Goal: Task Accomplishment & Management: Complete application form

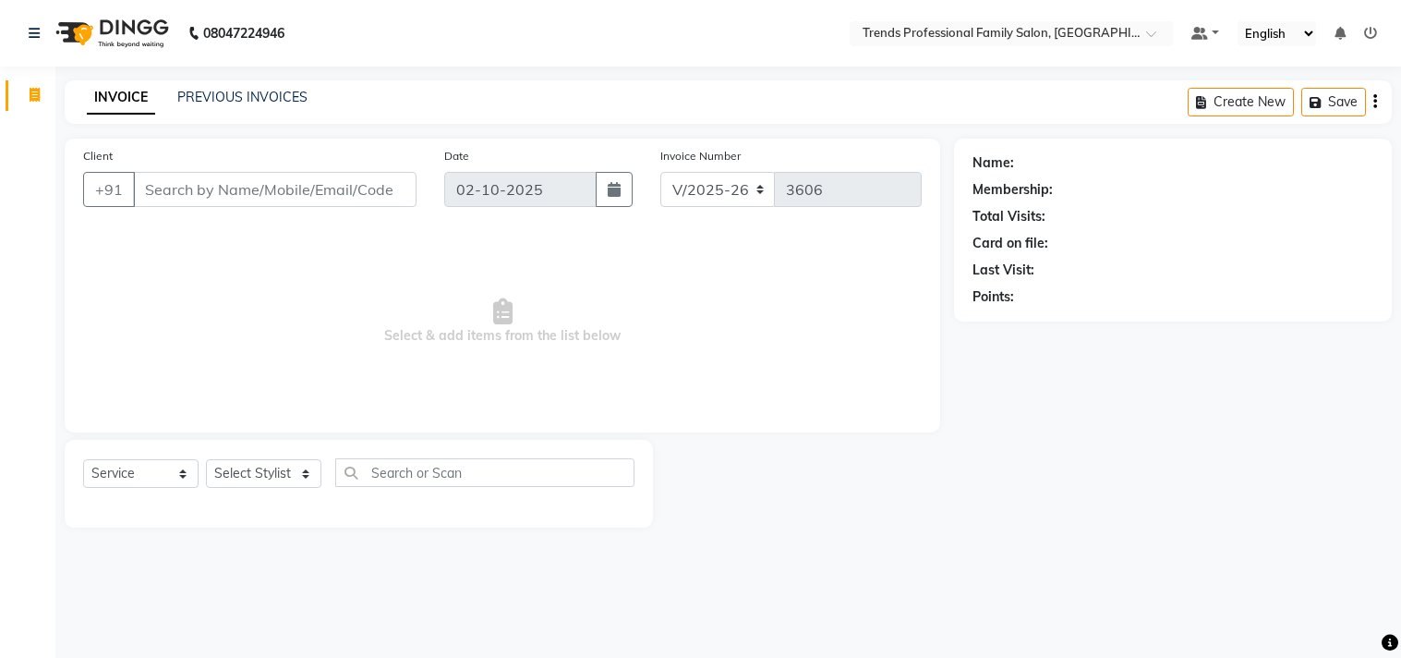
select select "7345"
select select "service"
click at [270, 474] on select "Select Stylist AVANTHIKA Hithaishi NICK RACHANA RAJ RUSTHAM SEEMA SHIVA SOURAV …" at bounding box center [263, 473] width 115 height 29
select select "68140"
click at [206, 460] on select "Select Stylist AVANTHIKA Hithaishi NICK RACHANA RAJ RUSTHAM SEEMA SHIVA SOURAV …" at bounding box center [263, 473] width 115 height 29
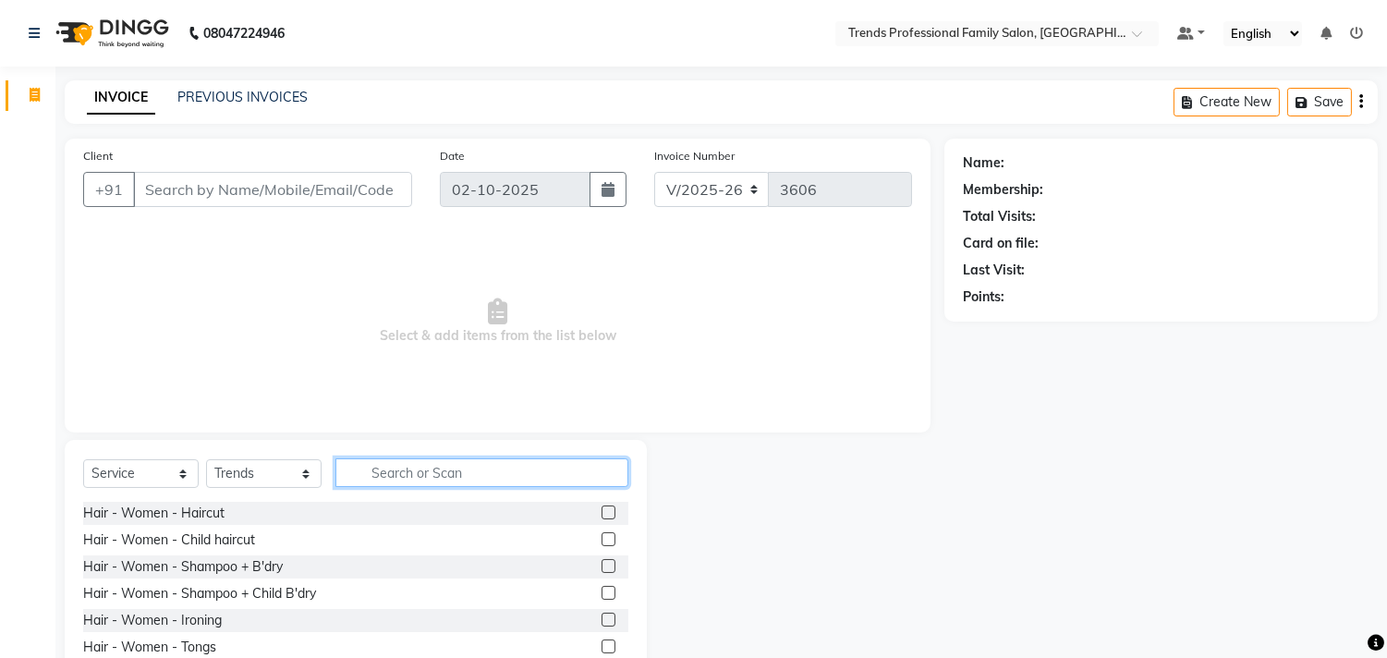
click at [413, 481] on input "text" at bounding box center [481, 472] width 293 height 29
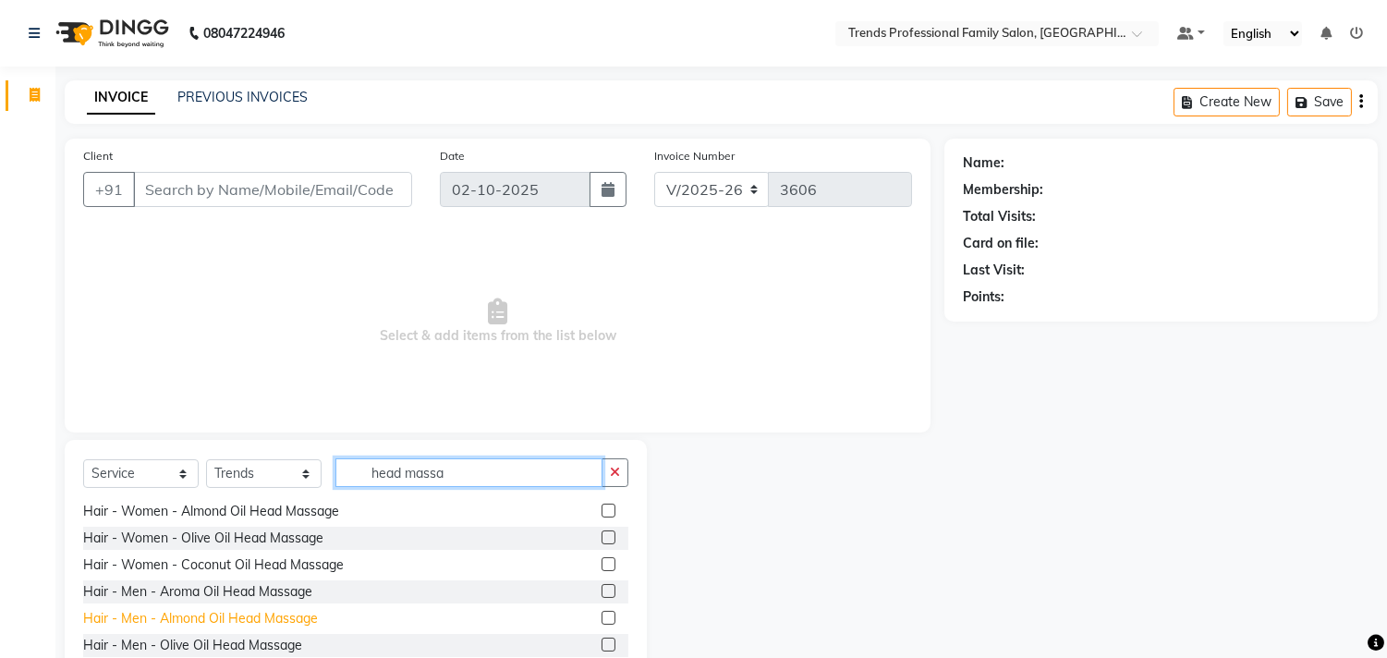
scroll to position [81, 0]
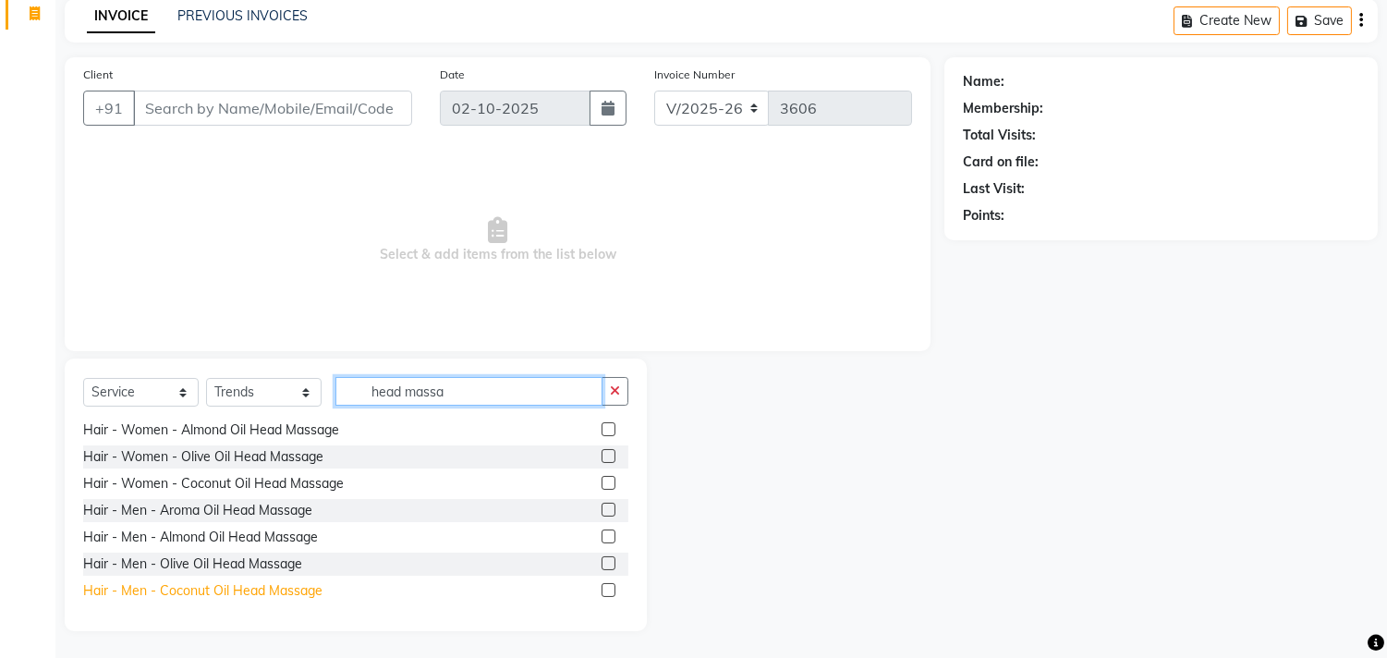
type input "head massa"
drag, startPoint x: 199, startPoint y: 592, endPoint x: 203, endPoint y: 582, distance: 11.2
click at [203, 582] on div "Hair - Men - Coconut Oil Head Massage" at bounding box center [202, 590] width 239 height 19
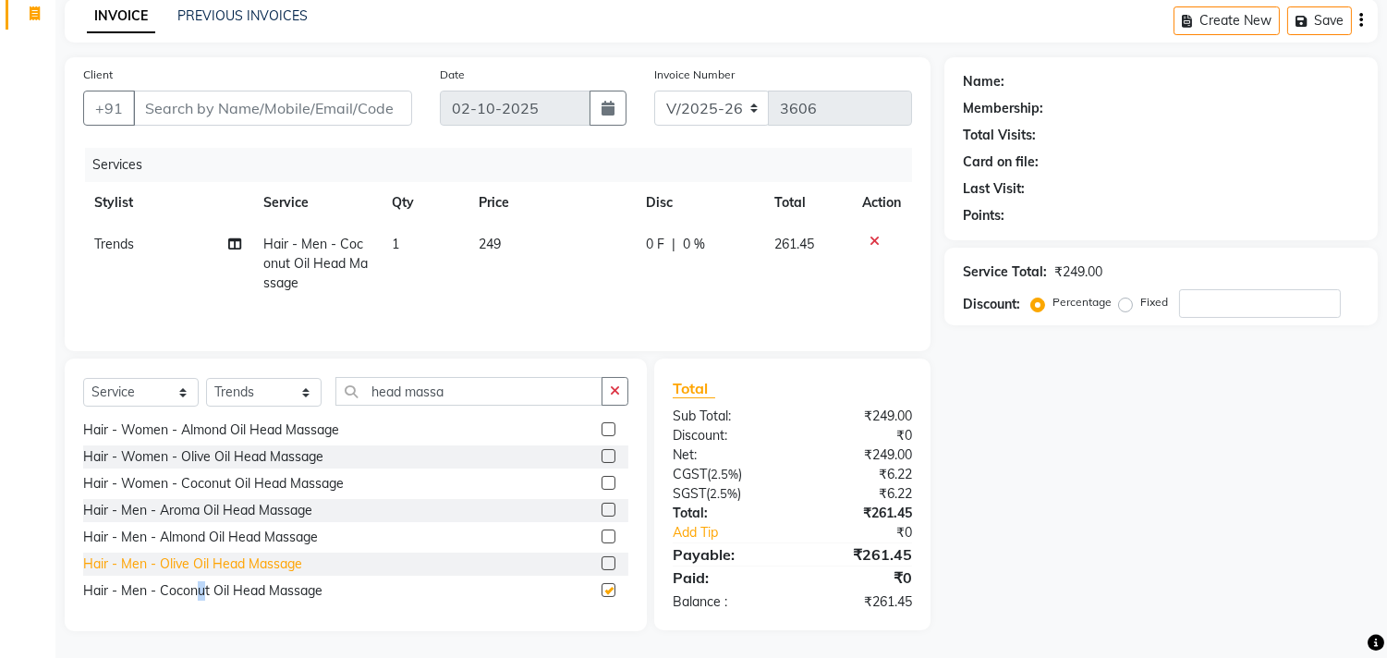
checkbox input "false"
drag, startPoint x: 621, startPoint y: 382, endPoint x: 564, endPoint y: 411, distance: 63.6
click at [615, 386] on button "button" at bounding box center [614, 391] width 27 height 29
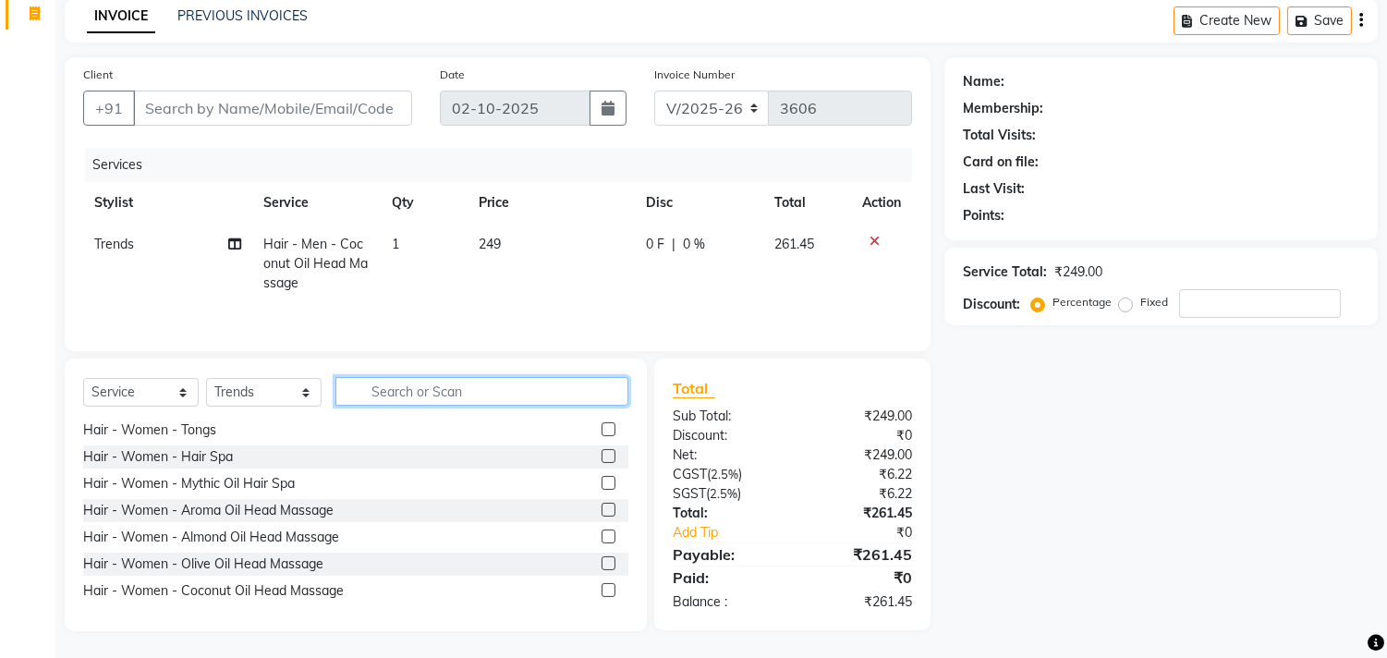
click at [536, 394] on input "text" at bounding box center [481, 391] width 293 height 29
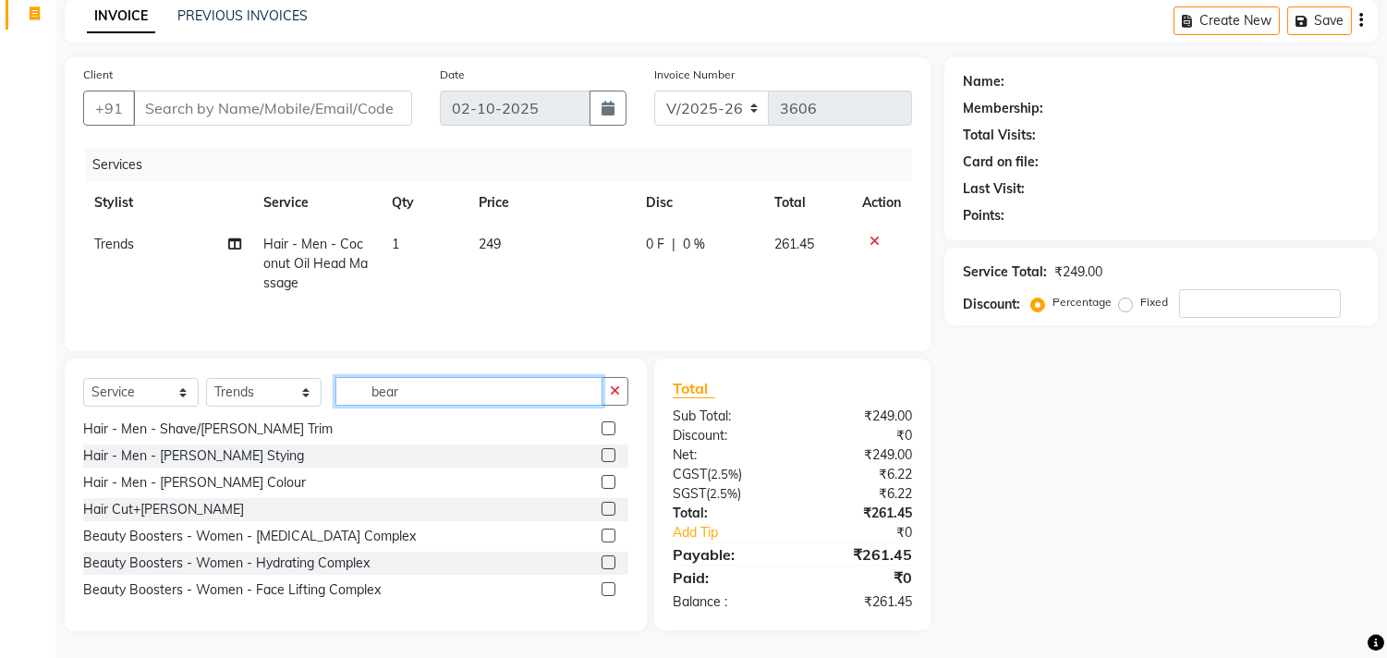
scroll to position [0, 0]
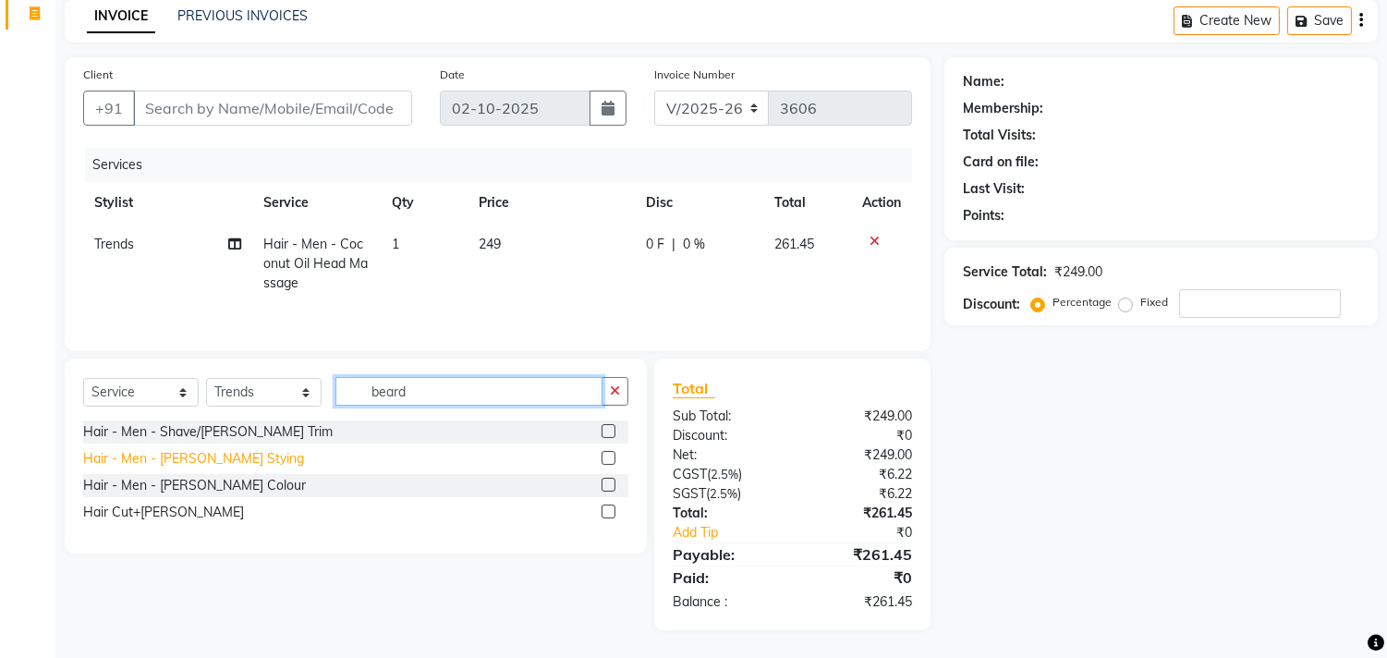
type input "beard"
click at [178, 453] on div "Hair - Men - Beard Stying" at bounding box center [193, 458] width 221 height 19
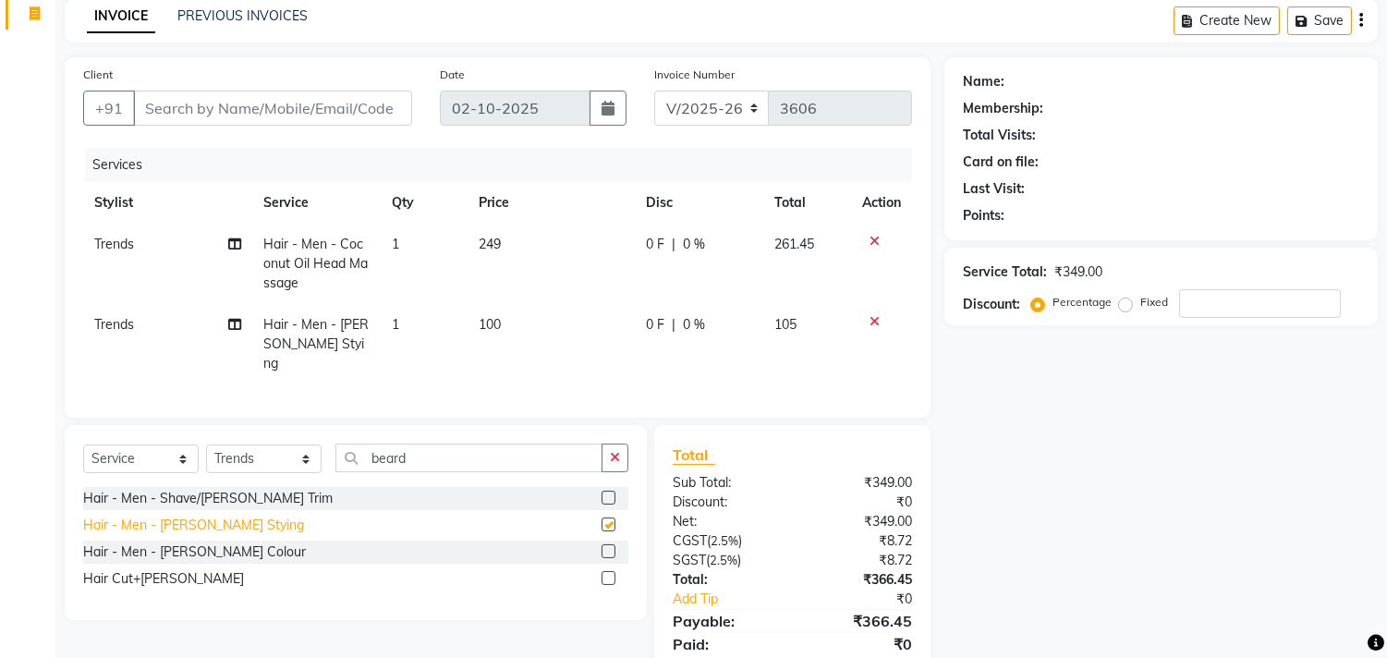
checkbox input "false"
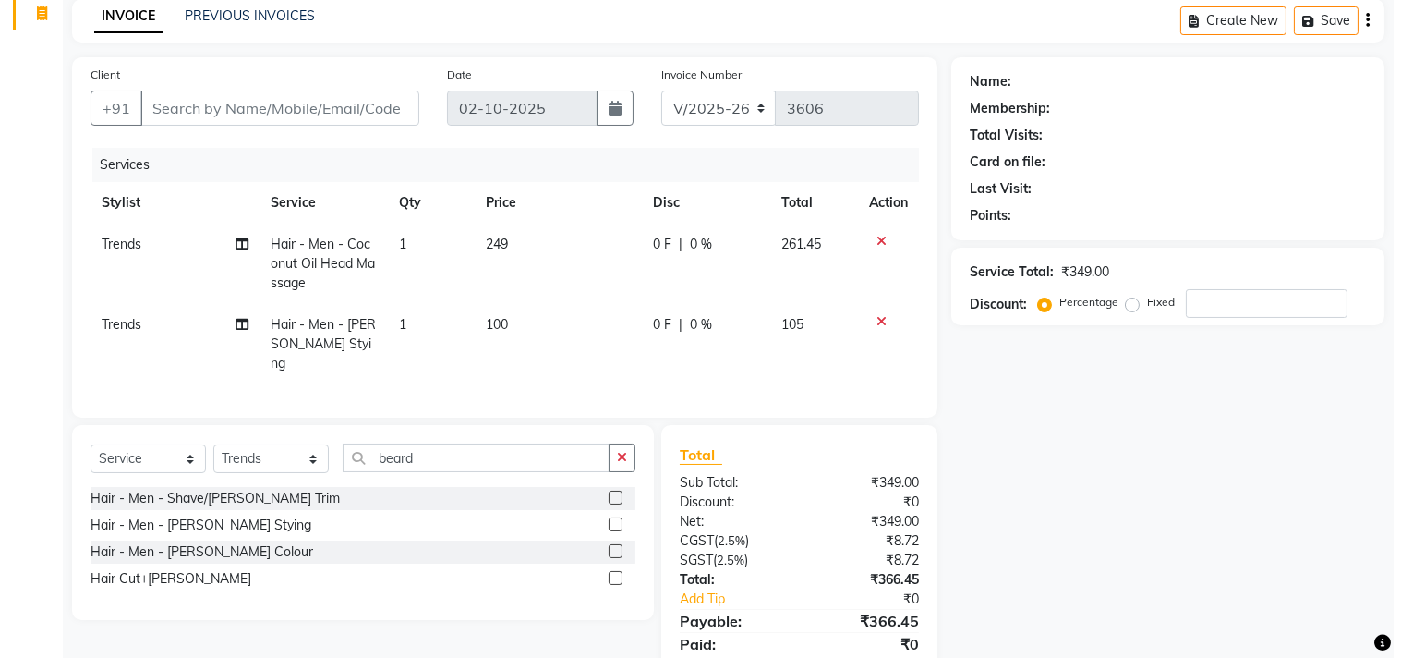
scroll to position [143, 0]
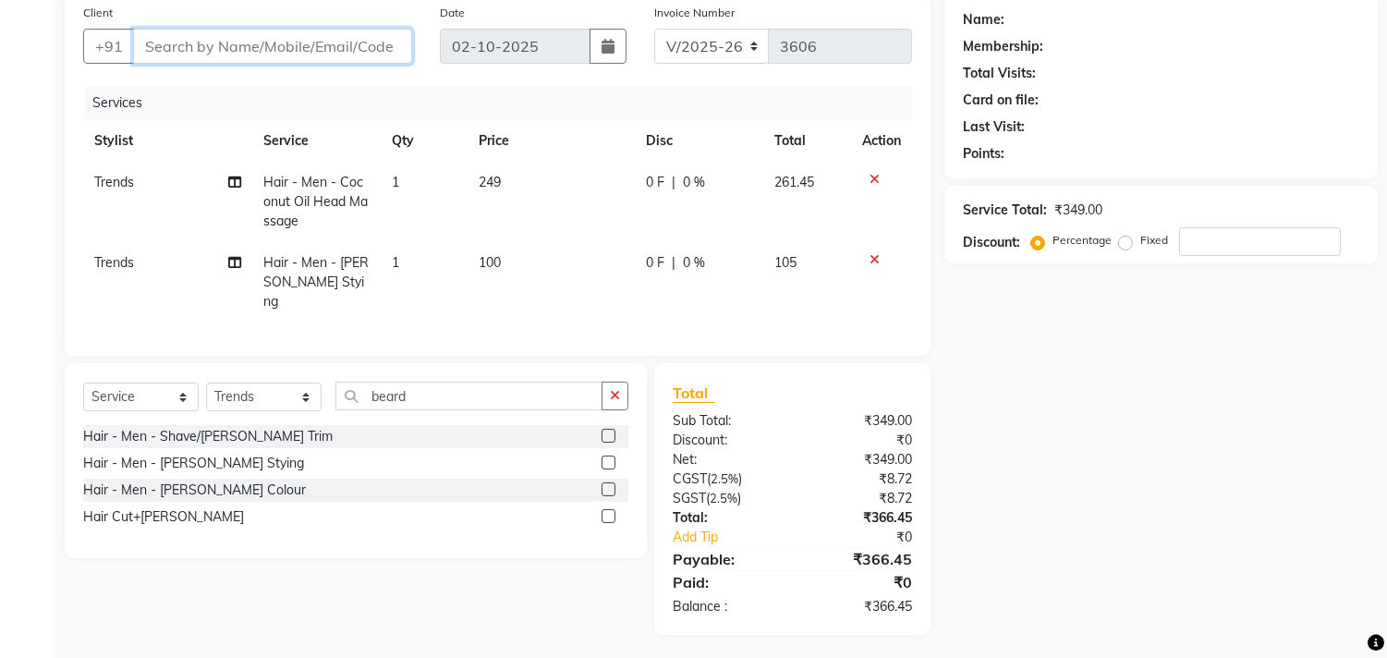
click at [214, 37] on input "Client" at bounding box center [272, 46] width 279 height 35
type input "9"
type input "0"
type input "9731111881"
click at [346, 50] on span "Add Client" at bounding box center [364, 46] width 73 height 18
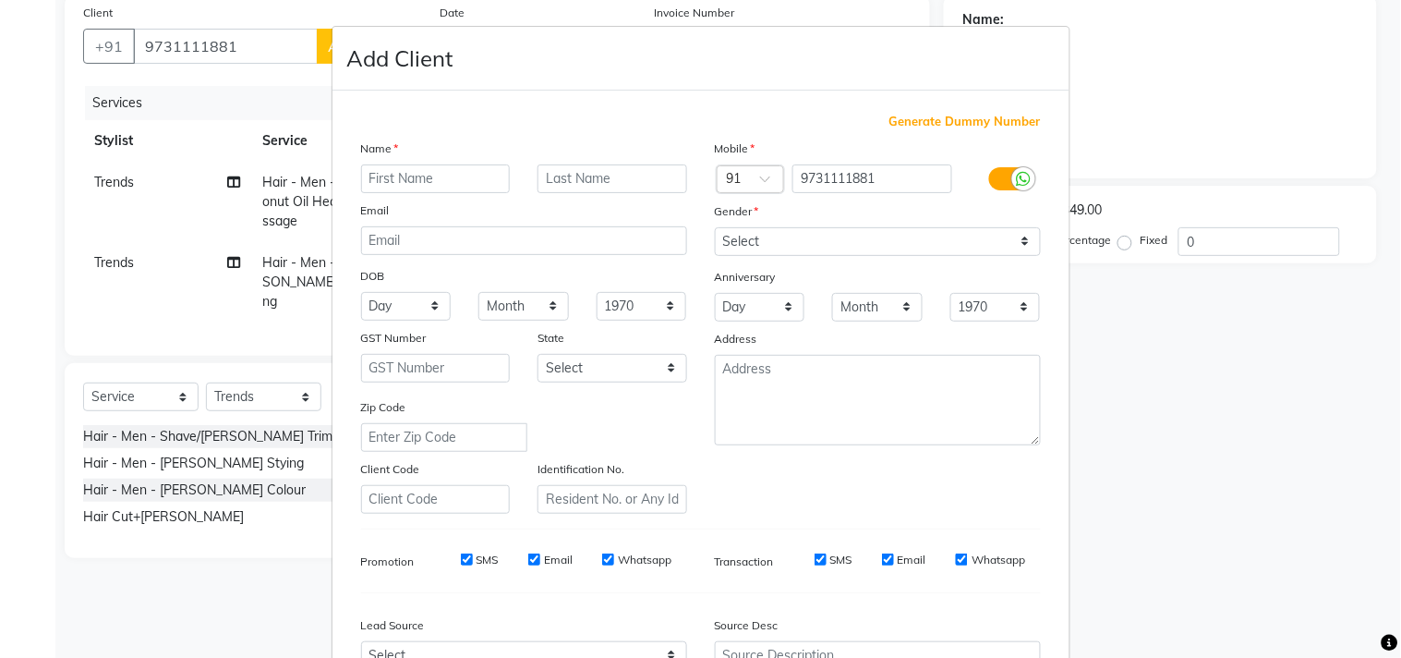
click at [382, 176] on input "text" at bounding box center [436, 178] width 150 height 29
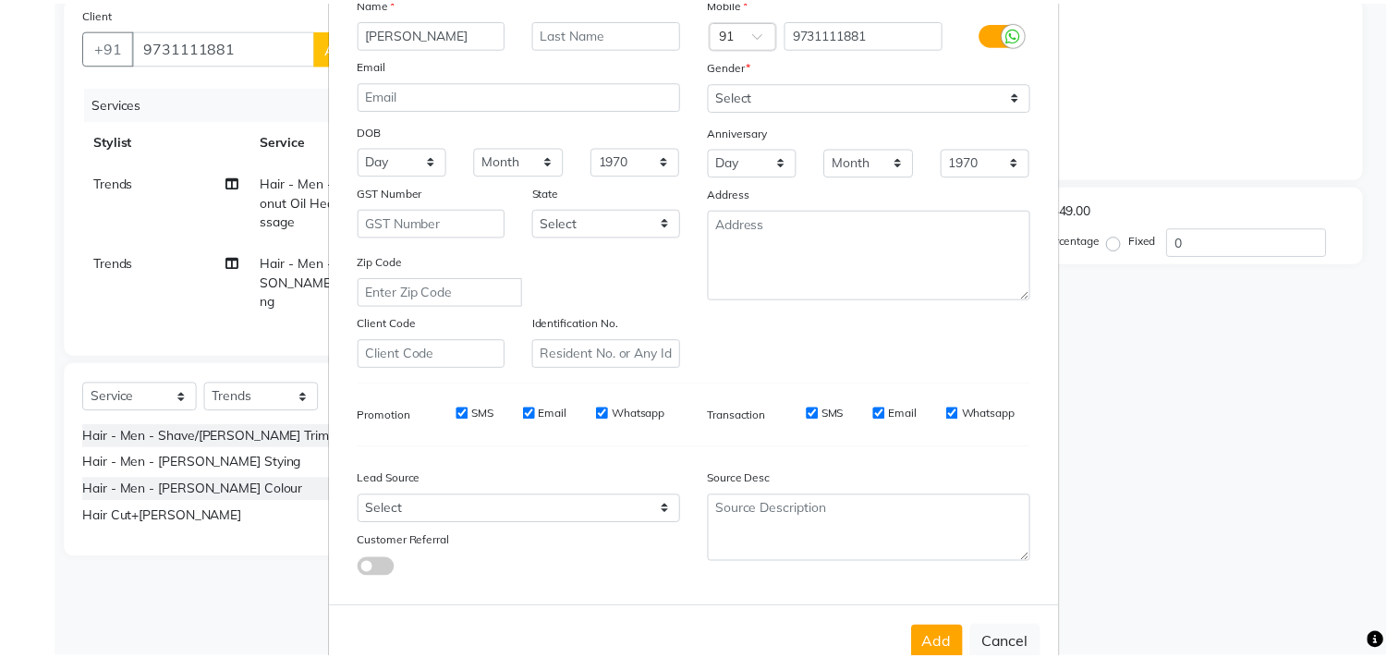
scroll to position [196, 0]
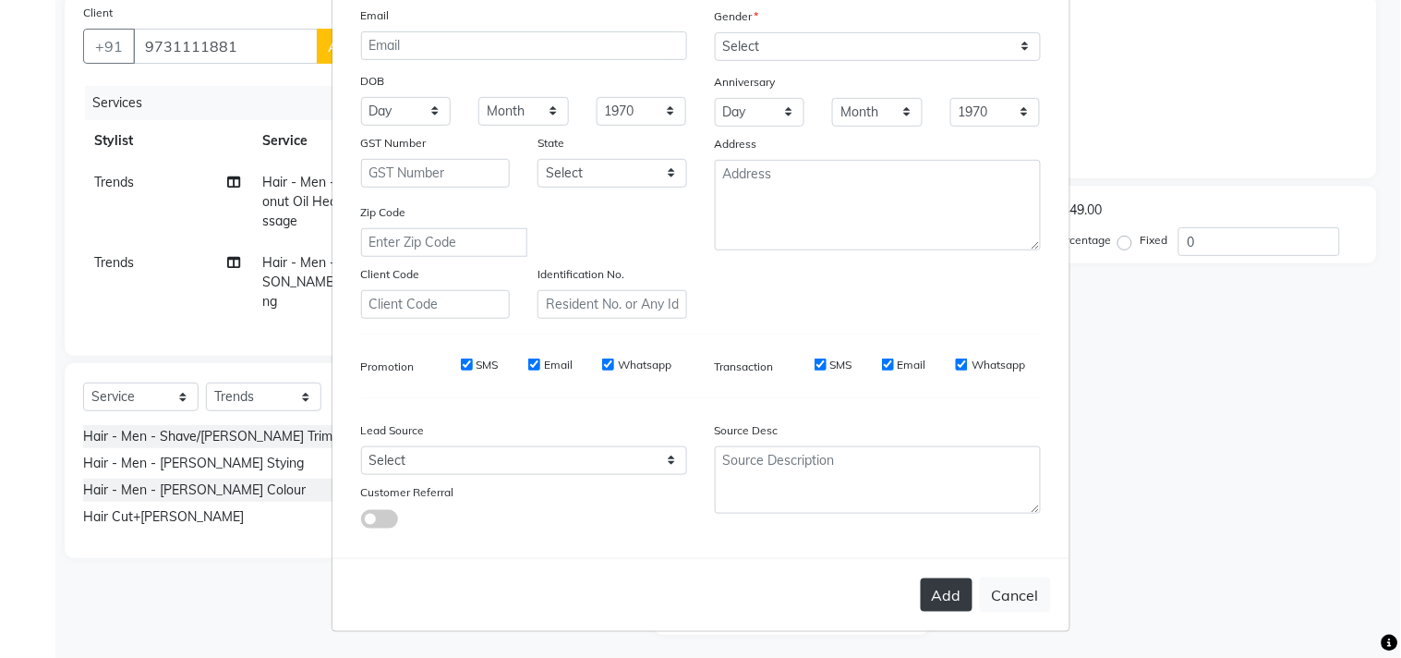
type input "manjunath"
click at [933, 599] on button "Add" at bounding box center [947, 594] width 52 height 33
click at [1247, 437] on ngb-modal-window "Add Client Generate Dummy Number Name manjunath Email DOB Day 01 02 03 04 05 06…" at bounding box center [700, 329] width 1401 height 658
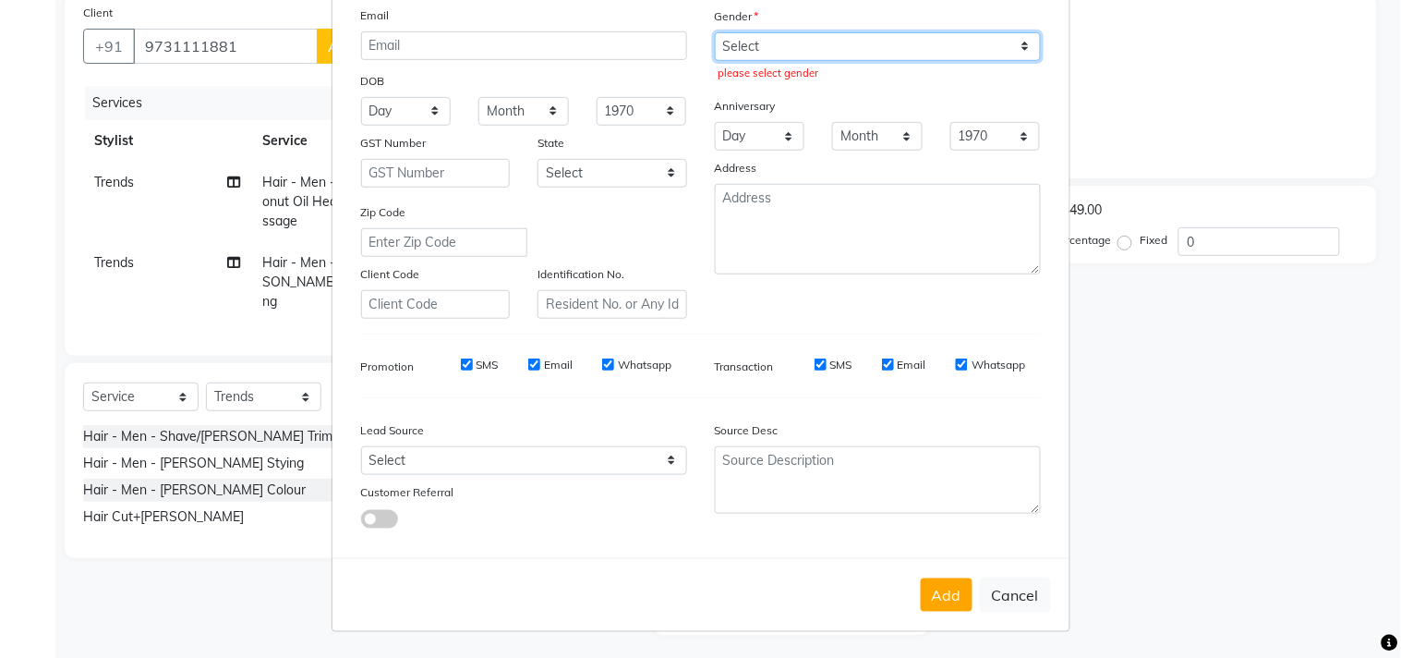
click at [756, 40] on select "Select Male Female Other Prefer Not To Say" at bounding box center [878, 46] width 326 height 29
select select "male"
click at [715, 32] on select "Select Male Female Other Prefer Not To Say" at bounding box center [878, 46] width 326 height 29
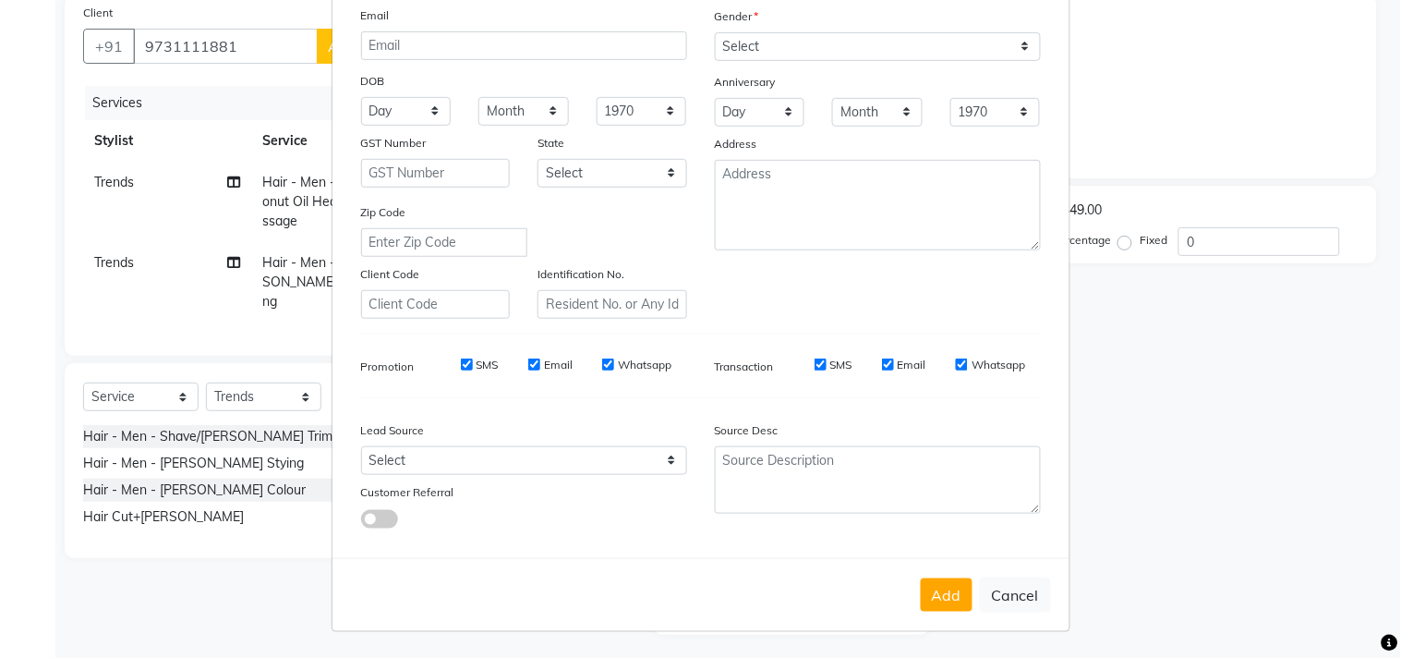
drag, startPoint x: 1290, startPoint y: 364, endPoint x: 1248, endPoint y: 370, distance: 42.1
click at [1255, 370] on ngb-modal-window "Add Client Generate Dummy Number Name manjunath Email DOB Day 01 02 03 04 05 06…" at bounding box center [700, 329] width 1401 height 658
click at [944, 593] on button "Add" at bounding box center [947, 594] width 52 height 33
select select
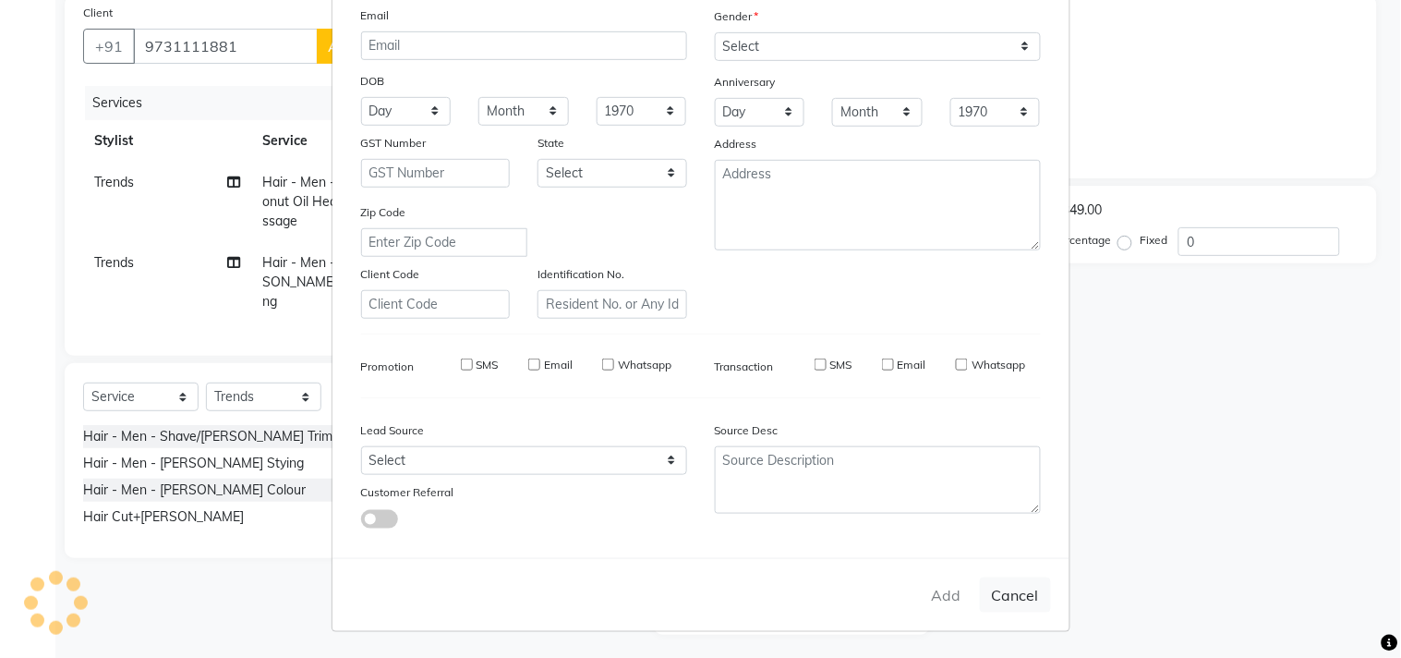
select select
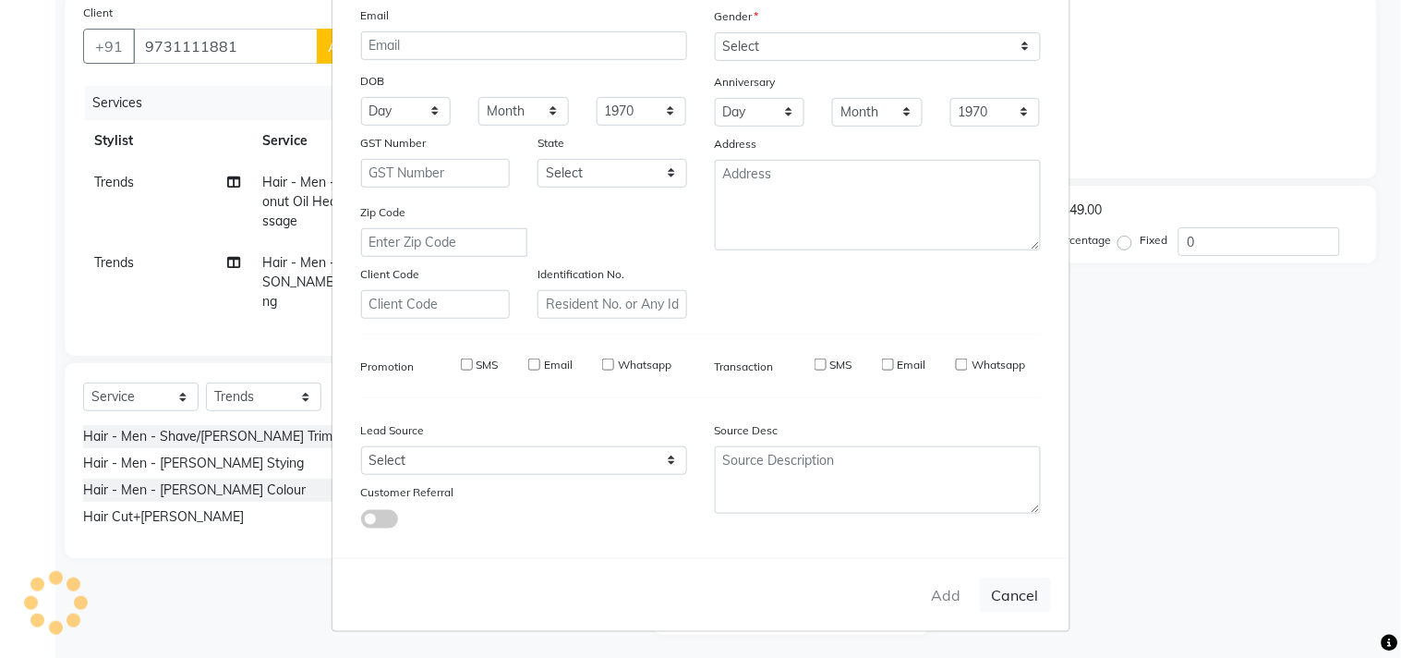
checkbox input "false"
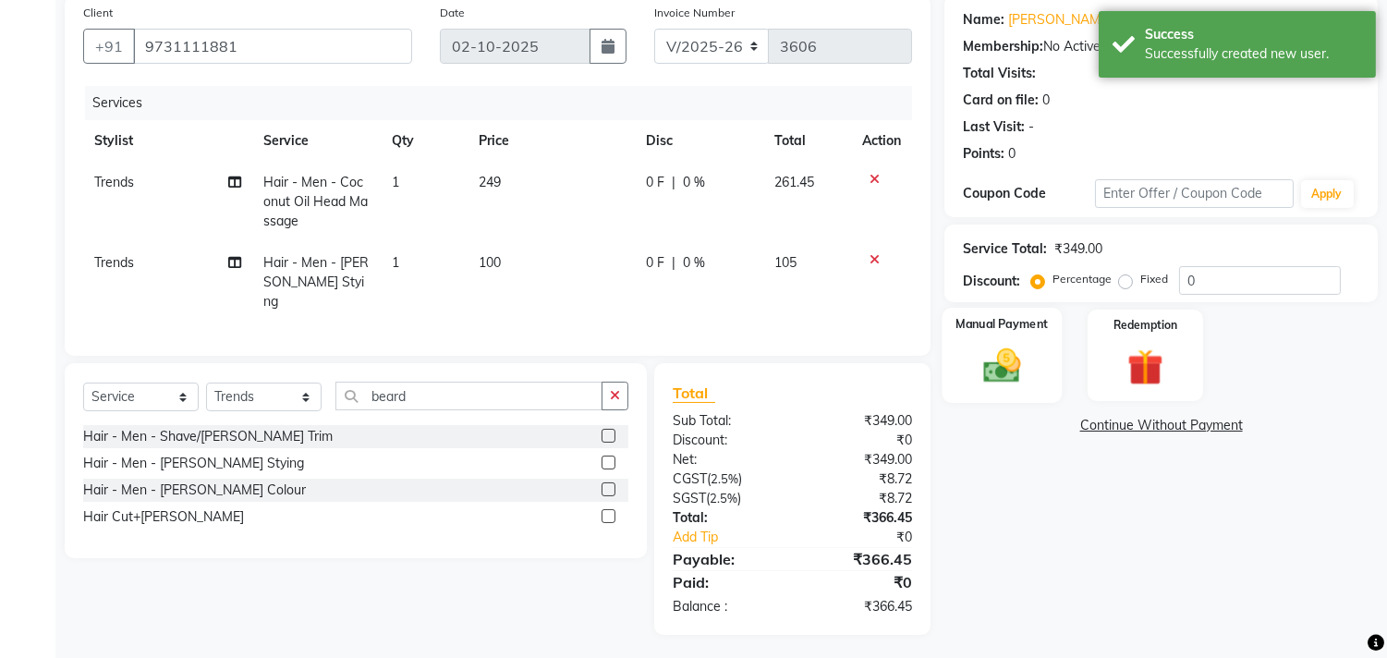
click at [1001, 374] on img at bounding box center [1002, 366] width 61 height 43
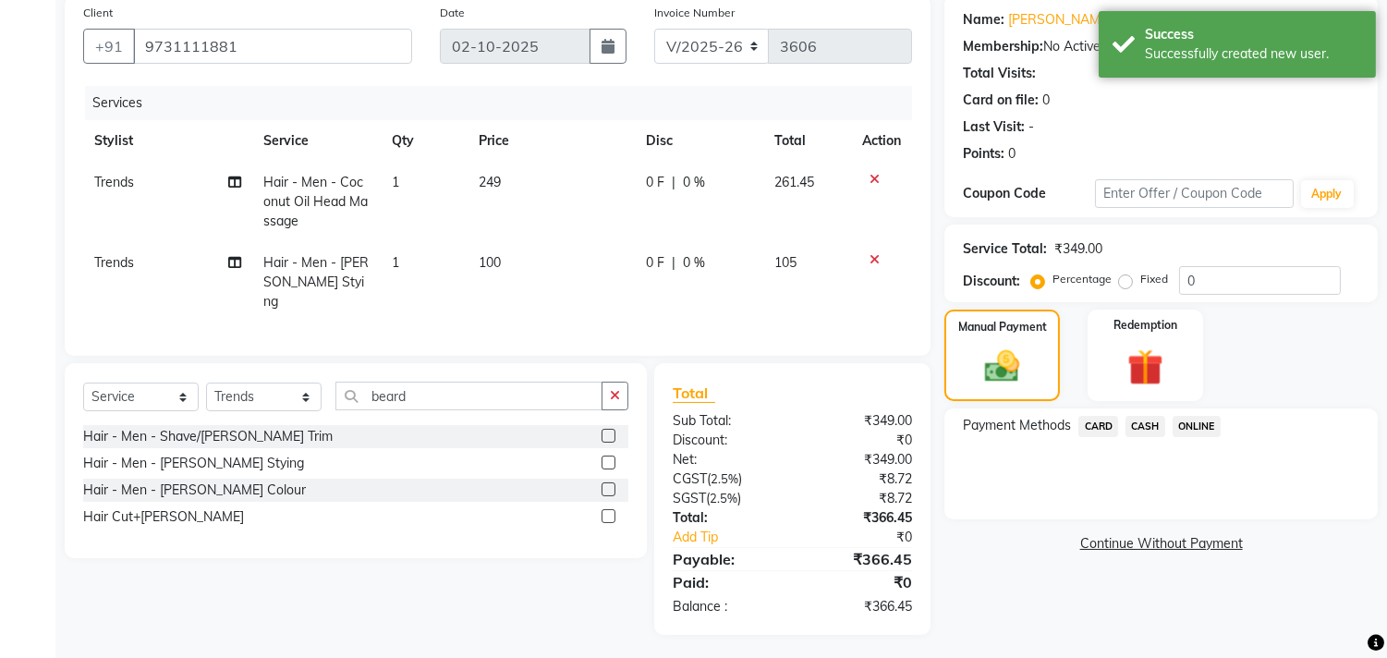
click at [1186, 421] on span "ONLINE" at bounding box center [1196, 426] width 48 height 21
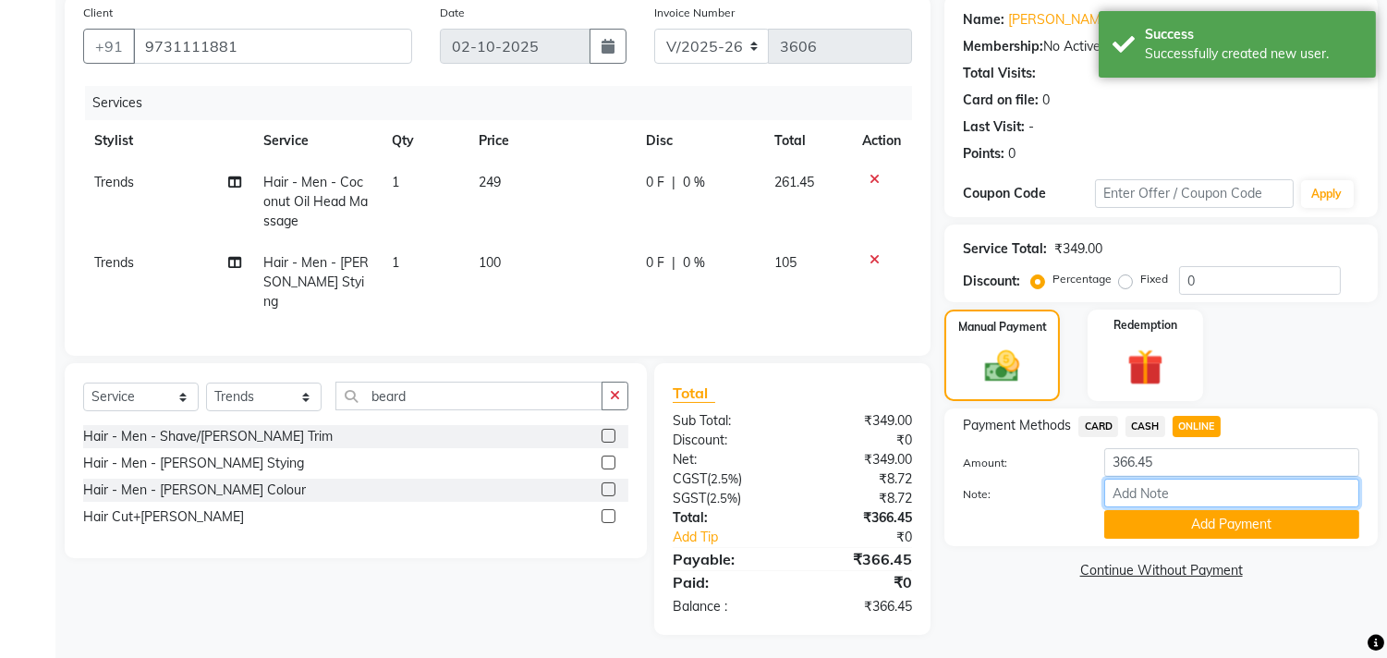
drag, startPoint x: 1171, startPoint y: 494, endPoint x: 1216, endPoint y: 497, distance: 45.4
click at [1174, 494] on input "Note:" at bounding box center [1231, 493] width 255 height 29
type input "THANK YOU VISIT AGAIN"
click at [1159, 527] on button "Add Payment" at bounding box center [1231, 524] width 255 height 29
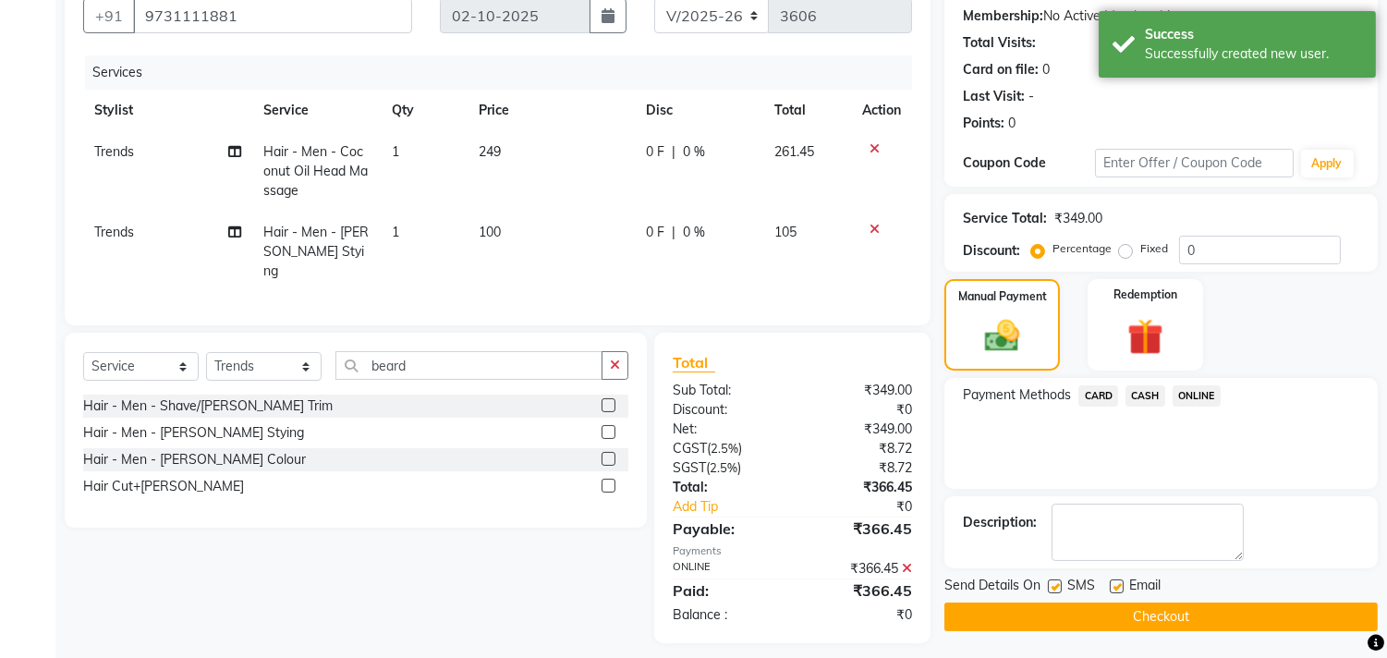
scroll to position [182, 0]
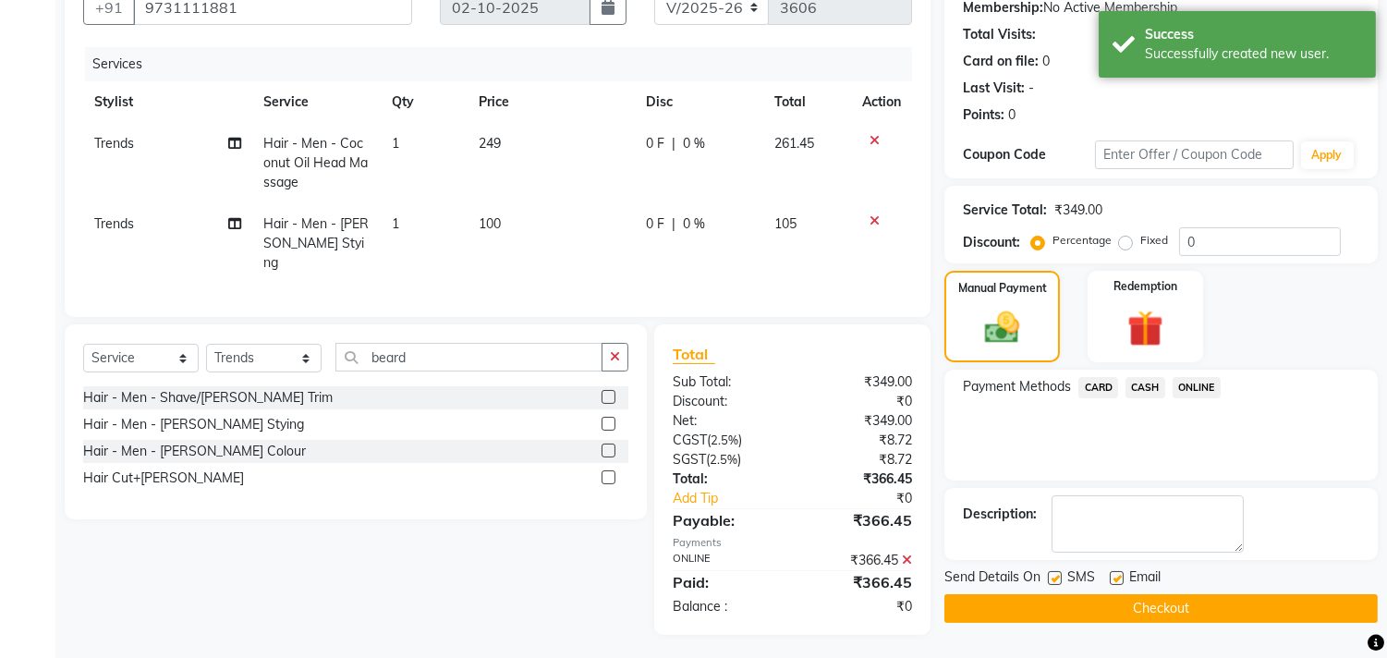
click at [1120, 575] on label at bounding box center [1117, 578] width 14 height 14
click at [1120, 575] on input "checkbox" at bounding box center [1116, 579] width 12 height 12
checkbox input "false"
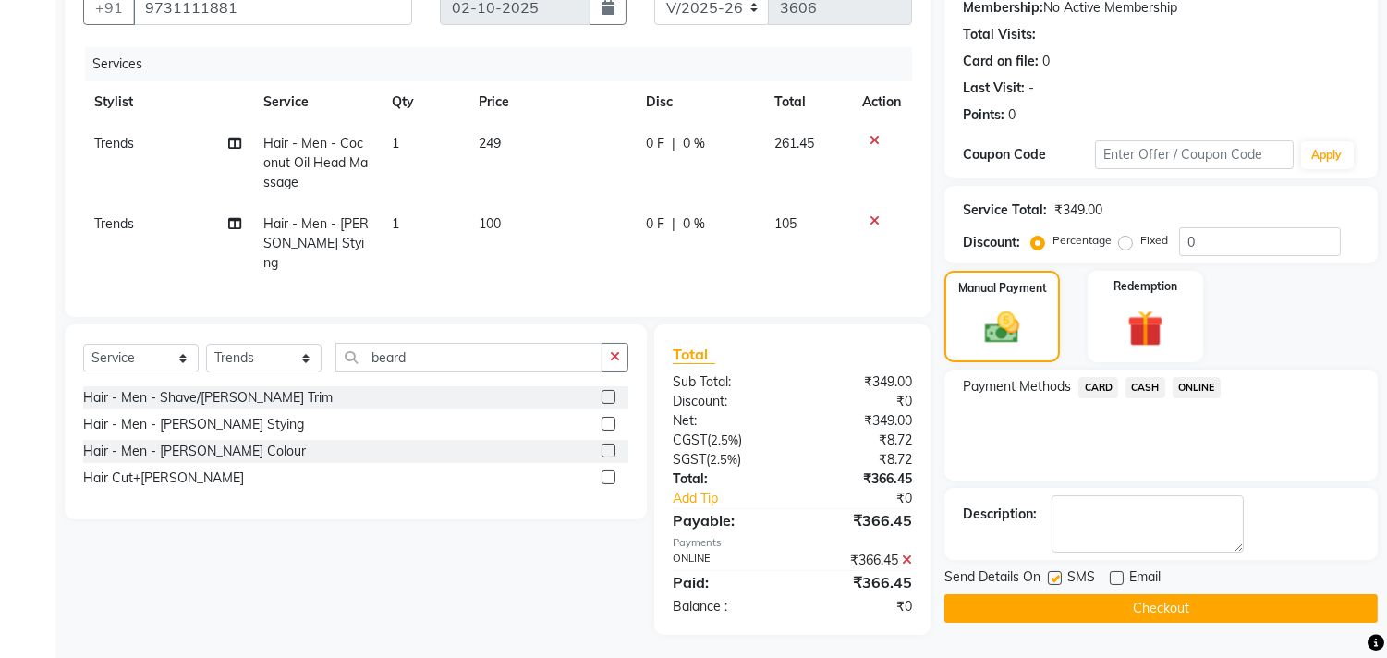
click at [1178, 613] on button "Checkout" at bounding box center [1160, 608] width 433 height 29
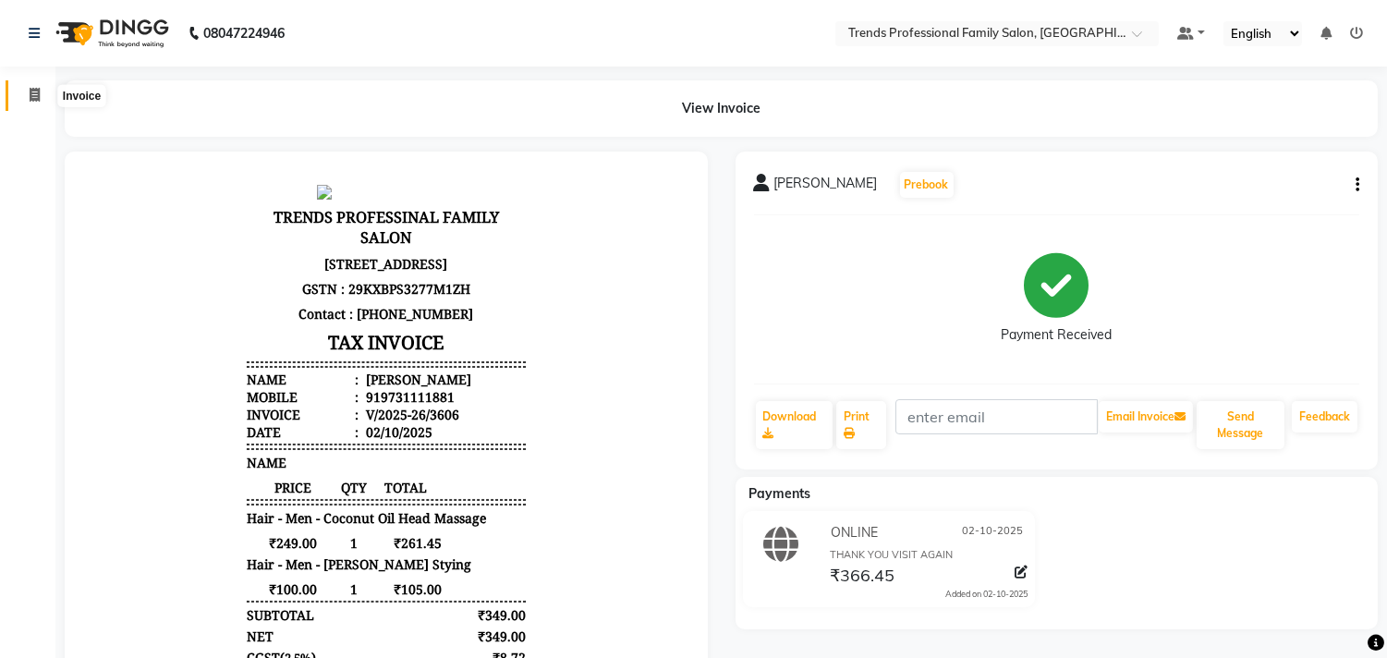
click at [19, 91] on span at bounding box center [34, 95] width 32 height 21
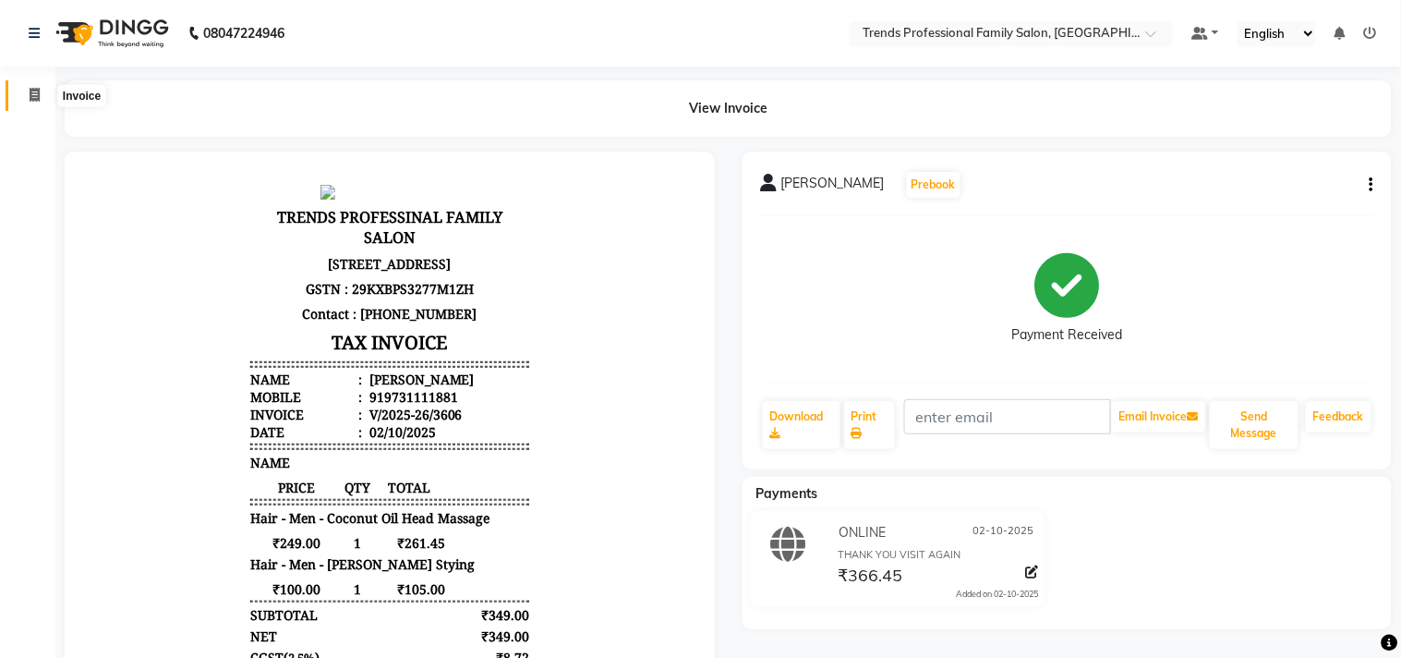
select select "7345"
select select "service"
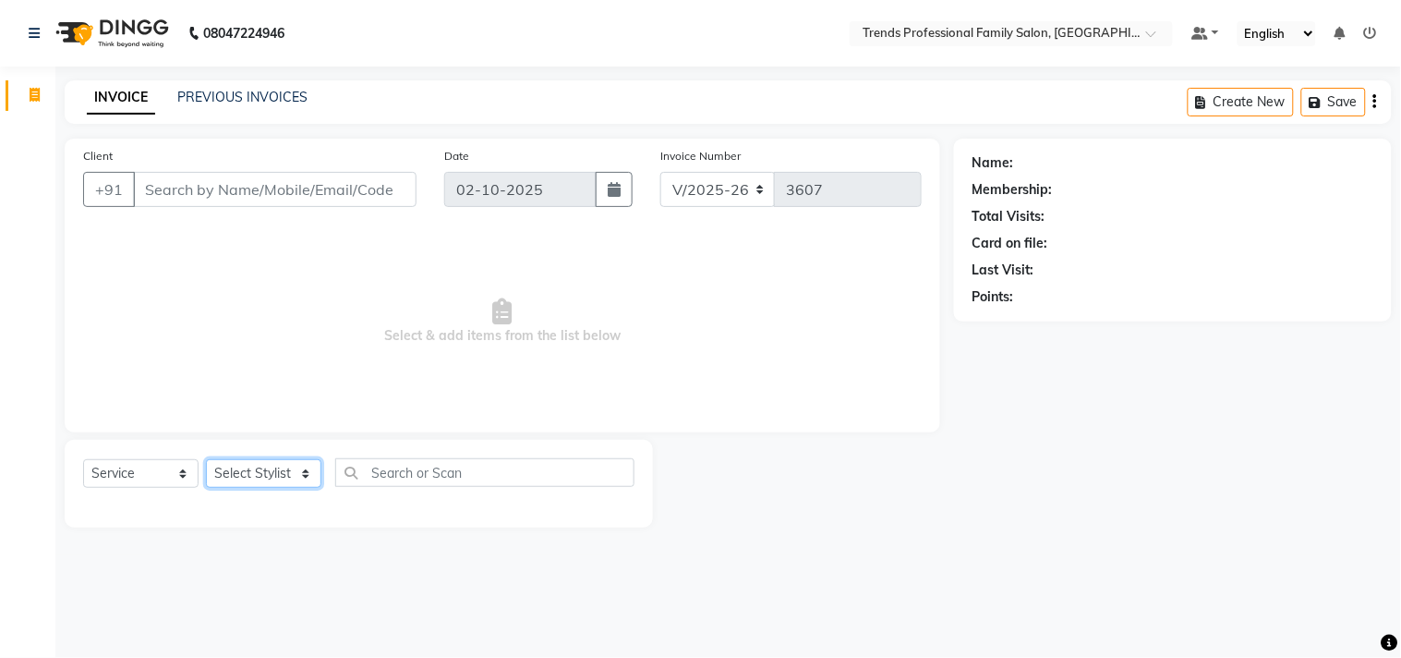
click at [237, 468] on select "Select Stylist AVANTHIKA Hithaishi NICK RACHANA RAJ RUSTHAM SEEMA SHIVA SOURAV …" at bounding box center [263, 473] width 115 height 29
select select "86395"
click at [206, 460] on select "Select Stylist AVANTHIKA Hithaishi NICK RACHANA RAJ RUSTHAM SEEMA SHIVA SOURAV …" at bounding box center [263, 473] width 115 height 29
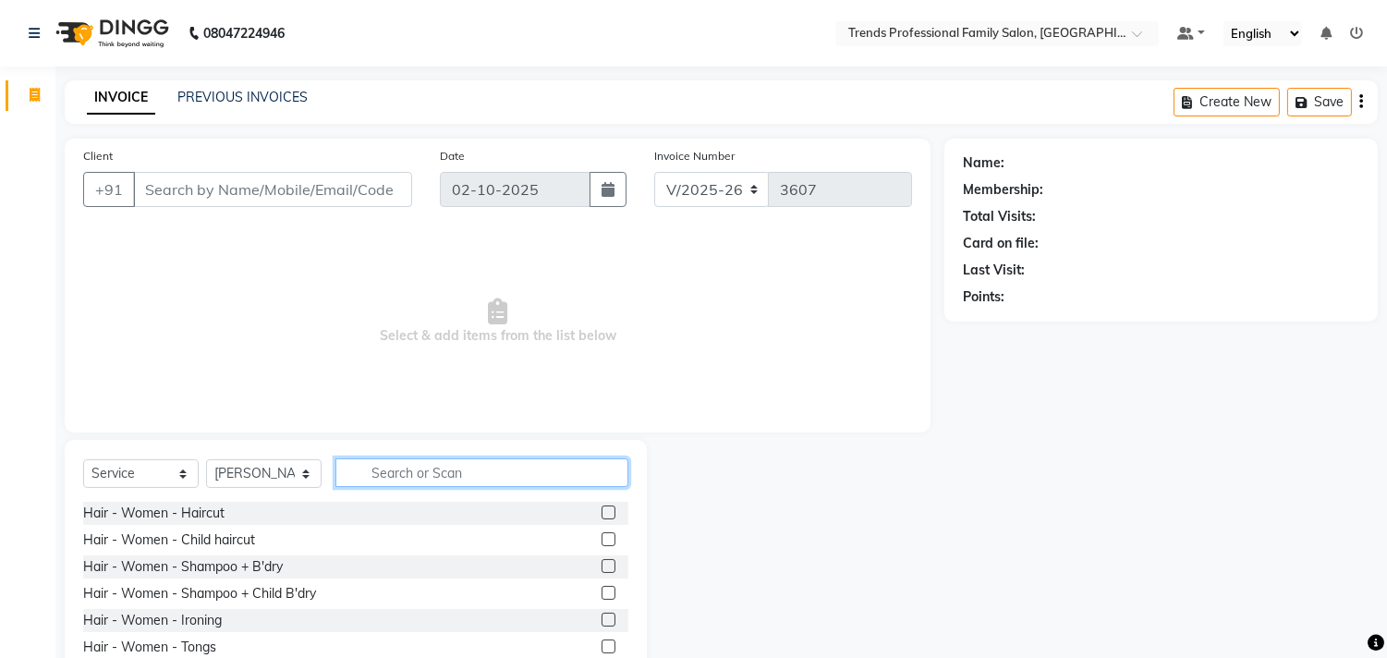
click at [411, 468] on input "text" at bounding box center [481, 472] width 293 height 29
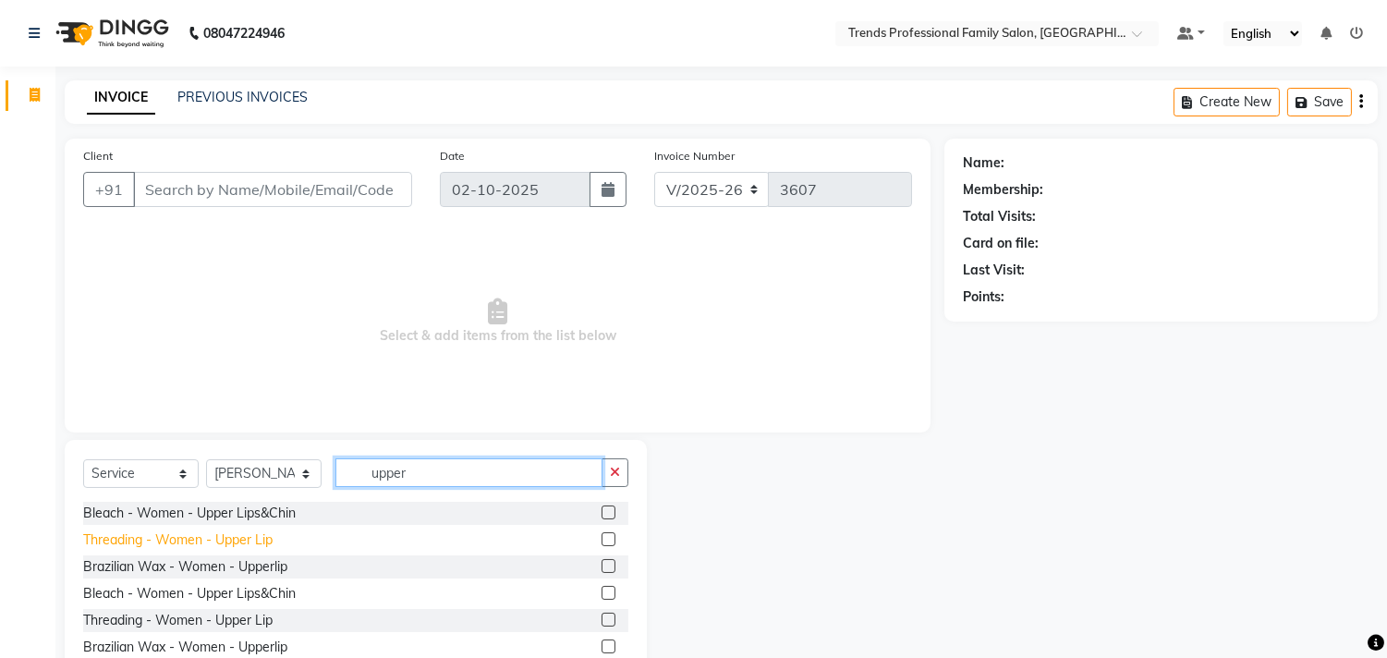
type input "upper"
click at [181, 545] on div "Threading - Women - Upper Lip" at bounding box center [177, 539] width 189 height 19
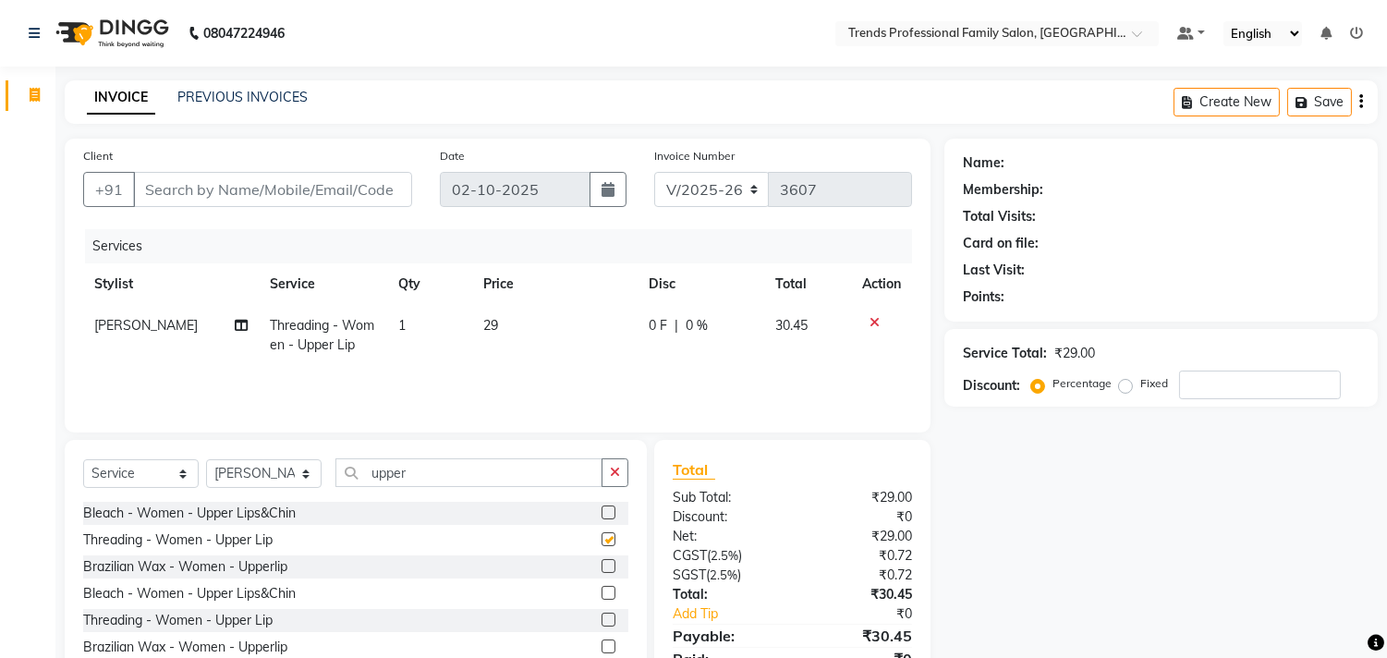
checkbox input "false"
click at [622, 473] on button "button" at bounding box center [614, 472] width 27 height 29
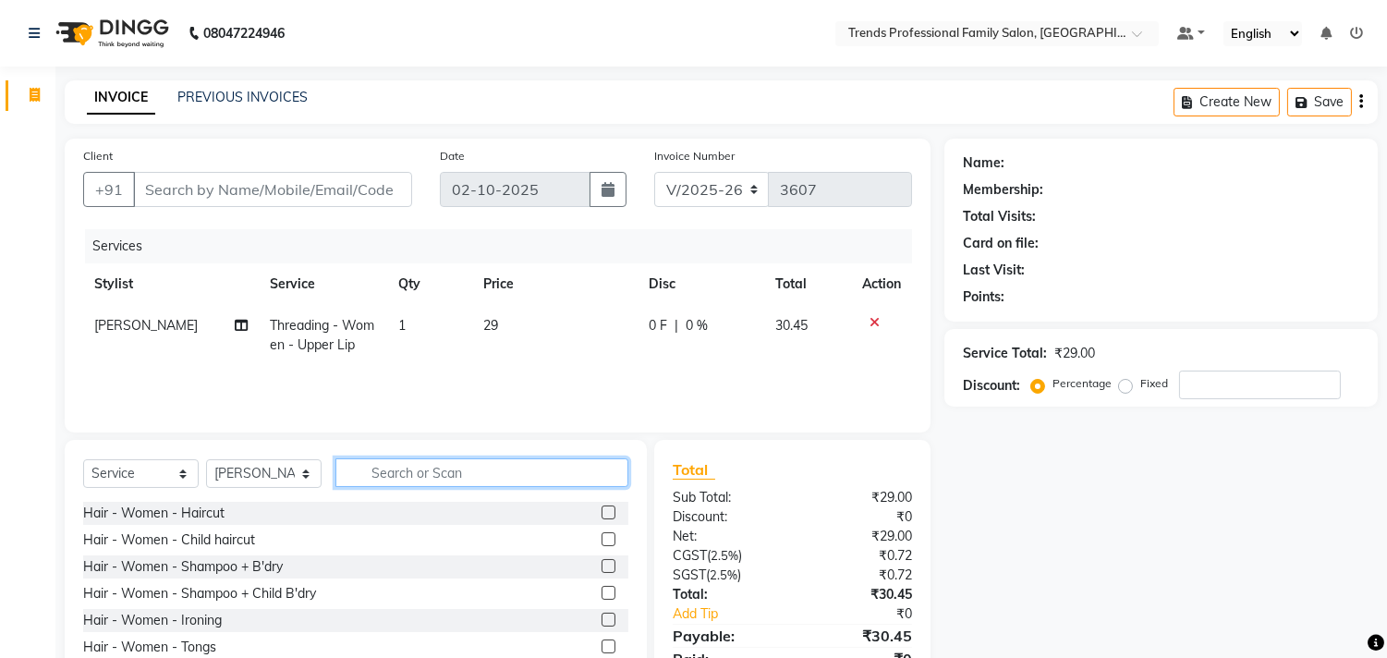
click at [564, 473] on input "text" at bounding box center [481, 472] width 293 height 29
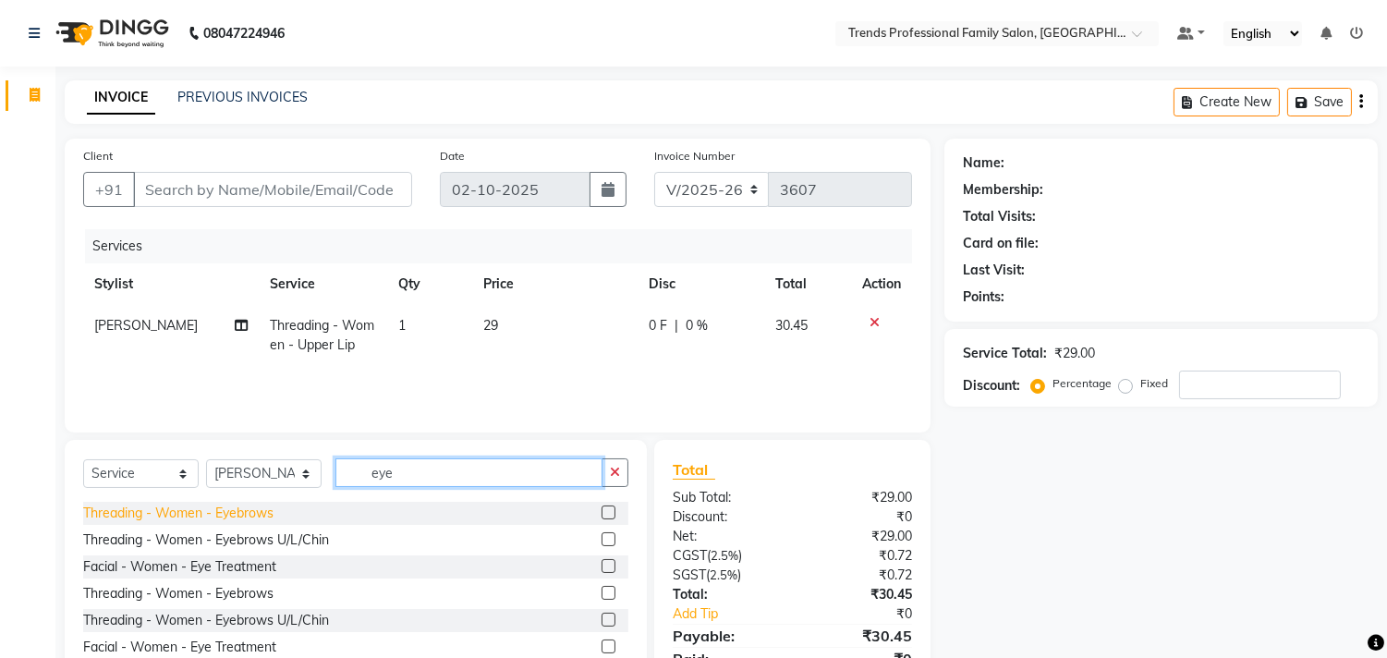
type input "eye"
click at [206, 514] on div "Threading - Women - Eyebrows" at bounding box center [178, 512] width 190 height 19
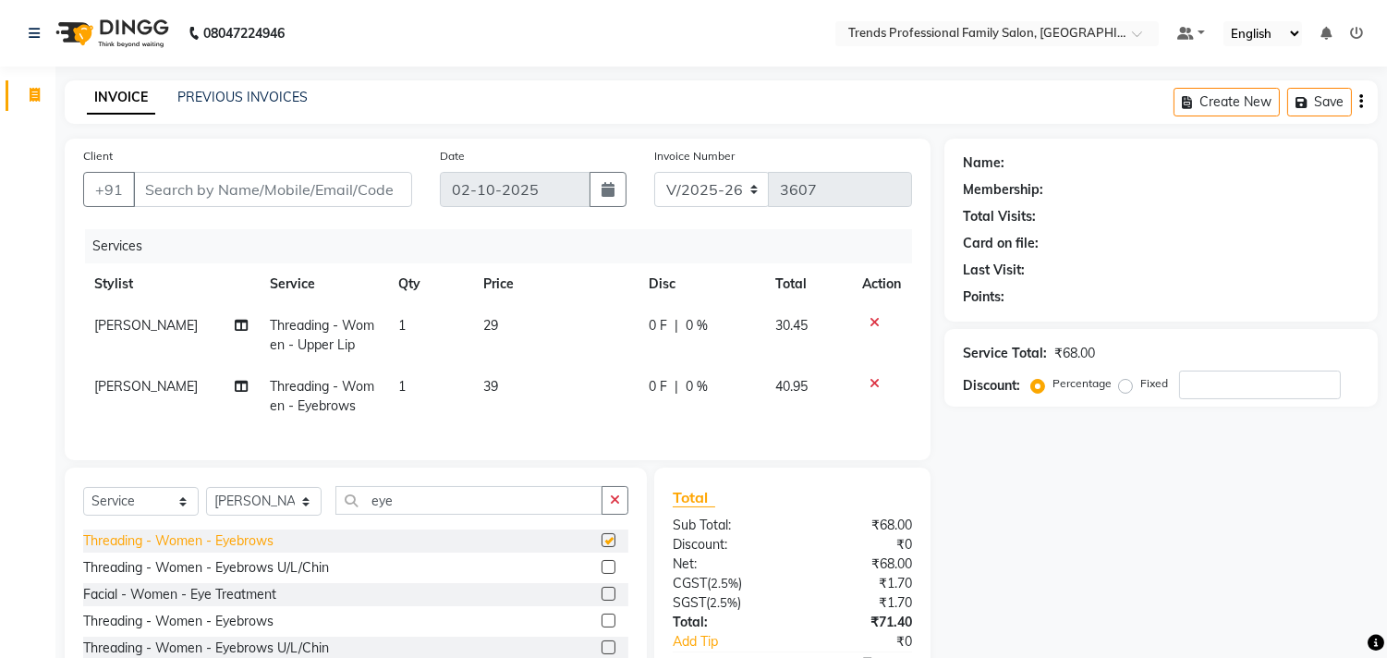
checkbox input "false"
click at [501, 317] on td "29" at bounding box center [554, 335] width 165 height 61
select select "86395"
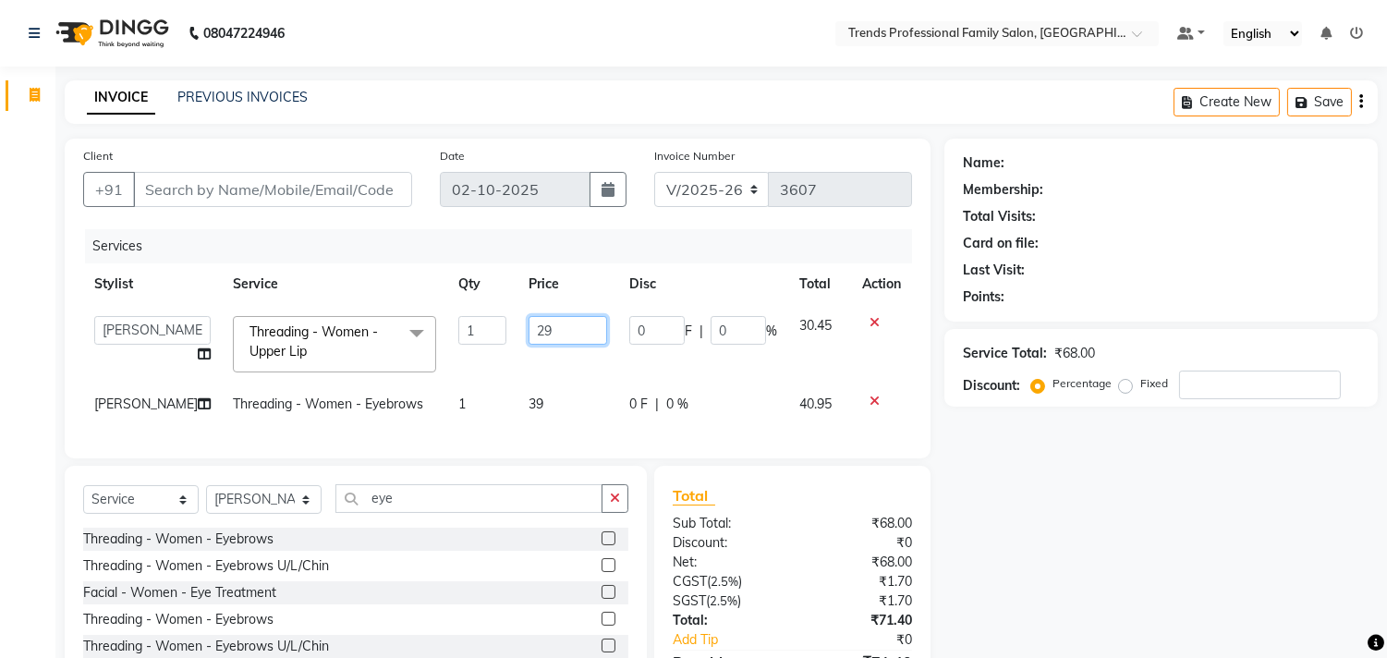
click at [548, 333] on input "29" at bounding box center [567, 330] width 79 height 29
type input "2"
type input "30"
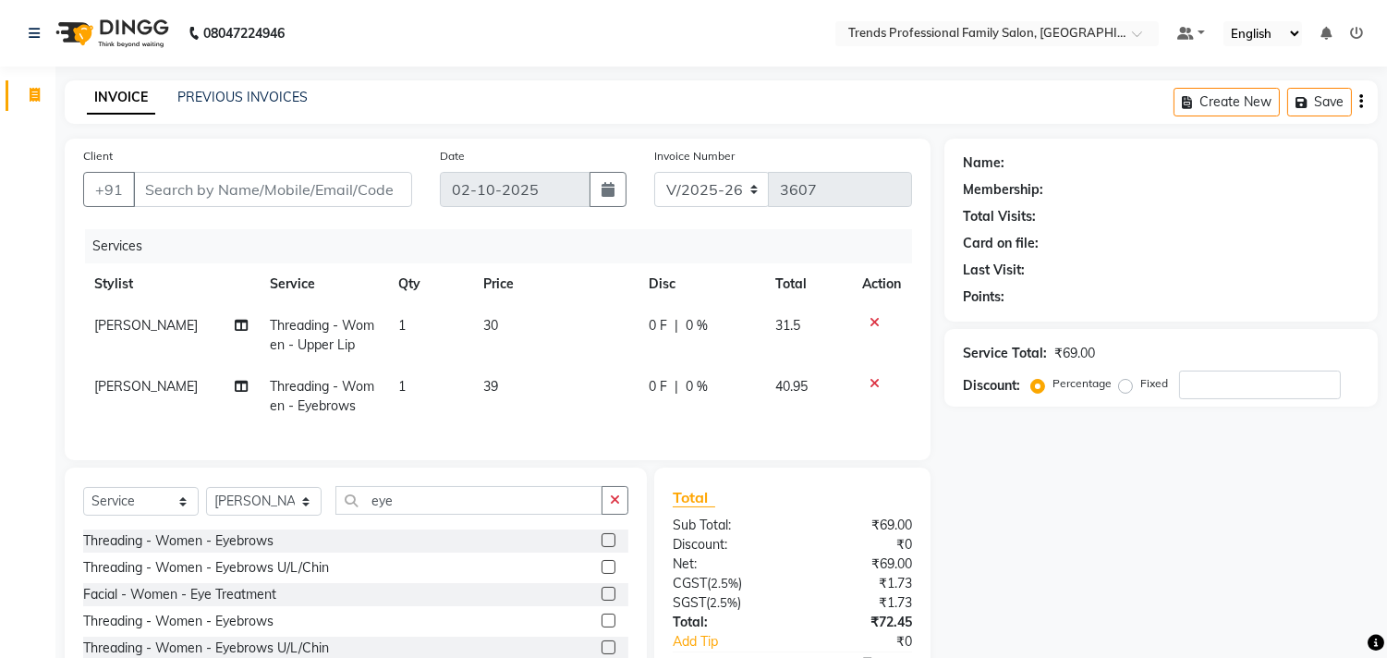
click at [540, 404] on td "39" at bounding box center [554, 396] width 165 height 61
select select "86395"
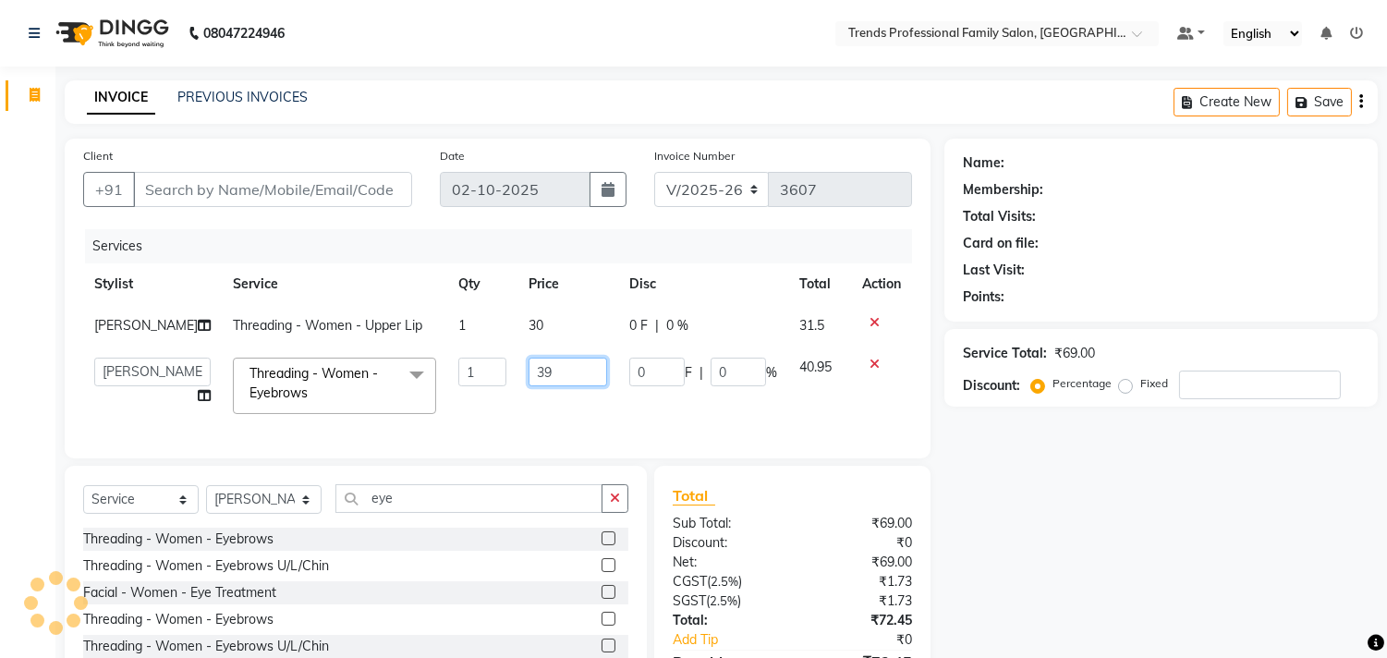
click at [539, 373] on input "39" at bounding box center [567, 372] width 79 height 29
type input "3"
type input "40"
drag, startPoint x: 1218, startPoint y: 559, endPoint x: 1179, endPoint y: 552, distance: 39.3
click at [1206, 557] on div "Name: Membership: Total Visits: Card on file: Last Visit: Points: Service Total…" at bounding box center [1167, 438] width 447 height 599
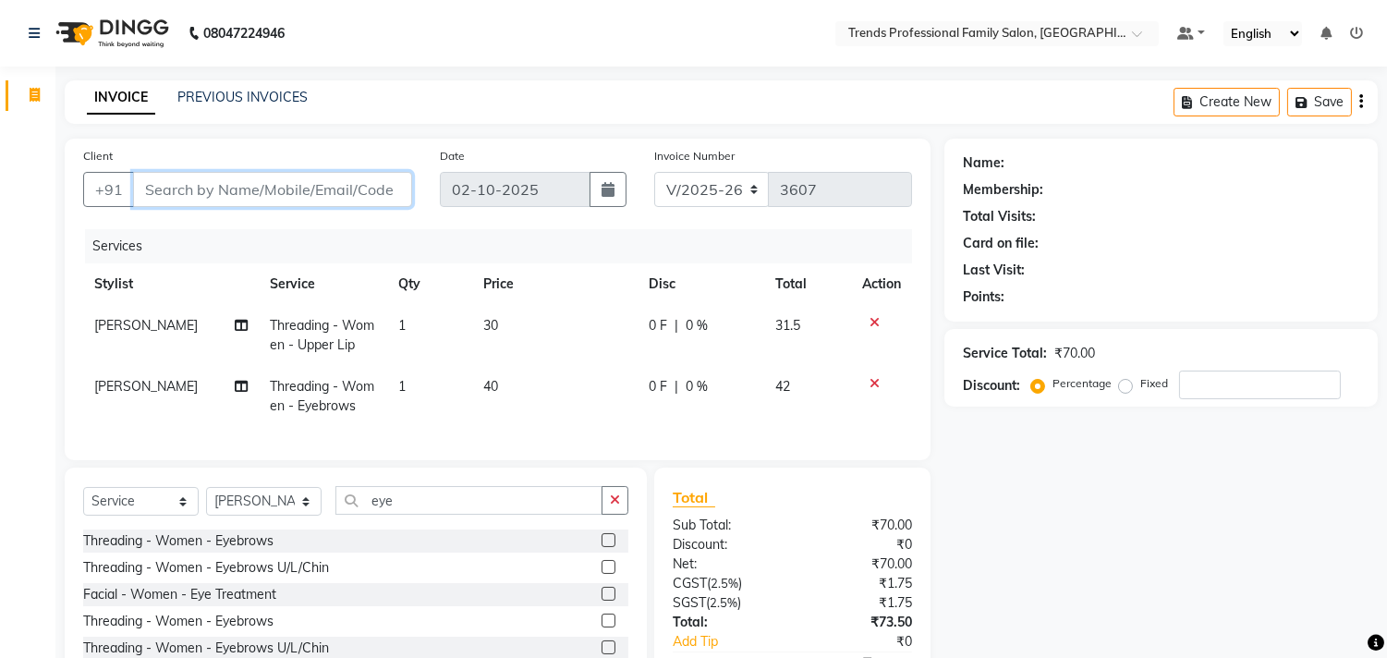
click at [172, 182] on input "Client" at bounding box center [272, 189] width 279 height 35
type input "8"
type input "0"
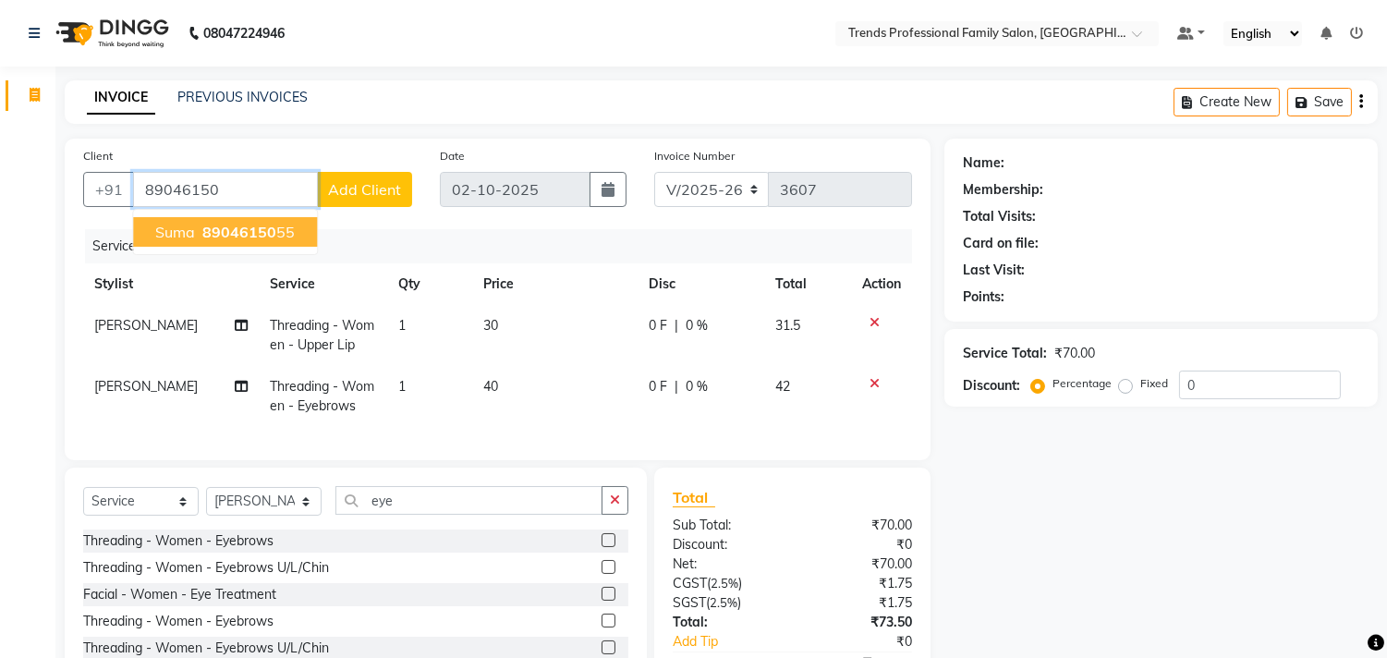
click at [190, 225] on span "suma" at bounding box center [175, 232] width 40 height 18
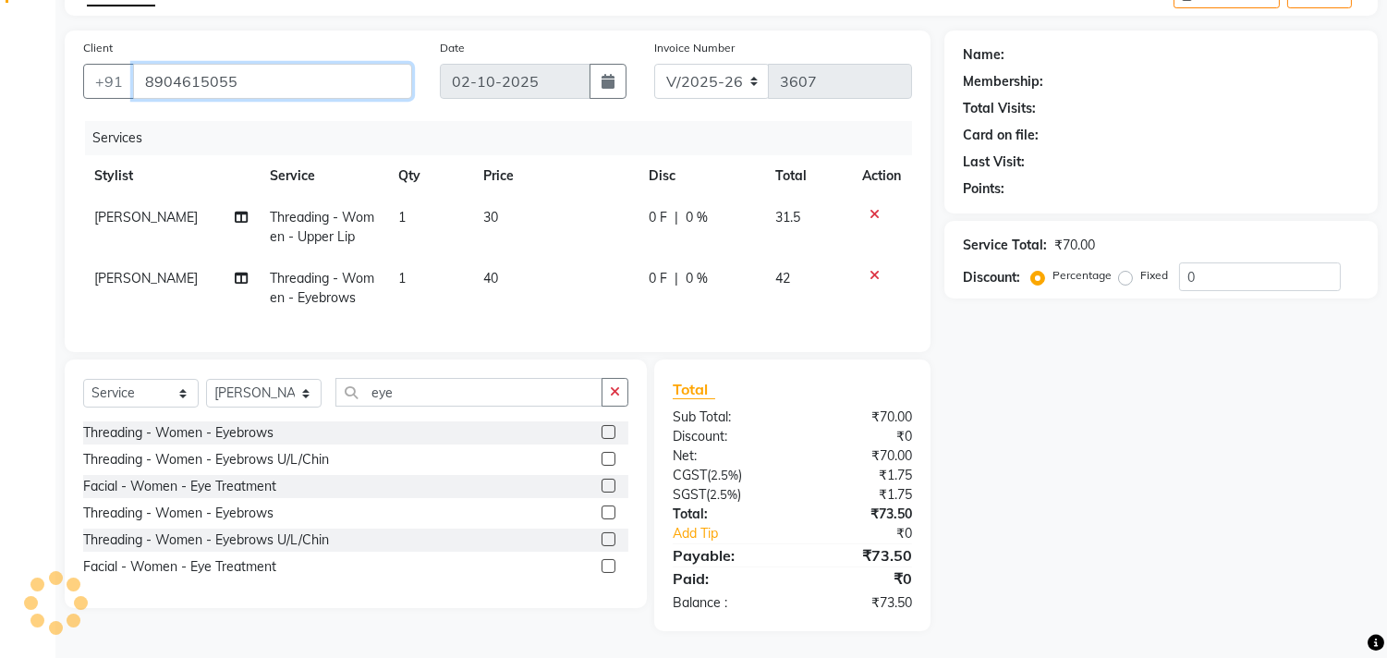
scroll to position [124, 0]
type input "8904615055"
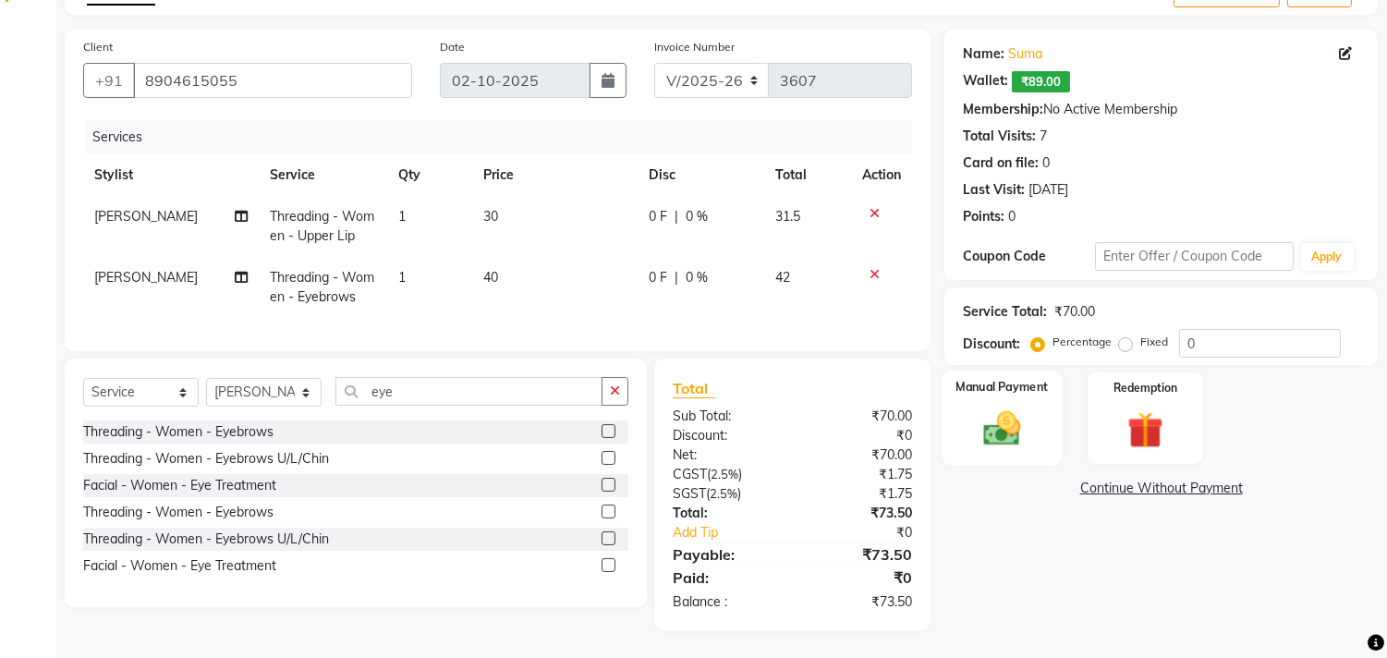
click at [1022, 412] on img at bounding box center [1002, 428] width 61 height 43
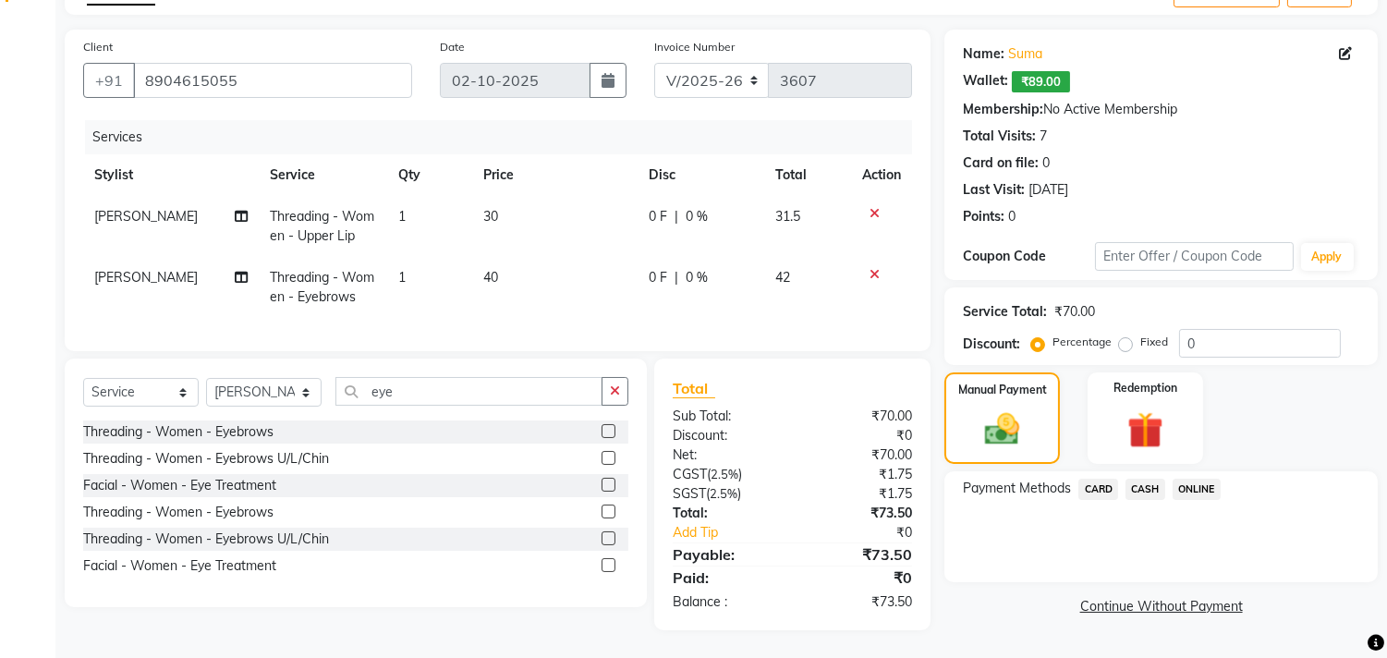
click at [1195, 479] on span "ONLINE" at bounding box center [1196, 489] width 48 height 21
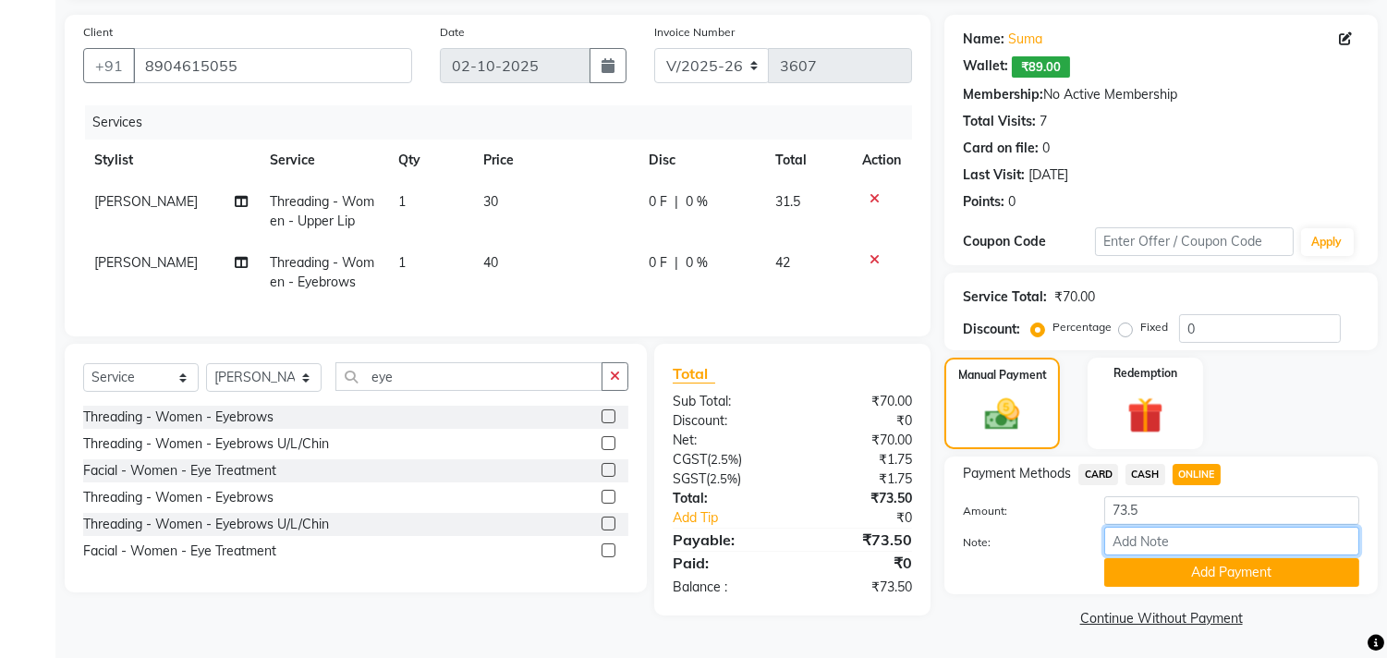
click at [1156, 538] on input "Note:" at bounding box center [1231, 541] width 255 height 29
type input "THANK YOU VISIT AGAIN"
click at [1214, 567] on button "Add Payment" at bounding box center [1231, 572] width 255 height 29
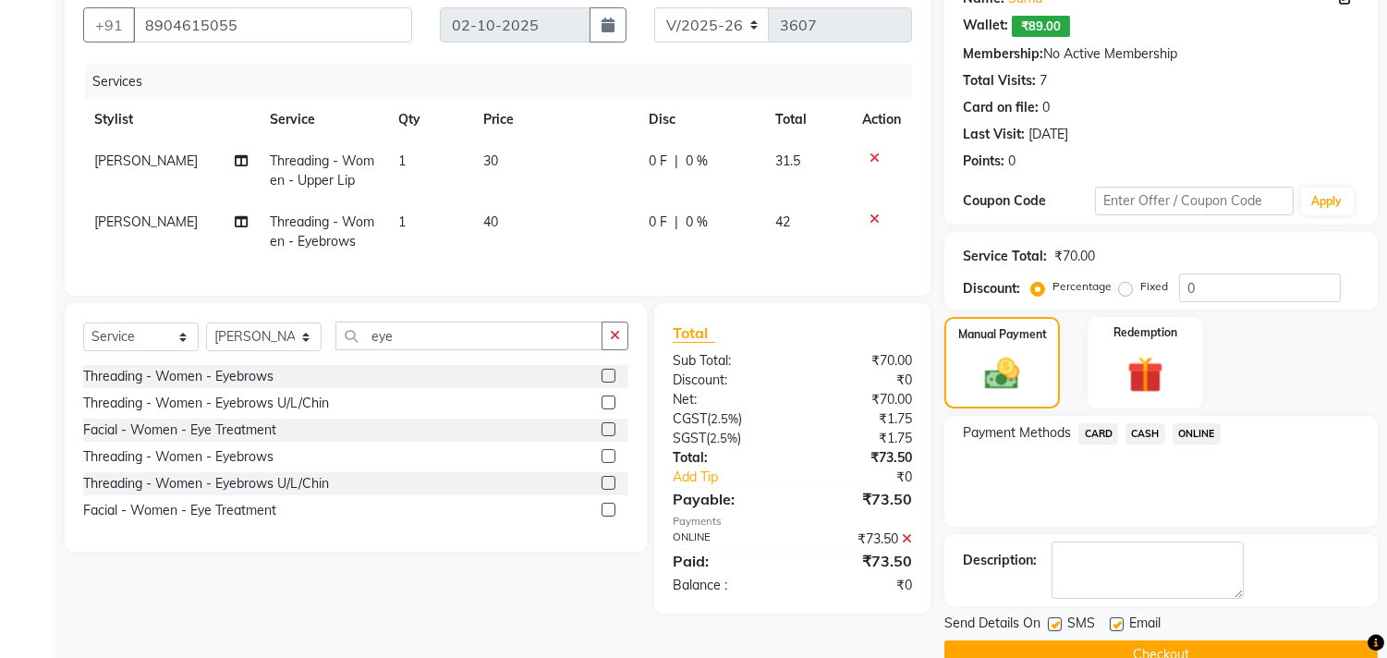
scroll to position [201, 0]
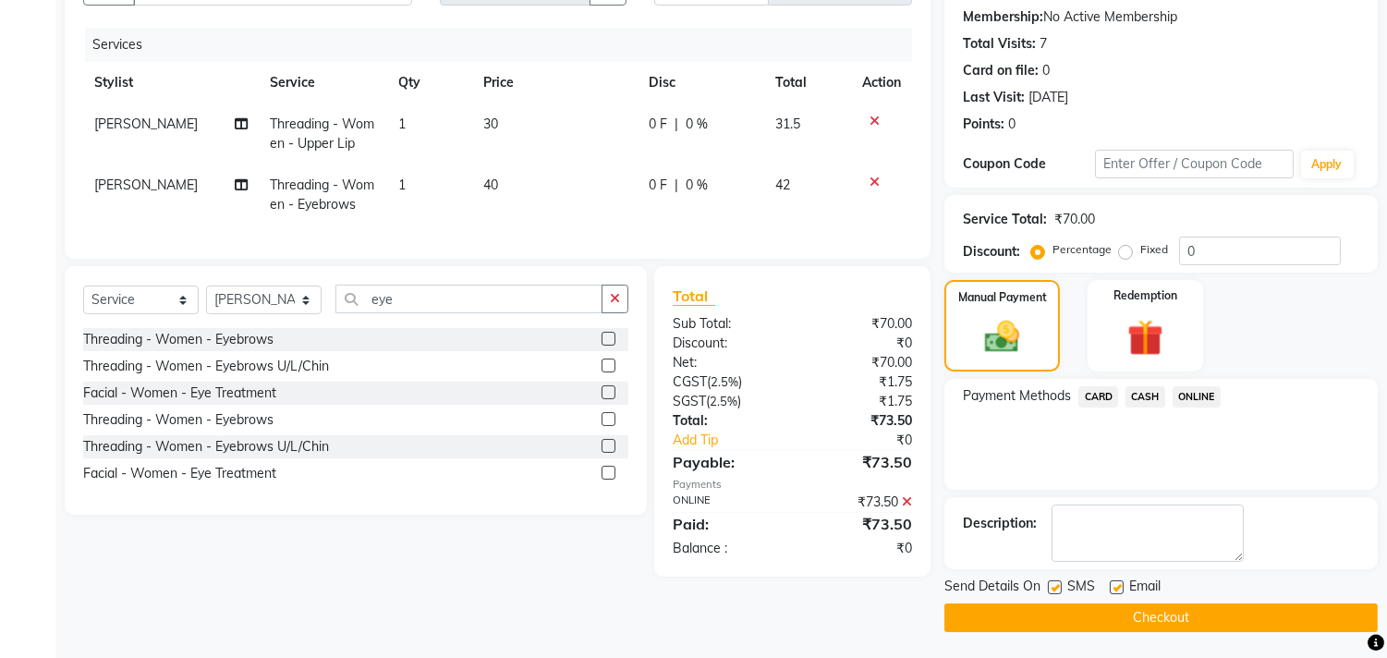
click at [1114, 580] on label at bounding box center [1117, 587] width 14 height 14
click at [1114, 582] on input "checkbox" at bounding box center [1116, 588] width 12 height 12
checkbox input "false"
click at [1115, 613] on button "Checkout" at bounding box center [1160, 617] width 433 height 29
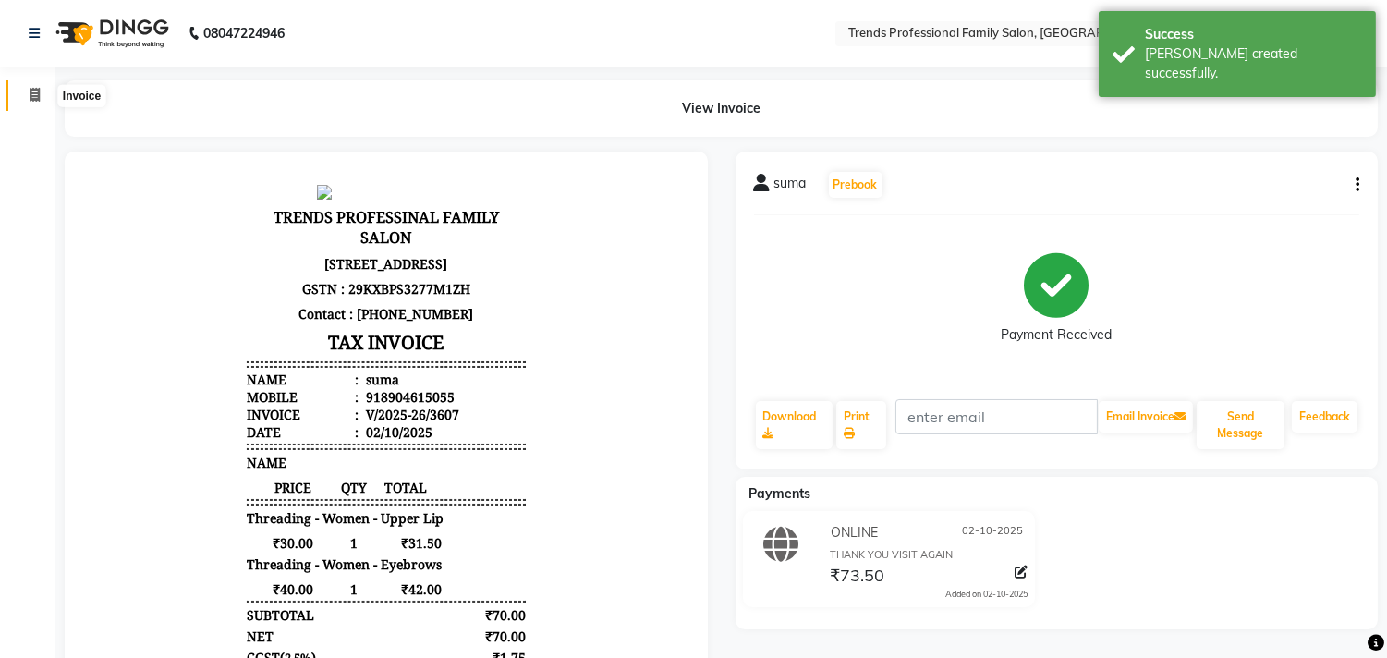
click at [31, 98] on icon at bounding box center [35, 95] width 10 height 14
select select "service"
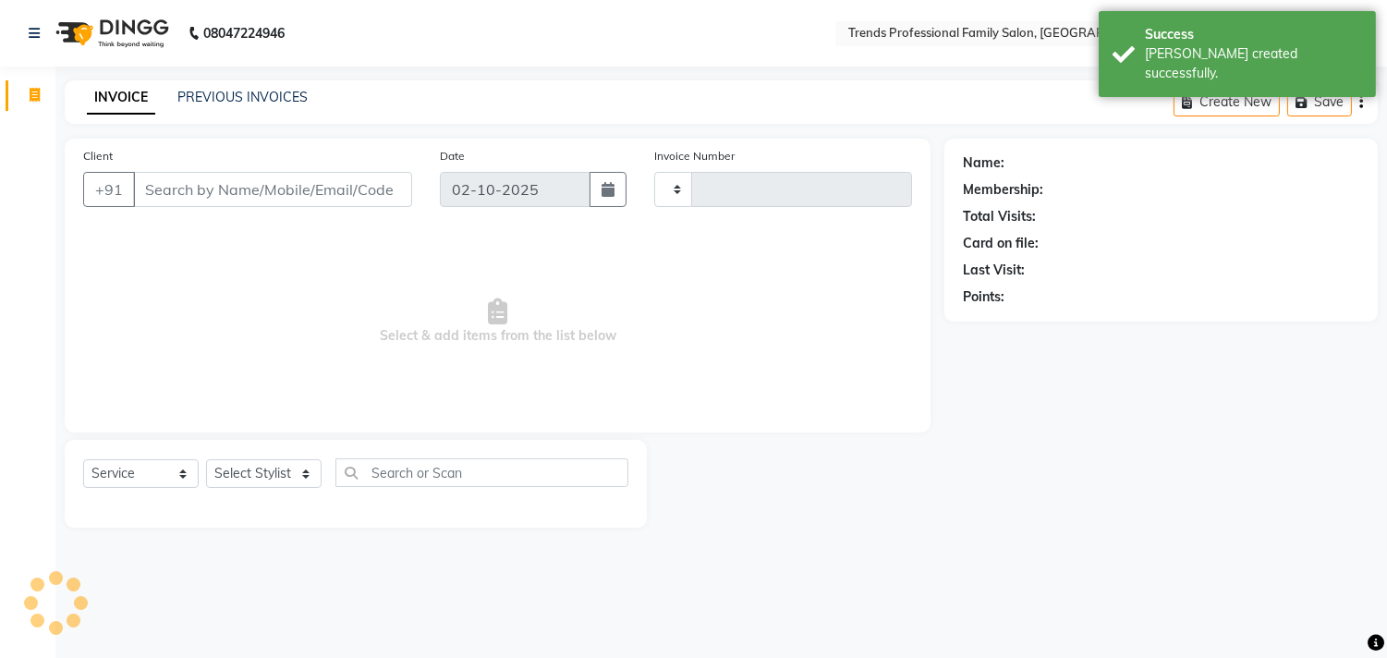
type input "3608"
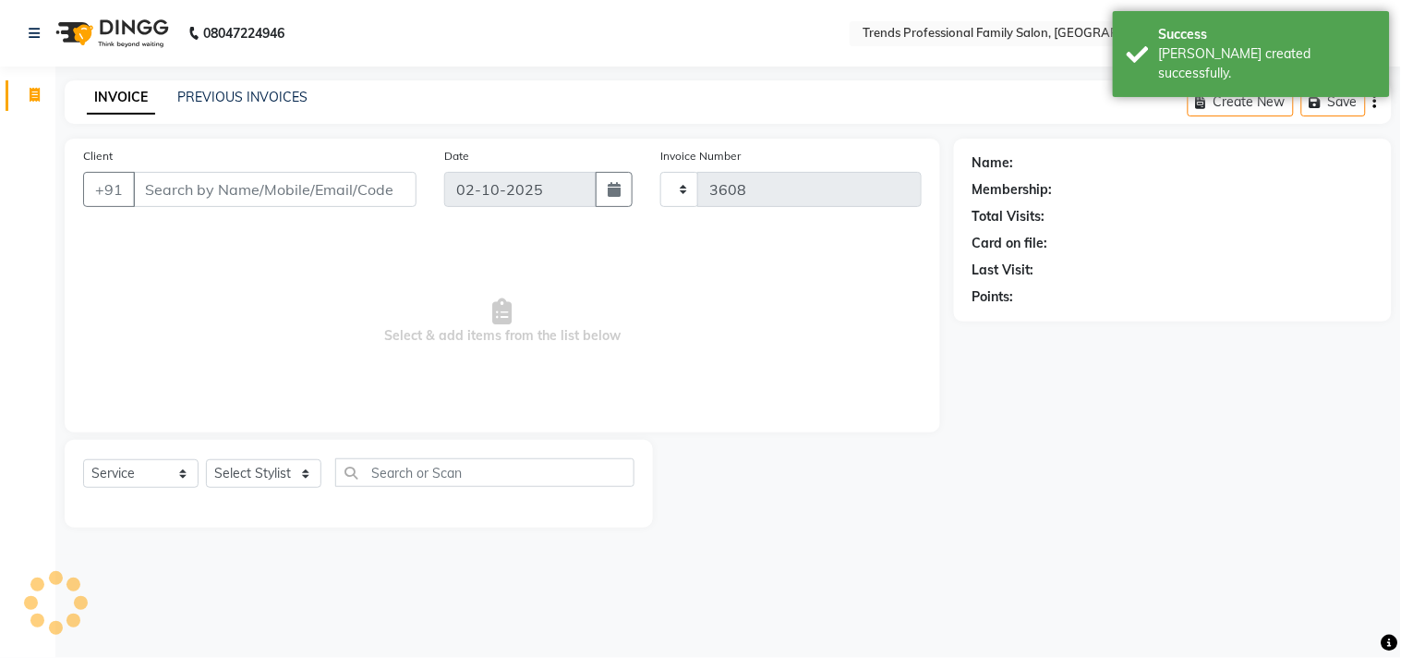
select select "7345"
click at [247, 188] on input "Client" at bounding box center [275, 189] width 284 height 35
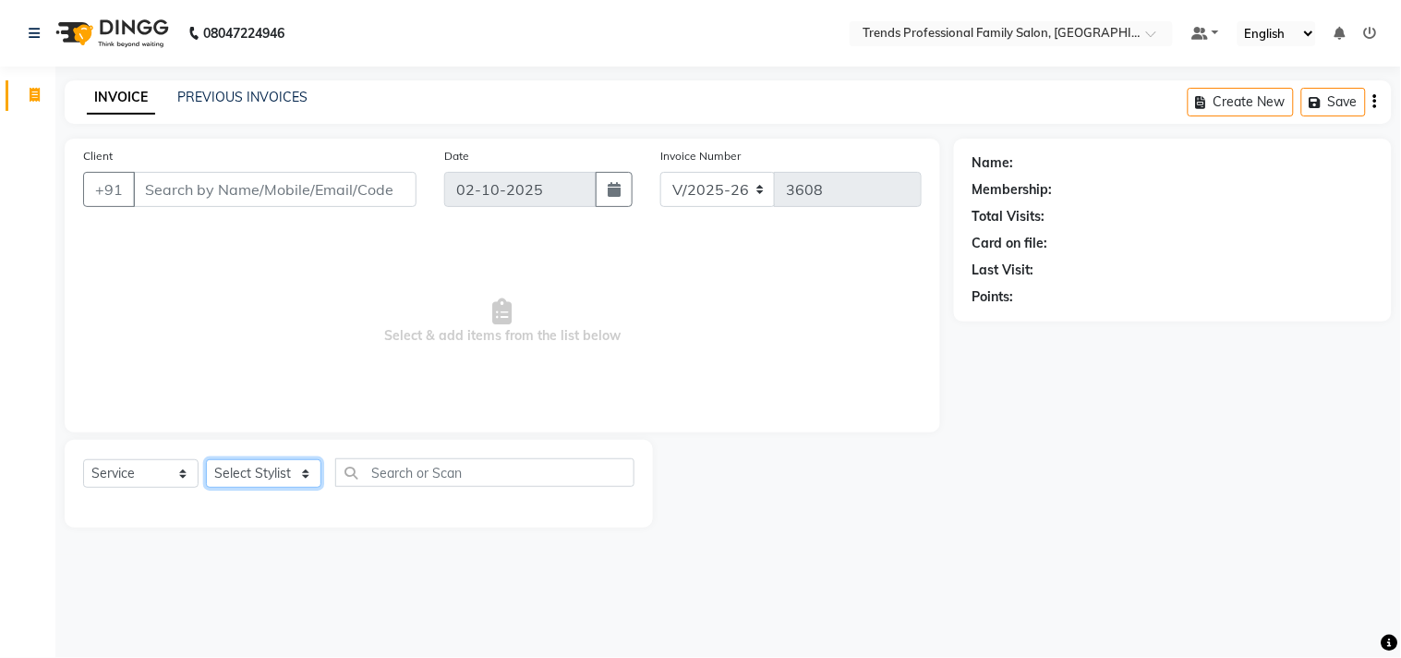
click at [273, 476] on select "Select Stylist AVANTHIKA Hithaishi NICK RACHANA RAJ RUSTHAM SEEMA SHIVA SOURAV …" at bounding box center [263, 473] width 115 height 29
select select "86395"
click at [206, 460] on select "Select Stylist AVANTHIKA Hithaishi NICK RACHANA RAJ RUSTHAM SEEMA SHIVA SOURAV …" at bounding box center [263, 473] width 115 height 29
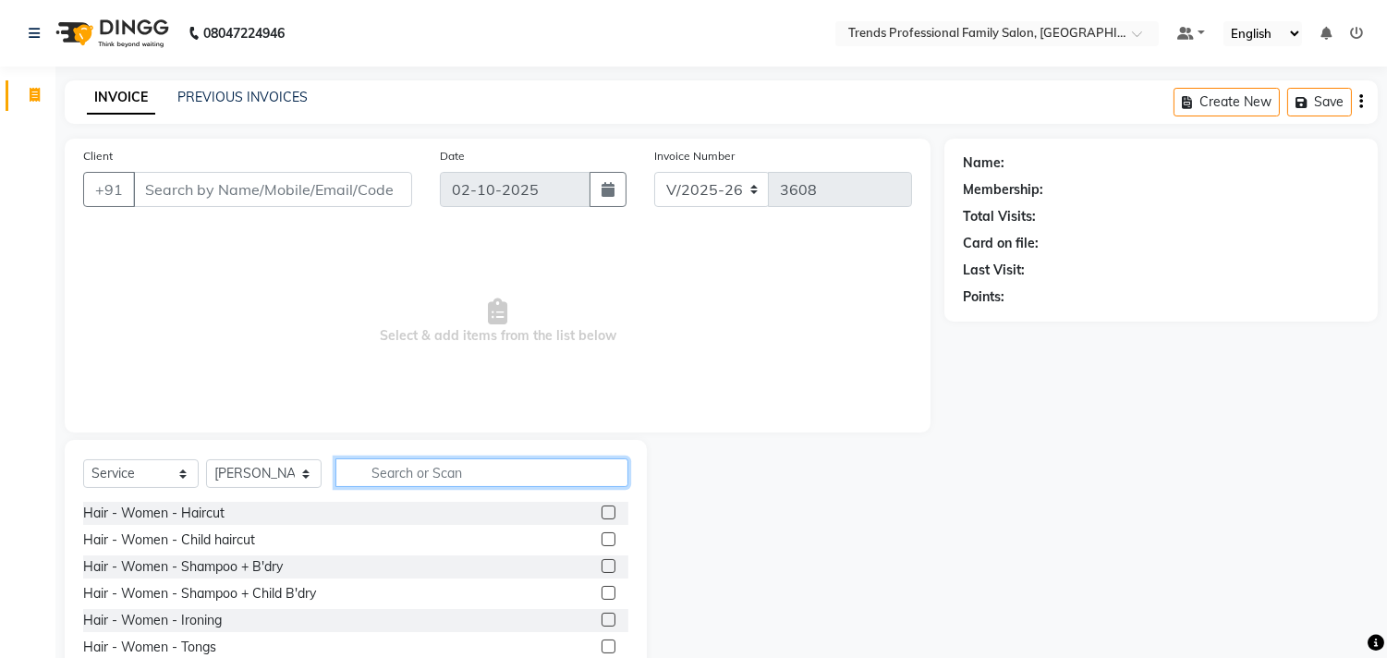
click at [431, 473] on input "text" at bounding box center [481, 472] width 293 height 29
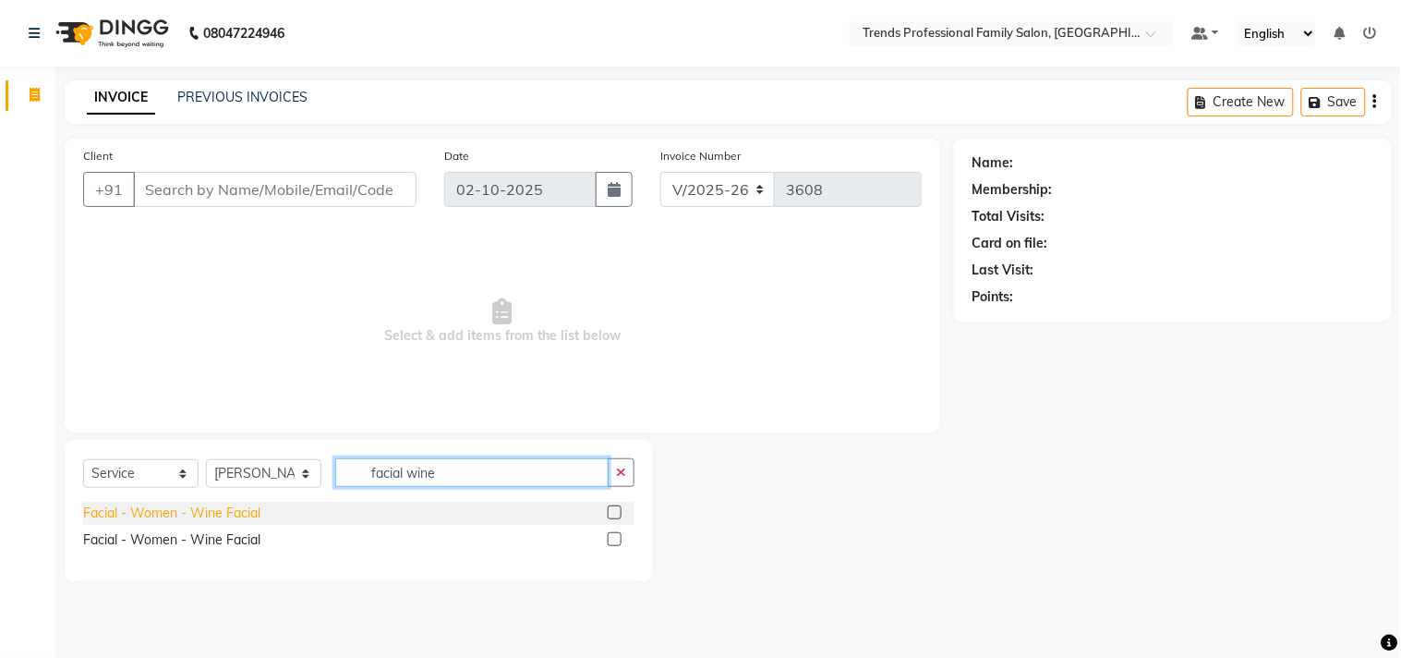
type input "facial wine"
click at [217, 503] on div "Facial - Women - Wine Facial" at bounding box center [171, 512] width 177 height 19
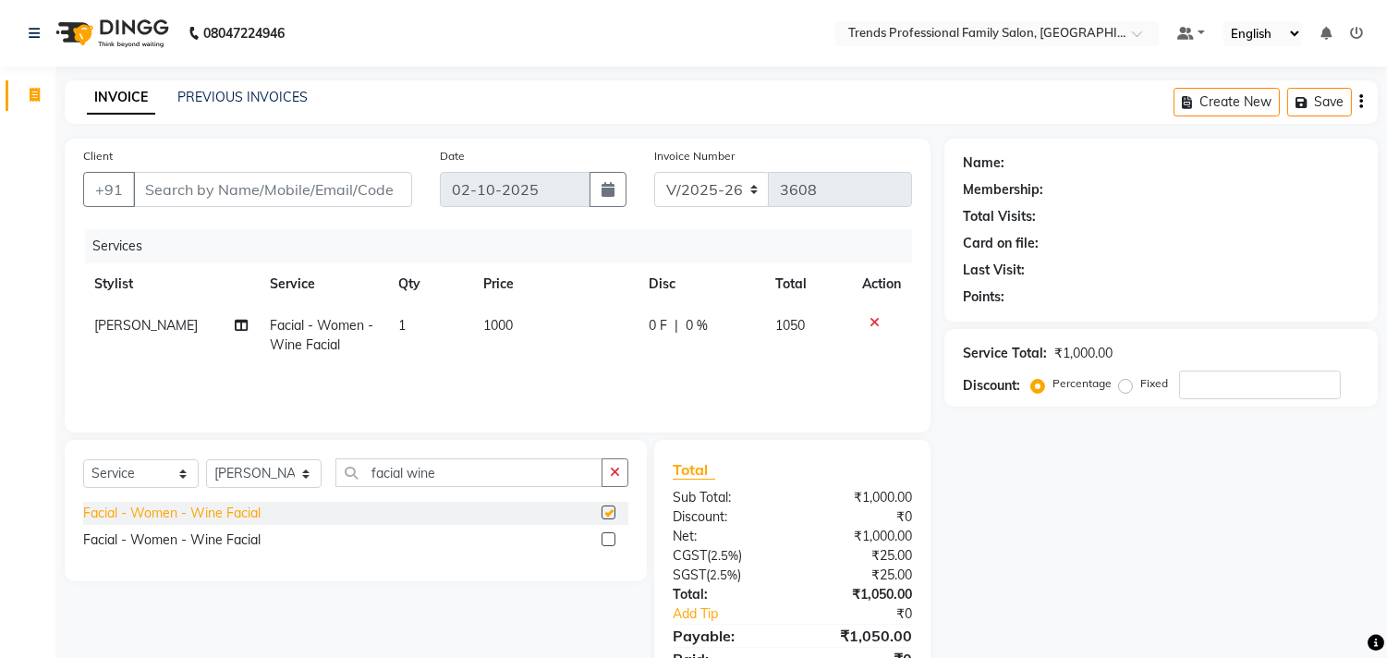
checkbox input "false"
click at [398, 321] on span "1" at bounding box center [401, 325] width 7 height 17
select select "86395"
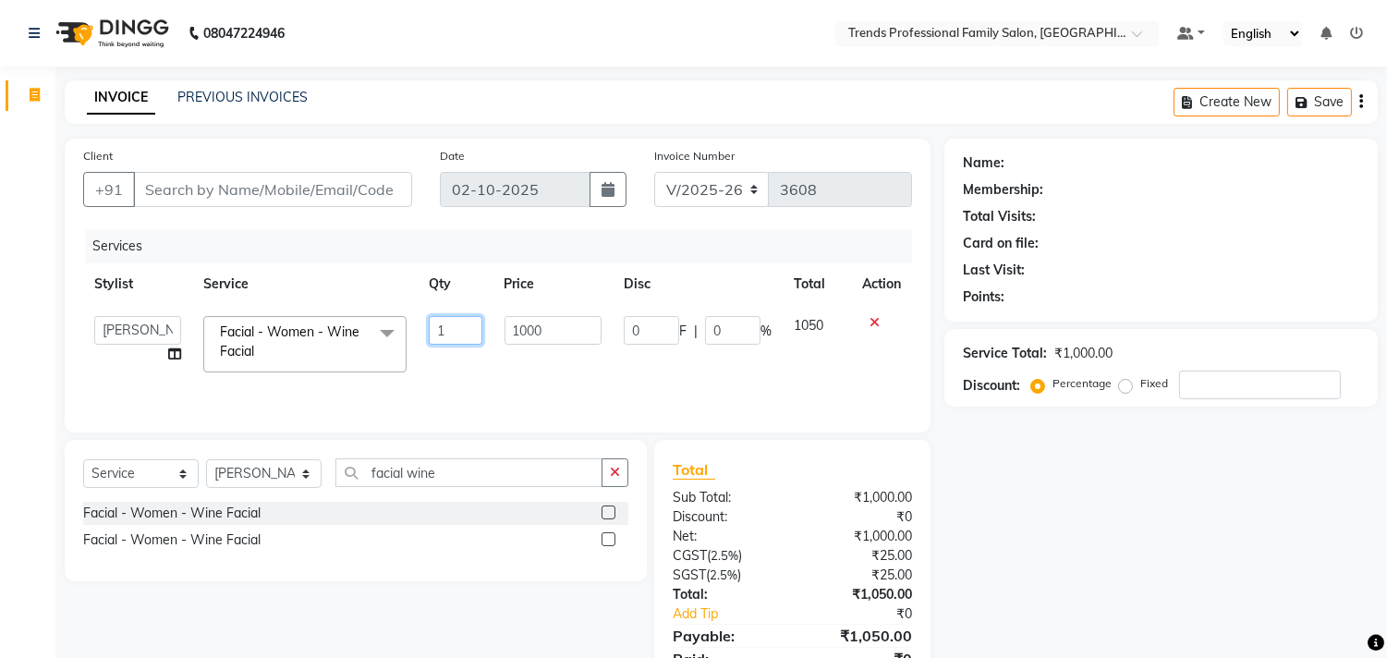
click at [436, 325] on input "1" at bounding box center [455, 330] width 53 height 29
click at [462, 331] on input "21" at bounding box center [455, 330] width 53 height 29
type input "2"
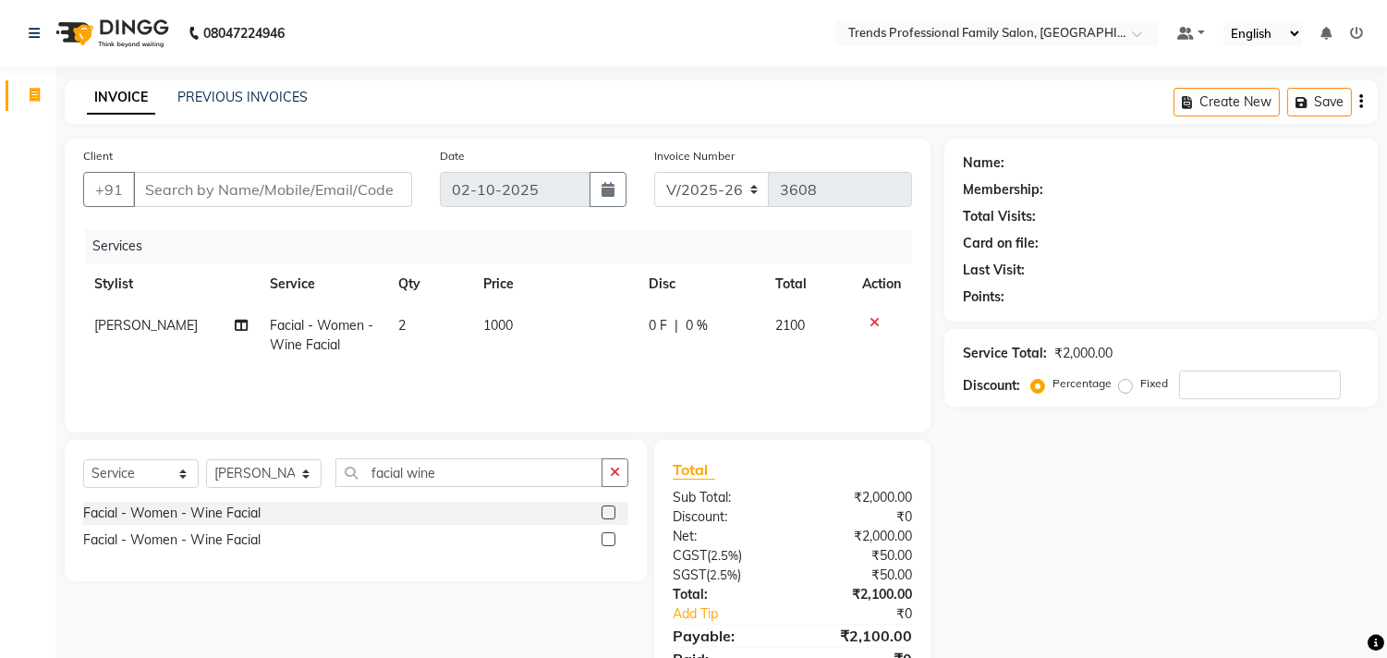
click at [497, 395] on div "Services Stylist Service Qty Price Disc Total Action Hithaishi Facial - Women -…" at bounding box center [497, 321] width 829 height 185
click at [613, 472] on icon "button" at bounding box center [615, 472] width 10 height 13
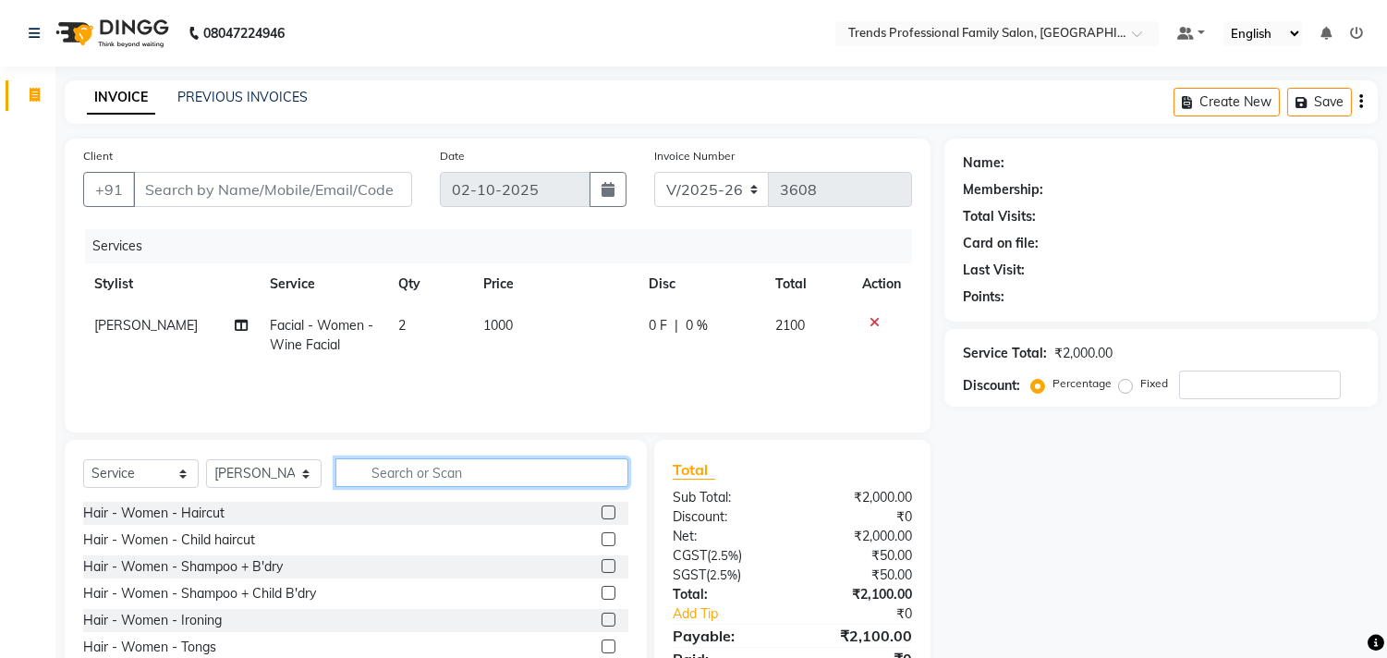
click at [421, 479] on input "text" at bounding box center [481, 472] width 293 height 29
click at [251, 567] on div "Hair - Women - Shampoo + B'dry" at bounding box center [183, 566] width 200 height 19
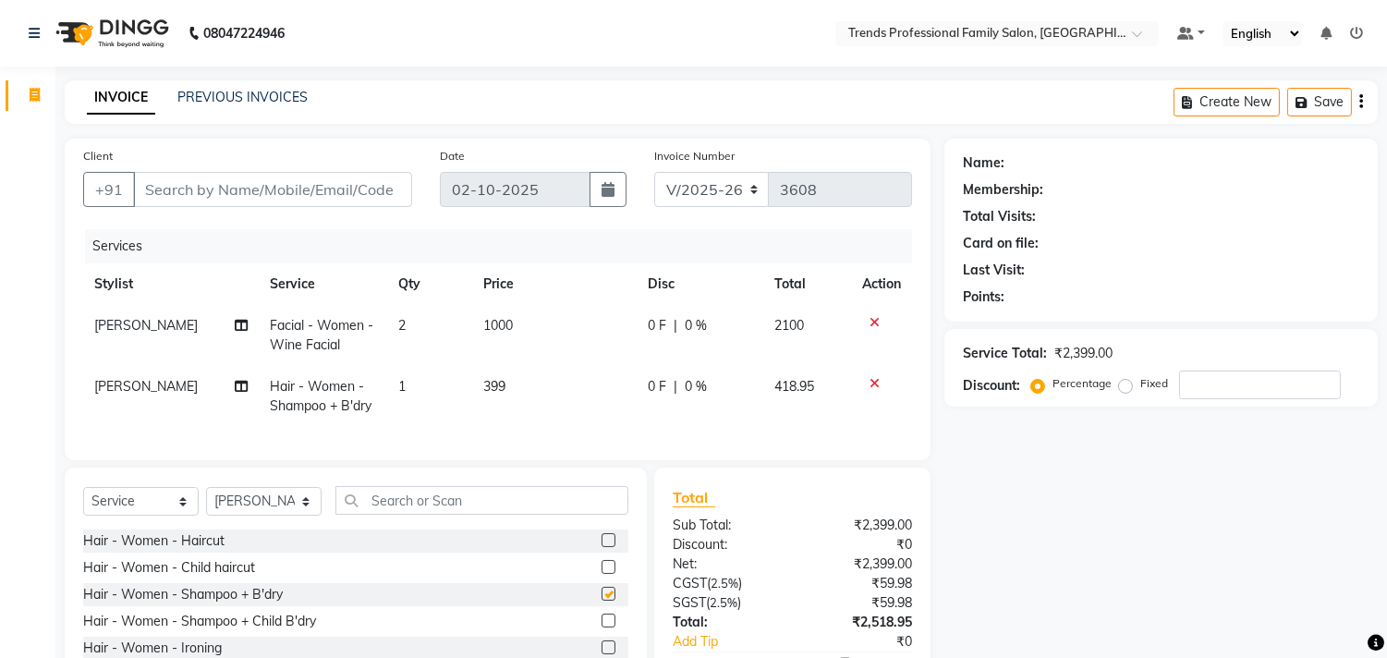
checkbox input "false"
click at [261, 509] on select "Select Stylist AVANTHIKA Hithaishi NICK RACHANA RAJ RUSTHAM SEEMA SHIVA SOURAV …" at bounding box center [263, 501] width 115 height 29
click at [158, 391] on td "[PERSON_NAME]" at bounding box center [171, 396] width 176 height 61
select select "86395"
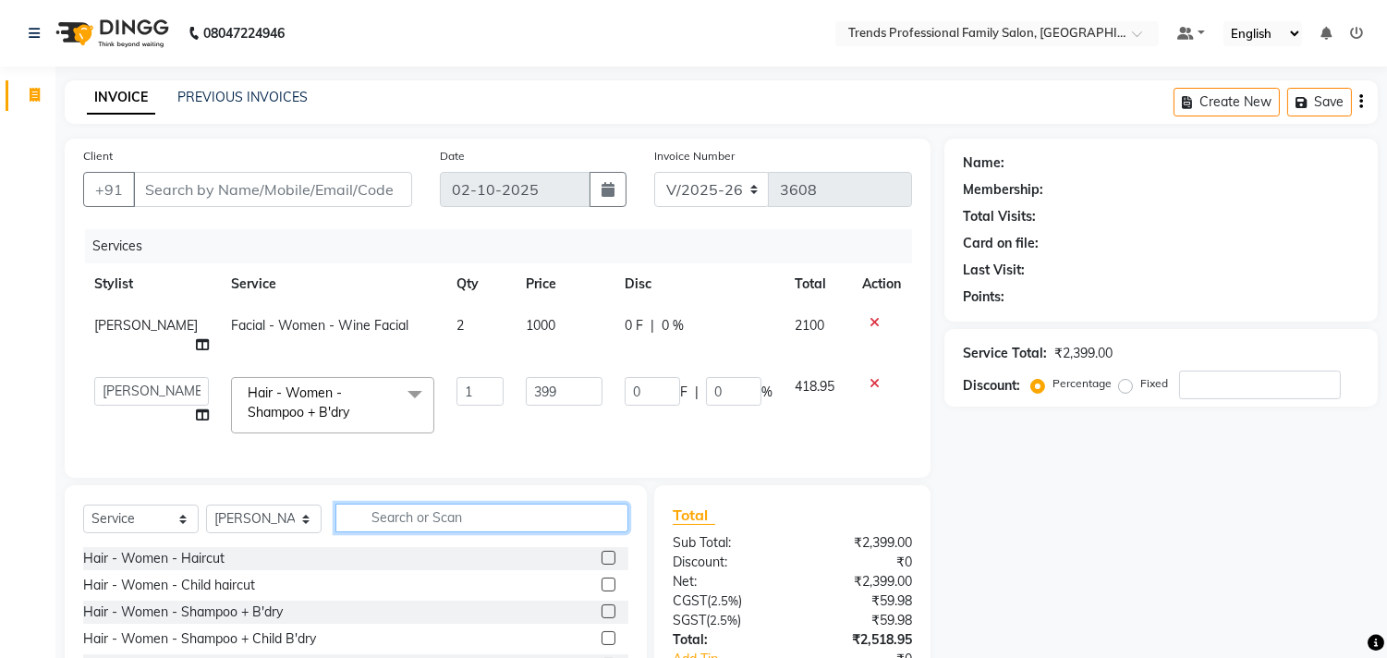
click at [438, 509] on input "text" at bounding box center [481, 517] width 293 height 29
type input "beard"
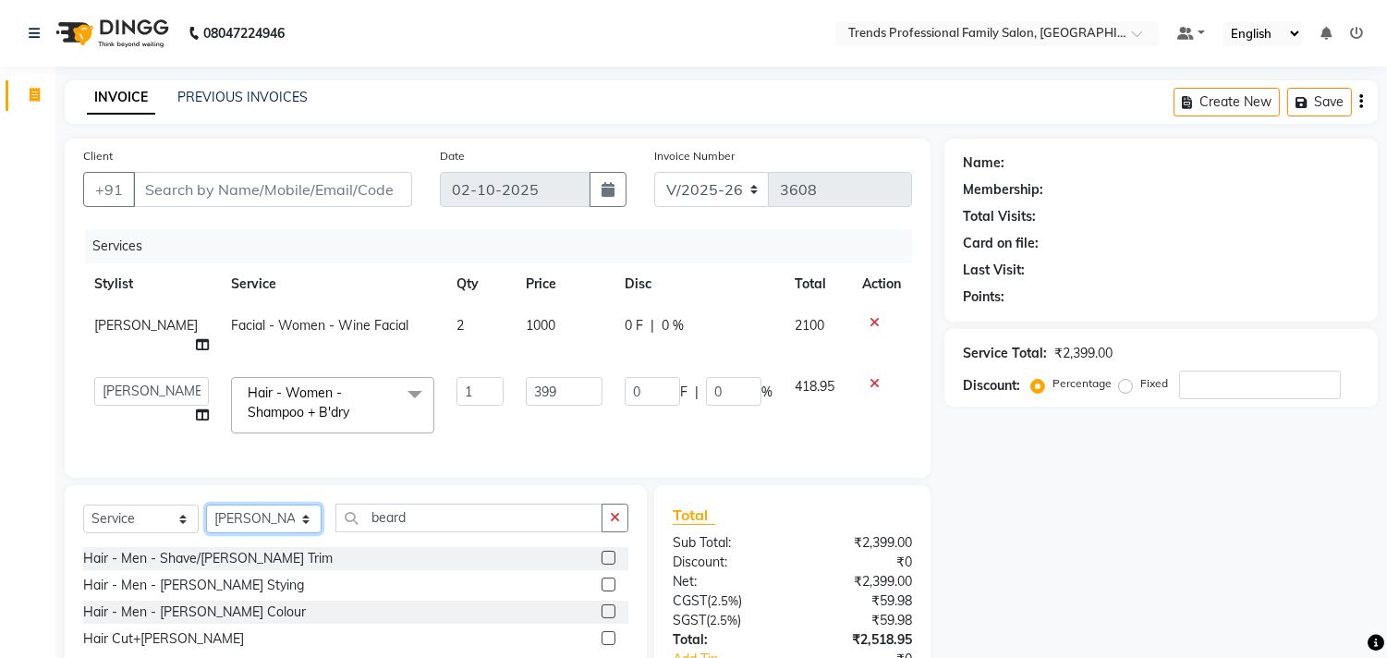
click at [243, 514] on select "Select Stylist AVANTHIKA Hithaishi NICK RACHANA RAJ RUSTHAM SEEMA SHIVA SOURAV …" at bounding box center [263, 518] width 115 height 29
select select "68140"
click at [206, 504] on select "Select Stylist AVANTHIKA Hithaishi NICK RACHANA RAJ RUSTHAM SEEMA SHIVA SOURAV …" at bounding box center [263, 518] width 115 height 29
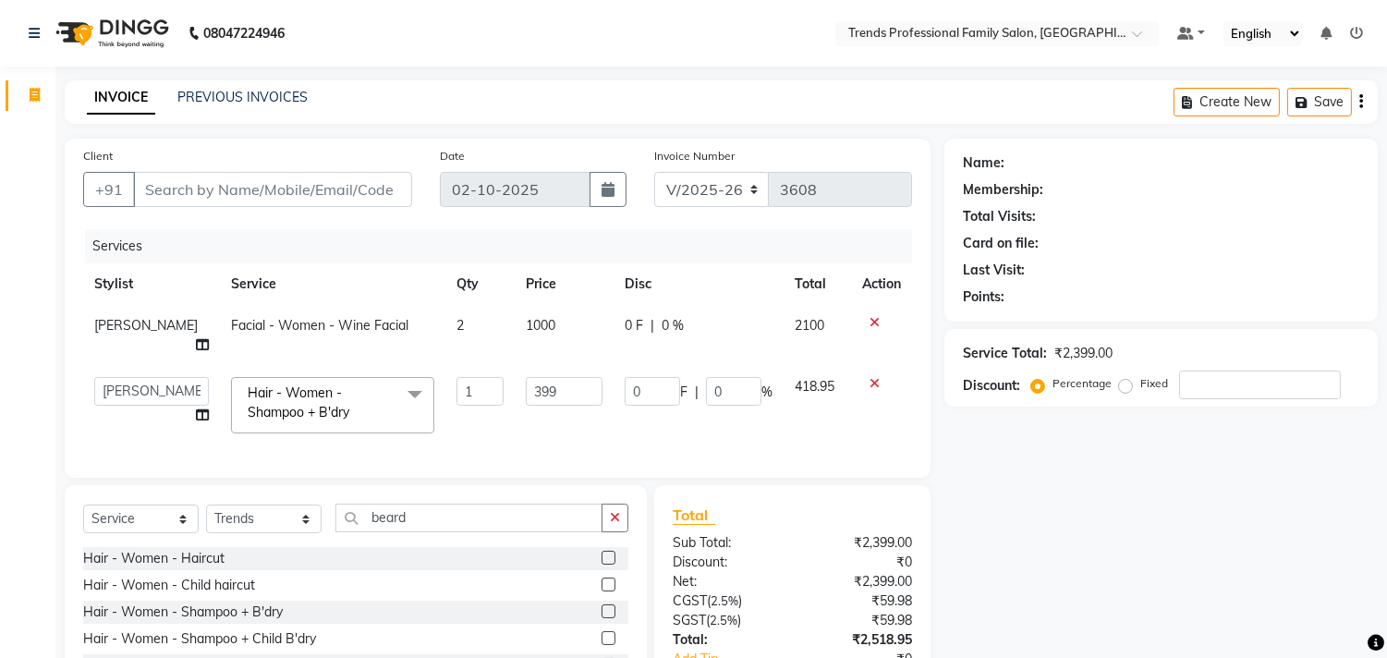
drag, startPoint x: 614, startPoint y: 511, endPoint x: 578, endPoint y: 515, distance: 36.2
click at [613, 511] on icon "button" at bounding box center [615, 517] width 10 height 13
click at [491, 517] on input "text" at bounding box center [481, 517] width 293 height 29
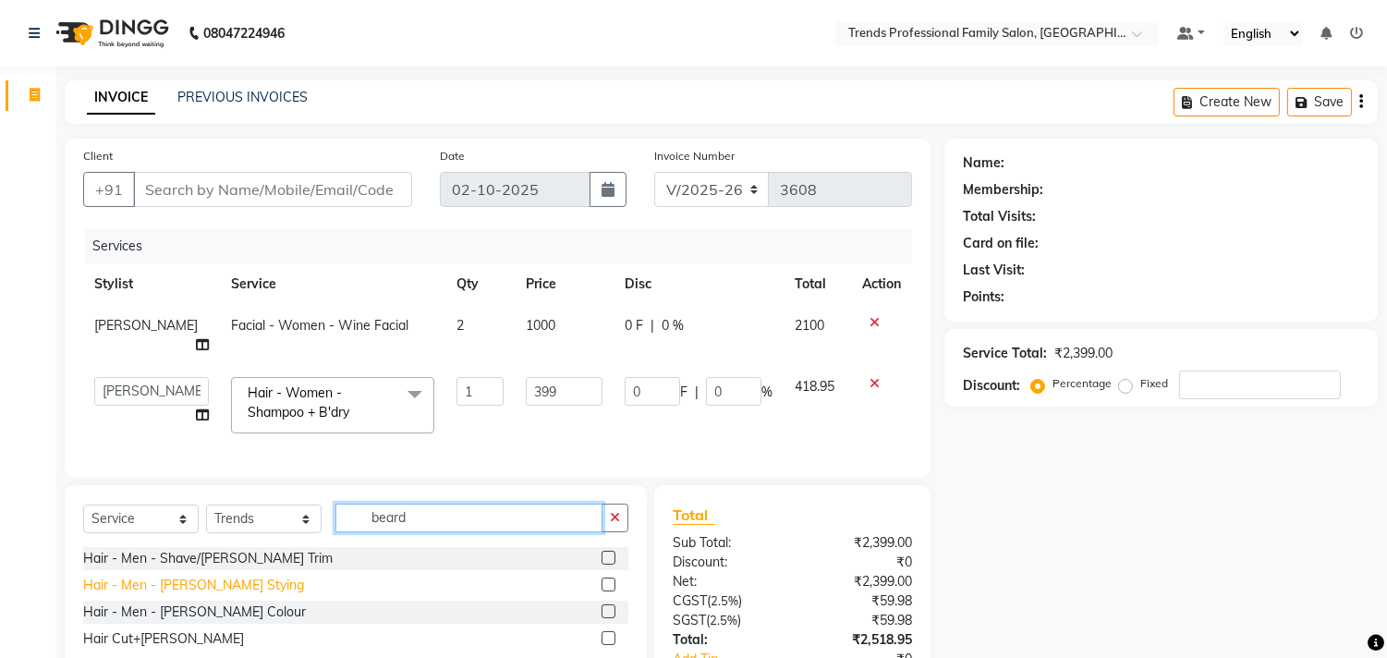
type input "beard"
click at [215, 576] on div "Hair - Men - Beard Stying" at bounding box center [193, 585] width 221 height 19
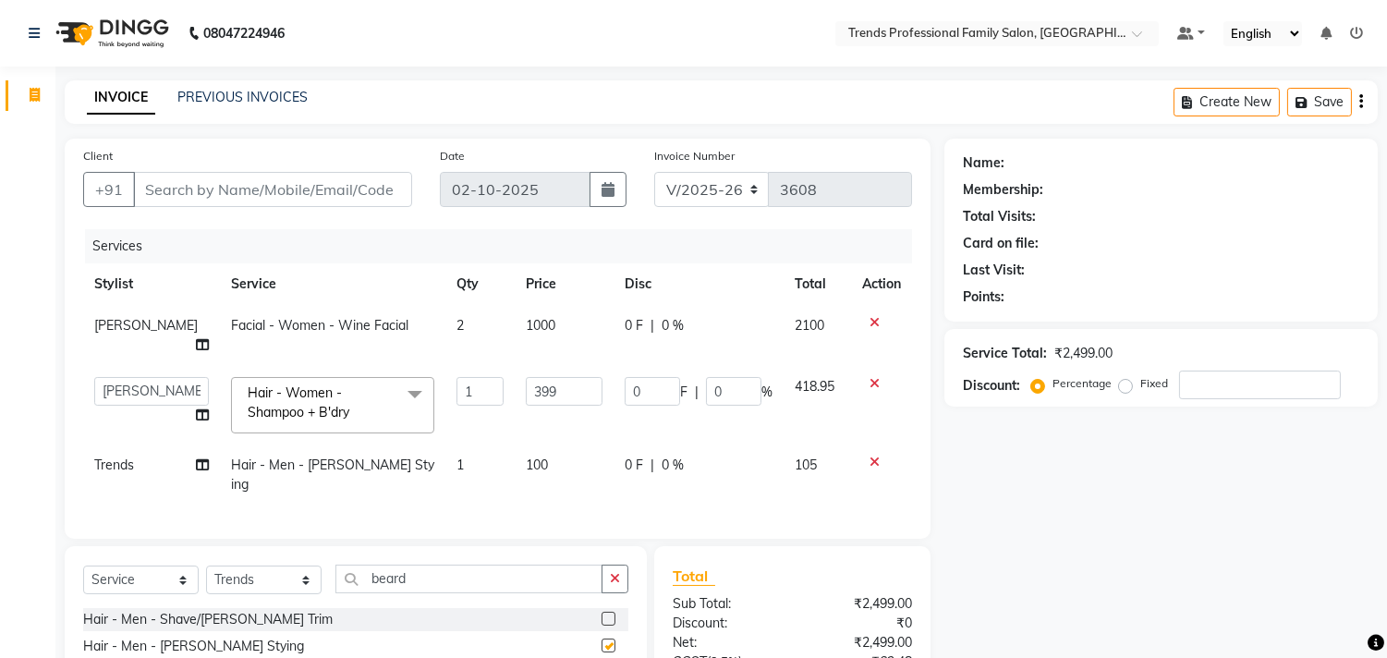
checkbox input "false"
click at [122, 377] on select "AVANTHIKA Hithaishi NICK RACHANA RAJ RUSTHAM SEEMA SHIVA SOURAV Sumika Trends" at bounding box center [151, 391] width 115 height 29
click at [23, 370] on div "Invoice Segments Page Builder" at bounding box center [124, 435] width 249 height 765
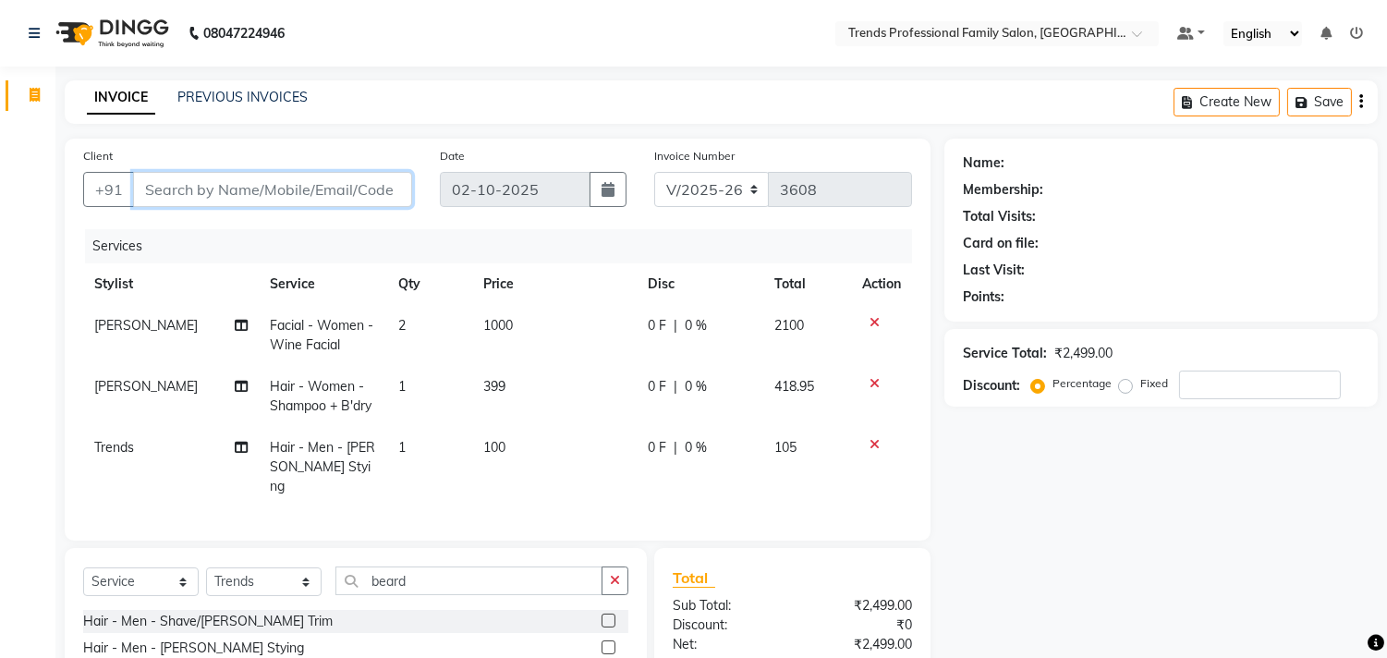
click at [286, 181] on input "Client" at bounding box center [272, 189] width 279 height 35
type input "8"
type input "0"
type input "8861468848"
click at [367, 186] on span "Add Client" at bounding box center [364, 189] width 73 height 18
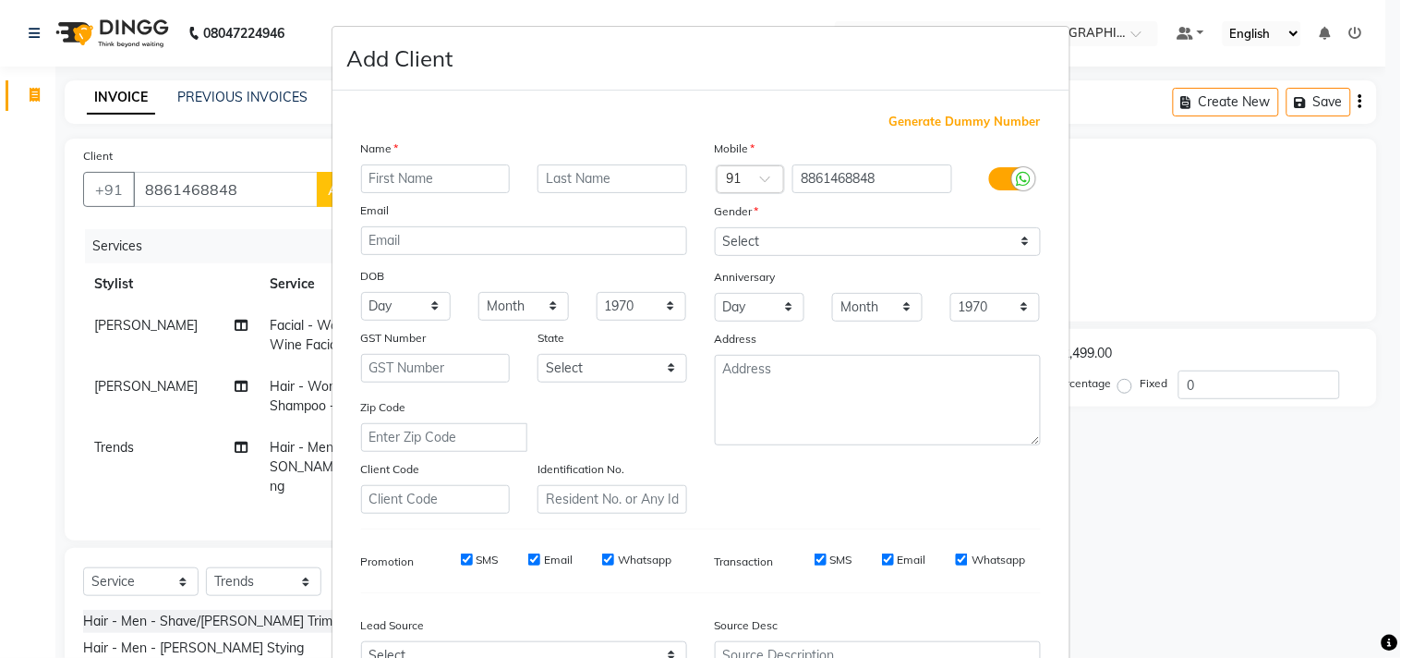
click at [428, 185] on input "text" at bounding box center [436, 178] width 150 height 29
type input "mohan"
click at [795, 240] on select "Select Male Female Other Prefer Not To Say" at bounding box center [878, 241] width 326 height 29
select select "male"
click at [715, 227] on select "Select Male Female Other Prefer Not To Say" at bounding box center [878, 241] width 326 height 29
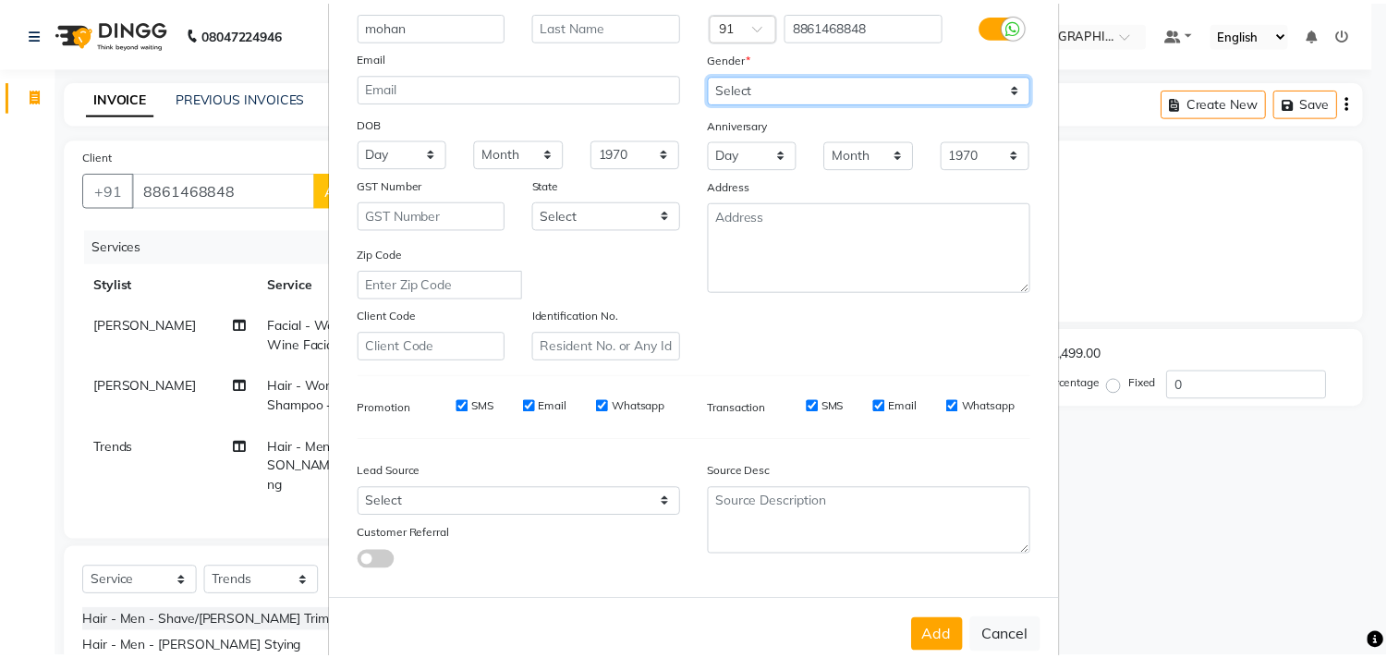
scroll to position [196, 0]
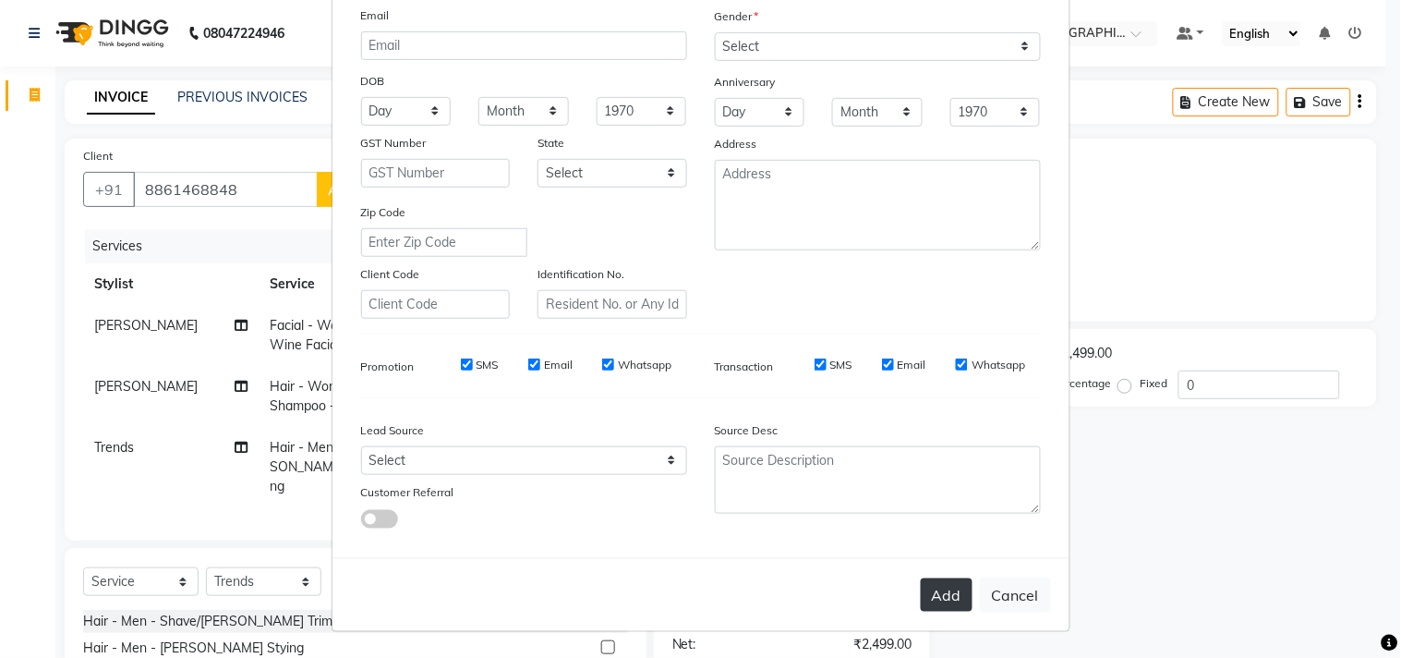
click at [939, 588] on button "Add" at bounding box center [947, 594] width 52 height 33
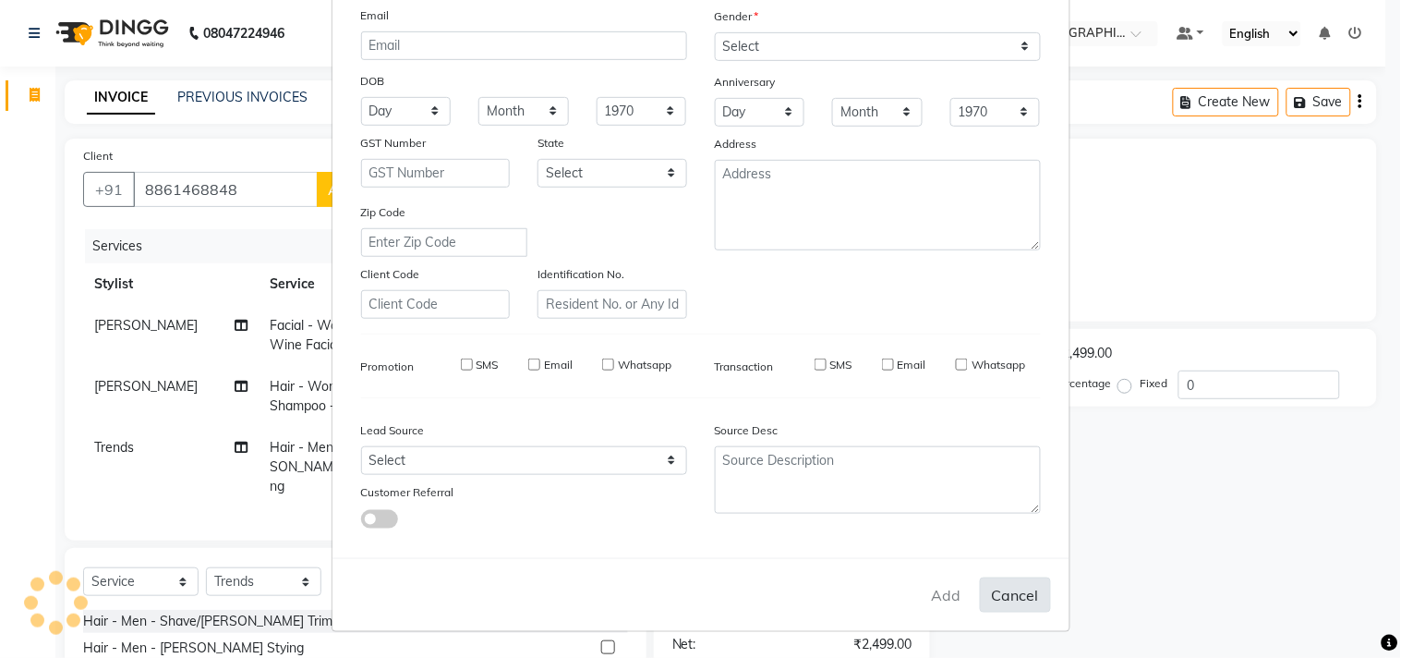
select select
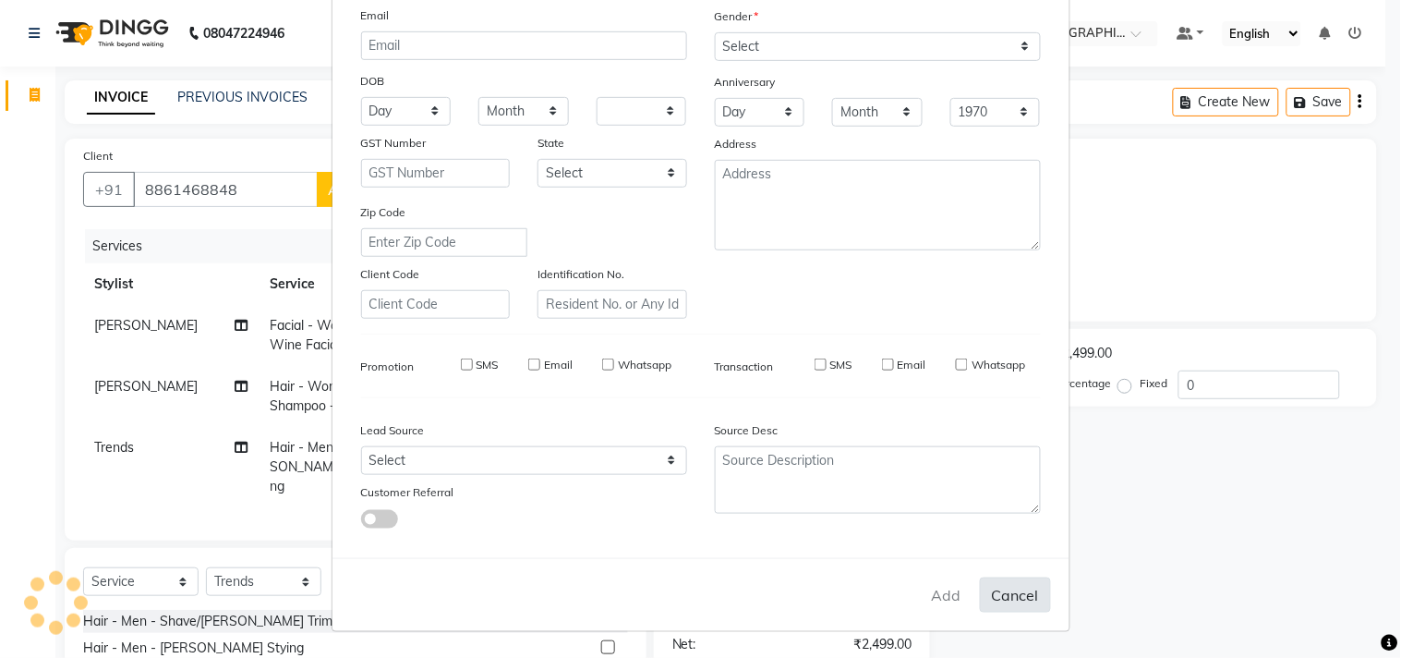
select select
checkbox input "false"
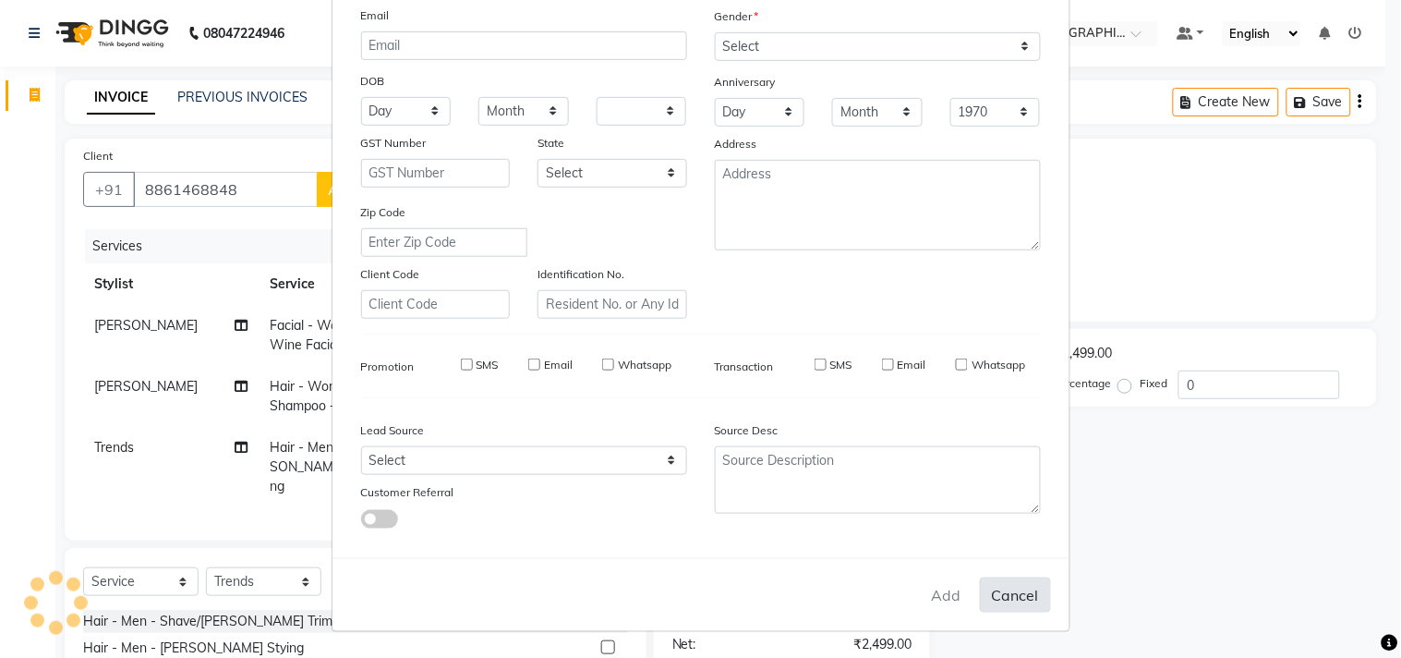
checkbox input "false"
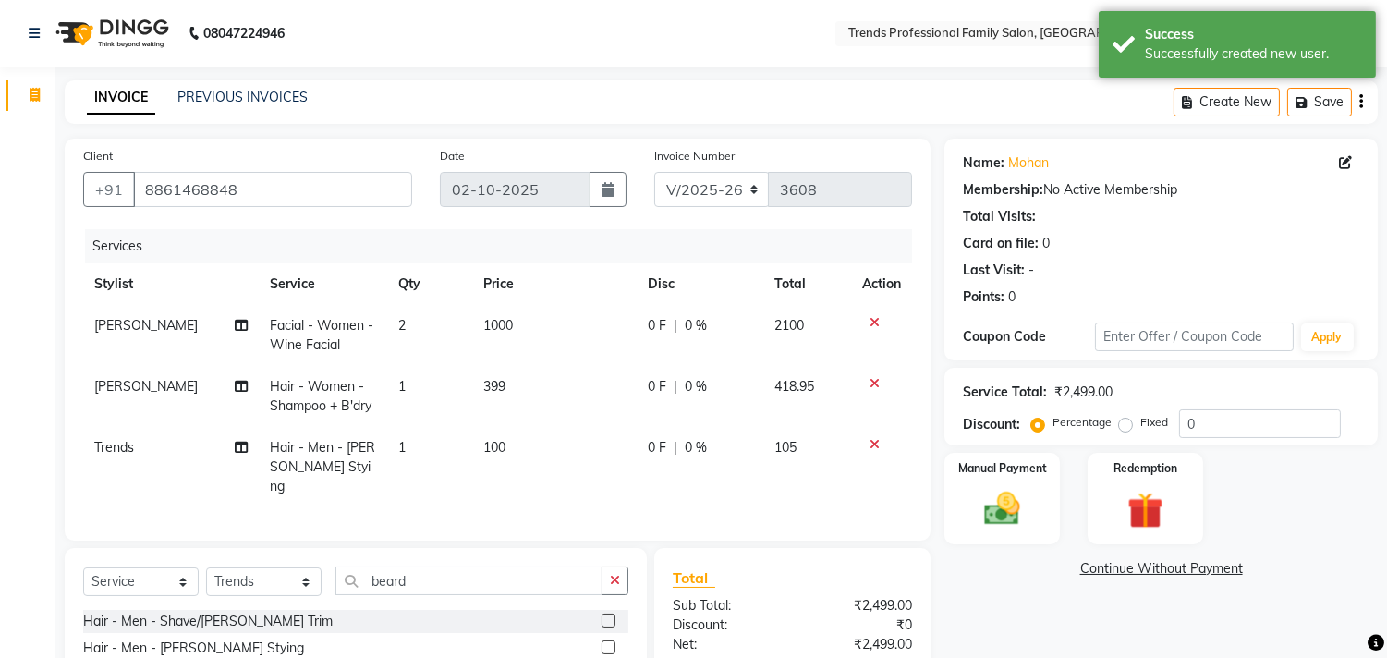
drag, startPoint x: 1037, startPoint y: 515, endPoint x: 875, endPoint y: 484, distance: 164.5
click at [1031, 515] on div "Manual Payment" at bounding box center [1001, 498] width 115 height 91
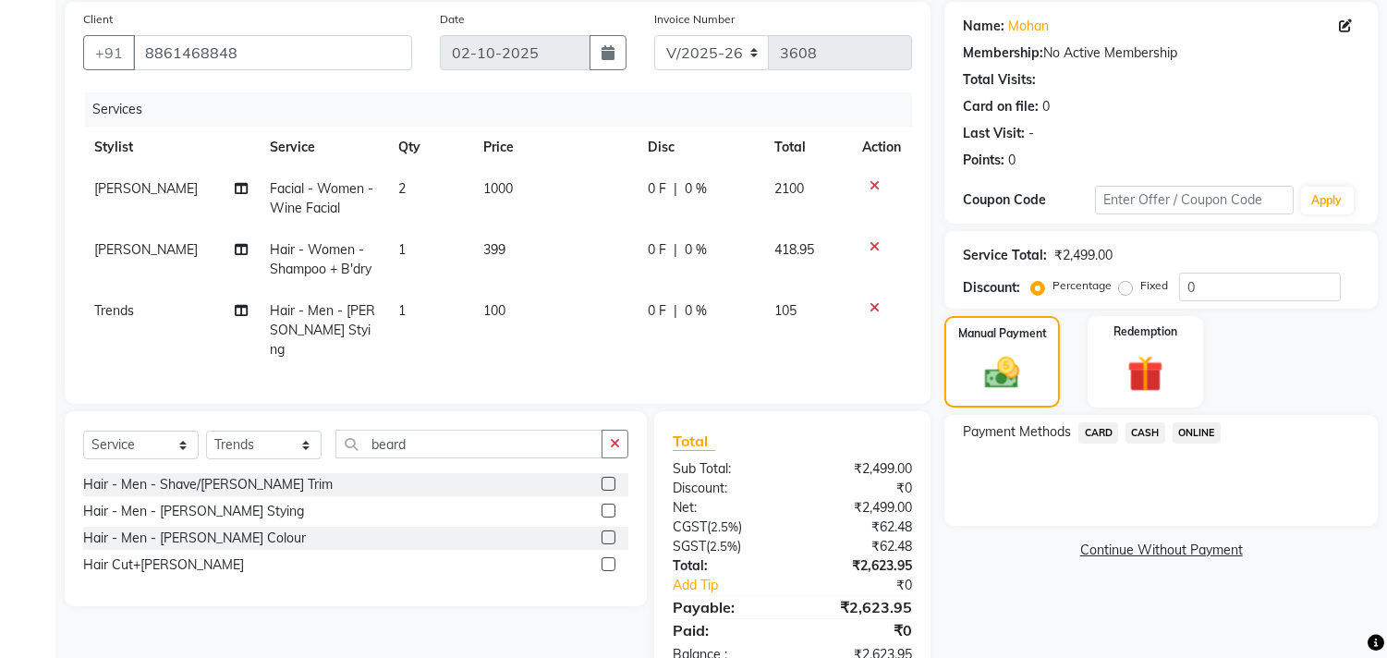
scroll to position [186, 0]
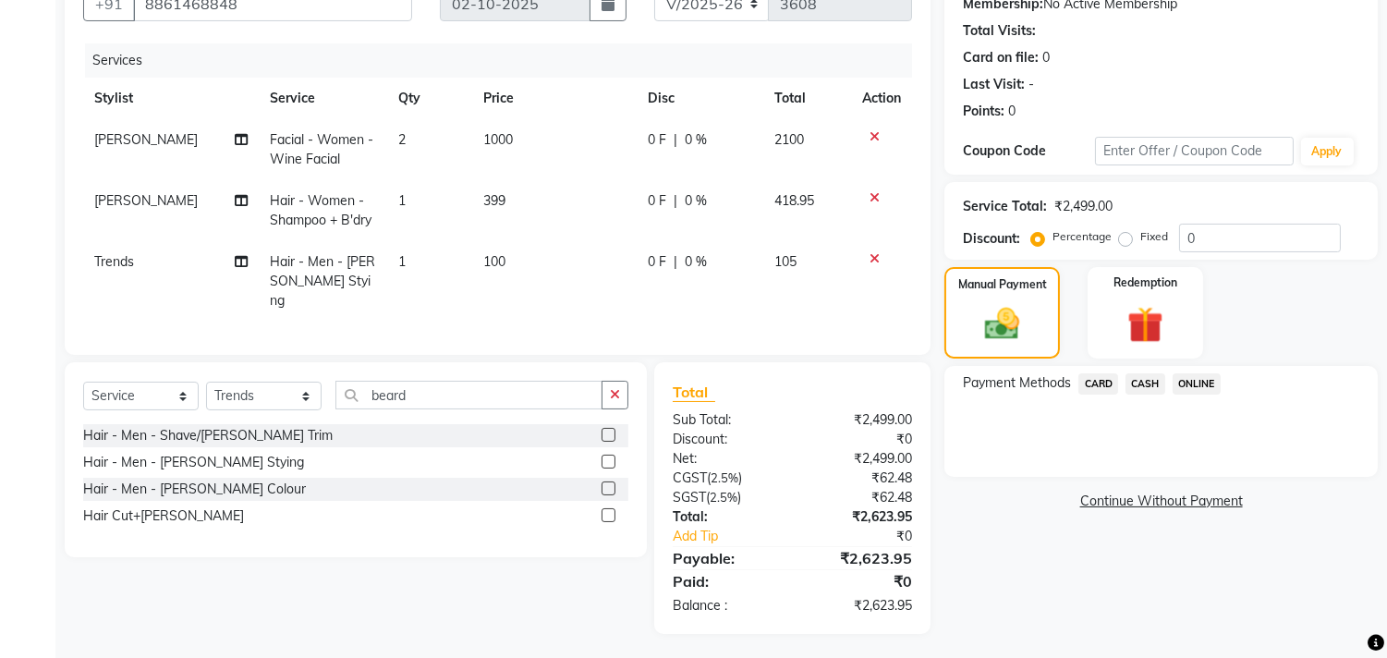
click at [1141, 383] on span "CASH" at bounding box center [1145, 383] width 40 height 21
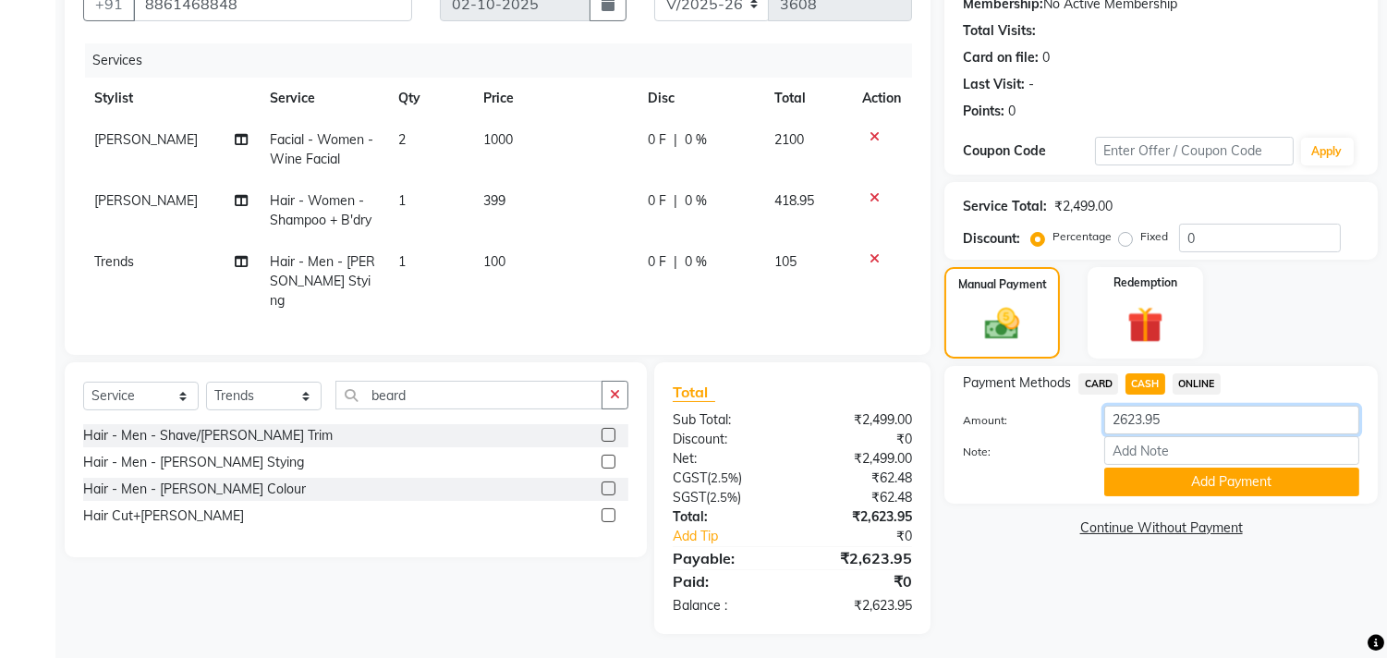
click at [1185, 419] on input "2623.95" at bounding box center [1231, 420] width 255 height 29
type input "2"
type input "2500"
click at [1185, 479] on button "Add Payment" at bounding box center [1231, 481] width 255 height 29
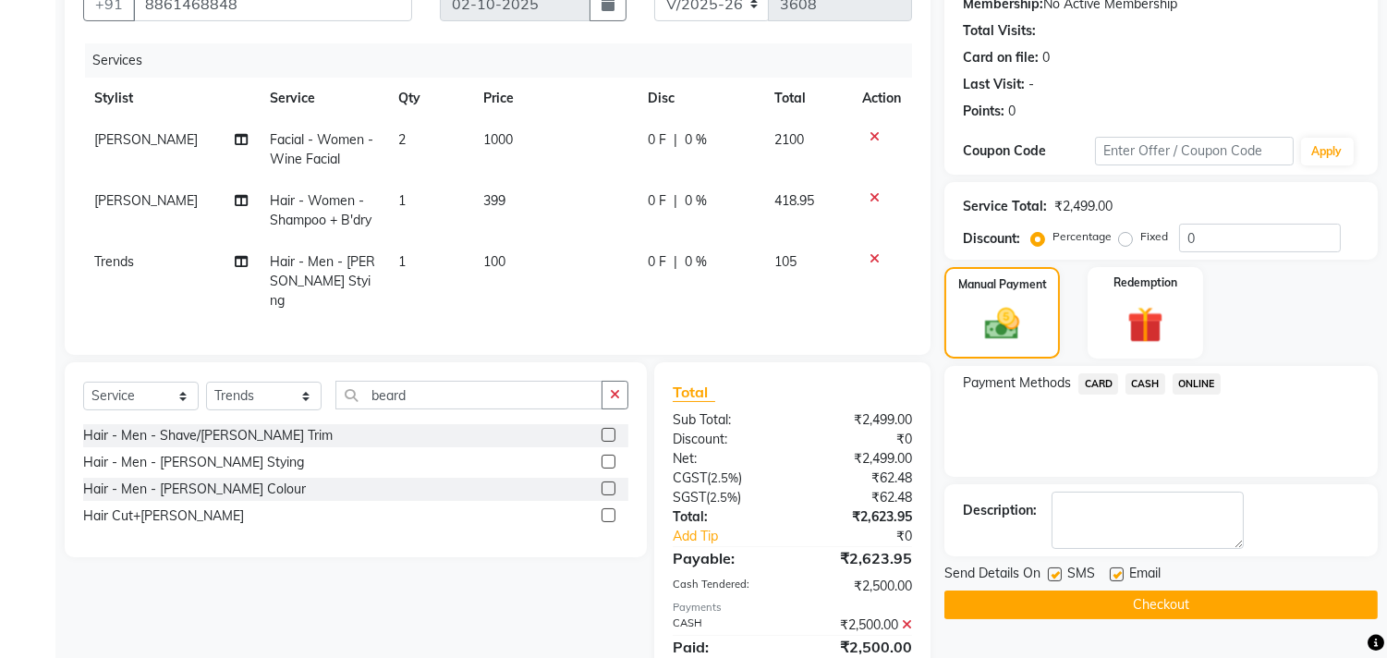
click at [1196, 382] on span "ONLINE" at bounding box center [1196, 383] width 48 height 21
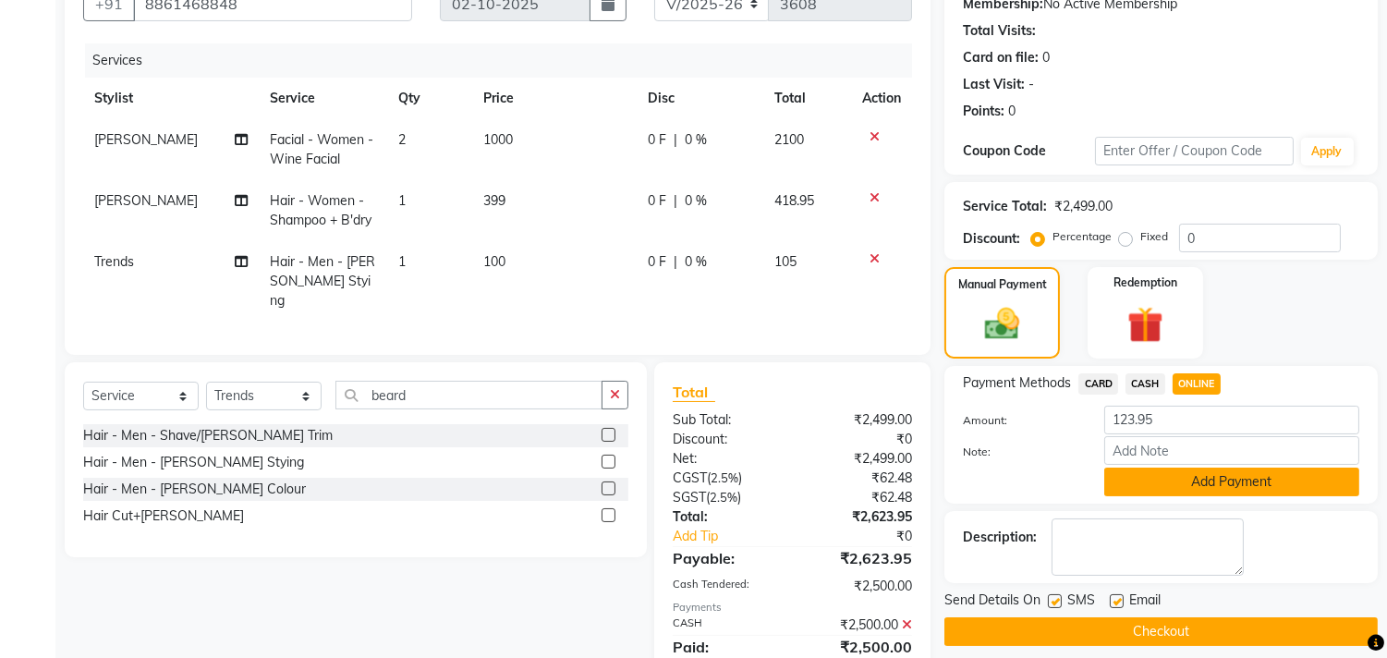
click at [1197, 478] on button "Add Payment" at bounding box center [1231, 481] width 255 height 29
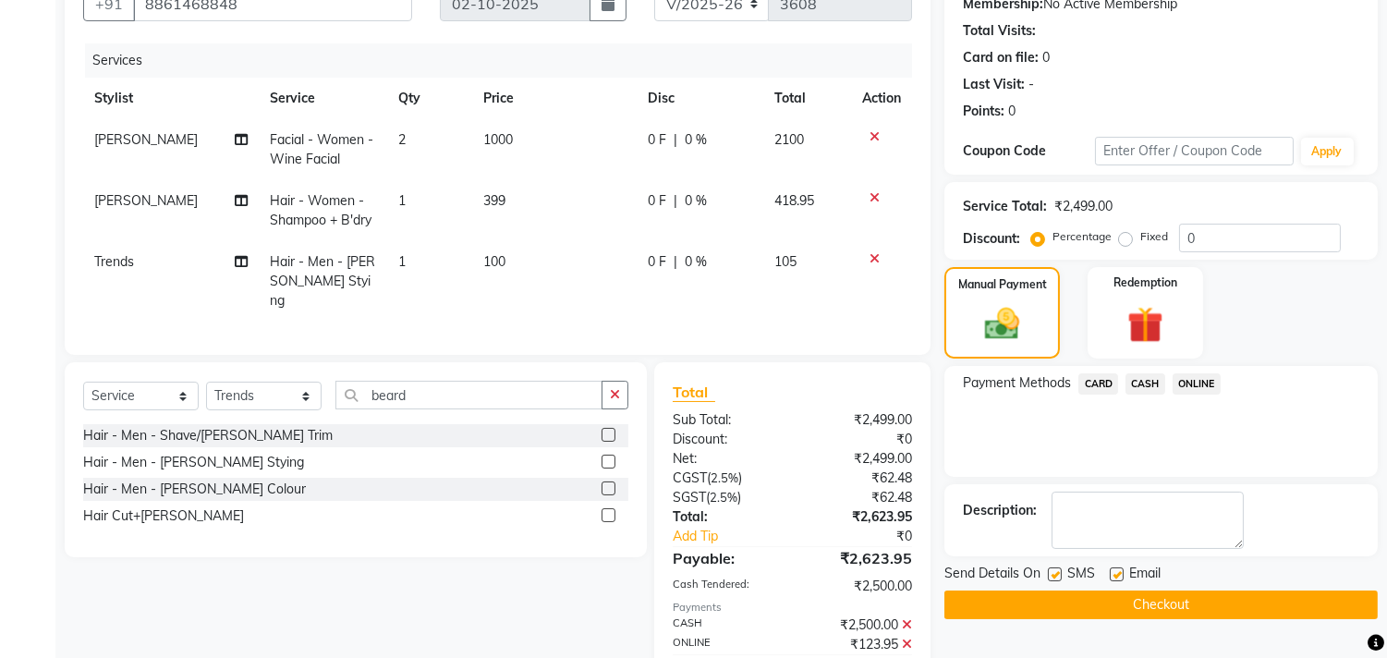
click at [1114, 569] on label at bounding box center [1117, 574] width 14 height 14
click at [1114, 569] on input "checkbox" at bounding box center [1116, 575] width 12 height 12
checkbox input "false"
click at [1125, 598] on button "Checkout" at bounding box center [1160, 604] width 433 height 29
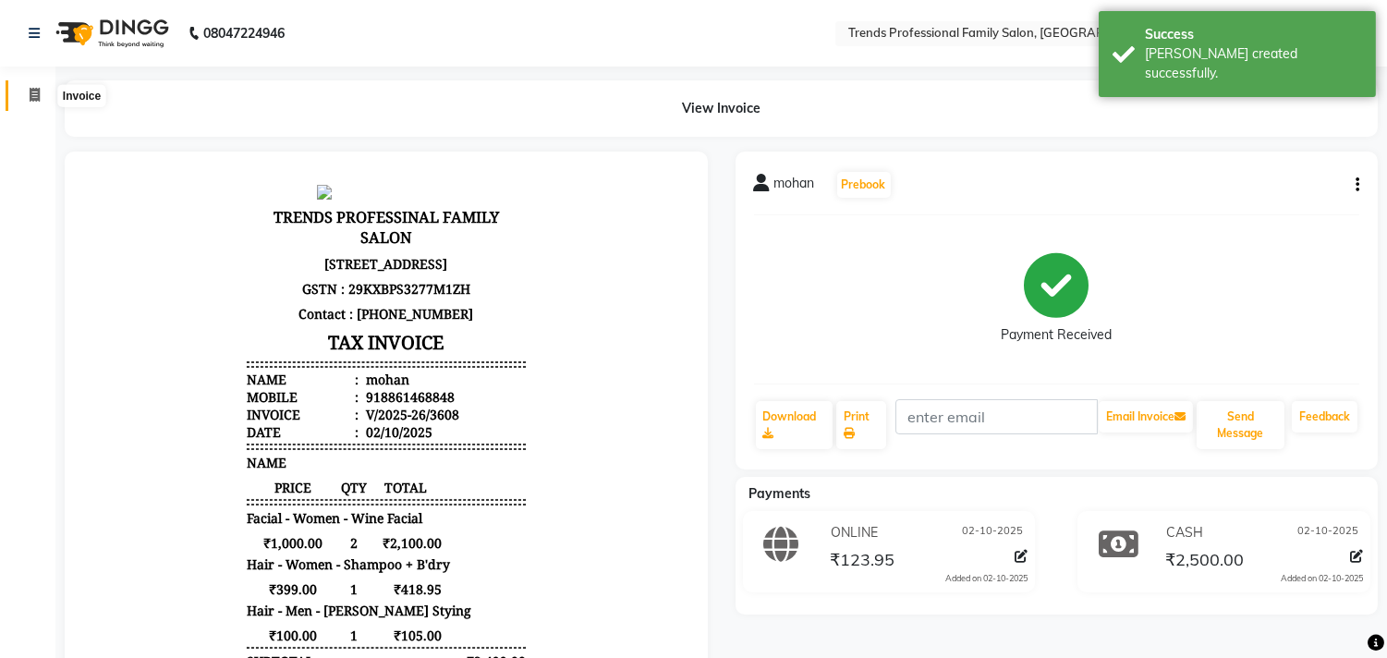
click at [37, 97] on icon at bounding box center [35, 95] width 10 height 14
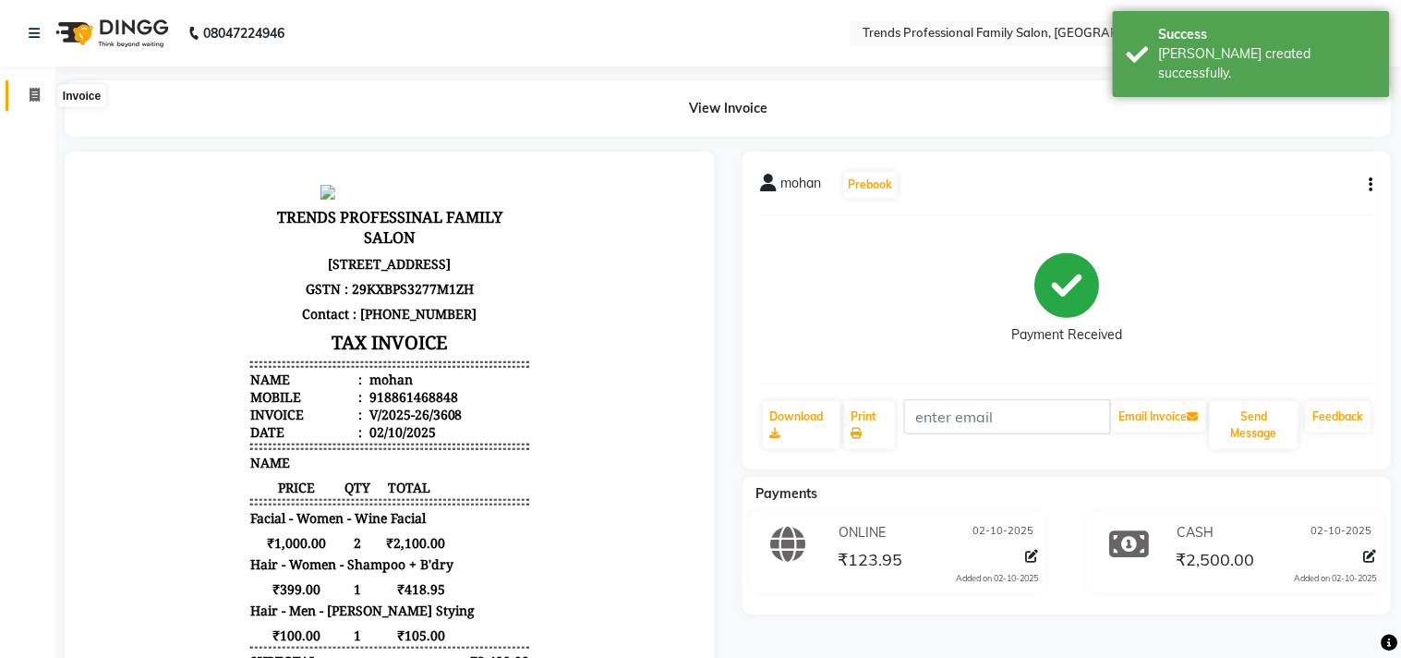
select select "7345"
select select "service"
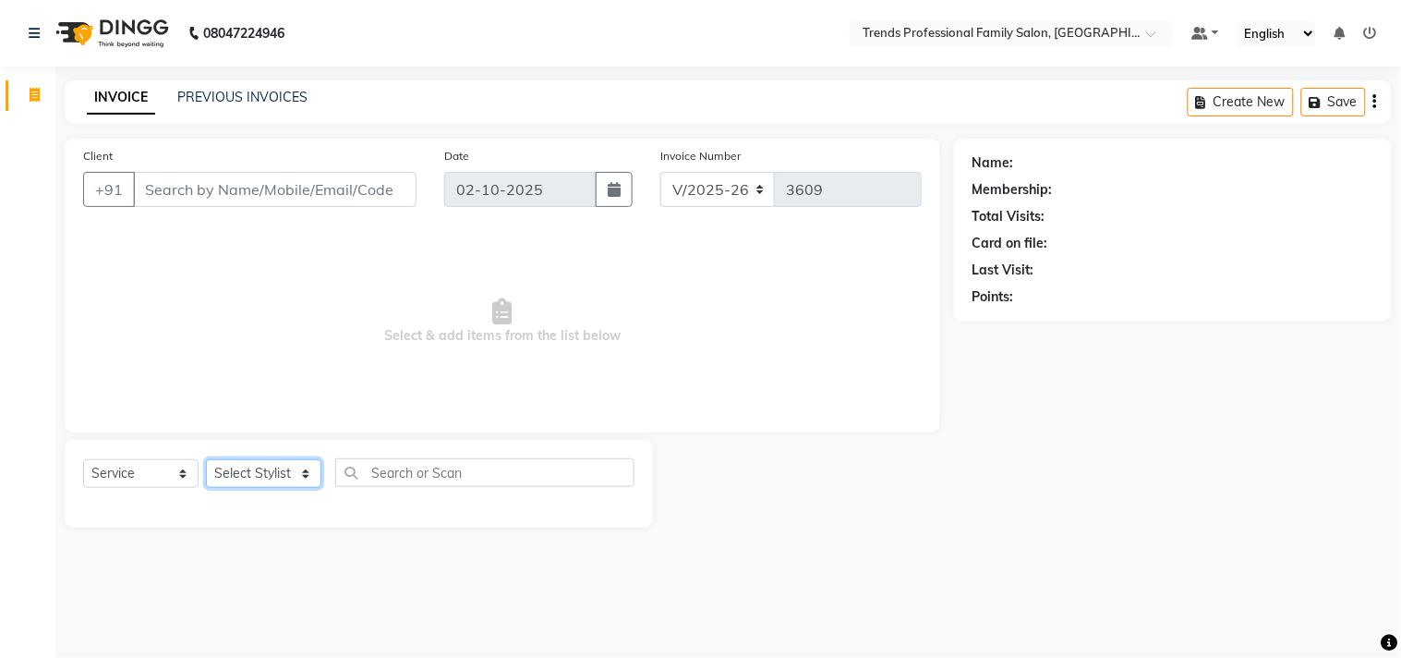
click at [240, 469] on select "Select Stylist AVANTHIKA Hithaishi NICK RACHANA RAJ RUSTHAM SEEMA SHIVA SOURAV …" at bounding box center [263, 473] width 115 height 29
select select "92540"
click at [206, 460] on select "Select Stylist AVANTHIKA Hithaishi NICK RACHANA RAJ RUSTHAM SEEMA SHIVA SOURAV …" at bounding box center [263, 473] width 115 height 29
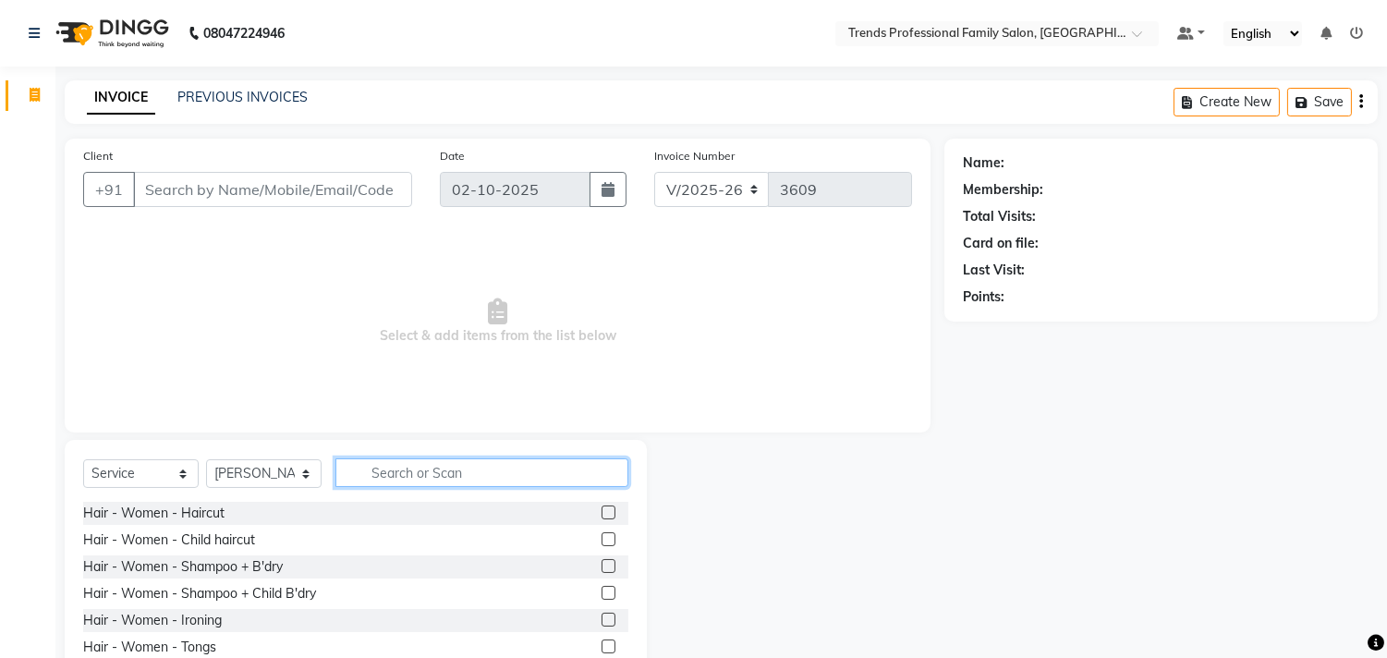
click at [413, 477] on input "text" at bounding box center [481, 472] width 293 height 29
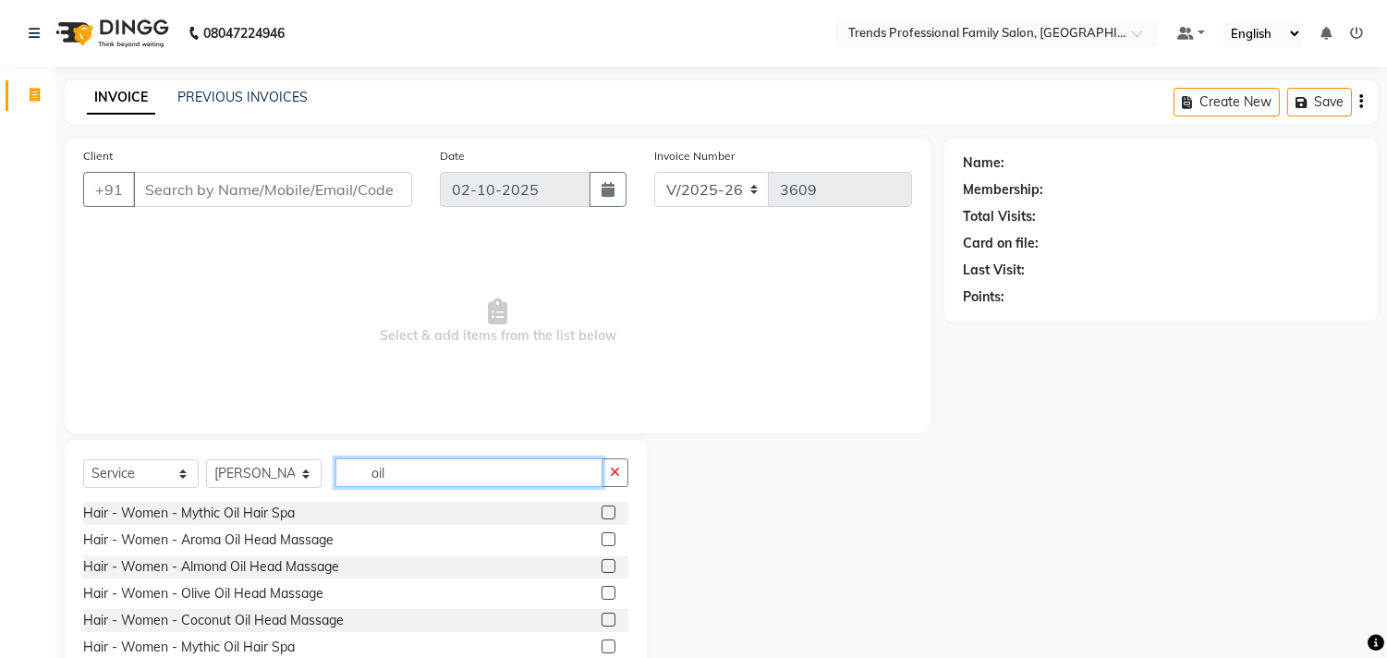
scroll to position [342, 0]
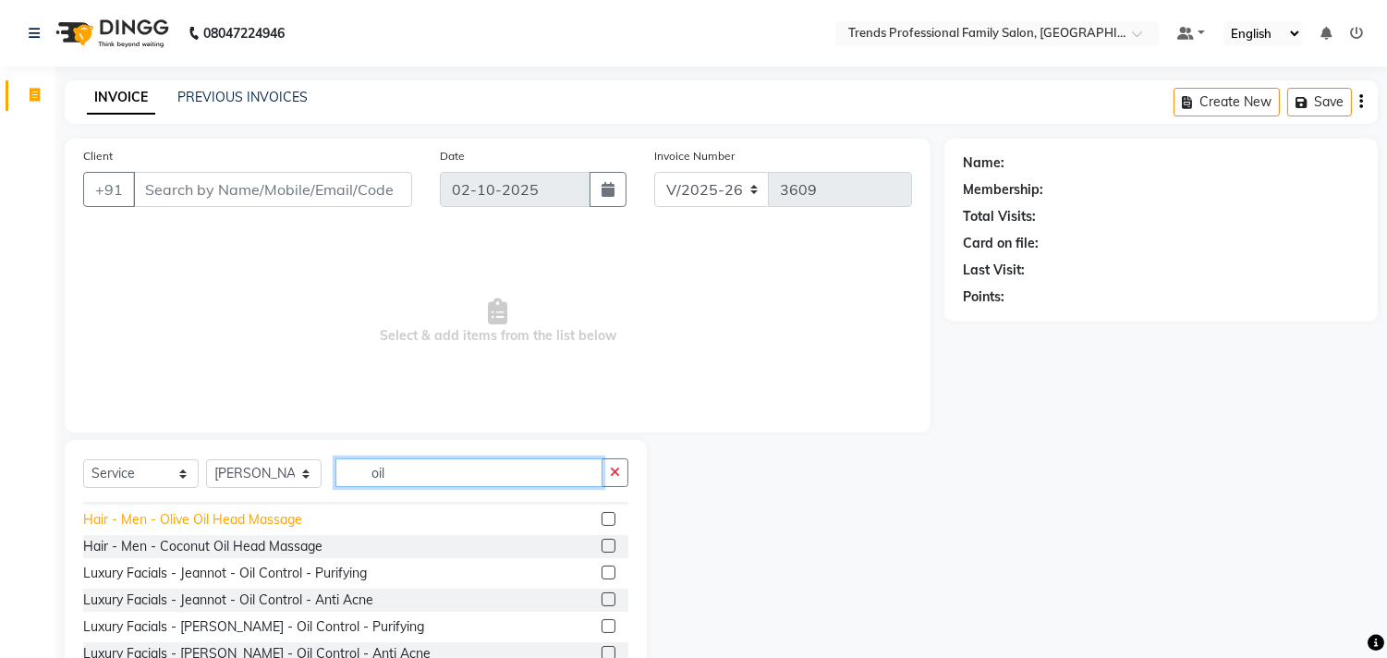
type input "oil"
click at [210, 523] on div "Hair - Men - Olive Oil Head Massage" at bounding box center [192, 519] width 219 height 19
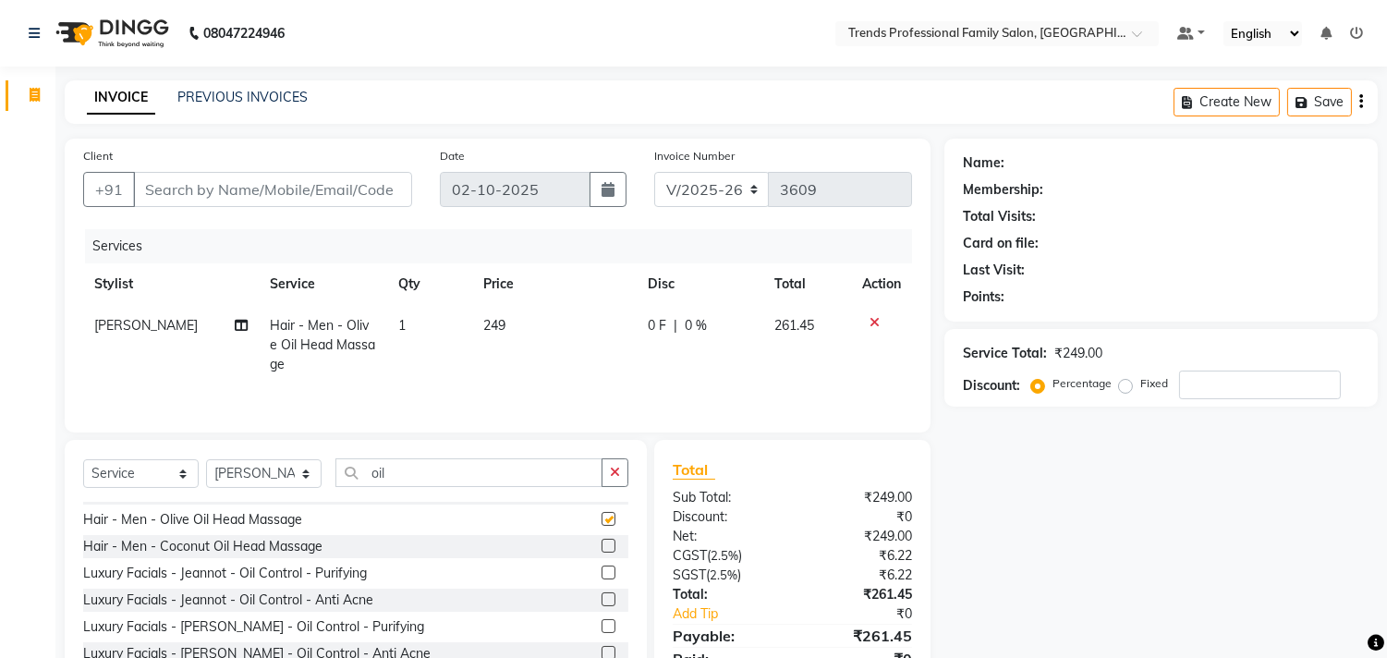
checkbox input "false"
drag, startPoint x: 391, startPoint y: 480, endPoint x: 334, endPoint y: 495, distance: 58.3
click at [334, 495] on div "Select Service Product Membership Package Voucher Prepaid Gift Card Select Styl…" at bounding box center [355, 479] width 545 height 43
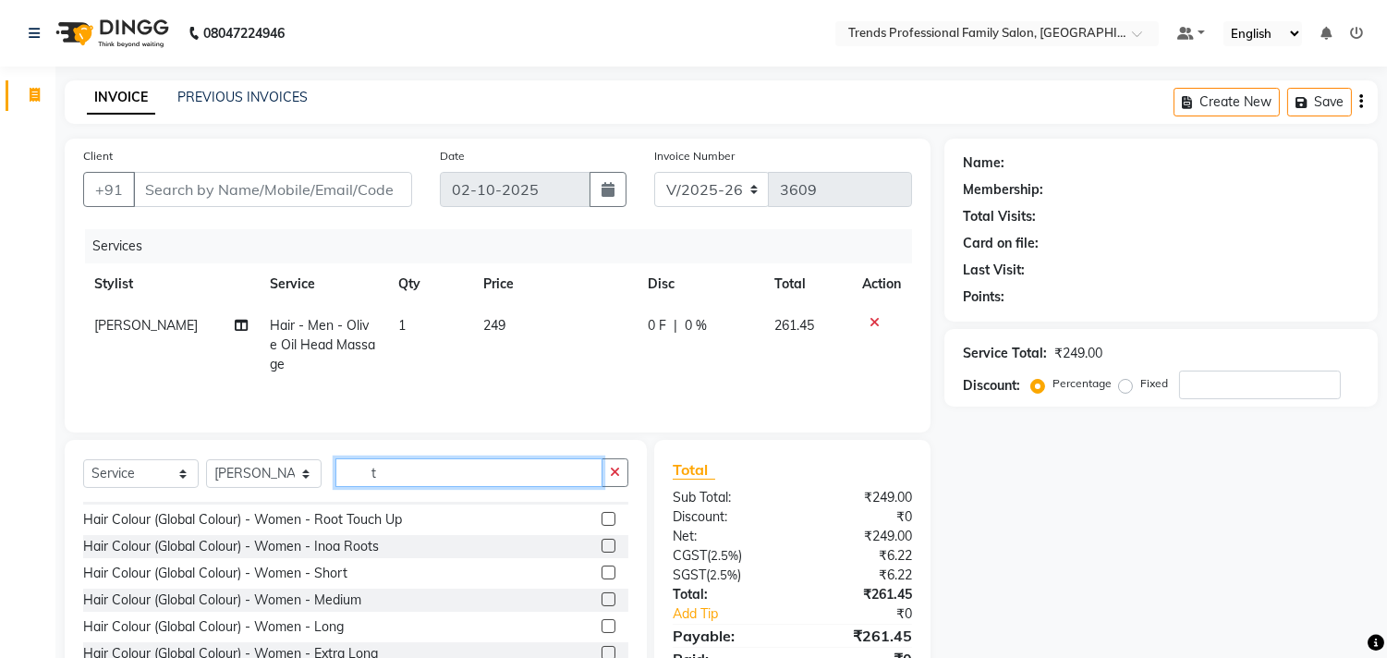
scroll to position [153, 0]
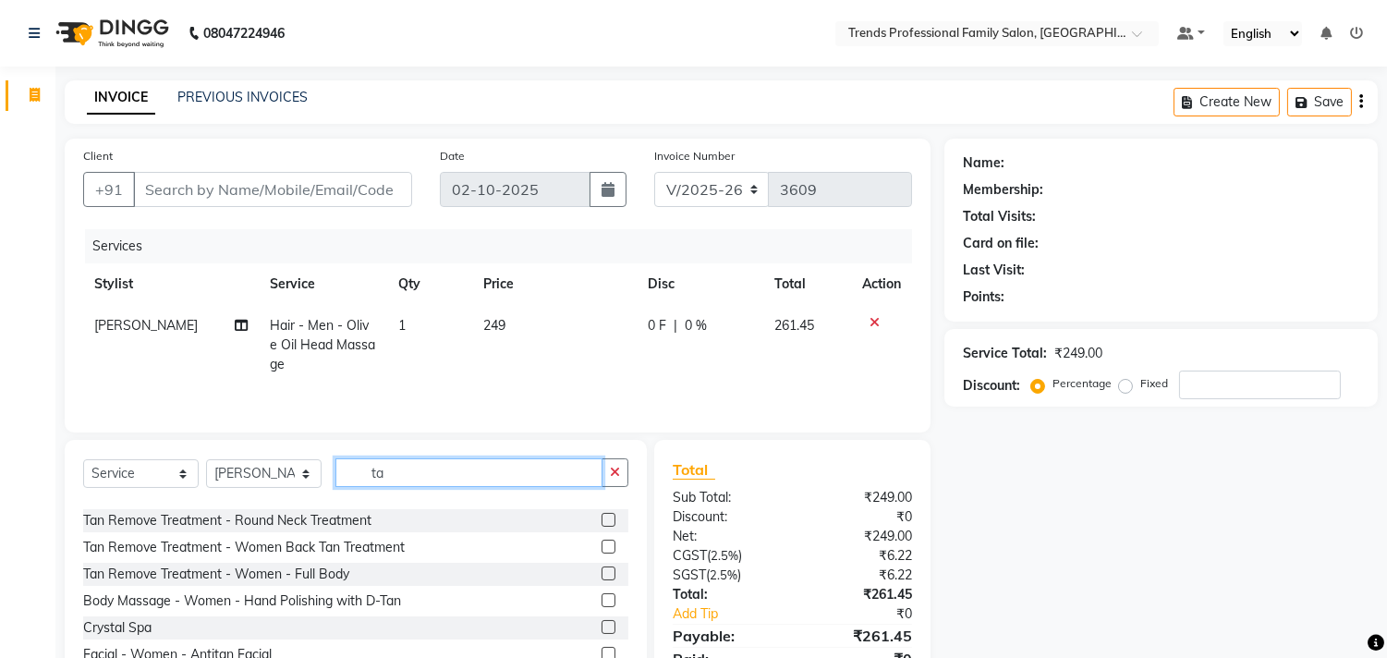
type input "t"
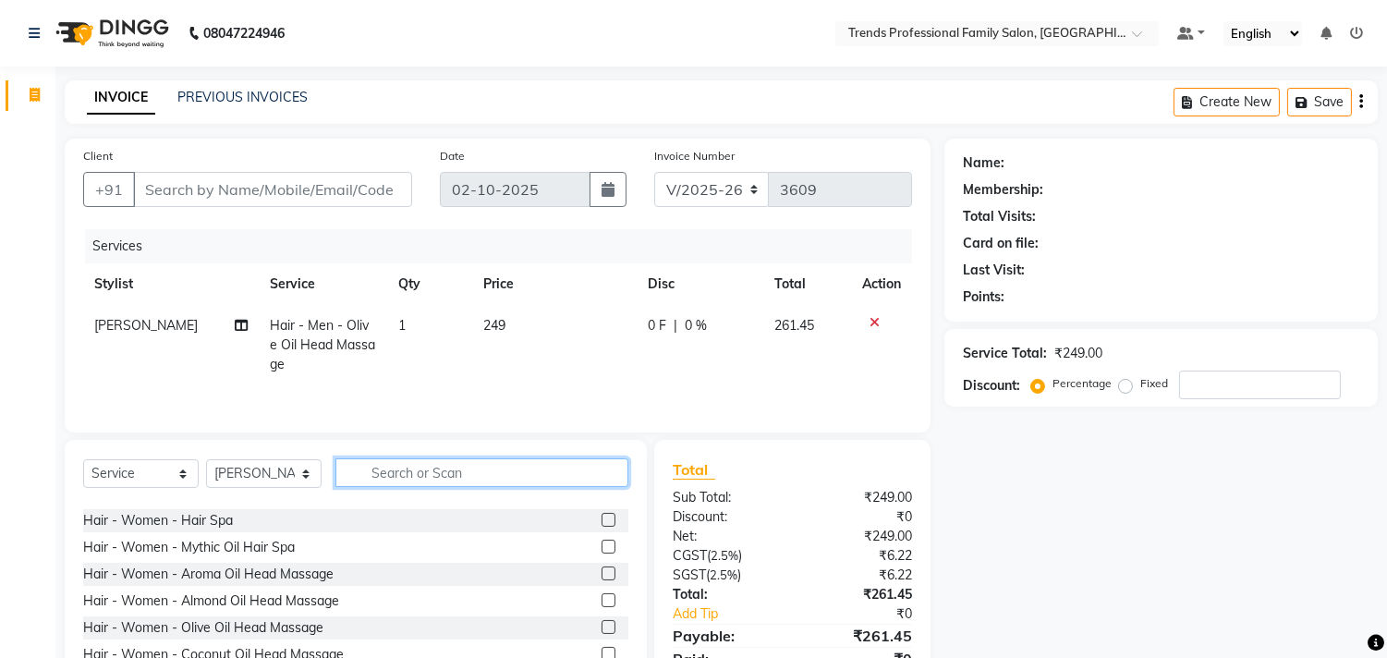
click at [411, 467] on input "text" at bounding box center [481, 472] width 293 height 29
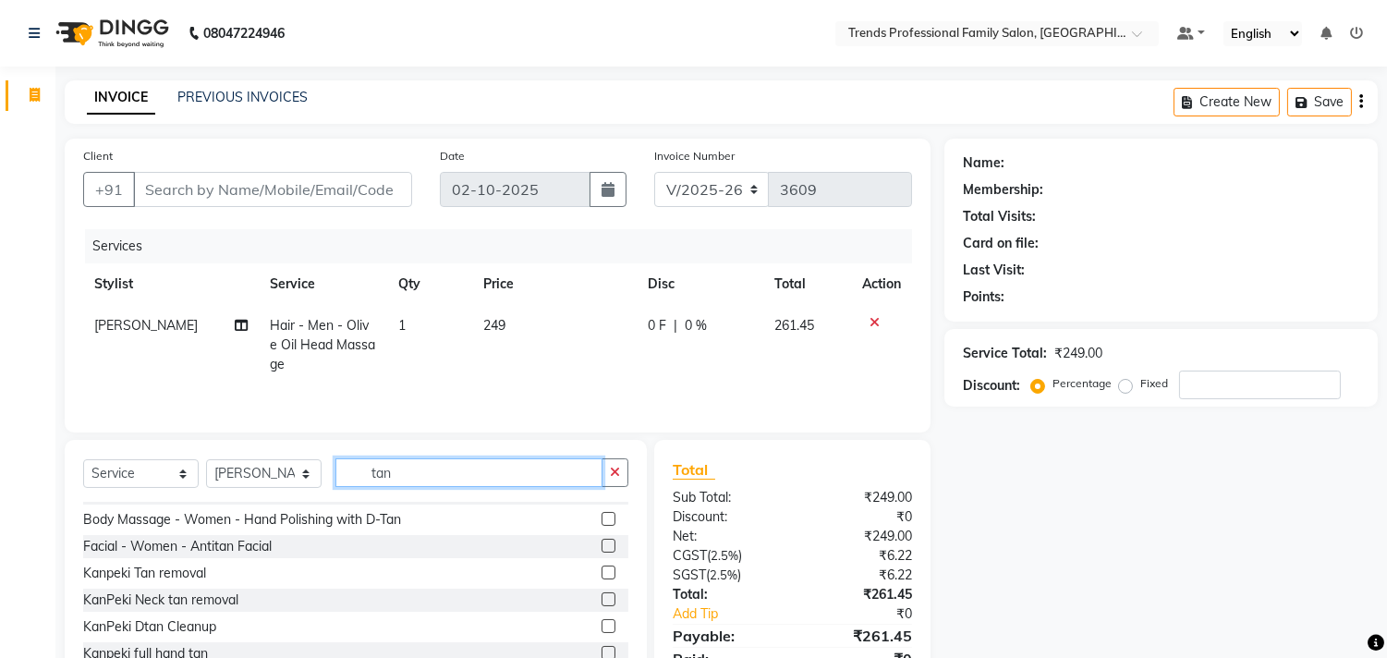
scroll to position [242, 0]
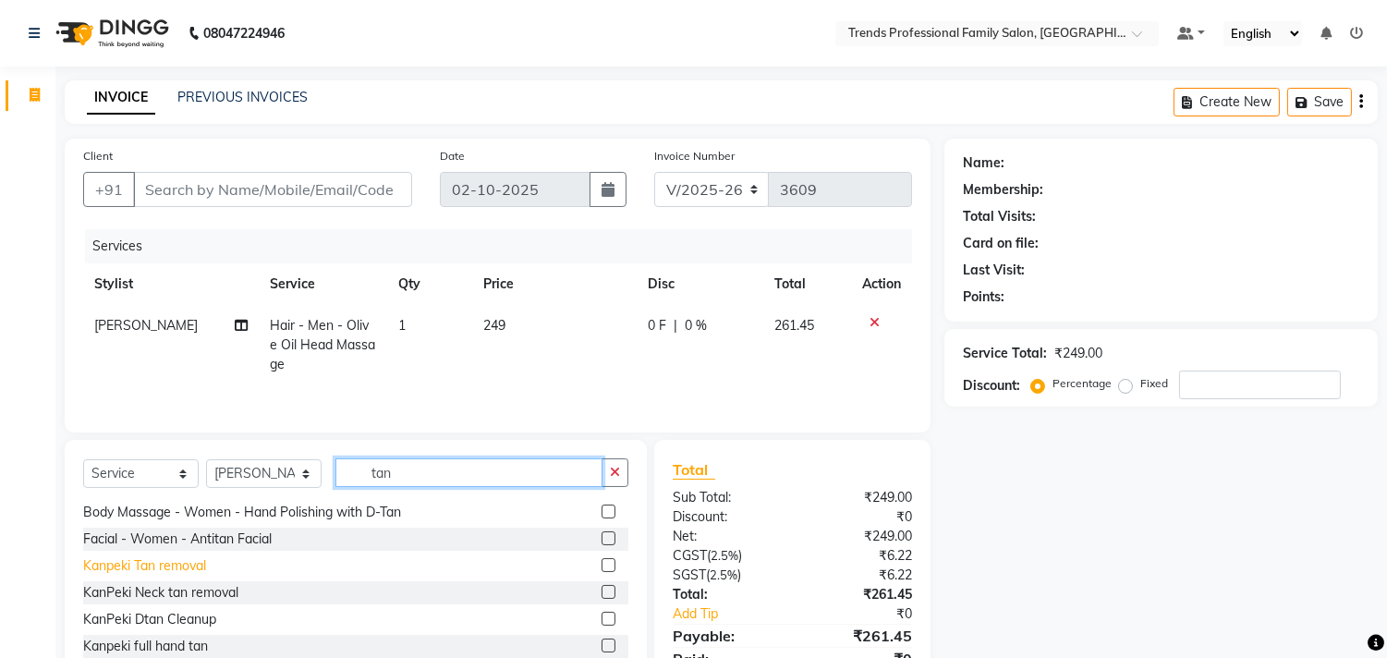
type input "tan"
click at [174, 564] on div "Kanpeki Tan removal" at bounding box center [144, 565] width 123 height 19
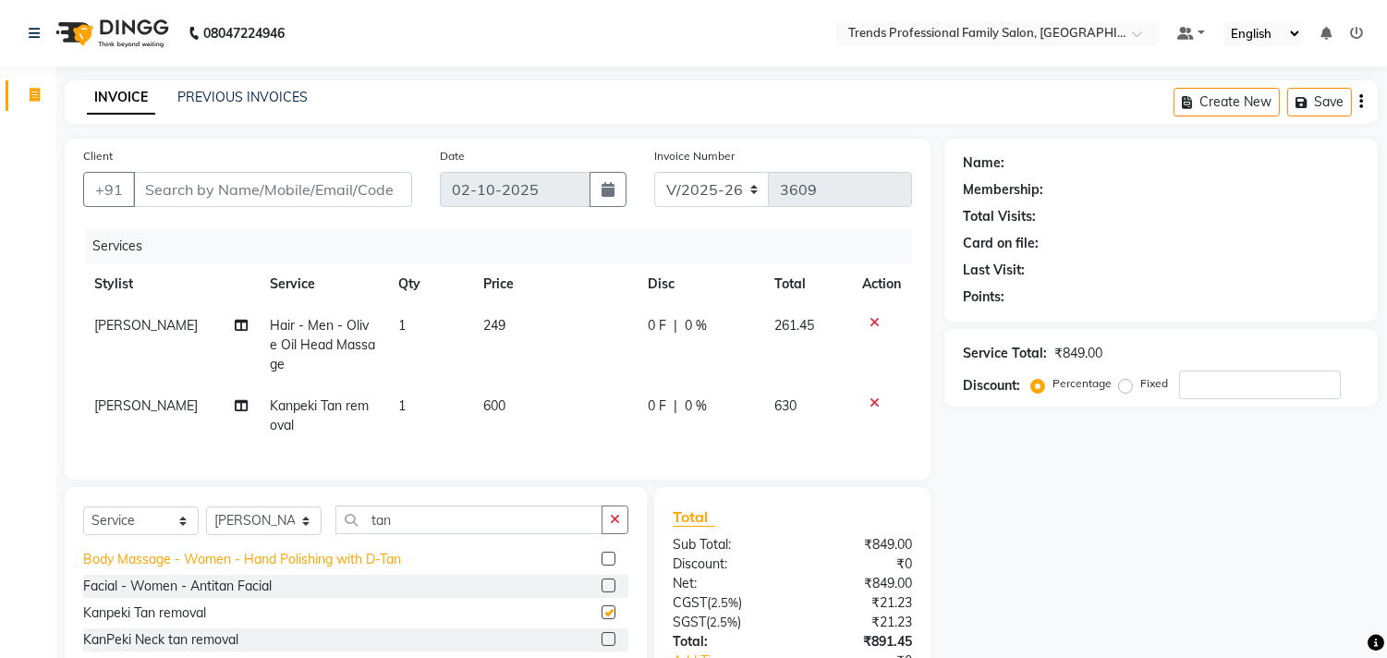
checkbox input "false"
drag, startPoint x: 617, startPoint y: 531, endPoint x: 492, endPoint y: 525, distance: 124.9
click at [606, 529] on button "button" at bounding box center [614, 519] width 27 height 29
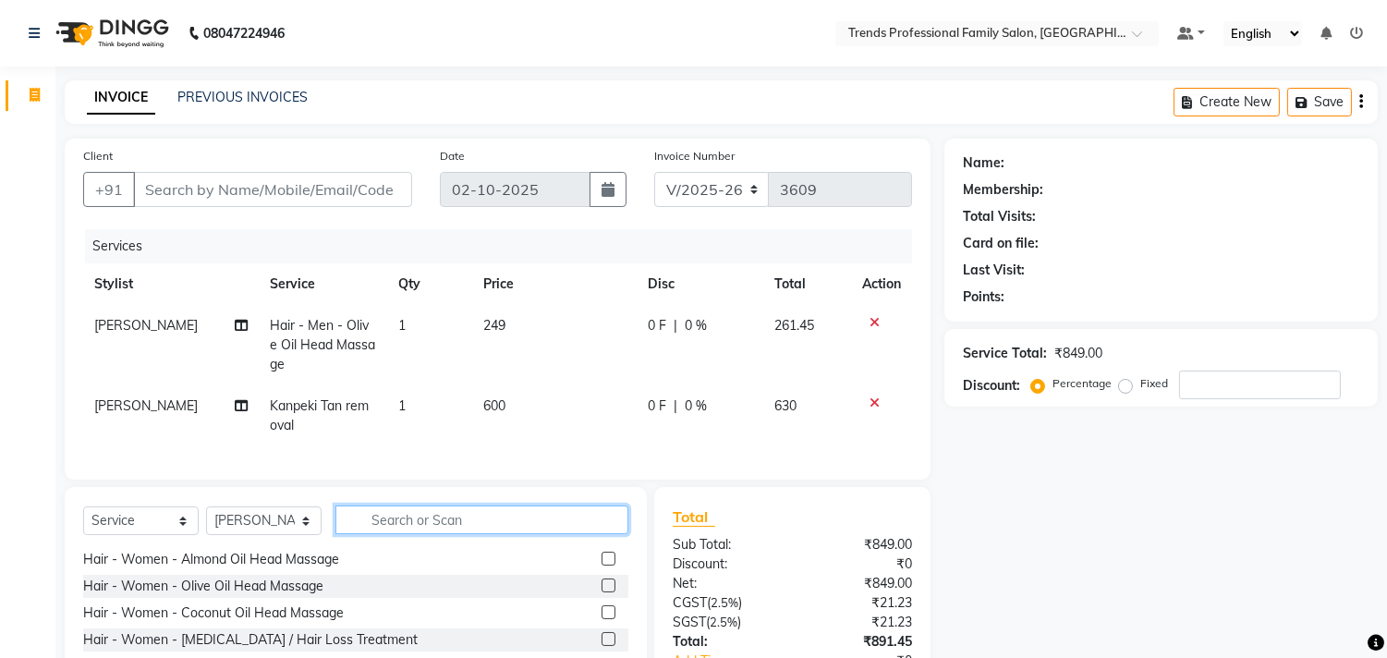
click at [488, 525] on input "text" at bounding box center [481, 519] width 293 height 29
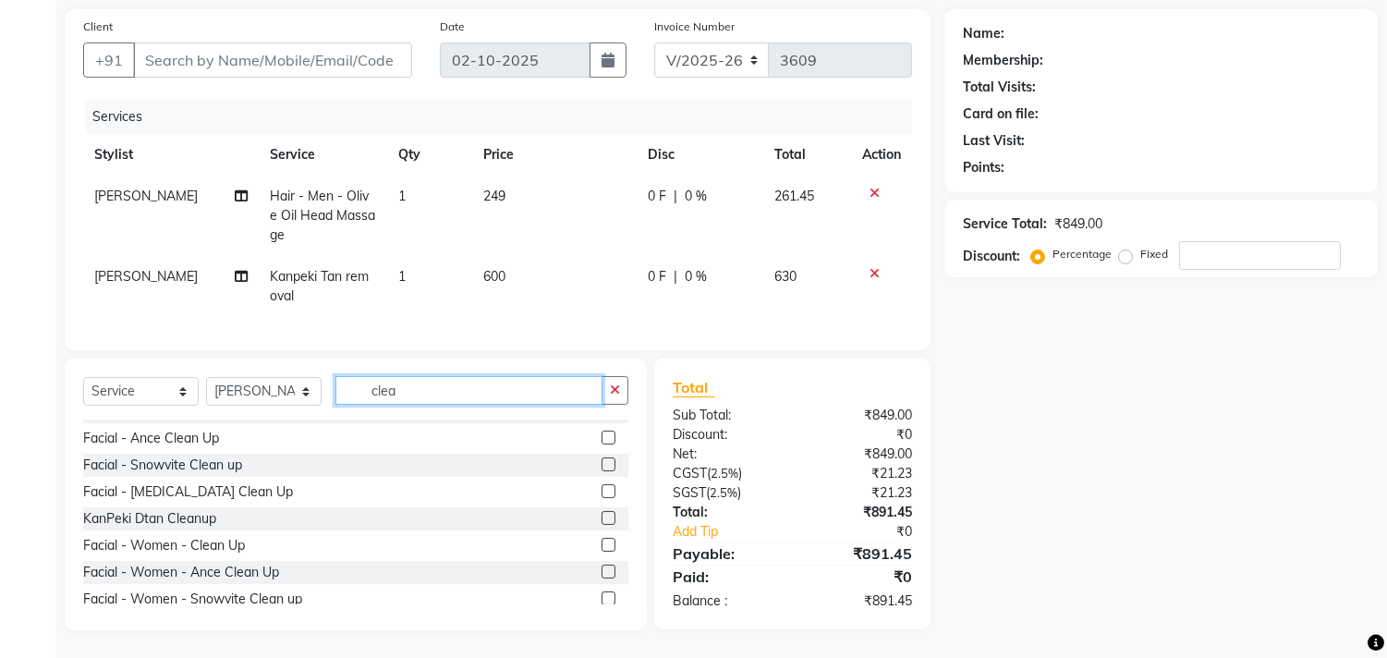
scroll to position [0, 0]
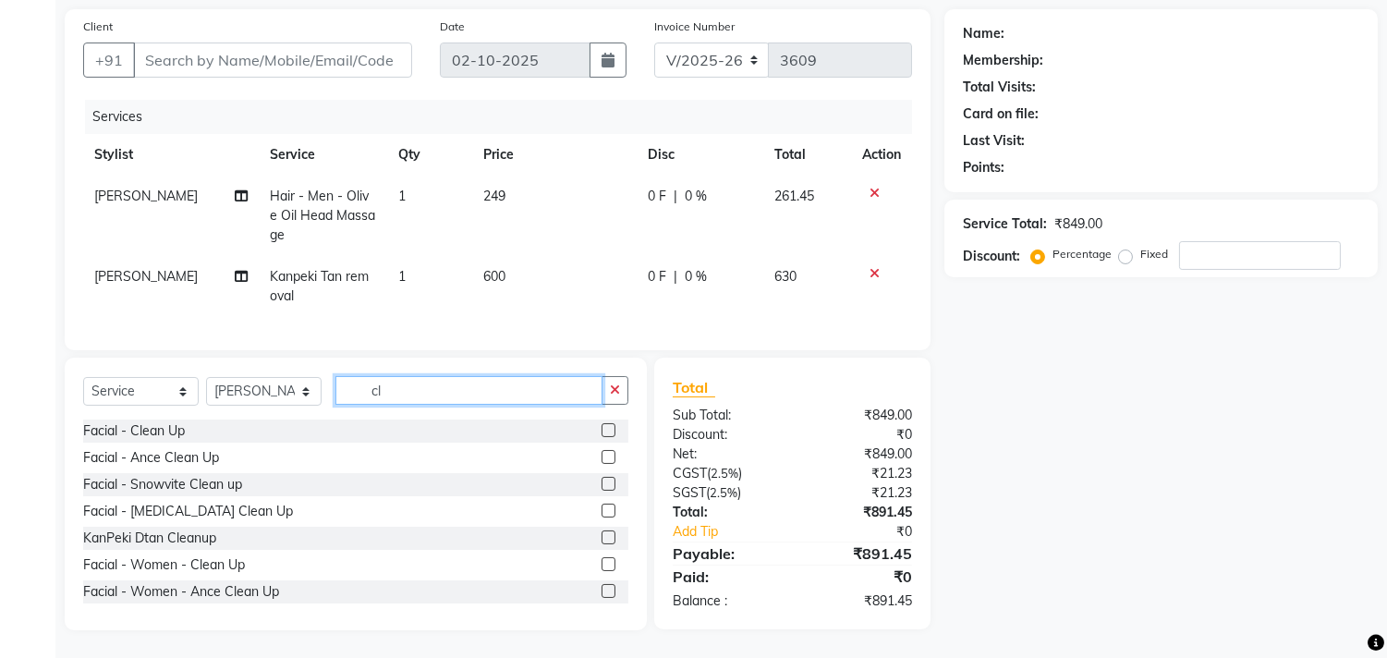
type input "c"
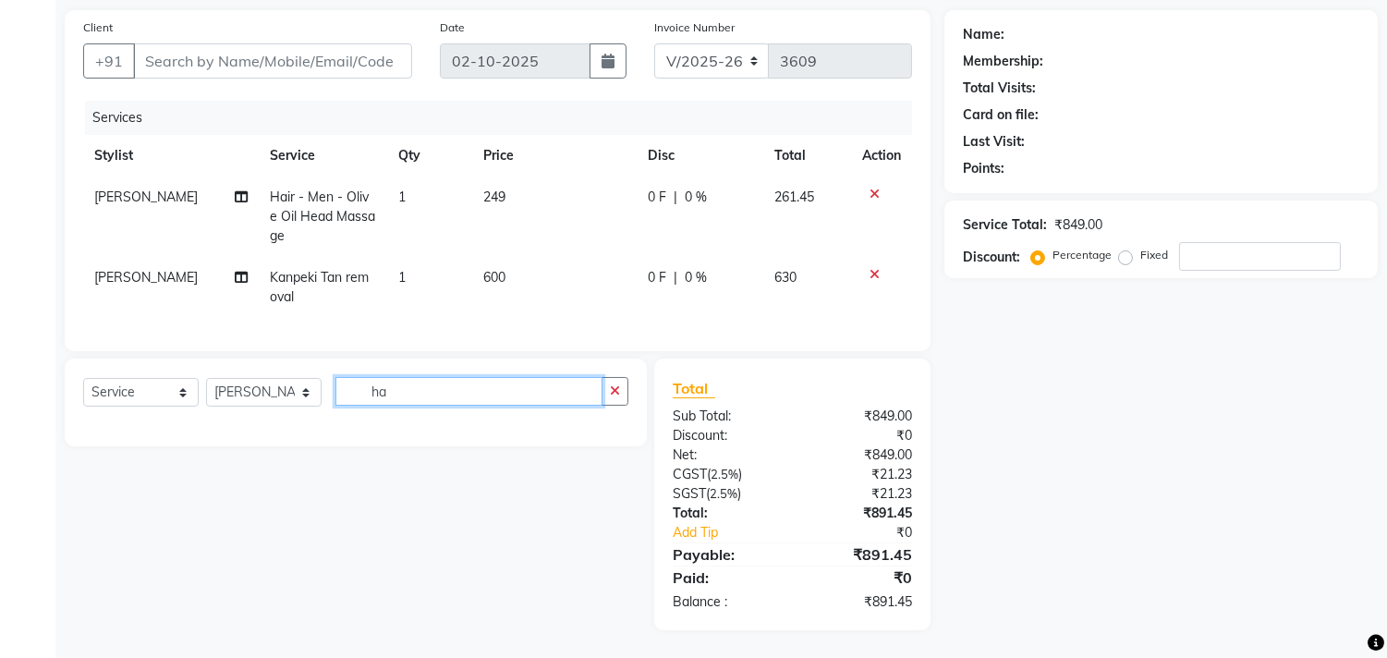
scroll to position [144, 0]
type input "h"
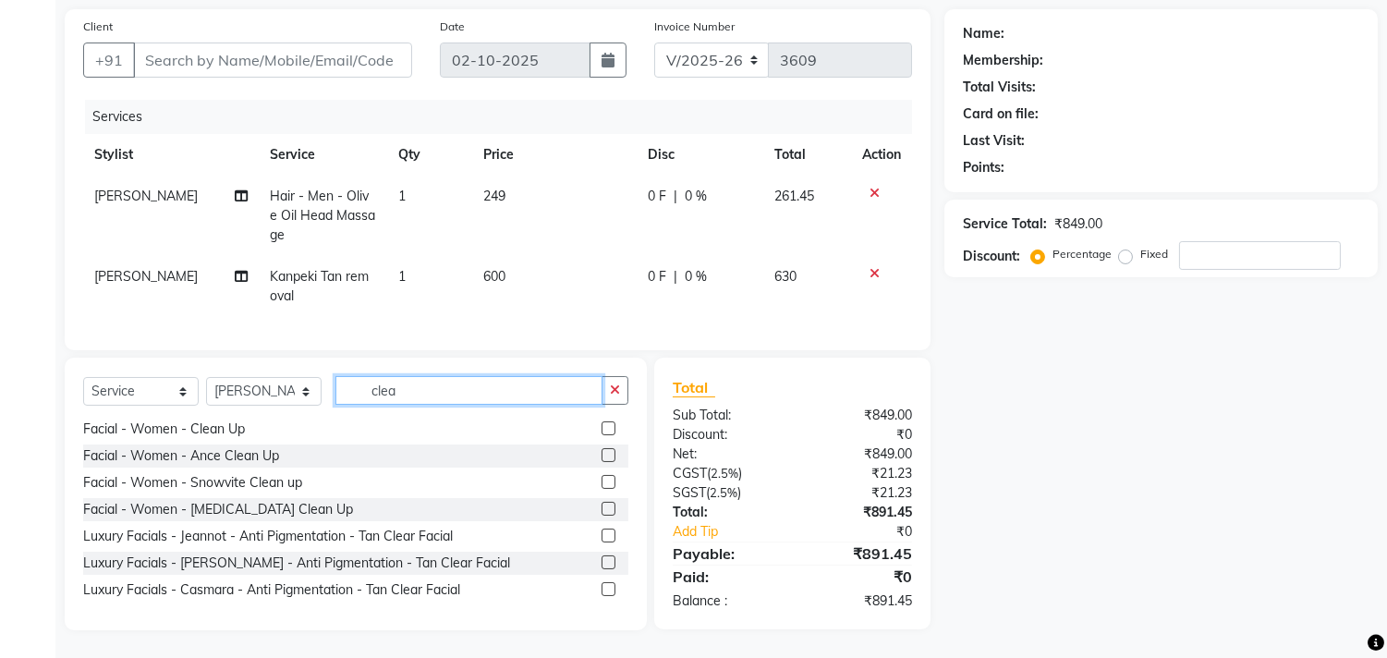
scroll to position [0, 0]
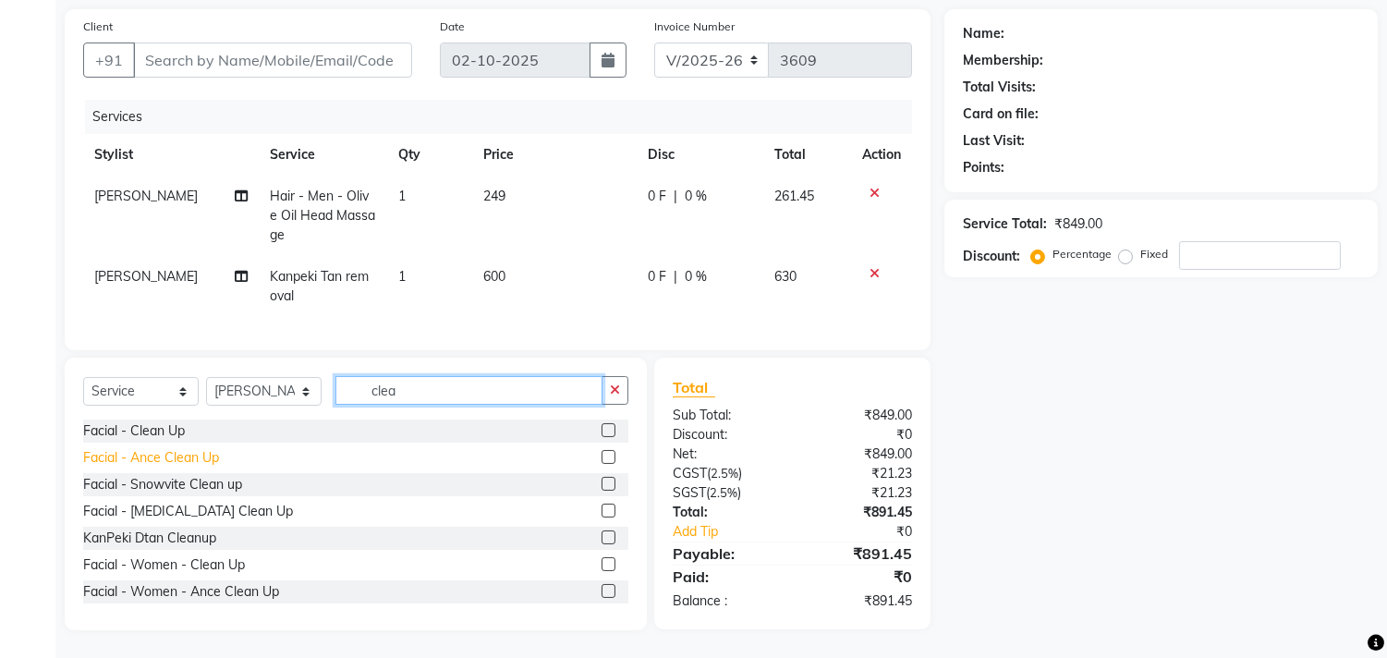
type input "clea"
click at [141, 456] on div "Facial - Ance Clean Up" at bounding box center [151, 457] width 136 height 19
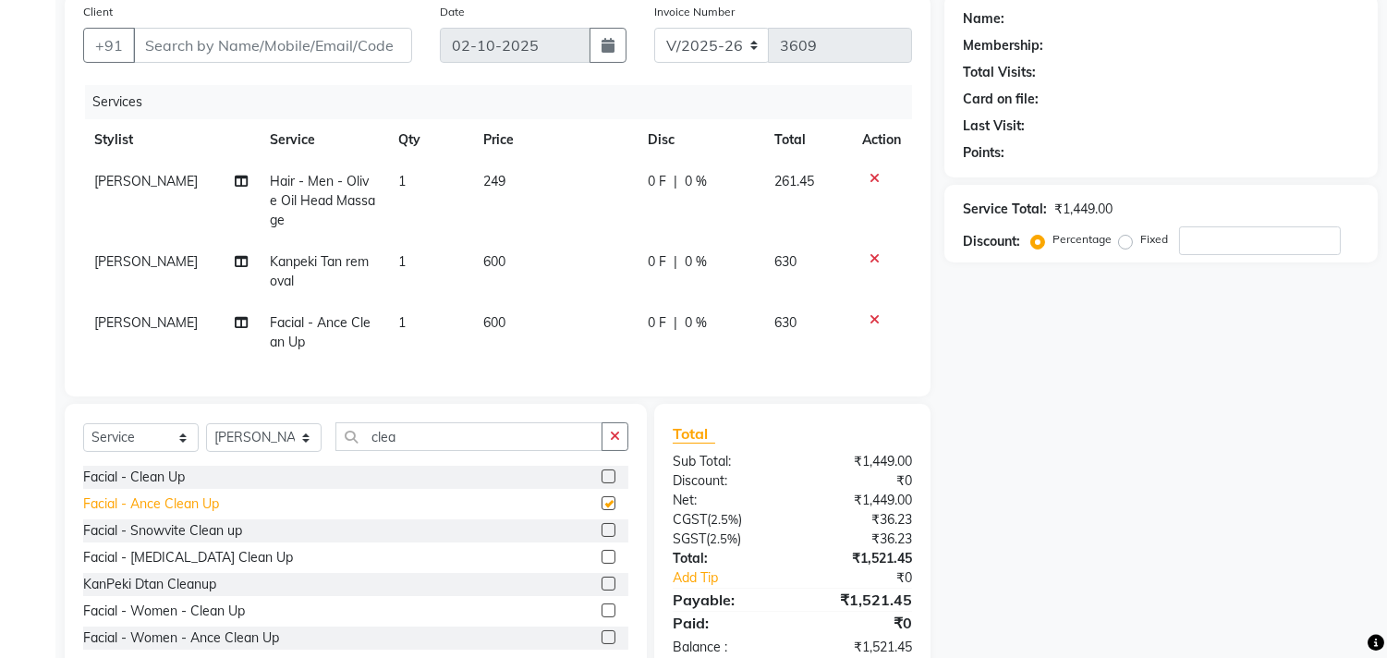
checkbox input "false"
click at [149, 487] on div "Facial - Clean Up" at bounding box center [134, 476] width 102 height 19
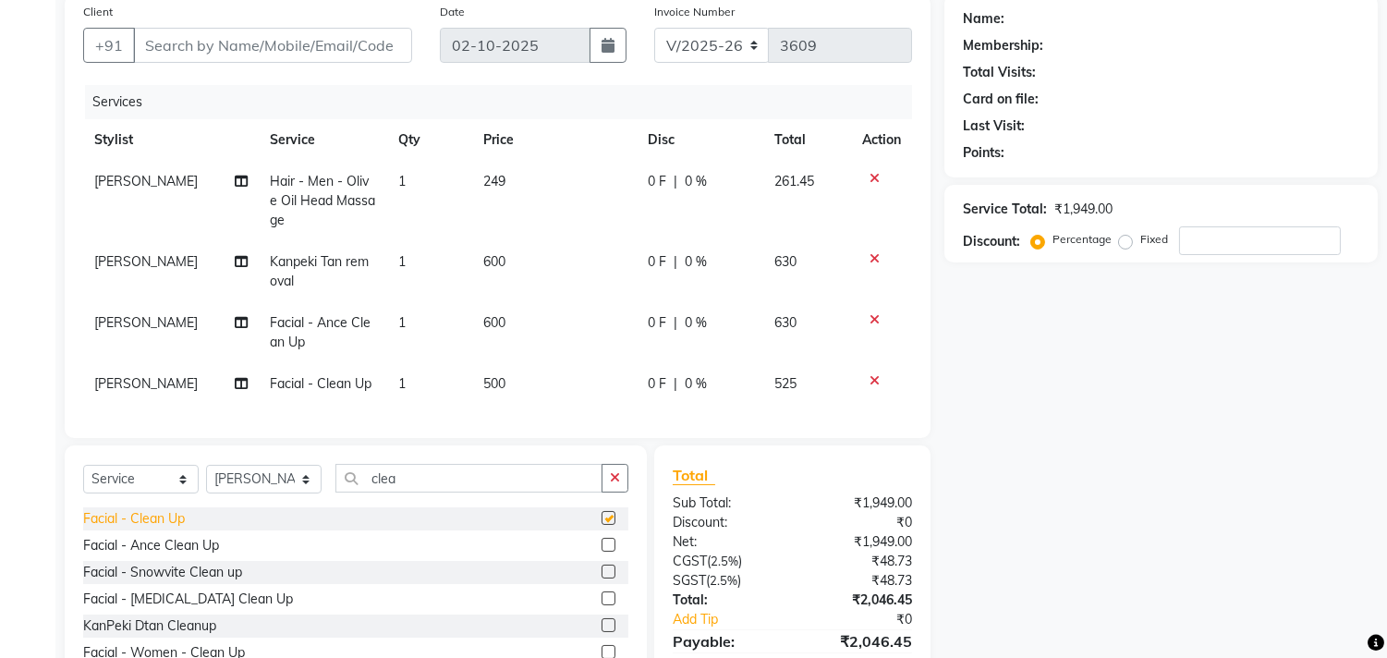
checkbox input "false"
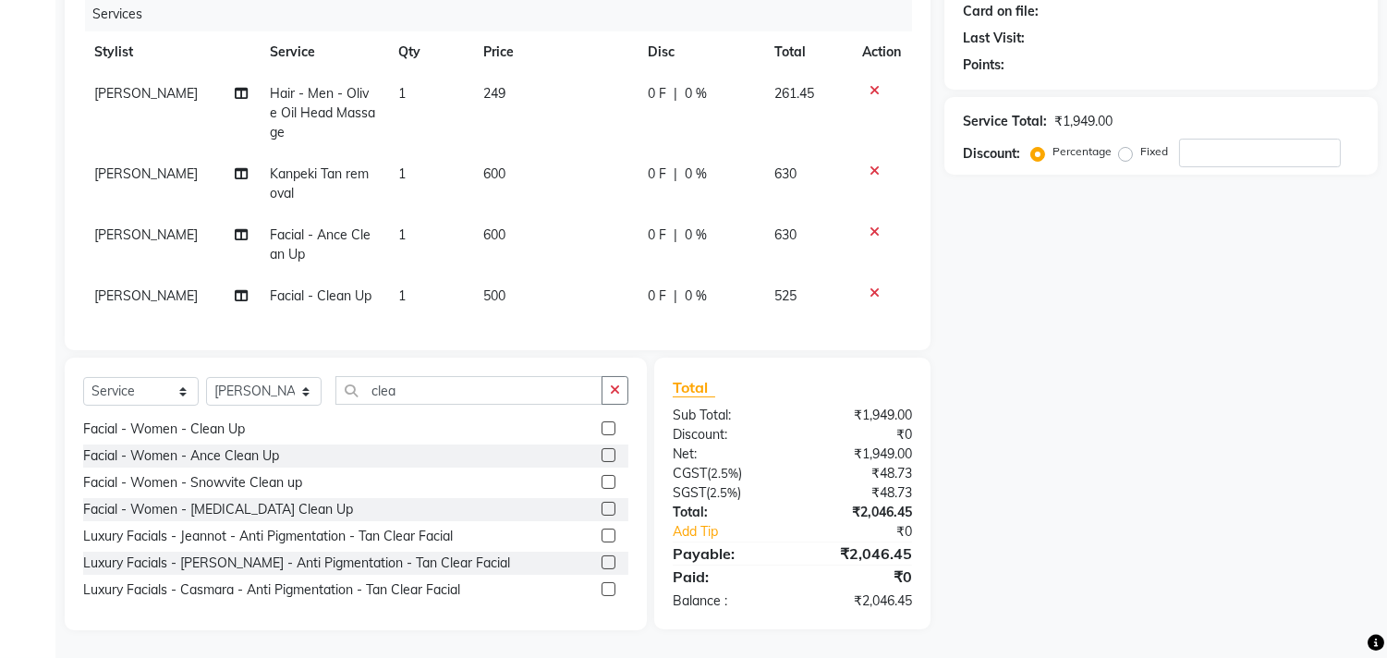
scroll to position [247, 0]
click at [872, 225] on icon at bounding box center [874, 231] width 10 height 13
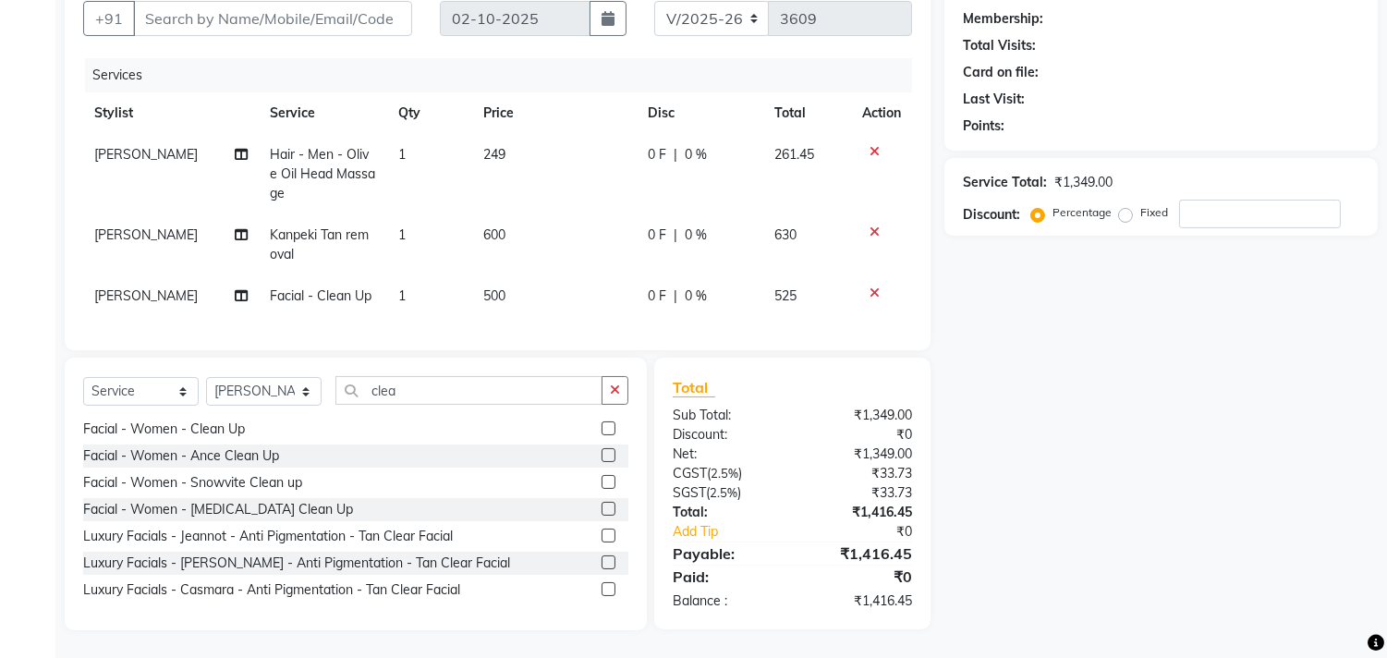
click at [874, 286] on icon at bounding box center [874, 292] width 10 height 13
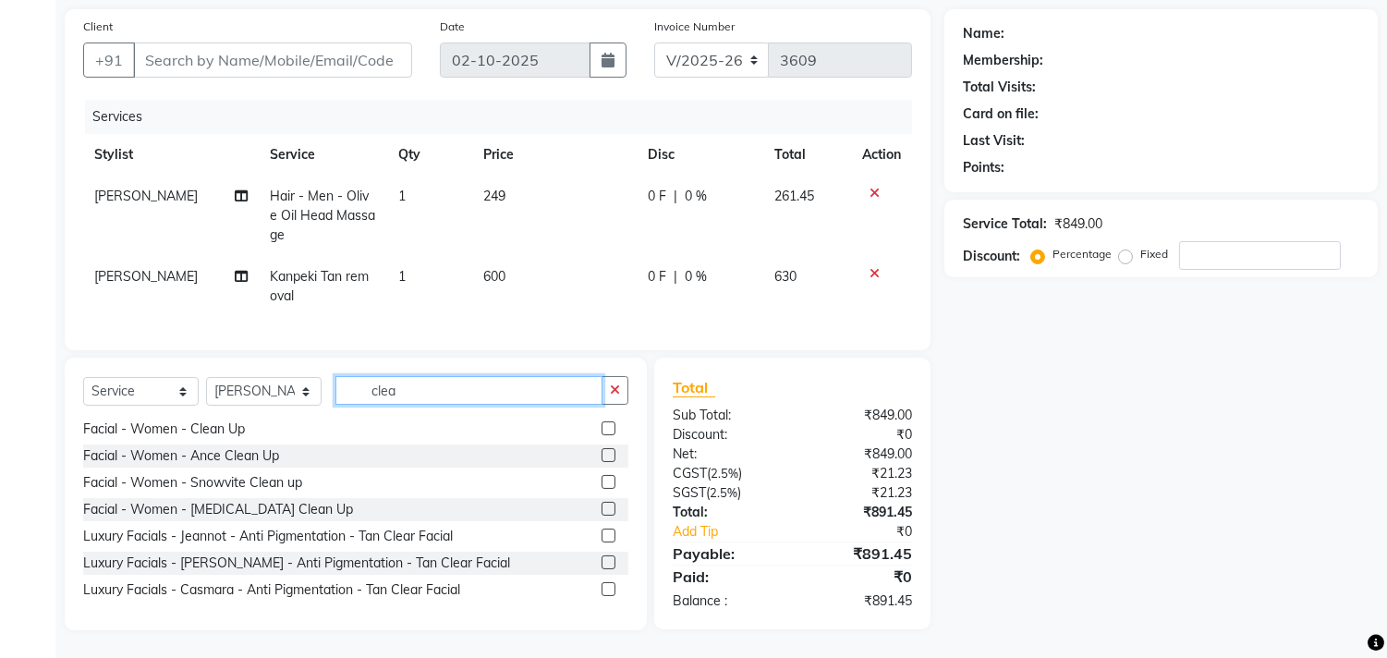
click at [393, 398] on input "clea" at bounding box center [468, 390] width 267 height 29
type input "c"
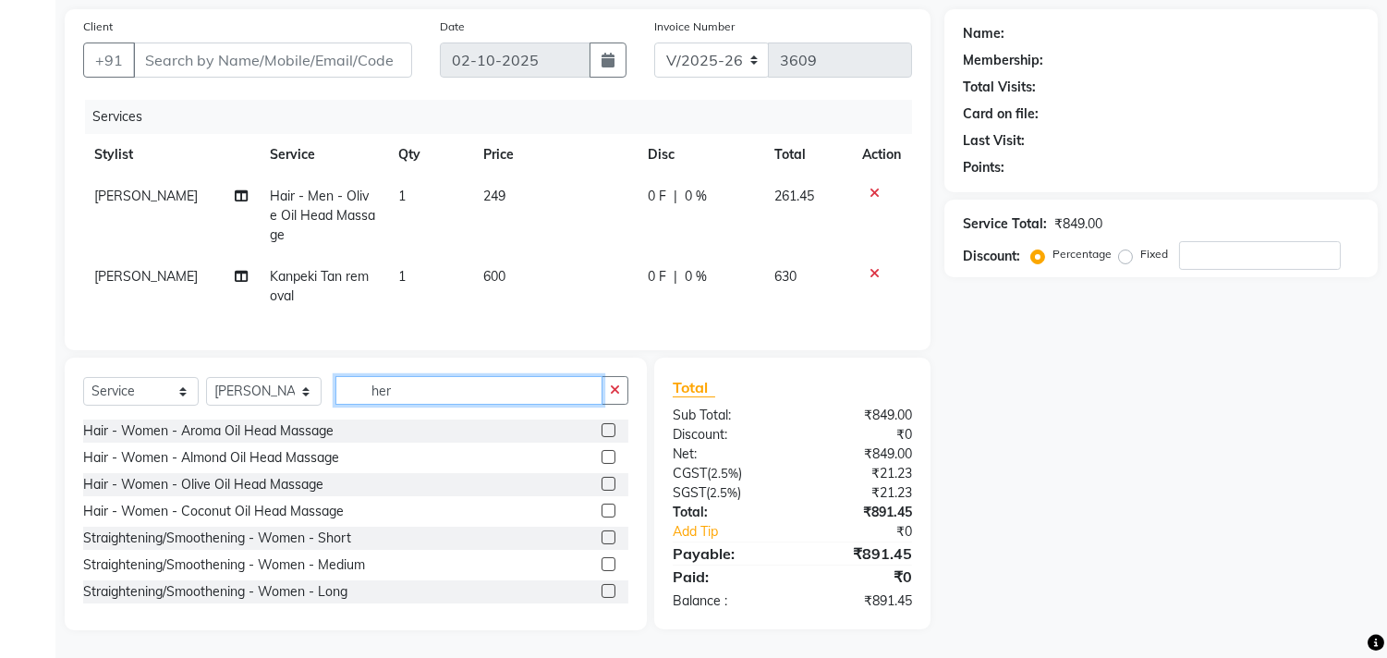
scroll to position [143, 0]
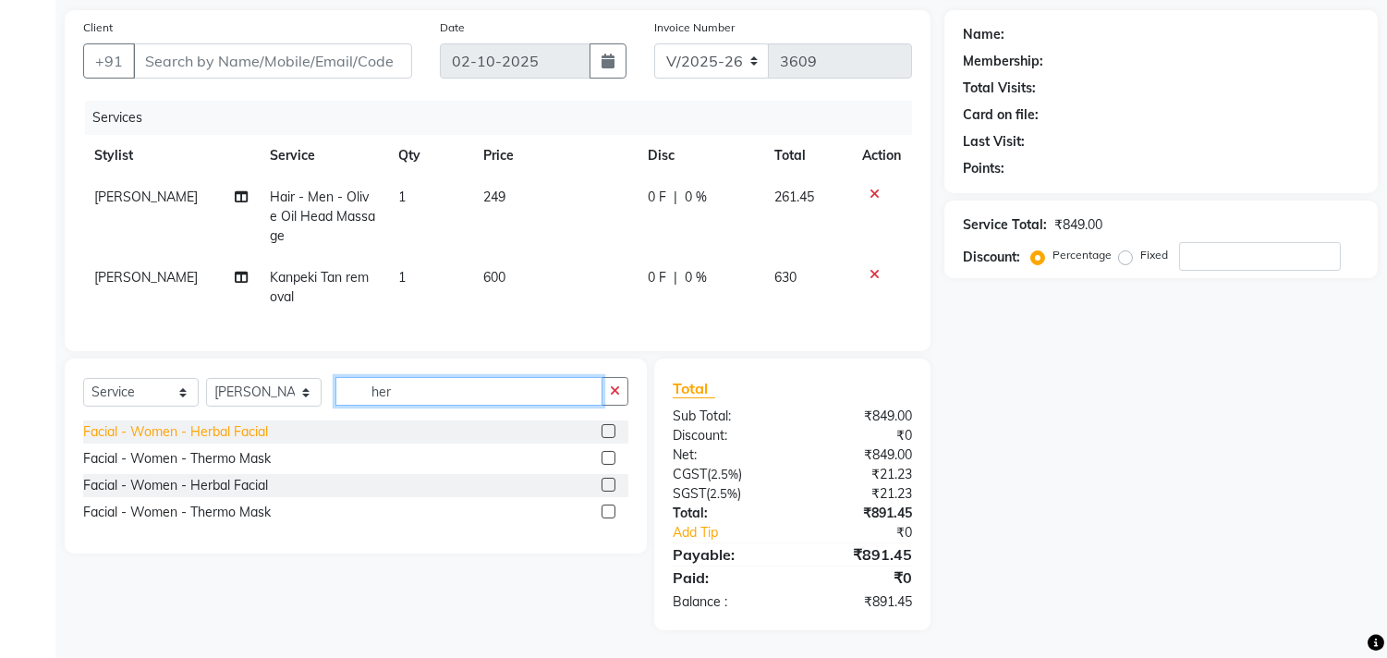
type input "her"
click at [259, 430] on div "Facial - Women - Herbal Facial" at bounding box center [175, 431] width 185 height 19
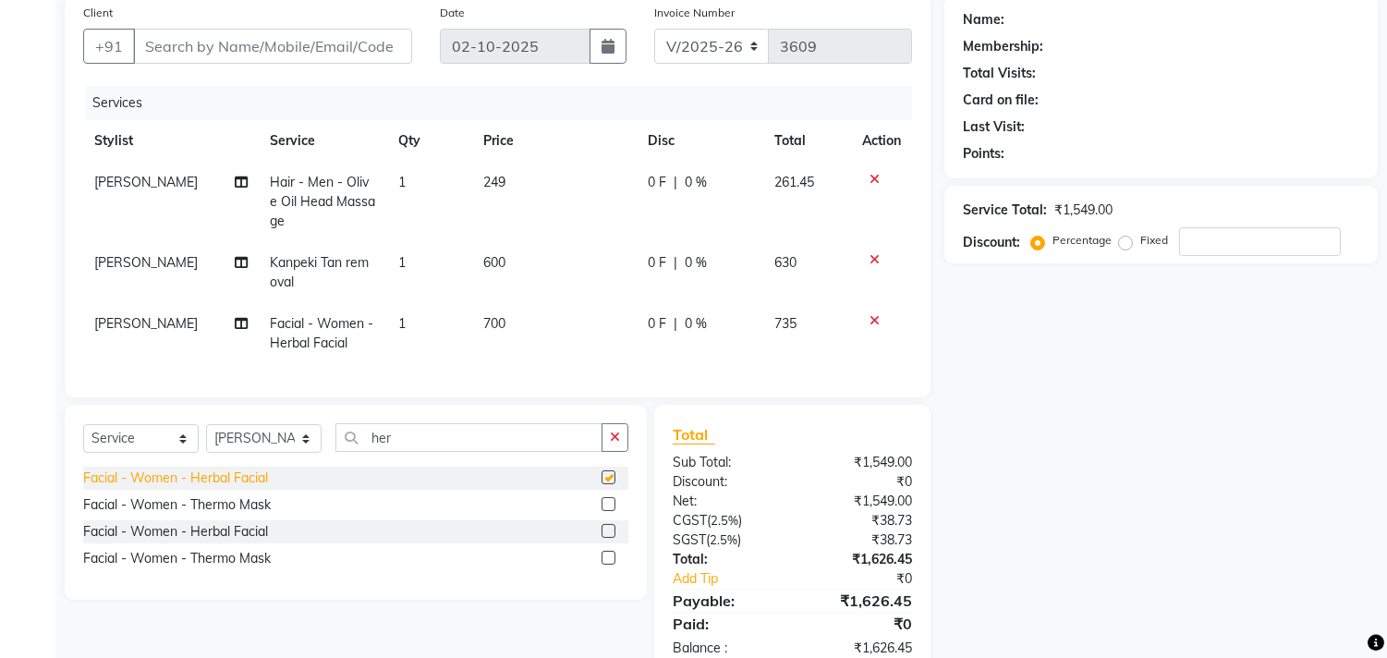
checkbox input "false"
click at [623, 452] on button "button" at bounding box center [614, 437] width 27 height 29
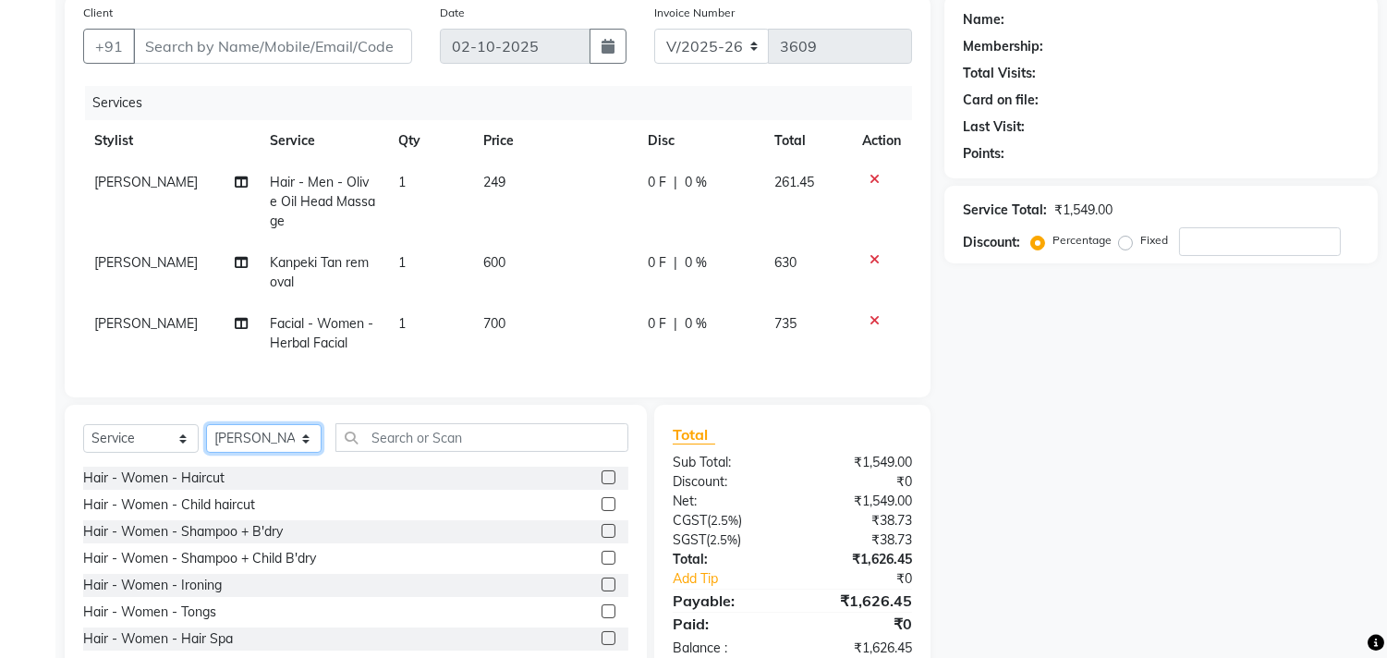
click at [293, 453] on select "Select Stylist AVANTHIKA Hithaishi NICK RACHANA RAJ RUSTHAM SEEMA SHIVA SOURAV …" at bounding box center [263, 438] width 115 height 29
click at [206, 440] on select "Select Stylist AVANTHIKA Hithaishi NICK RACHANA RAJ RUSTHAM SEEMA SHIVA SOURAV …" at bounding box center [263, 438] width 115 height 29
click at [286, 453] on select "Select Stylist AVANTHIKA Hithaishi NICK RACHANA RAJ RUSTHAM SEEMA SHIVA SOURAV …" at bounding box center [263, 438] width 115 height 29
select select "84239"
click at [206, 440] on select "Select Stylist AVANTHIKA Hithaishi NICK RACHANA RAJ RUSTHAM SEEMA SHIVA SOURAV …" at bounding box center [263, 438] width 115 height 29
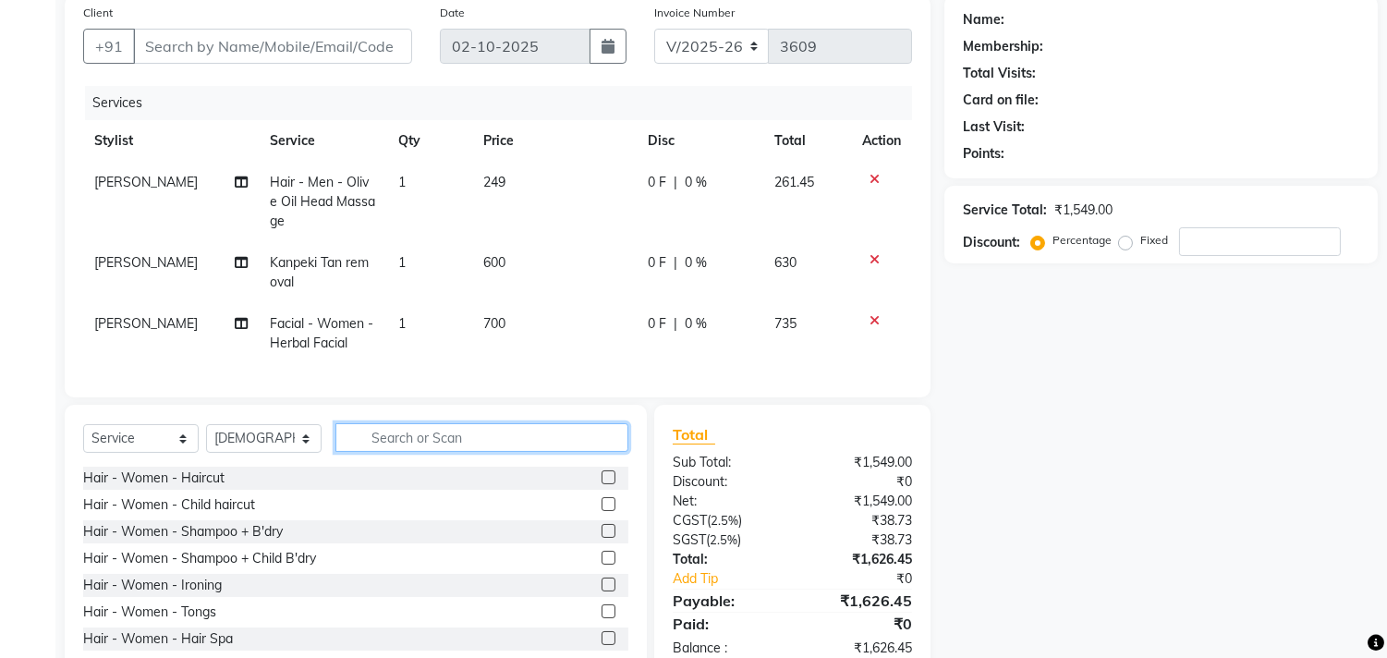
click at [412, 445] on input "text" at bounding box center [481, 437] width 293 height 29
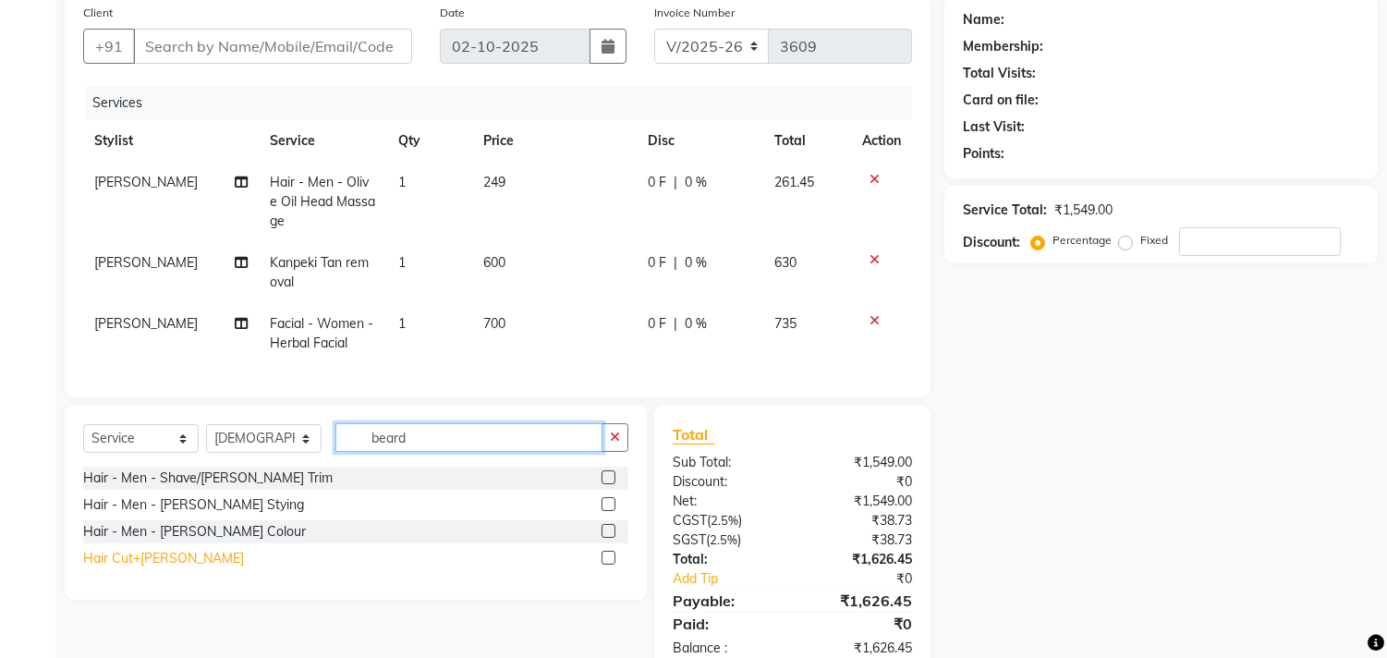
type input "beard"
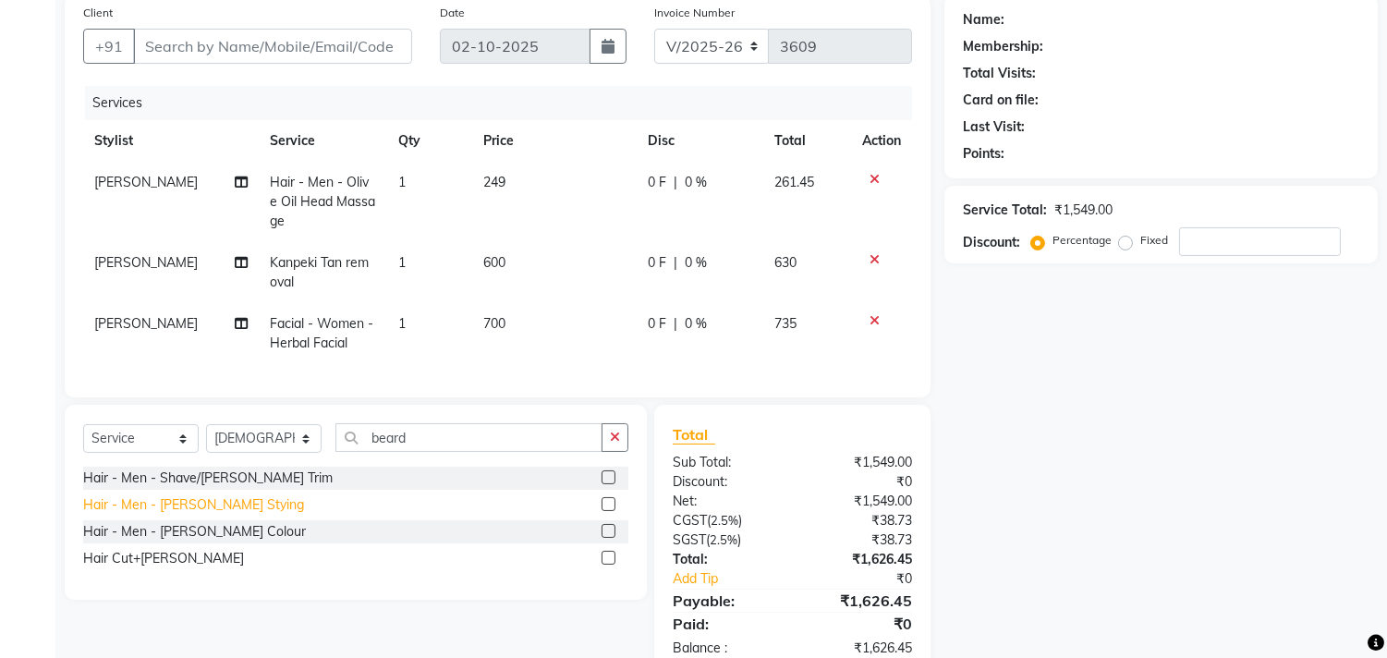
click at [164, 568] on div "Hair Cut+Beard" at bounding box center [163, 558] width 161 height 19
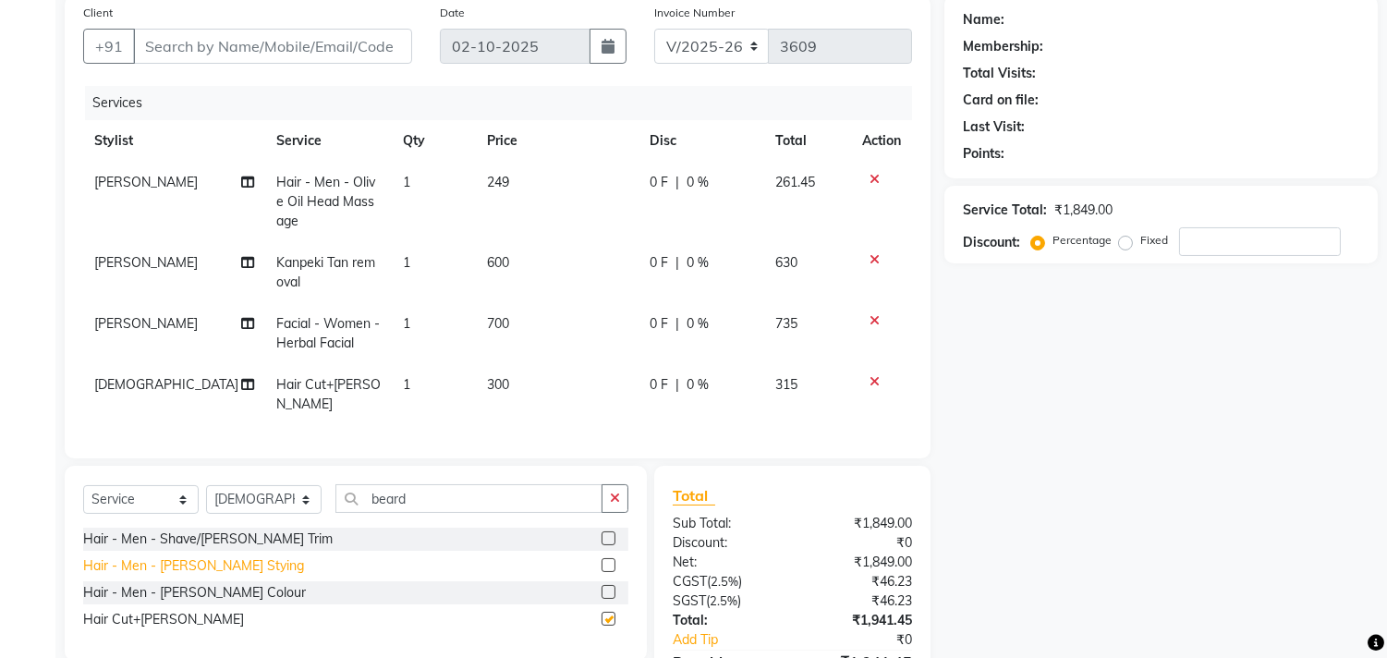
checkbox input "false"
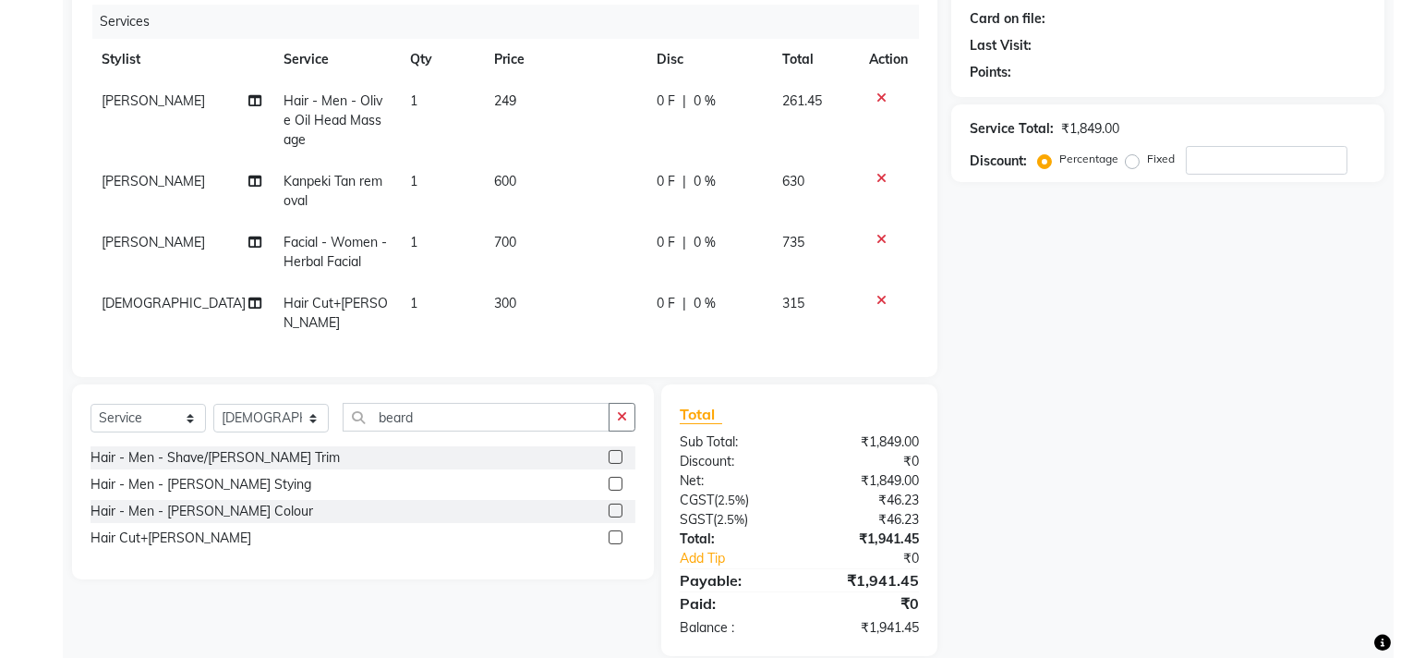
scroll to position [0, 0]
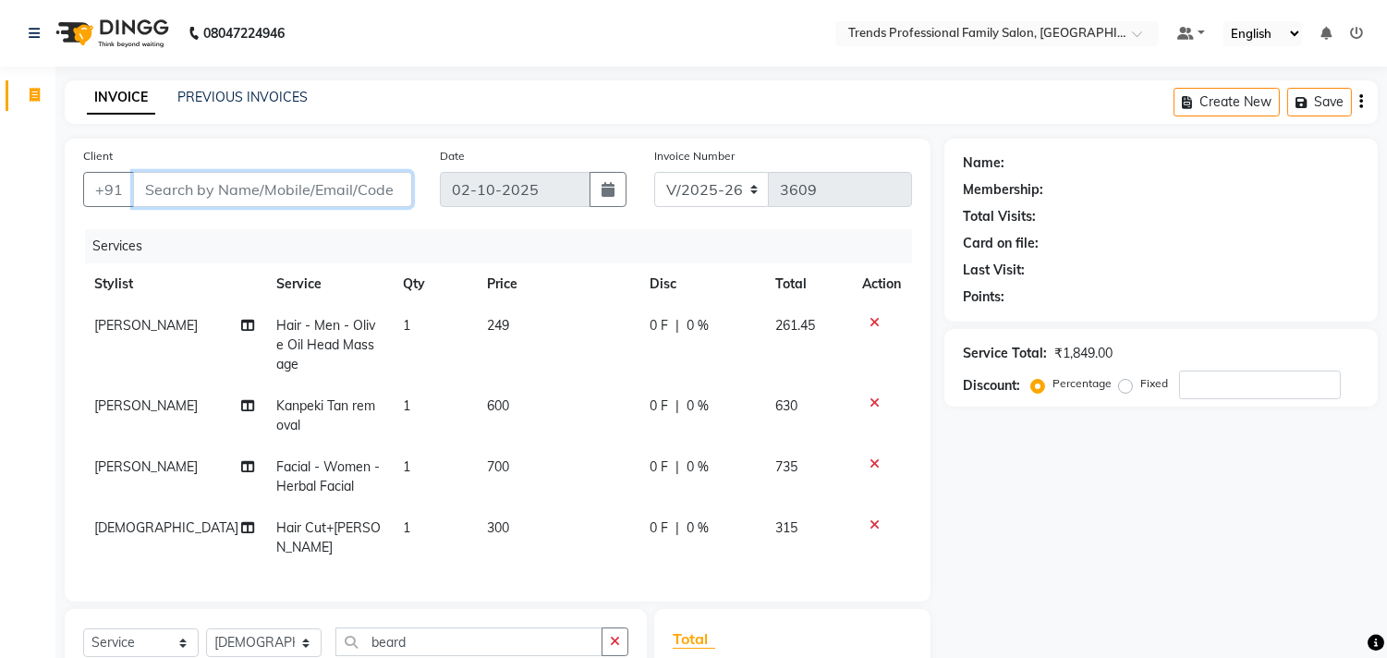
click at [199, 186] on input "Client" at bounding box center [272, 189] width 279 height 35
type input "9"
type input "0"
type input "9886583650"
click at [356, 188] on span "Add Client" at bounding box center [364, 189] width 73 height 18
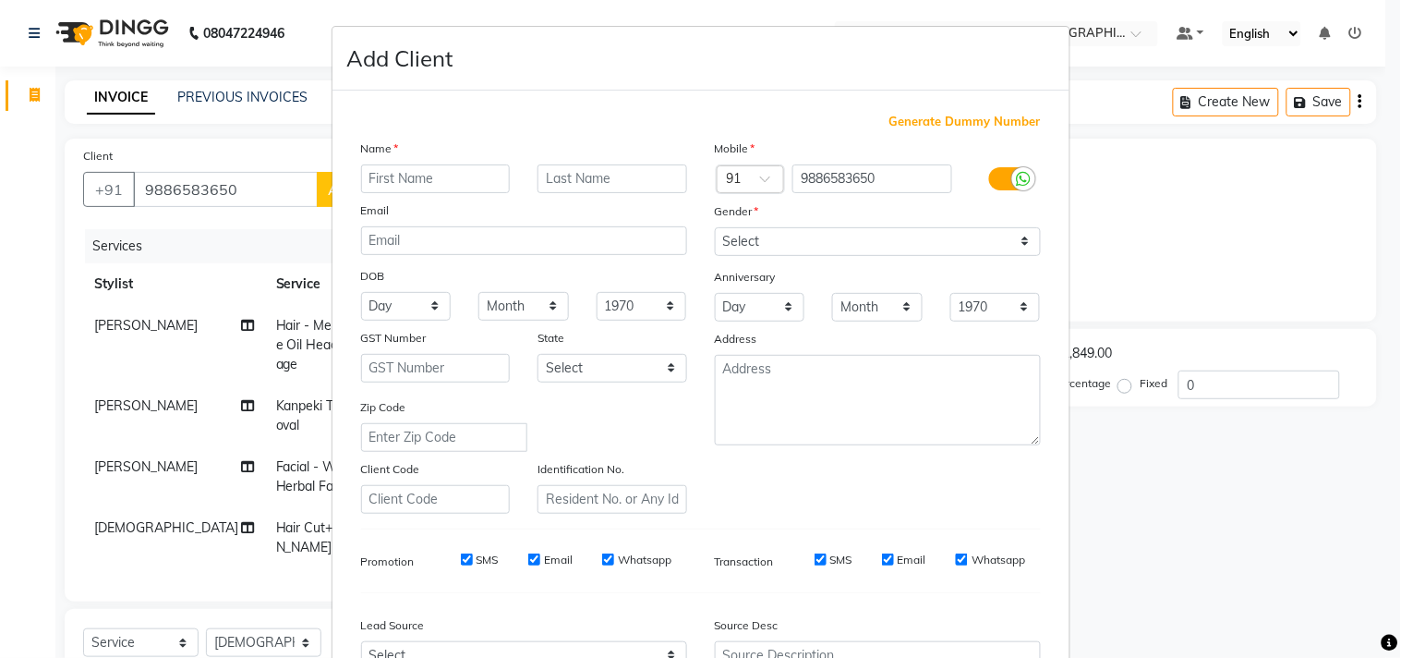
click at [381, 180] on input "text" at bounding box center [436, 178] width 150 height 29
type input "mohan"
click at [924, 240] on select "Select Male Female Other Prefer Not To Say" at bounding box center [878, 241] width 326 height 29
select select "male"
click at [715, 227] on select "Select Male Female Other Prefer Not To Say" at bounding box center [878, 241] width 326 height 29
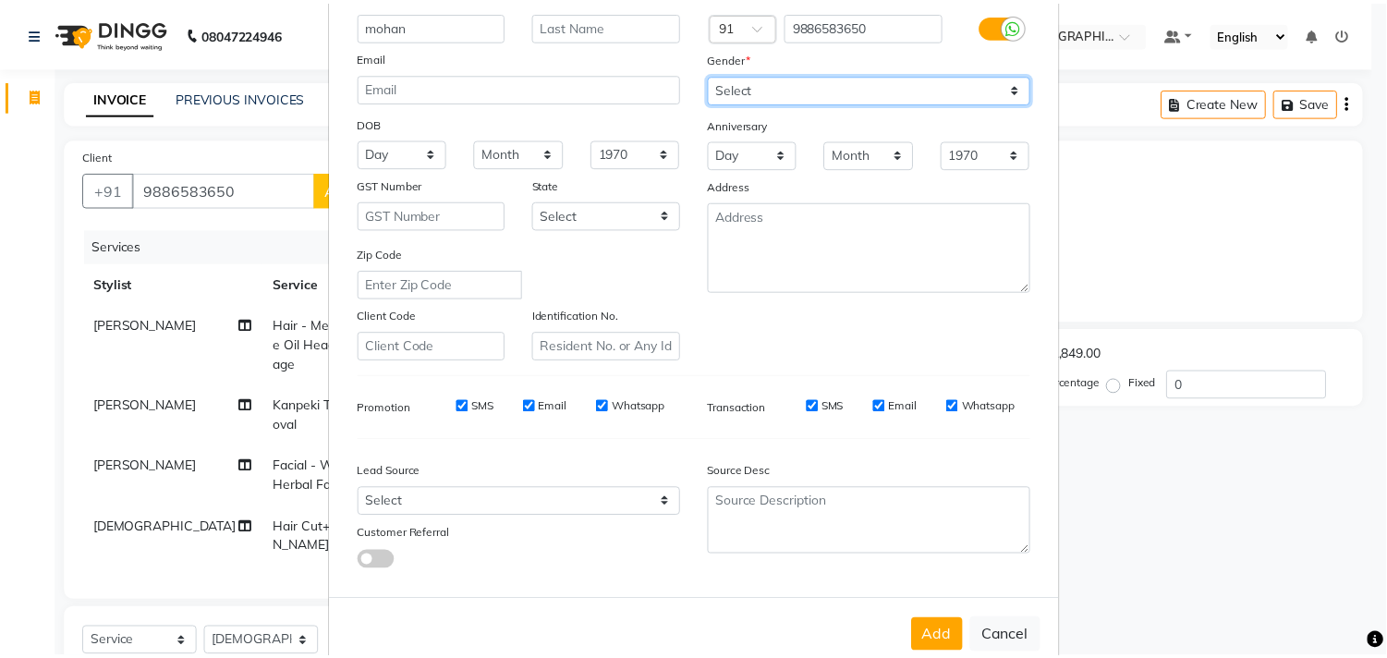
scroll to position [196, 0]
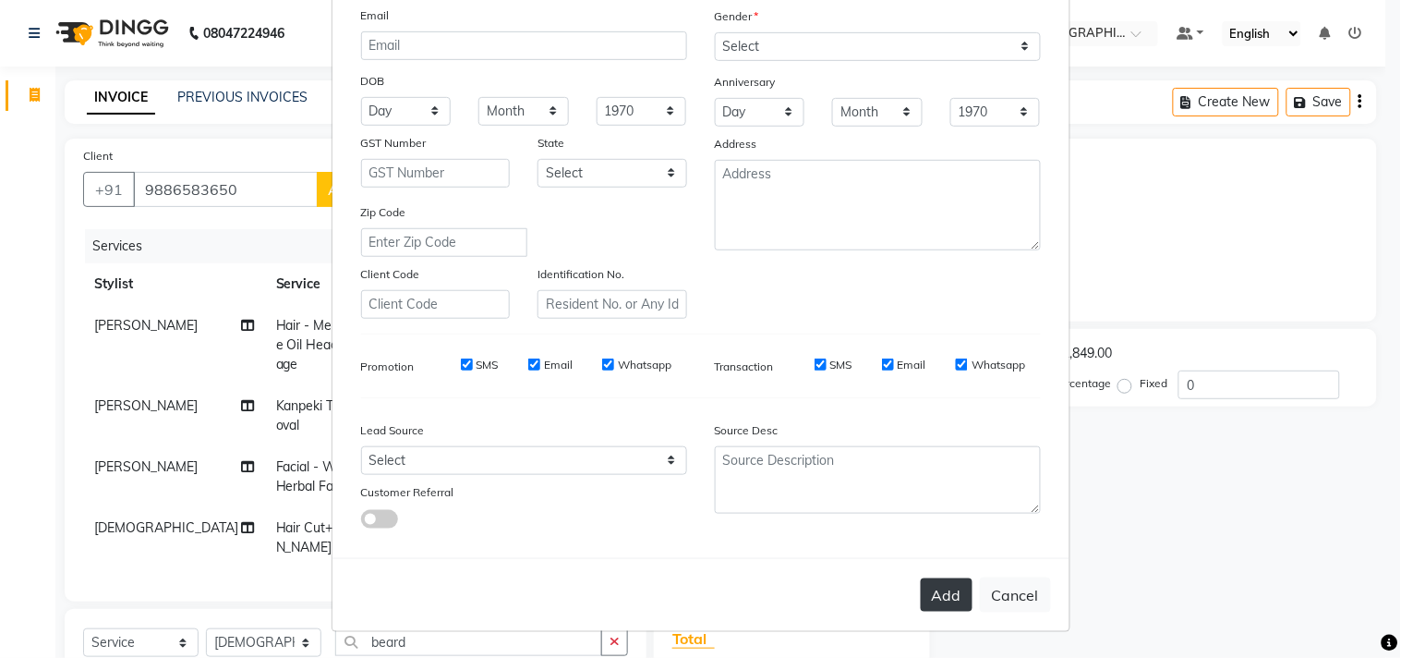
click at [944, 592] on button "Add" at bounding box center [947, 594] width 52 height 33
select select
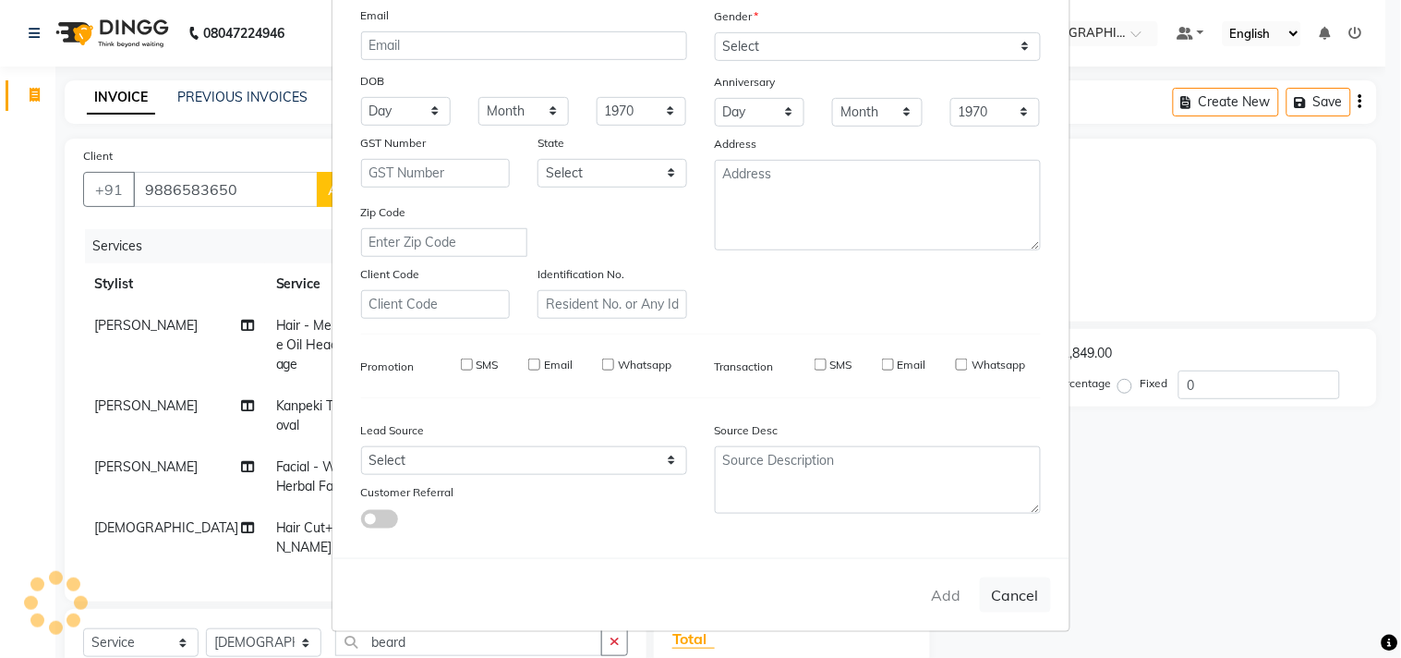
select select
checkbox input "false"
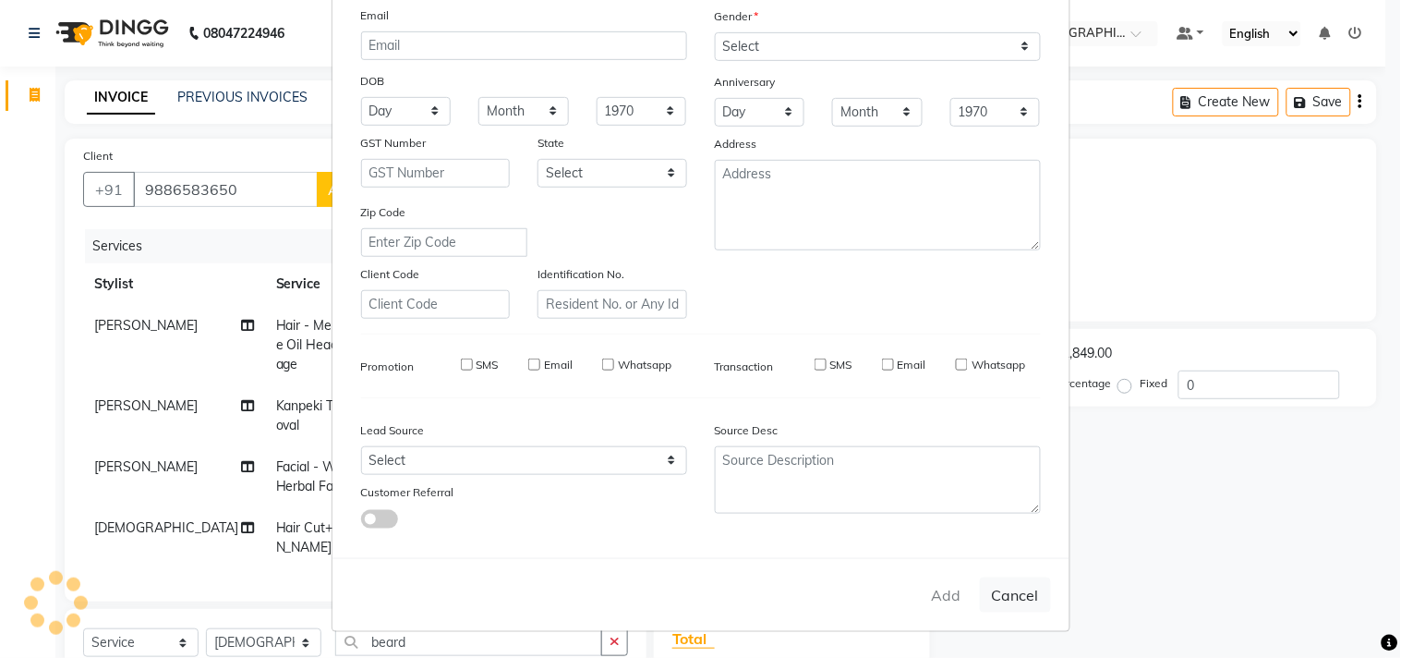
checkbox input "false"
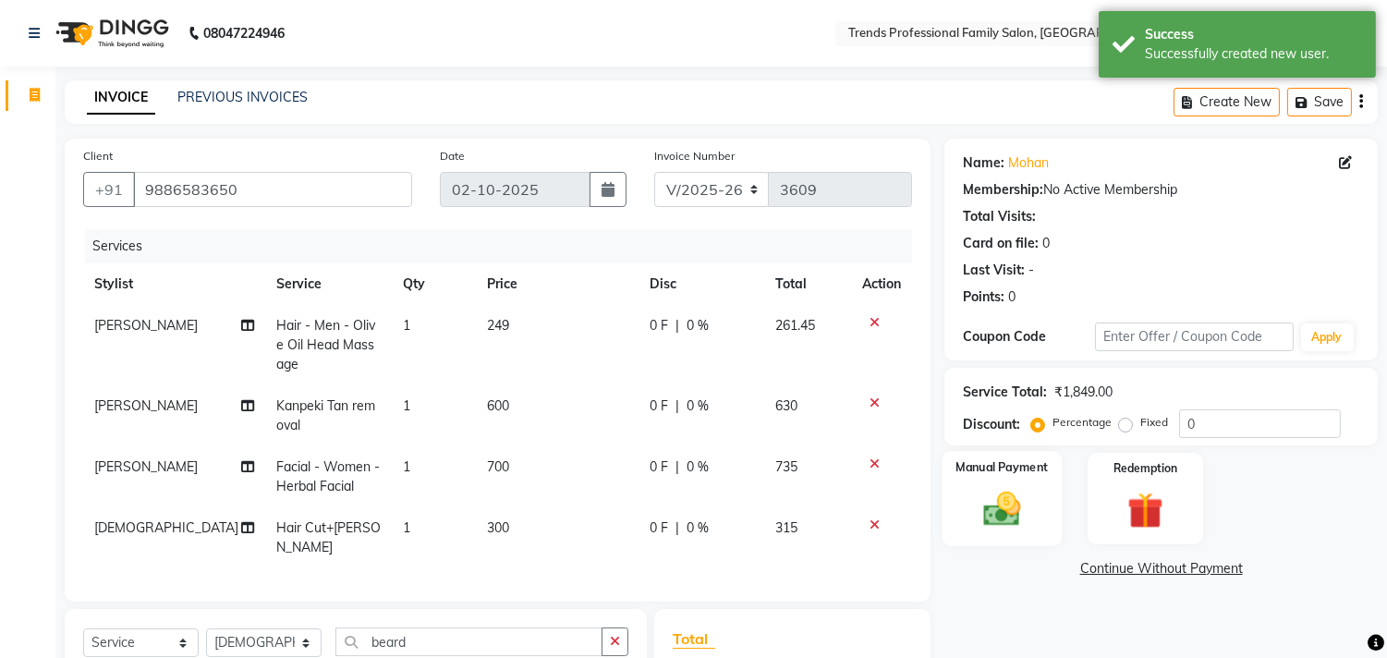
click at [996, 513] on img at bounding box center [1002, 509] width 61 height 43
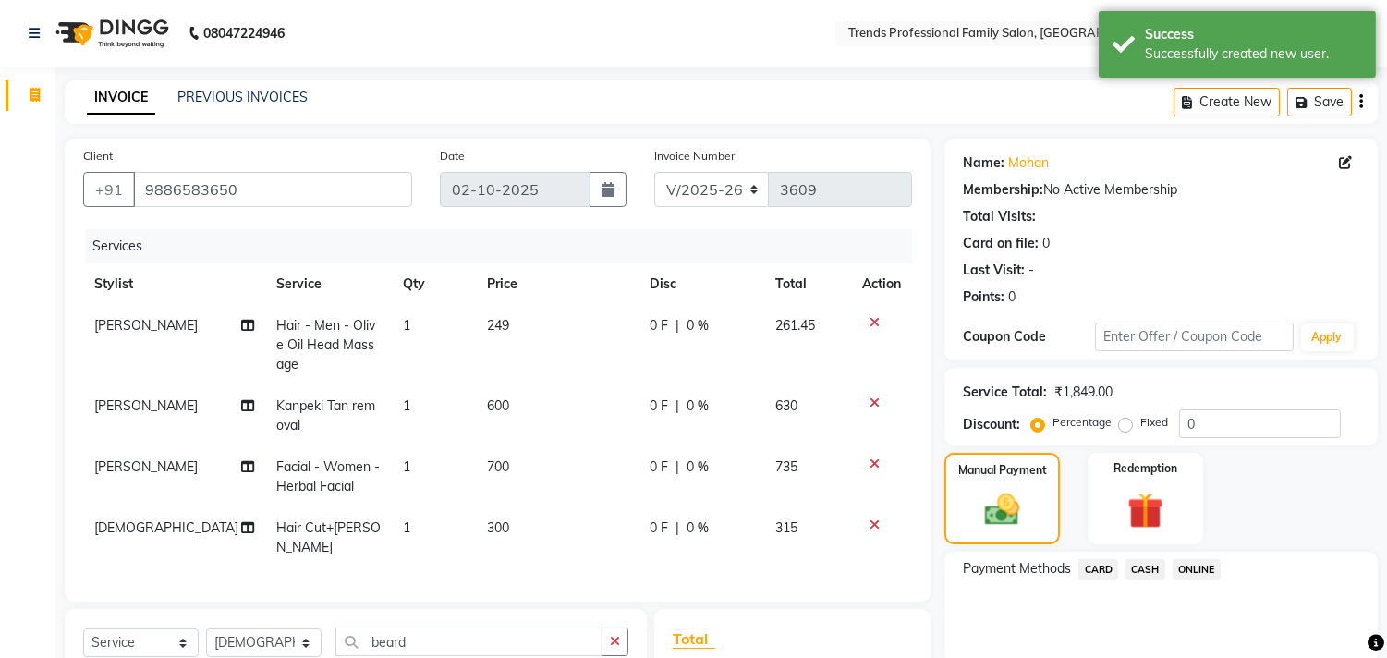
click at [1197, 566] on span "ONLINE" at bounding box center [1196, 569] width 48 height 21
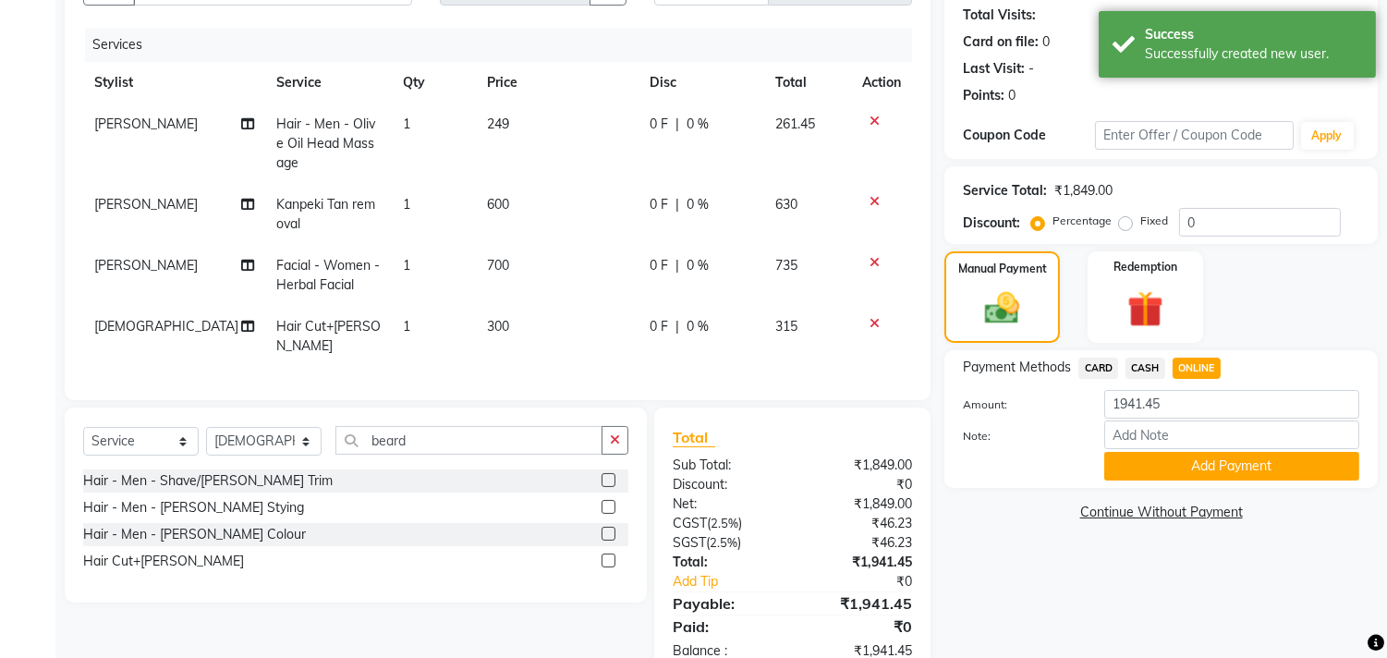
scroll to position [246, 0]
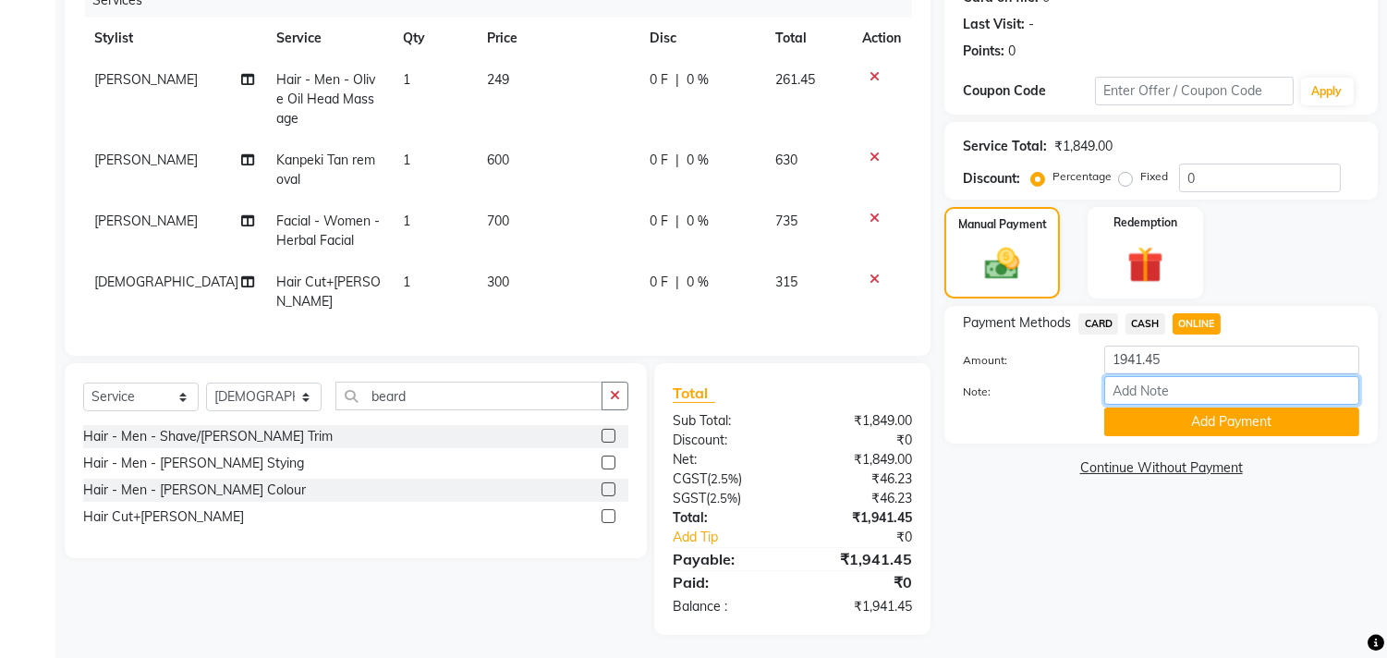
click at [1151, 389] on input "Note:" at bounding box center [1231, 390] width 255 height 29
type input "THANK YOU VISIT AGAIN"
click at [1164, 413] on button "Add Payment" at bounding box center [1231, 421] width 255 height 29
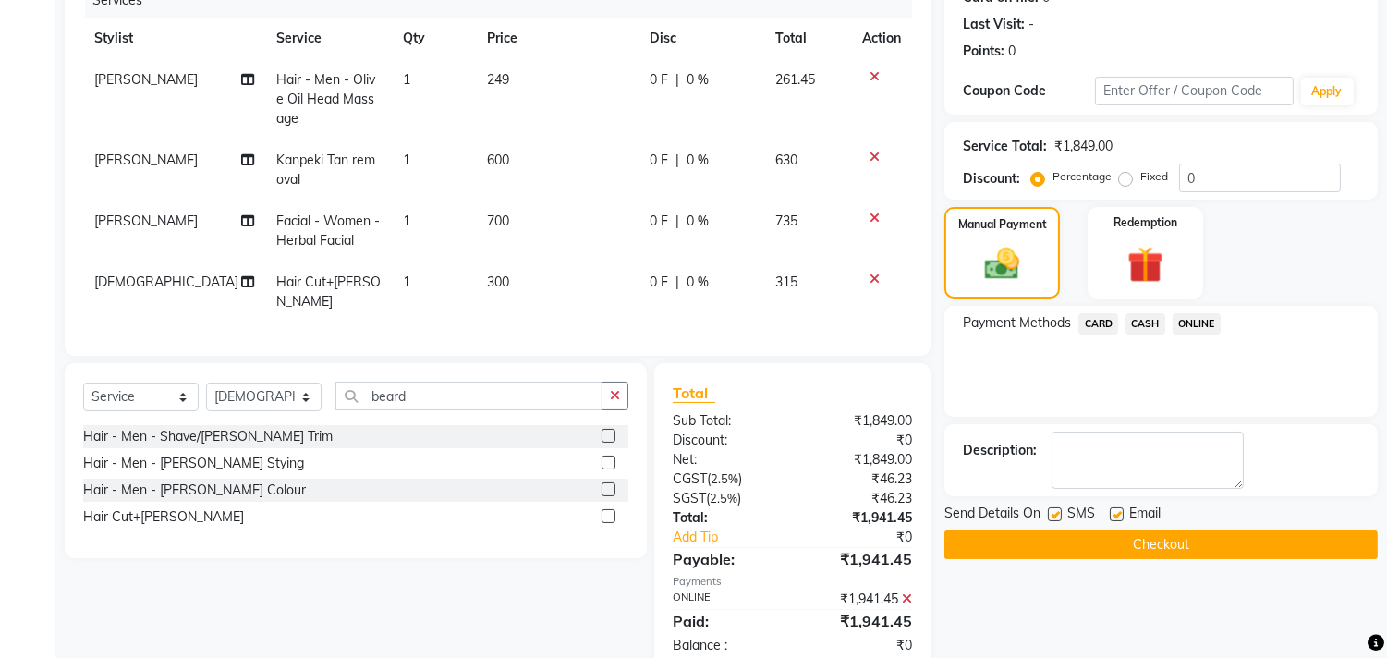
drag, startPoint x: 1116, startPoint y: 510, endPoint x: 1121, endPoint y: 518, distance: 9.5
click at [1121, 518] on label at bounding box center [1117, 514] width 14 height 14
click at [1121, 518] on input "checkbox" at bounding box center [1116, 515] width 12 height 12
checkbox input "false"
click at [1121, 541] on button "Checkout" at bounding box center [1160, 544] width 433 height 29
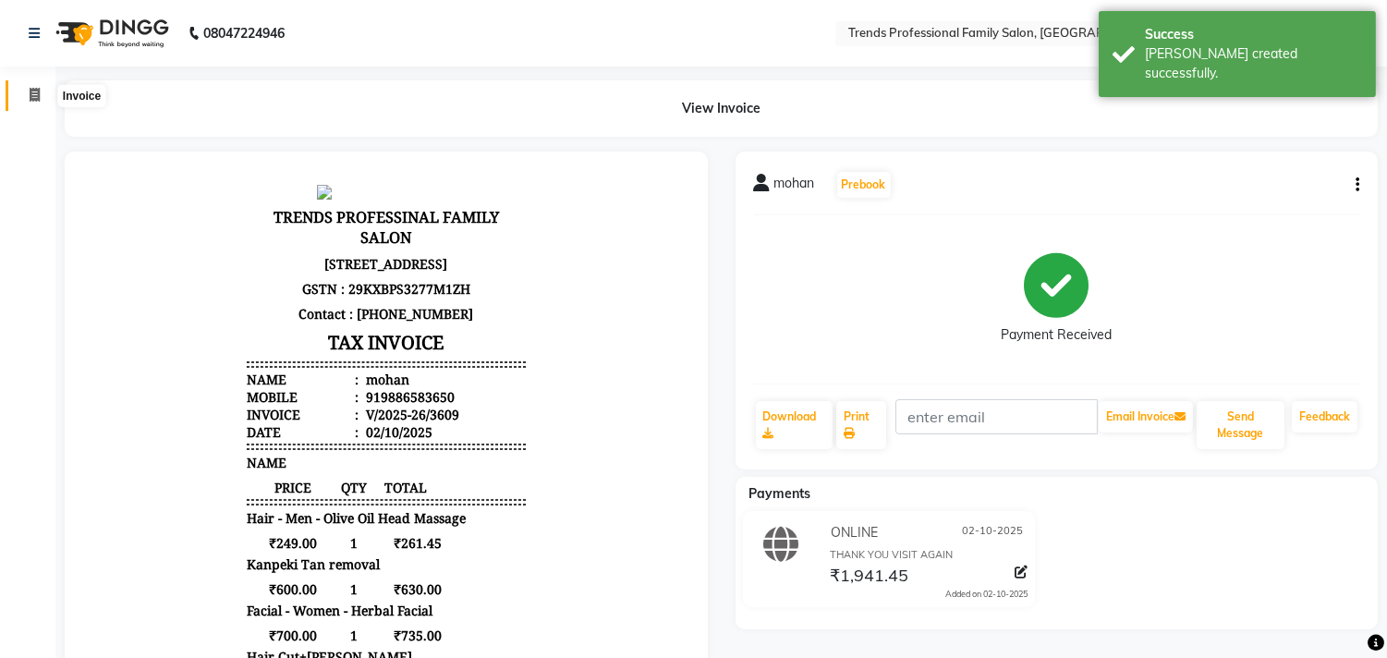
click at [40, 96] on span at bounding box center [34, 95] width 32 height 21
select select "service"
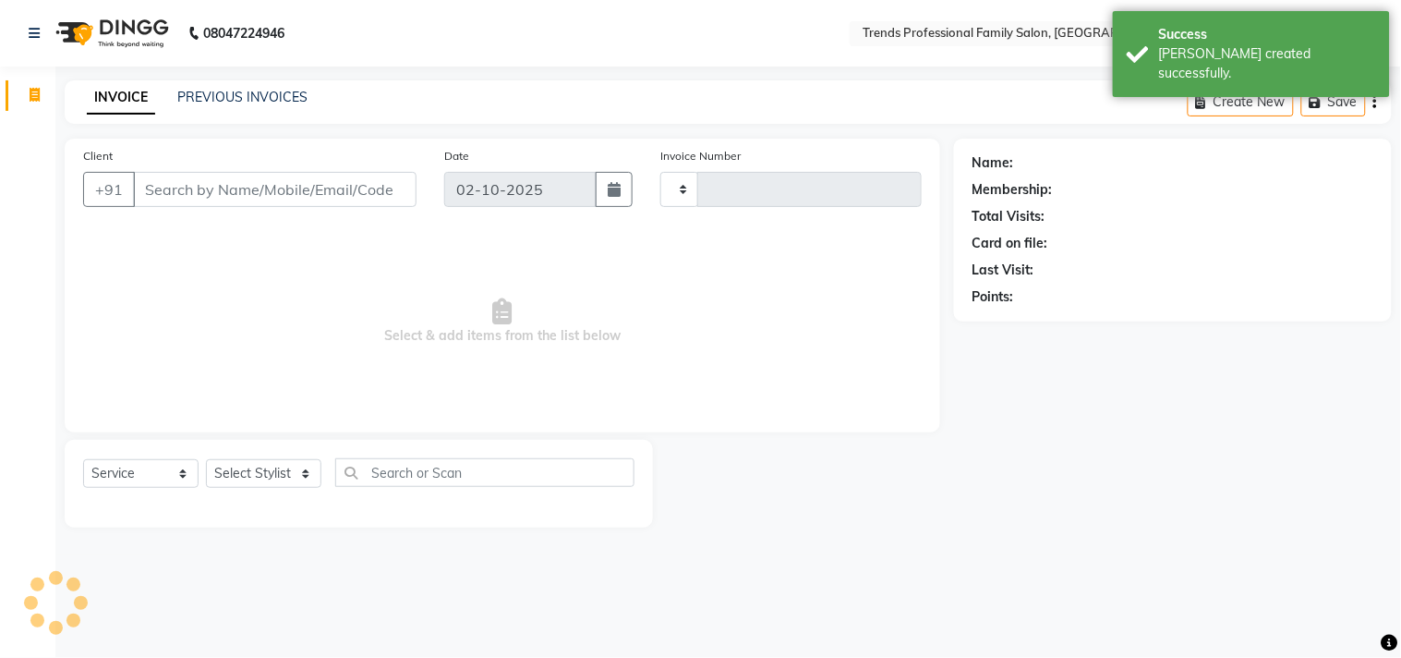
type input "3610"
select select "7345"
click at [200, 185] on input "Client" at bounding box center [275, 189] width 284 height 35
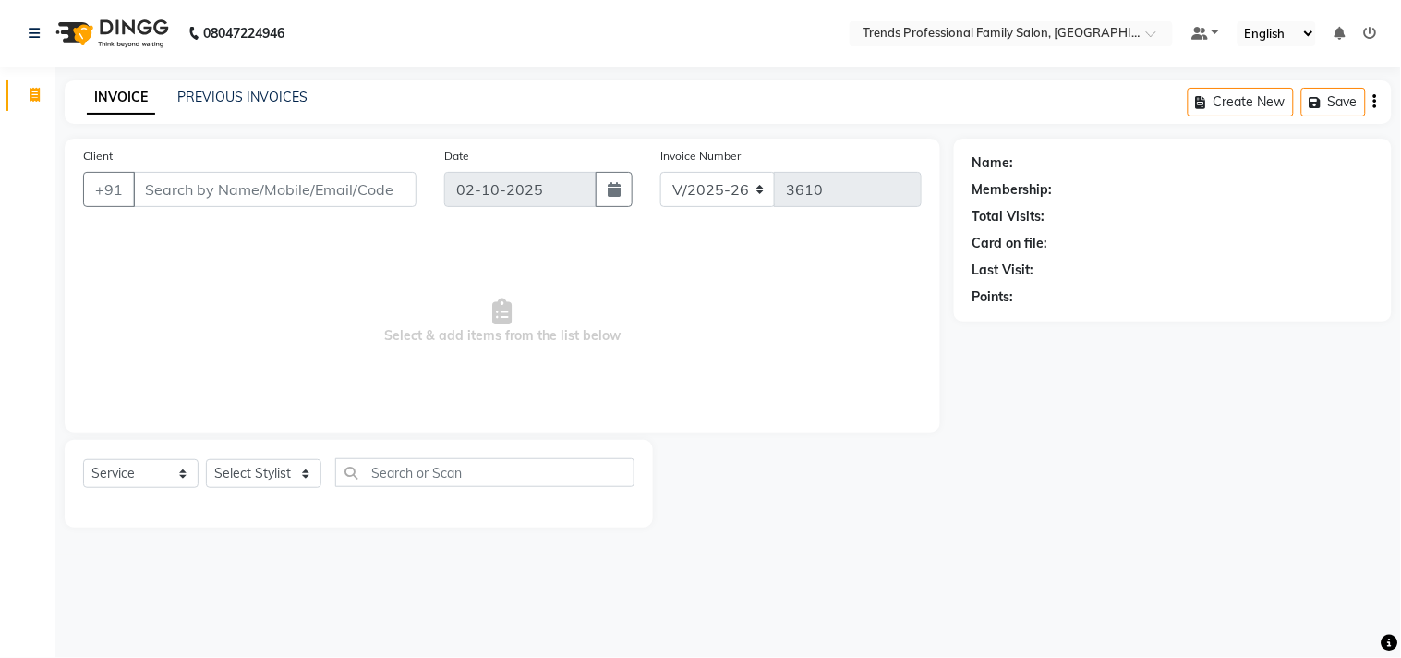
drag, startPoint x: 150, startPoint y: 188, endPoint x: 431, endPoint y: 189, distance: 281.8
click at [431, 189] on div "Client +91 Date 02-10-2025 Invoice Number V/2025 V/2025-26 3610" at bounding box center [502, 184] width 867 height 76
drag, startPoint x: 440, startPoint y: 181, endPoint x: 595, endPoint y: 188, distance: 155.3
click at [595, 188] on div "Date 02-10-2025" at bounding box center [539, 184] width 217 height 76
click at [902, 183] on div "V/2025 V/2025-26 3610" at bounding box center [791, 189] width 261 height 35
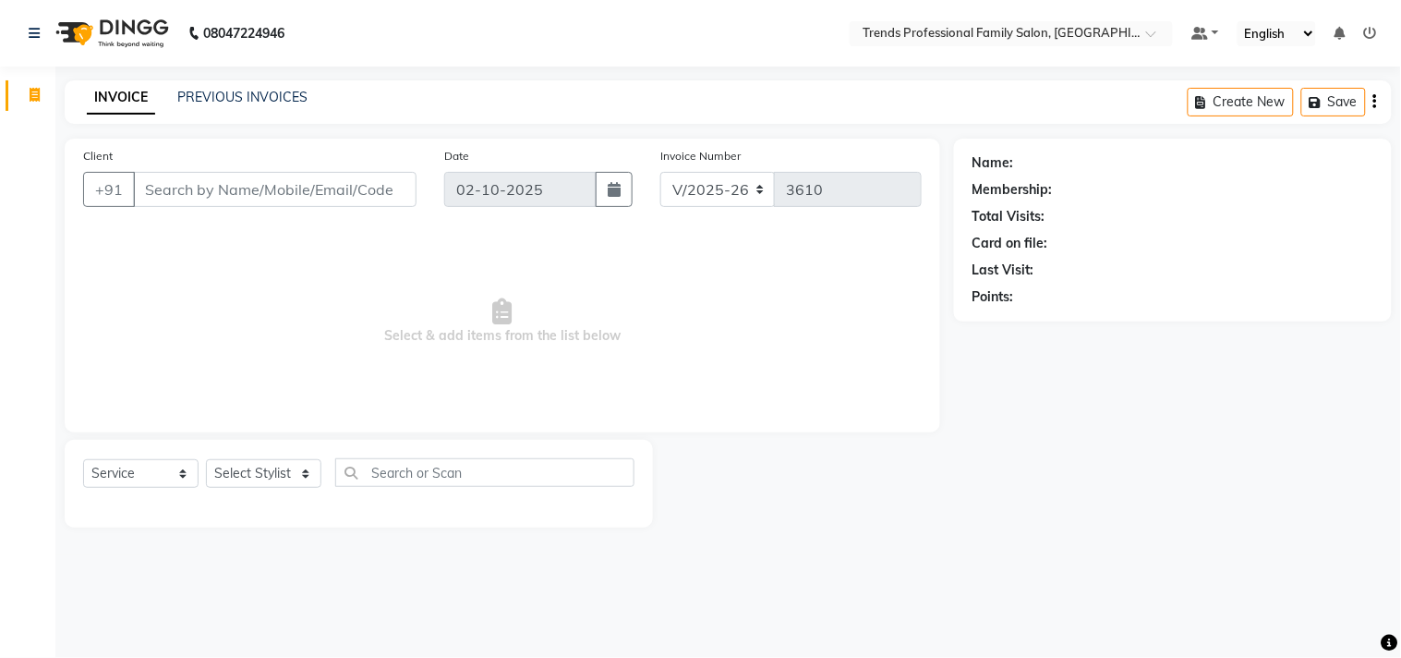
click at [808, 154] on div "Invoice Number V/2025 V/2025-26 3610" at bounding box center [791, 184] width 289 height 76
drag, startPoint x: 134, startPoint y: 186, endPoint x: 398, endPoint y: 204, distance: 264.9
click at [393, 207] on div "+91" at bounding box center [250, 189] width 334 height 35
drag, startPoint x: 440, startPoint y: 157, endPoint x: 532, endPoint y: 144, distance: 93.3
click at [532, 144] on div "Client +91 Date 02-10-2025 Invoice Number V/2025 V/2025-26 3610 Select & add it…" at bounding box center [503, 286] width 876 height 294
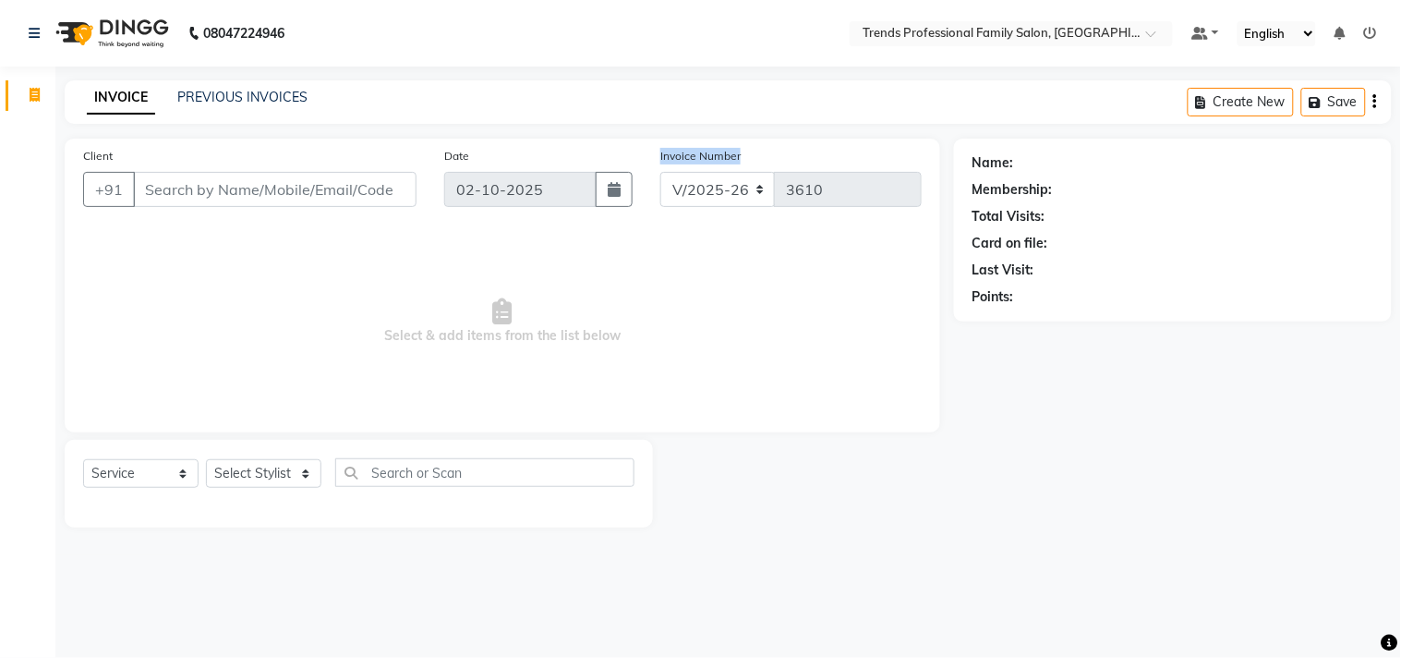
drag, startPoint x: 658, startPoint y: 150, endPoint x: 797, endPoint y: 159, distance: 139.8
click at [797, 159] on div "Invoice Number V/2025 V/2025-26 3610" at bounding box center [791, 184] width 289 height 76
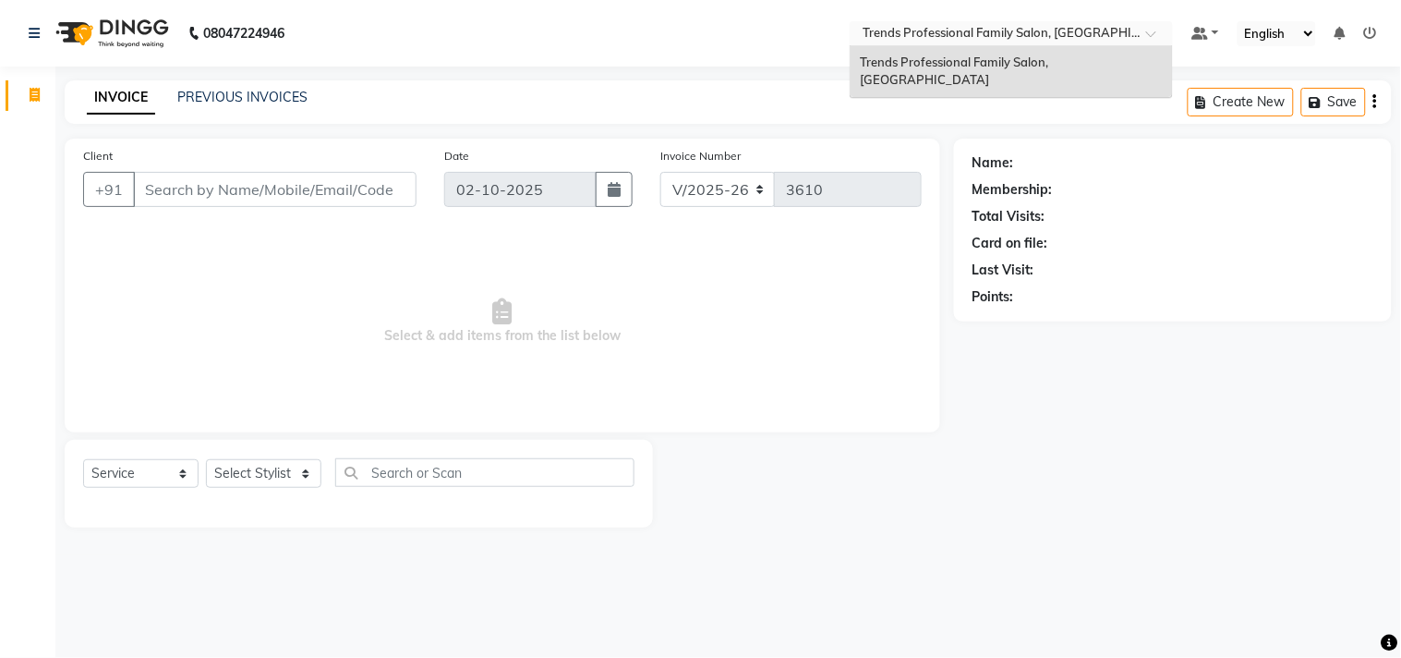
drag, startPoint x: 863, startPoint y: 33, endPoint x: 1239, endPoint y: 30, distance: 376.0
click at [1239, 30] on nav "08047224946 Select Location × Trends Professional Family Salon, Nelamangala Tre…" at bounding box center [700, 33] width 1401 height 67
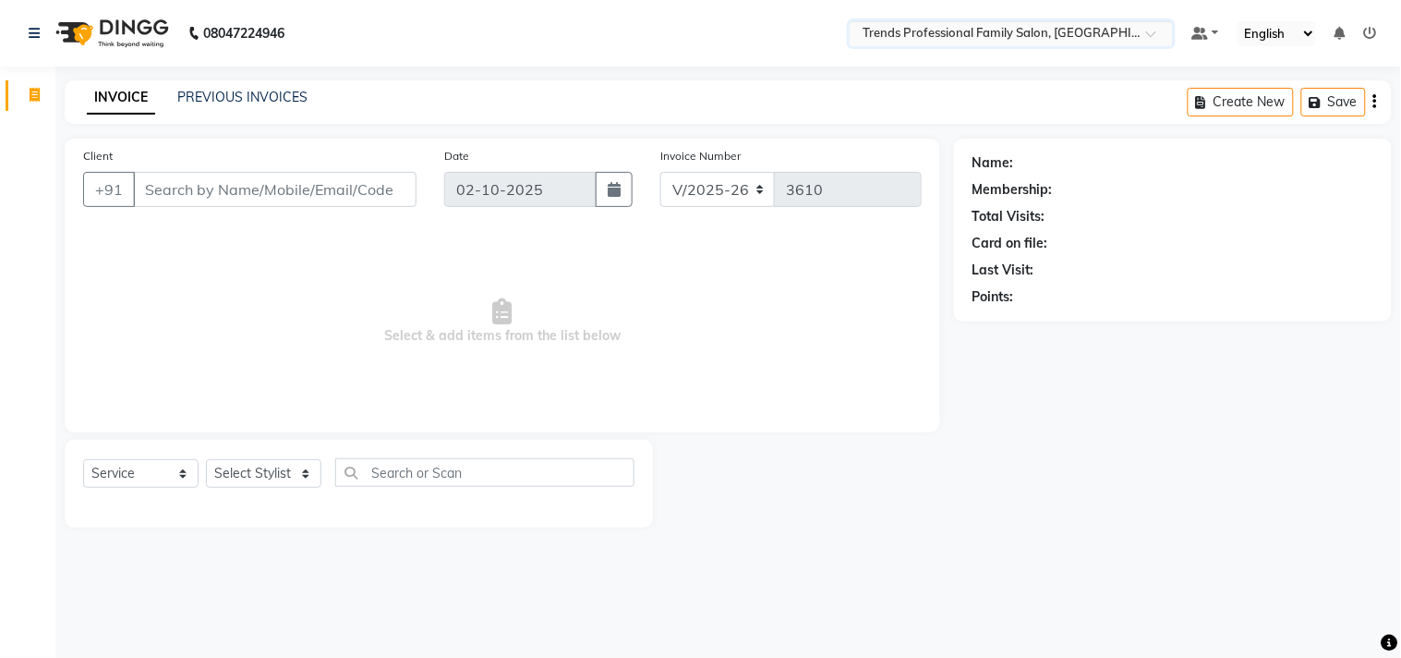
click at [1149, 33] on span at bounding box center [1157, 39] width 23 height 18
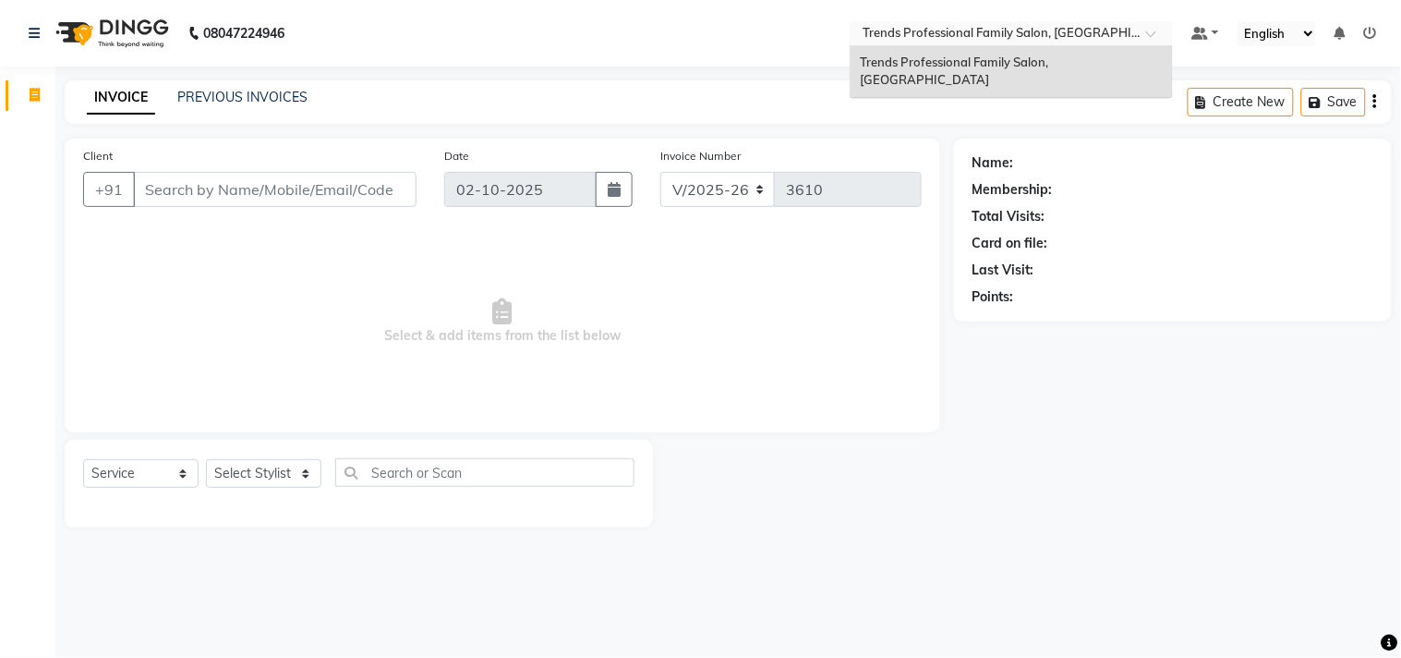
click at [1150, 33] on div "Select Location × Trends Professional Family Salon, Nelamangala" at bounding box center [1011, 33] width 323 height 25
drag, startPoint x: 1097, startPoint y: 66, endPoint x: 893, endPoint y: 42, distance: 204.7
click at [1051, 66] on span "Trends Professional Family Salon, [GEOGRAPHIC_DATA]" at bounding box center [955, 71] width 191 height 33
drag, startPoint x: 919, startPoint y: 30, endPoint x: 1084, endPoint y: 29, distance: 164.5
click at [1084, 29] on input "text" at bounding box center [993, 35] width 268 height 18
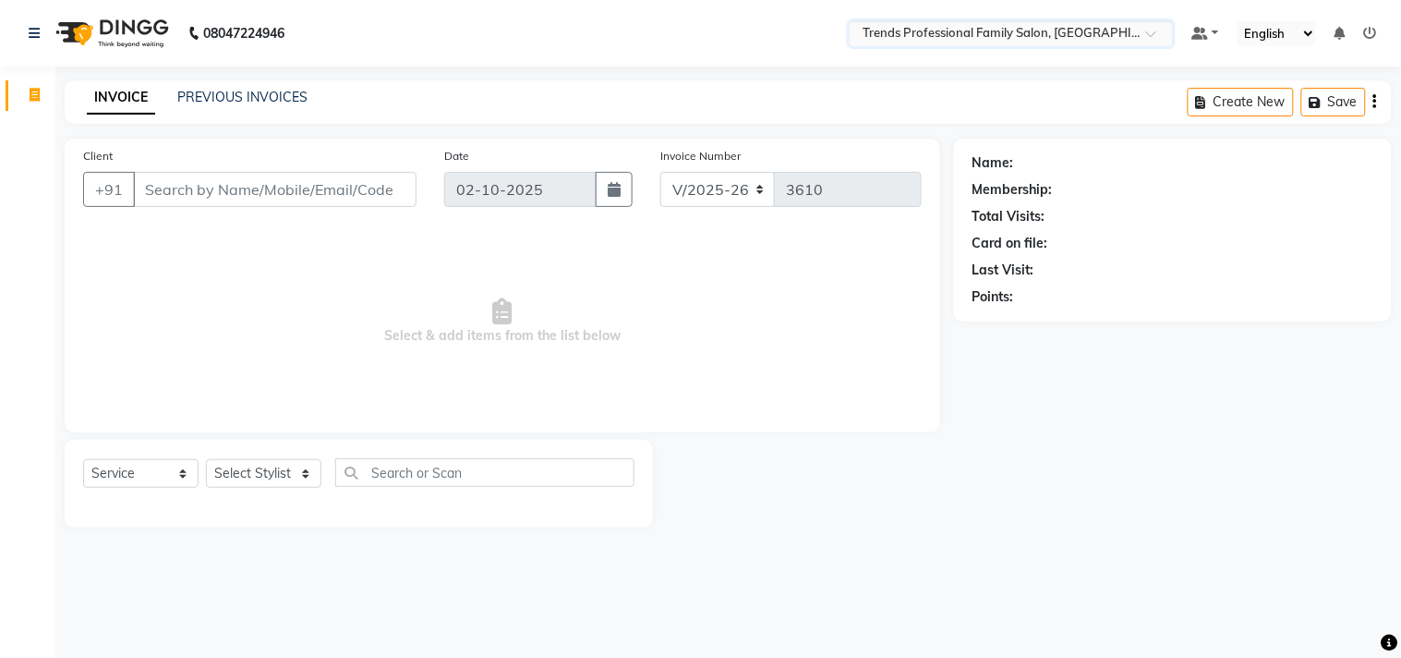
drag, startPoint x: 1162, startPoint y: 30, endPoint x: 802, endPoint y: 34, distance: 360.3
click at [802, 34] on nav "08047224946 Select Location × Trends Professional Family Salon, Nelamangala Def…" at bounding box center [700, 33] width 1401 height 67
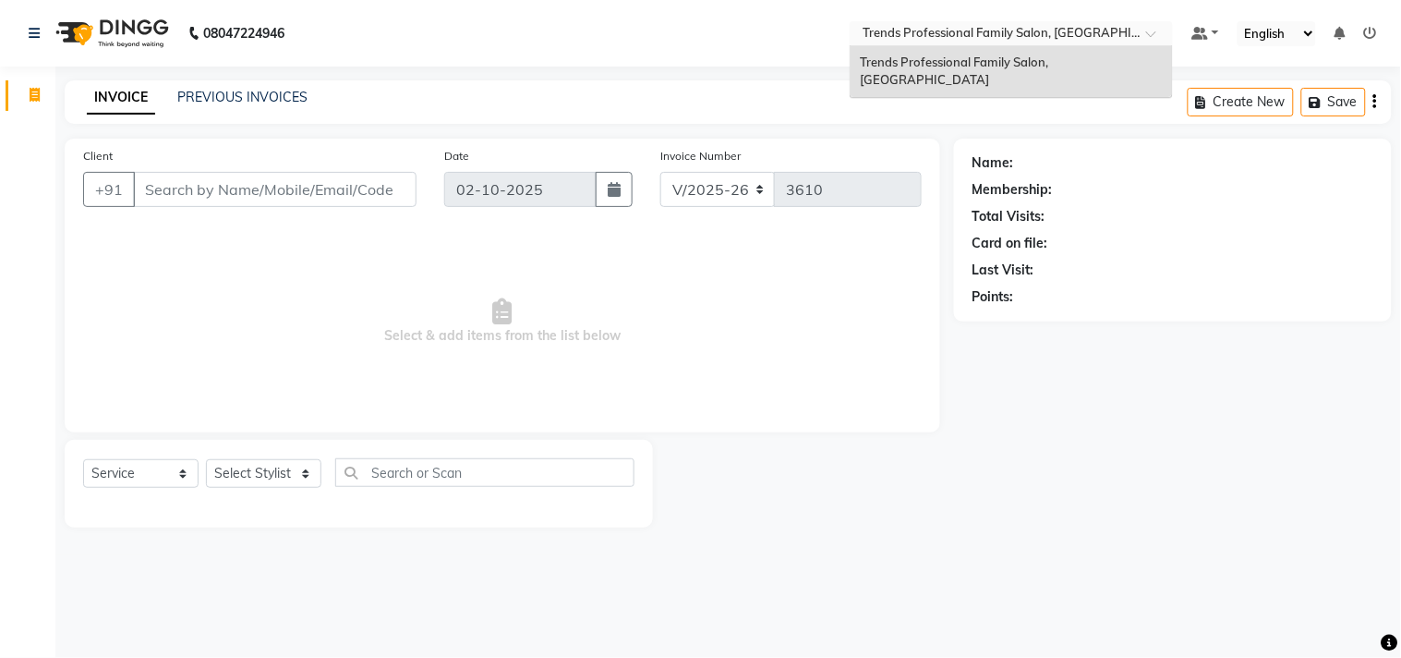
drag, startPoint x: 865, startPoint y: 30, endPoint x: 1153, endPoint y: 30, distance: 288.2
click at [1153, 30] on div "Select Location × Trends Professional Family Salon, Nelamangala" at bounding box center [1011, 33] width 323 height 25
drag, startPoint x: 1158, startPoint y: 34, endPoint x: 1127, endPoint y: 40, distance: 31.0
click at [1148, 38] on span at bounding box center [1157, 39] width 23 height 18
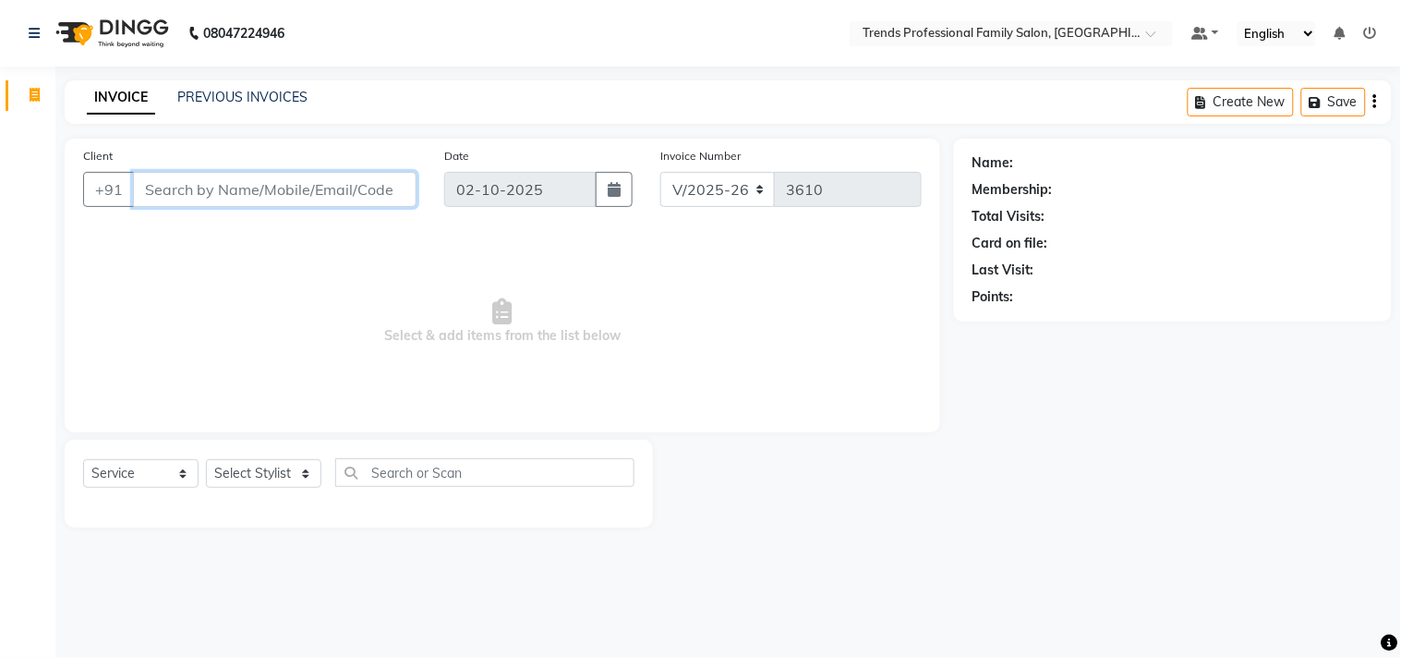
click at [494, 181] on div "Client +91 Date 02-10-2025 Invoice Number V/2025 V/2025-26 3610" at bounding box center [502, 184] width 867 height 76
drag, startPoint x: 152, startPoint y: 195, endPoint x: 614, endPoint y: 186, distance: 462.9
click at [614, 186] on div "02-10-2025" at bounding box center [538, 189] width 189 height 35
click at [823, 185] on div "V/2025 V/2025-26 3610" at bounding box center [791, 189] width 261 height 35
drag, startPoint x: 1033, startPoint y: 149, endPoint x: 980, endPoint y: 159, distance: 53.6
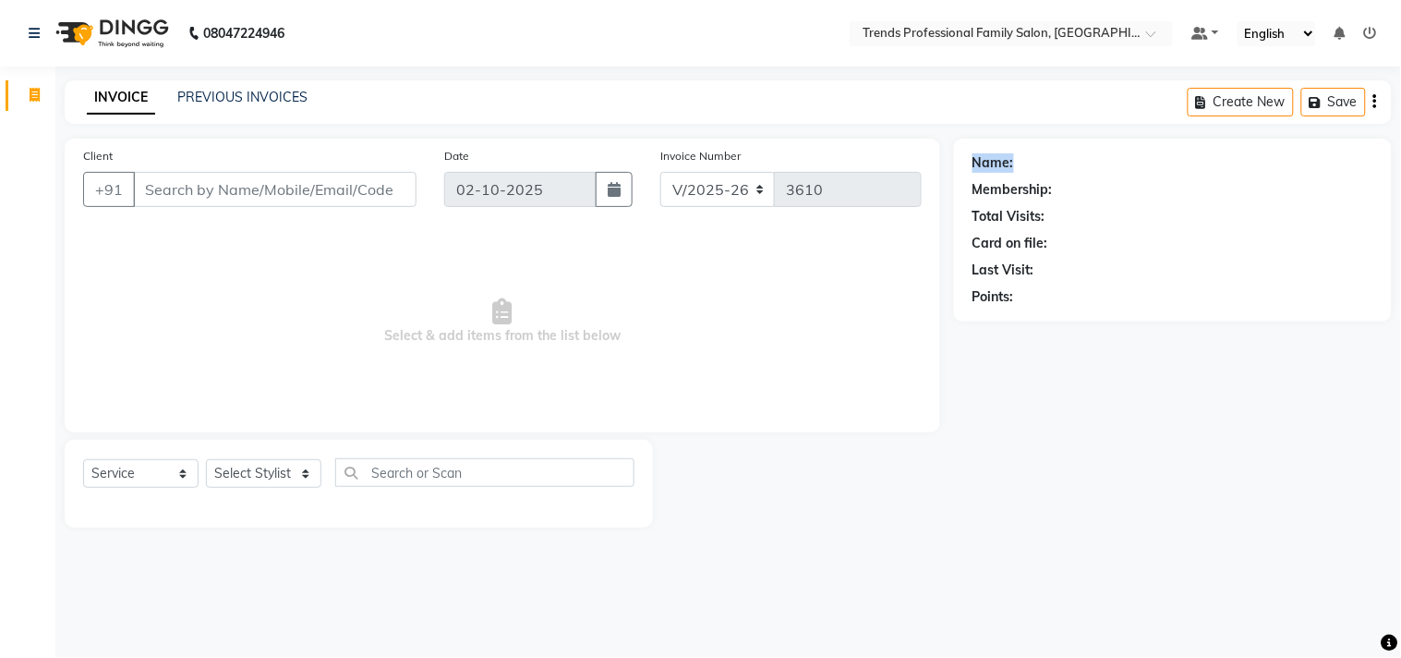
click at [1038, 157] on div "Name: Membership: Total Visits: Card on file: Last Visit: Points:" at bounding box center [1173, 230] width 438 height 183
drag, startPoint x: 957, startPoint y: 186, endPoint x: 996, endPoint y: 210, distance: 45.6
click at [1086, 200] on div "Name: Membership: Total Visits: Card on file: Last Visit: Points:" at bounding box center [1173, 230] width 438 height 183
click at [200, 178] on input "Client" at bounding box center [275, 189] width 284 height 35
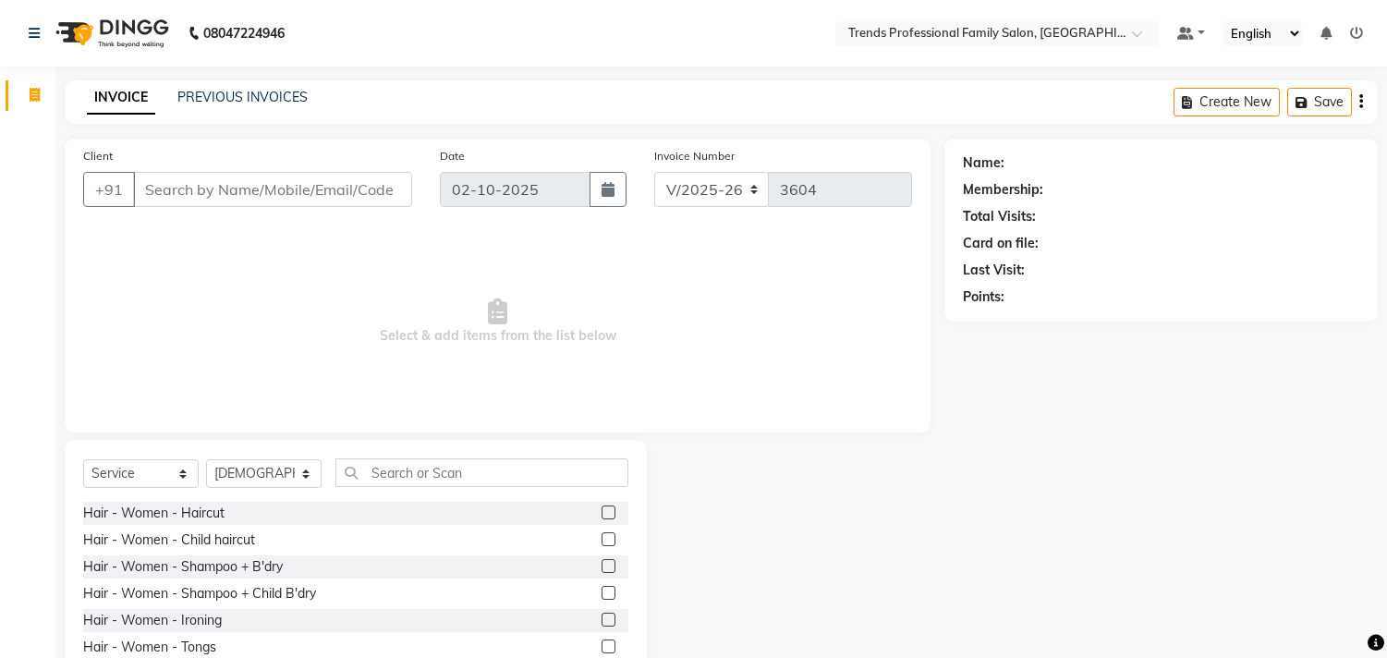
select select "7345"
select select "service"
select select "84239"
click at [299, 183] on input "Client" at bounding box center [272, 189] width 279 height 35
click at [453, 471] on input "text" at bounding box center [481, 472] width 293 height 29
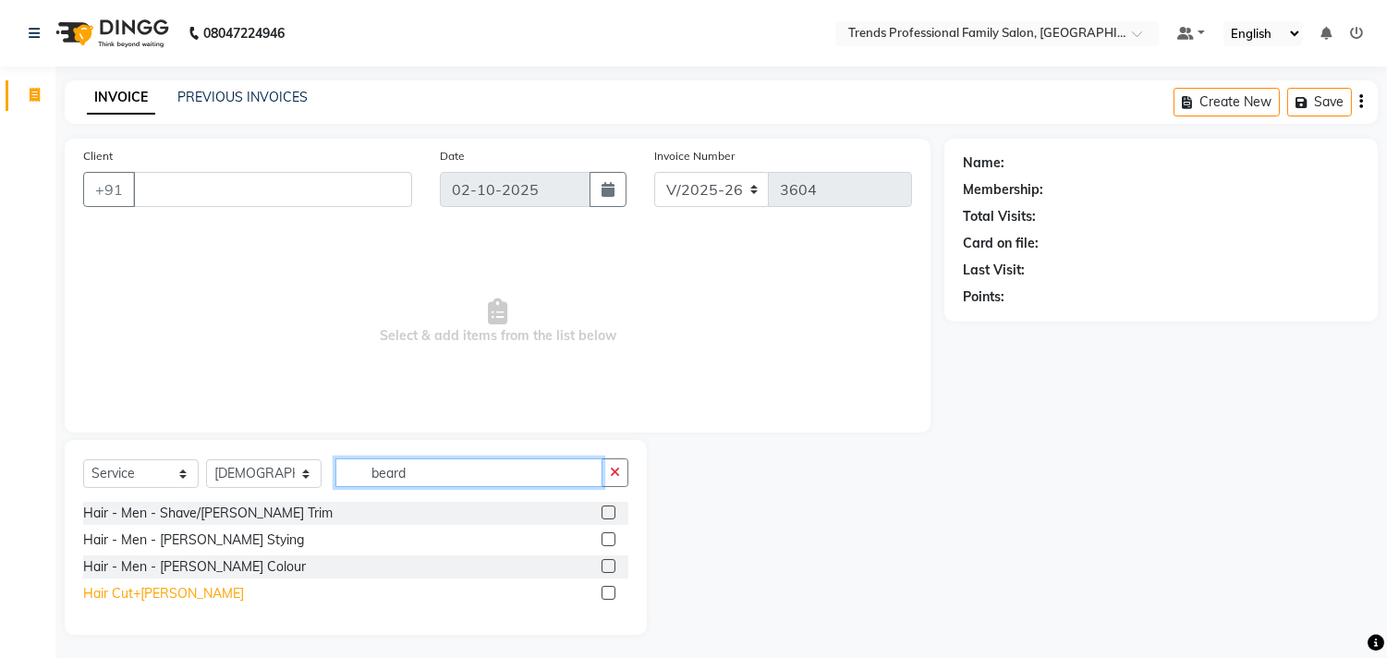
type input "beard"
click at [142, 588] on div "Hair Cut+Beard" at bounding box center [163, 593] width 161 height 19
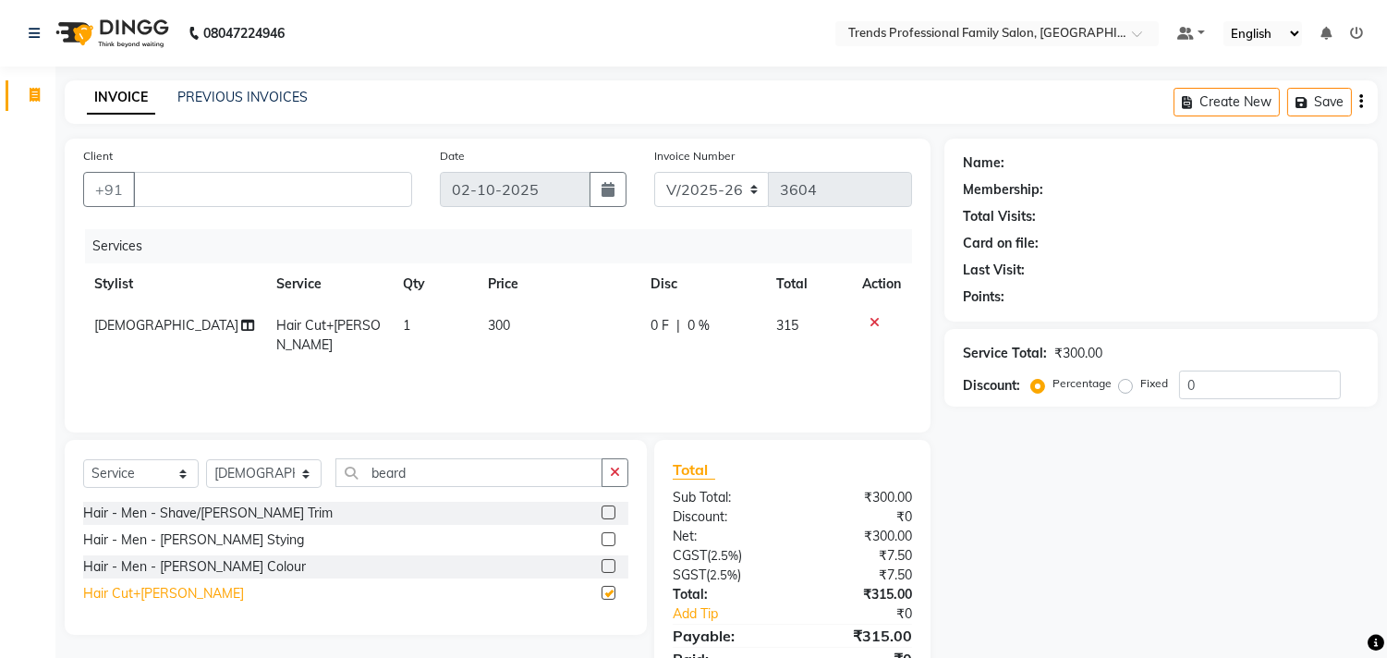
checkbox input "false"
click at [613, 474] on icon "button" at bounding box center [615, 472] width 10 height 13
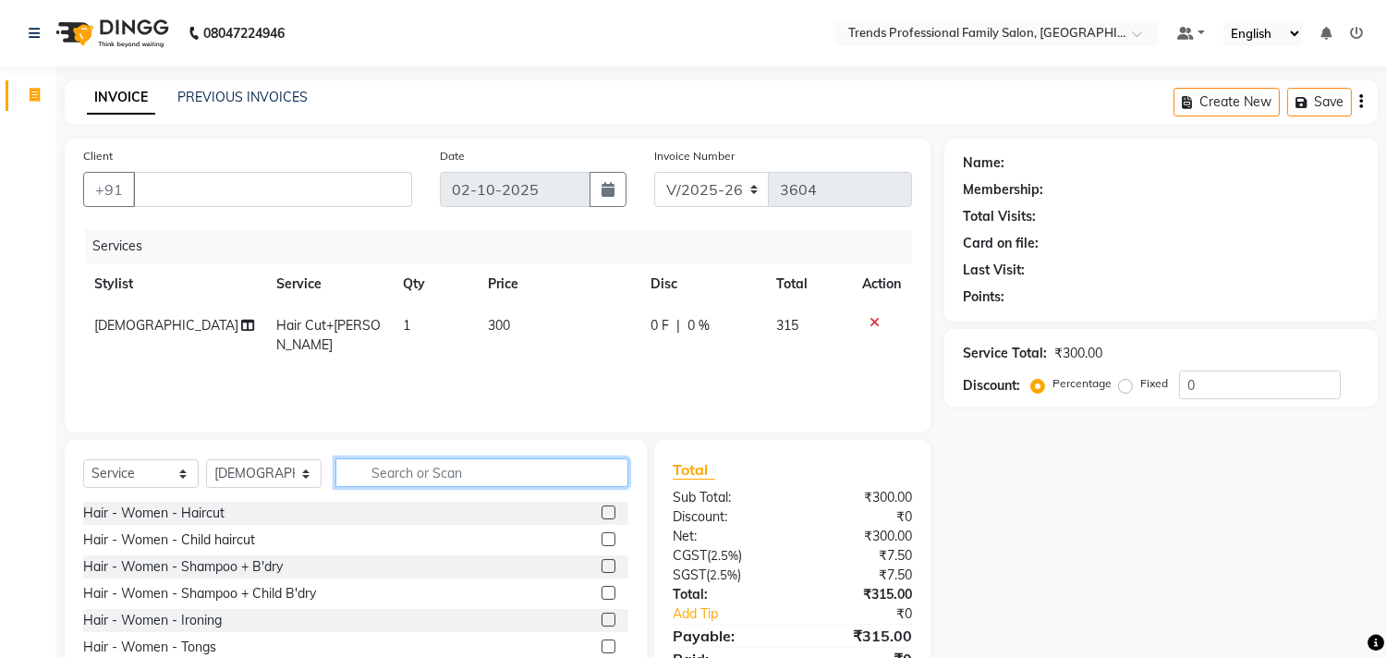
click at [536, 473] on input "text" at bounding box center [481, 472] width 293 height 29
type input "hair"
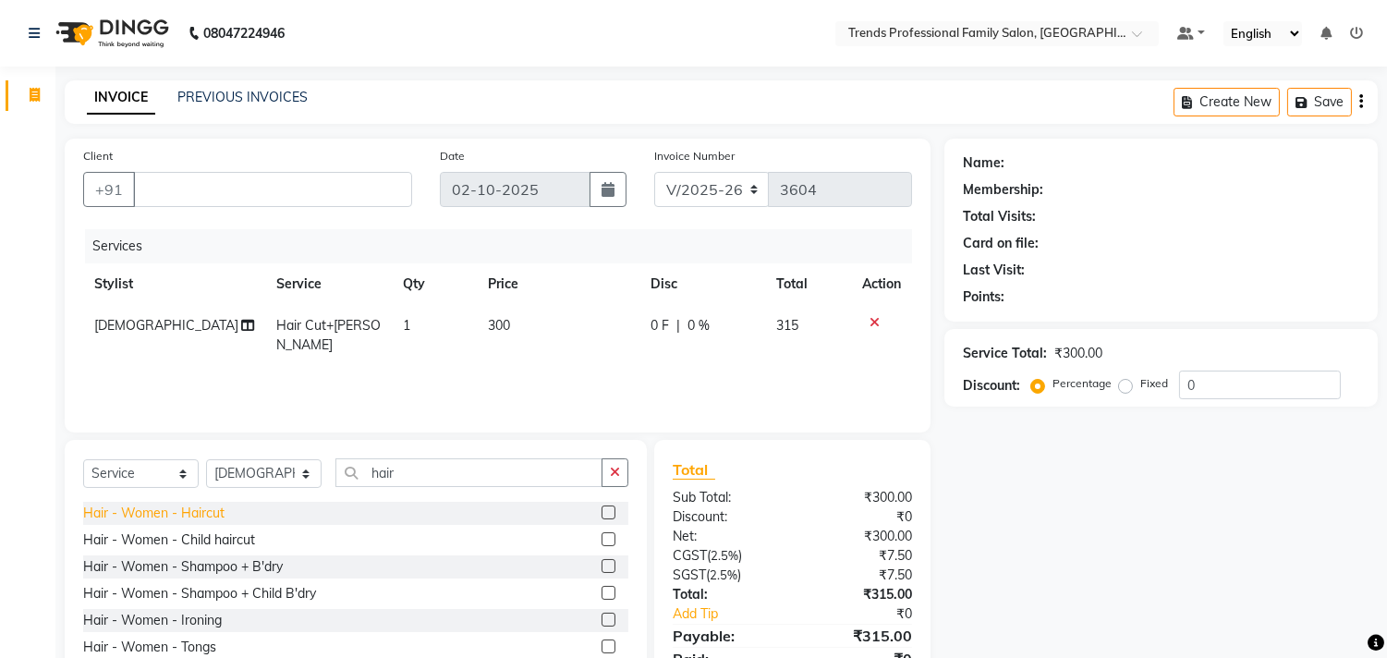
click at [201, 506] on div "Hair - Women - Haircut" at bounding box center [153, 512] width 141 height 19
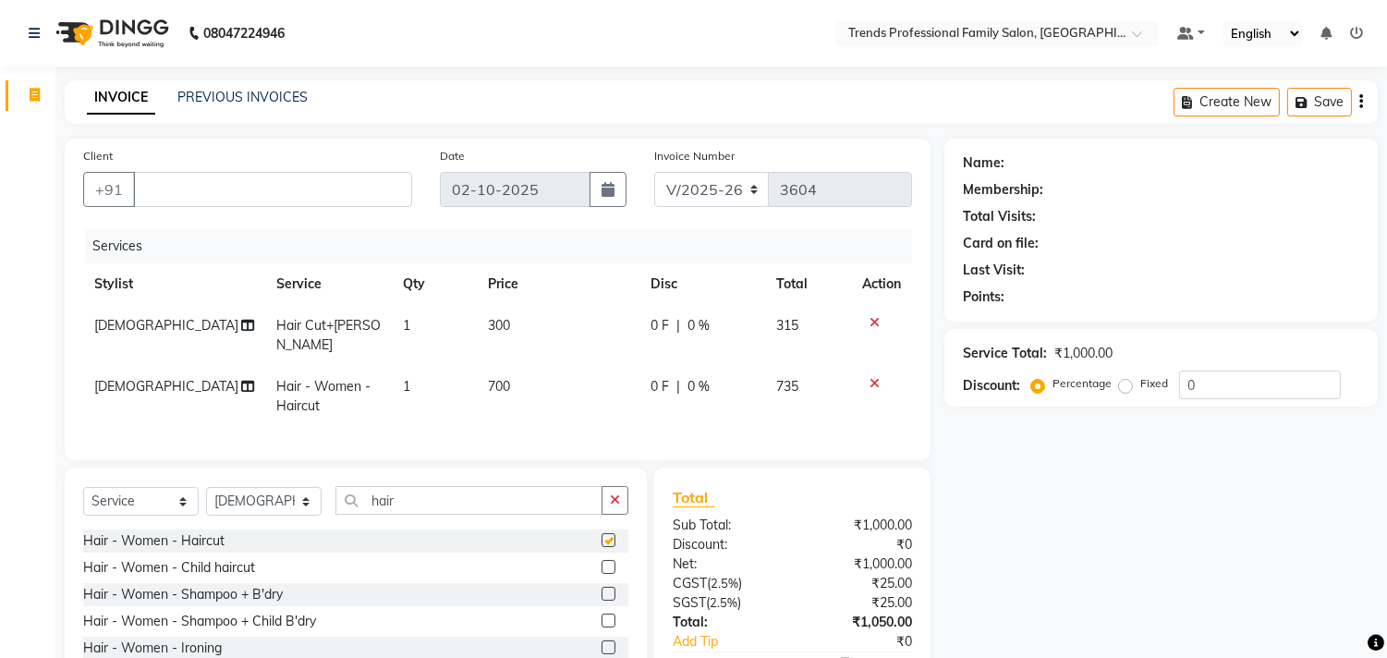
checkbox input "false"
click at [614, 493] on icon "button" at bounding box center [615, 499] width 10 height 13
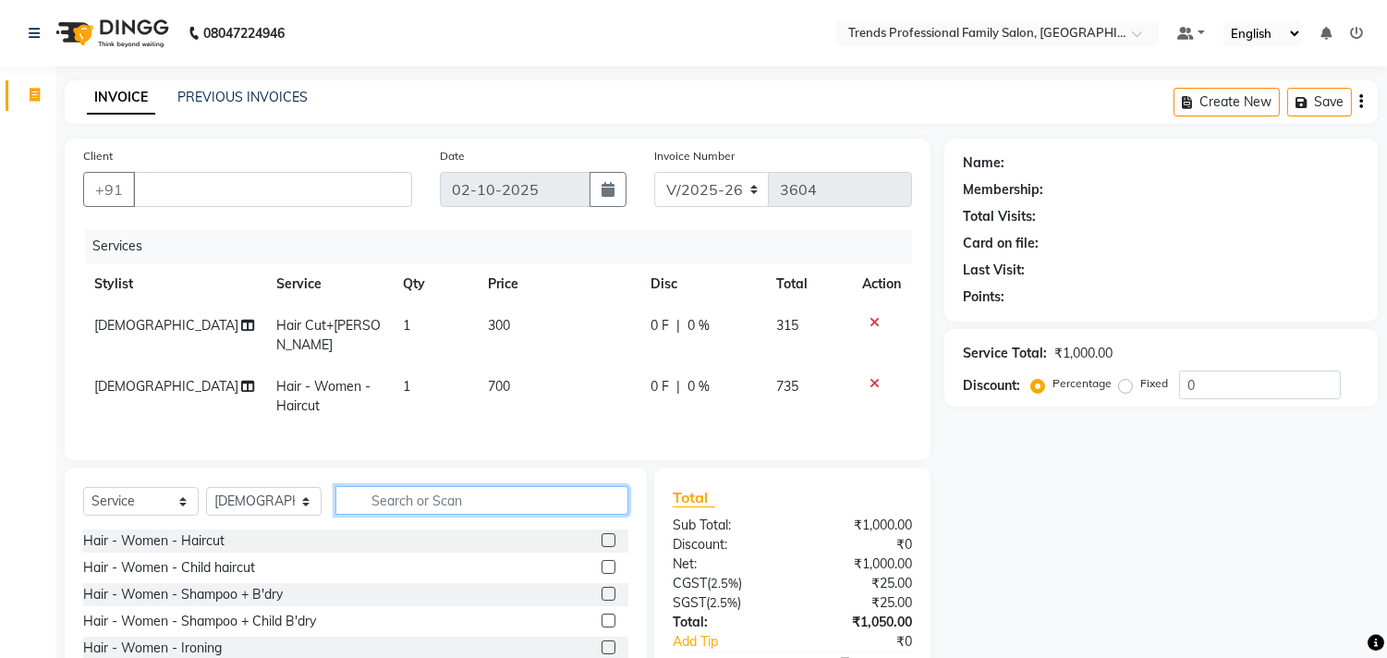
click at [466, 495] on input "text" at bounding box center [481, 500] width 293 height 29
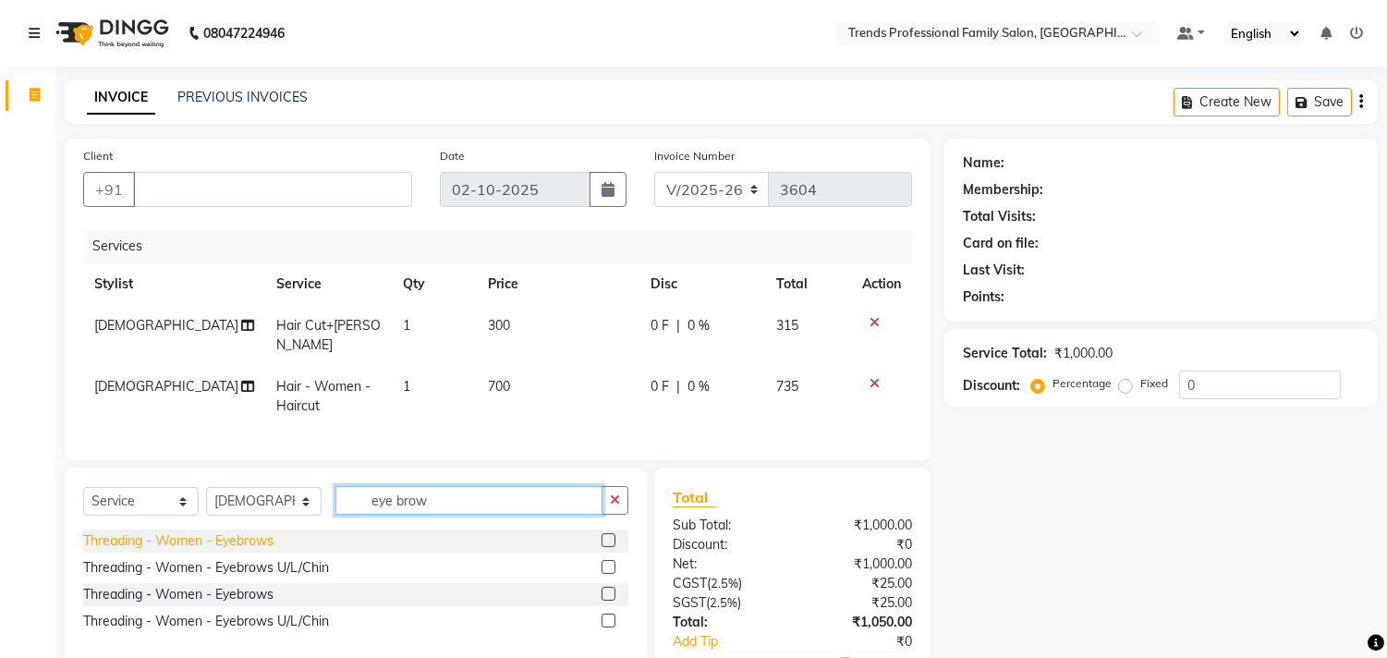
type input "eye brow"
click at [213, 540] on div "Threading - Women - Eyebrows" at bounding box center [178, 540] width 190 height 19
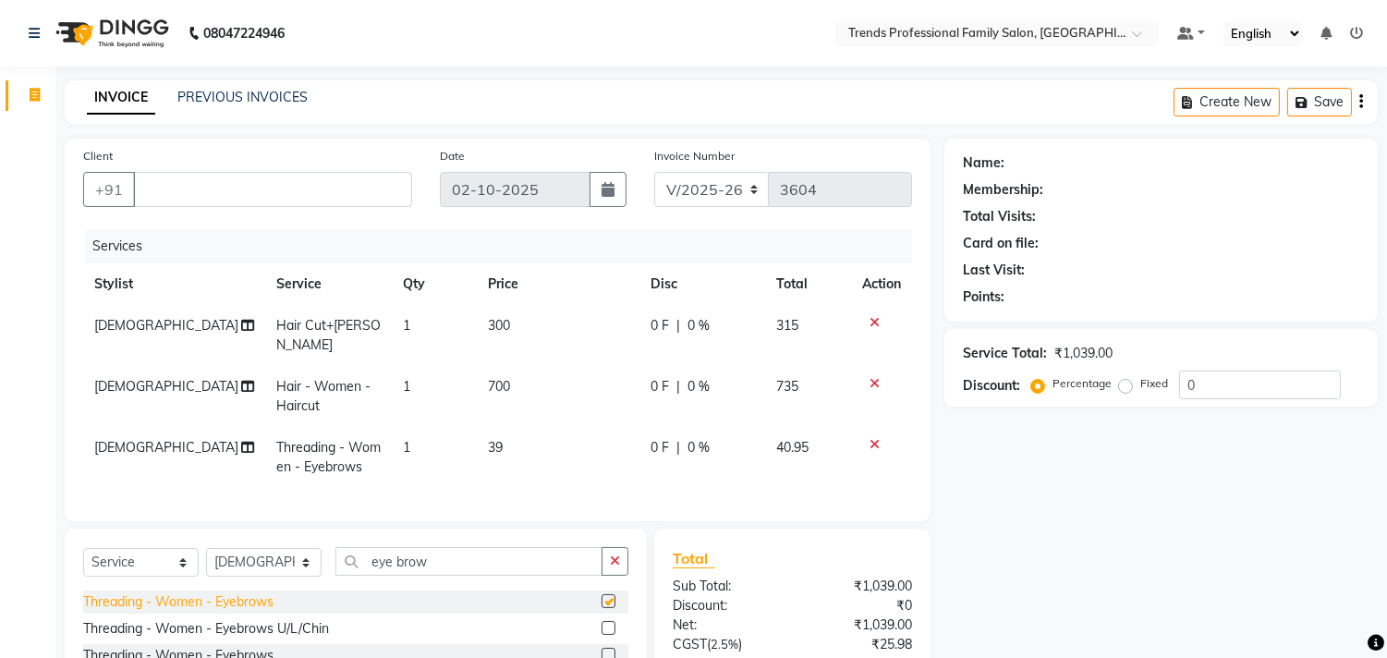
checkbox input "false"
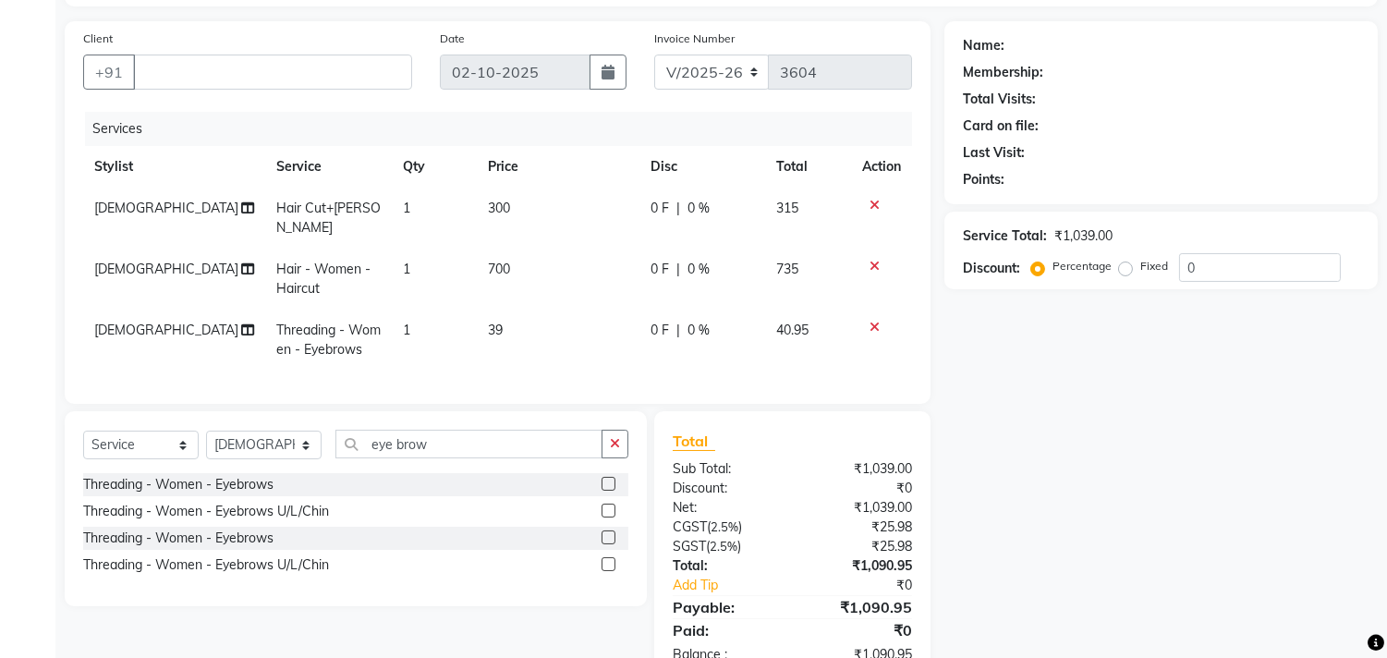
scroll to position [166, 0]
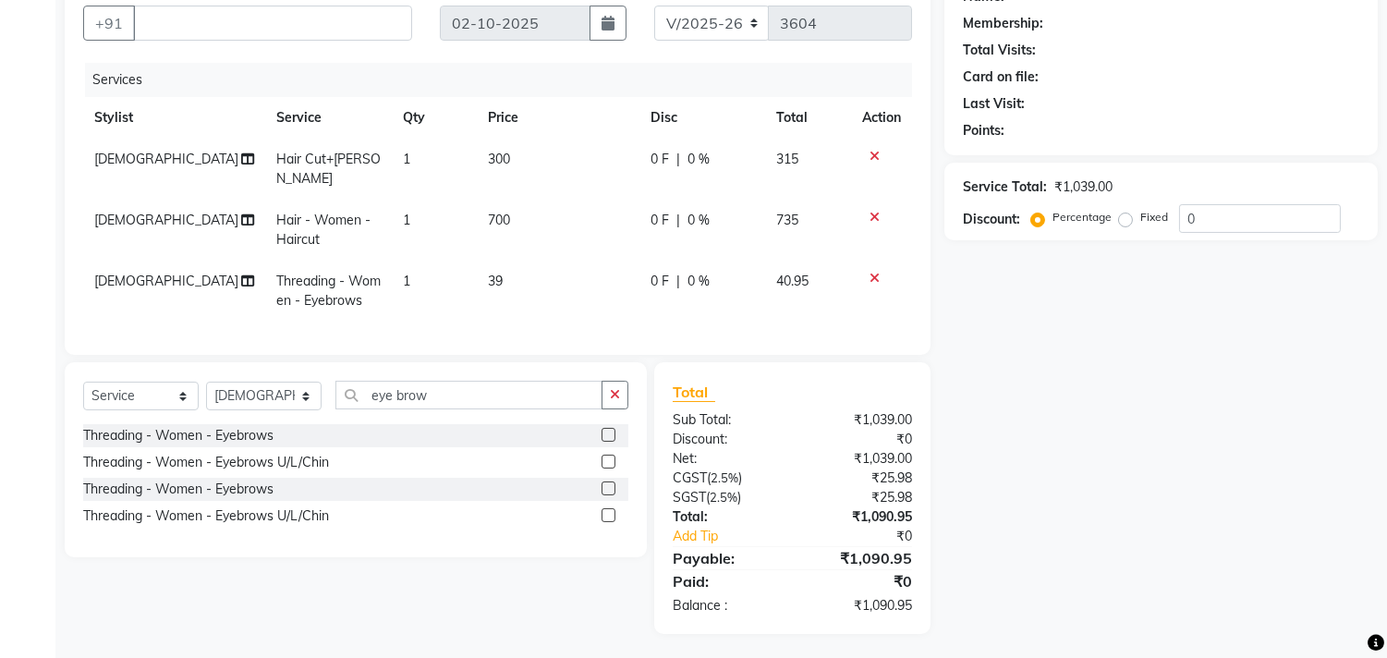
click at [610, 390] on button "button" at bounding box center [614, 395] width 27 height 29
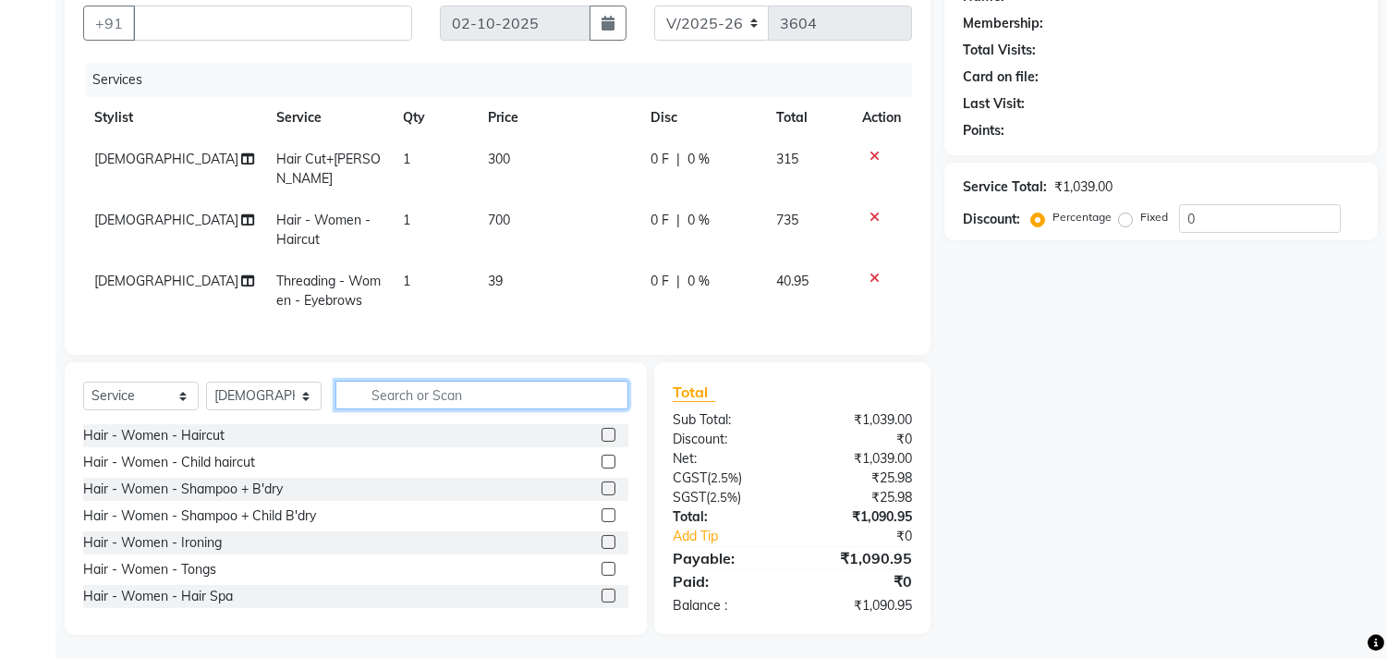
click at [575, 390] on input "text" at bounding box center [481, 395] width 293 height 29
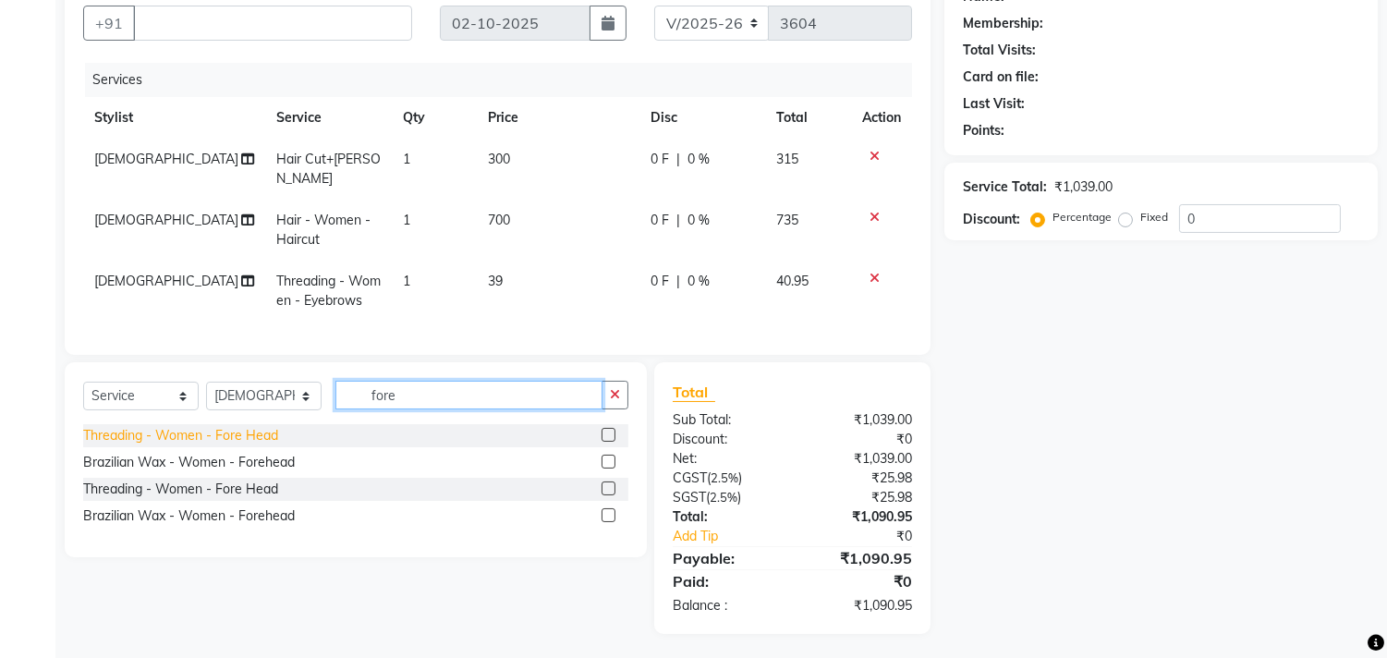
type input "fore"
click at [247, 428] on div "Threading - Women - Fore Head" at bounding box center [180, 435] width 195 height 19
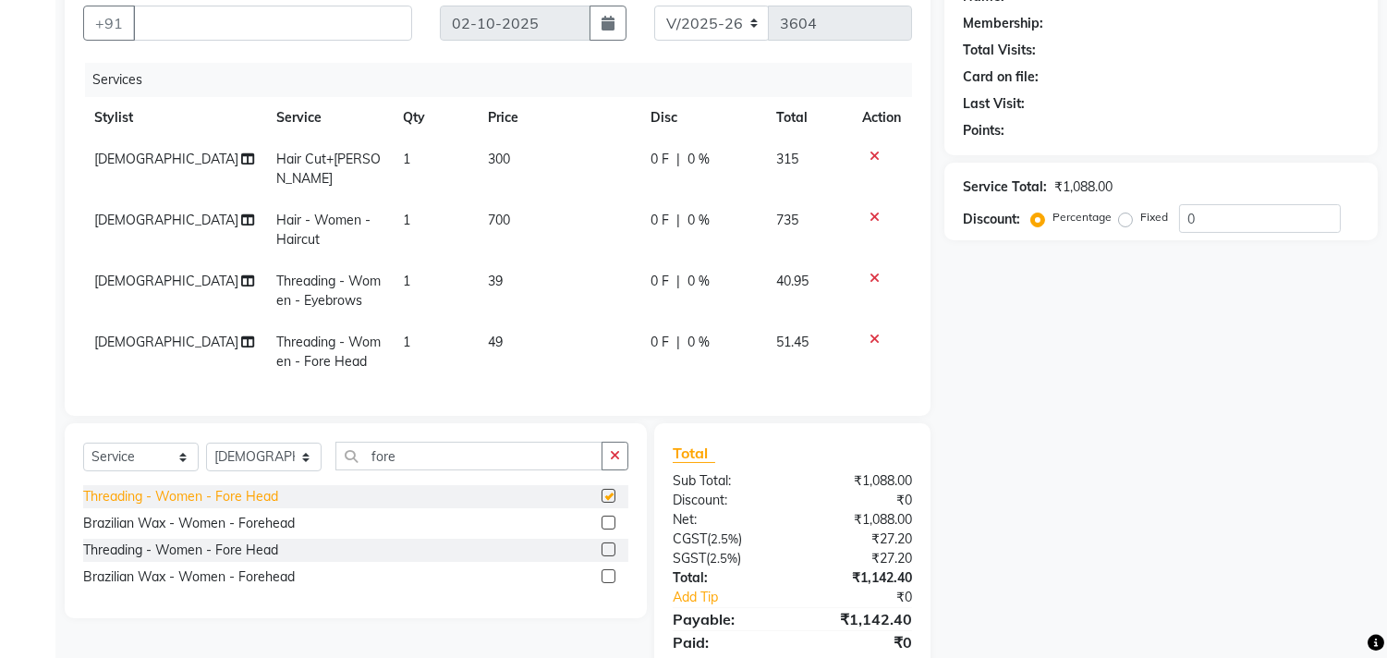
checkbox input "false"
click at [249, 547] on div "Threading - Women - Fore Head" at bounding box center [180, 549] width 195 height 19
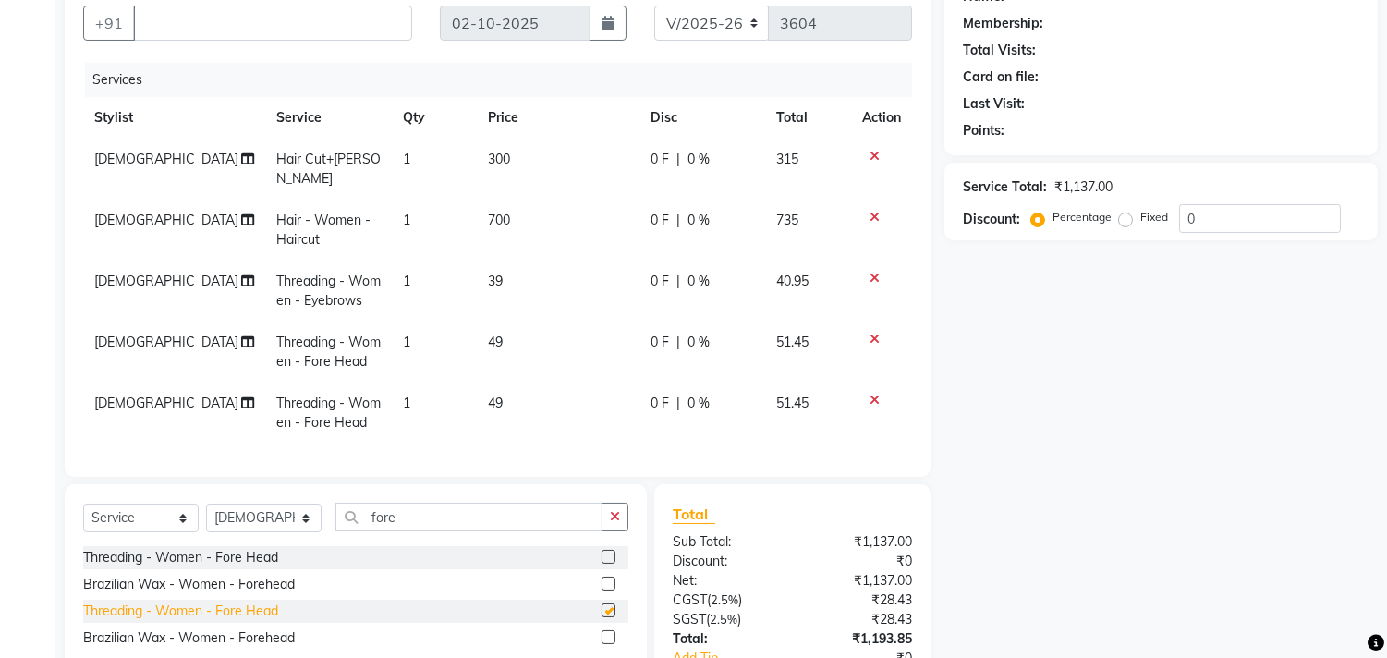
checkbox input "false"
click at [875, 394] on icon at bounding box center [874, 400] width 10 height 13
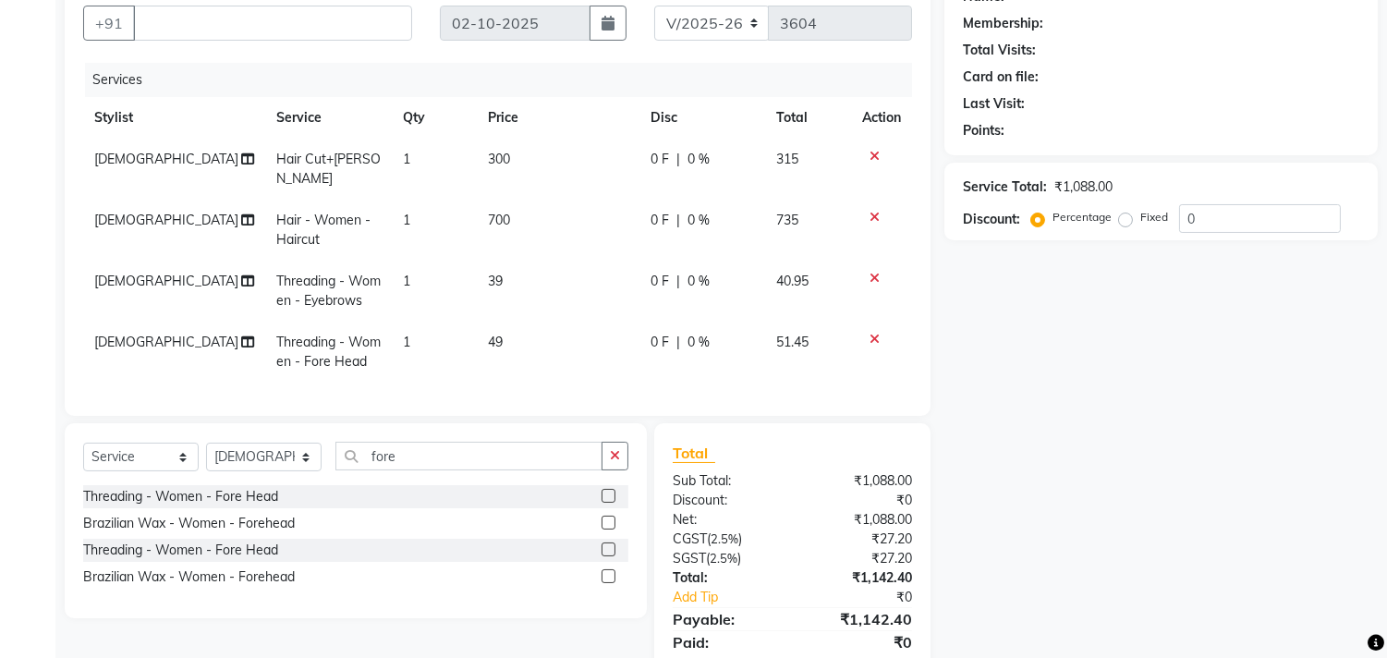
click at [505, 321] on td "49" at bounding box center [559, 351] width 164 height 61
select select "84239"
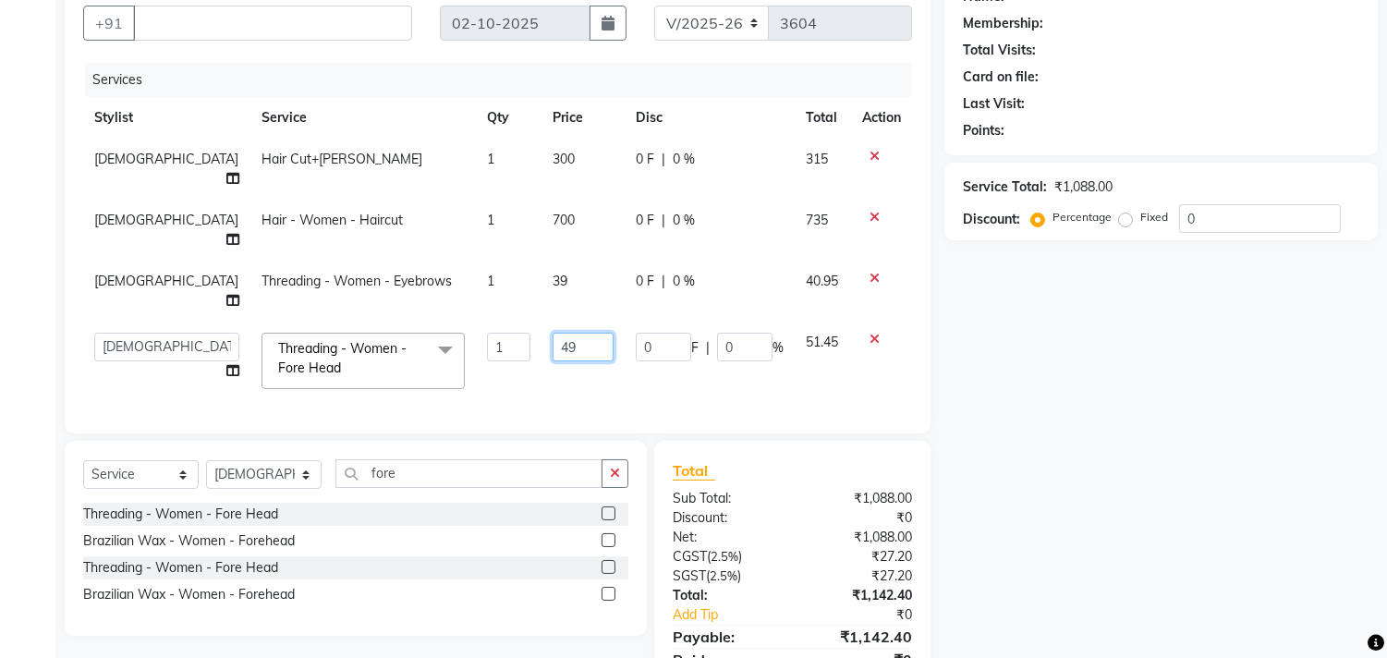
click at [552, 333] on input "49" at bounding box center [582, 347] width 61 height 29
type input "4"
type input "50"
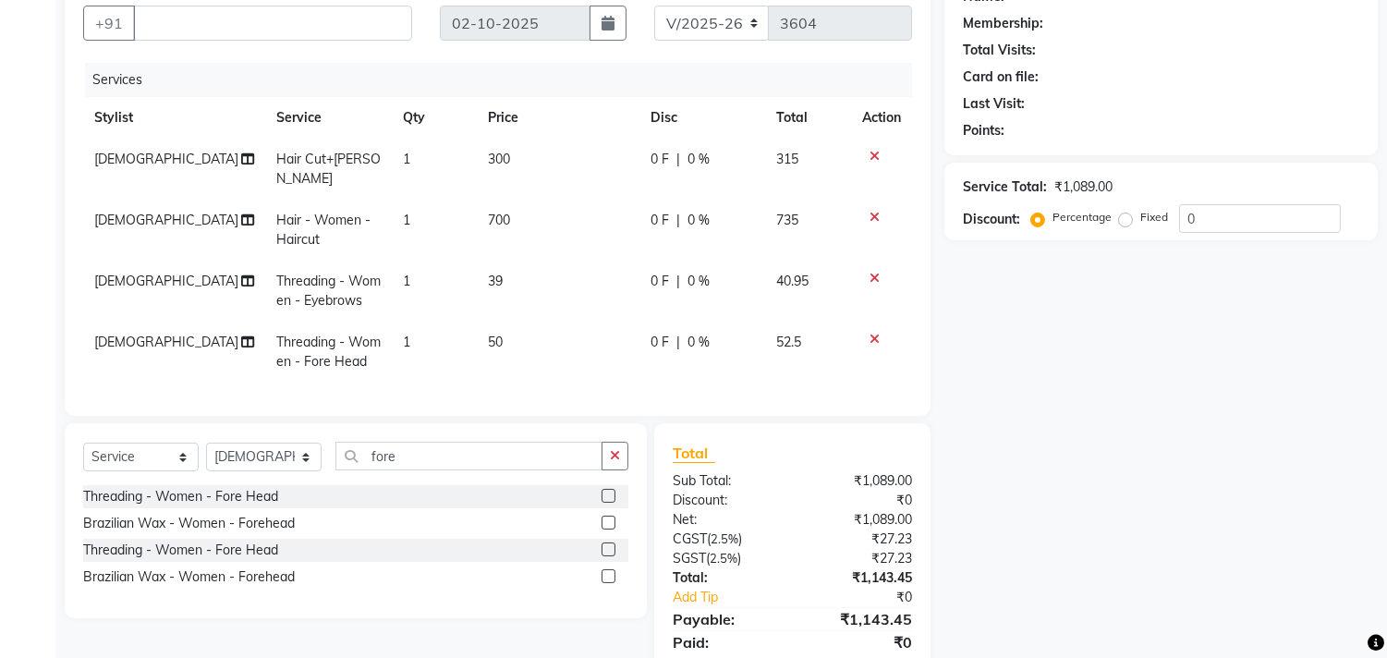
click at [530, 233] on tbody "SHIVA Hair Cut+Beard 1 300 0 F | 0 % 315 SHIVA Hair - Women - Haircut 1 700 0 F…" at bounding box center [497, 261] width 829 height 244
click at [502, 261] on td "39" at bounding box center [559, 291] width 164 height 61
select select "84239"
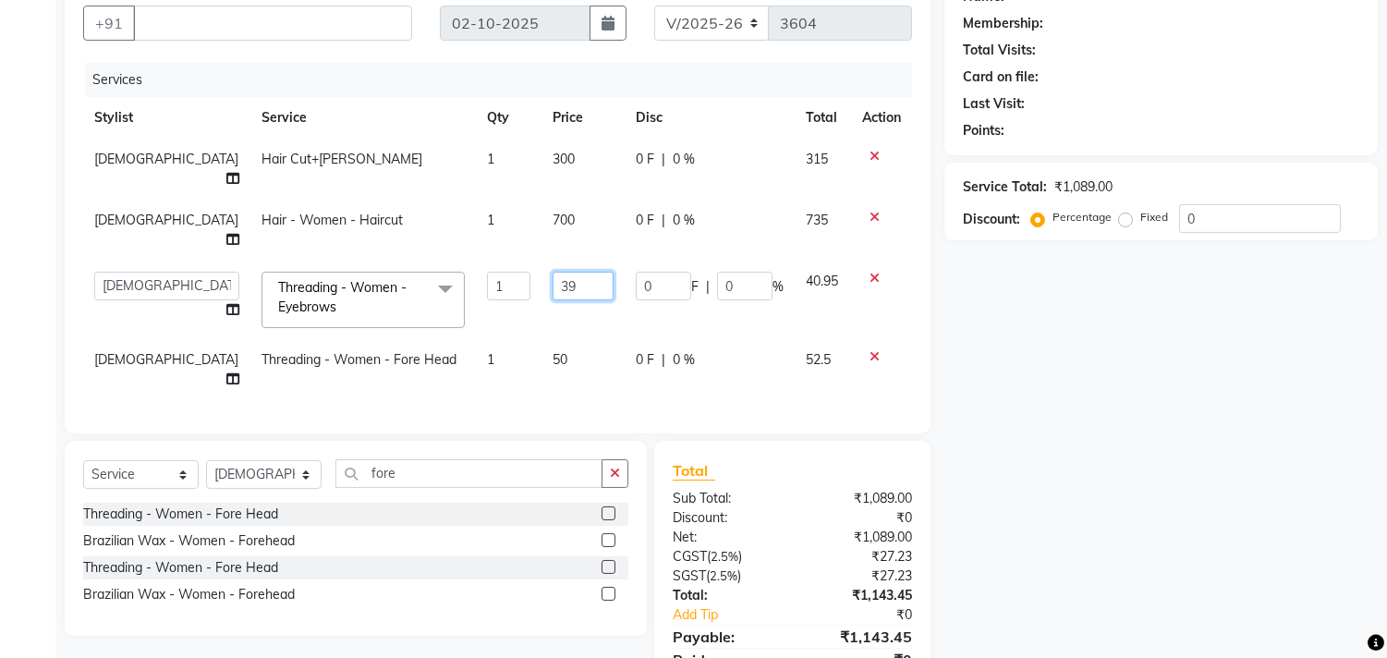
click at [552, 272] on input "39" at bounding box center [582, 286] width 61 height 29
type input "3"
type input "40"
click at [1099, 504] on div "Name: Membership: Total Visits: Card on file: Last Visit: Points: Service Total…" at bounding box center [1167, 342] width 447 height 740
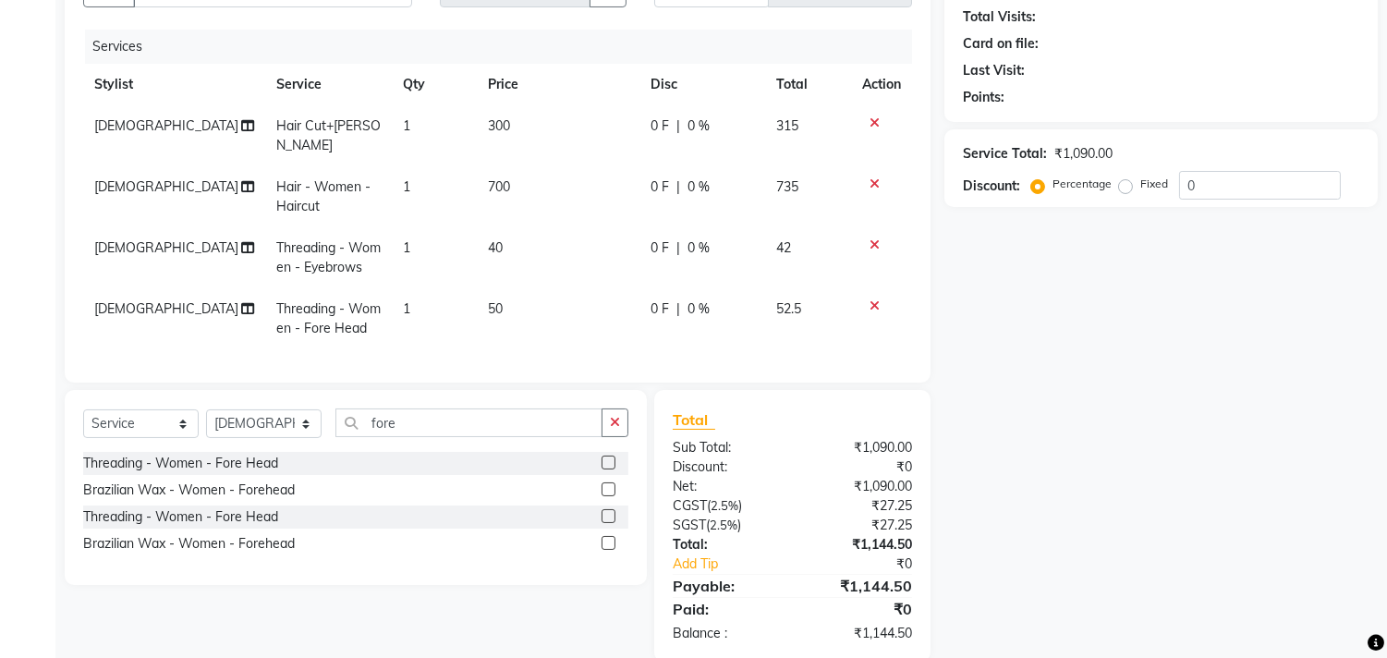
scroll to position [226, 0]
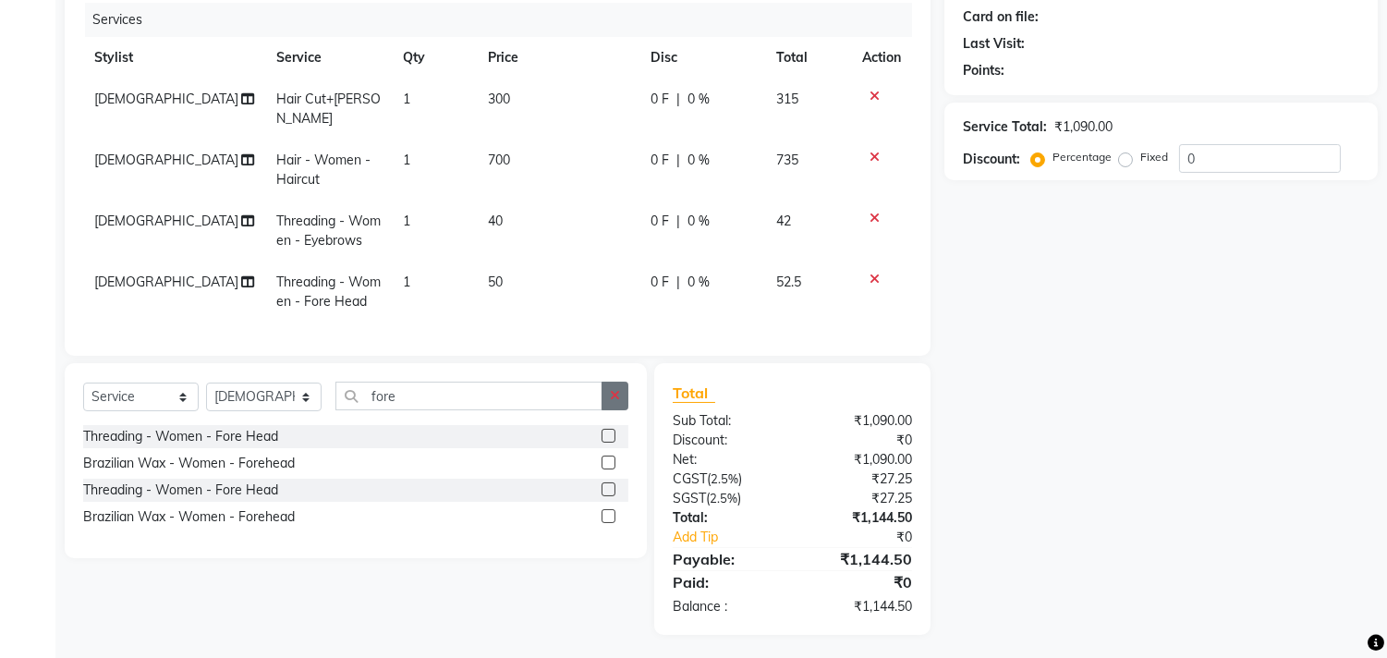
click at [612, 389] on icon "button" at bounding box center [615, 395] width 10 height 13
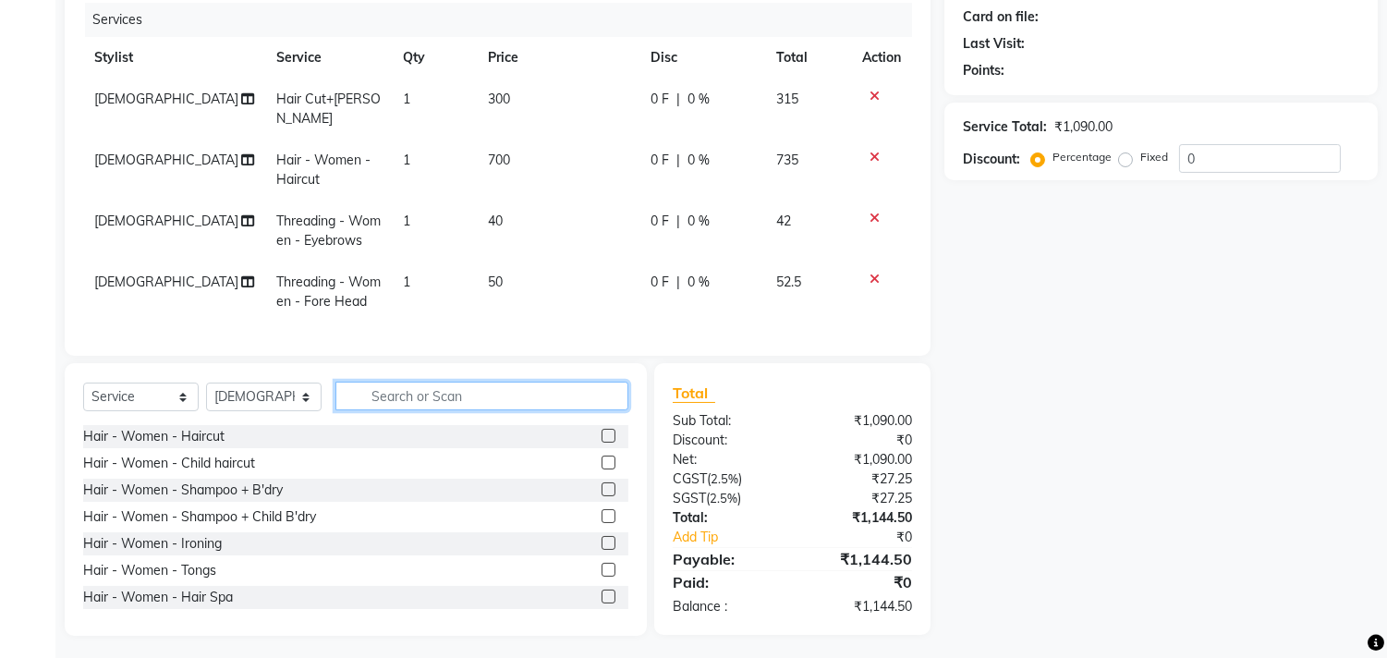
drag, startPoint x: 373, startPoint y: 385, endPoint x: 446, endPoint y: 394, distance: 73.5
click at [446, 394] on input "text" at bounding box center [481, 396] width 293 height 29
drag, startPoint x: 467, startPoint y: 392, endPoint x: 300, endPoint y: 392, distance: 167.2
click at [300, 392] on div "Select Service Product Membership Package Voucher Prepaid Gift Card Select Styl…" at bounding box center [355, 403] width 545 height 43
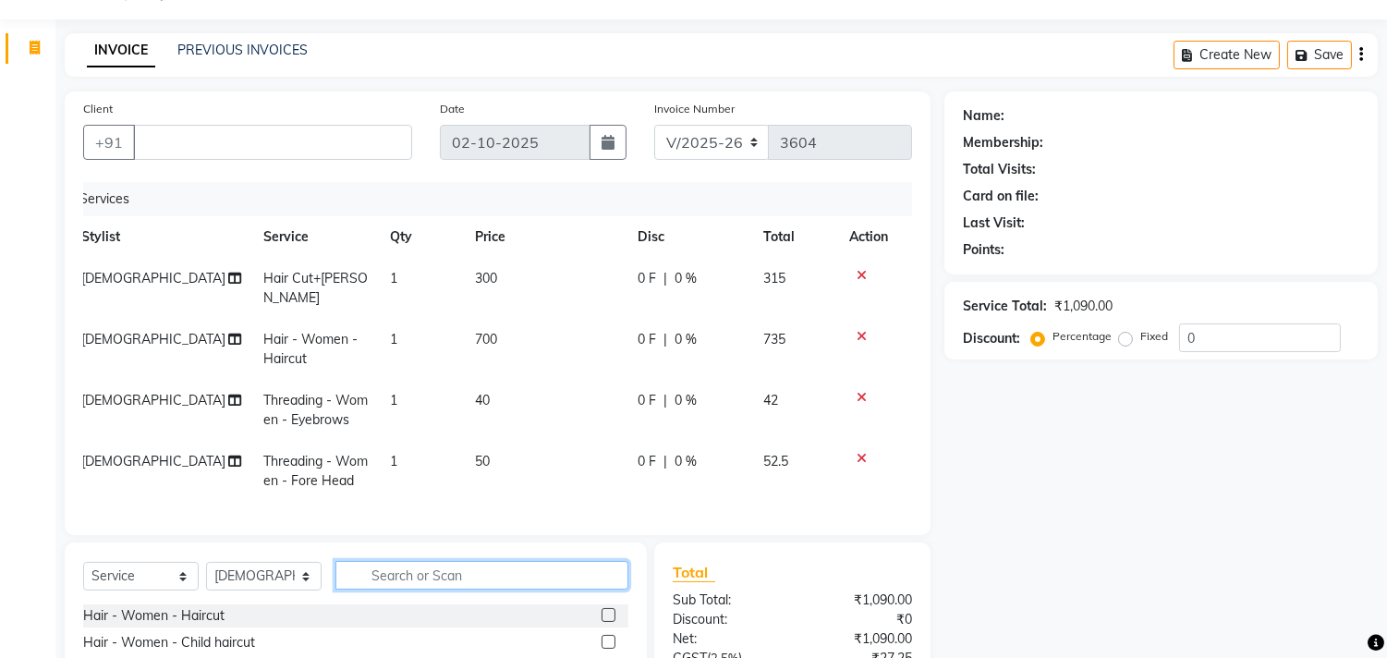
scroll to position [0, 0]
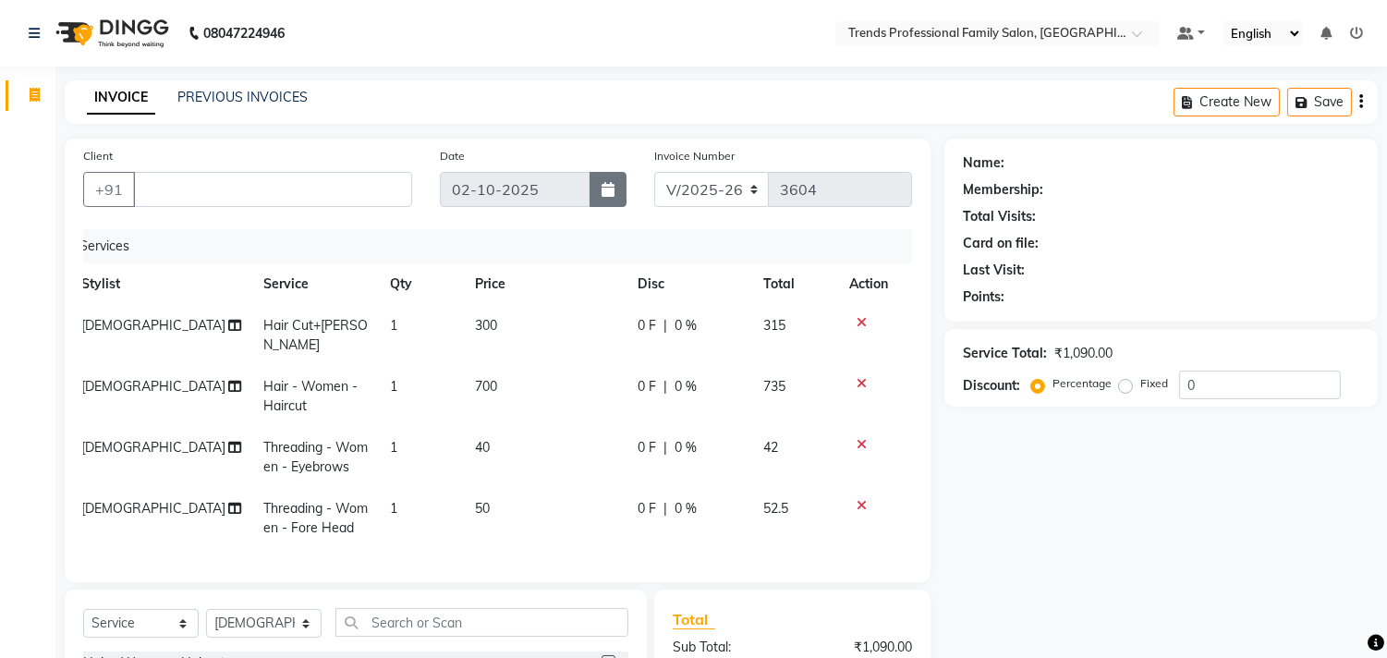
click at [608, 180] on div "02-10-2025" at bounding box center [533, 189] width 187 height 35
click at [841, 180] on div "V/2025 V/2025-26 3604" at bounding box center [783, 189] width 258 height 35
drag, startPoint x: 657, startPoint y: 180, endPoint x: 746, endPoint y: 182, distance: 89.6
click at [724, 191] on div "V/2025 V/2025-26 3604" at bounding box center [783, 189] width 258 height 35
drag, startPoint x: 958, startPoint y: 169, endPoint x: 1024, endPoint y: 169, distance: 65.6
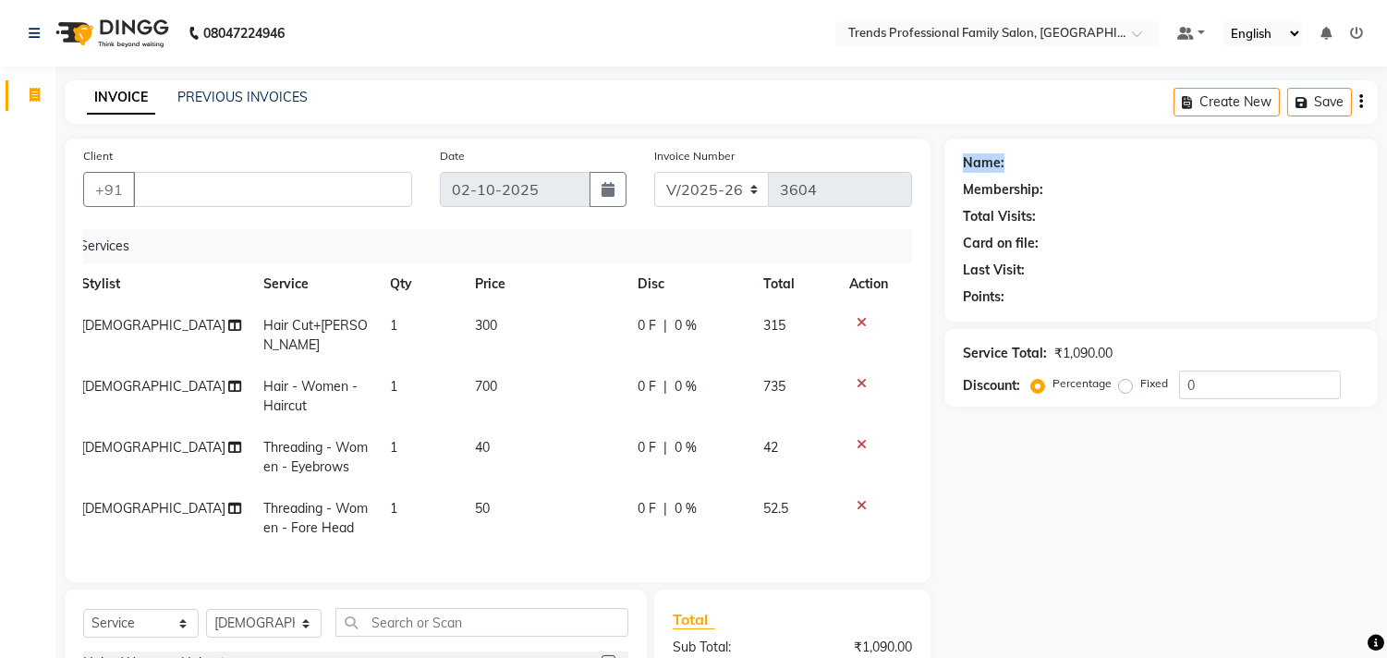
click at [1033, 164] on div "Name: Membership: Total Visits: Card on file: Last Visit: Points:" at bounding box center [1160, 230] width 433 height 183
drag, startPoint x: 954, startPoint y: 194, endPoint x: 1102, endPoint y: 200, distance: 148.0
click at [1142, 190] on div "Name: Membership: Total Visits: Card on file: Last Visit: Points:" at bounding box center [1160, 230] width 433 height 183
drag, startPoint x: 1011, startPoint y: 213, endPoint x: 1075, endPoint y: 213, distance: 64.7
click at [1075, 213] on div "Name: Membership: Total Visits: Card on file: Last Visit: Points:" at bounding box center [1160, 230] width 433 height 183
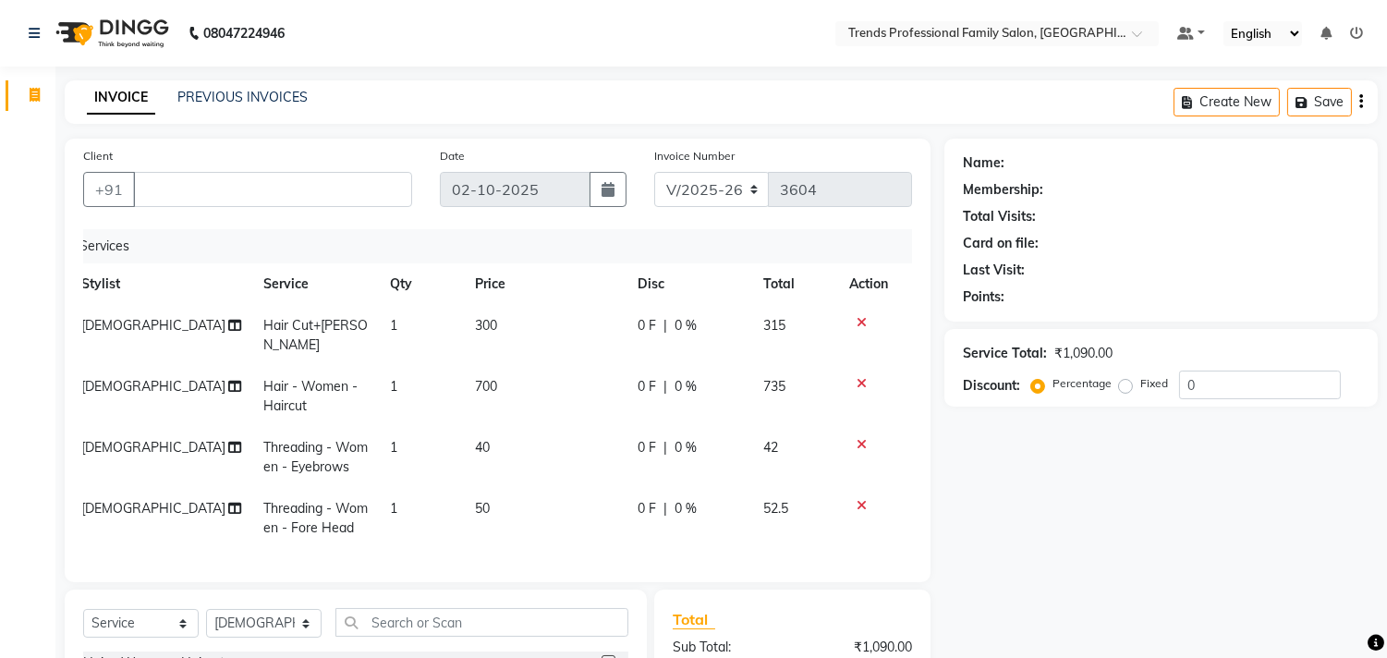
drag, startPoint x: 955, startPoint y: 250, endPoint x: 996, endPoint y: 279, distance: 49.7
click at [1067, 247] on div "Name: Membership: Total Visits: Card on file: Last Visit: Points:" at bounding box center [1160, 230] width 433 height 183
drag, startPoint x: 973, startPoint y: 265, endPoint x: 948, endPoint y: 286, distance: 32.8
click at [952, 285] on div "Name: Membership: Total Visits: Card on file: Last Visit: Points:" at bounding box center [1160, 230] width 433 height 183
drag, startPoint x: 957, startPoint y: 265, endPoint x: 1059, endPoint y: 274, distance: 102.0
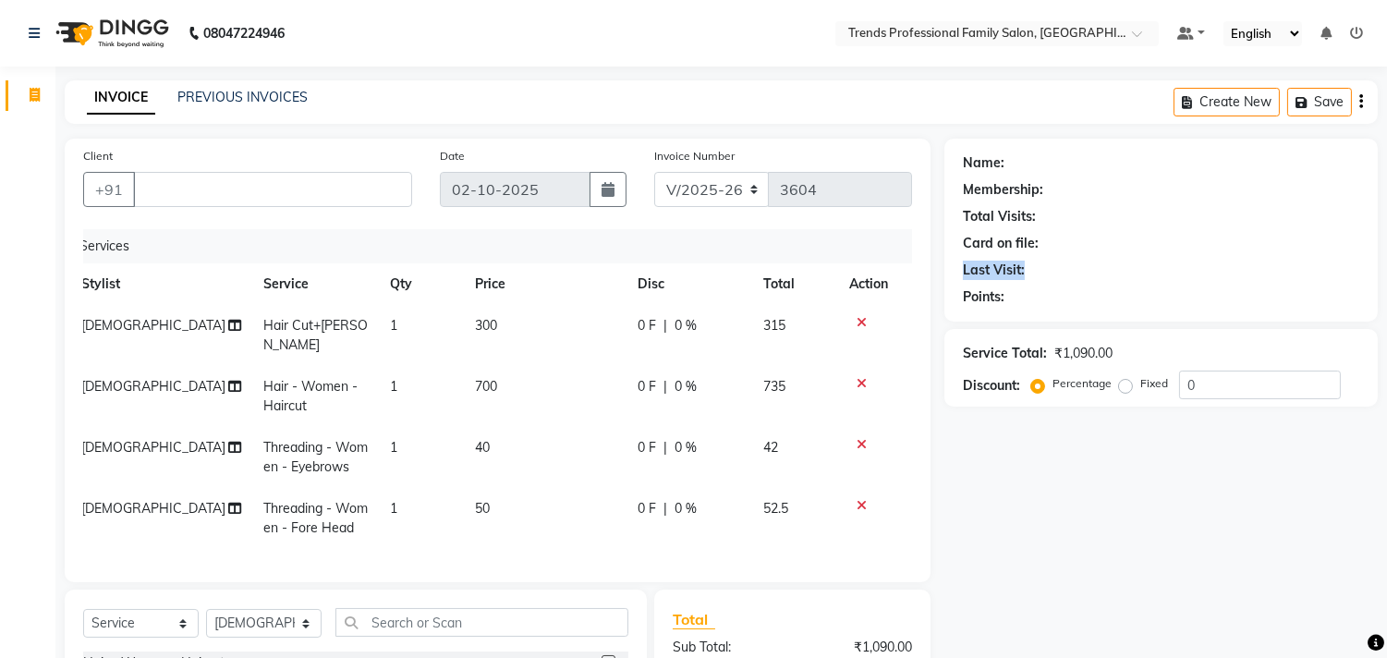
click at [1075, 266] on div "Name: Membership: Total Visits: Card on file: Last Visit: Points:" at bounding box center [1160, 230] width 433 height 183
drag, startPoint x: 964, startPoint y: 300, endPoint x: 1070, endPoint y: 299, distance: 106.2
click at [1070, 299] on div "Points:" at bounding box center [1161, 296] width 396 height 19
click at [952, 172] on div "Name: Membership: Total Visits: Card on file: Last Visit: Points:" at bounding box center [1160, 230] width 433 height 183
drag, startPoint x: 968, startPoint y: 192, endPoint x: 1083, endPoint y: 196, distance: 114.6
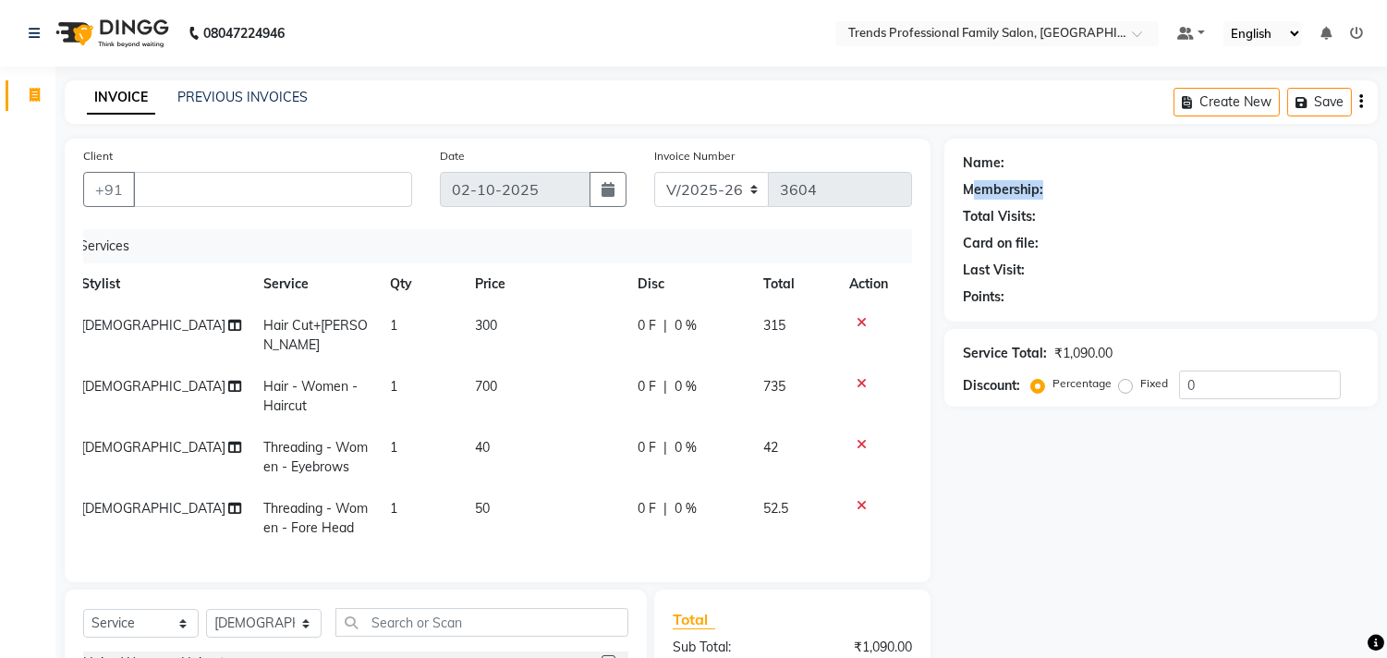
click at [1090, 195] on div "Membership:" at bounding box center [1161, 189] width 396 height 19
drag, startPoint x: 971, startPoint y: 219, endPoint x: 1076, endPoint y: 212, distance: 105.5
click at [1076, 212] on div "Total Visits:" at bounding box center [1161, 216] width 396 height 19
drag, startPoint x: 965, startPoint y: 237, endPoint x: 1033, endPoint y: 238, distance: 67.5
click at [1033, 238] on div "Card on file:" at bounding box center [1001, 243] width 76 height 19
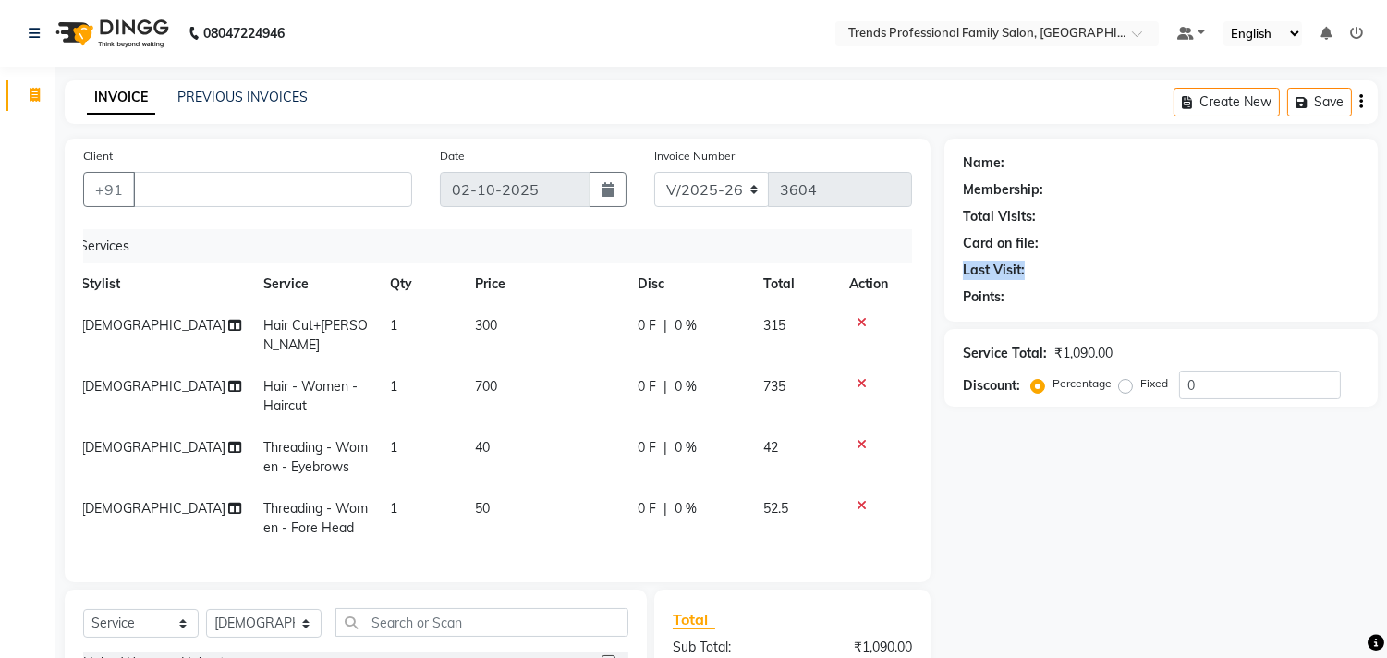
drag, startPoint x: 952, startPoint y: 266, endPoint x: 1049, endPoint y: 268, distance: 97.0
click at [1049, 266] on div "Name: Membership: Total Visits: Card on file: Last Visit: Points:" at bounding box center [1160, 230] width 433 height 183
drag, startPoint x: 949, startPoint y: 297, endPoint x: 1064, endPoint y: 287, distance: 115.8
click at [1064, 287] on div "Name: Membership: Total Visits: Card on file: Last Visit: Points:" at bounding box center [1160, 230] width 433 height 183
drag, startPoint x: 949, startPoint y: 380, endPoint x: 1133, endPoint y: 383, distance: 183.9
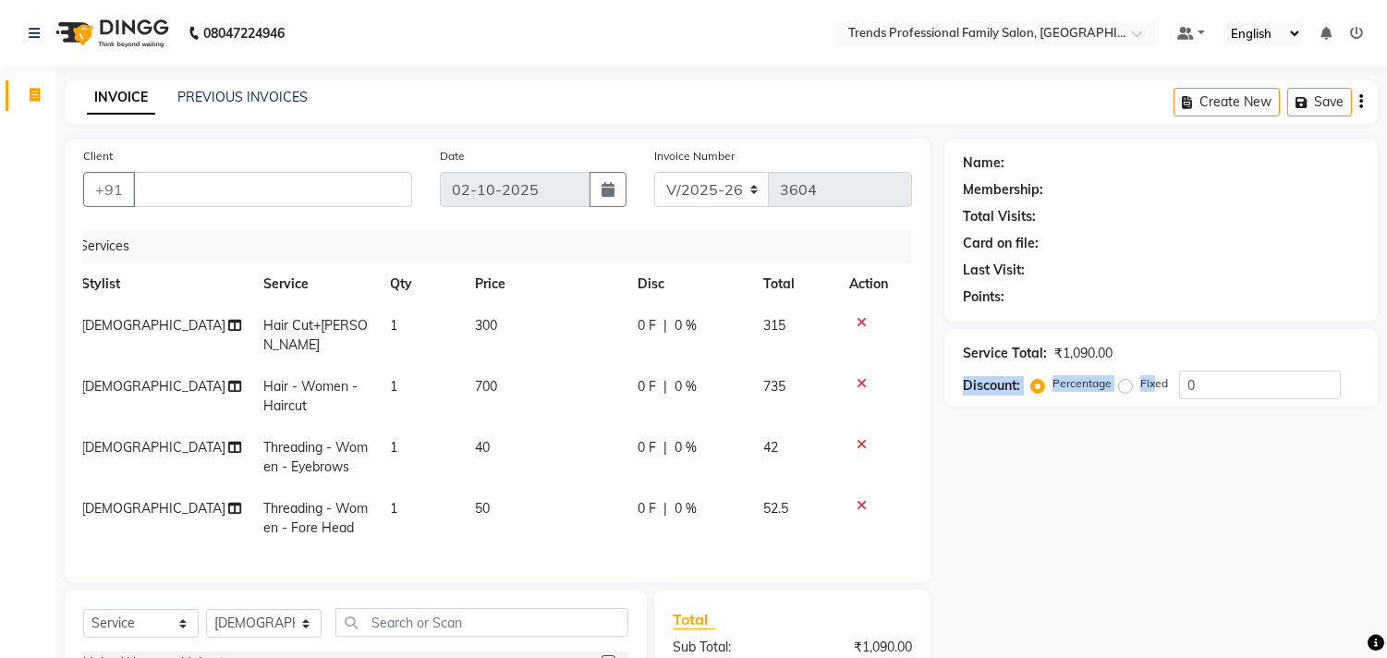
click at [1146, 383] on div "Service Total: ₹1,090.00 Discount: Percentage Fixed 0" at bounding box center [1160, 368] width 433 height 78
drag, startPoint x: 882, startPoint y: 354, endPoint x: 1272, endPoint y: 349, distance: 389.9
click at [1280, 347] on div "Client +91 Date 02-10-2025 Invoice Number V/2025 V/2025-26 3604 Services Stylis…" at bounding box center [721, 500] width 1340 height 723
click at [622, 115] on div "INVOICE PREVIOUS INVOICES Create New Save" at bounding box center [721, 101] width 1313 height 43
click at [140, 188] on input "Client" at bounding box center [272, 189] width 279 height 35
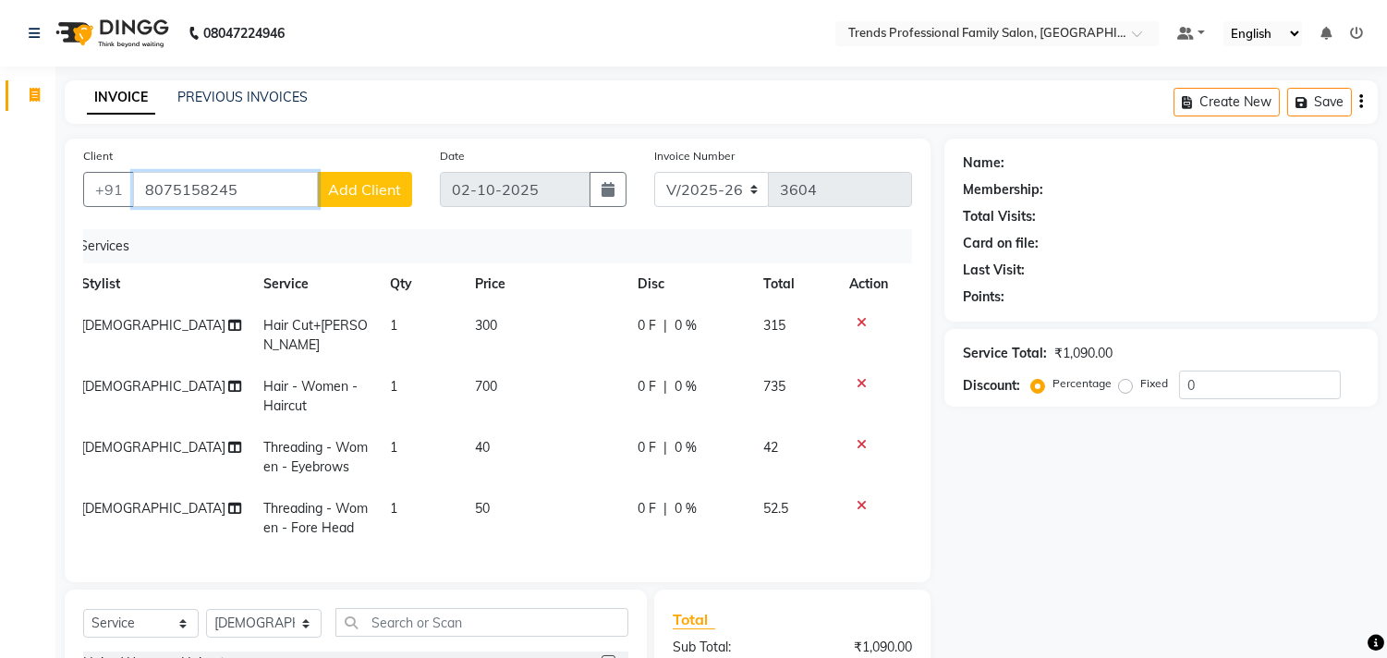
type input "8075158245"
click at [367, 190] on span "Add Client" at bounding box center [364, 189] width 73 height 18
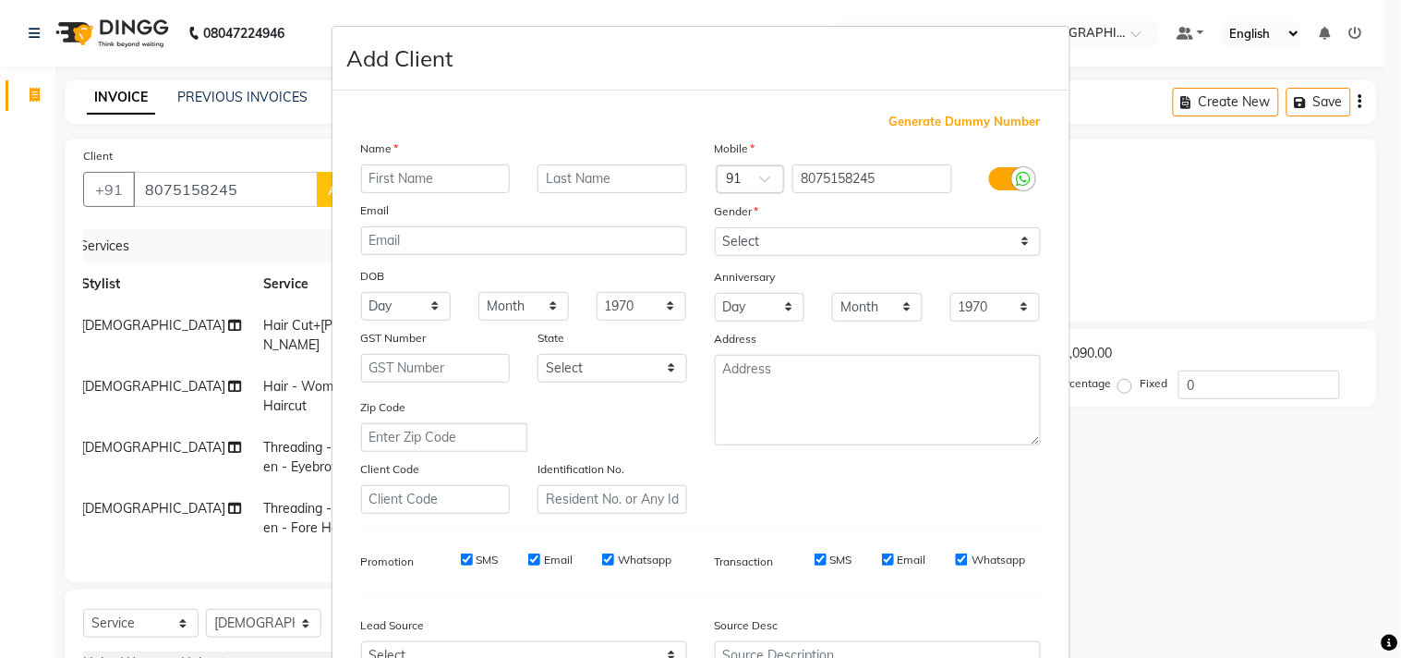
click at [394, 203] on div "Email" at bounding box center [376, 213] width 59 height 26
click at [401, 169] on input "text" at bounding box center [436, 178] width 150 height 29
type input "sedin"
click at [826, 245] on select "Select Male Female Other Prefer Not To Say" at bounding box center [878, 241] width 326 height 29
select select "male"
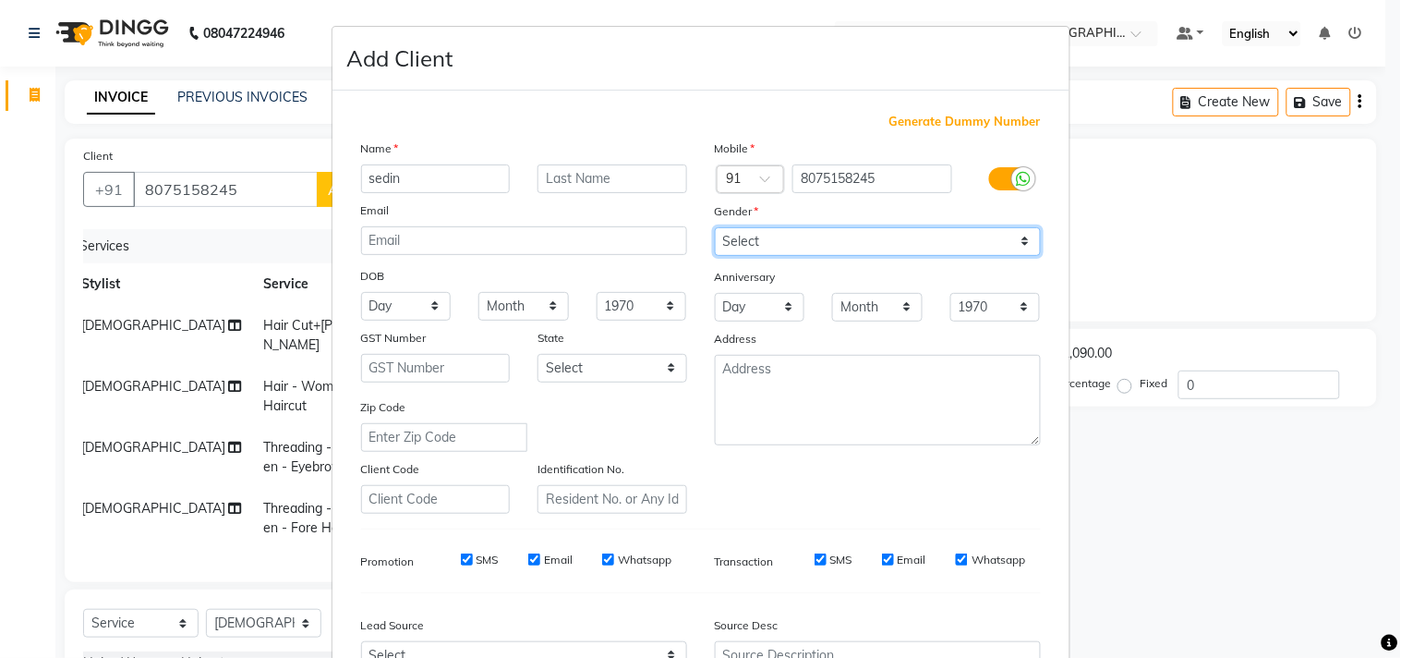
click at [715, 227] on select "Select Male Female Other Prefer Not To Say" at bounding box center [878, 241] width 326 height 29
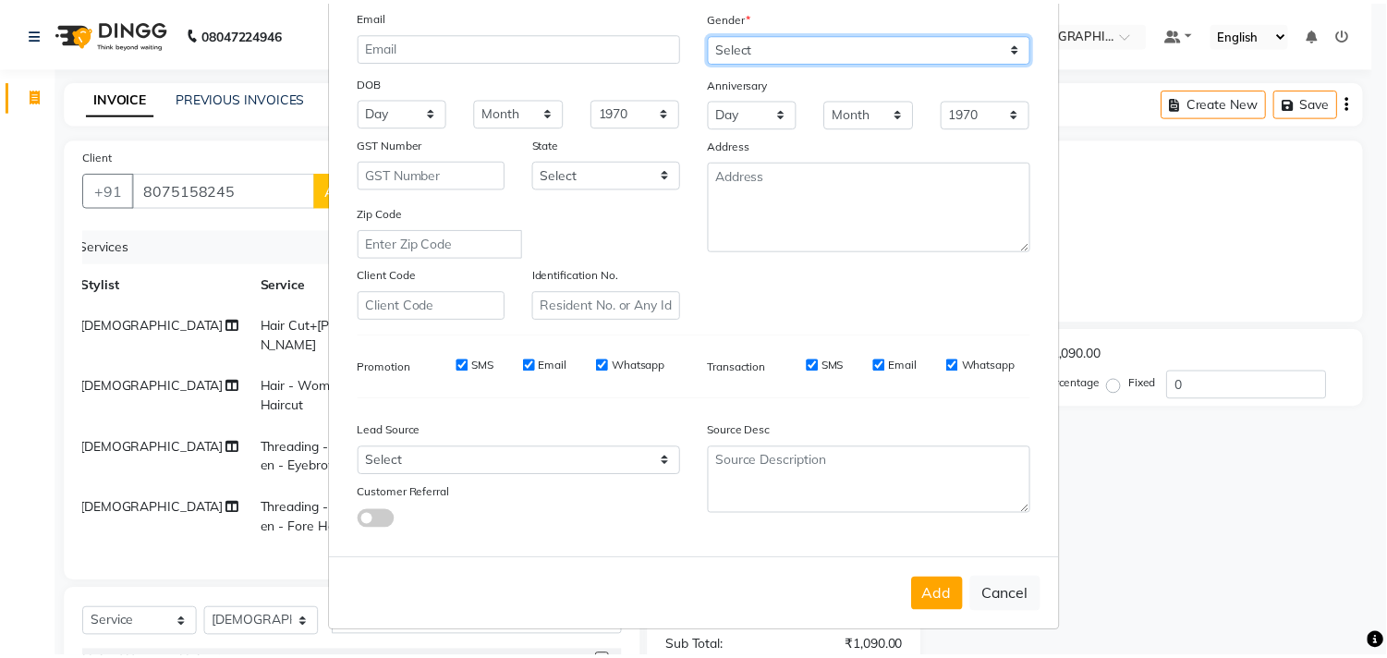
scroll to position [196, 0]
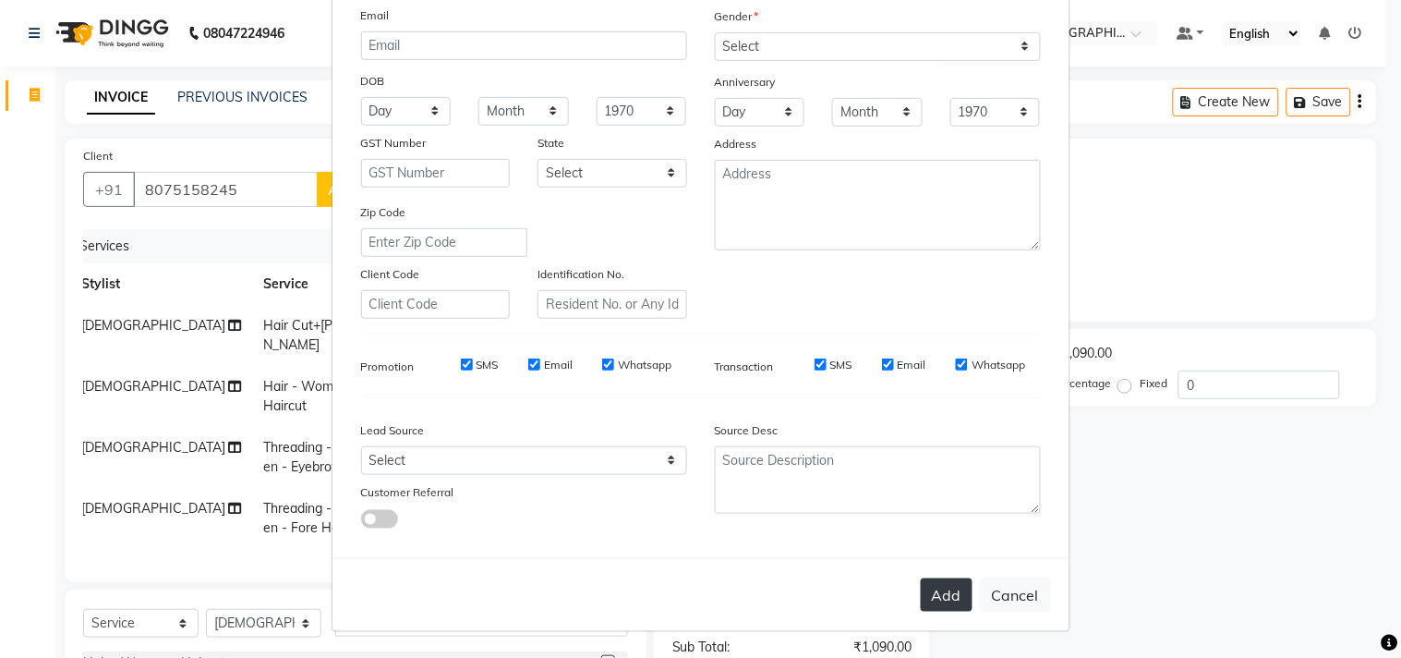
click at [944, 591] on button "Add" at bounding box center [947, 594] width 52 height 33
click at [945, 596] on button "Add" at bounding box center [947, 594] width 52 height 33
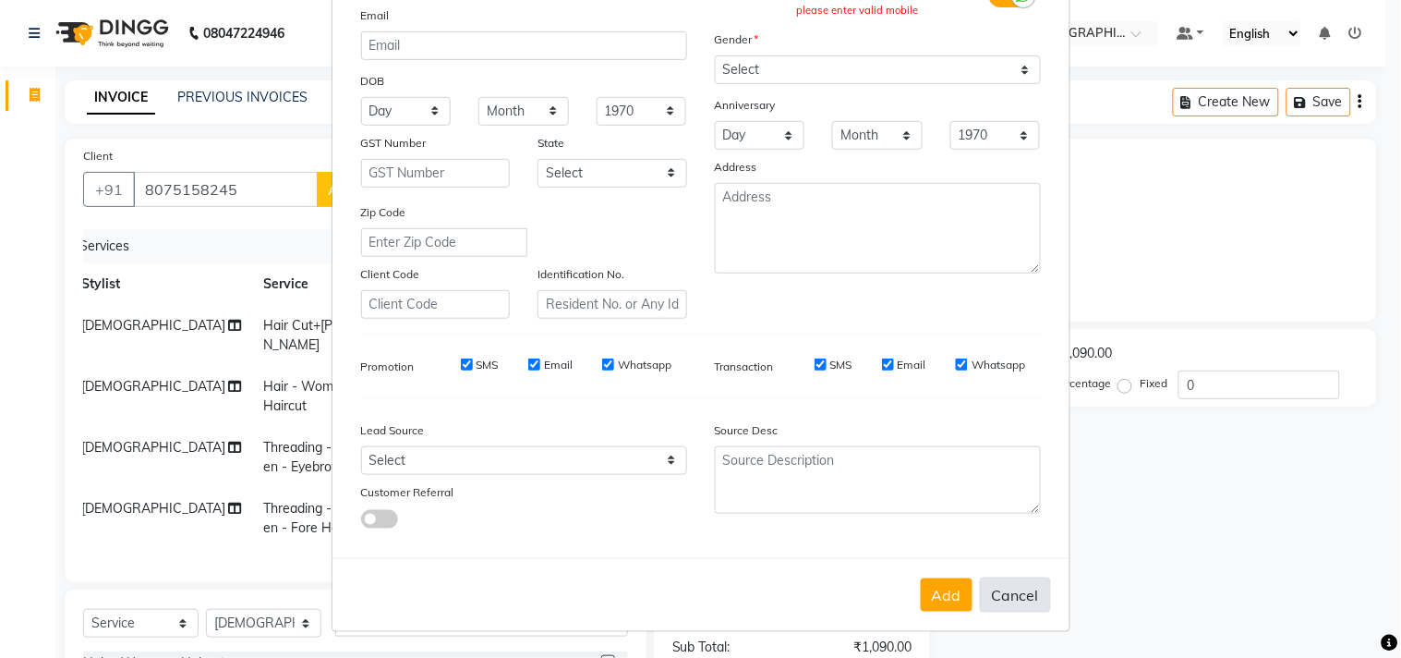
click at [1007, 588] on button "Cancel" at bounding box center [1015, 594] width 71 height 35
select select
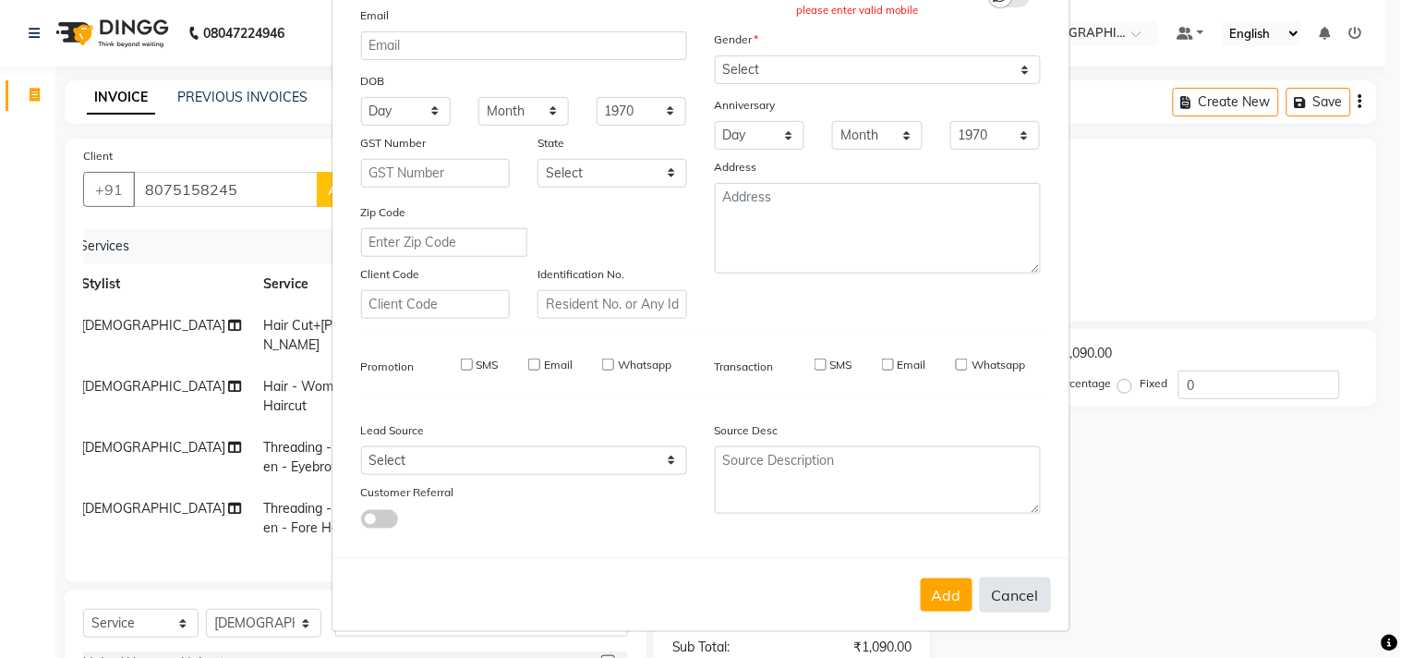
select select
checkbox input "false"
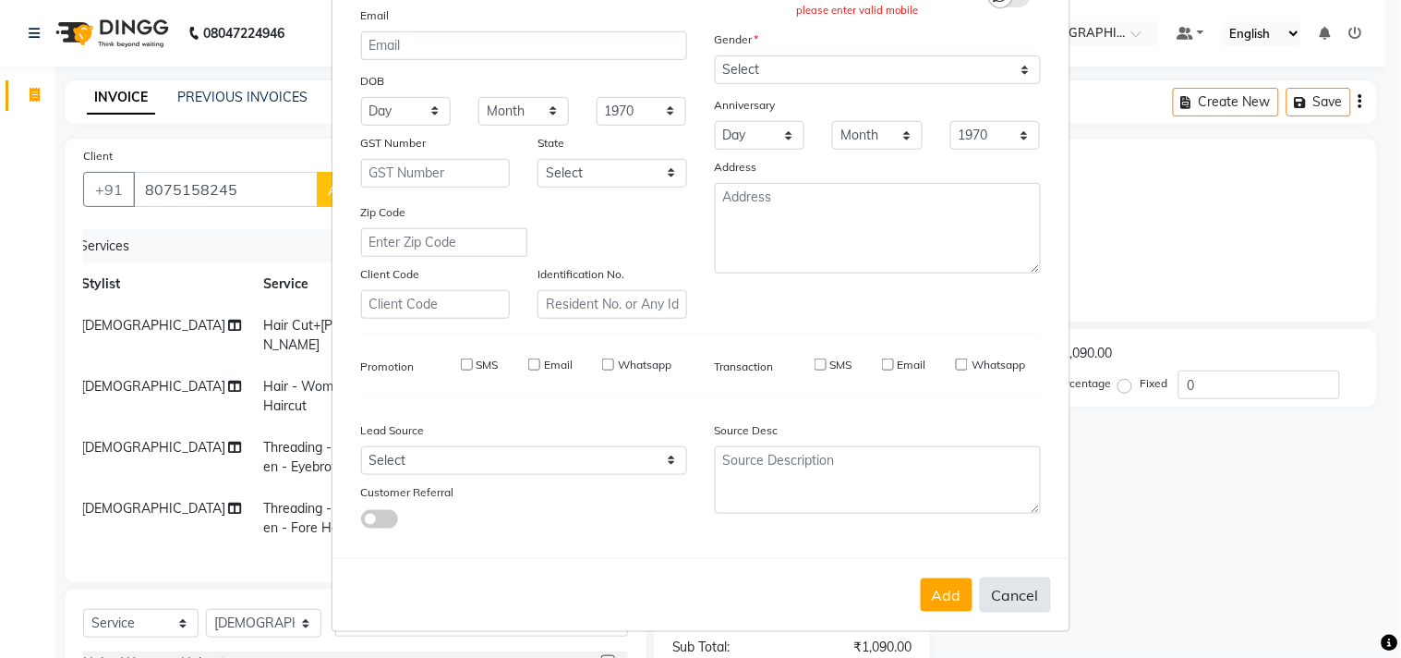
checkbox input "false"
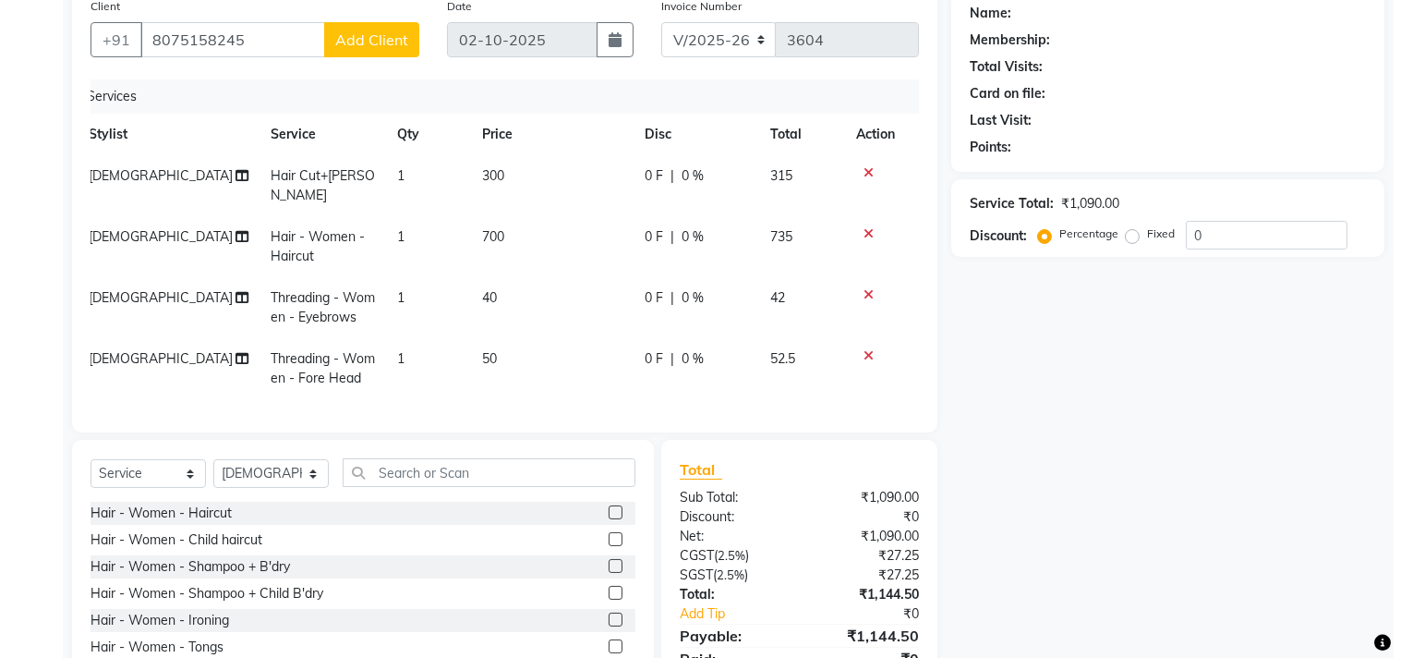
scroll to position [0, 0]
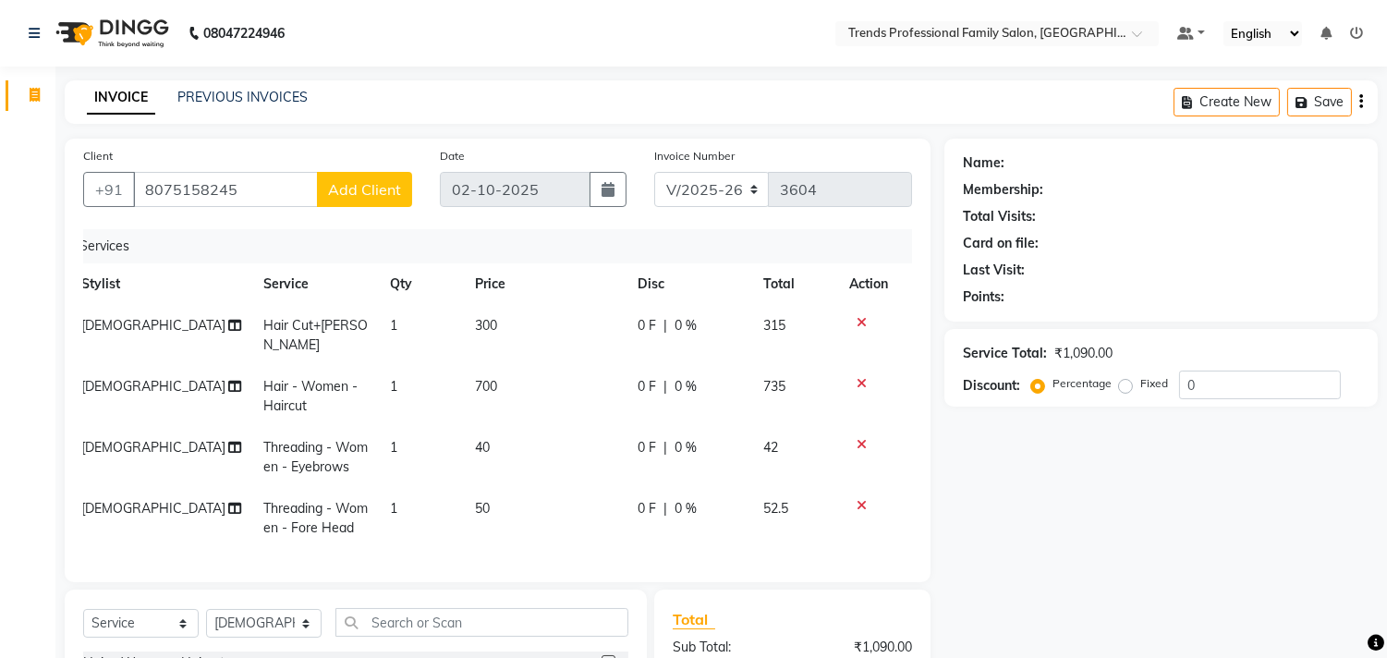
click at [371, 182] on span "Add Client" at bounding box center [364, 189] width 73 height 18
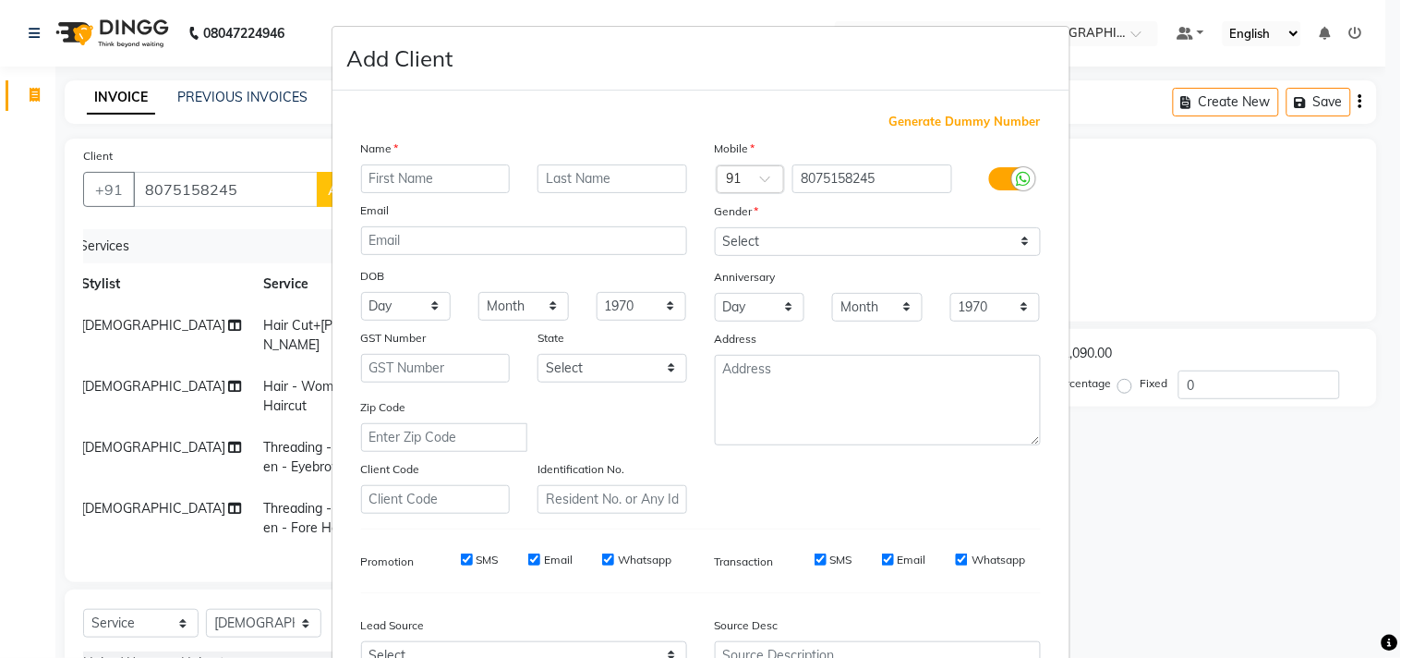
click at [381, 180] on input "text" at bounding box center [436, 178] width 150 height 29
type input "sedin"
click at [853, 240] on select "Select Male Female Other Prefer Not To Say" at bounding box center [878, 241] width 326 height 29
select select "male"
click at [715, 227] on select "Select Male Female Other Prefer Not To Say" at bounding box center [878, 241] width 326 height 29
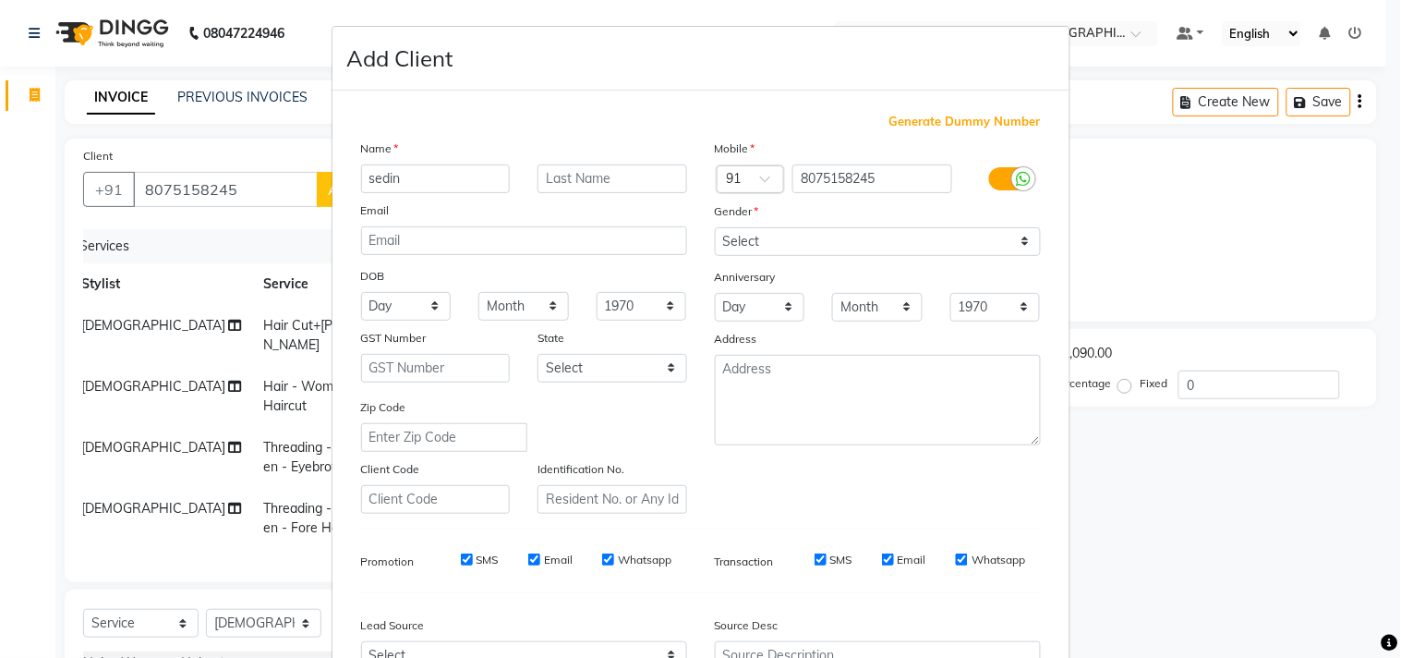
click at [1219, 538] on ngb-modal-window "Add Client Generate Dummy Number Name sedin Email DOB Day 01 02 03 04 05 06 07 …" at bounding box center [700, 329] width 1401 height 658
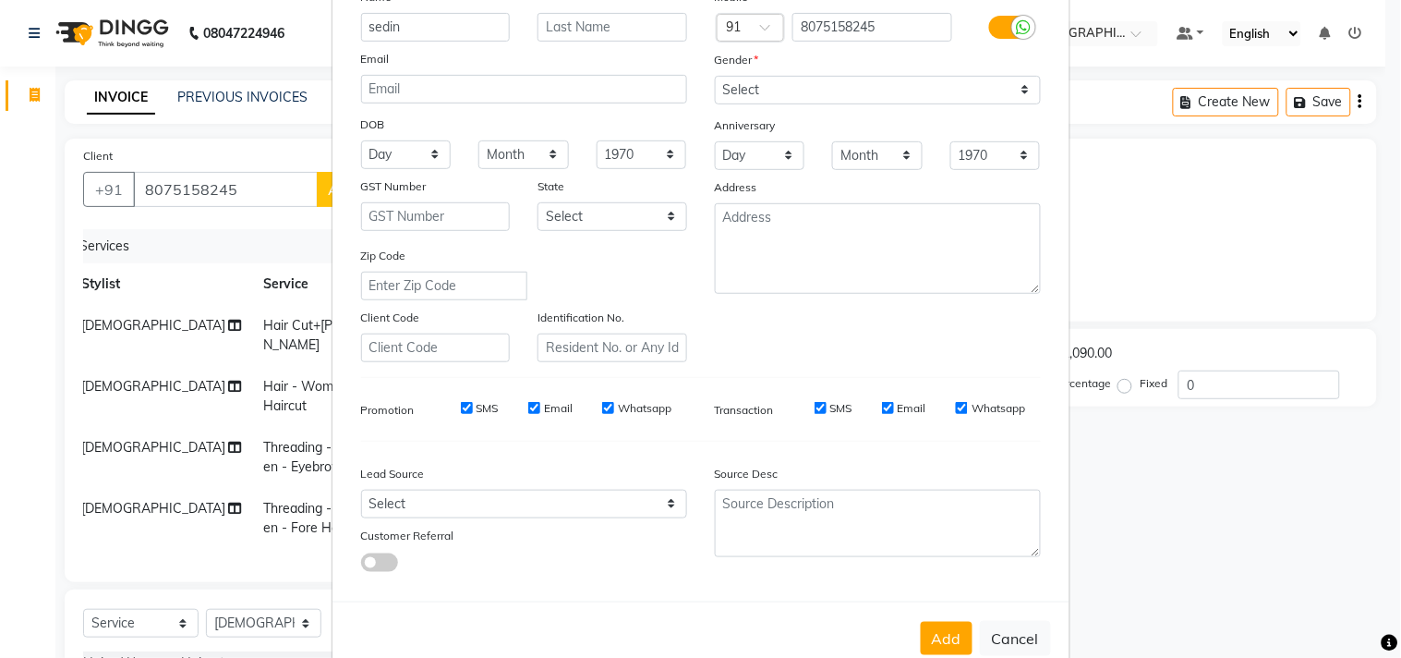
scroll to position [196, 0]
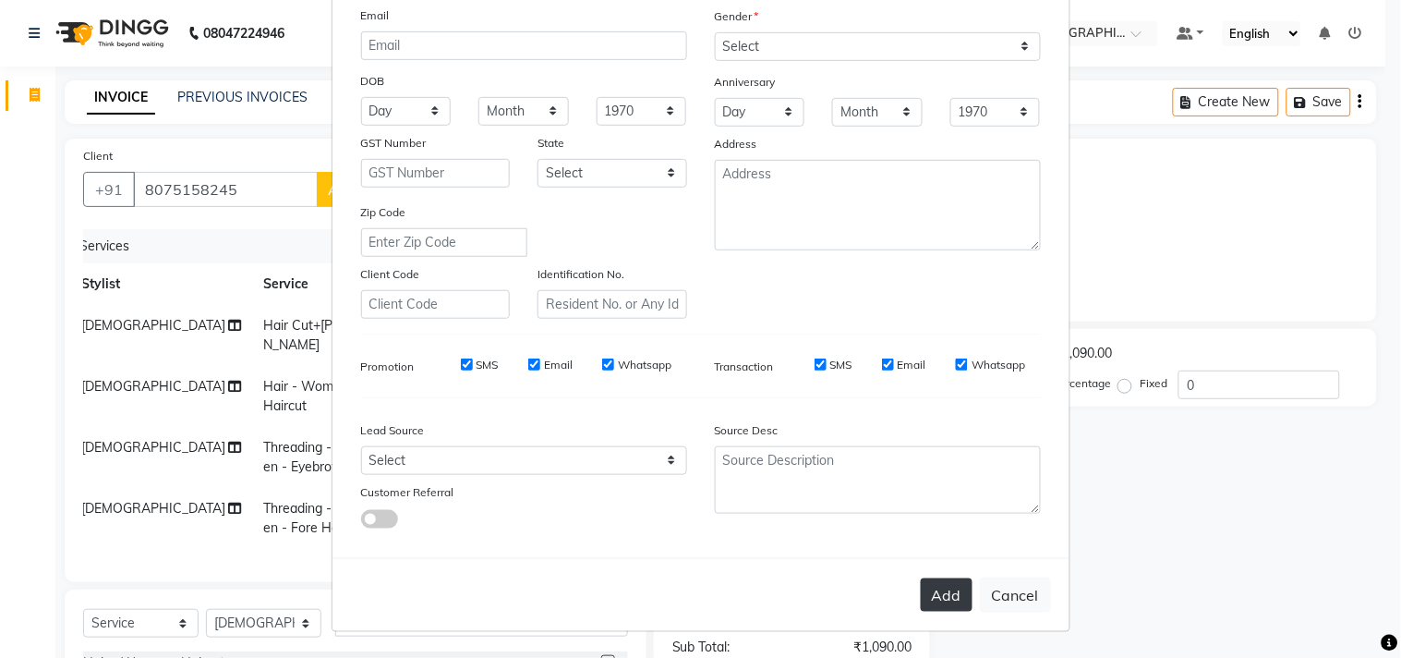
click at [935, 591] on button "Add" at bounding box center [947, 594] width 52 height 33
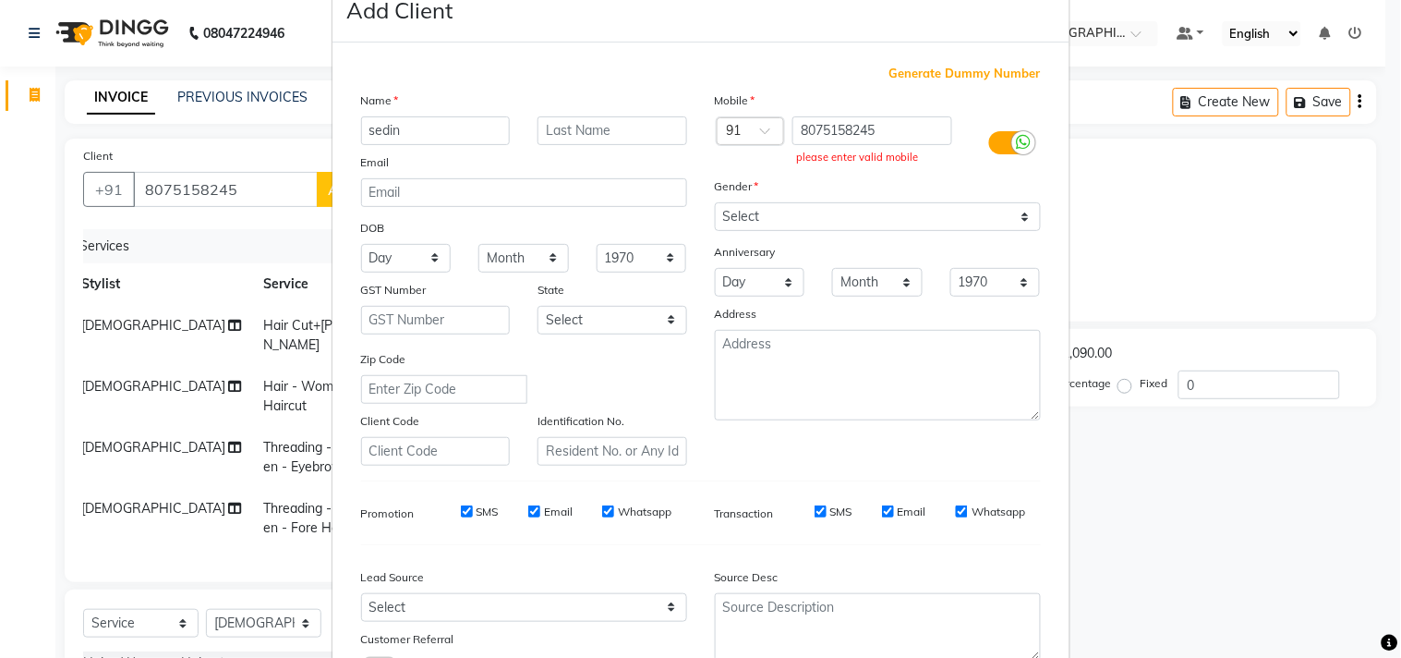
scroll to position [0, 0]
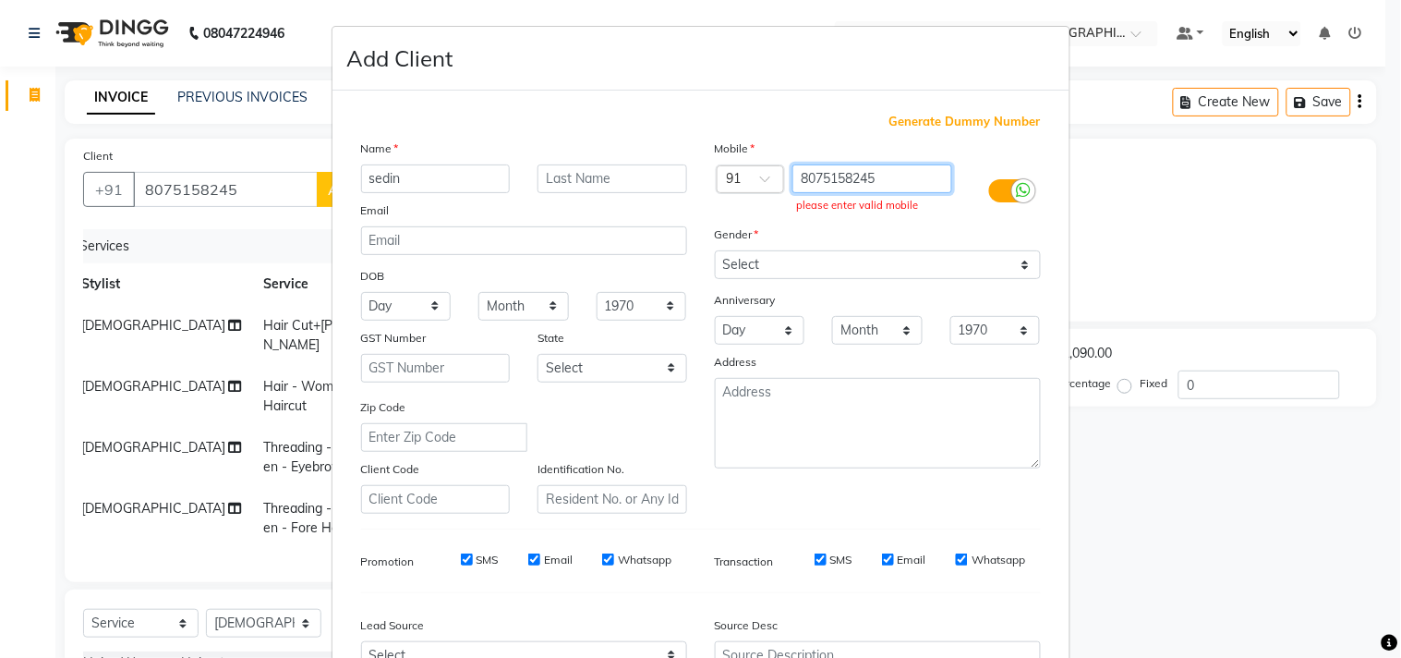
click at [883, 180] on input "8075158245" at bounding box center [873, 178] width 160 height 29
click at [901, 177] on input "8075158245" at bounding box center [873, 178] width 160 height 29
click at [880, 173] on input "8075158245" at bounding box center [873, 178] width 160 height 29
click at [882, 172] on input "8075158245" at bounding box center [873, 178] width 160 height 29
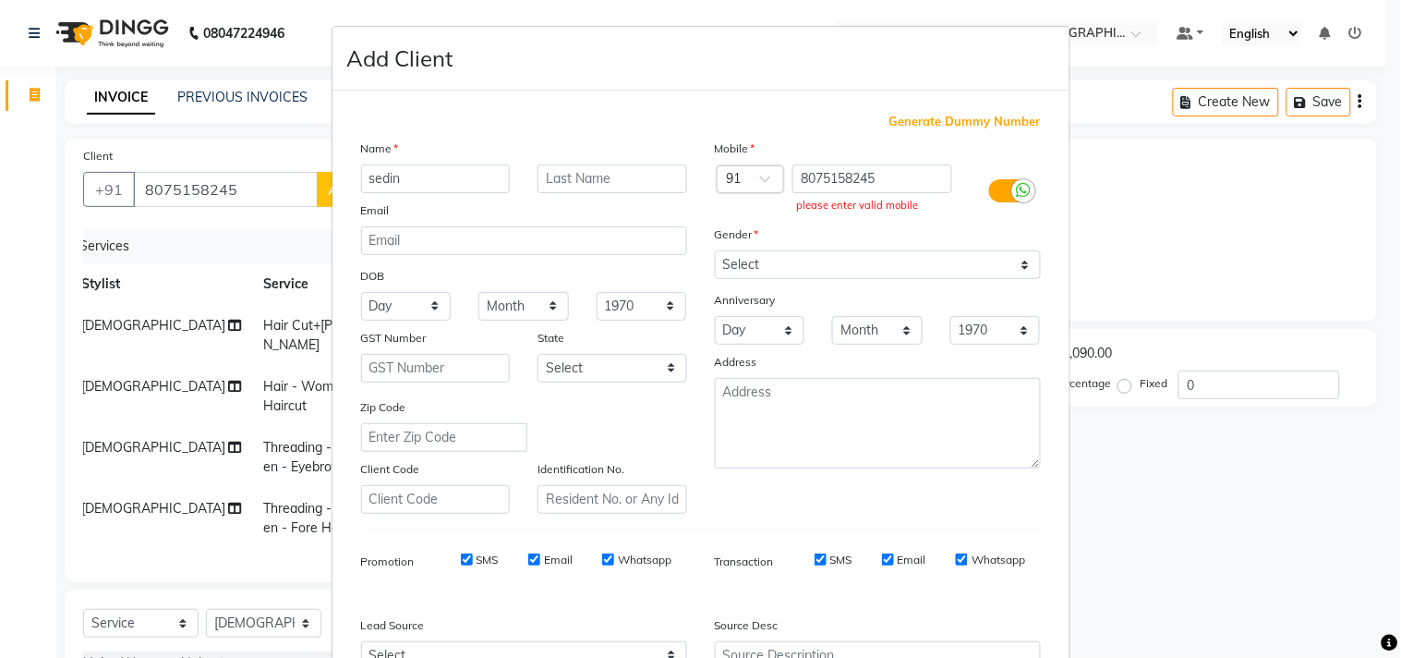
click at [905, 163] on div "Mobile" at bounding box center [878, 152] width 354 height 26
click at [902, 164] on input "8075158245" at bounding box center [873, 178] width 160 height 29
drag, startPoint x: 901, startPoint y: 170, endPoint x: 859, endPoint y: 163, distance: 42.2
click at [898, 170] on input "8075158245" at bounding box center [873, 178] width 160 height 29
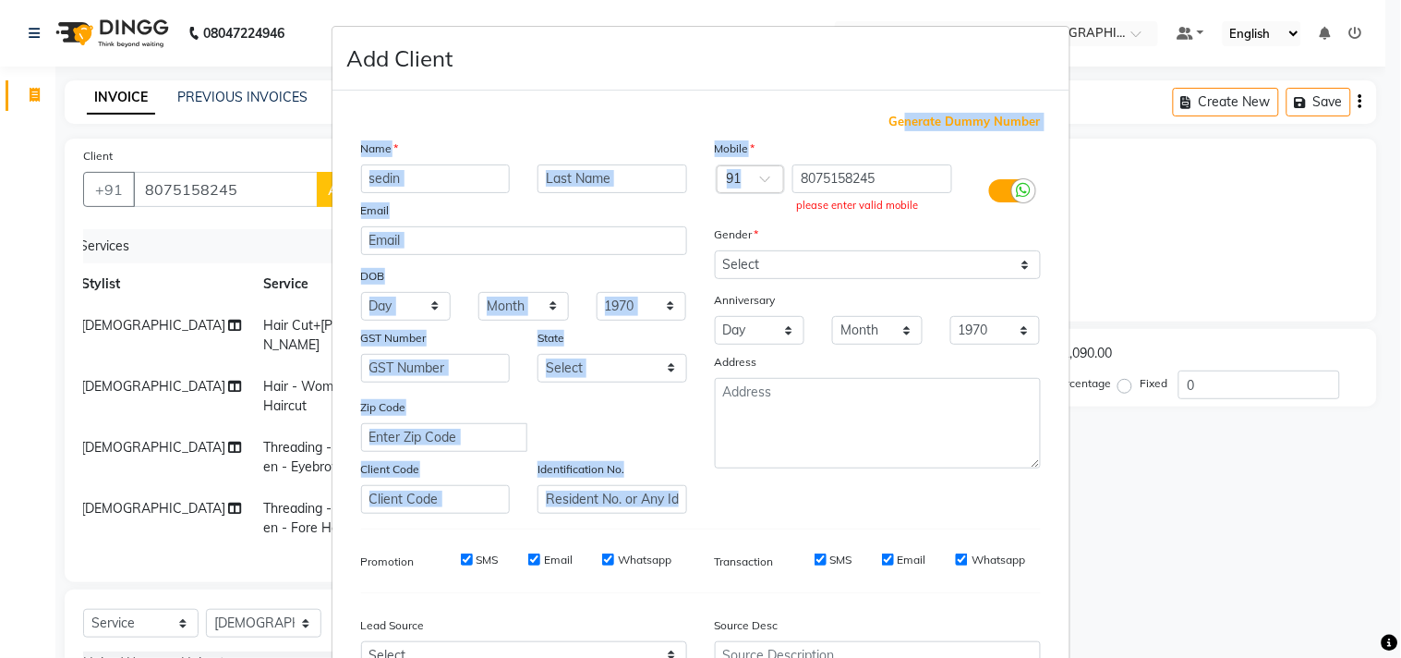
drag, startPoint x: 927, startPoint y: 81, endPoint x: 1016, endPoint y: 171, distance: 126.7
click at [987, 171] on div "Generate Dummy Number Name sedin Email DOB Day 01 02 03 04 05 06 07 08 09 10 11…" at bounding box center [701, 425] width 708 height 625
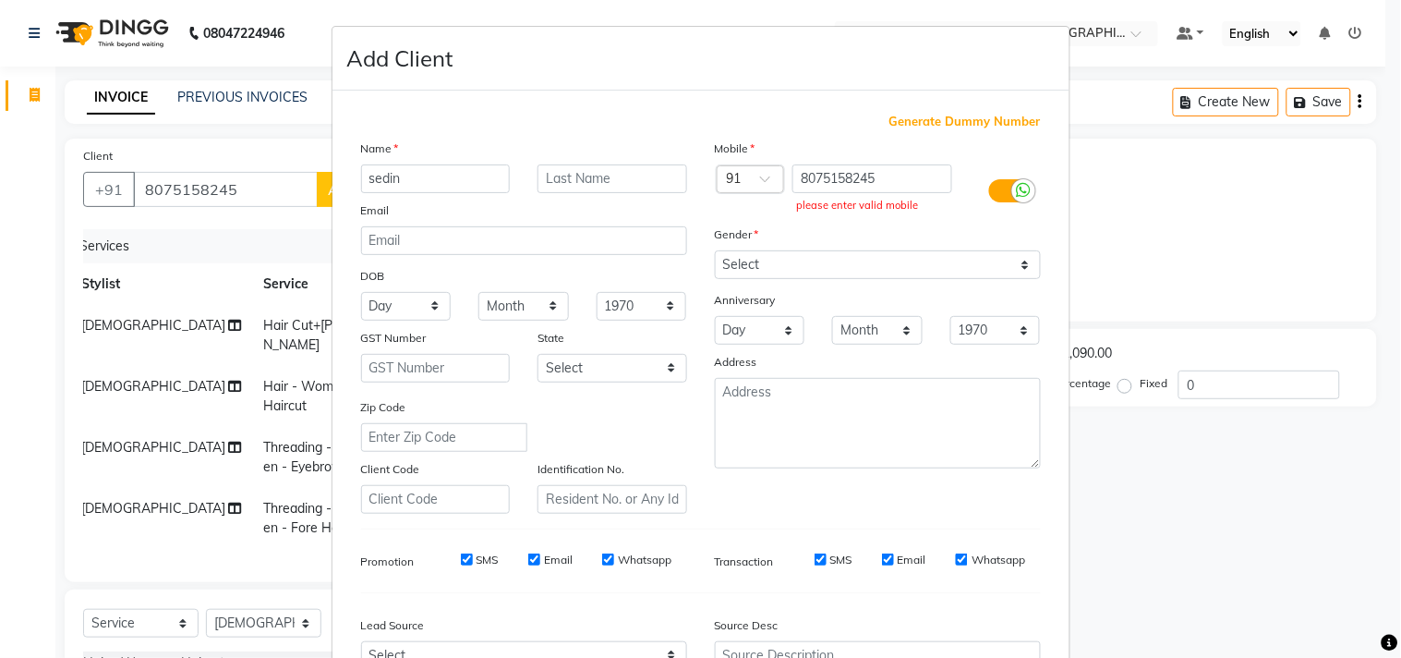
drag, startPoint x: 1133, startPoint y: 181, endPoint x: 1111, endPoint y: 172, distance: 23.2
click at [1133, 180] on ngb-modal-window "Add Client Generate Dummy Number Name sedin Email DOB Day 01 02 03 04 05 06 07 …" at bounding box center [700, 329] width 1401 height 658
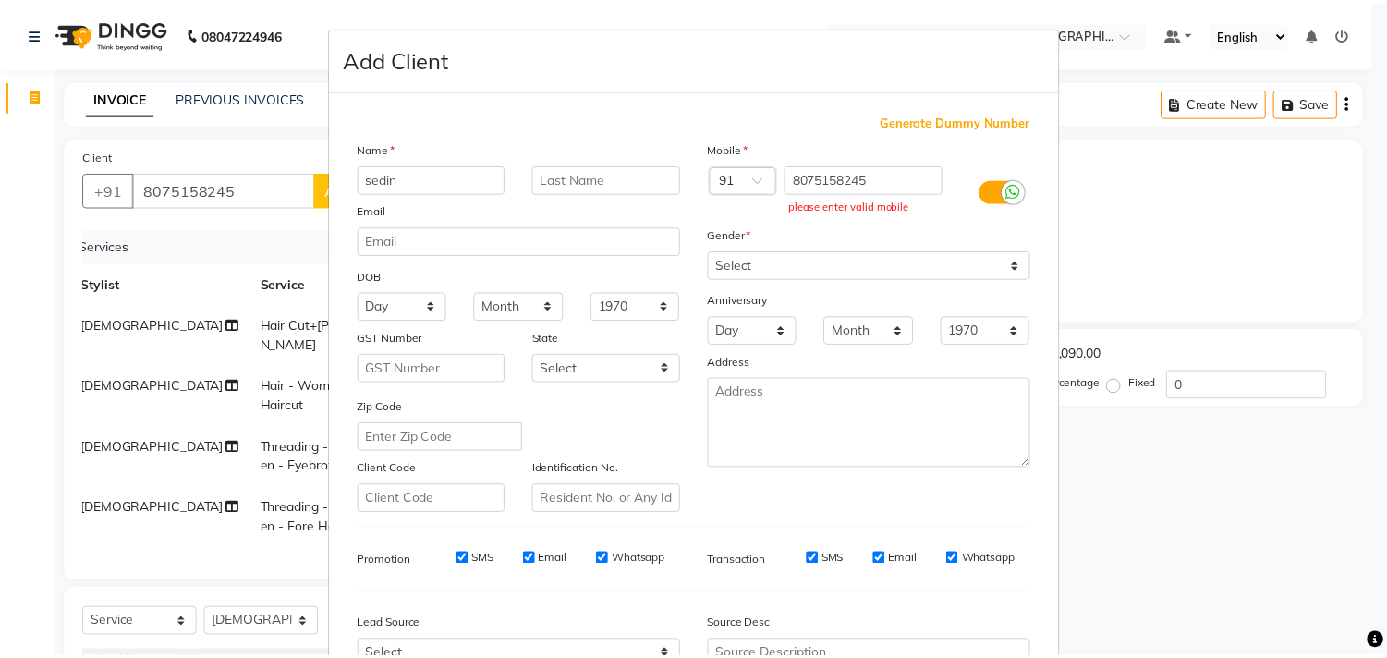
scroll to position [196, 0]
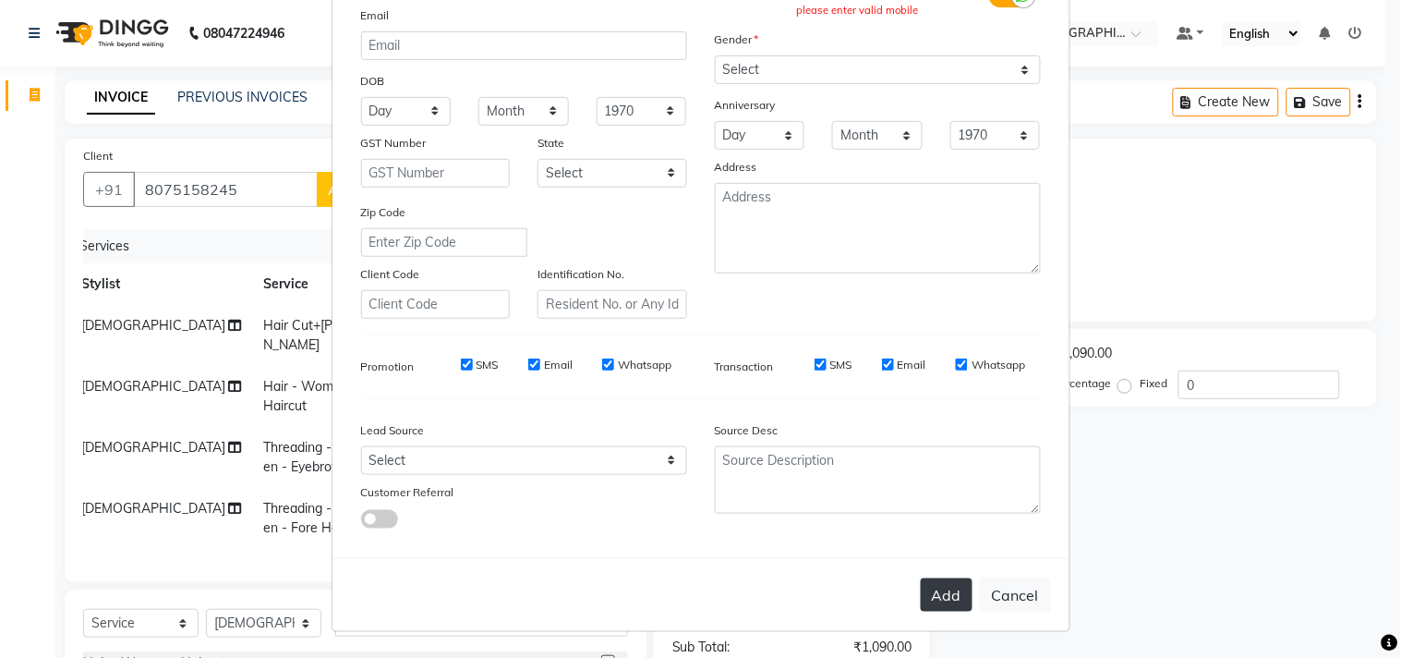
click at [929, 598] on button "Add" at bounding box center [947, 594] width 52 height 33
click at [993, 595] on button "Cancel" at bounding box center [1015, 594] width 71 height 35
select select
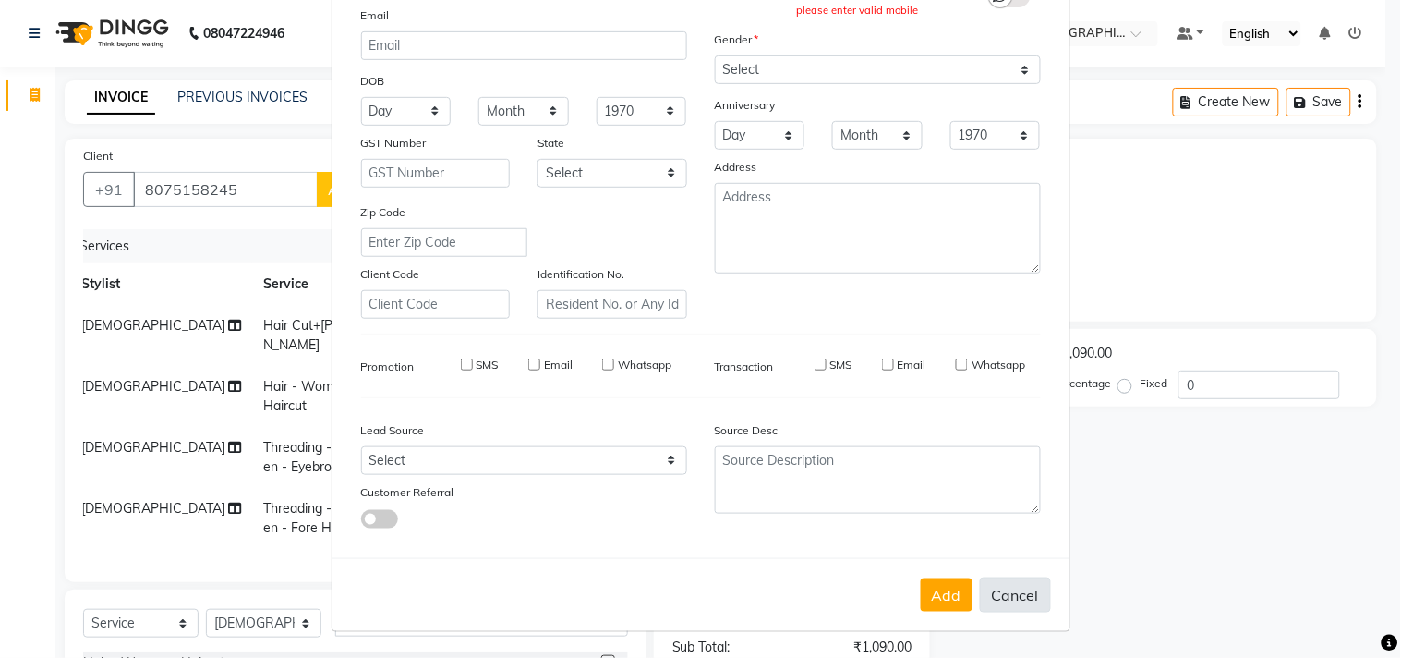
select select
checkbox input "false"
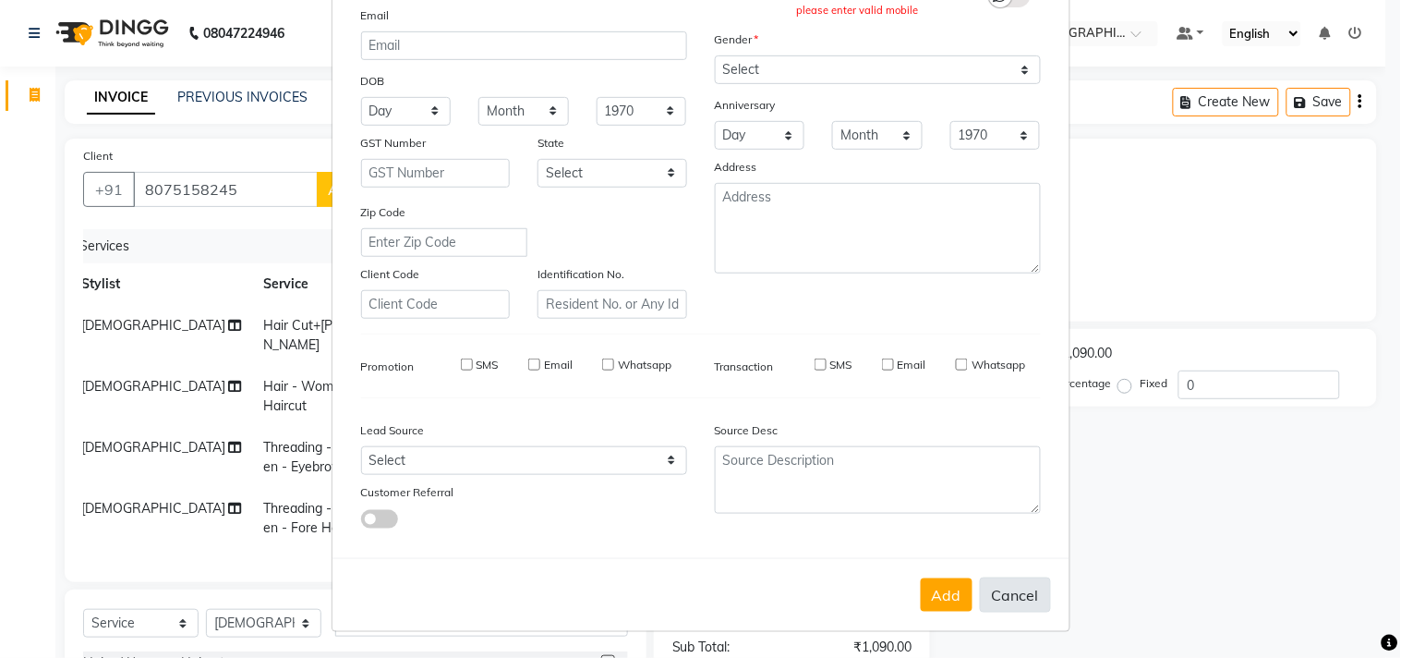
checkbox input "false"
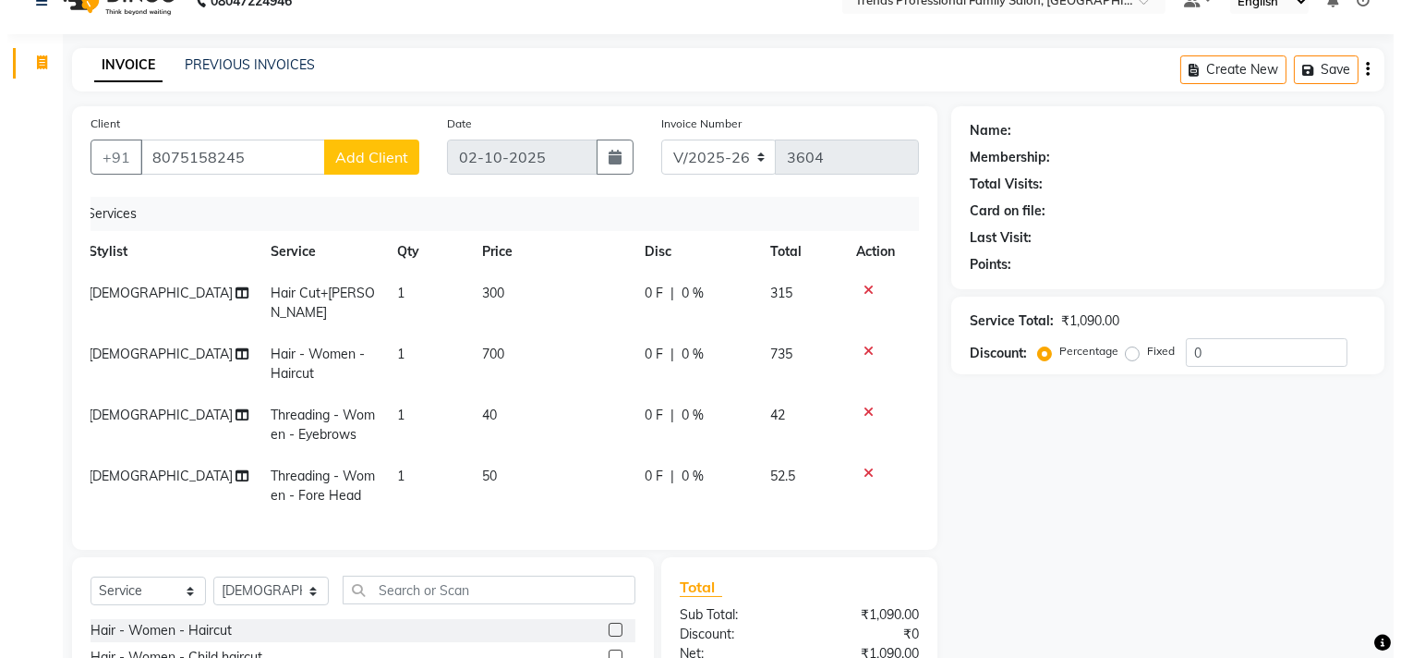
scroll to position [0, 0]
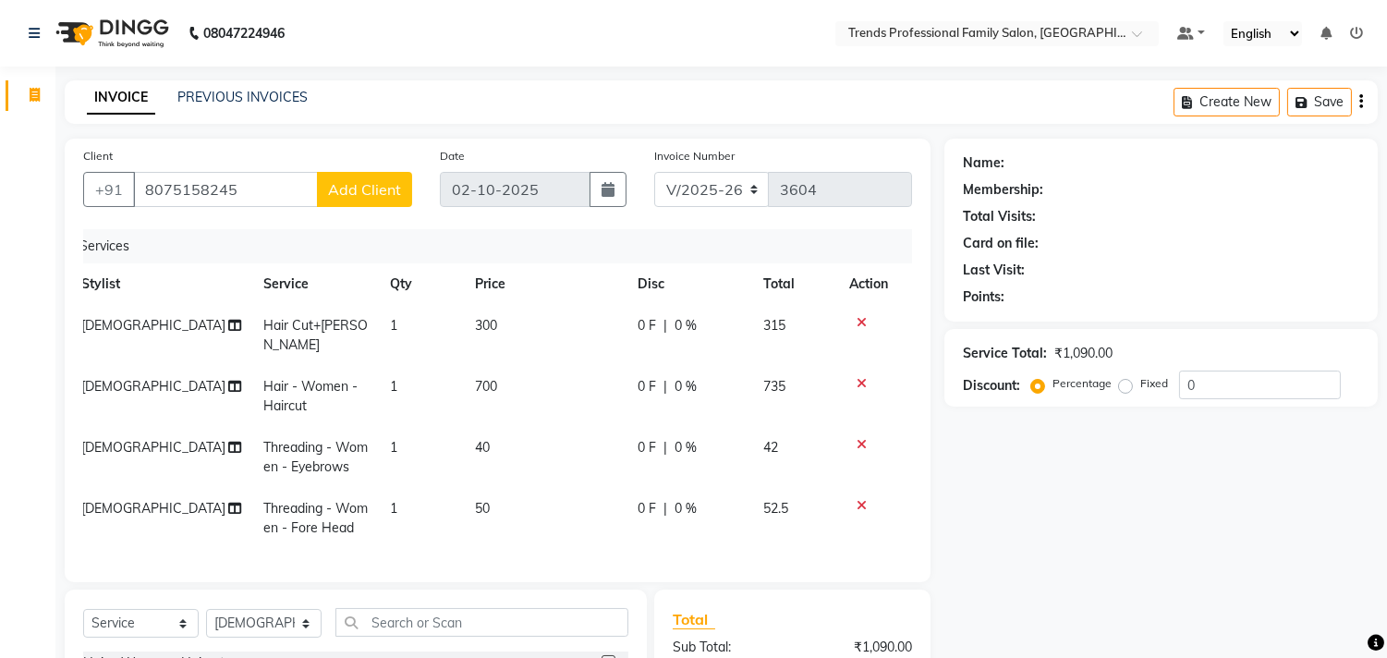
click at [348, 187] on span "Add Client" at bounding box center [364, 189] width 73 height 18
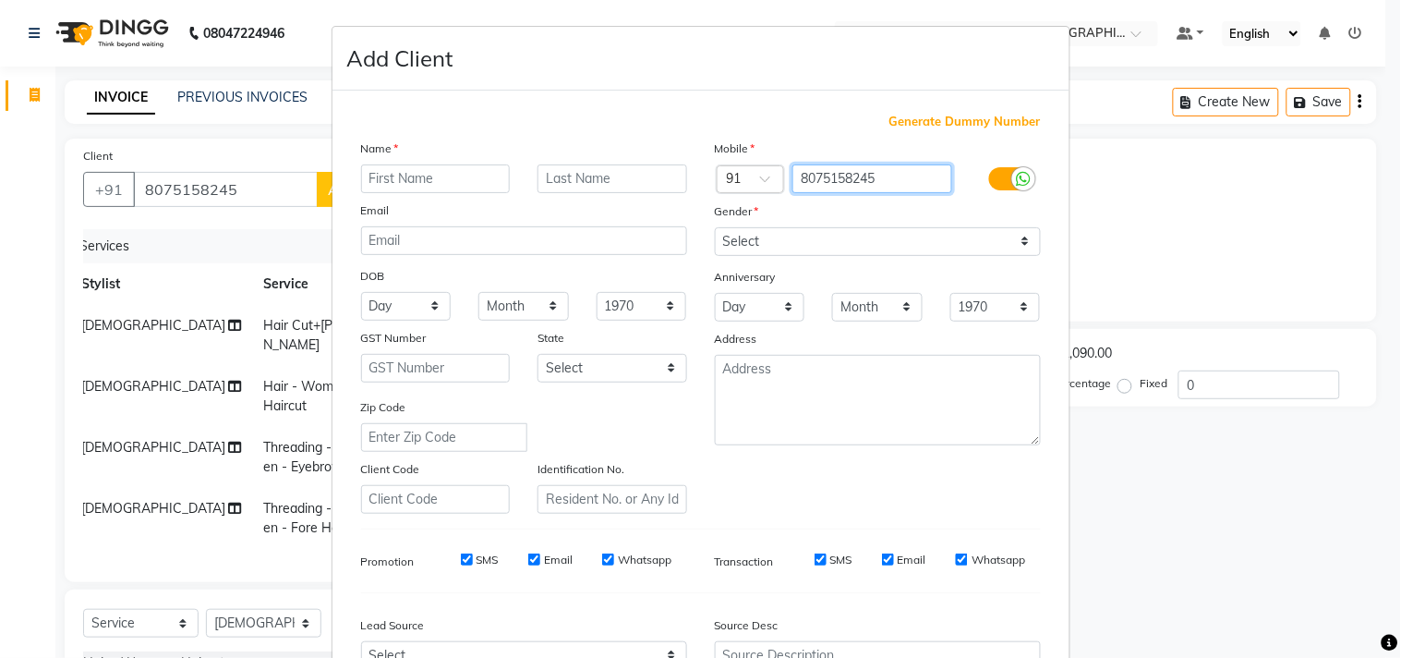
click at [890, 181] on input "8075158245" at bounding box center [873, 178] width 160 height 29
click at [875, 174] on input "8075158245" at bounding box center [873, 178] width 160 height 29
drag, startPoint x: 875, startPoint y: 174, endPoint x: 787, endPoint y: 169, distance: 87.9
click at [793, 169] on input "8075158245" at bounding box center [873, 178] width 160 height 29
drag, startPoint x: 863, startPoint y: 114, endPoint x: 811, endPoint y: 135, distance: 55.9
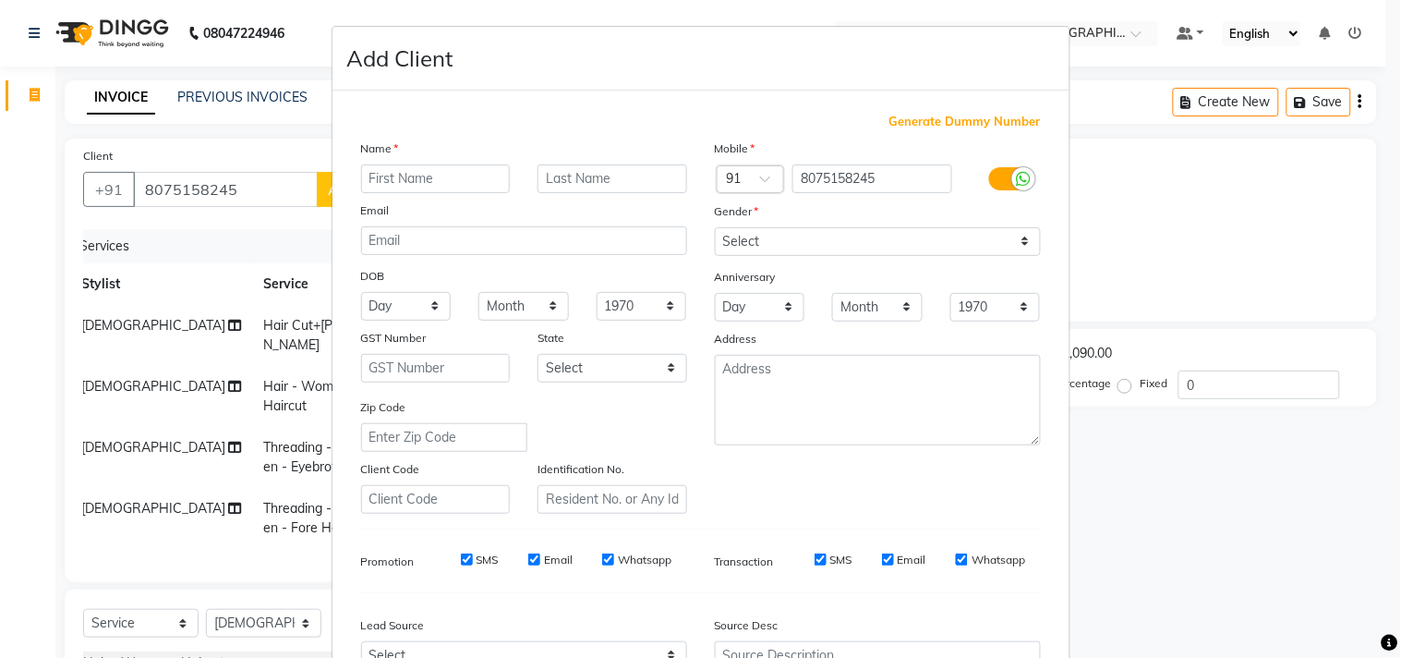
click at [825, 134] on div "Generate Dummy Number Name Email DOB Day 01 02 03 04 05 06 07 08 09 10 11 12 13…" at bounding box center [701, 425] width 708 height 625
click at [280, 179] on ngb-modal-window "Add Client Generate Dummy Number Name Email DOB Day 01 02 03 04 05 06 07 08 09 …" at bounding box center [700, 329] width 1401 height 658
click at [247, 180] on ngb-modal-window "Add Client Generate Dummy Number Name Email DOB Day 01 02 03 04 05 06 07 08 09 …" at bounding box center [700, 329] width 1401 height 658
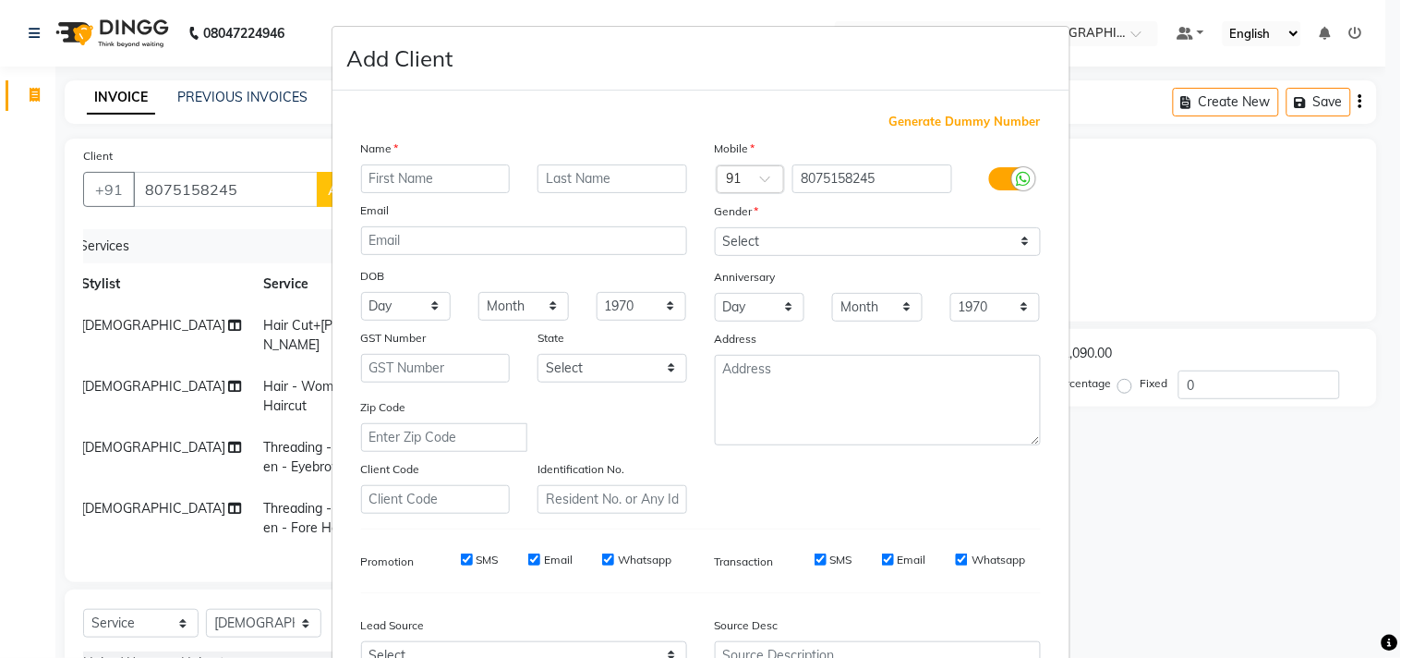
click at [246, 174] on ngb-modal-window "Add Client Generate Dummy Number Name Email DOB Day 01 02 03 04 05 06 07 08 09 …" at bounding box center [700, 329] width 1401 height 658
drag, startPoint x: 188, startPoint y: 126, endPoint x: 257, endPoint y: 185, distance: 91.1
click at [257, 185] on ngb-modal-window "Add Client Generate Dummy Number Name Email DOB Day 01 02 03 04 05 06 07 08 09 …" at bounding box center [700, 329] width 1401 height 658
drag, startPoint x: 347, startPoint y: 188, endPoint x: 333, endPoint y: 188, distance: 14.8
click at [347, 188] on div at bounding box center [435, 178] width 177 height 29
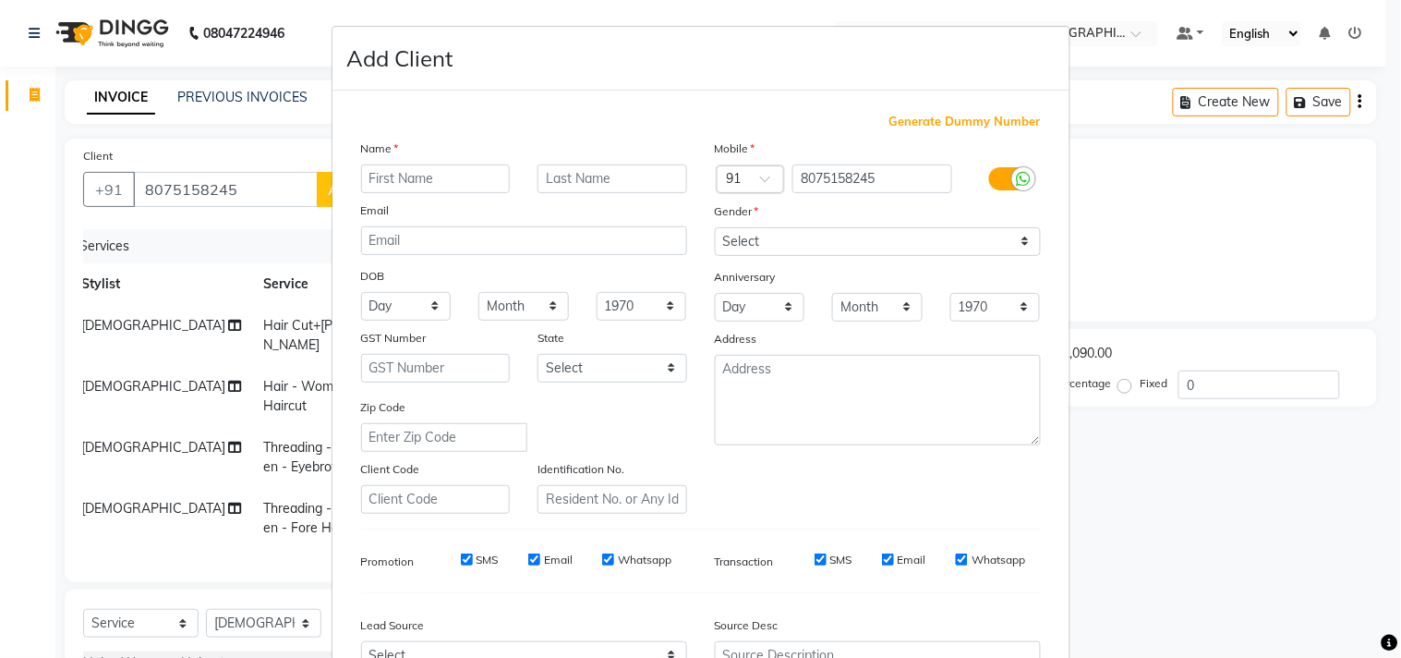
click at [1231, 232] on ngb-modal-window "Add Client Generate Dummy Number Name Email DOB Day 01 02 03 04 05 06 07 08 09 …" at bounding box center [700, 329] width 1401 height 658
drag, startPoint x: 1203, startPoint y: 227, endPoint x: 1183, endPoint y: 228, distance: 19.4
click at [1195, 228] on ngb-modal-window "Add Client Generate Dummy Number Name Email DOB Day 01 02 03 04 05 06 07 08 09 …" at bounding box center [700, 329] width 1401 height 658
drag, startPoint x: 1183, startPoint y: 228, endPoint x: 1097, endPoint y: 254, distance: 90.6
click at [1165, 249] on ngb-modal-window "Add Client Generate Dummy Number Name Email DOB Day 01 02 03 04 05 06 07 08 09 …" at bounding box center [700, 329] width 1401 height 658
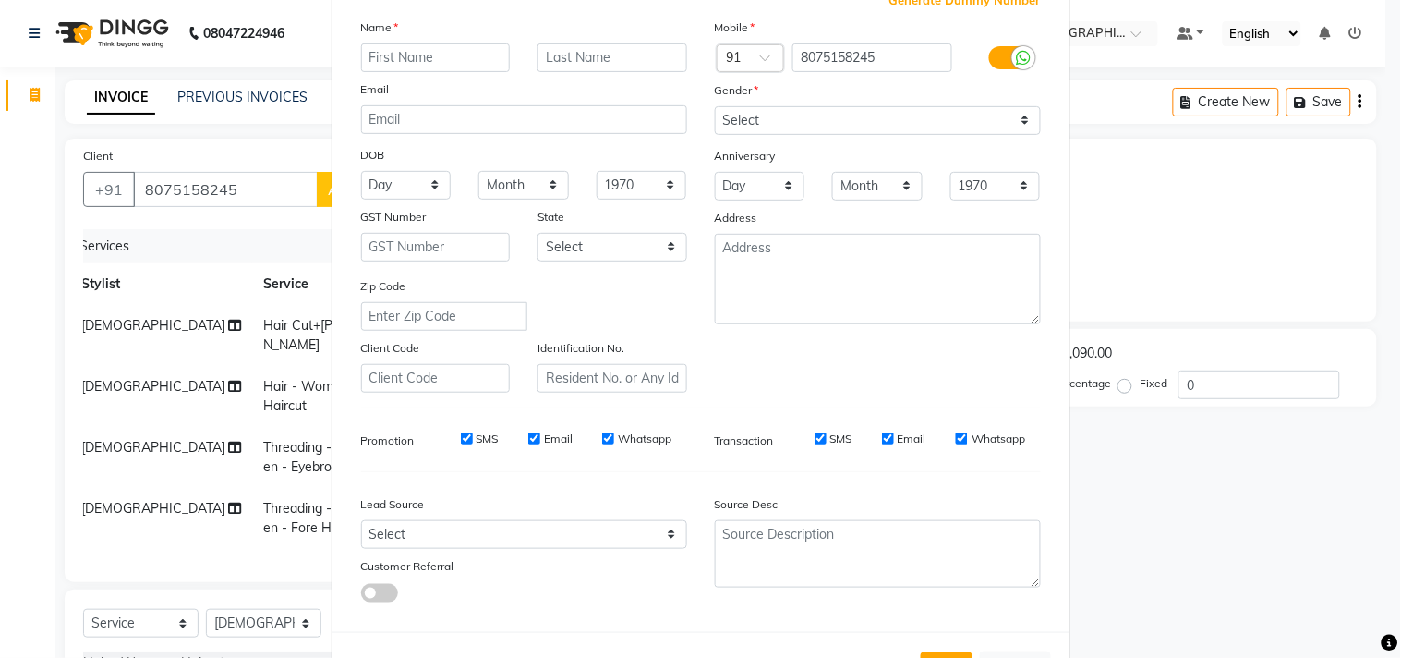
scroll to position [196, 0]
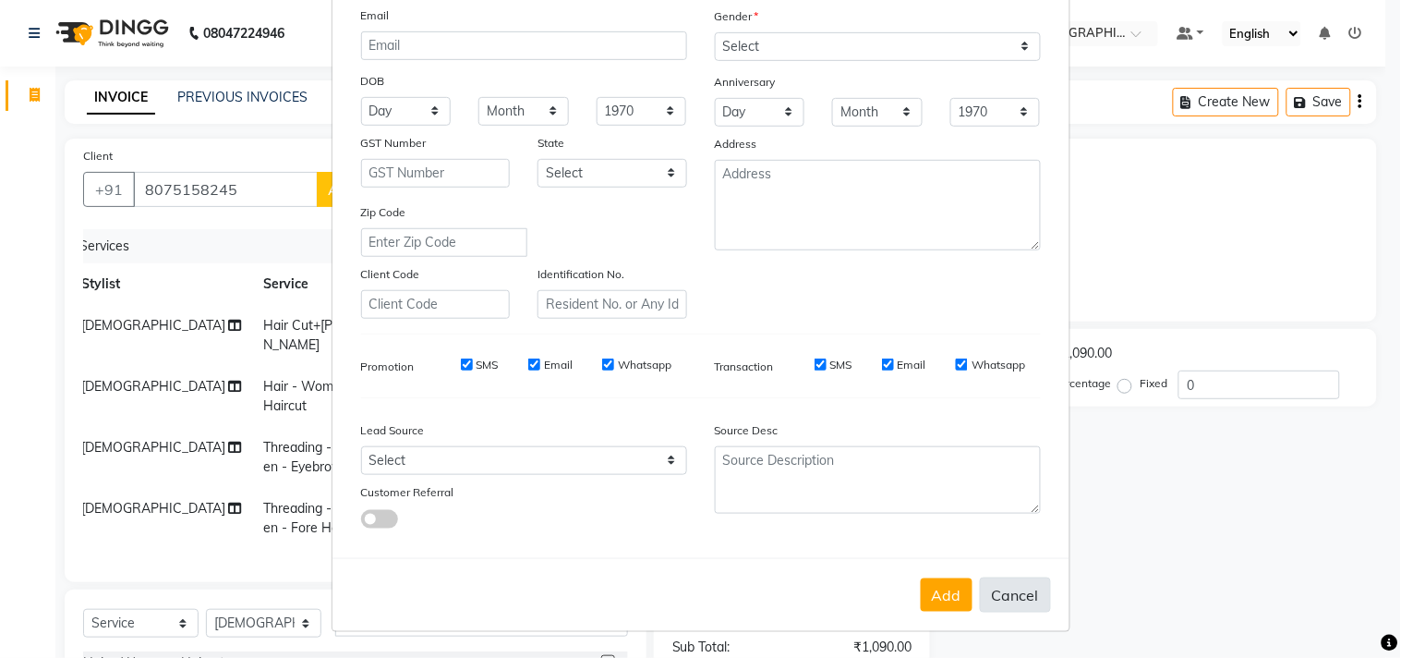
drag, startPoint x: 1026, startPoint y: 599, endPoint x: 990, endPoint y: 597, distance: 36.1
click at [1016, 601] on button "Cancel" at bounding box center [1015, 594] width 71 height 35
select select
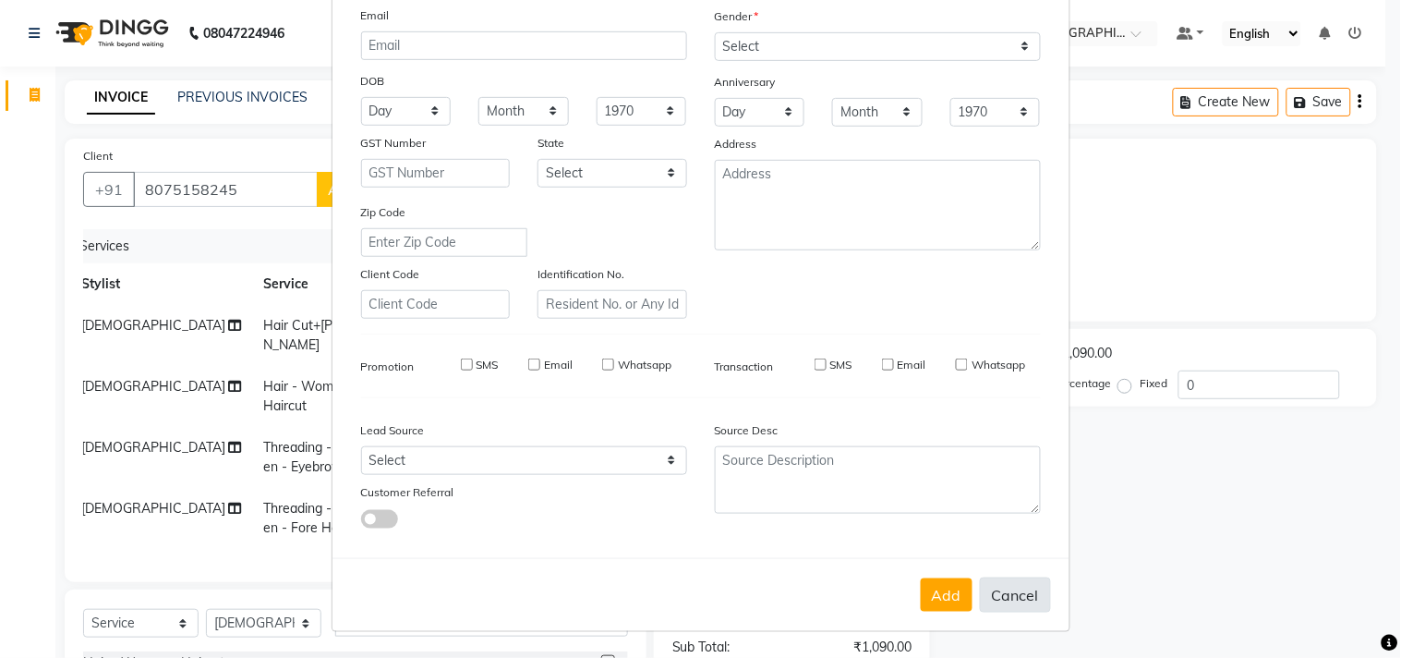
select select
checkbox input "false"
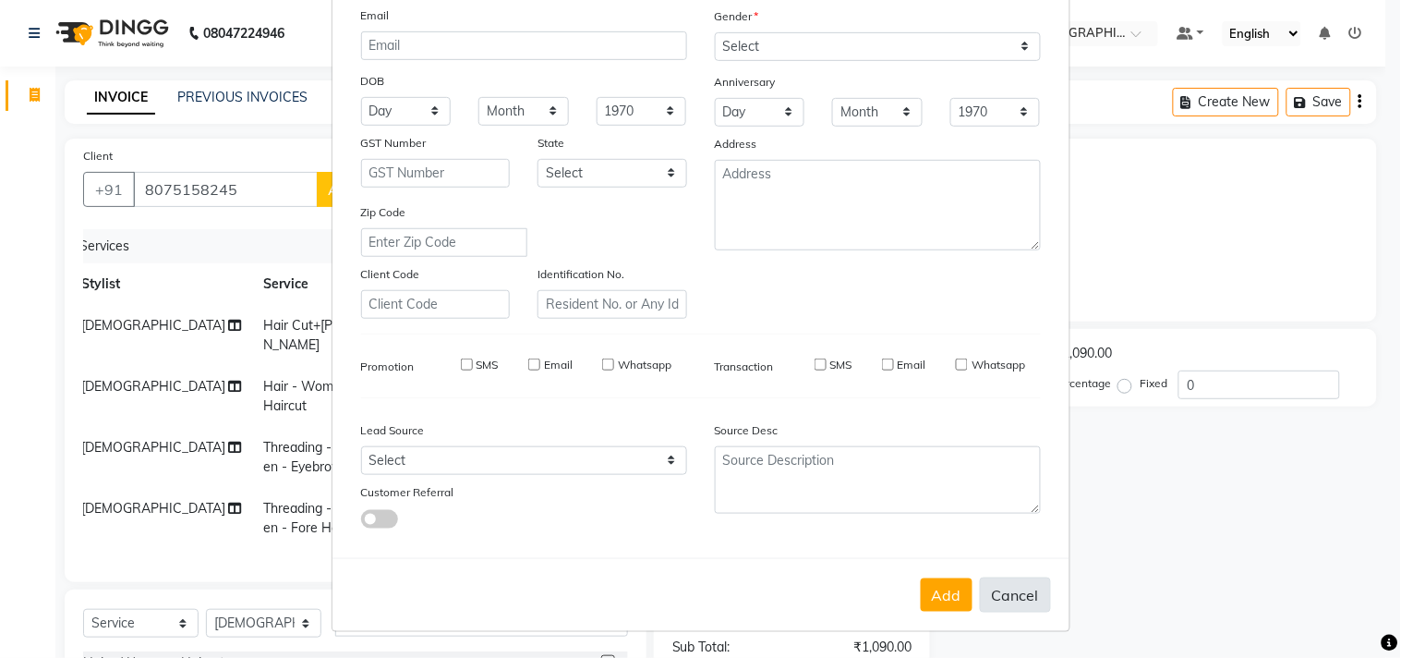
checkbox input "false"
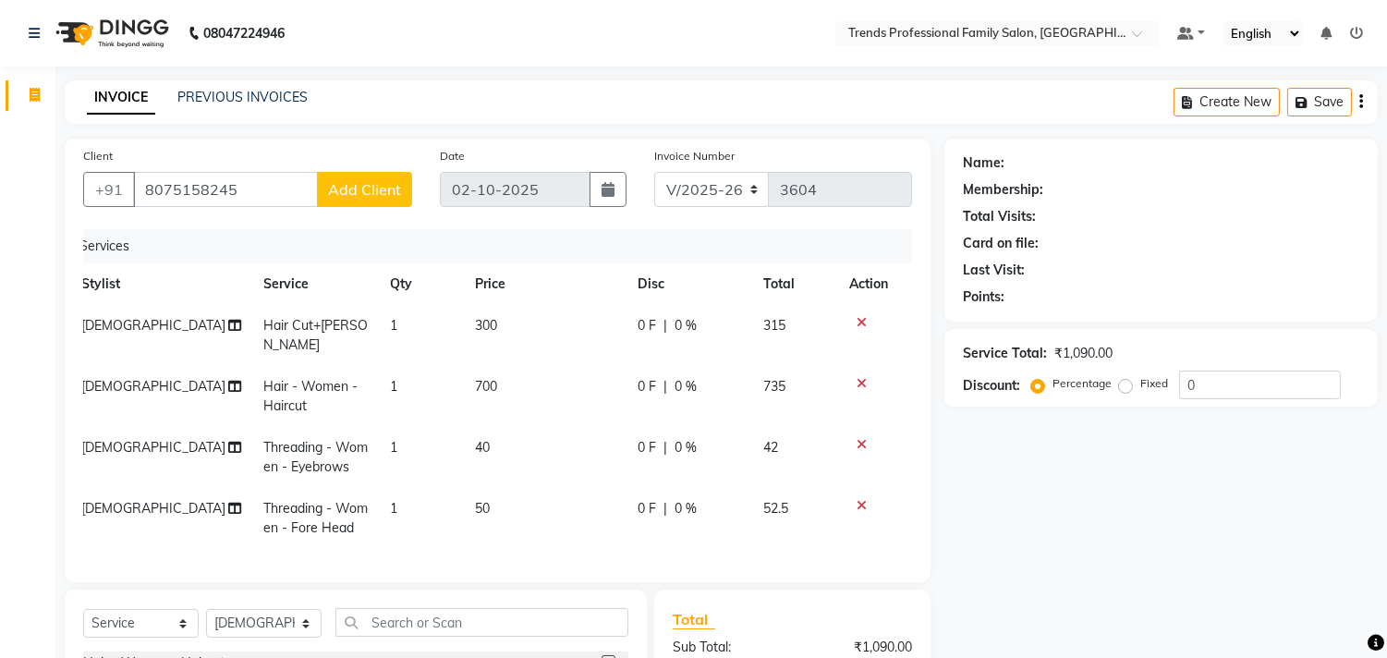
click at [377, 187] on span "Add Client" at bounding box center [364, 189] width 73 height 18
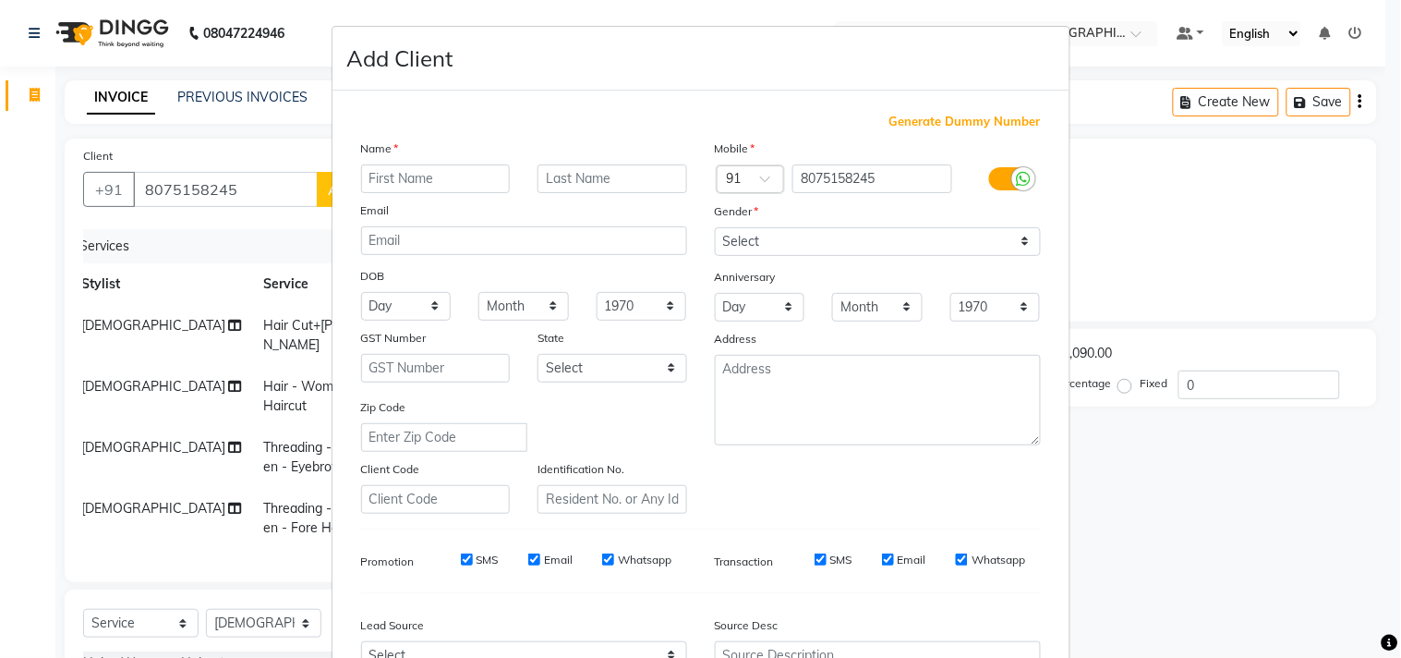
drag, startPoint x: 211, startPoint y: 77, endPoint x: 213, endPoint y: 108, distance: 31.5
click at [213, 106] on ngb-modal-window "Add Client Generate Dummy Number Name Email DOB Day 01 02 03 04 05 06 07 08 09 …" at bounding box center [700, 329] width 1401 height 658
click at [224, 190] on ngb-modal-window "Add Client Generate Dummy Number Name Email DOB Day 01 02 03 04 05 06 07 08 09 …" at bounding box center [700, 329] width 1401 height 658
click at [241, 188] on ngb-modal-window "Add Client Generate Dummy Number Name Email DOB Day 01 02 03 04 05 06 07 08 09 …" at bounding box center [700, 329] width 1401 height 658
drag, startPoint x: 437, startPoint y: 236, endPoint x: 557, endPoint y: 620, distance: 402.6
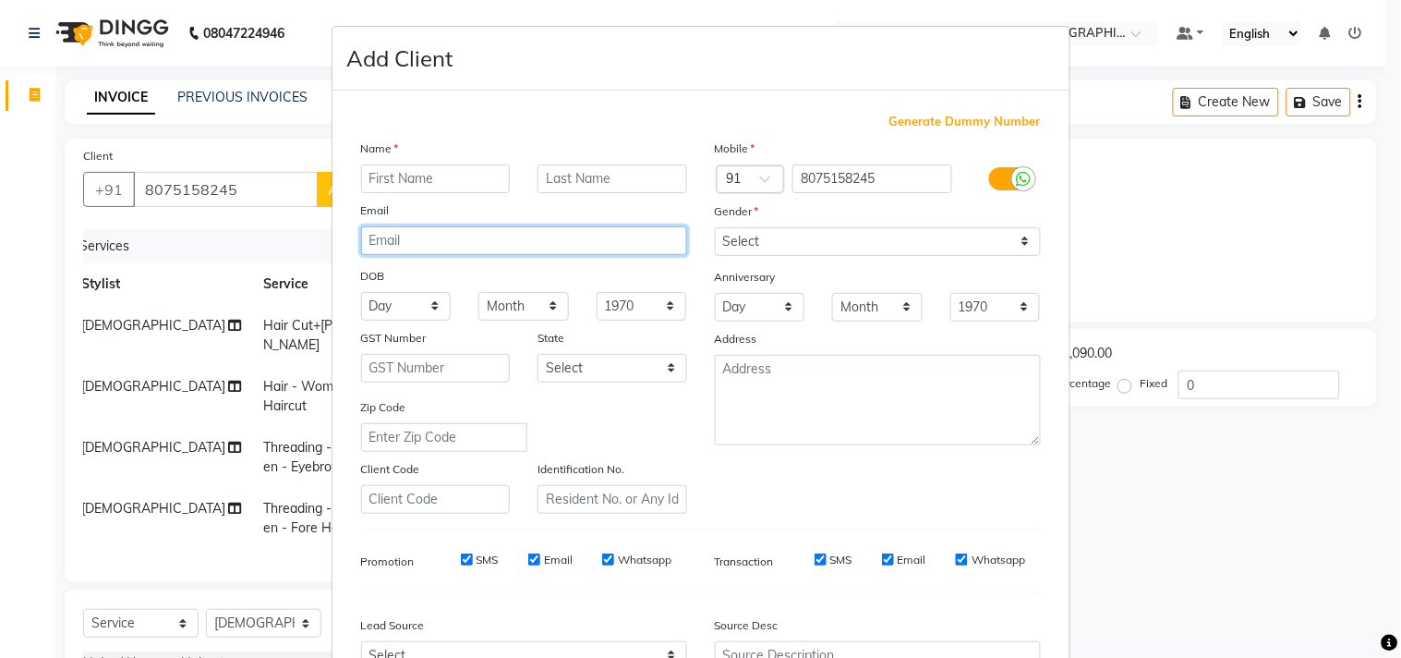
click at [546, 596] on div "Generate Dummy Number Name Email DOB Day 01 02 03 04 05 06 07 08 09 10 11 12 13…" at bounding box center [701, 425] width 708 height 625
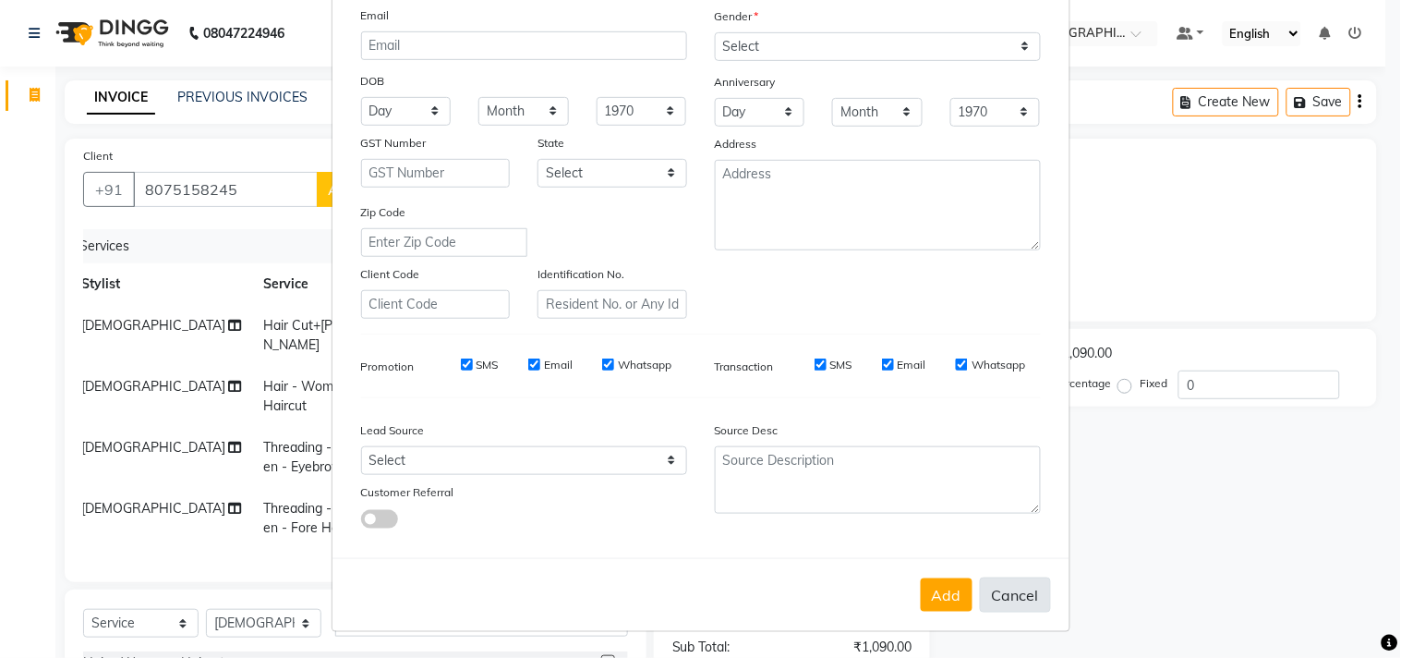
click at [1010, 596] on button "Cancel" at bounding box center [1015, 594] width 71 height 35
select select
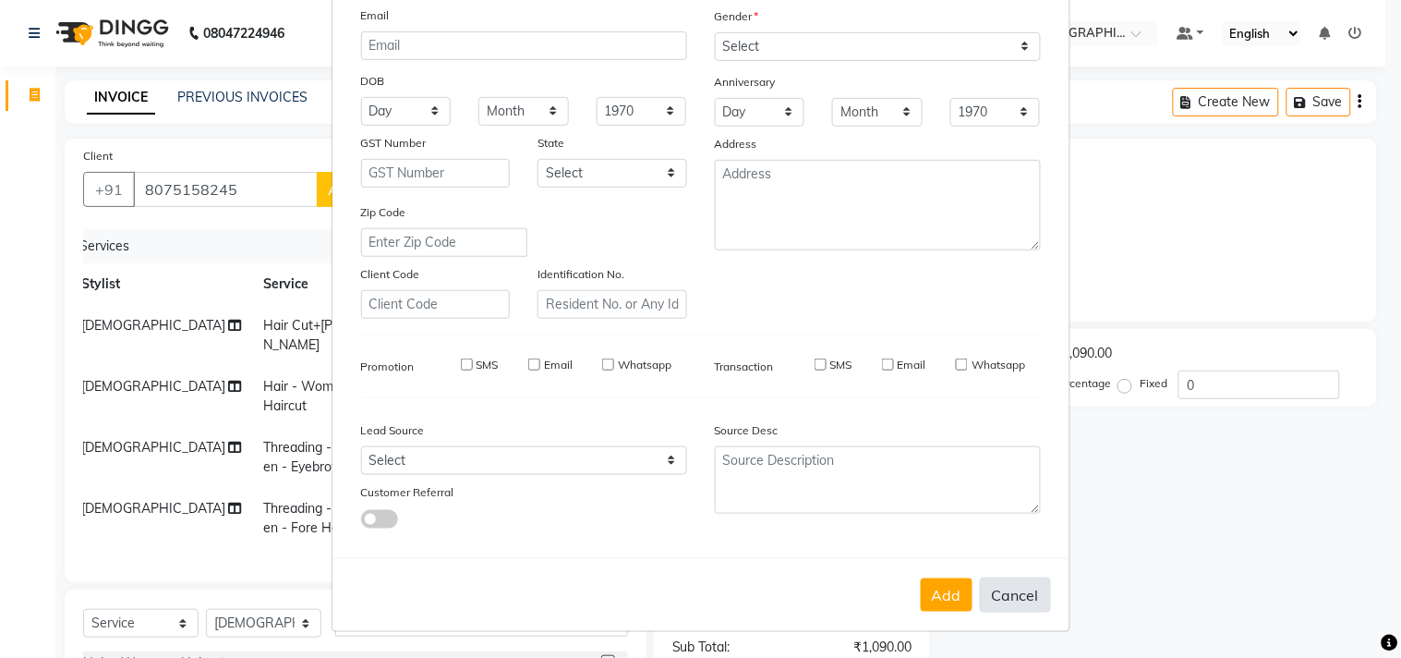
select select
checkbox input "false"
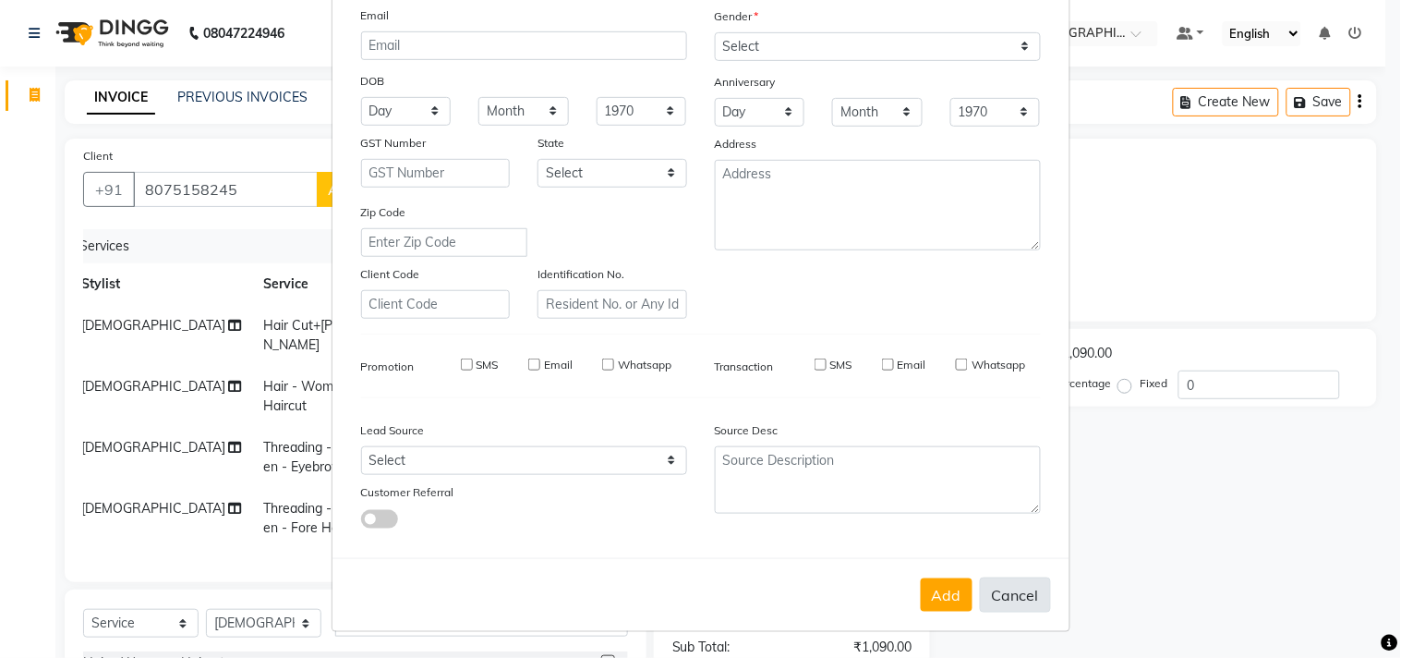
checkbox input "false"
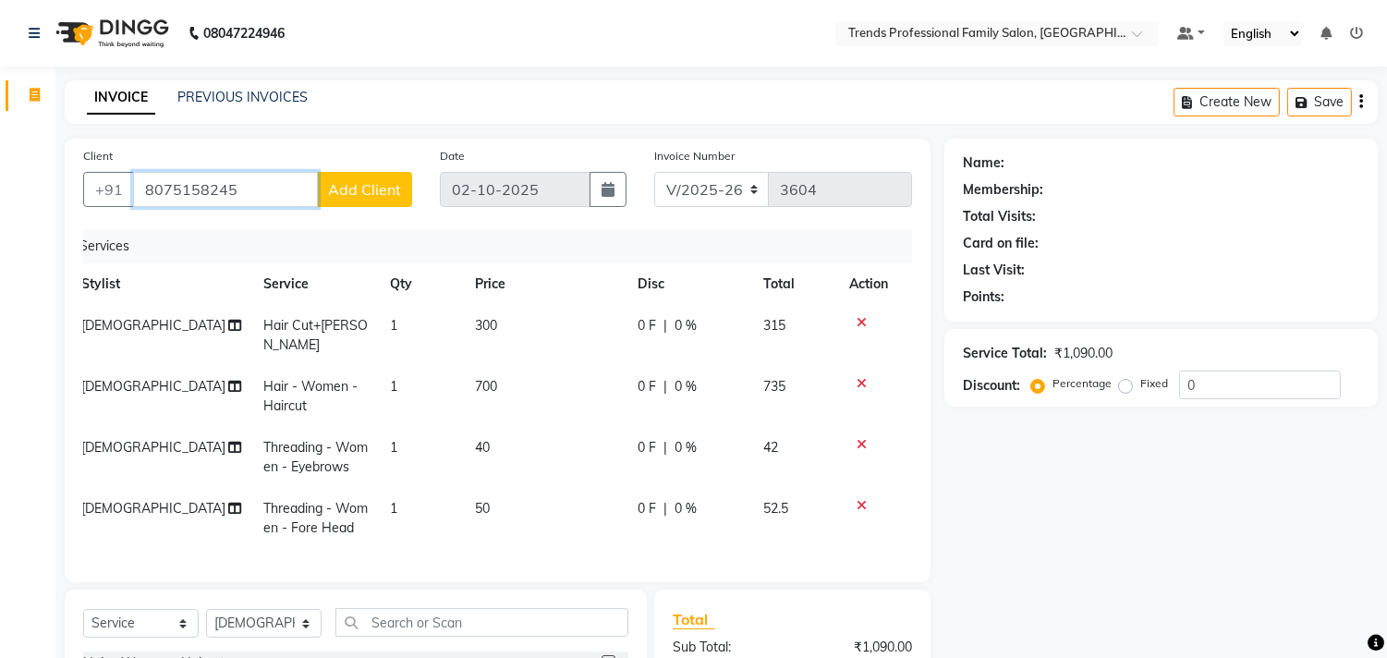
click at [252, 198] on input "8075158245" at bounding box center [225, 189] width 185 height 35
type input "8"
type input "s"
type input "8075158245"
click at [358, 195] on span "Add Client" at bounding box center [364, 189] width 73 height 18
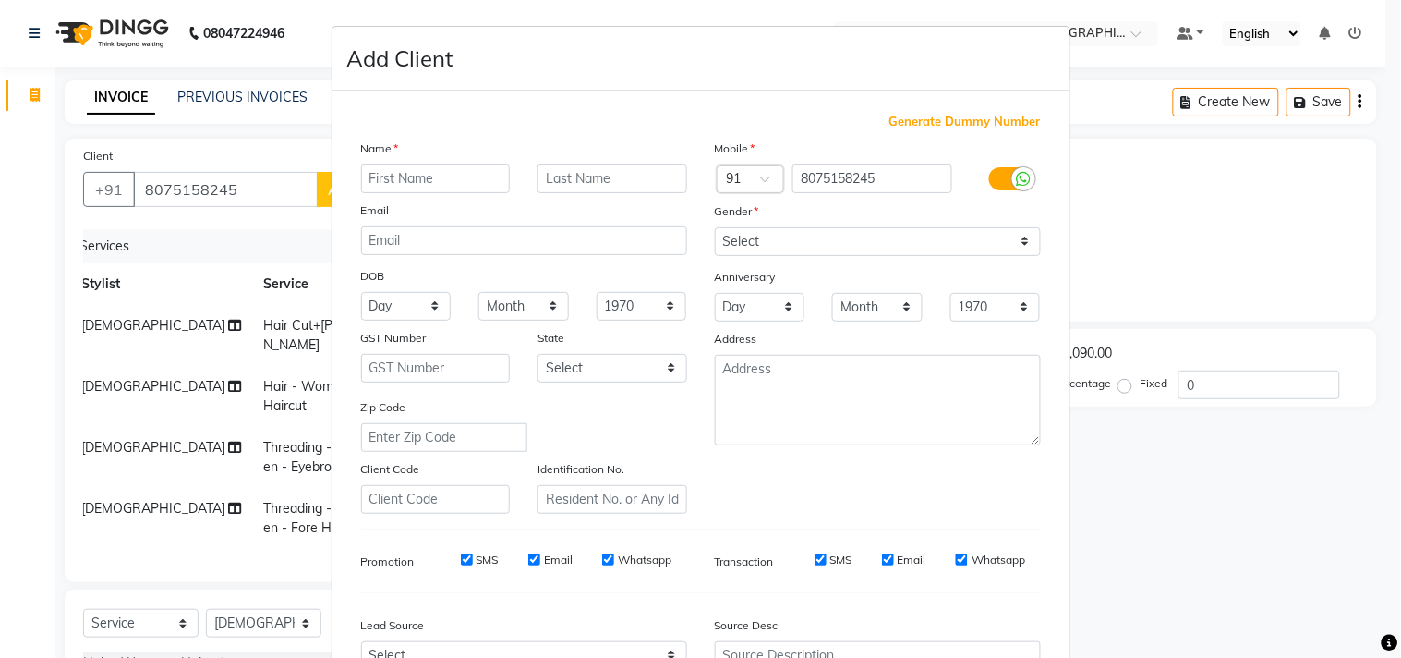
click at [401, 182] on input "text" at bounding box center [436, 178] width 150 height 29
type input "sedin"
click at [829, 250] on select "Select Male Female Other Prefer Not To Say" at bounding box center [878, 241] width 326 height 29
select select "male"
click at [715, 227] on select "Select Male Female Other Prefer Not To Say" at bounding box center [878, 241] width 326 height 29
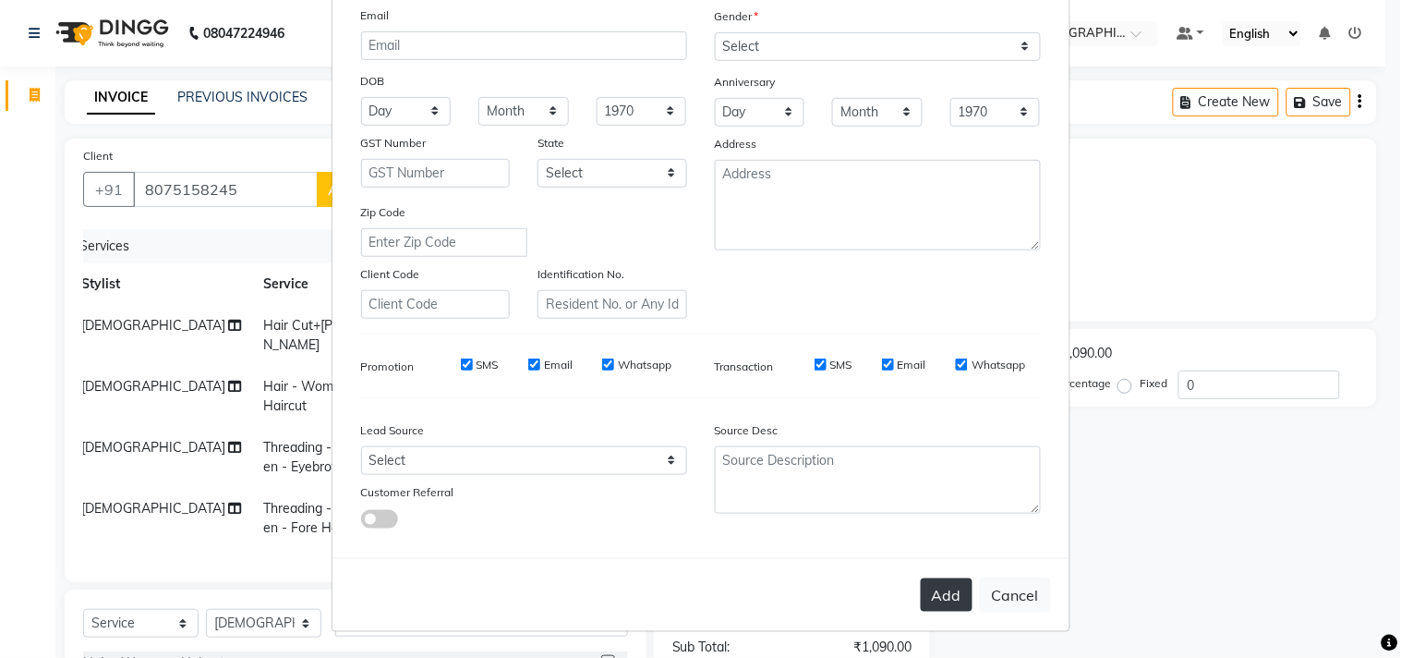
click at [937, 586] on button "Add" at bounding box center [947, 594] width 52 height 33
select select
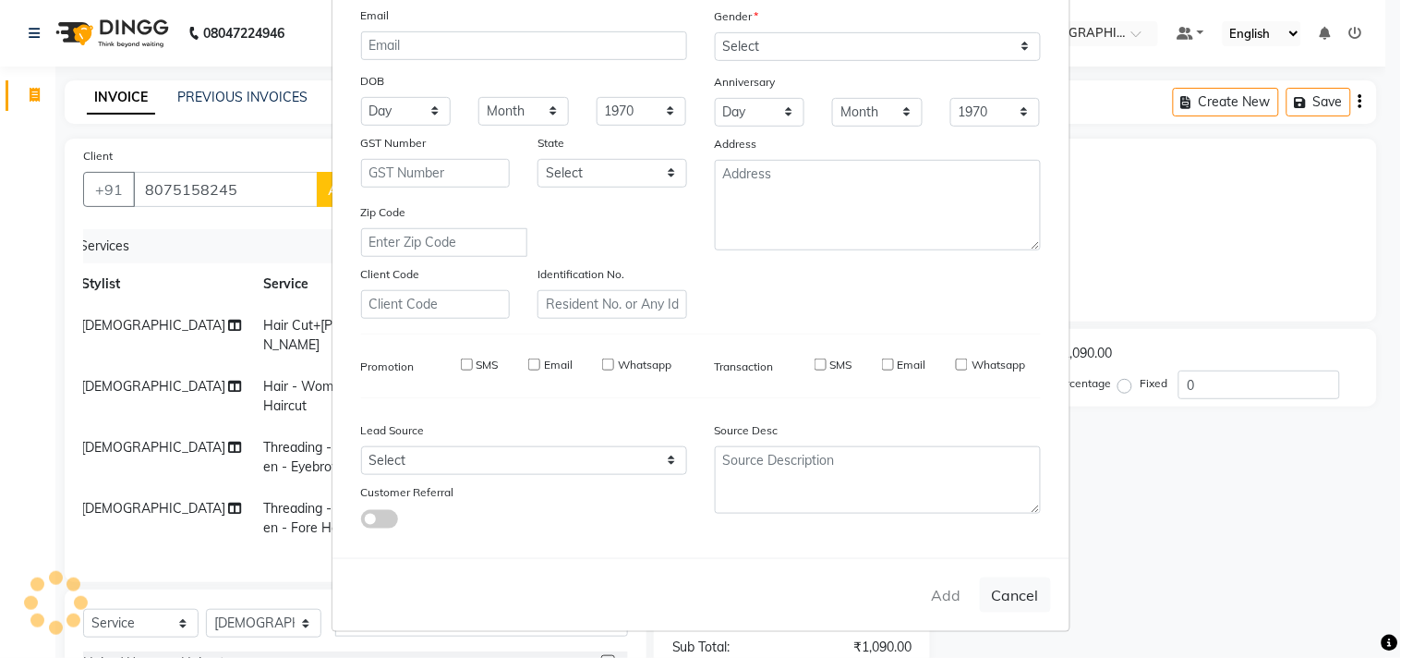
select select
checkbox input "false"
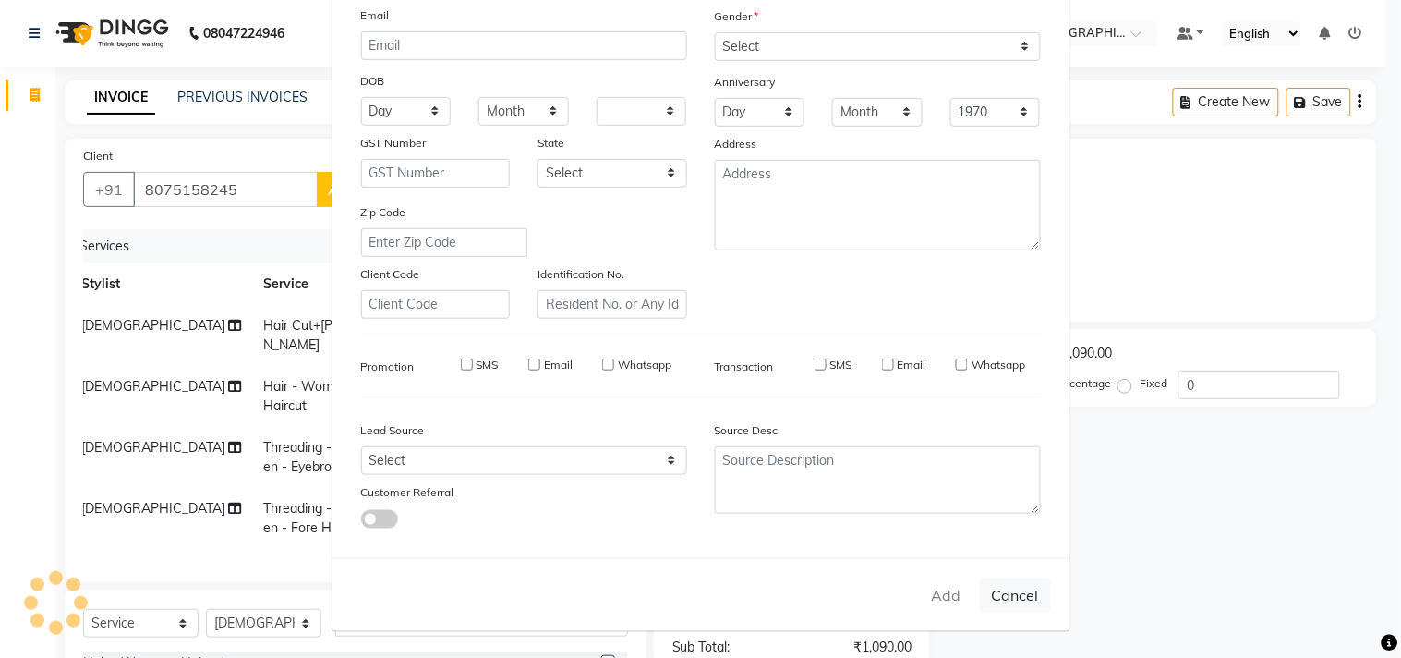
checkbox input "false"
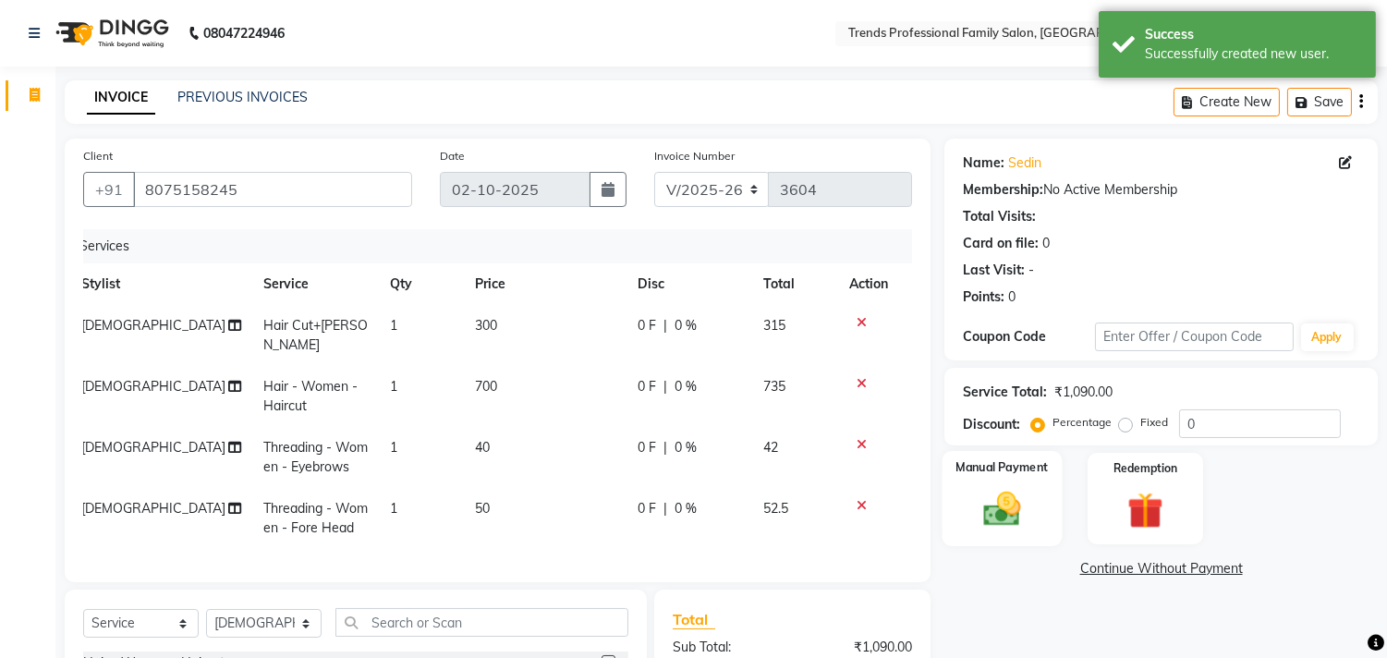
click at [989, 516] on img at bounding box center [1002, 509] width 61 height 43
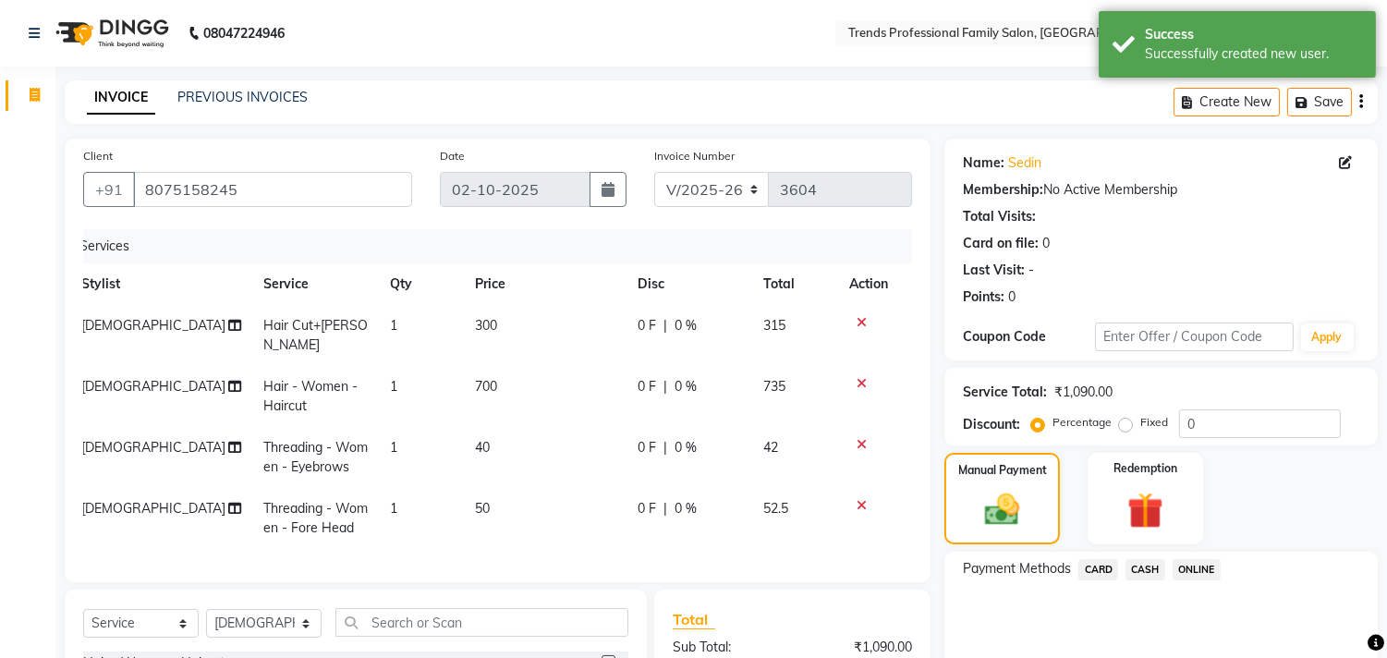
click at [1195, 567] on span "ONLINE" at bounding box center [1196, 569] width 48 height 21
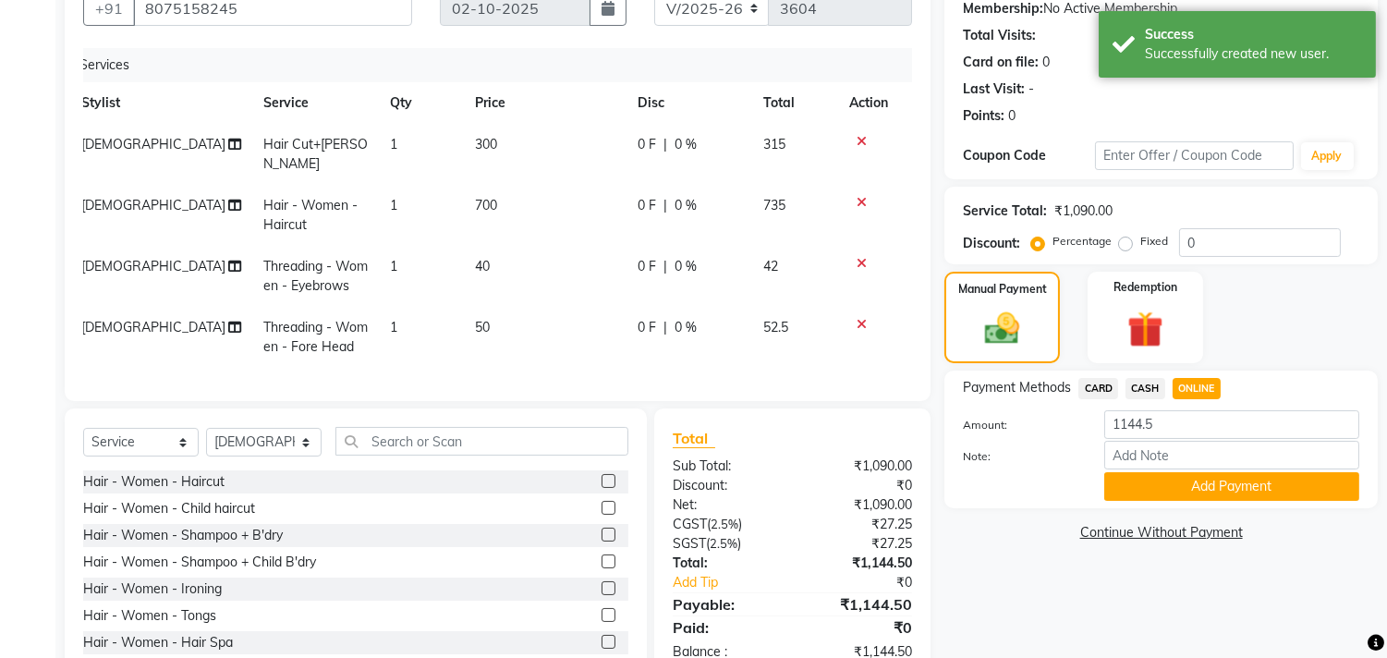
scroll to position [227, 0]
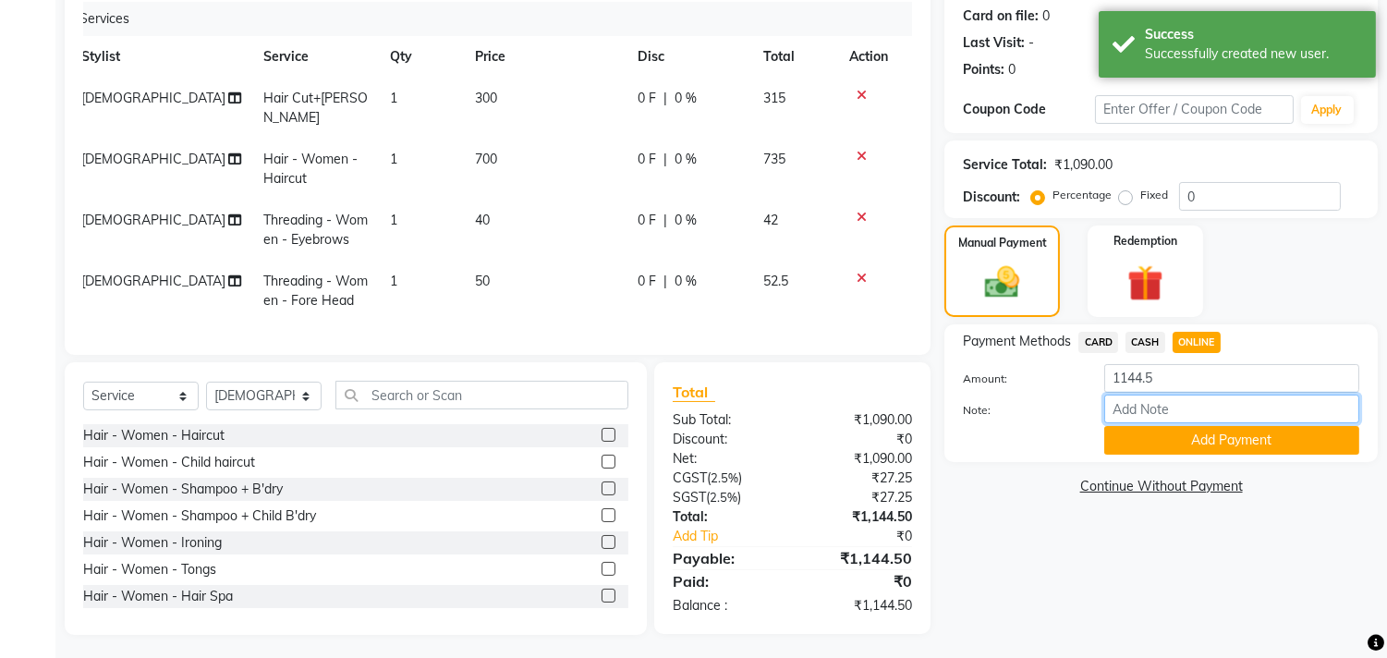
click at [1165, 405] on input "Note:" at bounding box center [1231, 408] width 255 height 29
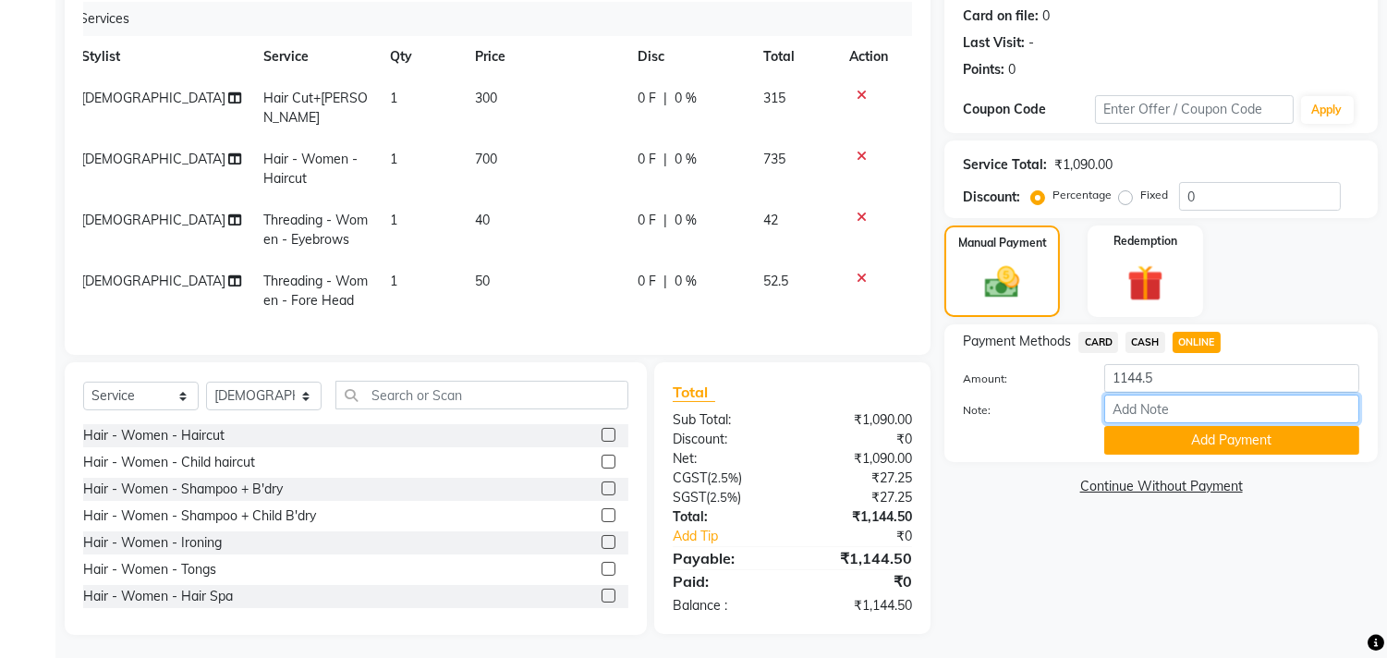
type input "THANK YOU VISIT AGAIN"
click at [1195, 434] on button "Add Payment" at bounding box center [1231, 440] width 255 height 29
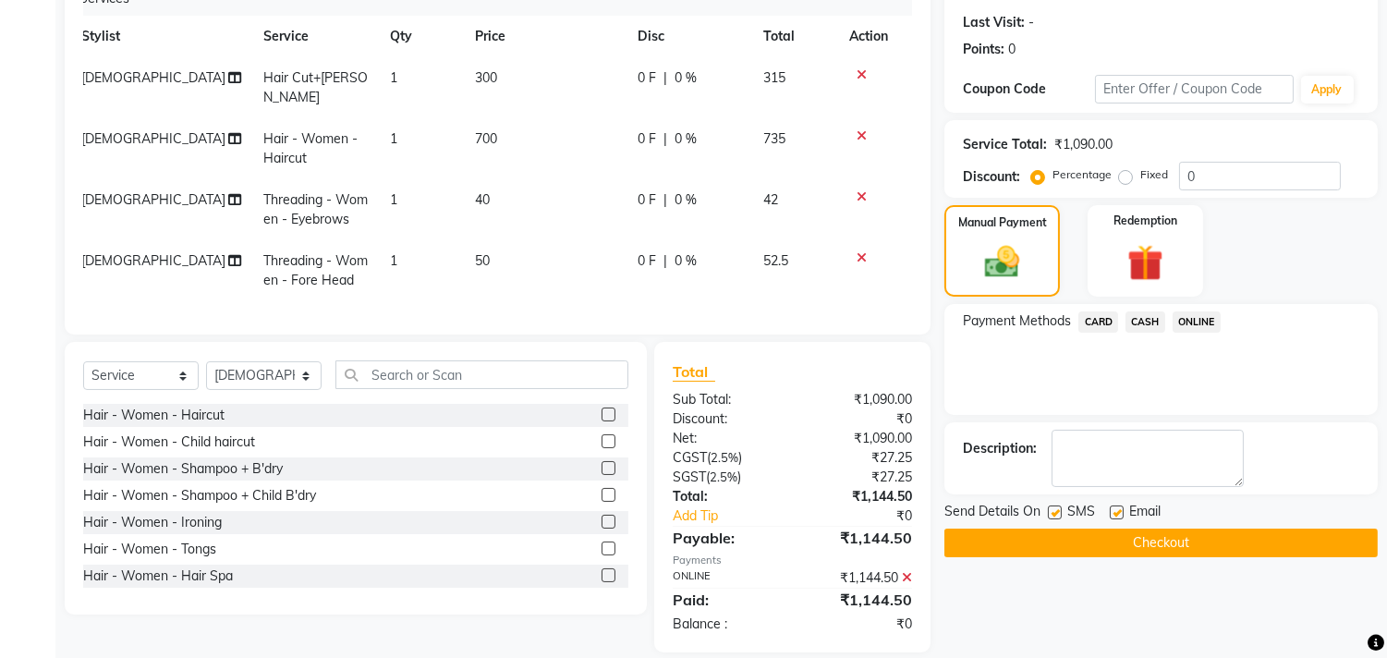
scroll to position [265, 0]
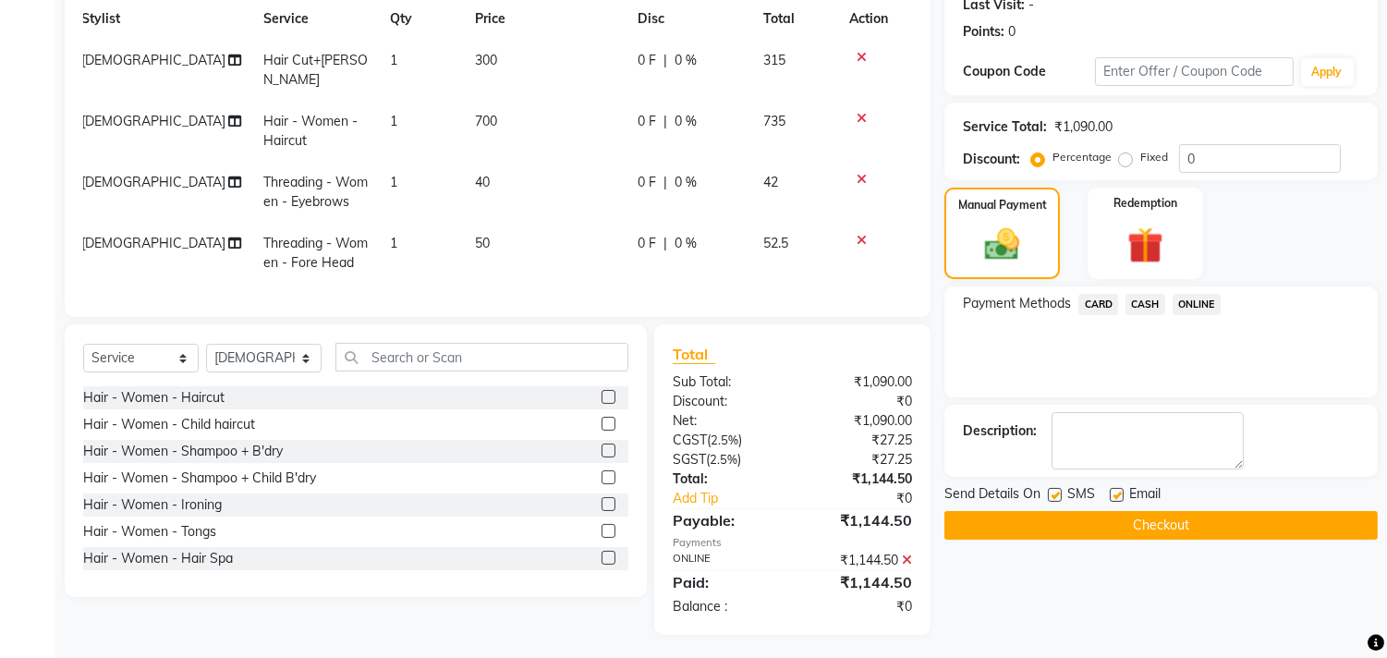
click at [1118, 492] on label at bounding box center [1117, 495] width 14 height 14
click at [1118, 492] on input "checkbox" at bounding box center [1116, 496] width 12 height 12
checkbox input "false"
click at [1110, 521] on button "Checkout" at bounding box center [1160, 525] width 433 height 29
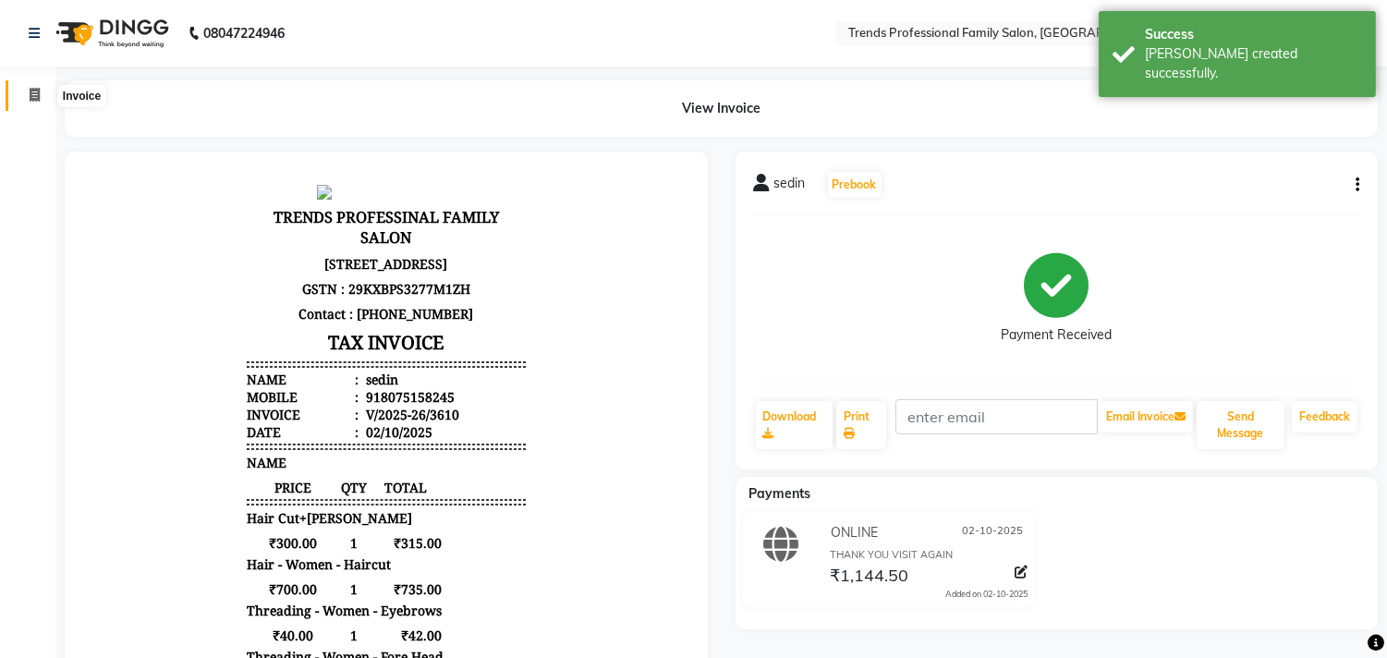
click at [30, 98] on icon at bounding box center [35, 95] width 10 height 14
select select "7345"
select select "service"
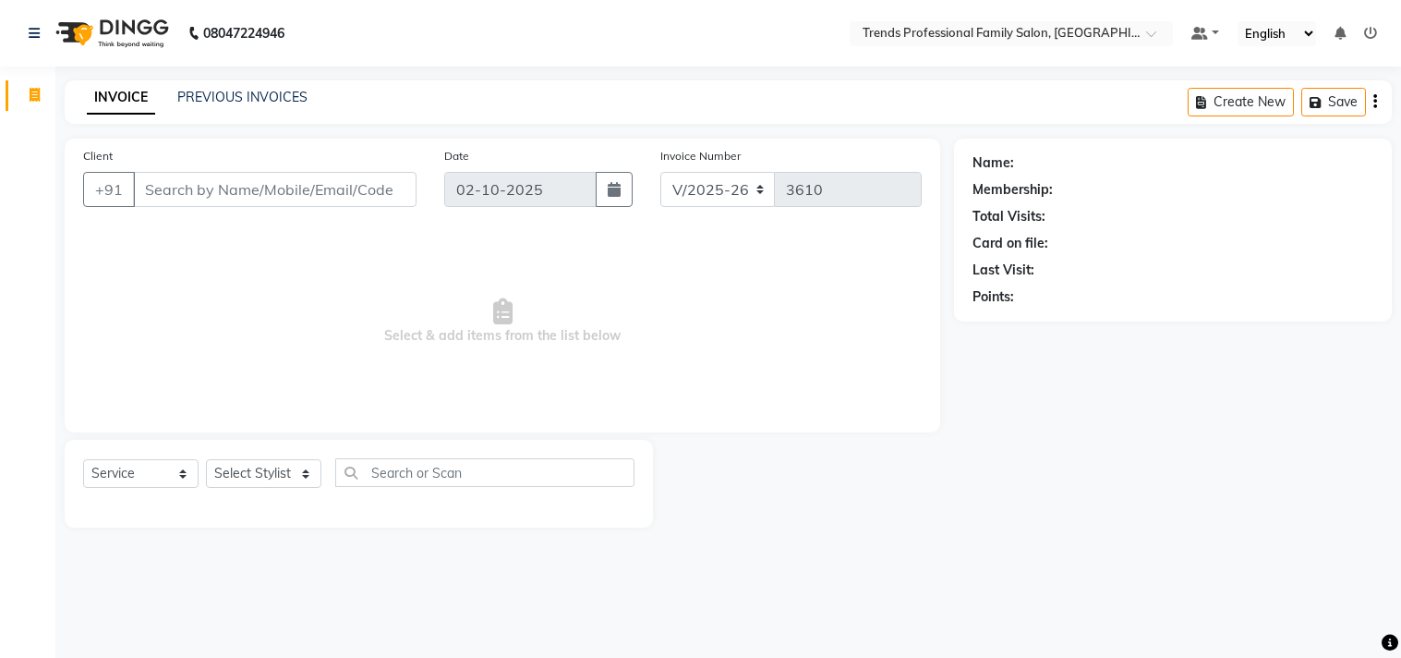
select select "7345"
select select "service"
drag, startPoint x: 93, startPoint y: 86, endPoint x: 245, endPoint y: 85, distance: 151.5
click at [245, 85] on div "INVOICE PREVIOUS INVOICES Create New Save" at bounding box center [729, 101] width 1328 height 43
click at [384, 96] on div "INVOICE PREVIOUS INVOICES Create New Save" at bounding box center [729, 101] width 1328 height 43
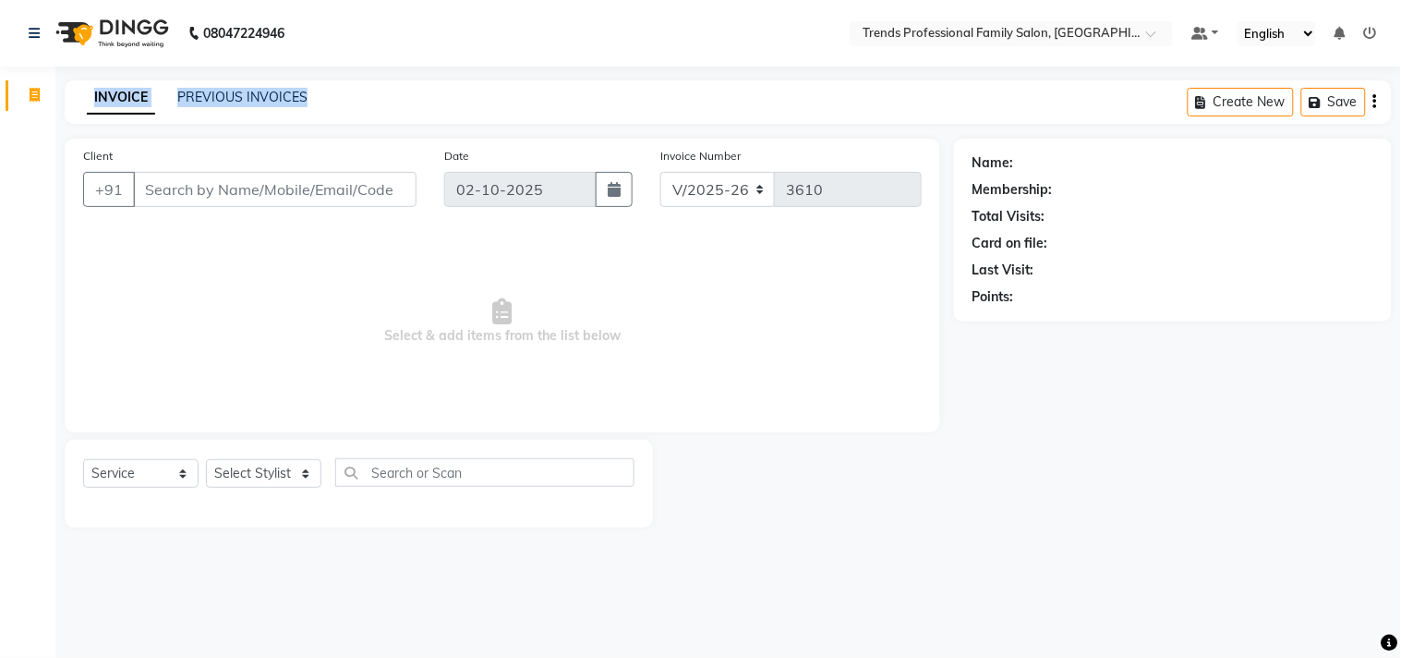
drag, startPoint x: 91, startPoint y: 89, endPoint x: 377, endPoint y: 92, distance: 286.4
click at [377, 92] on div "INVOICE PREVIOUS INVOICES Create New Save" at bounding box center [729, 101] width 1328 height 43
drag, startPoint x: 78, startPoint y: 144, endPoint x: 151, endPoint y: 162, distance: 75.1
click at [151, 162] on div "Client +91 Date 02-10-2025 Invoice Number V/2025 V/2025-26 3610 Select & add it…" at bounding box center [503, 286] width 876 height 294
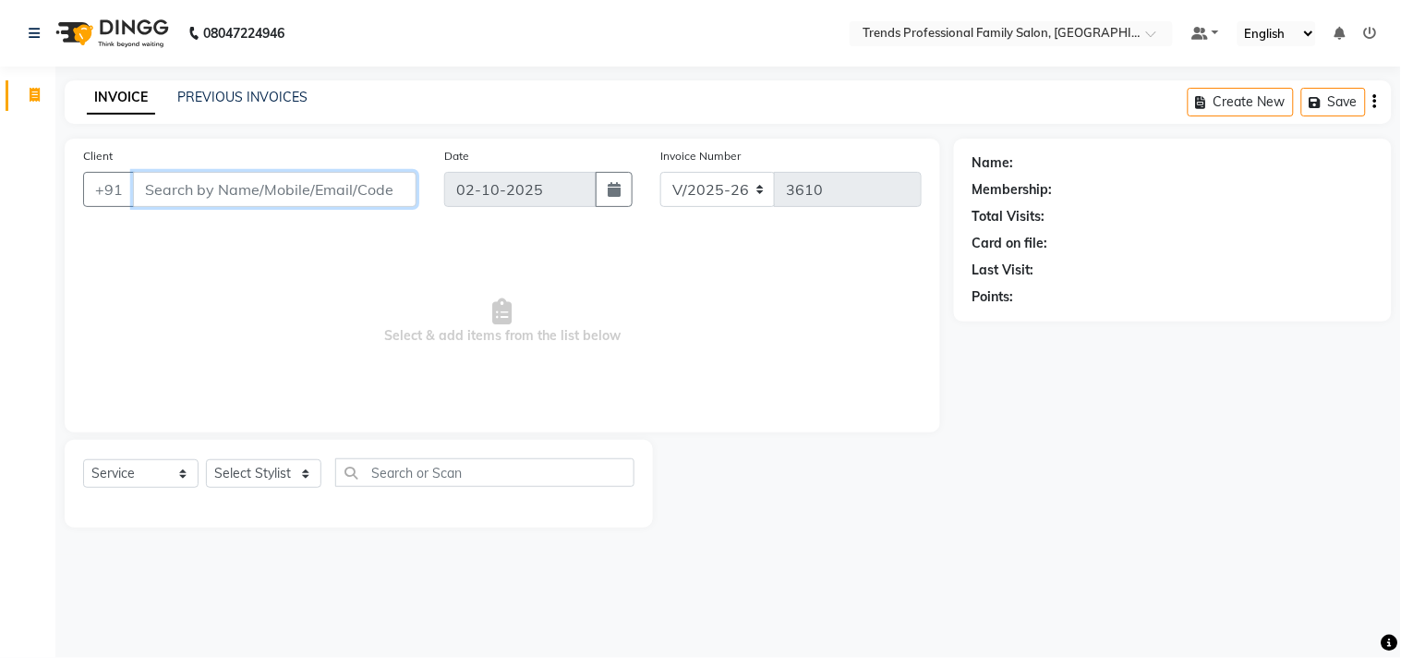
click at [492, 188] on div "Client +91 Date 02-10-2025 Invoice Number V/2025 V/2025-26 3610" at bounding box center [502, 184] width 867 height 76
drag, startPoint x: 504, startPoint y: 158, endPoint x: 528, endPoint y: 157, distance: 23.1
click at [528, 157] on div "Date 02-10-2025" at bounding box center [539, 184] width 217 height 76
drag, startPoint x: 668, startPoint y: 153, endPoint x: 831, endPoint y: 140, distance: 164.0
click at [831, 140] on div "Client +91 Date 02-10-2025 Invoice Number V/2025 V/2025-26 3610 Select & add it…" at bounding box center [503, 286] width 876 height 294
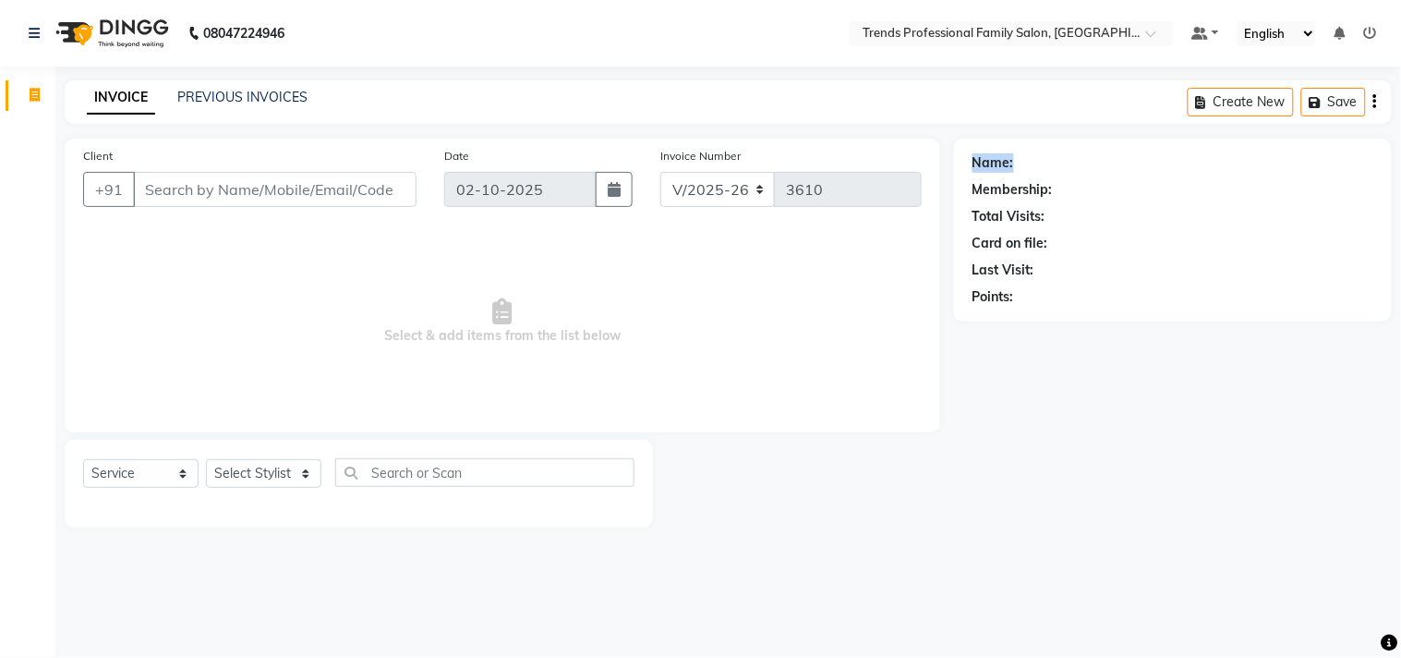
drag, startPoint x: 991, startPoint y: 160, endPoint x: 1054, endPoint y: 173, distance: 64.1
click at [1057, 171] on div "Name:" at bounding box center [1173, 162] width 401 height 19
drag, startPoint x: 999, startPoint y: 188, endPoint x: 1112, endPoint y: 189, distance: 113.6
click at [1118, 188] on div "Name: Membership: Total Visits: Card on file: Last Visit: Points:" at bounding box center [1173, 230] width 438 height 183
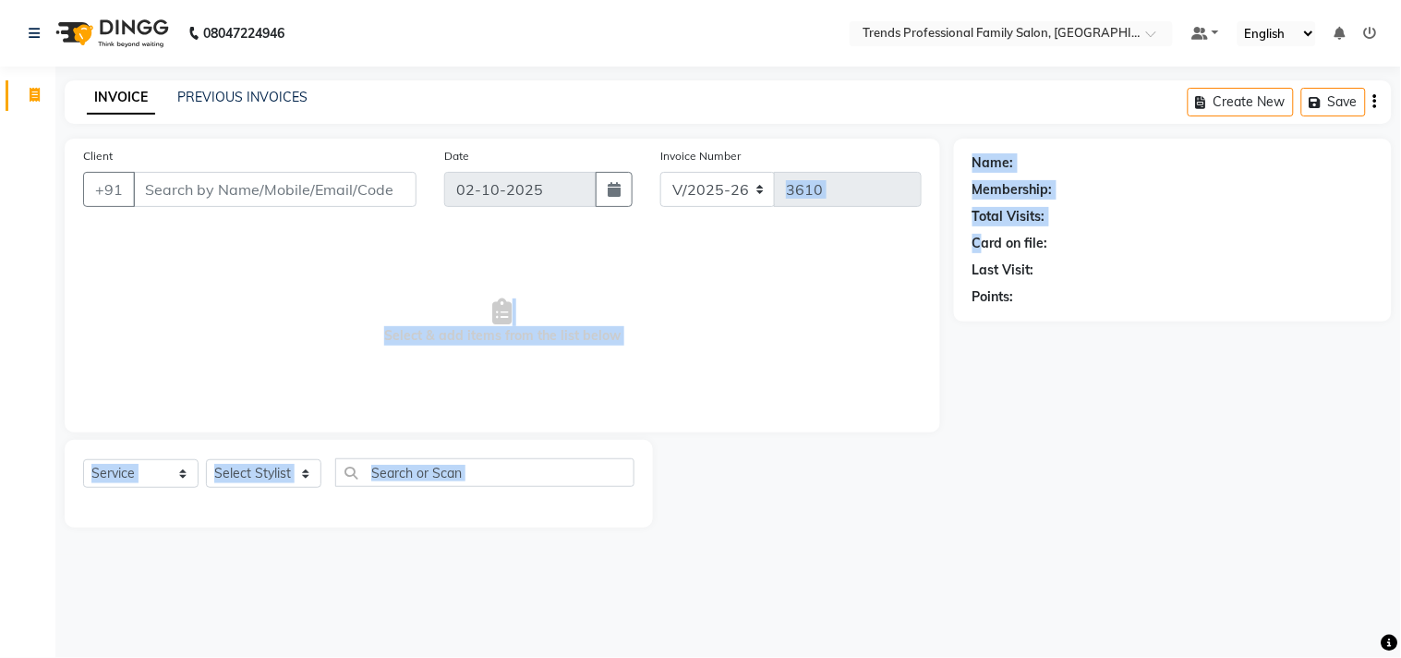
drag, startPoint x: 993, startPoint y: 225, endPoint x: 1057, endPoint y: 216, distance: 64.4
click at [807, 223] on div "Client +91 Date 02-10-2025 Invoice Number V/2025 V/2025-26 3610 Select & add it…" at bounding box center [728, 333] width 1355 height 389
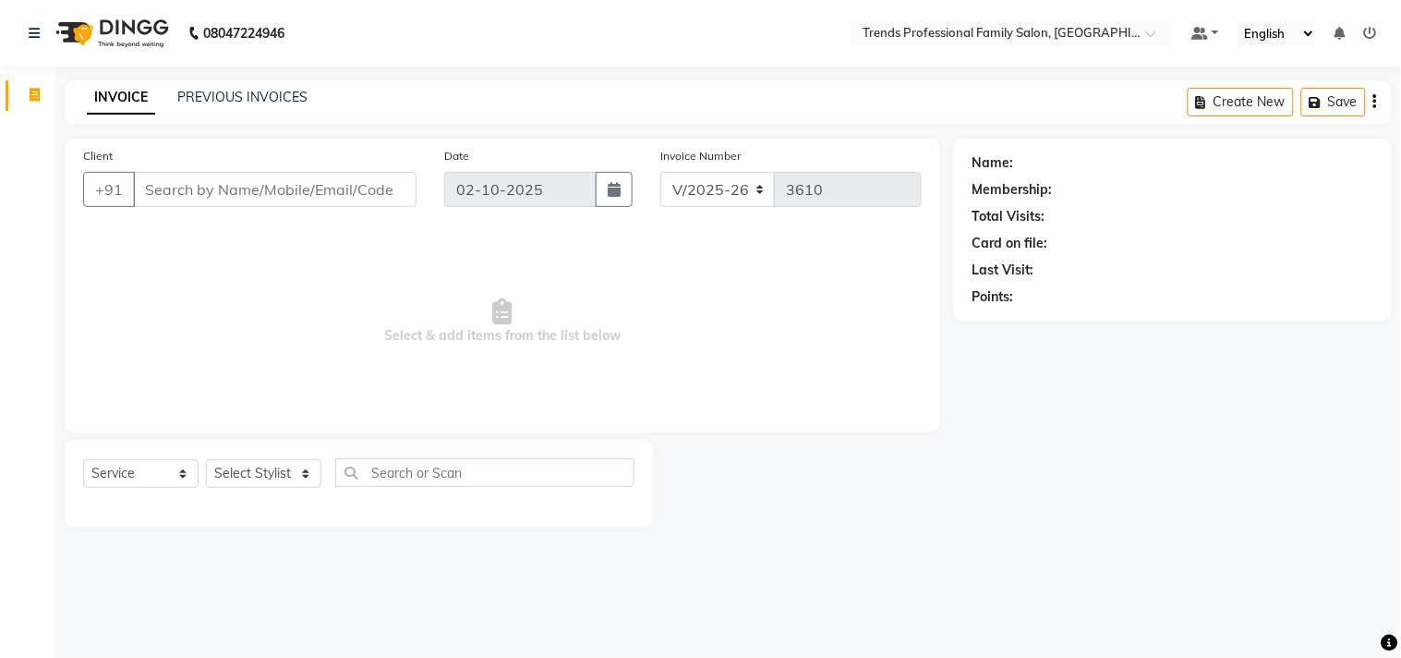
click at [1119, 241] on div "Card on file:" at bounding box center [1173, 243] width 401 height 19
click at [1121, 249] on div "Card on file:" at bounding box center [1173, 243] width 401 height 19
drag, startPoint x: 1121, startPoint y: 249, endPoint x: 1119, endPoint y: 237, distance: 12.2
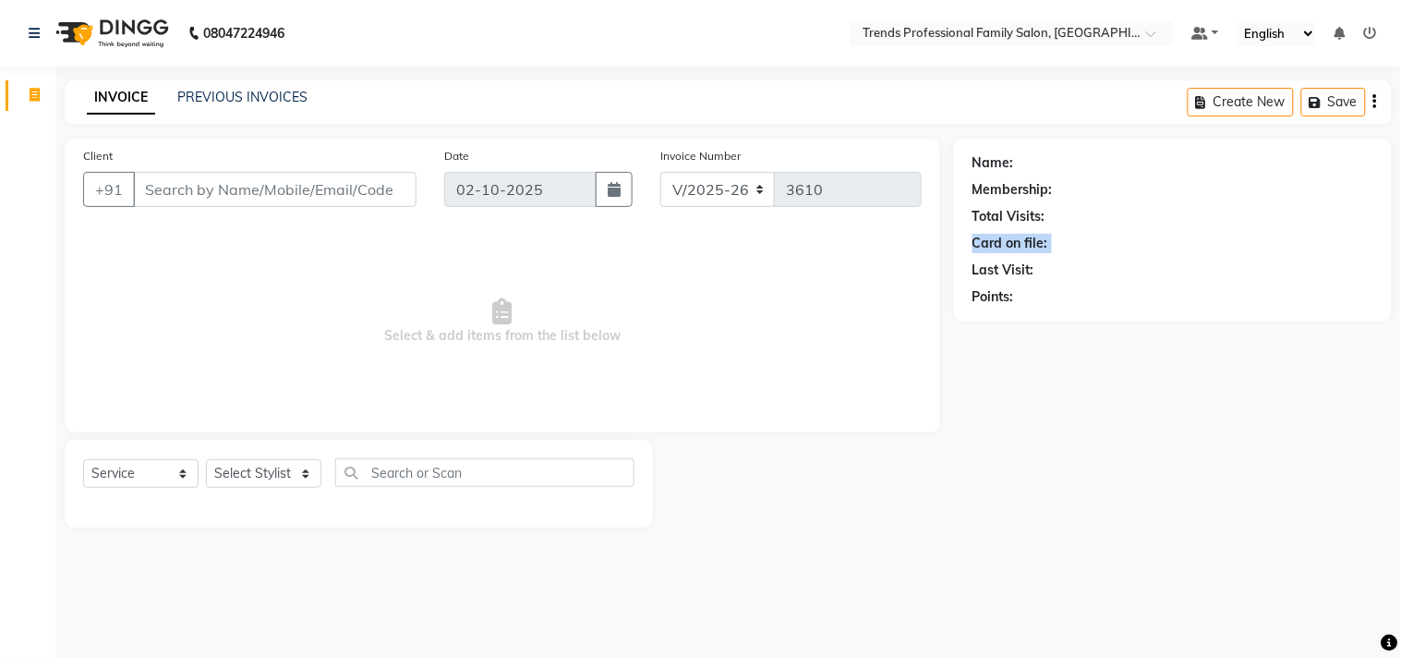
click at [1121, 246] on div "Card on file:" at bounding box center [1173, 243] width 401 height 19
click at [1050, 234] on div "Card on file:" at bounding box center [1173, 243] width 401 height 19
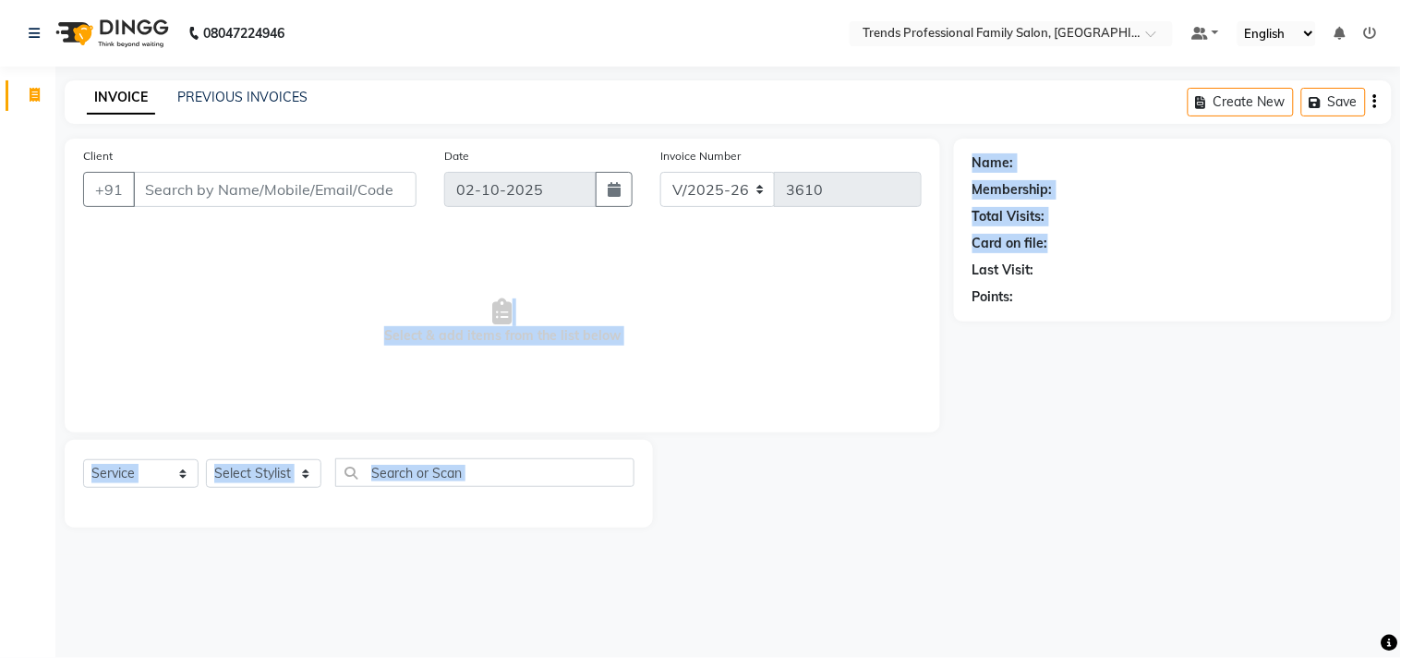
drag, startPoint x: 1049, startPoint y: 228, endPoint x: 1011, endPoint y: 222, distance: 39.3
click at [940, 236] on div "Client +91 Date 02-10-2025 Invoice Number V/2025 V/2025-26 3610 Select & add it…" at bounding box center [728, 333] width 1355 height 389
drag, startPoint x: 1035, startPoint y: 260, endPoint x: 1063, endPoint y: 250, distance: 30.1
click at [966, 254] on div "Name: Membership: Total Visits: Card on file: Last Visit: Points:" at bounding box center [1173, 230] width 438 height 183
drag, startPoint x: 1026, startPoint y: 301, endPoint x: 1174, endPoint y: 205, distance: 176.3
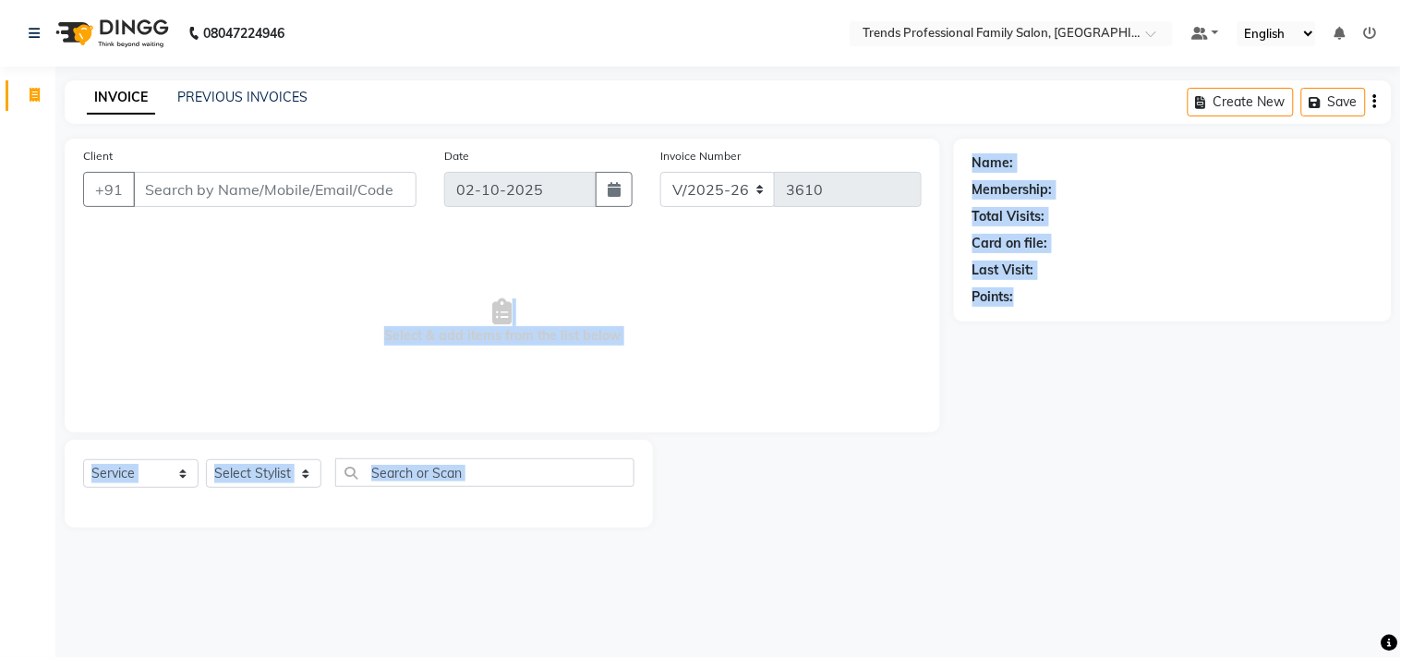
click at [989, 252] on div "Name: Membership: Total Visits: Card on file: Last Visit: Points:" at bounding box center [1173, 226] width 401 height 161
drag, startPoint x: 1233, startPoint y: 182, endPoint x: 1207, endPoint y: 126, distance: 62.0
click at [714, 161] on div "Client +91 Date 02-10-2025 Invoice Number V/2025 V/2025-26 3610 Select & add it…" at bounding box center [728, 333] width 1355 height 389
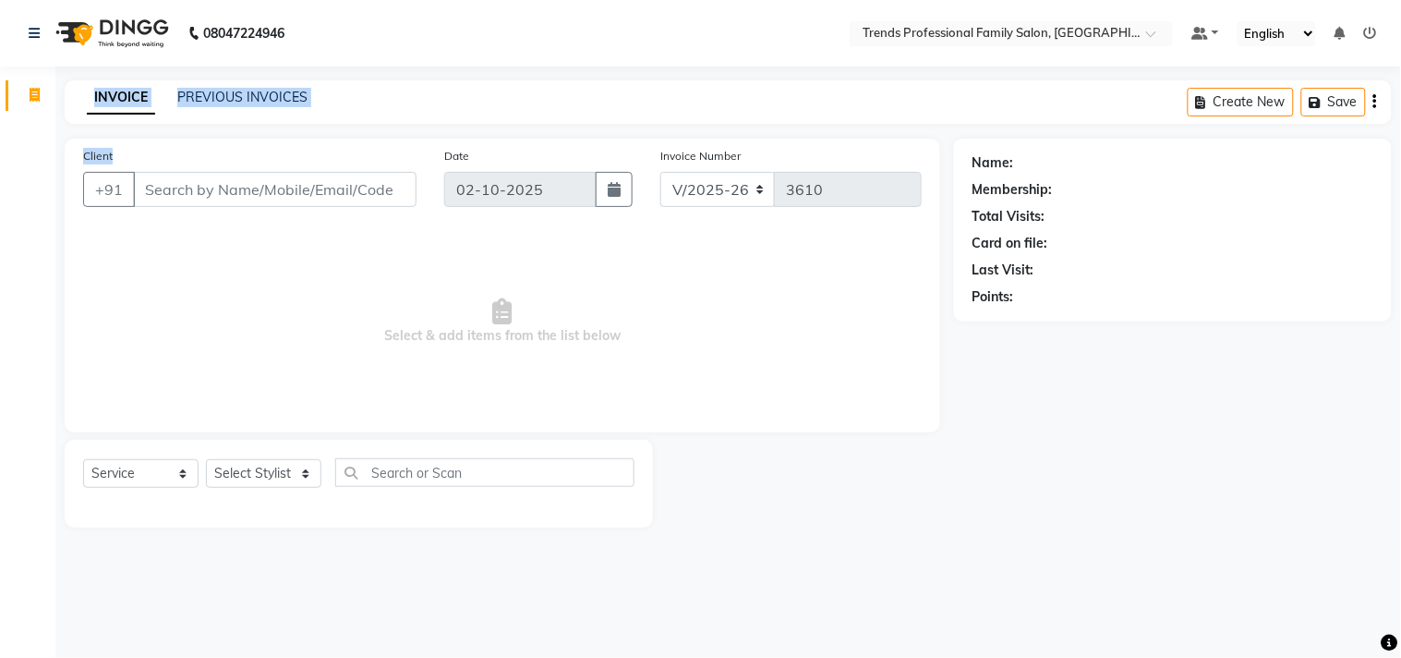
drag, startPoint x: 0, startPoint y: 78, endPoint x: 534, endPoint y: 167, distance: 541.4
click at [512, 167] on app-home "08047224946 Select Location × Trends Professional Family Salon, Nelamangala Def…" at bounding box center [700, 277] width 1401 height 555
click at [436, 80] on div "INVOICE PREVIOUS INVOICES Create New Save" at bounding box center [729, 101] width 1328 height 43
drag, startPoint x: 380, startPoint y: 336, endPoint x: 661, endPoint y: 326, distance: 281.0
click at [661, 326] on span "Select & add items from the list below" at bounding box center [502, 321] width 839 height 185
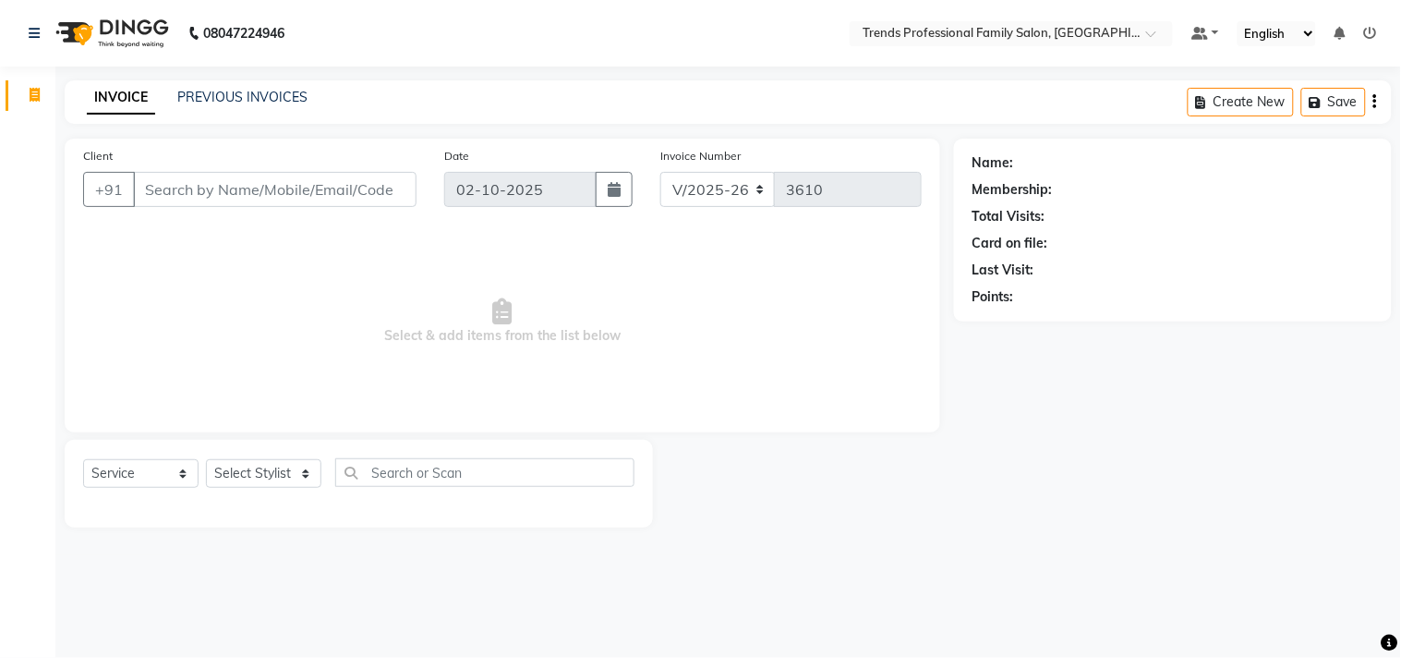
click at [513, 310] on span "Select & add items from the list below" at bounding box center [502, 321] width 839 height 185
click at [488, 298] on span "Select & add items from the list below" at bounding box center [502, 321] width 839 height 185
click at [515, 307] on span "Select & add items from the list below" at bounding box center [502, 321] width 839 height 185
drag, startPoint x: 149, startPoint y: 474, endPoint x: 21, endPoint y: 440, distance: 132.0
click at [21, 446] on app-home "08047224946 Select Location × Trends Professional Family Salon, Nelamangala Def…" at bounding box center [700, 277] width 1401 height 555
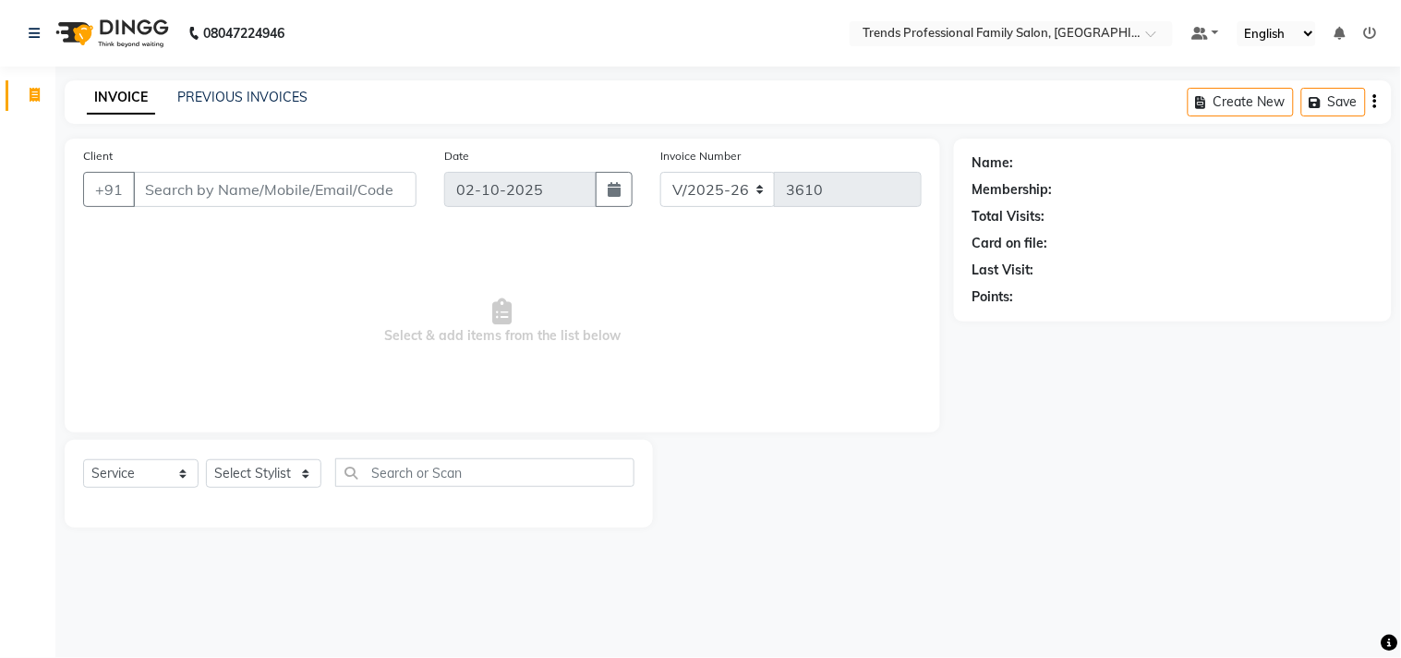
drag, startPoint x: 515, startPoint y: 316, endPoint x: 417, endPoint y: 319, distance: 98.0
click at [517, 317] on span "Select & add items from the list below" at bounding box center [502, 321] width 839 height 185
drag, startPoint x: 214, startPoint y: 467, endPoint x: 334, endPoint y: 449, distance: 120.5
click at [311, 458] on div "Select Service Product Membership Package Voucher Prepaid Gift Card Select Styl…" at bounding box center [359, 479] width 552 height 43
drag, startPoint x: 366, startPoint y: 474, endPoint x: 501, endPoint y: 482, distance: 135.1
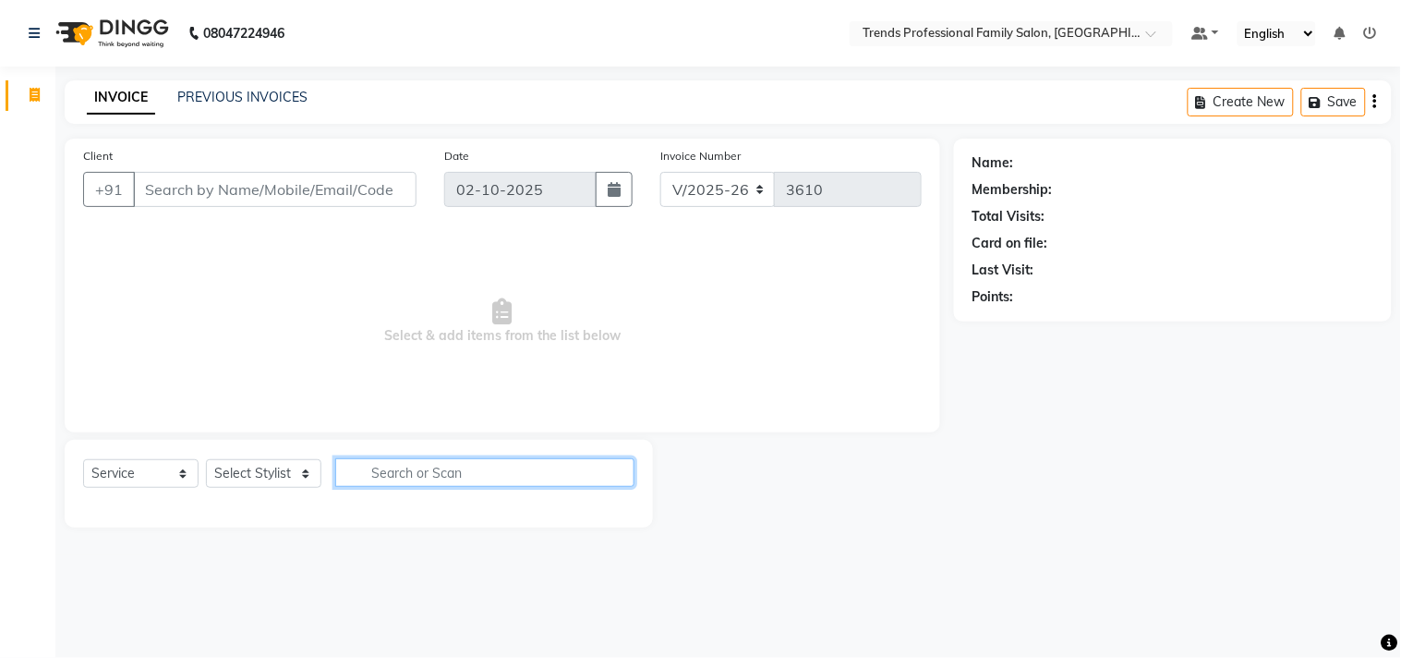
click at [501, 482] on input "text" at bounding box center [484, 472] width 299 height 29
drag, startPoint x: 467, startPoint y: 465, endPoint x: 500, endPoint y: 472, distance: 33.2
click at [493, 475] on input "text" at bounding box center [484, 472] width 299 height 29
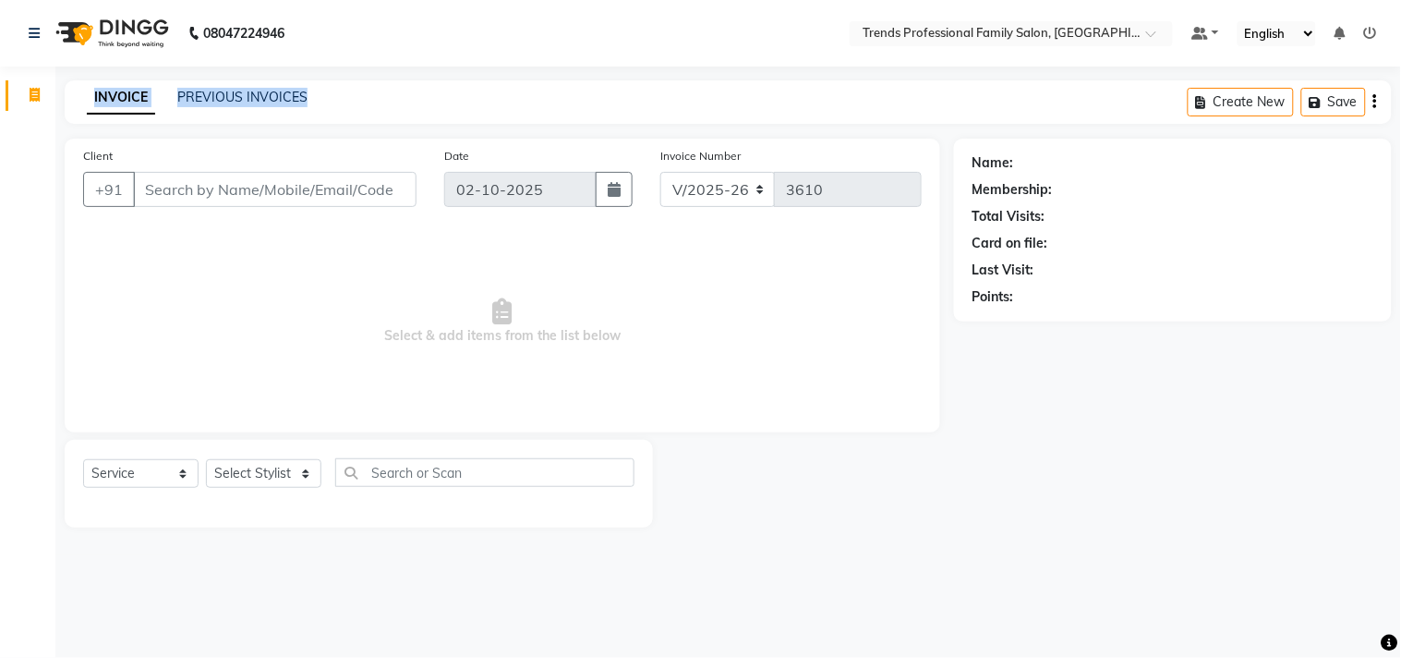
drag, startPoint x: 91, startPoint y: 80, endPoint x: 455, endPoint y: 123, distance: 367.4
click at [455, 123] on div "INVOICE PREVIOUS INVOICES Create New Save" at bounding box center [729, 101] width 1328 height 43
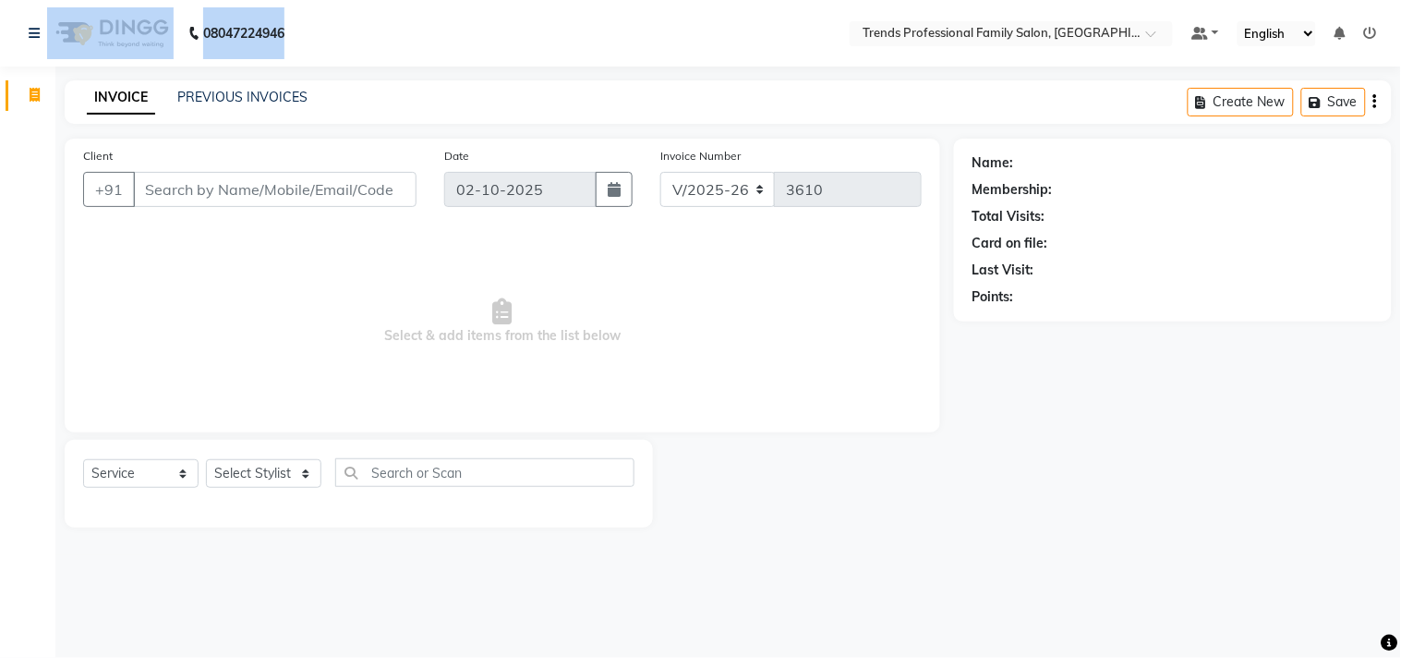
drag, startPoint x: 0, startPoint y: 29, endPoint x: 485, endPoint y: 68, distance: 486.6
click at [485, 68] on div "08047224946 Select Location × Trends Professional Family Salon, Nelamangala Def…" at bounding box center [700, 329] width 1401 height 658
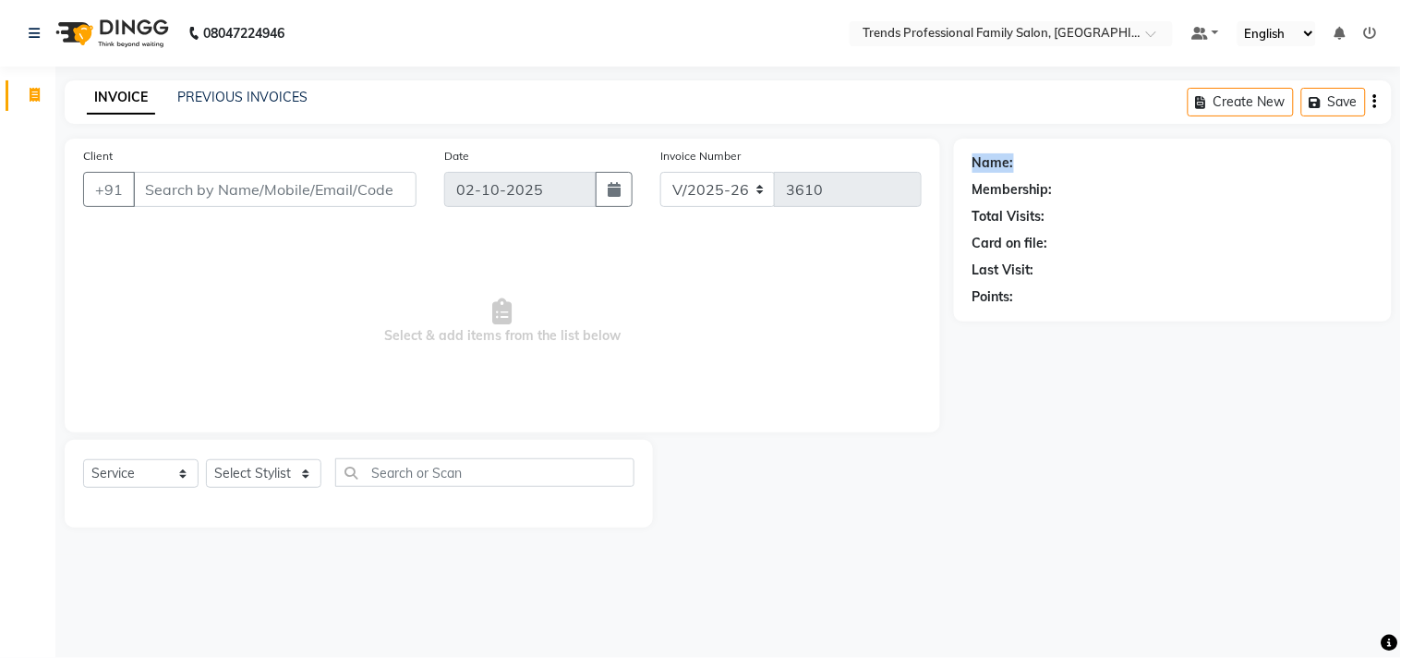
drag, startPoint x: 973, startPoint y: 162, endPoint x: 1050, endPoint y: 237, distance: 107.8
click at [1105, 217] on div "Name: Membership: Total Visits: Card on file: Last Visit: Points:" at bounding box center [1173, 226] width 401 height 161
drag, startPoint x: 971, startPoint y: 247, endPoint x: 1008, endPoint y: 315, distance: 77.7
click at [1122, 275] on div "Name: Membership: Total Visits: Card on file: Last Visit: Points:" at bounding box center [1173, 230] width 438 height 183
drag, startPoint x: 1056, startPoint y: 310, endPoint x: 772, endPoint y: 334, distance: 284.6
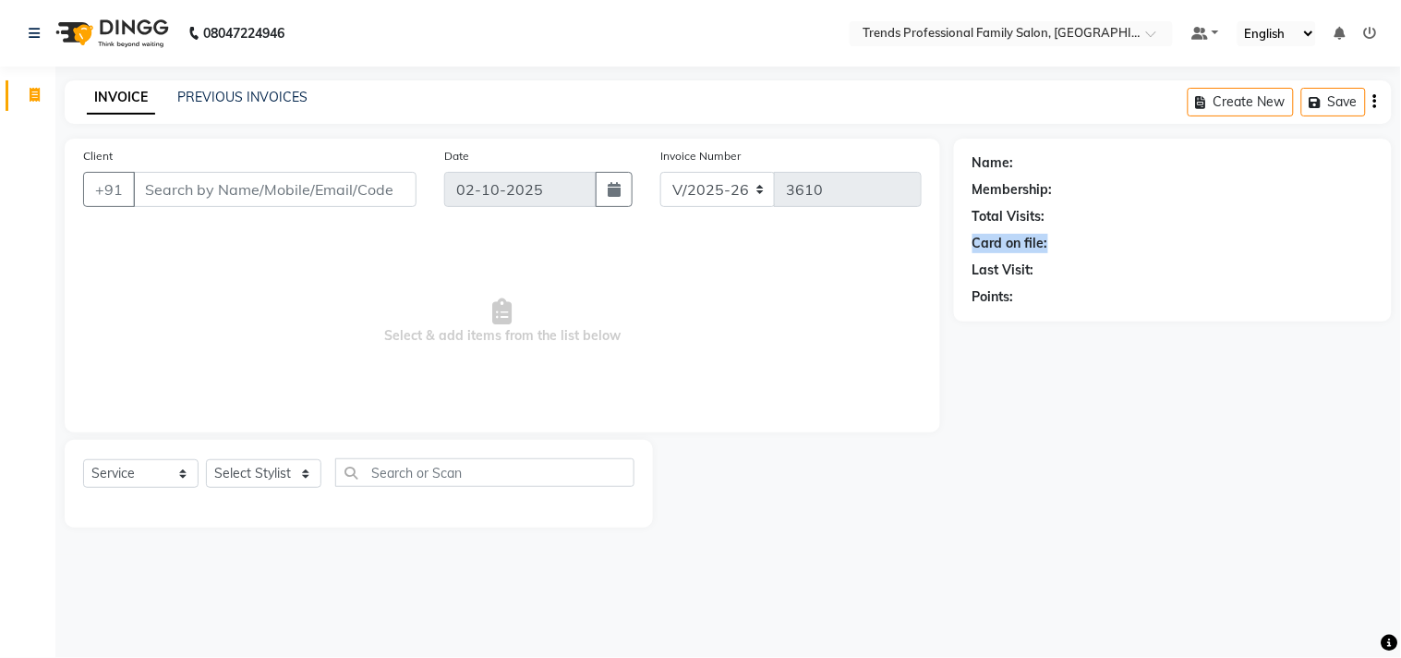
click at [684, 334] on span "Select & add items from the list below" at bounding box center [502, 321] width 839 height 185
drag, startPoint x: 1111, startPoint y: 307, endPoint x: 1070, endPoint y: 285, distance: 47.1
click at [1083, 290] on div "Name: Membership: Total Visits: Card on file: Last Visit: Points:" at bounding box center [1173, 230] width 438 height 183
drag, startPoint x: 1070, startPoint y: 285, endPoint x: 802, endPoint y: 260, distance: 269.1
click at [1036, 283] on div "Name: Membership: Total Visits: Card on file: Last Visit: Points:" at bounding box center [1173, 226] width 401 height 161
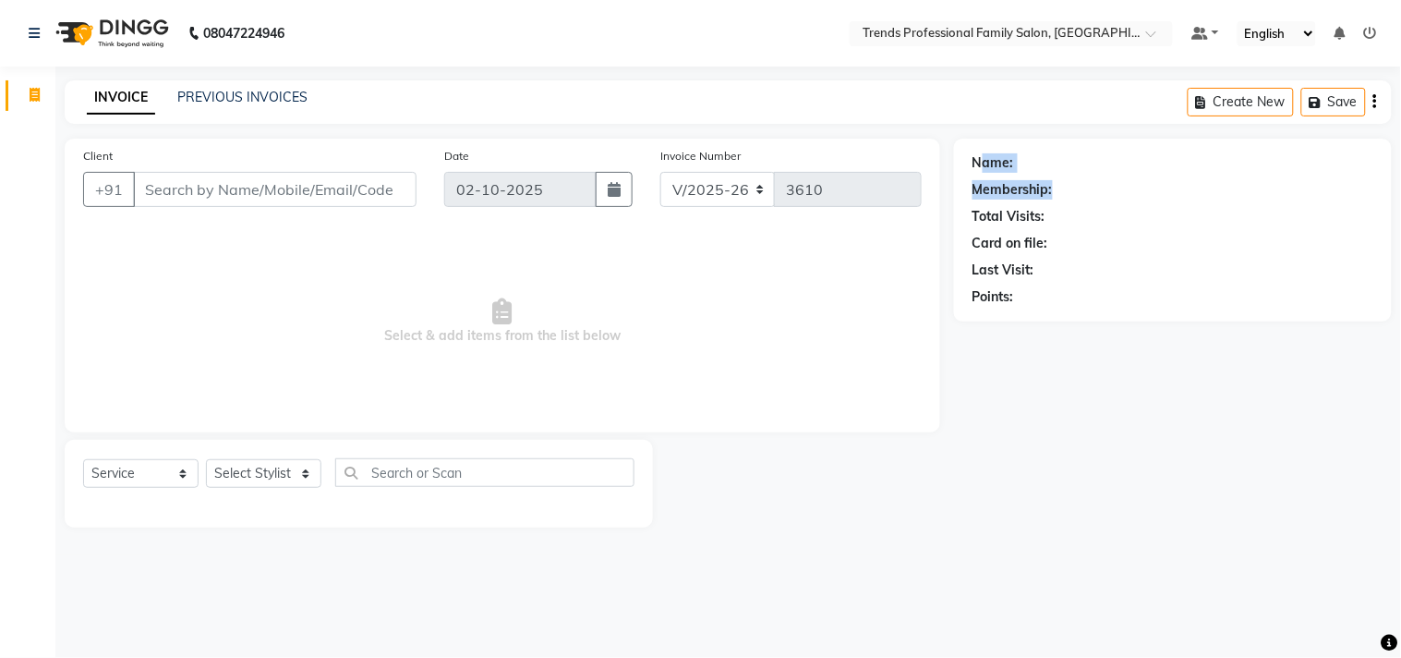
drag, startPoint x: 1055, startPoint y: 168, endPoint x: 1020, endPoint y: 261, distance: 98.8
click at [1090, 194] on div "Name: Membership: Total Visits: Card on file: Last Visit: Points:" at bounding box center [1173, 226] width 401 height 161
drag, startPoint x: 1033, startPoint y: 241, endPoint x: 1041, endPoint y: 297, distance: 56.1
click at [1115, 266] on div "Client +91 Date 02-10-2025 Invoice Number V/2025 V/2025-26 3610 Select & add it…" at bounding box center [728, 333] width 1355 height 389
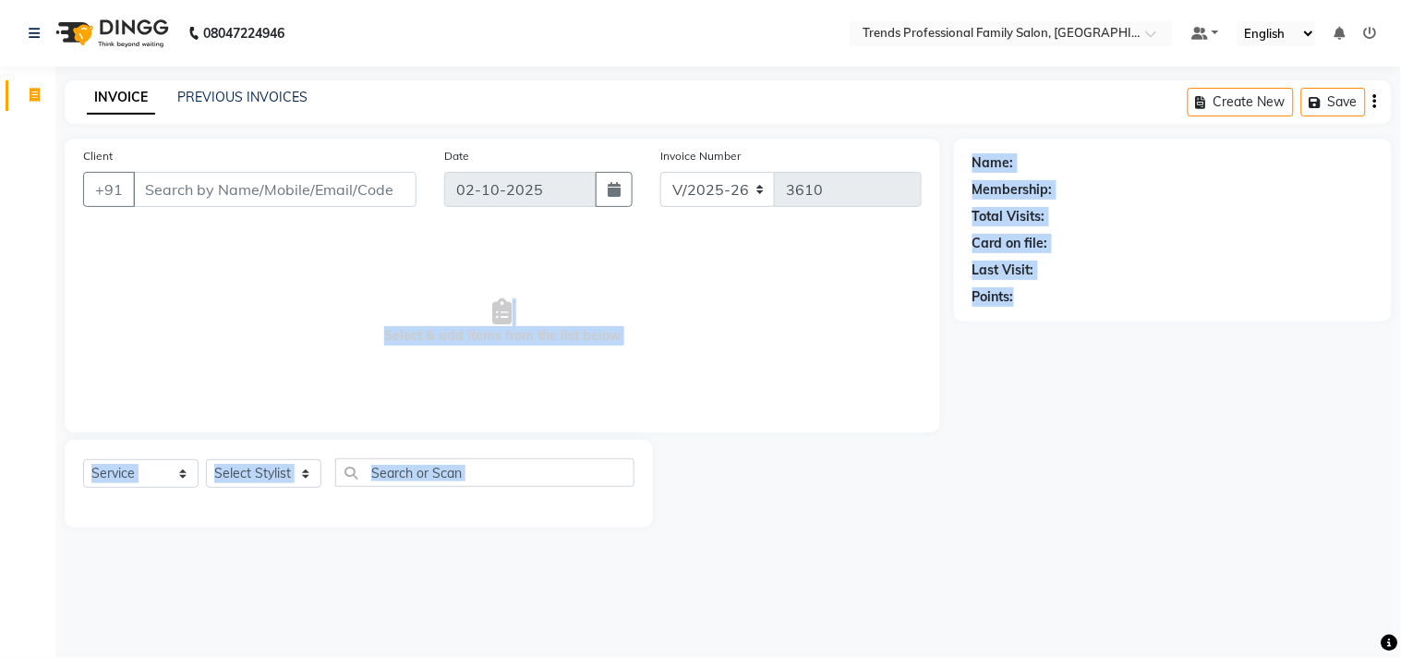
drag, startPoint x: 918, startPoint y: 316, endPoint x: 1072, endPoint y: 311, distance: 153.4
click at [1072, 311] on div "Client +91 Date 02-10-2025 Invoice Number V/2025 V/2025-26 3610 Select & add it…" at bounding box center [728, 333] width 1355 height 389
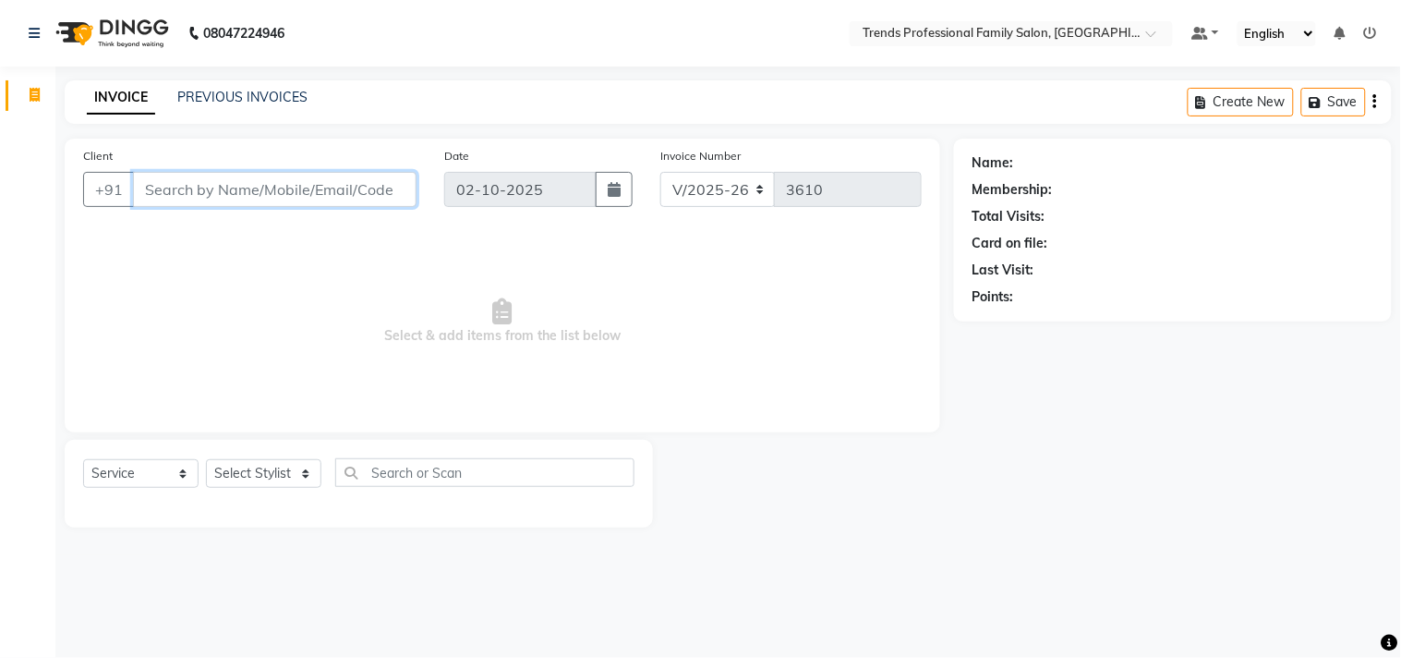
drag, startPoint x: 391, startPoint y: 187, endPoint x: 67, endPoint y: 178, distance: 323.5
click at [69, 179] on div "Client +91" at bounding box center [249, 184] width 361 height 76
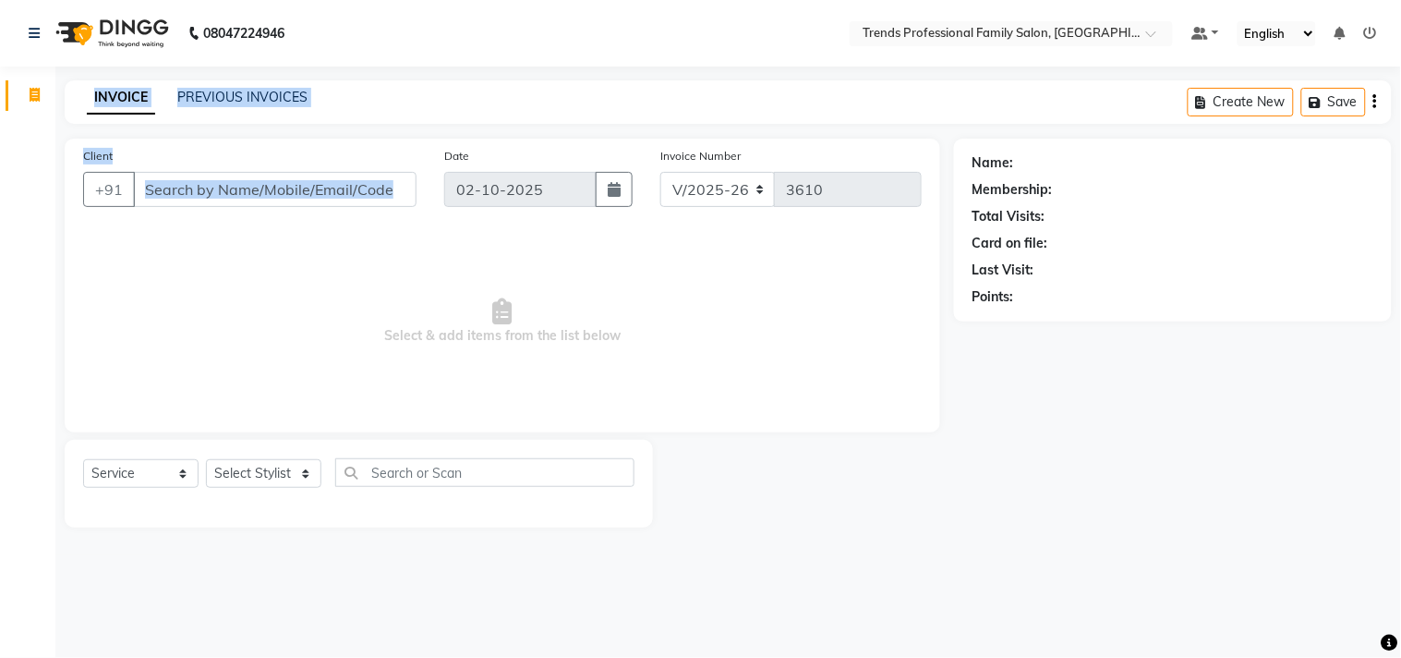
drag, startPoint x: 80, startPoint y: 97, endPoint x: 478, endPoint y: 133, distance: 398.9
click at [477, 134] on main "INVOICE PREVIOUS INVOICES Create New Save Client +91 Date 02-10-2025 Invoice Nu…" at bounding box center [728, 317] width 1346 height 475
click at [476, 123] on div "INVOICE PREVIOUS INVOICES Create New Save" at bounding box center [729, 101] width 1328 height 43
drag, startPoint x: 77, startPoint y: 96, endPoint x: 376, endPoint y: 103, distance: 299.4
click at [376, 103] on div "INVOICE PREVIOUS INVOICES Create New Save" at bounding box center [729, 101] width 1328 height 43
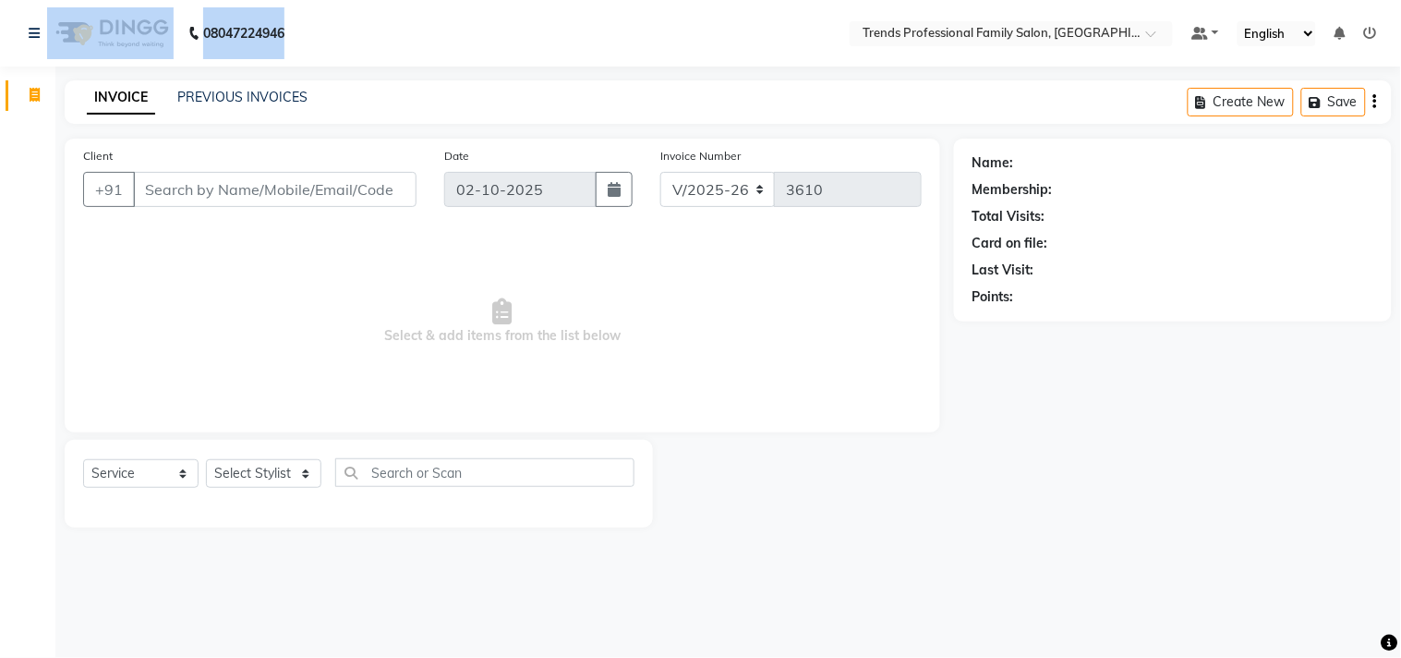
drag, startPoint x: 306, startPoint y: 26, endPoint x: 4, endPoint y: 32, distance: 302.2
click at [4, 32] on nav "08047224946 Select Location × Trends Professional Family Salon, Nelamangala Def…" at bounding box center [700, 33] width 1401 height 67
click at [352, 37] on nav "08047224946 Select Location × Trends Professional Family Salon, Nelamangala Def…" at bounding box center [700, 33] width 1401 height 67
drag, startPoint x: 283, startPoint y: 21, endPoint x: 31, endPoint y: -4, distance: 252.5
click at [31, 0] on html "08047224946 Select Location × Trends Professional Family Salon, Nelamangala Def…" at bounding box center [700, 329] width 1401 height 658
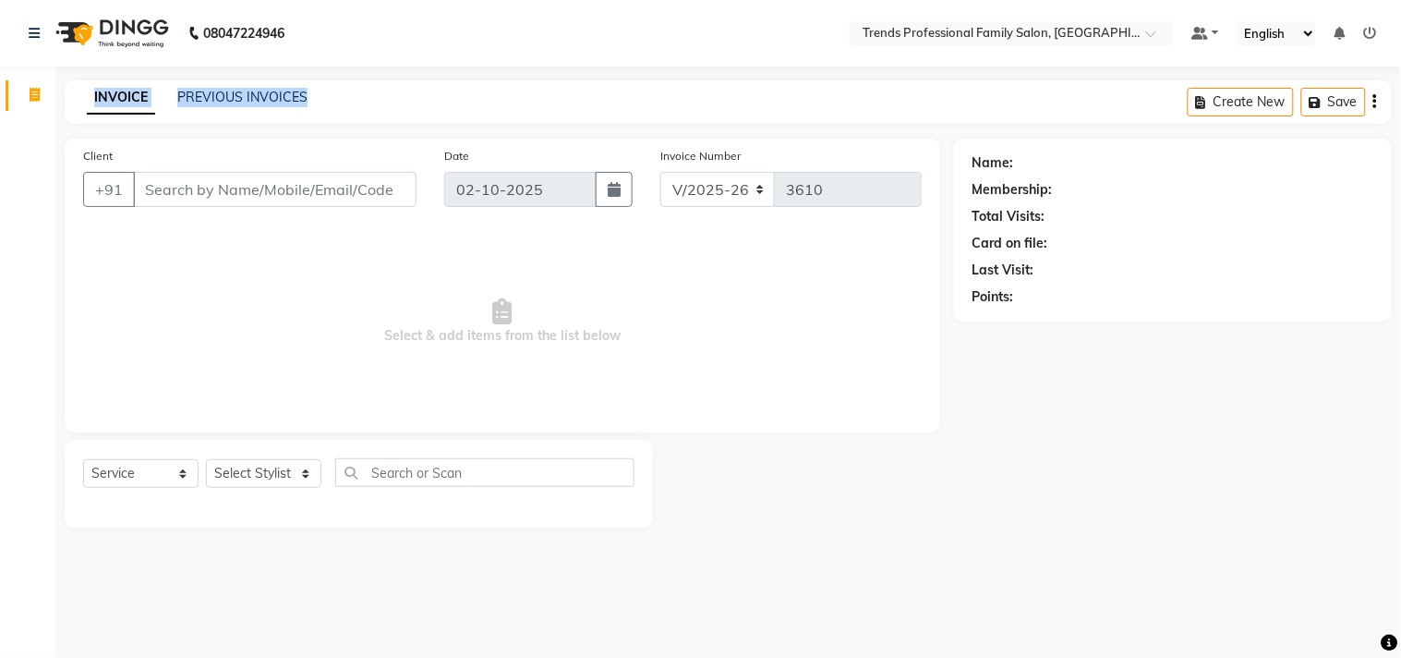
drag, startPoint x: 95, startPoint y: 94, endPoint x: 485, endPoint y: 94, distance: 389.9
click at [485, 94] on div "INVOICE PREVIOUS INVOICES Create New Save" at bounding box center [729, 101] width 1328 height 43
drag, startPoint x: 410, startPoint y: 55, endPoint x: 398, endPoint y: 55, distance: 12.0
click at [409, 55] on nav "08047224946 Select Location × Trends Professional Family Salon, Nelamangala Def…" at bounding box center [700, 33] width 1401 height 67
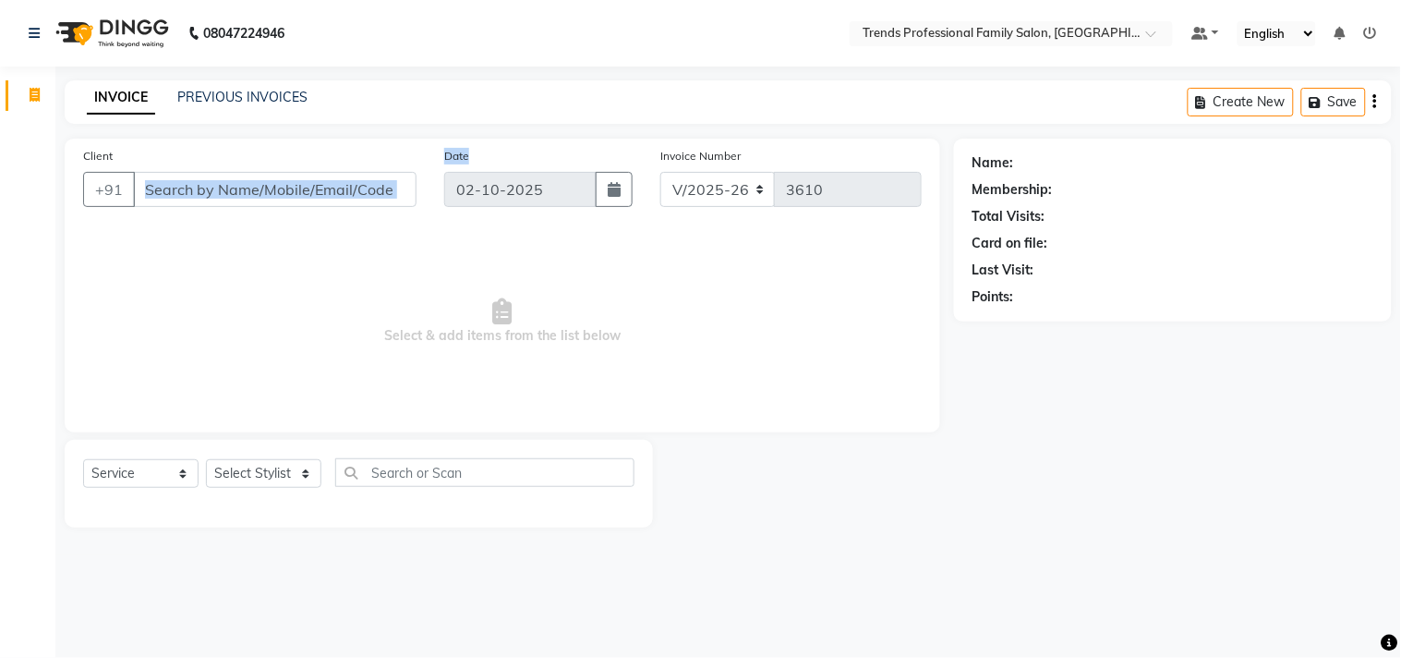
drag, startPoint x: 427, startPoint y: 149, endPoint x: 703, endPoint y: 140, distance: 276.4
click at [662, 140] on div "Client +91 Date 02-10-2025 Invoice Number V/2025 V/2025-26 3610 Select & add it…" at bounding box center [503, 286] width 876 height 294
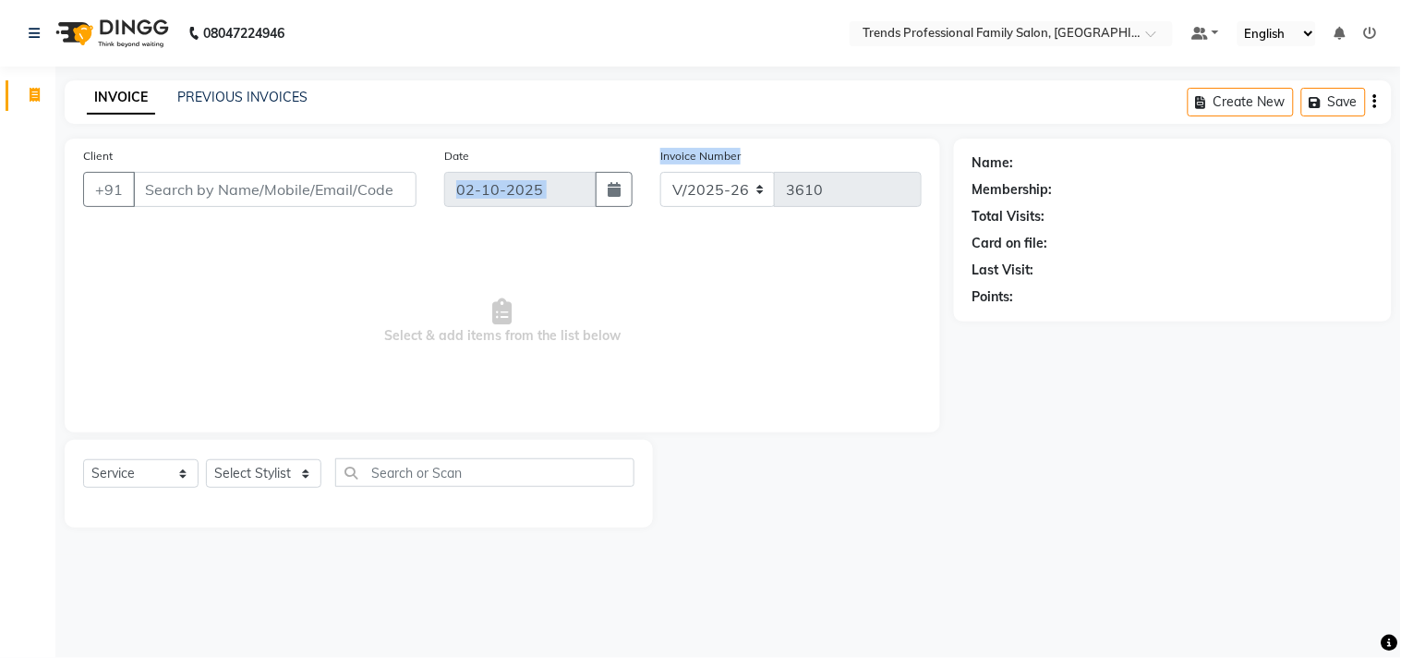
drag, startPoint x: 746, startPoint y: 154, endPoint x: 545, endPoint y: 145, distance: 200.7
click at [524, 146] on div "Client +91 Date 02-10-2025 Invoice Number V/2025 V/2025-26 3610" at bounding box center [502, 184] width 867 height 76
click at [522, 104] on div "INVOICE PREVIOUS INVOICES Create New Save" at bounding box center [729, 101] width 1328 height 43
drag, startPoint x: 550, startPoint y: 183, endPoint x: 537, endPoint y: 137, distance: 48.0
click at [537, 137] on main "INVOICE PREVIOUS INVOICES Create New Save Client +91 Date 02-10-2025 Invoice Nu…" at bounding box center [728, 317] width 1346 height 475
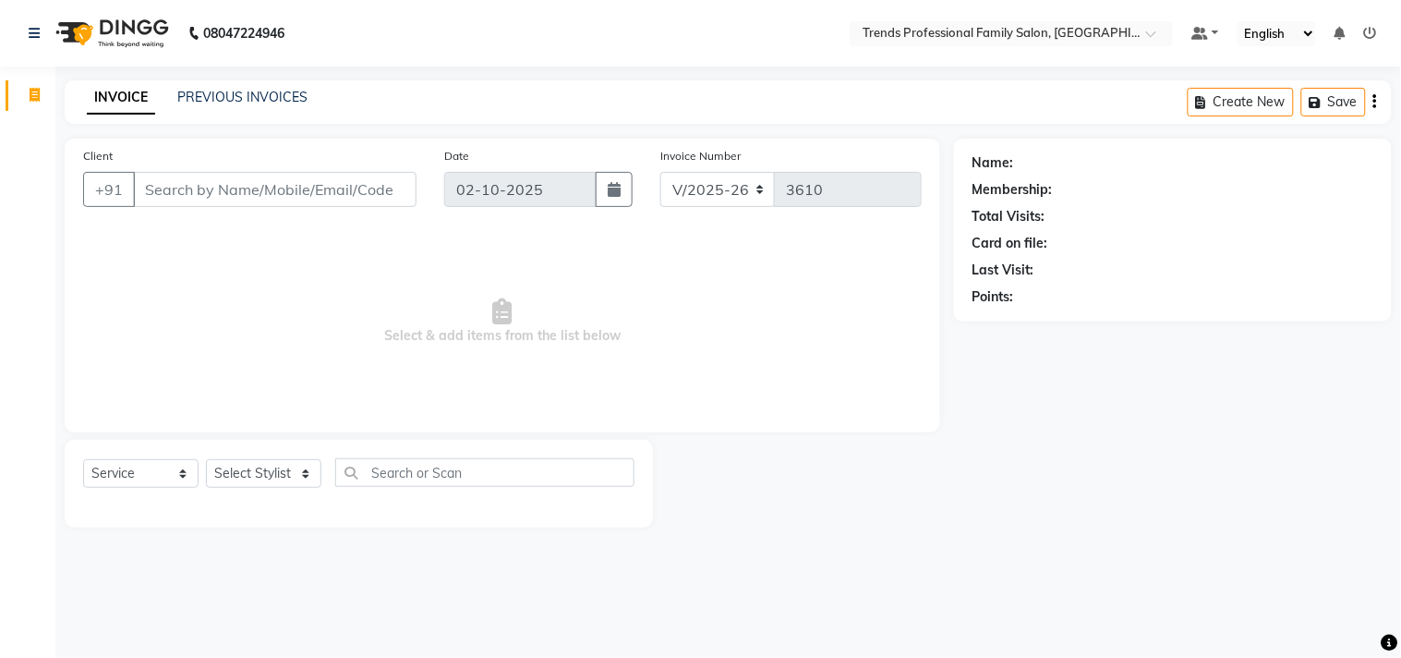
click at [382, 194] on div "Client +91 Date 02-10-2025 Invoice Number V/2025 V/2025-26 3610" at bounding box center [502, 184] width 867 height 76
drag, startPoint x: 389, startPoint y: 186, endPoint x: 161, endPoint y: 161, distance: 229.5
click at [163, 161] on div "Client +91" at bounding box center [249, 184] width 361 height 76
drag, startPoint x: 137, startPoint y: 178, endPoint x: 371, endPoint y: 192, distance: 235.1
click at [409, 206] on input "Client" at bounding box center [275, 189] width 284 height 35
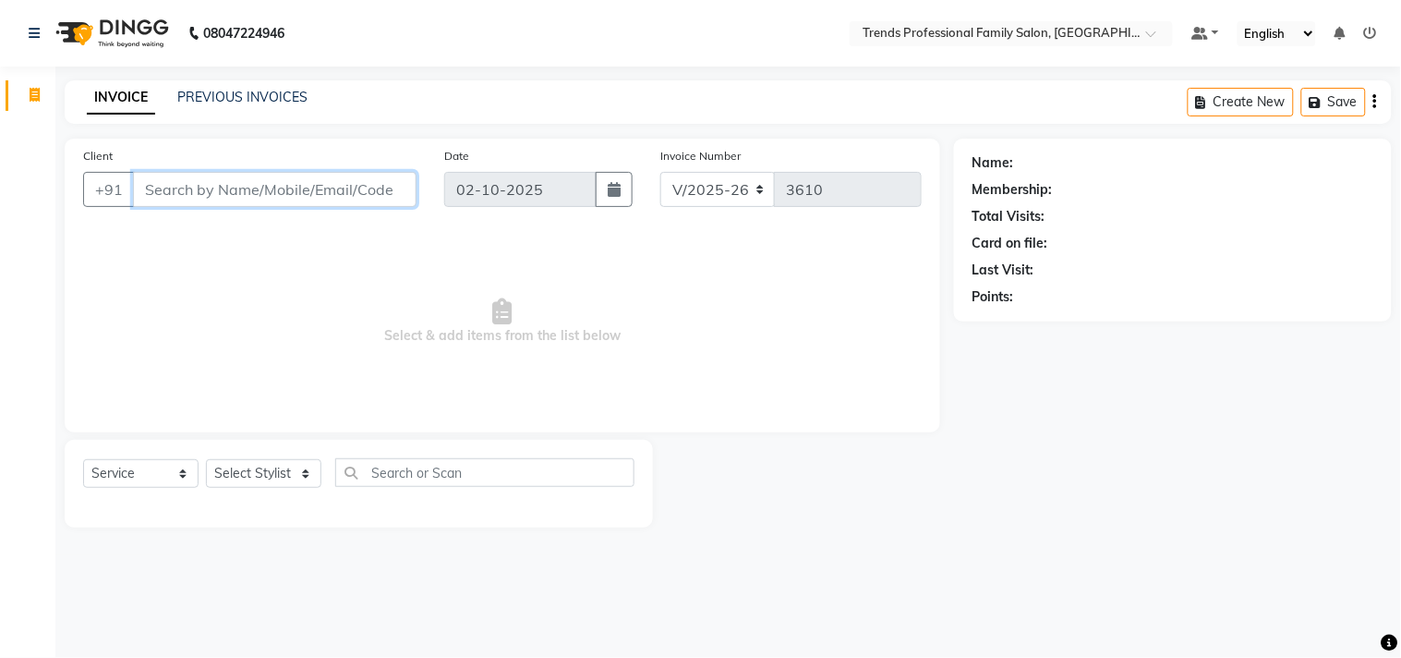
click at [371, 192] on input "Client" at bounding box center [275, 189] width 284 height 35
click at [365, 144] on div "Client +91 Date 02-10-2025 Invoice Number V/2025 V/2025-26 3610 Select & add it…" at bounding box center [503, 286] width 876 height 294
click at [377, 163] on div "Client +91" at bounding box center [249, 184] width 361 height 76
drag, startPoint x: 346, startPoint y: 196, endPoint x: 226, endPoint y: 155, distance: 125.9
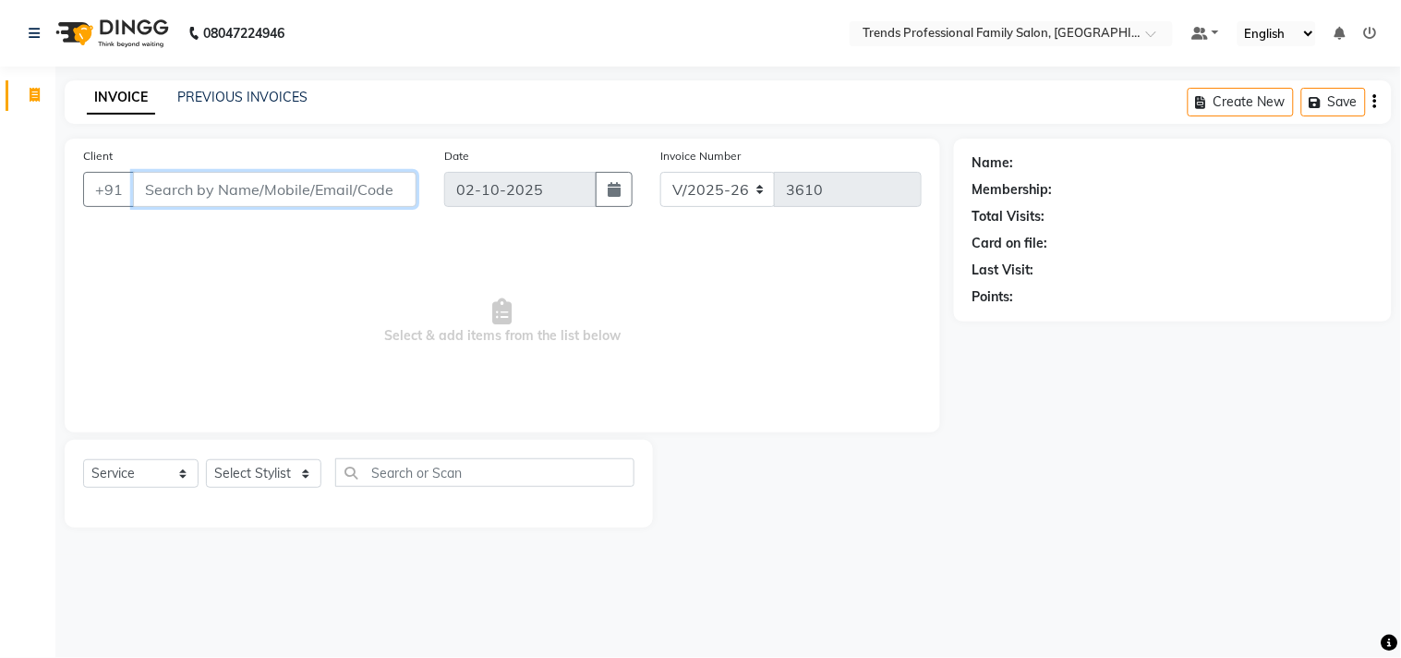
click at [226, 155] on div "Client +91" at bounding box center [249, 184] width 361 height 76
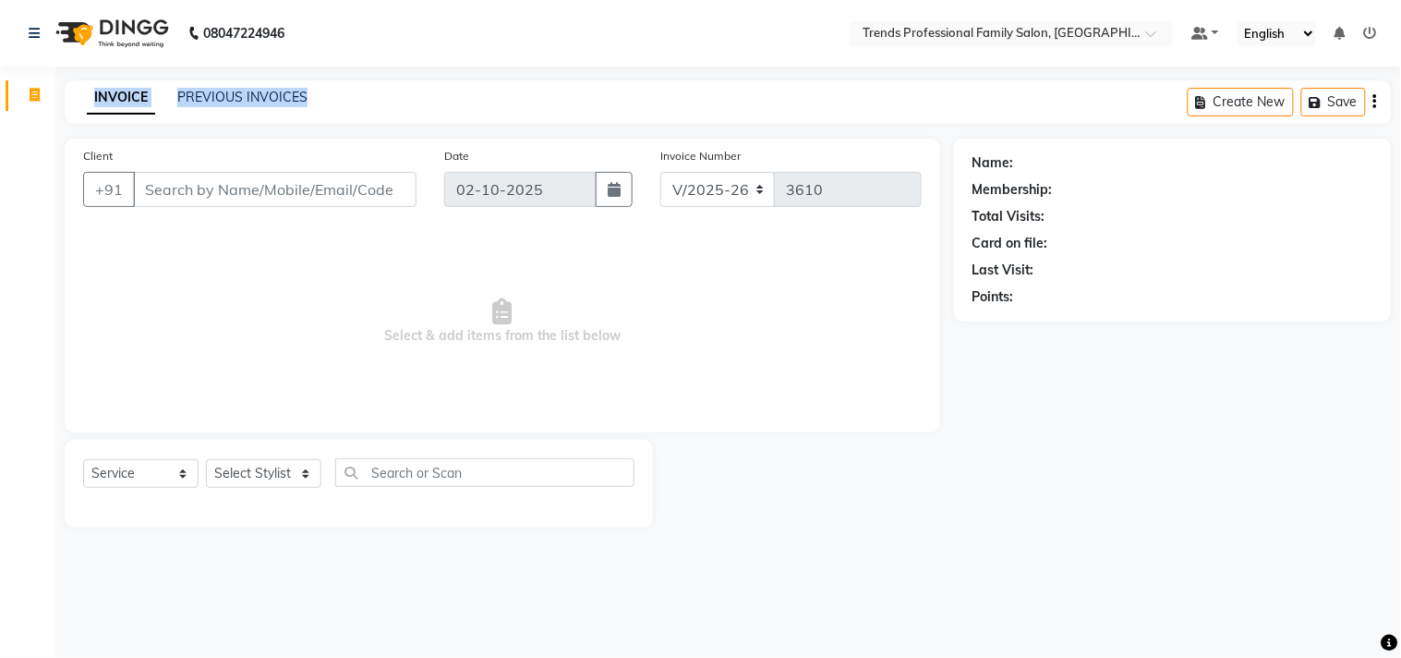
drag, startPoint x: 89, startPoint y: 89, endPoint x: 468, endPoint y: 88, distance: 379.7
click at [468, 88] on div "INVOICE PREVIOUS INVOICES Create New Save" at bounding box center [729, 101] width 1328 height 43
click at [338, 91] on div "INVOICE PREVIOUS INVOICES Create New Save" at bounding box center [729, 101] width 1328 height 43
click at [358, 96] on div "INVOICE PREVIOUS INVOICES Create New Save" at bounding box center [729, 101] width 1328 height 43
drag, startPoint x: 358, startPoint y: 96, endPoint x: 360, endPoint y: 115, distance: 19.5
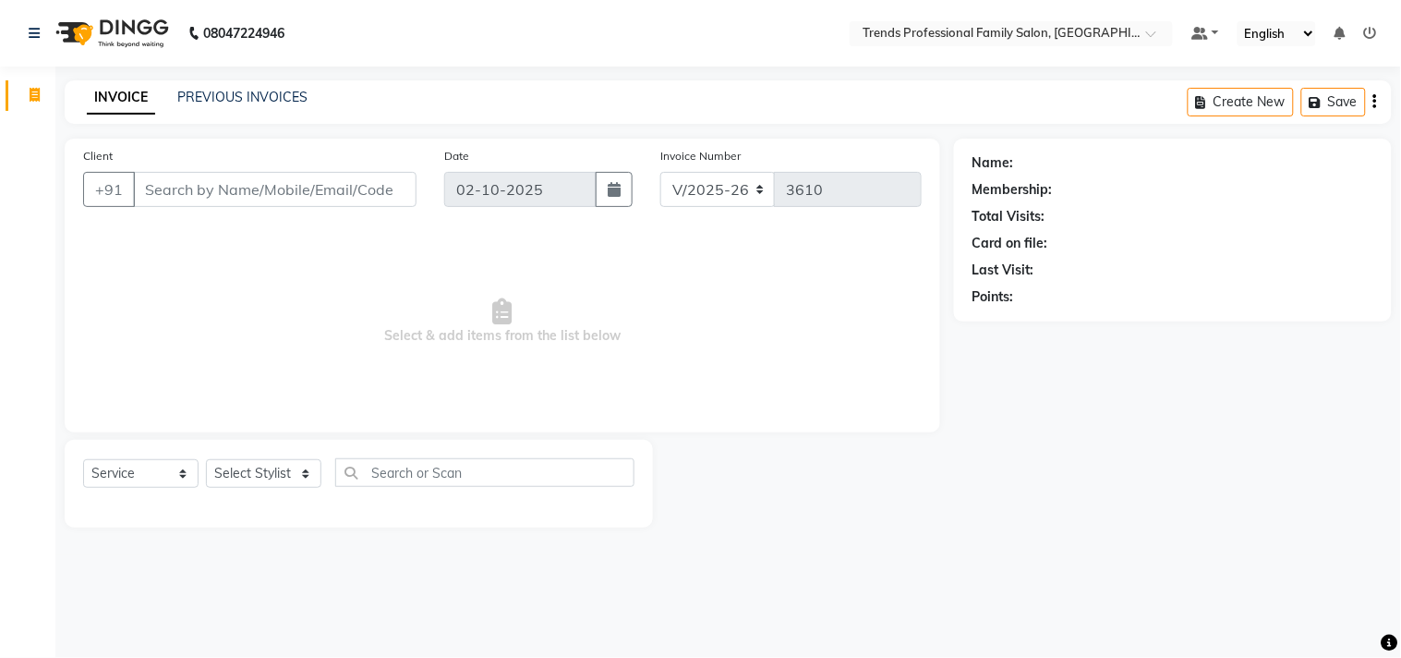
click at [358, 99] on div "INVOICE PREVIOUS INVOICES Create New Save" at bounding box center [729, 101] width 1328 height 43
drag, startPoint x: 438, startPoint y: 142, endPoint x: 541, endPoint y: 151, distance: 103.8
click at [541, 151] on div "Client +91 Date 02-10-2025 Invoice Number V/2025 V/2025-26 3610 Select & add it…" at bounding box center [503, 286] width 876 height 294
drag, startPoint x: 617, startPoint y: 132, endPoint x: 939, endPoint y: 127, distance: 321.5
click at [939, 127] on main "INVOICE PREVIOUS INVOICES Create New Save Client +91 Date 02-10-2025 Invoice Nu…" at bounding box center [728, 317] width 1346 height 475
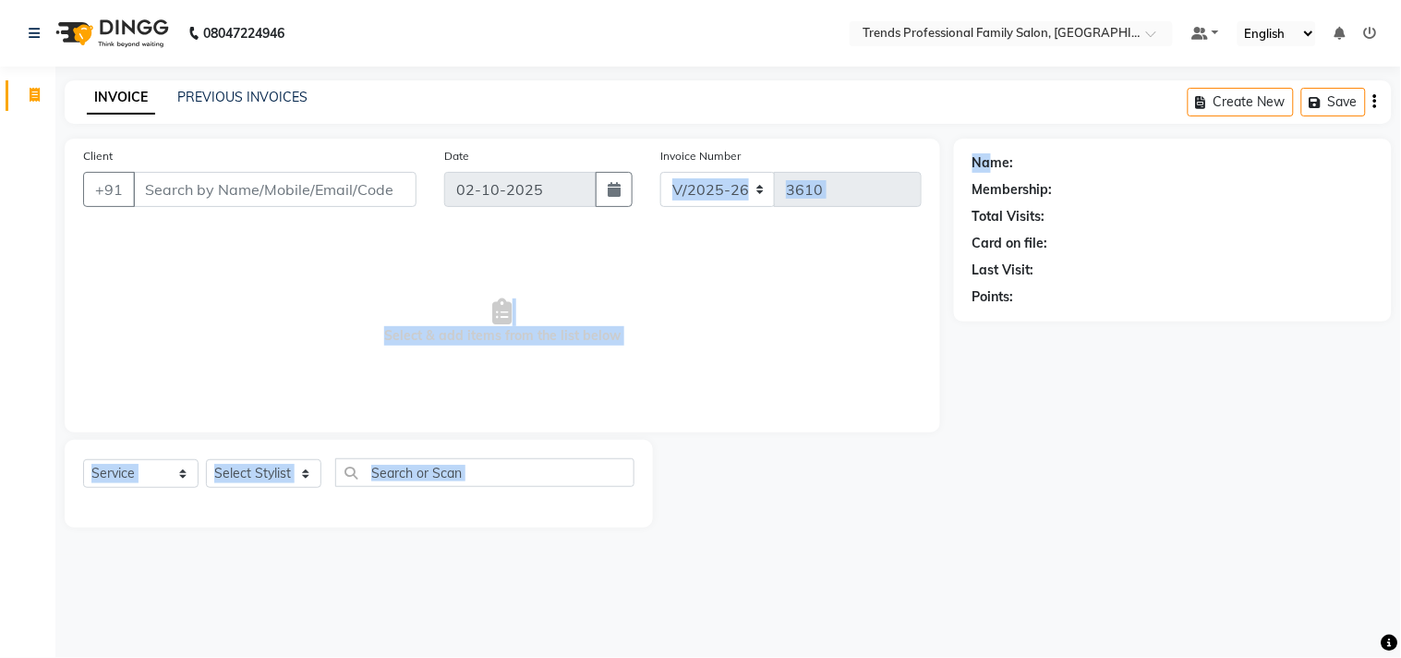
click at [993, 150] on div "Client +91 Date 02-10-2025 Invoice Number V/2025 V/2025-26 3610 Select & add it…" at bounding box center [728, 333] width 1355 height 389
click at [958, 170] on div "Name: Membership: Total Visits: Card on file: Last Visit: Points:" at bounding box center [1173, 230] width 438 height 183
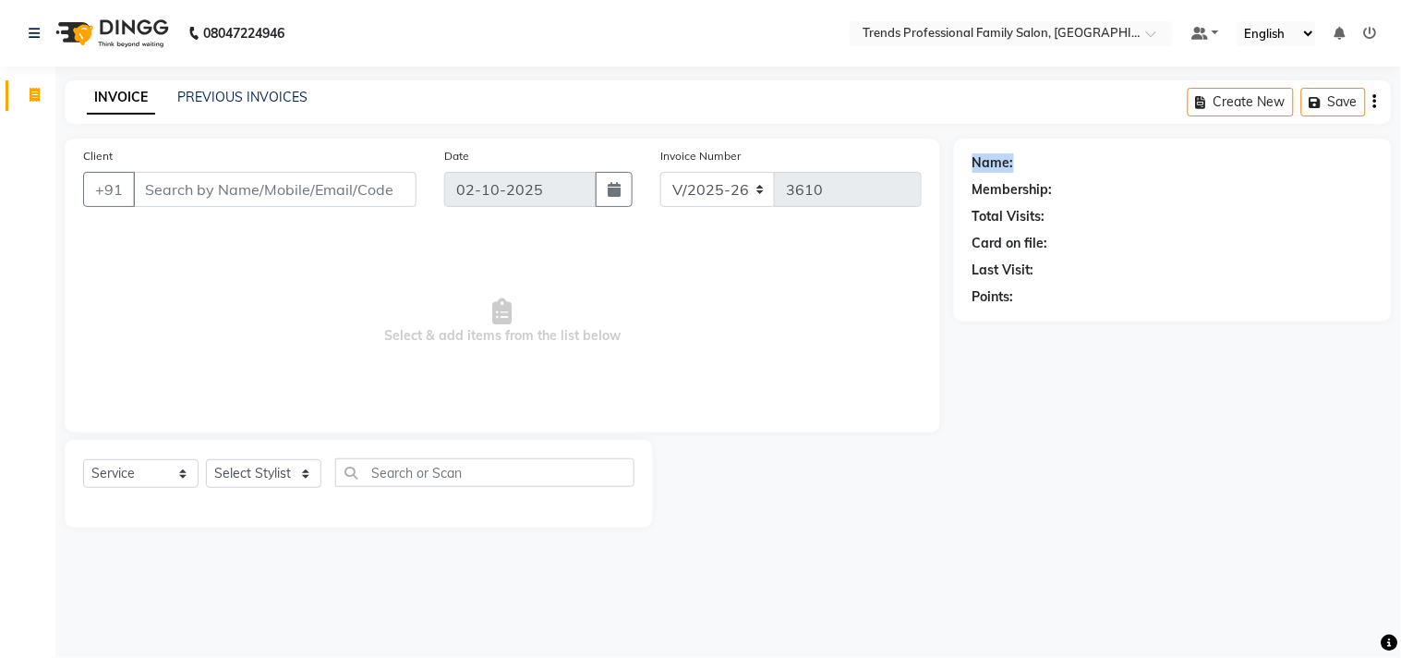
drag, startPoint x: 974, startPoint y: 159, endPoint x: 986, endPoint y: 187, distance: 30.2
click at [1063, 158] on div "Name:" at bounding box center [1173, 162] width 401 height 19
drag, startPoint x: 1013, startPoint y: 180, endPoint x: 1113, endPoint y: 177, distance: 100.7
click at [1141, 177] on div "Name: Membership: Total Visits: Card on file: Last Visit: Points:" at bounding box center [1173, 230] width 438 height 183
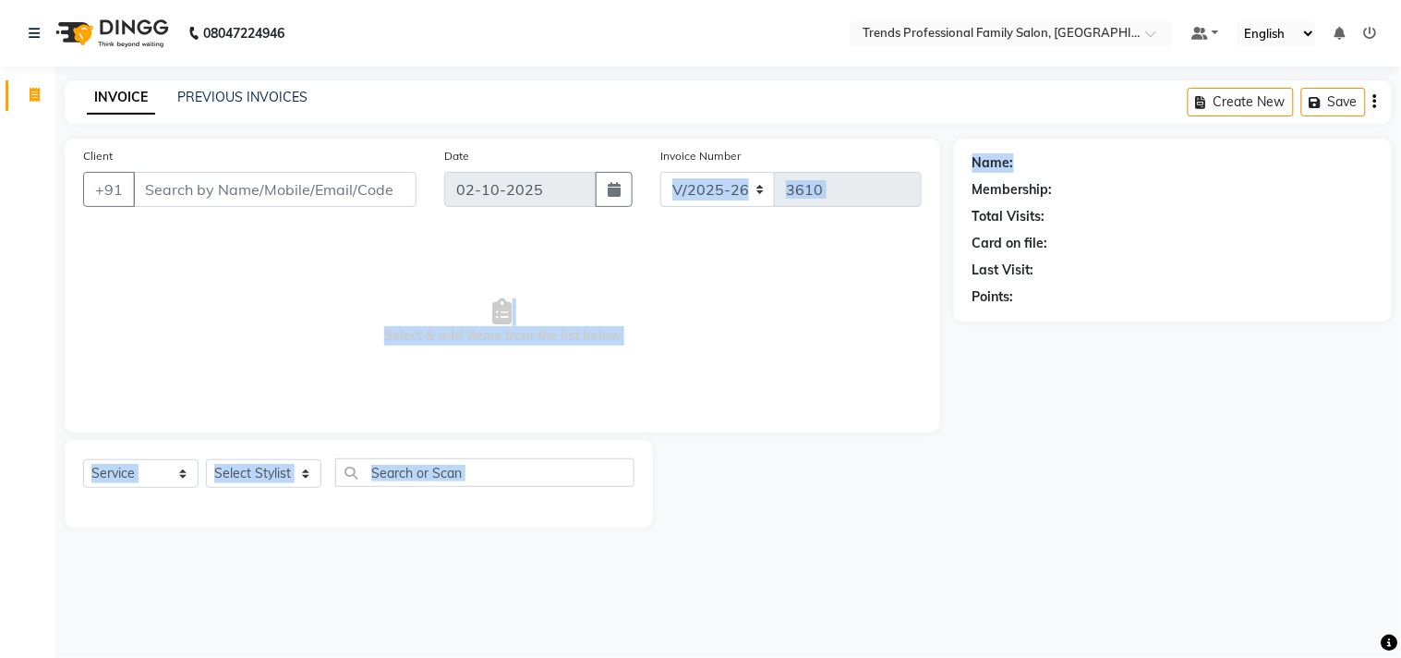
drag, startPoint x: 899, startPoint y: 137, endPoint x: 1092, endPoint y: 152, distance: 193.7
click at [1110, 157] on main "INVOICE PREVIOUS INVOICES Create New Save Client +91 Date 02-10-2025 Invoice Nu…" at bounding box center [728, 317] width 1346 height 475
click at [680, 83] on div "INVOICE PREVIOUS INVOICES Create New Save" at bounding box center [729, 101] width 1328 height 43
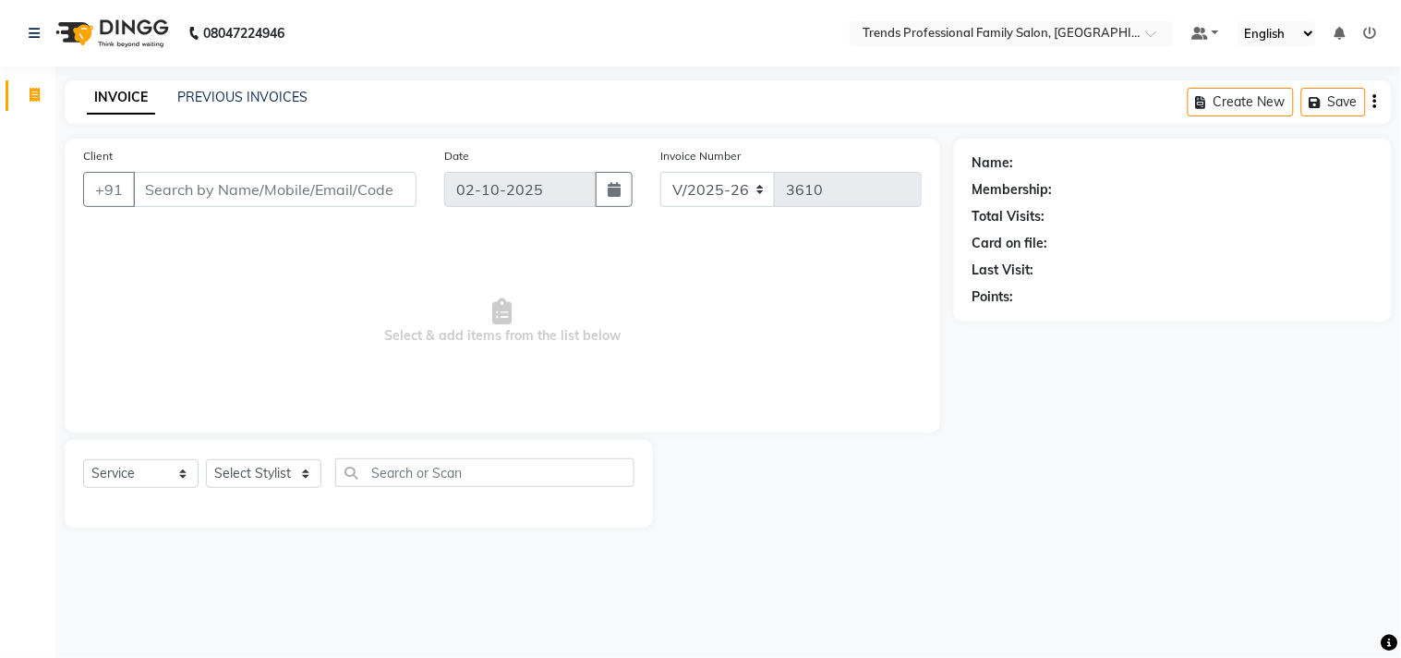
click at [678, 83] on div "INVOICE PREVIOUS INVOICES Create New Save" at bounding box center [729, 101] width 1328 height 43
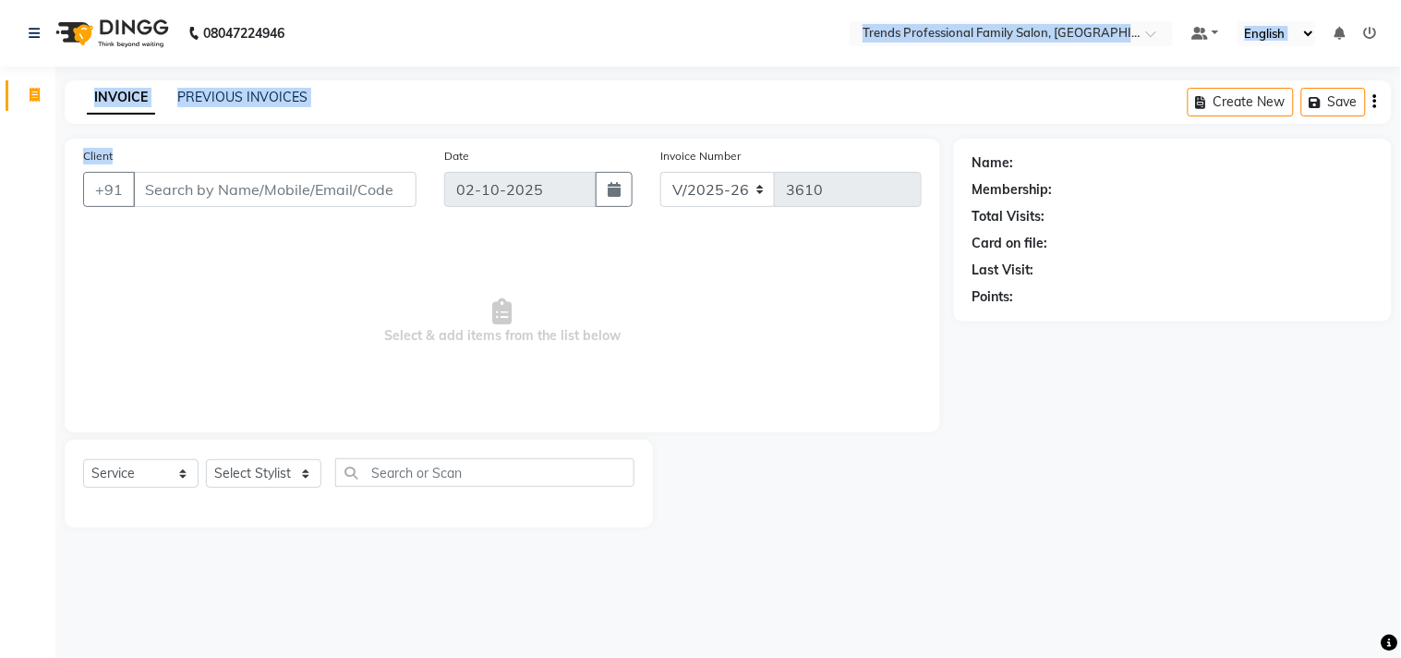
drag, startPoint x: 431, startPoint y: 146, endPoint x: 395, endPoint y: 210, distance: 73.2
click at [395, 210] on app-home "08047224946 Select Location × Trends Professional Family Salon, Nelamangala Def…" at bounding box center [700, 277] width 1401 height 555
click at [449, 80] on div "INVOICE PREVIOUS INVOICES Create New Save" at bounding box center [729, 101] width 1328 height 43
drag, startPoint x: 830, startPoint y: 29, endPoint x: 1159, endPoint y: -9, distance: 332.0
click at [1159, 0] on html "08047224946 Select Location × Trends Professional Family Salon, Nelamangala Def…" at bounding box center [700, 329] width 1401 height 658
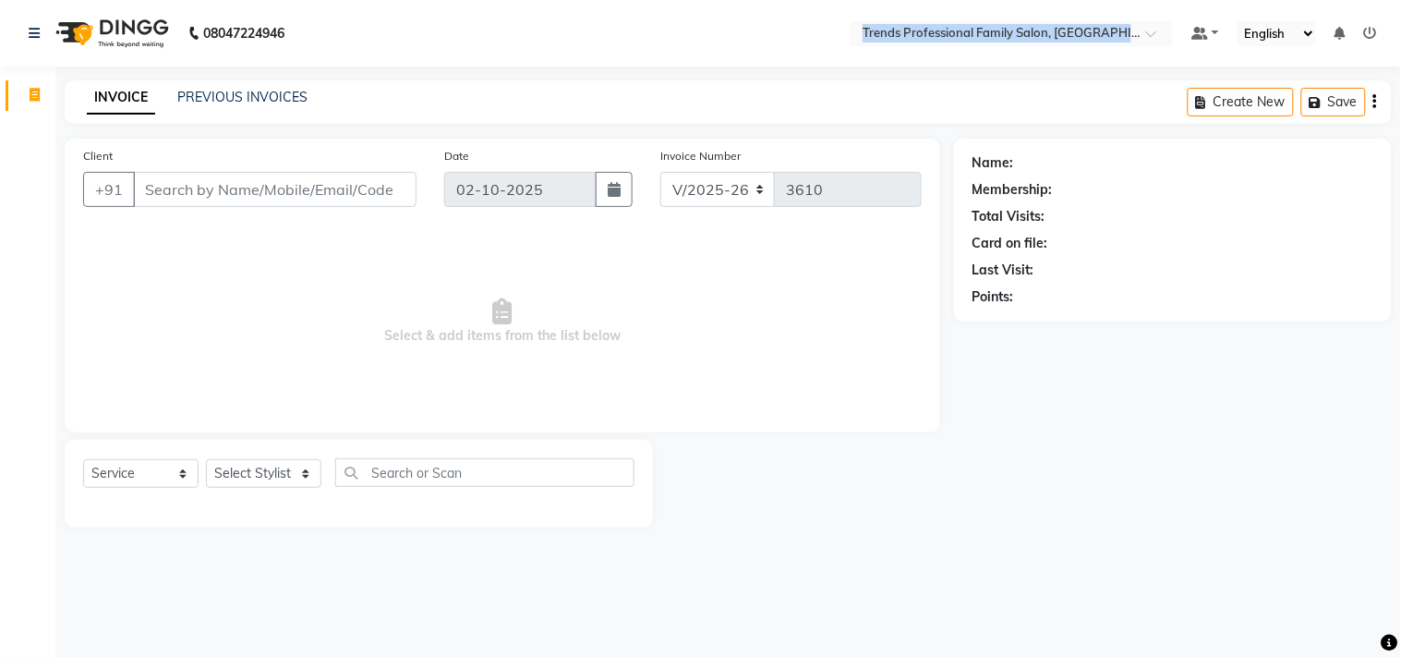
drag, startPoint x: 1239, startPoint y: 26, endPoint x: 1292, endPoint y: 28, distance: 52.7
click at [1292, 28] on select "English ENGLISH Español العربية मराठी हिंदी ગુજરાતી தமிழ் 中文" at bounding box center [1277, 33] width 79 height 25
drag, startPoint x: 964, startPoint y: 153, endPoint x: 1033, endPoint y: 166, distance: 69.6
click at [1033, 158] on div "Name: Membership: Total Visits: Card on file: Last Visit: Points:" at bounding box center [1173, 230] width 438 height 183
drag, startPoint x: 967, startPoint y: 189, endPoint x: 1064, endPoint y: 180, distance: 97.4
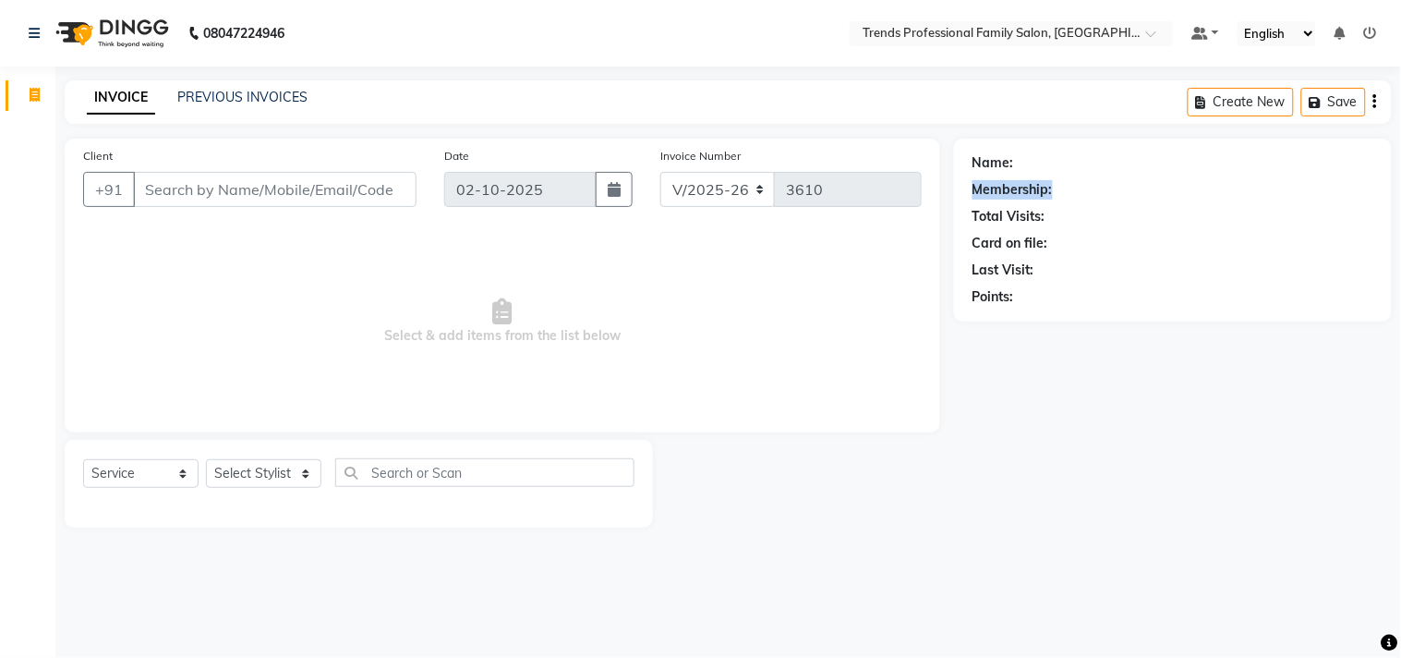
click at [1064, 180] on div "Name: Membership: Total Visits: Card on file: Last Visit: Points:" at bounding box center [1173, 230] width 438 height 183
drag, startPoint x: 963, startPoint y: 228, endPoint x: 1095, endPoint y: 227, distance: 132.1
click at [1095, 227] on div "Name: Membership: Total Visits: Card on file: Last Visit: Points:" at bounding box center [1173, 230] width 438 height 183
drag, startPoint x: 986, startPoint y: 269, endPoint x: 861, endPoint y: 385, distance: 170.6
click at [878, 380] on div "Client +91 Date 02-10-2025 Invoice Number V/2025 V/2025-26 3610 Select & add it…" at bounding box center [728, 333] width 1355 height 389
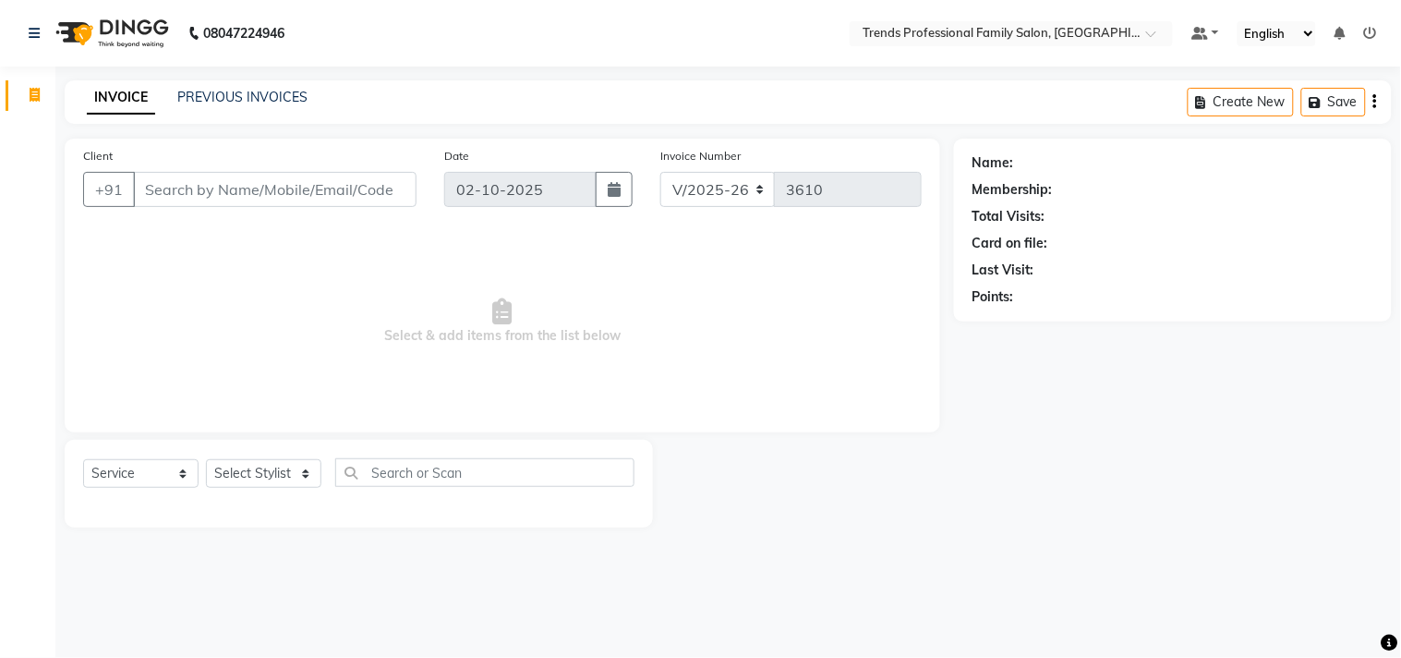
drag, startPoint x: 1049, startPoint y: 320, endPoint x: 1062, endPoint y: 319, distance: 13.9
click at [1062, 319] on div "Name: Membership: Total Visits: Card on file: Last Visit: Points:" at bounding box center [1173, 230] width 438 height 183
drag, startPoint x: 955, startPoint y: 283, endPoint x: 1058, endPoint y: 286, distance: 102.6
click at [1058, 286] on div "Name: Membership: Total Visits: Card on file: Last Visit: Points:" at bounding box center [1173, 230] width 438 height 183
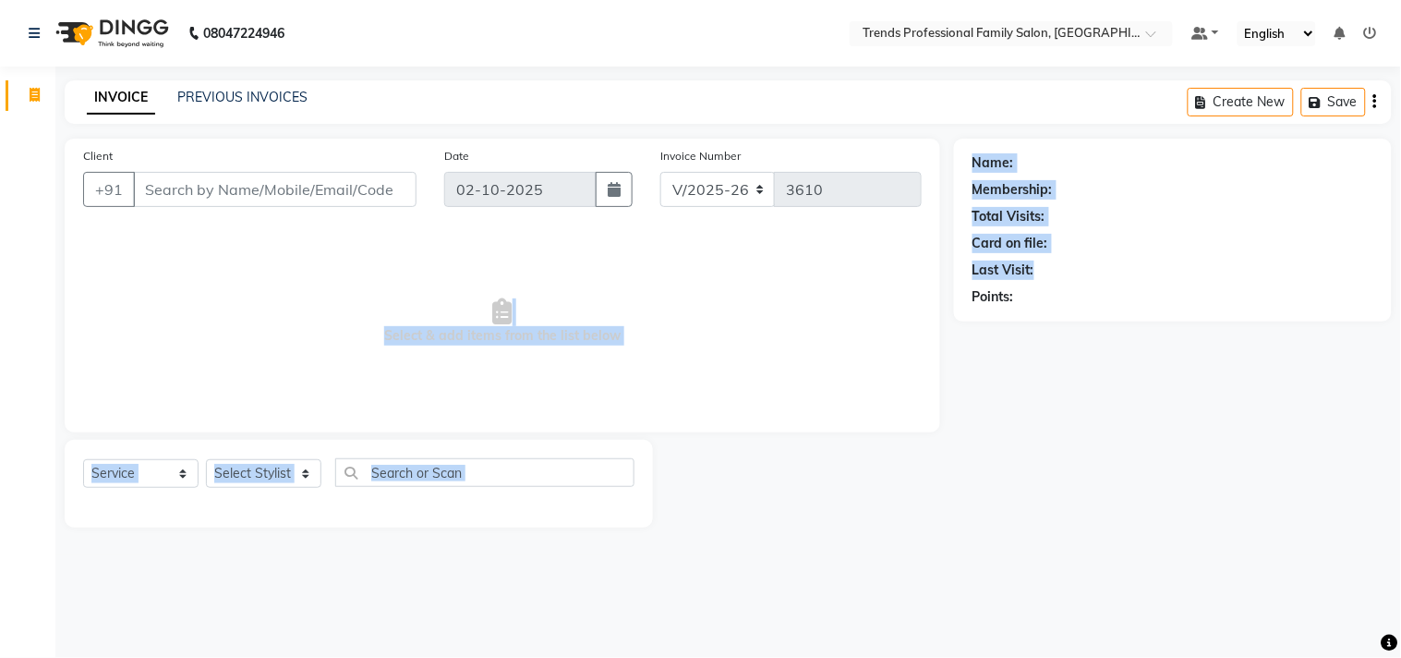
drag, startPoint x: 889, startPoint y: 265, endPoint x: 1039, endPoint y: 261, distance: 150.7
click at [1039, 261] on div "Client +91 Date 02-10-2025 Invoice Number V/2025 V/2025-26 3610 Select & add it…" at bounding box center [728, 333] width 1355 height 389
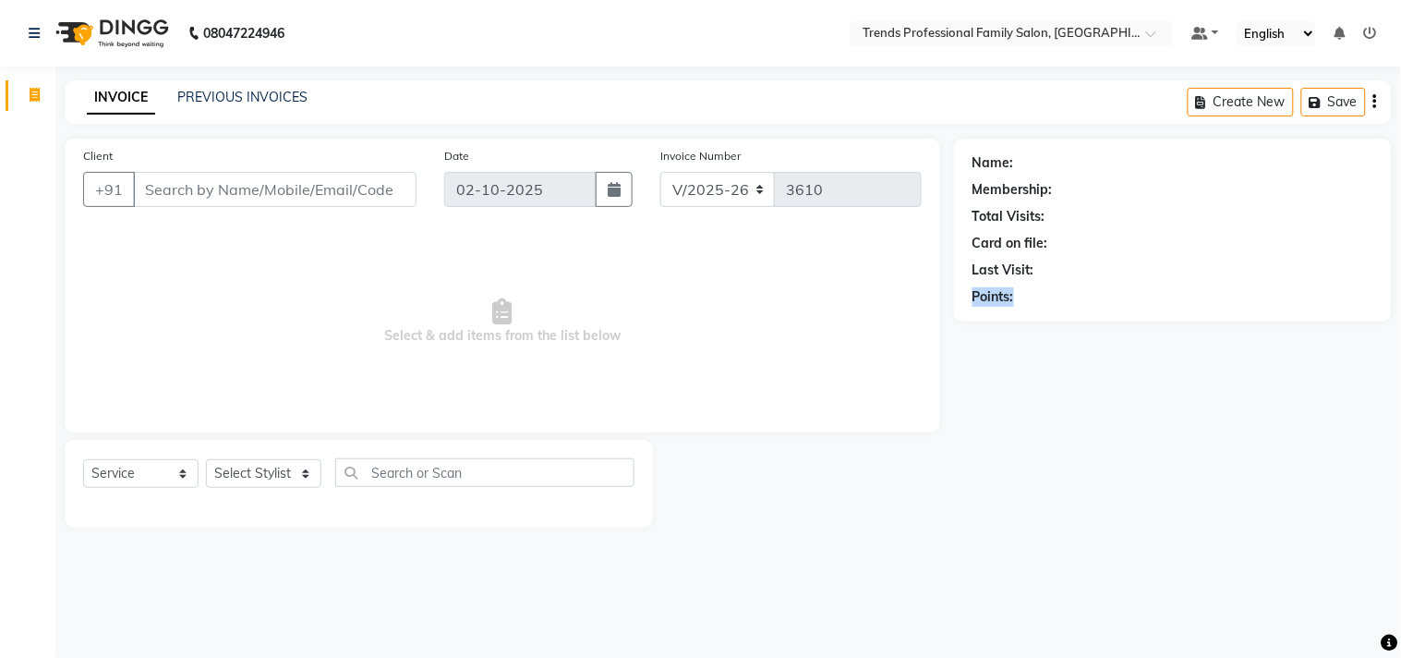
drag, startPoint x: 956, startPoint y: 287, endPoint x: 1097, endPoint y: 287, distance: 140.4
click at [1097, 287] on div "Name: Membership: Total Visits: Card on file: Last Visit: Points:" at bounding box center [1173, 230] width 438 height 183
click at [1079, 281] on div "Name: Membership: Total Visits: Card on file: Last Visit: Points:" at bounding box center [1173, 226] width 401 height 161
drag, startPoint x: 964, startPoint y: 293, endPoint x: 930, endPoint y: 270, distance: 41.3
click at [949, 280] on div "Client +91 Date 02-10-2025 Invoice Number V/2025 V/2025-26 3610 Select & add it…" at bounding box center [728, 333] width 1355 height 389
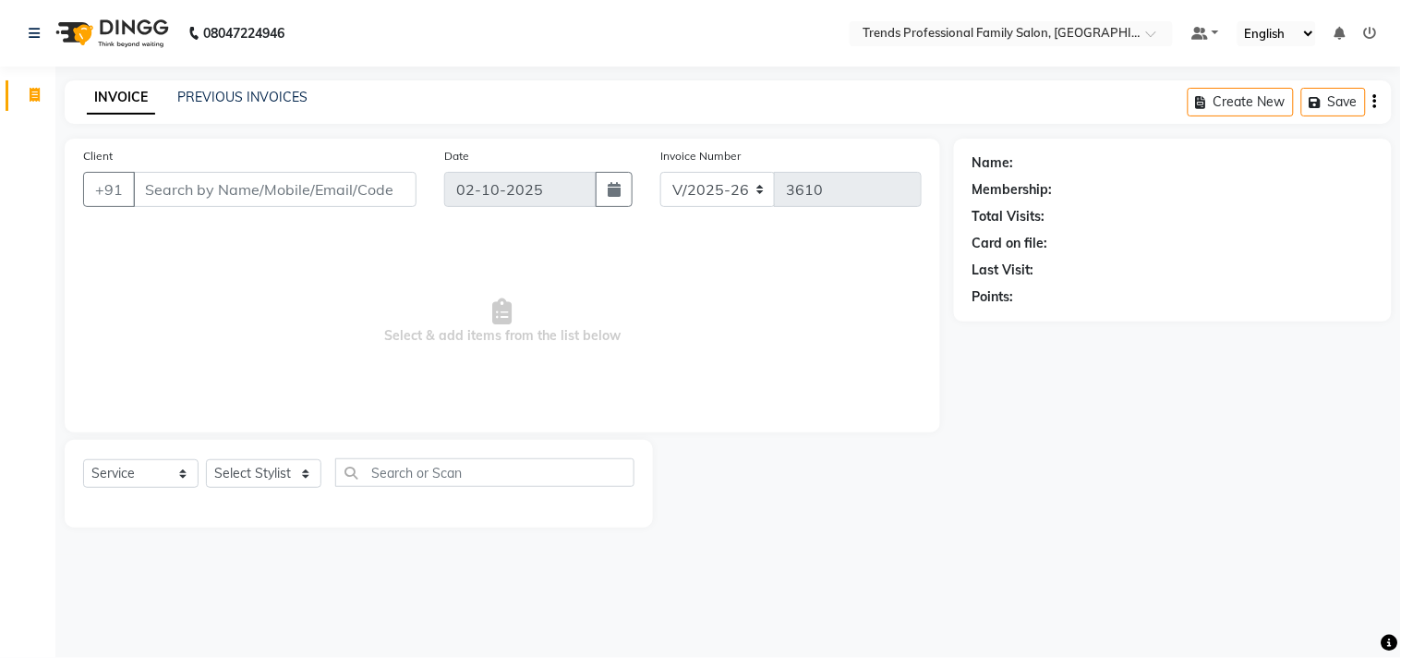
click at [861, 263] on span "Select & add items from the list below" at bounding box center [502, 321] width 839 height 185
click at [863, 261] on span "Select & add items from the list below" at bounding box center [502, 321] width 839 height 185
click at [900, 259] on span "Select & add items from the list below" at bounding box center [502, 321] width 839 height 185
drag, startPoint x: 905, startPoint y: 256, endPoint x: 948, endPoint y: 259, distance: 42.6
click at [948, 259] on div "Client +91 Date 02-10-2025 Invoice Number V/2025 V/2025-26 3610 Select & add it…" at bounding box center [503, 333] width 904 height 389
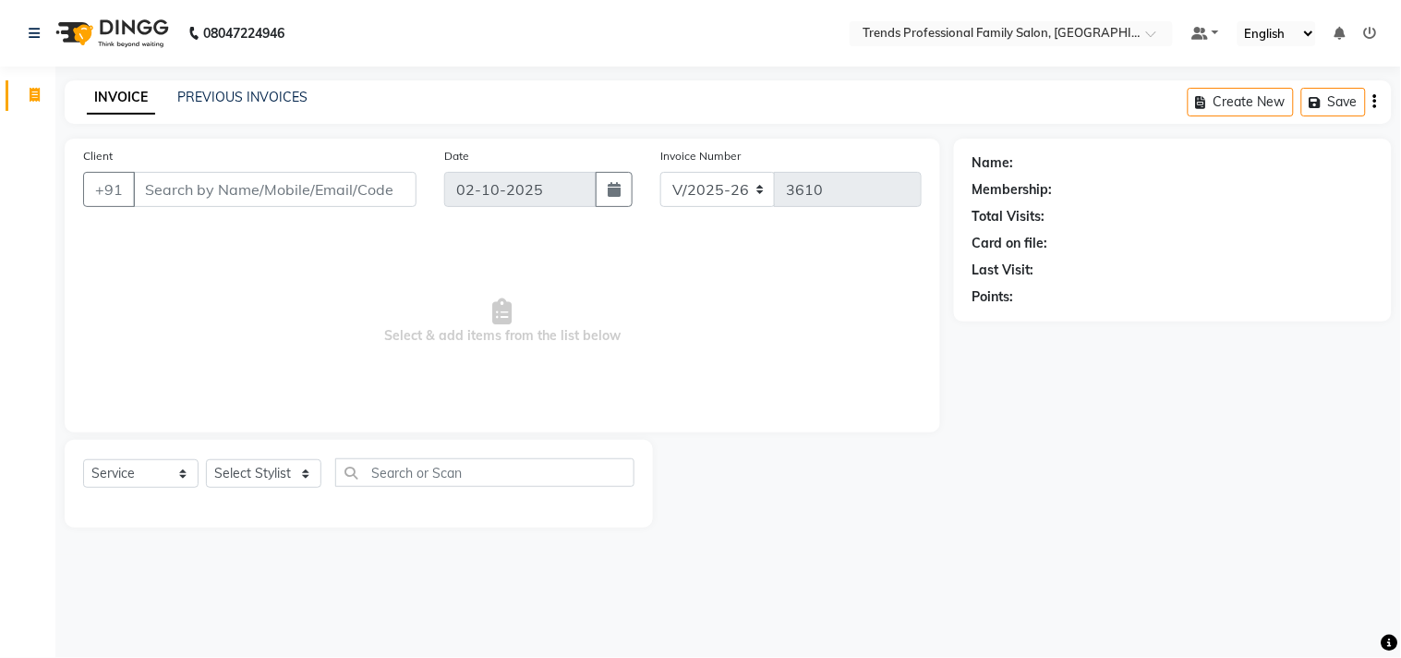
click at [948, 259] on div "Client +91 Date 02-10-2025 Invoice Number V/2025 V/2025-26 3610 Select & add it…" at bounding box center [503, 333] width 904 height 389
drag, startPoint x: 1095, startPoint y: 256, endPoint x: 996, endPoint y: 273, distance: 100.4
click at [996, 273] on div "Name: Membership: Total Visits: Card on file: Last Visit: Points:" at bounding box center [1173, 226] width 401 height 161
drag, startPoint x: 1037, startPoint y: 241, endPoint x: 938, endPoint y: 240, distance: 99.8
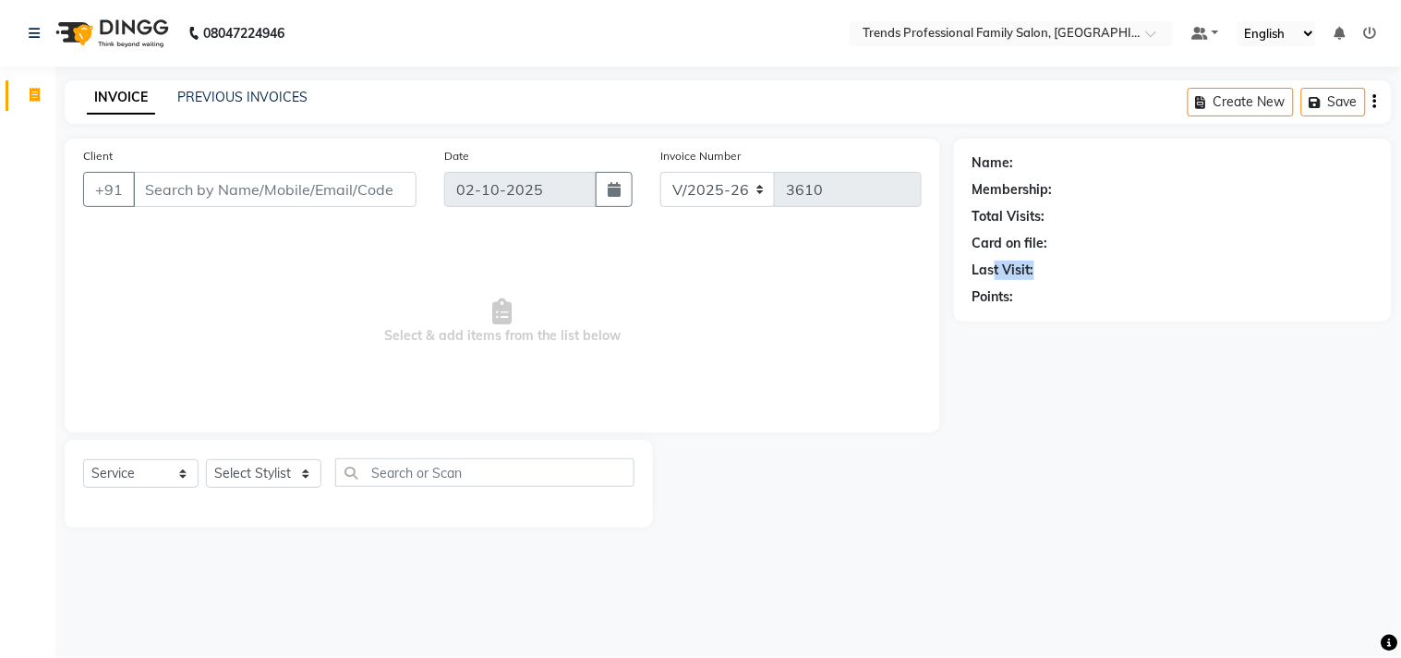
click at [928, 253] on div "Client +91 Date 02-10-2025 Invoice Number V/2025 V/2025-26 3610 Select & add it…" at bounding box center [728, 333] width 1355 height 389
drag, startPoint x: 973, startPoint y: 274, endPoint x: 962, endPoint y: 318, distance: 44.8
click at [1014, 298] on div "Name: Membership: Total Visits: Card on file: Last Visit: Points:" at bounding box center [1173, 226] width 401 height 161
drag, startPoint x: 1088, startPoint y: 248, endPoint x: 1050, endPoint y: 248, distance: 37.9
click at [1057, 248] on div "Card on file:" at bounding box center [1173, 243] width 401 height 19
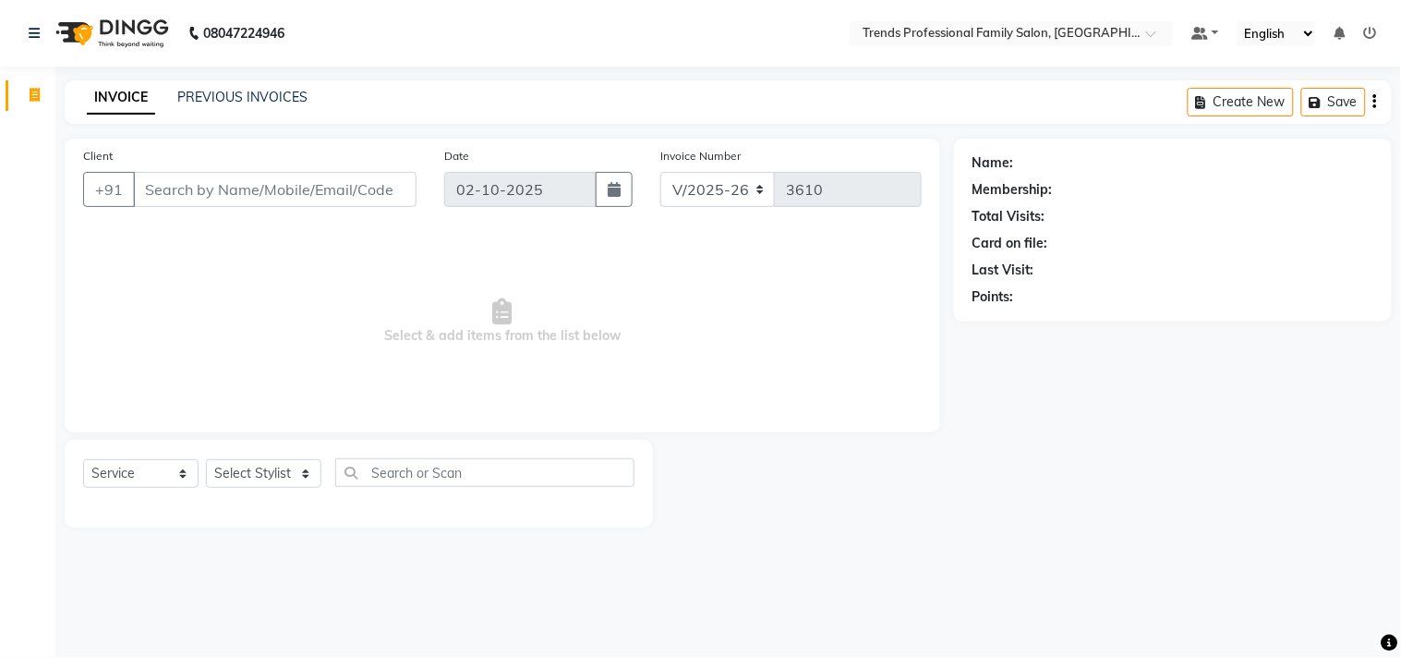
click at [1050, 248] on div "Card on file:" at bounding box center [1173, 243] width 401 height 19
drag, startPoint x: 1050, startPoint y: 248, endPoint x: 1042, endPoint y: 271, distance: 24.5
click at [1045, 271] on div "Name: Membership: Total Visits: Card on file: Last Visit: Points:" at bounding box center [1173, 226] width 401 height 161
click at [1018, 297] on div "Points:" at bounding box center [1173, 296] width 401 height 19
drag, startPoint x: 391, startPoint y: 334, endPoint x: 631, endPoint y: 329, distance: 240.2
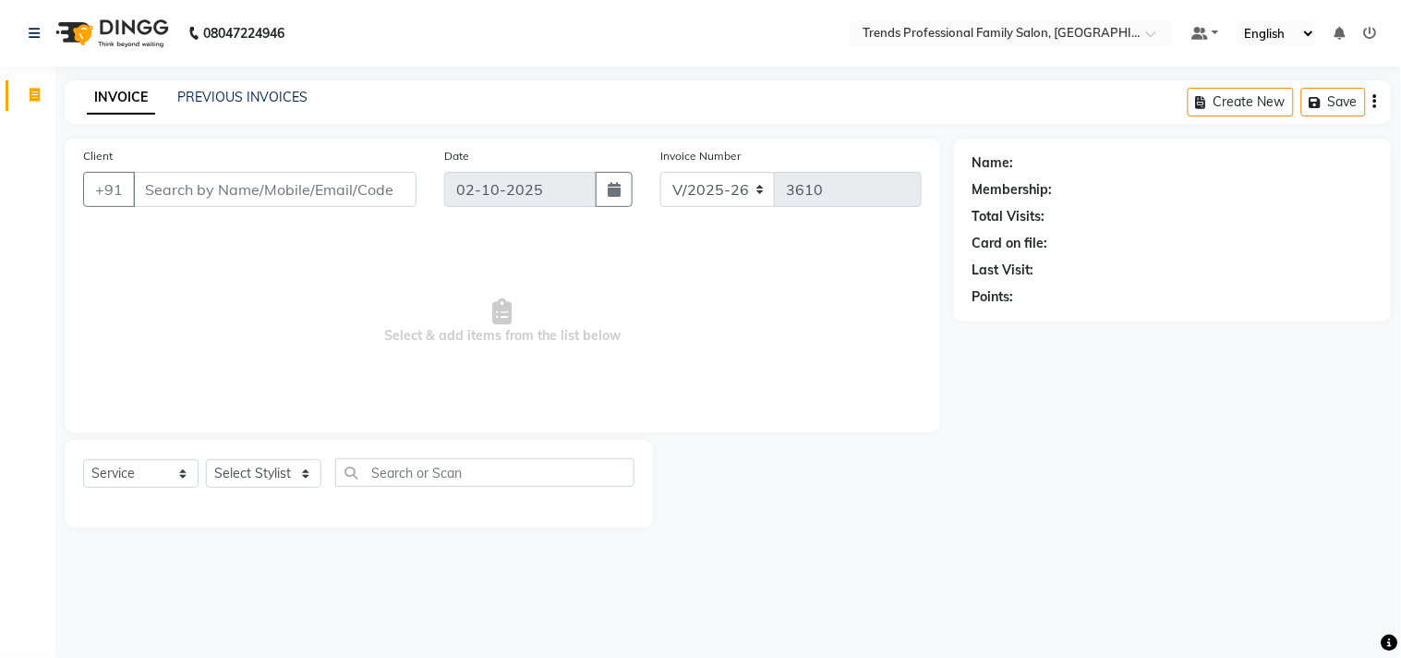
click at [631, 329] on span "Select & add items from the list below" at bounding box center [502, 321] width 839 height 185
drag, startPoint x: 161, startPoint y: 176, endPoint x: 153, endPoint y: 169, distance: 10.5
click at [155, 173] on input "Client" at bounding box center [275, 189] width 284 height 35
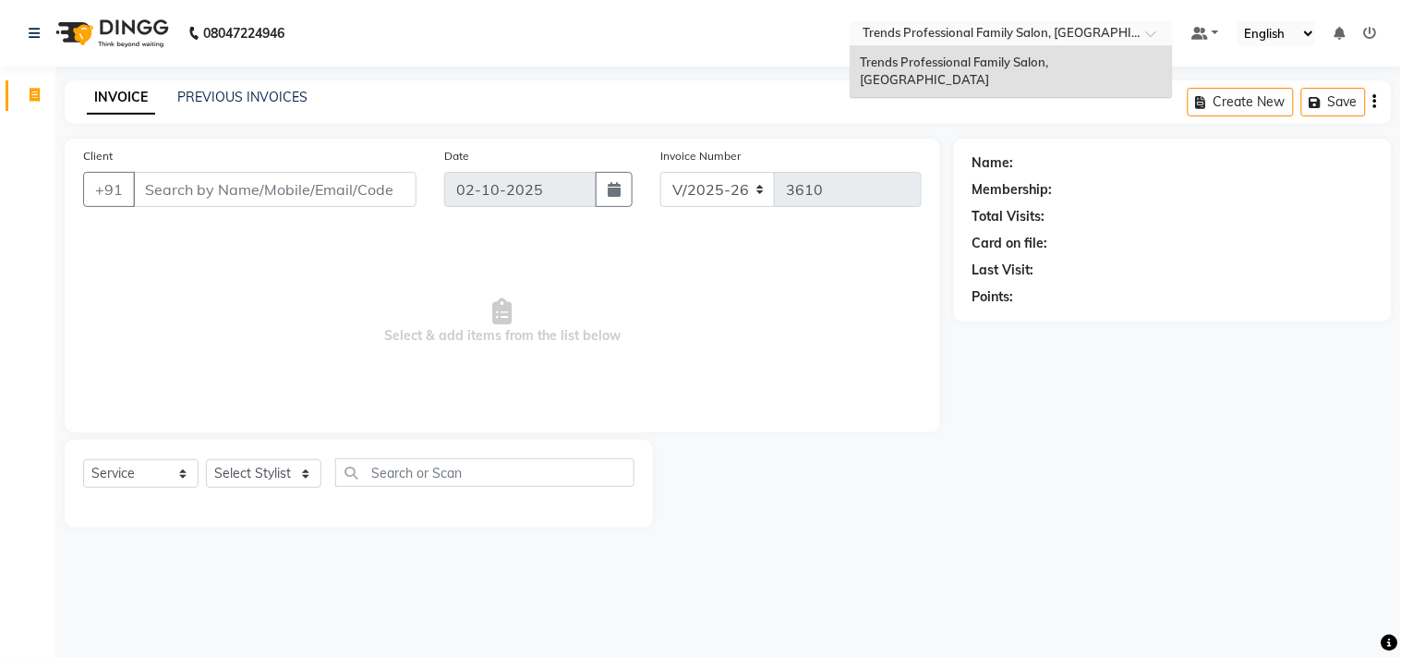
drag, startPoint x: 865, startPoint y: 24, endPoint x: 1241, endPoint y: 14, distance: 376.1
click at [1241, 14] on nav "08047224946 Select Location × Trends Professional Family Salon, Nelamangala Tre…" at bounding box center [700, 33] width 1401 height 67
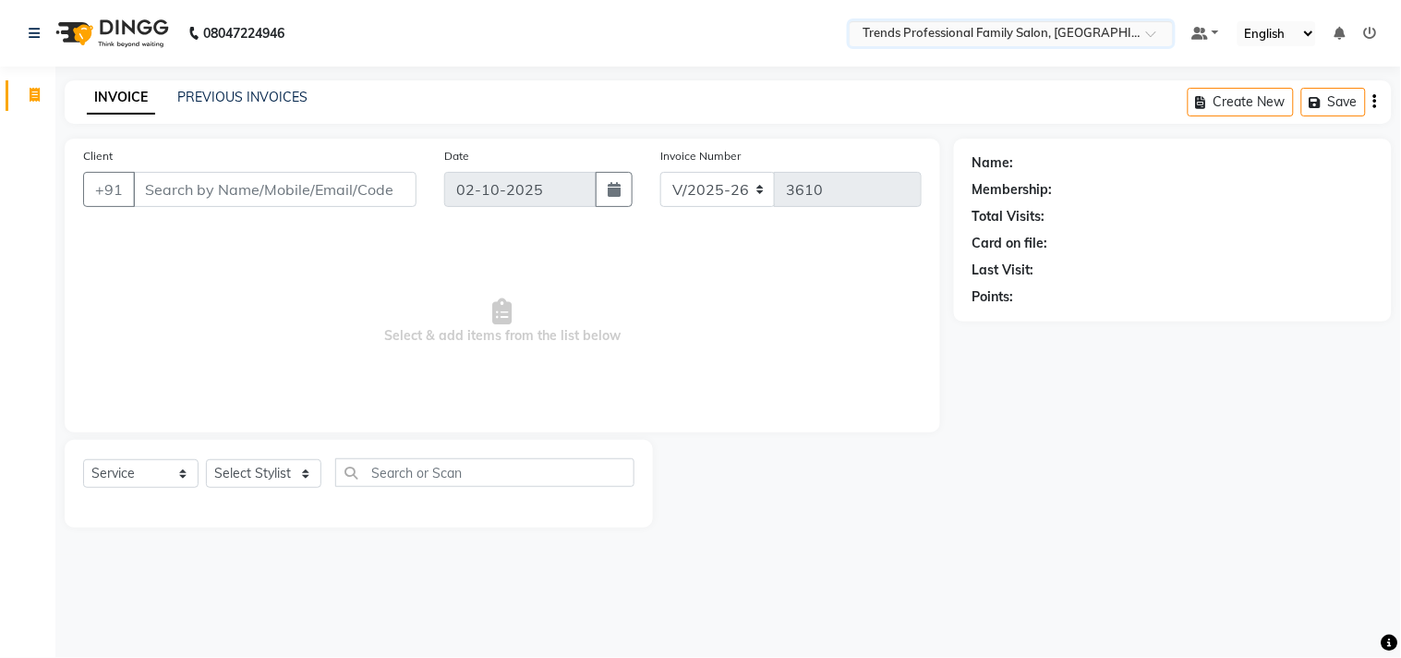
click at [1148, 32] on span at bounding box center [1157, 39] width 23 height 18
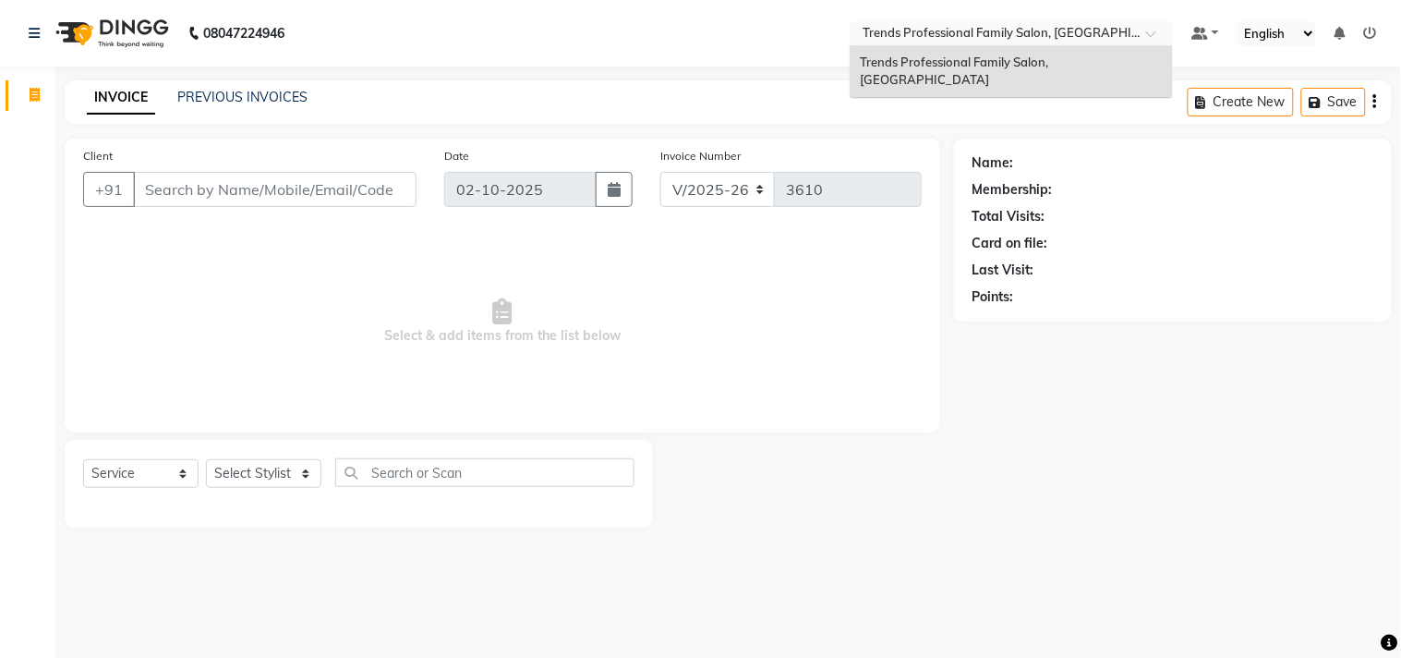
drag, startPoint x: 1144, startPoint y: 28, endPoint x: 690, endPoint y: 52, distance: 454.2
click at [684, 55] on nav "08047224946 Select Location × Trends Professional Family Salon, Nelamangala Tre…" at bounding box center [700, 33] width 1401 height 67
drag, startPoint x: 864, startPoint y: 56, endPoint x: 1150, endPoint y: 46, distance: 286.6
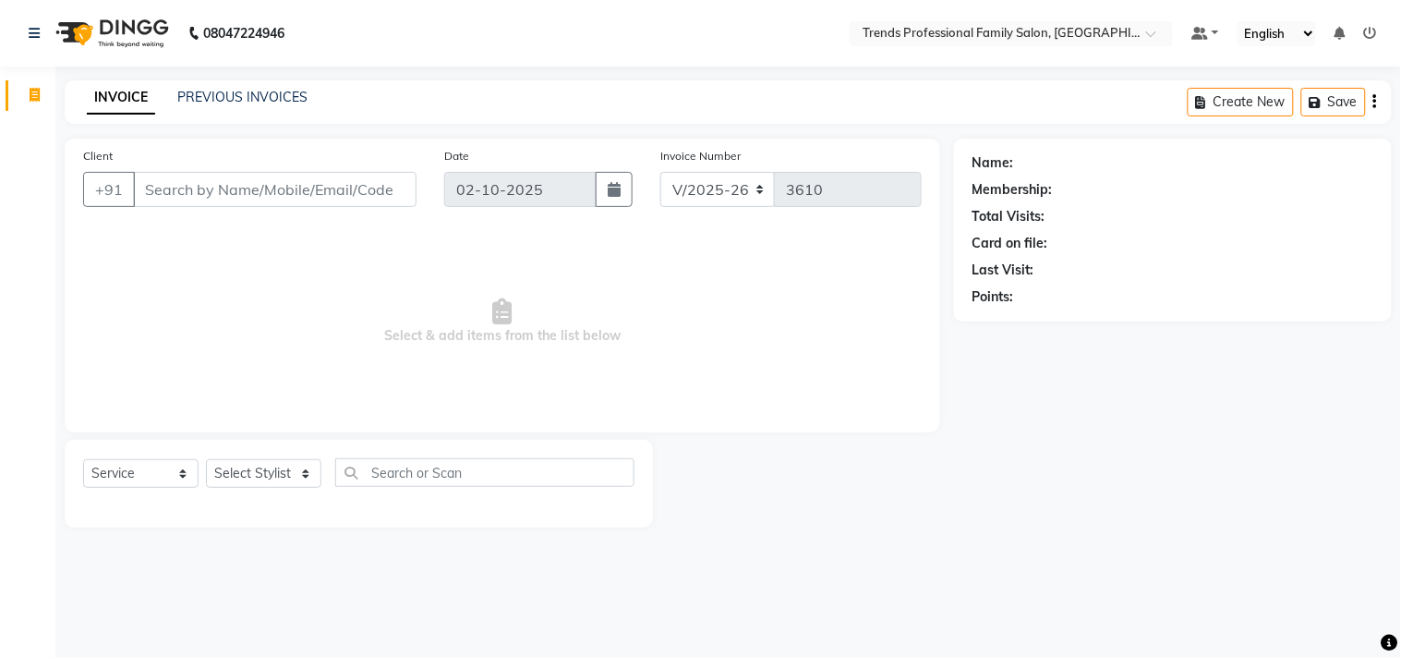
drag, startPoint x: 291, startPoint y: 164, endPoint x: 231, endPoint y: 172, distance: 60.6
click at [281, 166] on div "Client +91" at bounding box center [249, 184] width 361 height 76
drag, startPoint x: 240, startPoint y: 74, endPoint x: 650, endPoint y: 70, distance: 410.2
click at [650, 70] on div "08047224946 Select Location × Trends Professional Family Salon, Nelamangala Def…" at bounding box center [700, 329] width 1401 height 658
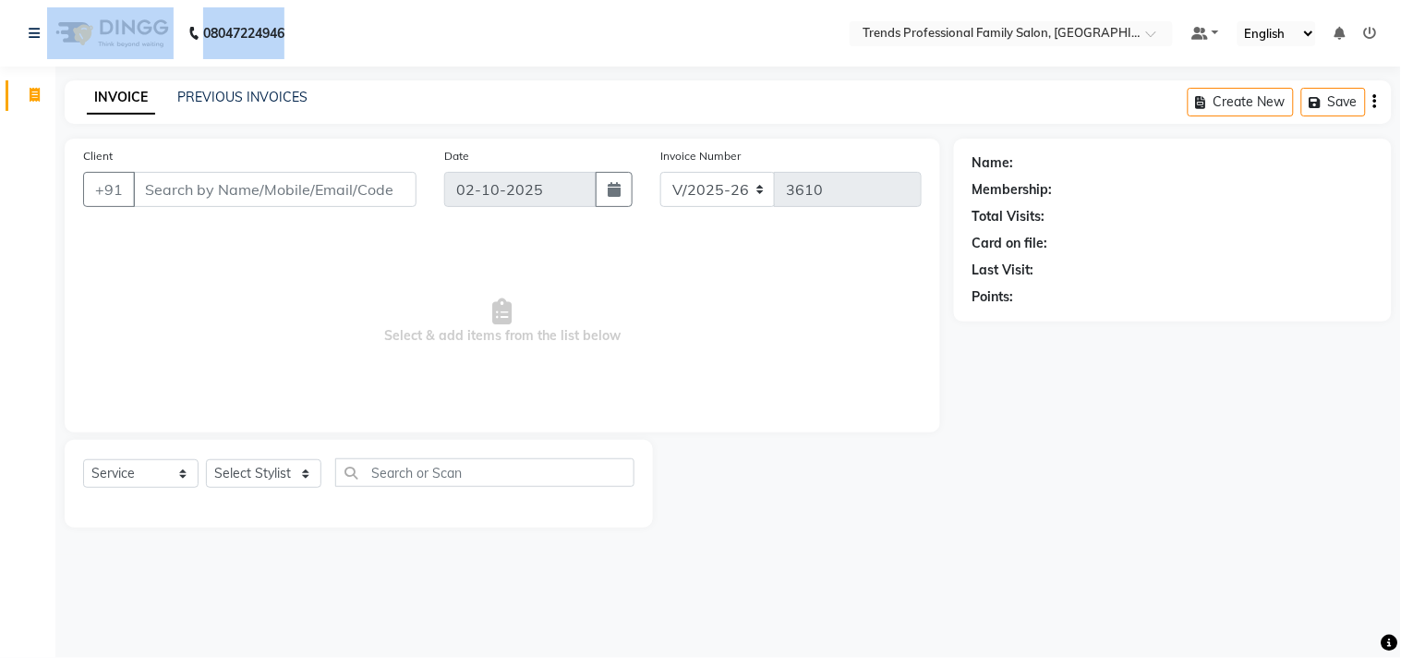
drag, startPoint x: 294, startPoint y: 24, endPoint x: 10, endPoint y: 33, distance: 283.8
click at [11, 33] on nav "08047224946 Select Location × Trends Professional Family Salon, Nelamangala Def…" at bounding box center [700, 33] width 1401 height 67
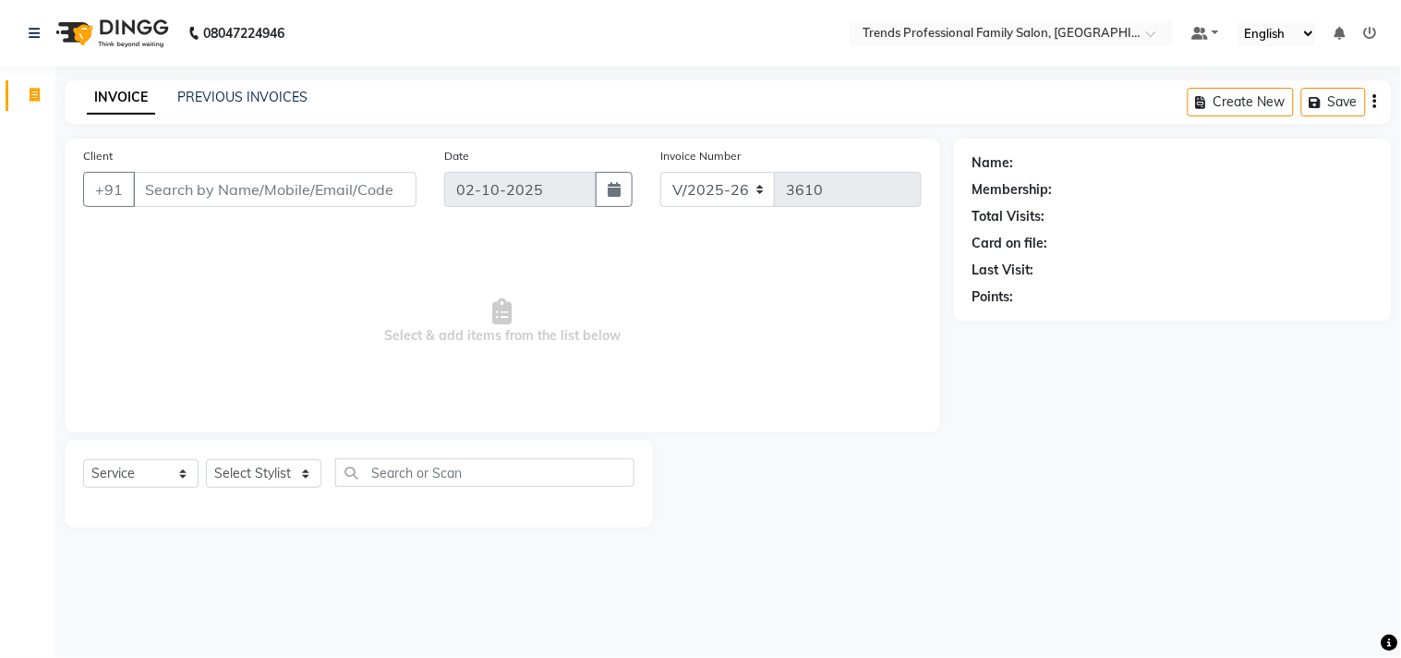
click at [736, 1] on nav "08047224946 Select Location × Trends Professional Family Salon, Nelamangala Def…" at bounding box center [700, 33] width 1401 height 67
click at [736, 74] on div "08047224946 Select Location × Trends Professional Family Salon, Nelamangala Def…" at bounding box center [700, 329] width 1401 height 658
click at [732, 69] on div "08047224946 Select Location × Trends Professional Family Salon, Nelamangala Def…" at bounding box center [700, 329] width 1401 height 658
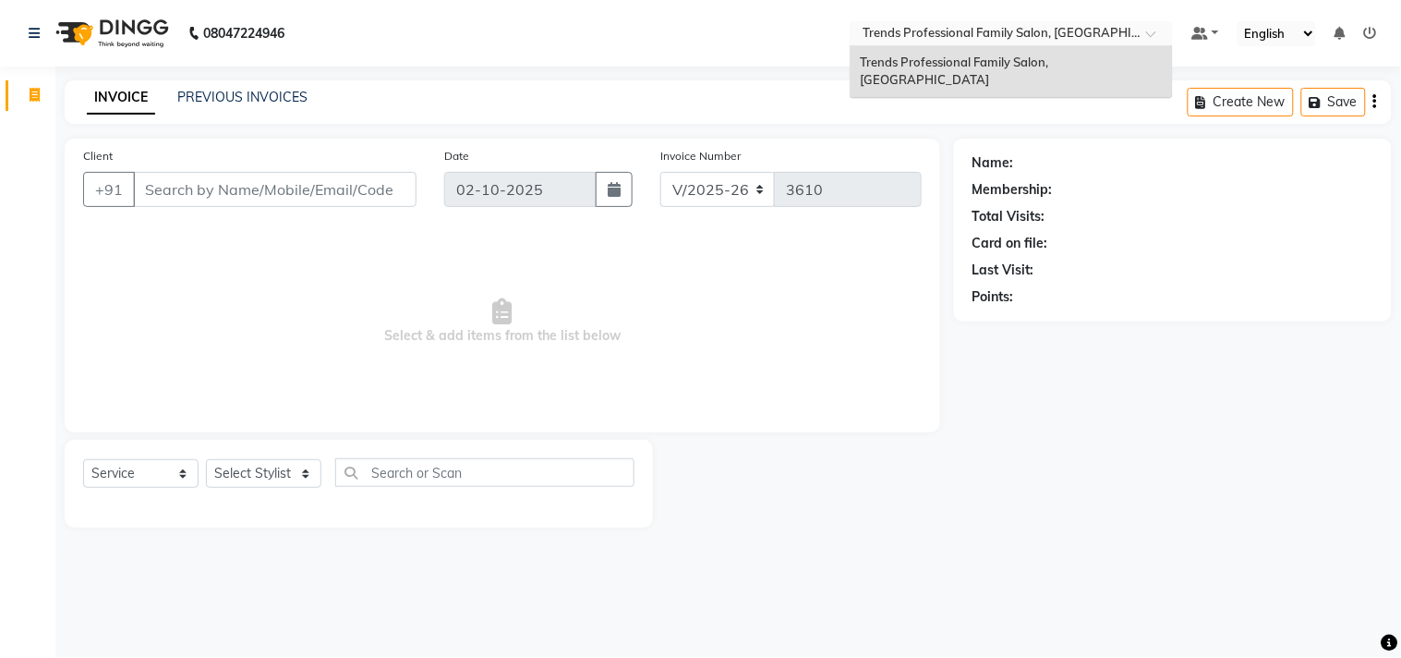
drag, startPoint x: 867, startPoint y: 25, endPoint x: 1159, endPoint y: 25, distance: 291.9
click at [1171, 26] on div at bounding box center [1011, 35] width 323 height 18
drag, startPoint x: 1123, startPoint y: 24, endPoint x: 808, endPoint y: 2, distance: 315.8
click at [808, 2] on nav "08047224946 Select Location × Trends Professional Family Salon, Nelamangala Tre…" at bounding box center [700, 33] width 1401 height 67
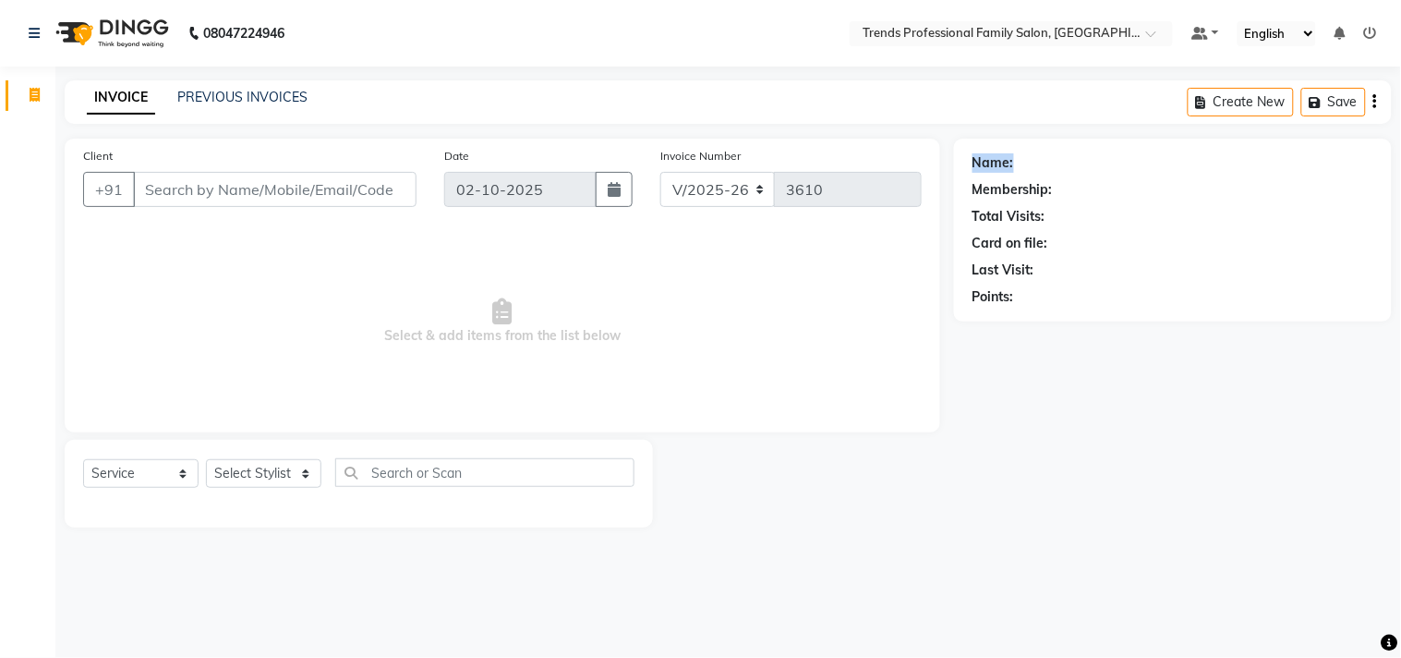
drag, startPoint x: 971, startPoint y: 168, endPoint x: 1050, endPoint y: 173, distance: 79.6
click at [1068, 162] on div "Name: Membership: Total Visits: Card on file: Last Visit: Points:" at bounding box center [1173, 230] width 438 height 183
drag, startPoint x: 973, startPoint y: 191, endPoint x: 1047, endPoint y: 213, distance: 77.2
click at [1064, 197] on div "Name: Membership: Total Visits: Card on file: Last Visit: Points:" at bounding box center [1173, 230] width 438 height 183
drag, startPoint x: 987, startPoint y: 218, endPoint x: 936, endPoint y: 248, distance: 58.8
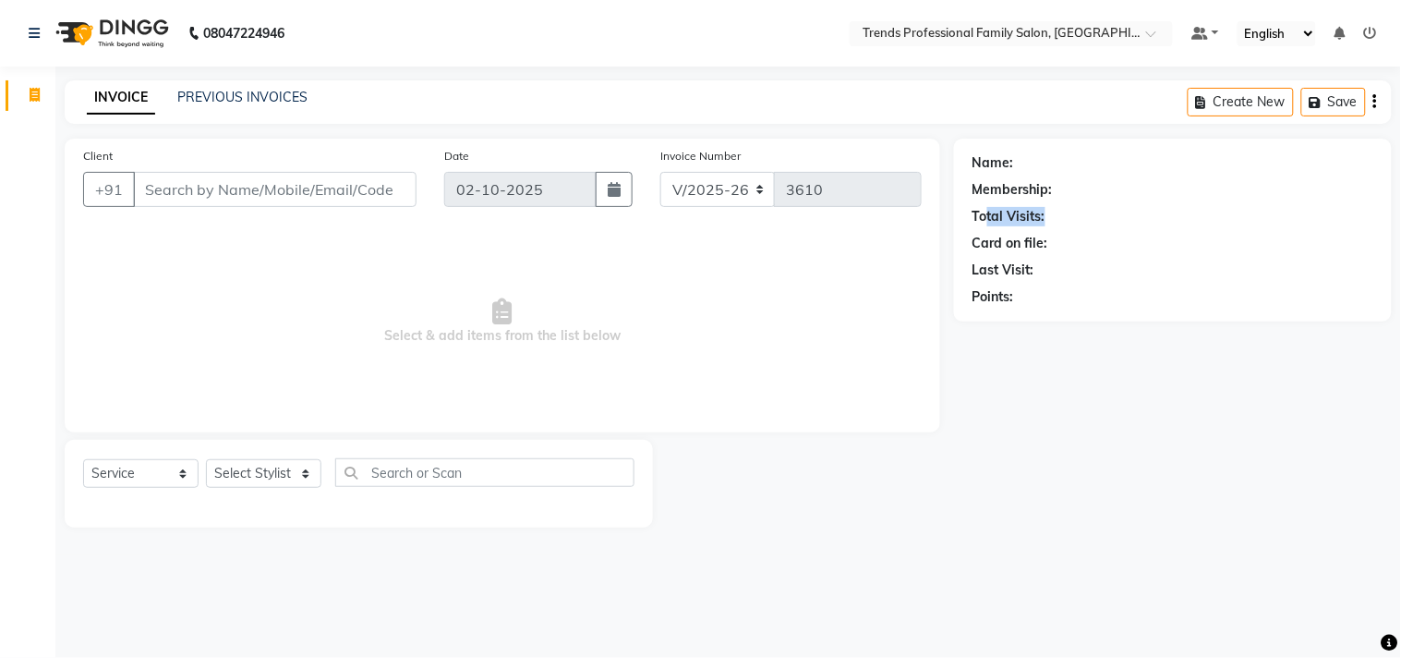
click at [1041, 234] on div "Name: Membership: Total Visits: Card on file: Last Visit: Points:" at bounding box center [1173, 226] width 401 height 161
drag, startPoint x: 965, startPoint y: 269, endPoint x: 999, endPoint y: 299, distance: 45.1
click at [1064, 290] on div "Name: Membership: Total Visits: Card on file: Last Visit: Points:" at bounding box center [1173, 226] width 401 height 161
drag, startPoint x: 980, startPoint y: 269, endPoint x: 970, endPoint y: 272, distance: 10.5
click at [977, 270] on div "Last Visit:" at bounding box center [1004, 270] width 62 height 19
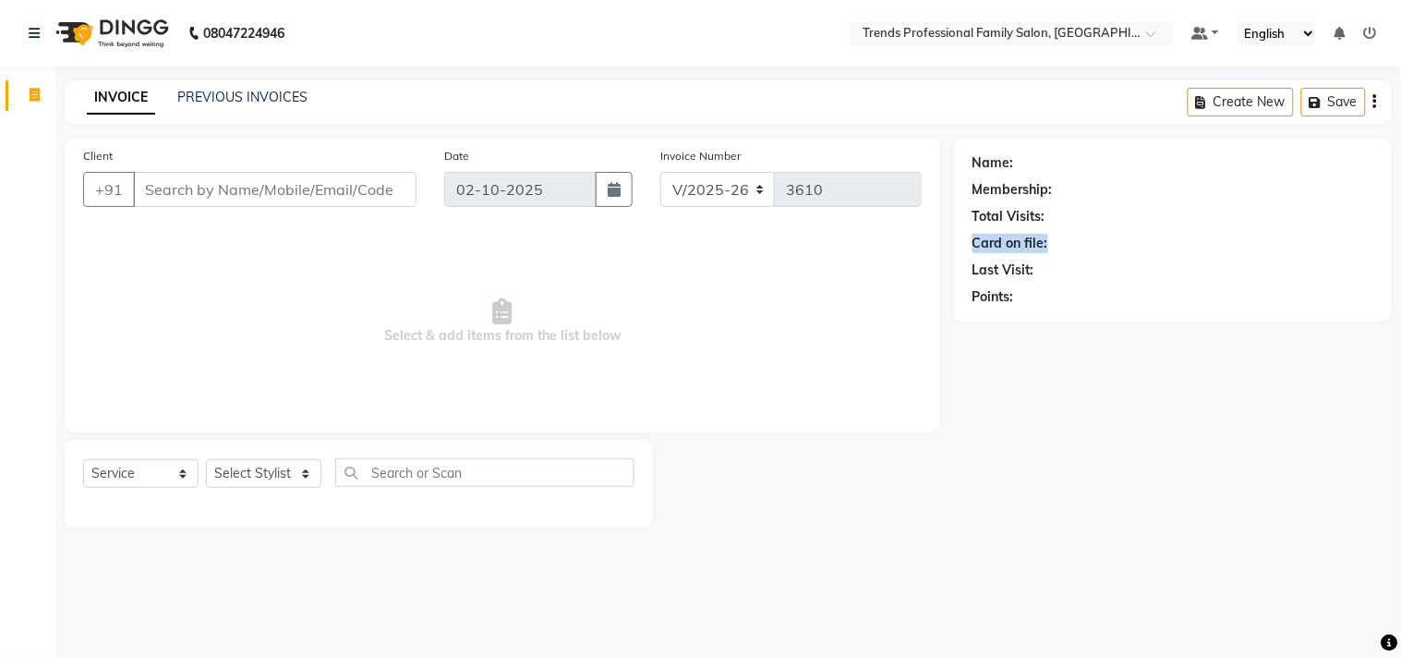
drag, startPoint x: 963, startPoint y: 238, endPoint x: 1008, endPoint y: 237, distance: 45.3
click at [1097, 237] on div "Name: Membership: Total Visits: Card on file: Last Visit: Points:" at bounding box center [1173, 230] width 438 height 183
drag, startPoint x: 967, startPoint y: 214, endPoint x: 1130, endPoint y: 225, distance: 163.0
click at [1130, 225] on div "Name: Membership: Total Visits: Card on file: Last Visit: Points:" at bounding box center [1173, 230] width 438 height 183
drag, startPoint x: 979, startPoint y: 183, endPoint x: 1120, endPoint y: 200, distance: 141.5
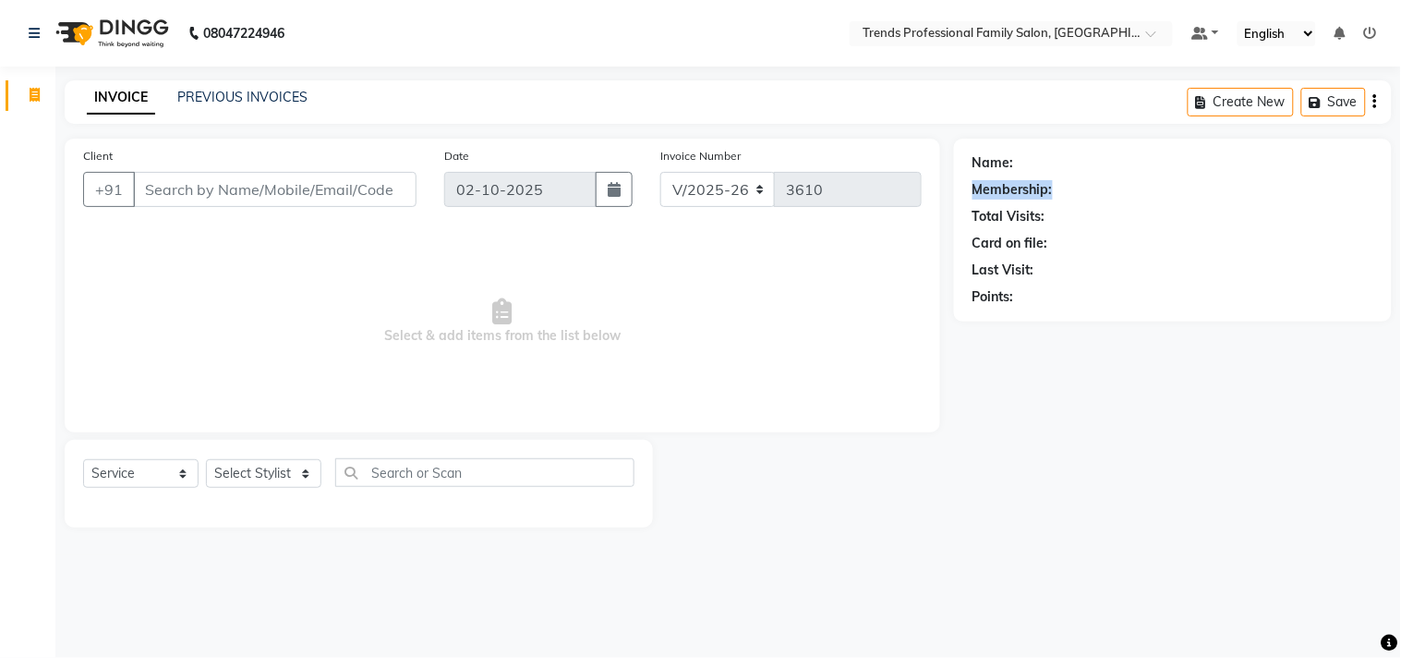
click at [1168, 198] on div "Membership:" at bounding box center [1173, 189] width 401 height 19
drag, startPoint x: 991, startPoint y: 146, endPoint x: 1041, endPoint y: 145, distance: 49.9
click at [1041, 145] on div "Name: Membership: Total Visits: Card on file: Last Visit: Points:" at bounding box center [1173, 230] width 438 height 183
drag, startPoint x: 1222, startPoint y: 91, endPoint x: 1312, endPoint y: 95, distance: 89.7
click at [1312, 95] on div "Create New Save" at bounding box center [1290, 101] width 204 height 43
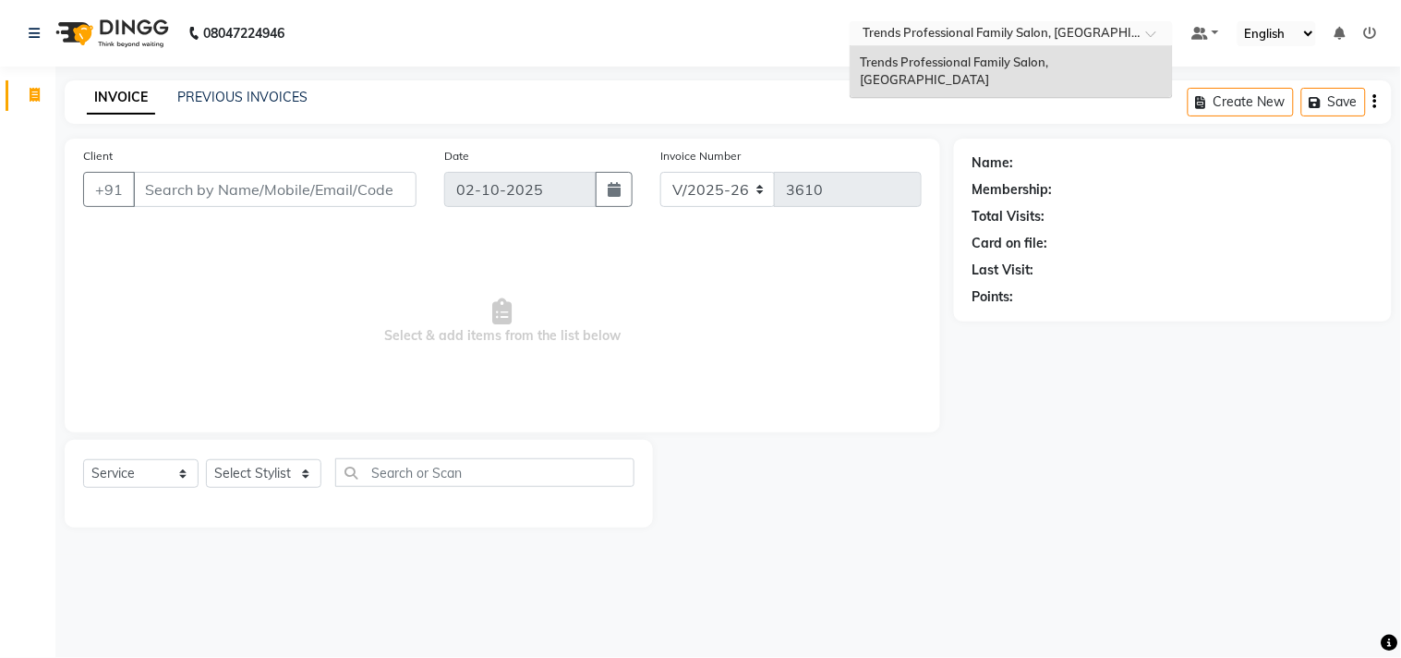
drag, startPoint x: 946, startPoint y: 23, endPoint x: 1178, endPoint y: 17, distance: 232.0
click at [1178, 17] on nav "08047224946 Select Location × Trends Professional Family Salon, Nelamangala Tre…" at bounding box center [700, 33] width 1401 height 67
click at [1147, 30] on div at bounding box center [1011, 35] width 323 height 18
click at [985, 57] on span "Trends Professional Family Salon, [GEOGRAPHIC_DATA]" at bounding box center [955, 71] width 191 height 33
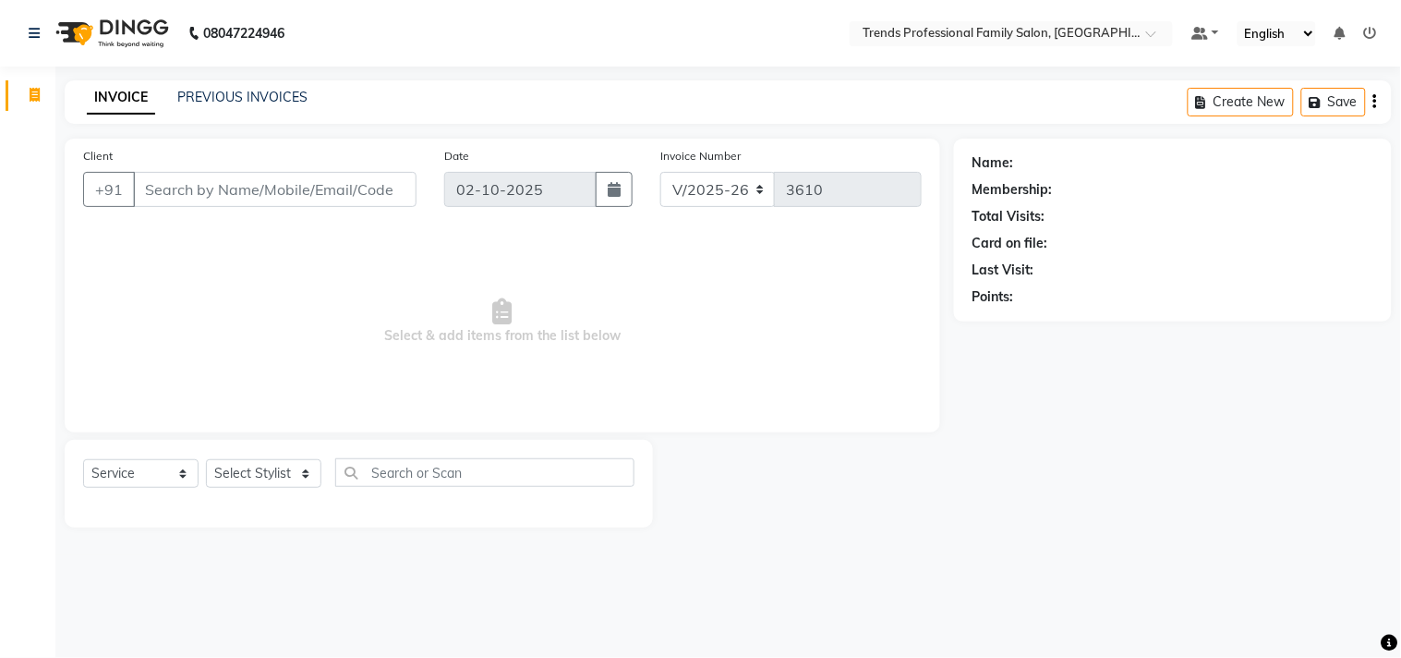
drag, startPoint x: 1251, startPoint y: 21, endPoint x: 1315, endPoint y: 12, distance: 64.4
click at [1315, 12] on nav "08047224946 Select Location × Trends Professional Family Salon, Nelamangala Def…" at bounding box center [700, 33] width 1401 height 67
drag, startPoint x: 1094, startPoint y: 151, endPoint x: 1039, endPoint y: 170, distance: 57.9
click at [1090, 151] on div "Name: Membership: Total Visits: Card on file: Last Visit: Points:" at bounding box center [1173, 226] width 401 height 161
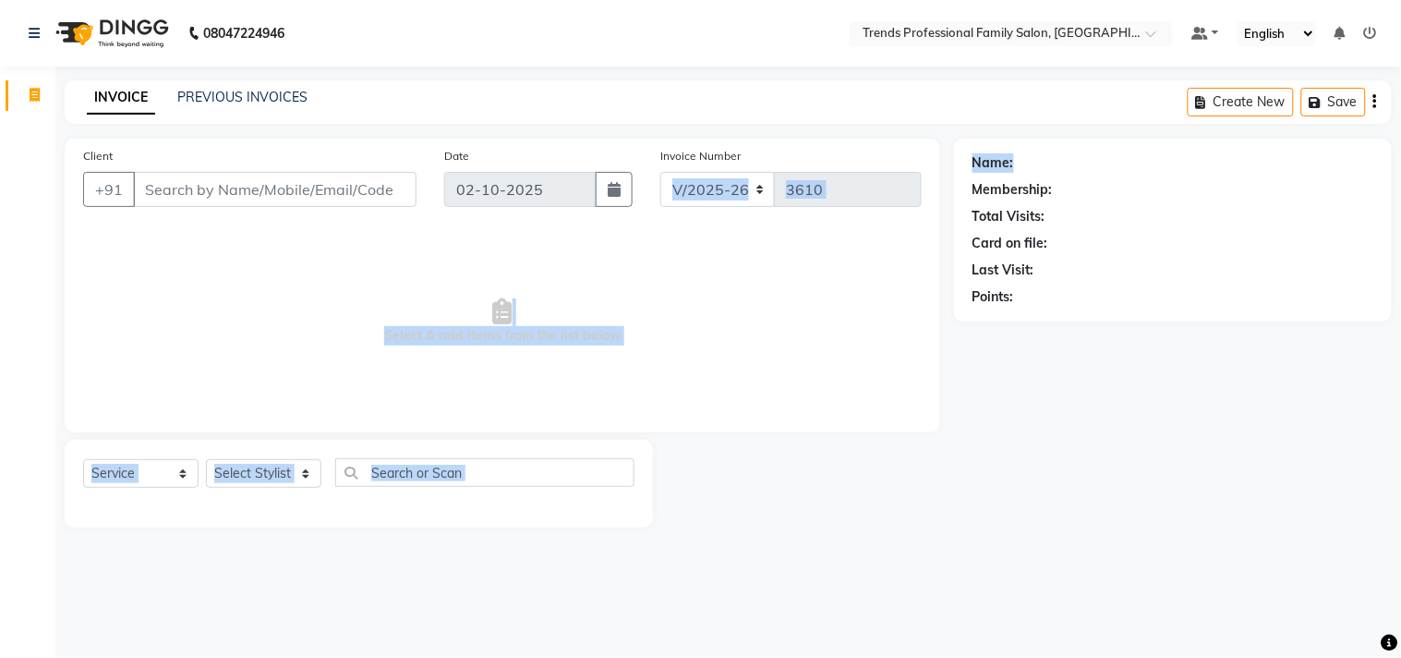
drag, startPoint x: 1011, startPoint y: 143, endPoint x: 1001, endPoint y: 166, distance: 25.2
click at [1026, 159] on div "Client +91 Date 02-10-2025 Invoice Number V/2025 V/2025-26 3610 Select & add it…" at bounding box center [728, 333] width 1355 height 389
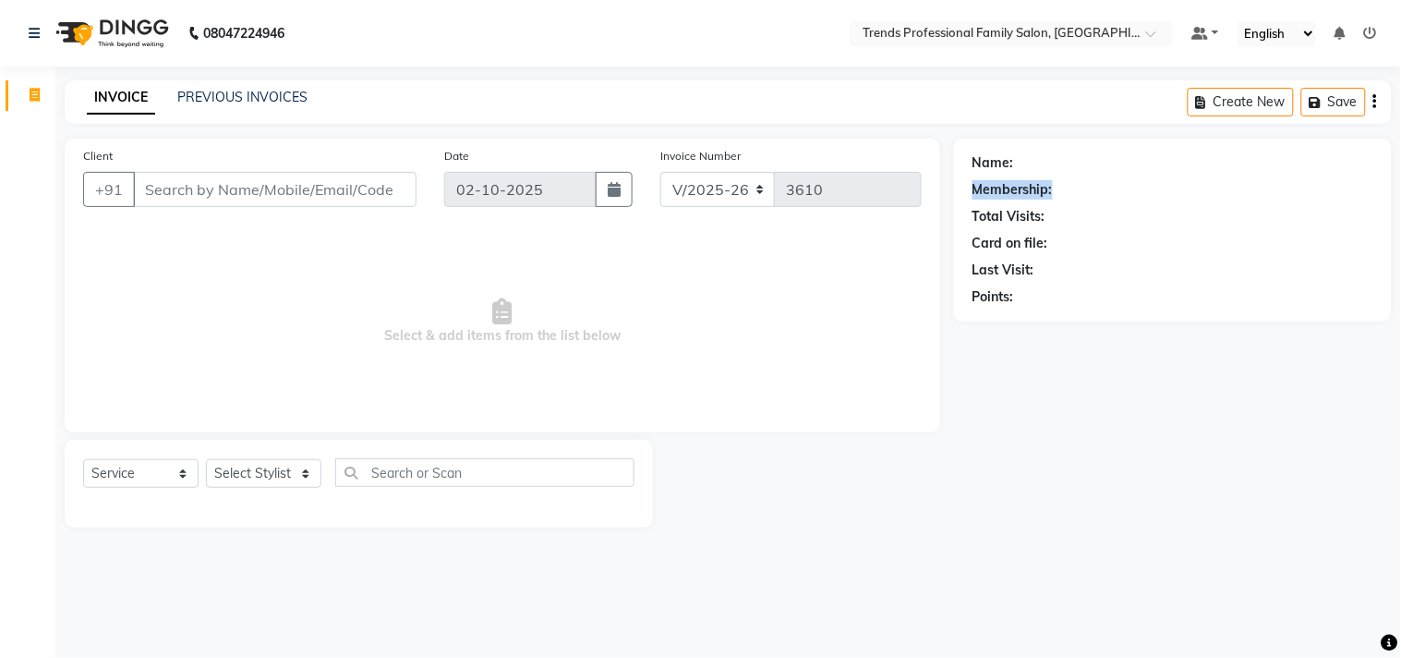
drag, startPoint x: 967, startPoint y: 182, endPoint x: 935, endPoint y: 223, distance: 51.9
click at [1037, 208] on div "Name: Membership: Total Visits: Card on file: Last Visit: Points:" at bounding box center [1173, 230] width 438 height 183
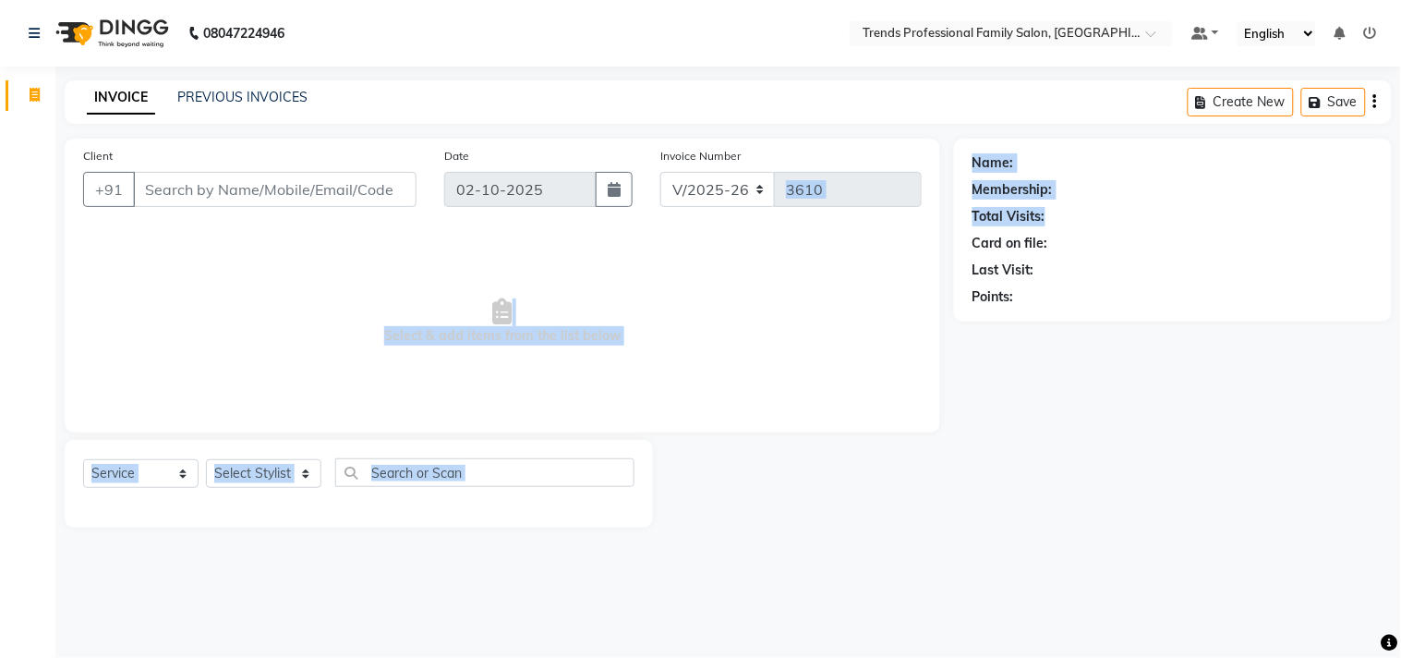
drag, startPoint x: 1050, startPoint y: 211, endPoint x: 933, endPoint y: 224, distance: 118.0
click at [935, 224] on div "Client +91 Date 02-10-2025 Invoice Number V/2025 V/2025-26 3610 Select & add it…" at bounding box center [728, 333] width 1355 height 389
drag, startPoint x: 1054, startPoint y: 238, endPoint x: 880, endPoint y: 253, distance: 174.3
click at [880, 253] on div "Client +91 Date 02-10-2025 Invoice Number V/2025 V/2025-26 3610 Select & add it…" at bounding box center [728, 333] width 1355 height 389
drag, startPoint x: 1049, startPoint y: 268, endPoint x: 936, endPoint y: 268, distance: 113.6
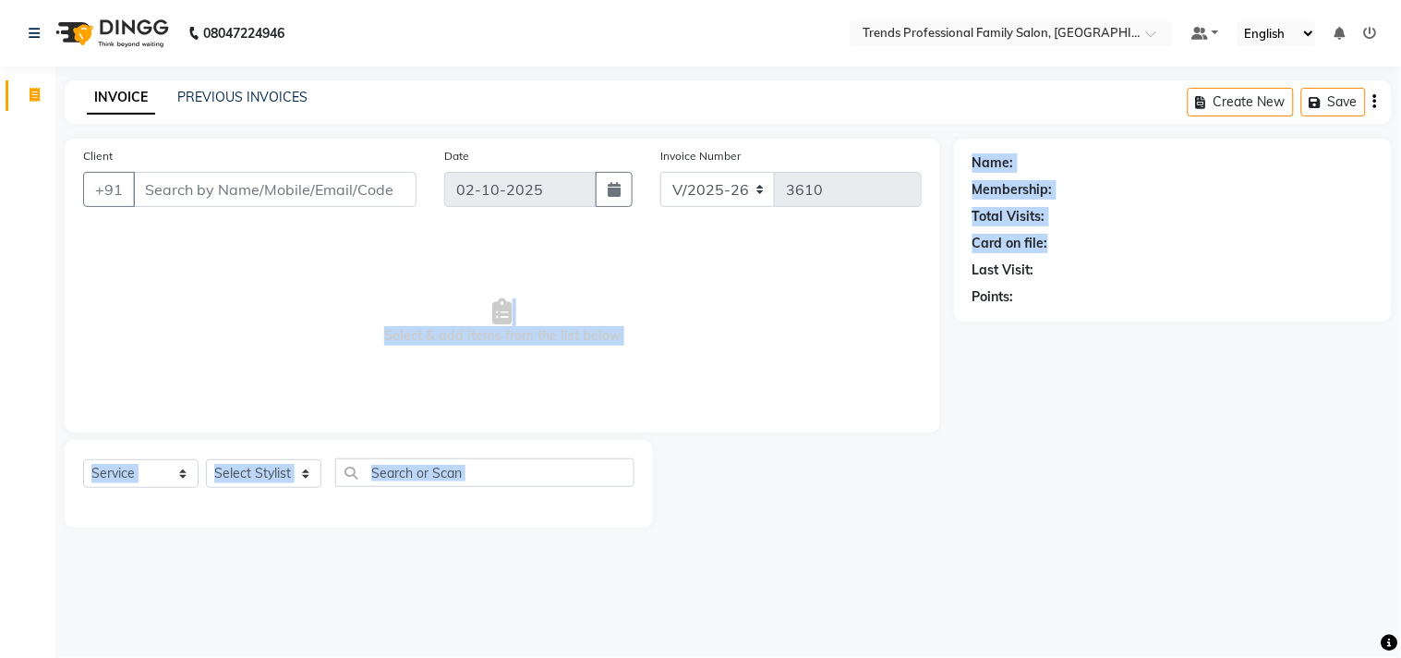
click at [935, 272] on div "Client +91 Date 02-10-2025 Invoice Number V/2025 V/2025-26 3610 Select & add it…" at bounding box center [728, 333] width 1355 height 389
drag, startPoint x: 1018, startPoint y: 297, endPoint x: 897, endPoint y: 317, distance: 122.6
click at [897, 317] on div "Client +91 Date 02-10-2025 Invoice Number V/2025 V/2025-26 3610 Select & add it…" at bounding box center [728, 333] width 1355 height 389
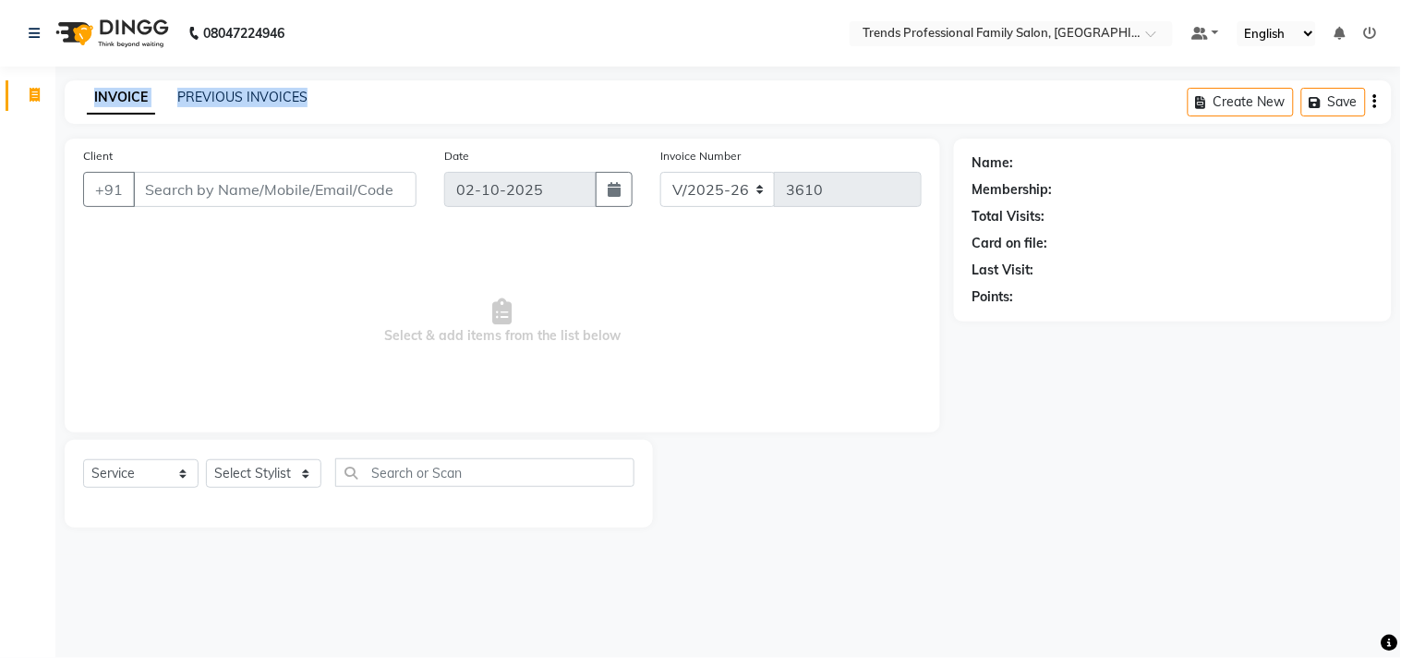
drag, startPoint x: 91, startPoint y: 98, endPoint x: 364, endPoint y: 104, distance: 273.5
click at [364, 104] on div "INVOICE PREVIOUS INVOICES Create New Save" at bounding box center [729, 101] width 1328 height 43
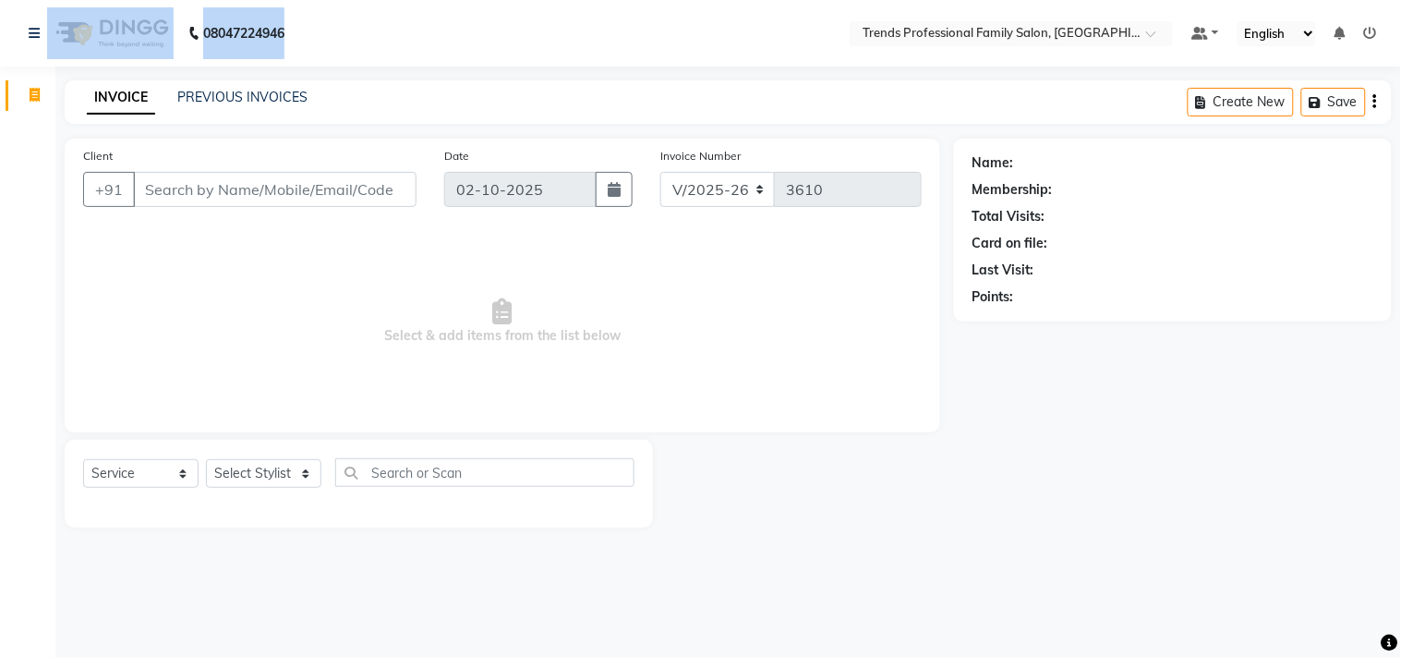
drag, startPoint x: 334, startPoint y: 30, endPoint x: 0, endPoint y: 22, distance: 333.6
click at [4, 22] on nav "08047224946 Select Location × Trends Professional Family Salon, Nelamangala Def…" at bounding box center [700, 33] width 1401 height 67
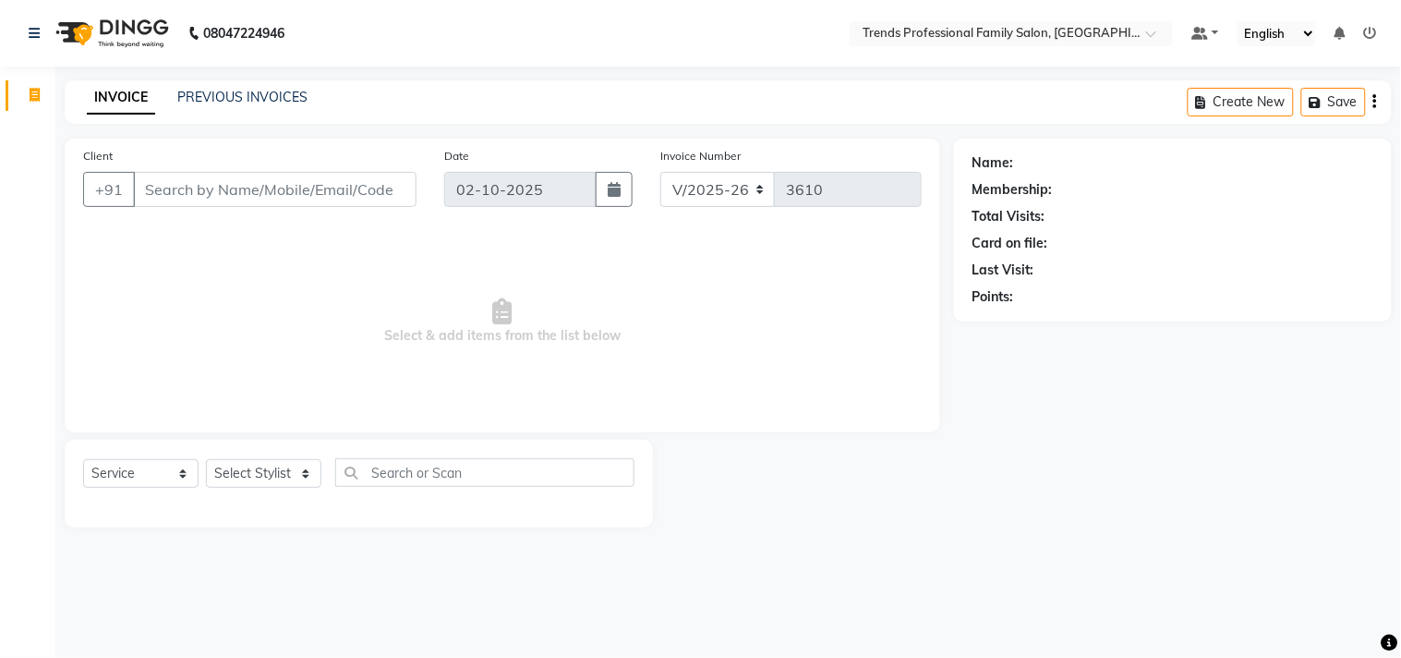
click at [605, 106] on div "INVOICE PREVIOUS INVOICES Create New Save" at bounding box center [729, 101] width 1328 height 43
click at [610, 109] on div "INVOICE PREVIOUS INVOICES Create New Save" at bounding box center [729, 101] width 1328 height 43
drag, startPoint x: 745, startPoint y: 153, endPoint x: 444, endPoint y: 149, distance: 300.3
click at [455, 150] on div "Client +91 Date 02-10-2025 Invoice Number V/2025 V/2025-26 3610" at bounding box center [502, 184] width 867 height 76
drag, startPoint x: 118, startPoint y: 158, endPoint x: 589, endPoint y: 152, distance: 471.2
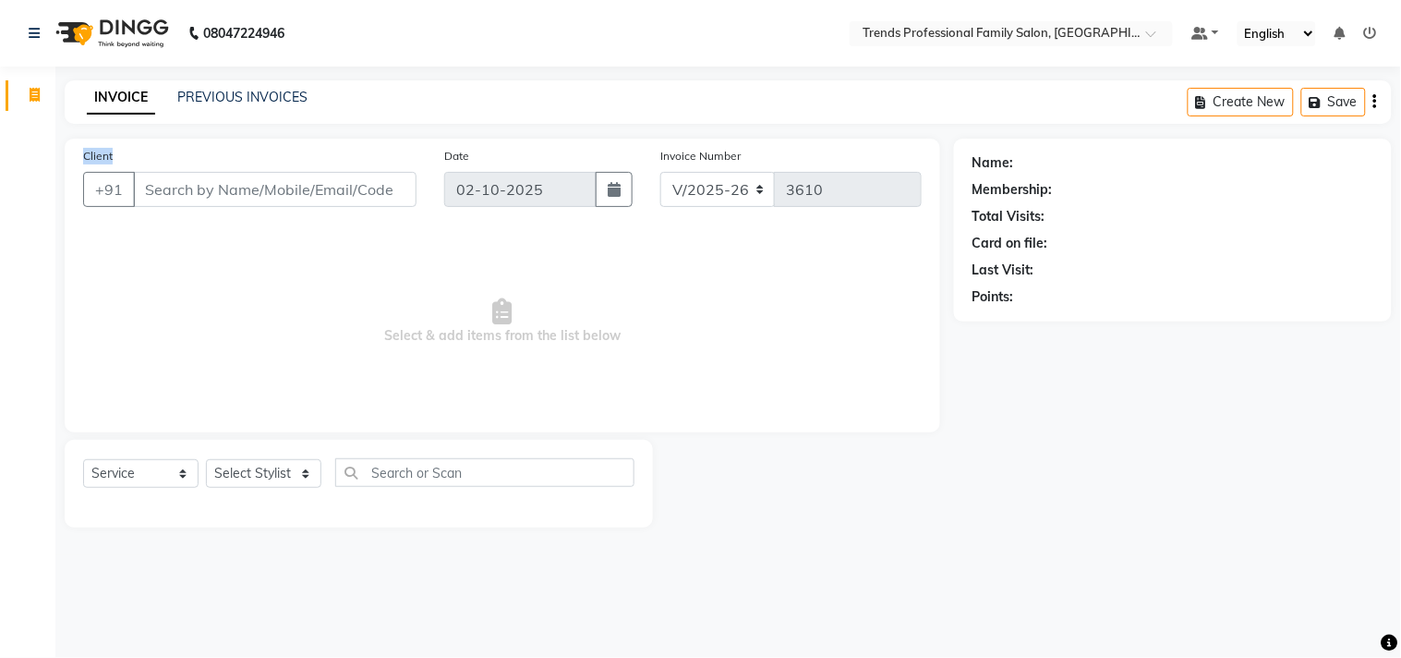
click at [466, 160] on div "Client +91 Date 02-10-2025 Invoice Number V/2025 V/2025-26 3610" at bounding box center [502, 184] width 867 height 76
drag, startPoint x: 178, startPoint y: 81, endPoint x: 579, endPoint y: 106, distance: 401.7
click at [579, 106] on div "INVOICE PREVIOUS INVOICES Create New Save" at bounding box center [729, 101] width 1328 height 43
drag, startPoint x: 50, startPoint y: 80, endPoint x: 596, endPoint y: 108, distance: 546.7
click at [596, 108] on app-home "08047224946 Select Location × Trends Professional Family Salon, Nelamangala Def…" at bounding box center [700, 277] width 1401 height 555
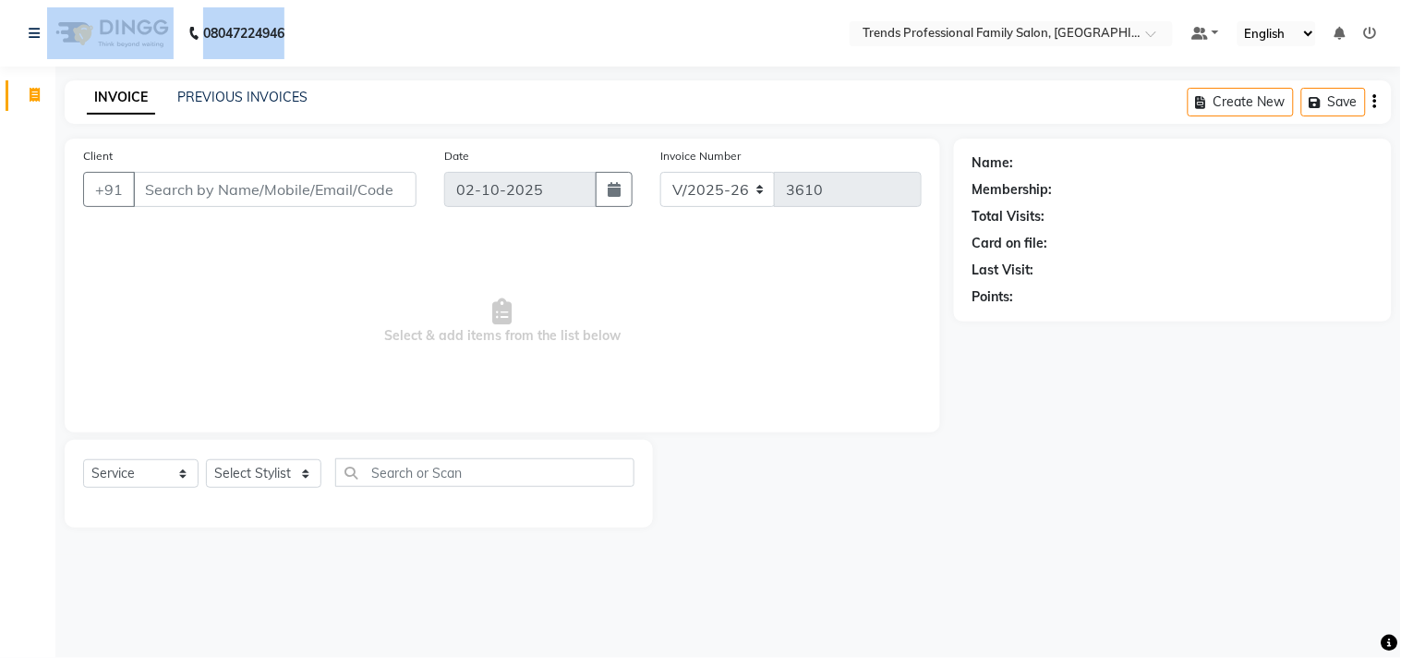
drag, startPoint x: 0, startPoint y: 32, endPoint x: 675, endPoint y: 54, distance: 675.7
click at [642, 51] on nav "08047224946 Select Location × Trends Professional Family Salon, Nelamangala Def…" at bounding box center [700, 33] width 1401 height 67
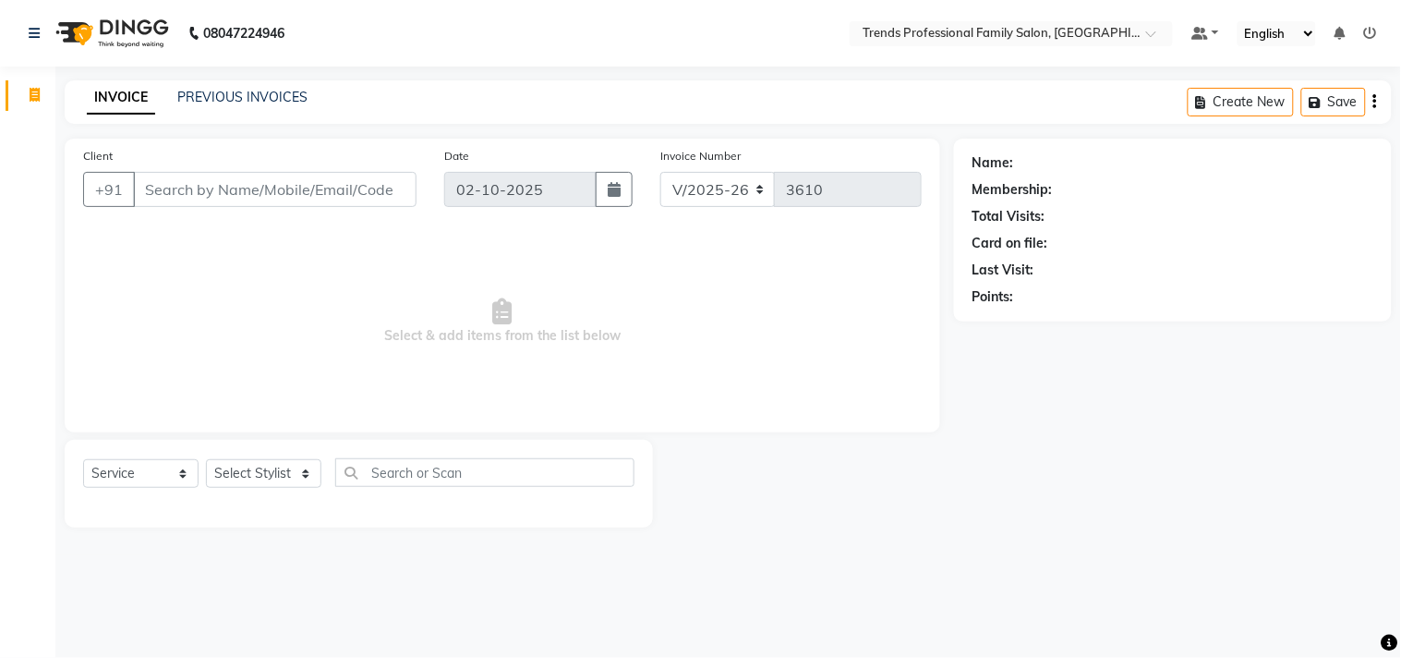
click at [725, 115] on div "INVOICE PREVIOUS INVOICES Create New Save" at bounding box center [729, 101] width 1328 height 43
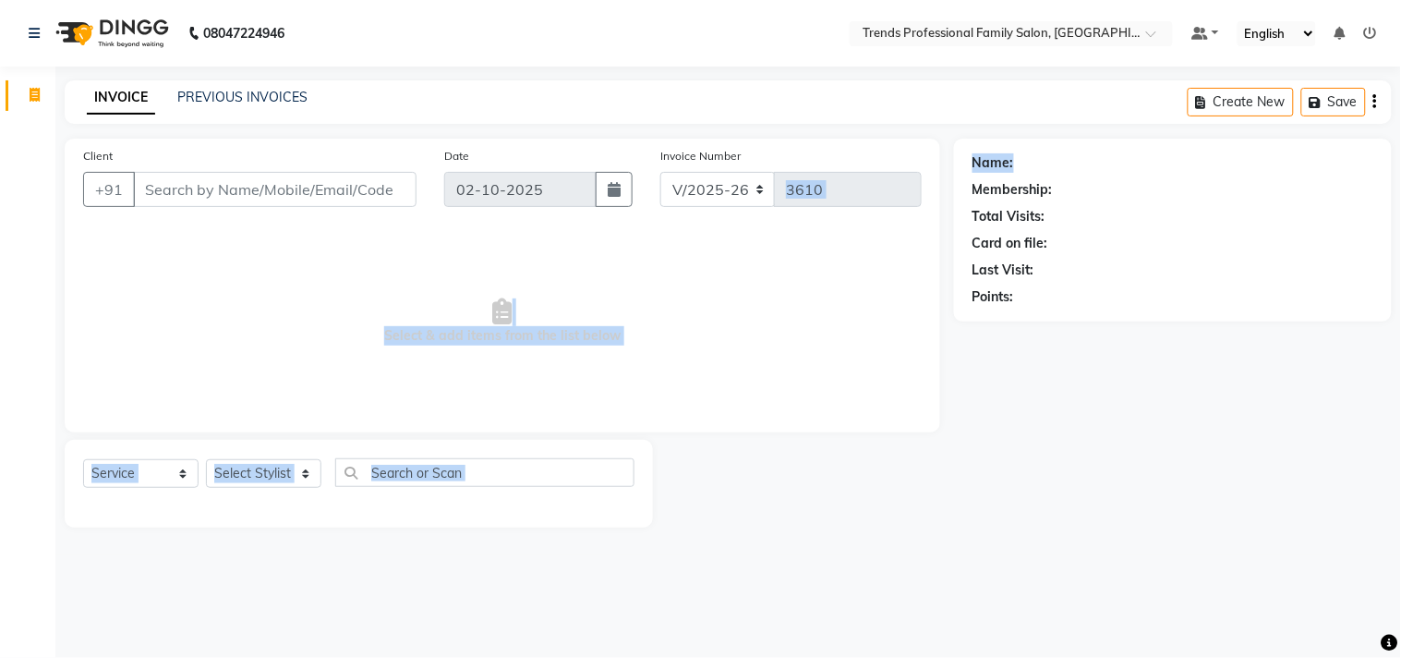
drag, startPoint x: 1026, startPoint y: 168, endPoint x: 1082, endPoint y: 197, distance: 62.4
click at [927, 185] on div "Client +91 Date 02-10-2025 Invoice Number V/2025 V/2025-26 3610 Select & add it…" at bounding box center [728, 333] width 1355 height 389
click at [884, 198] on div "Client +91 Date 02-10-2025 Invoice Number V/2025 V/2025-26 3610 Select & add it…" at bounding box center [728, 333] width 1355 height 389
drag, startPoint x: 1049, startPoint y: 224, endPoint x: 953, endPoint y: 237, distance: 96.0
click at [953, 237] on div "Client +91 Date 02-10-2025 Invoice Number V/2025 V/2025-26 3610 Select & add it…" at bounding box center [728, 333] width 1355 height 389
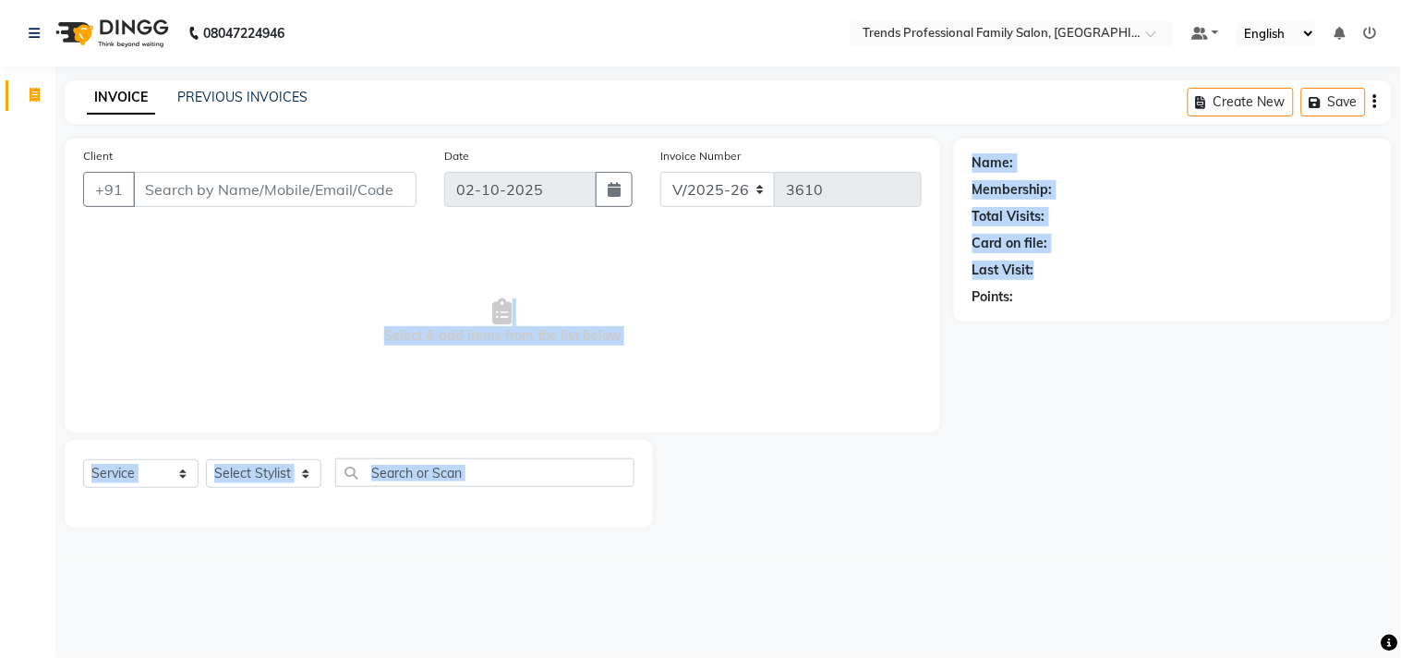
drag, startPoint x: 1044, startPoint y: 261, endPoint x: 1095, endPoint y: 212, distance: 69.9
click at [917, 222] on div "Client +91 Date 02-10-2025 Invoice Number V/2025 V/2025-26 3610 Select & add it…" at bounding box center [728, 333] width 1355 height 389
drag, startPoint x: 1122, startPoint y: 297, endPoint x: 940, endPoint y: 265, distance: 184.7
click at [885, 297] on div "Client +91 Date 02-10-2025 Invoice Number V/2025 V/2025-26 3610 Select & add it…" at bounding box center [728, 333] width 1355 height 389
click at [1194, 158] on div "Name:" at bounding box center [1173, 162] width 401 height 19
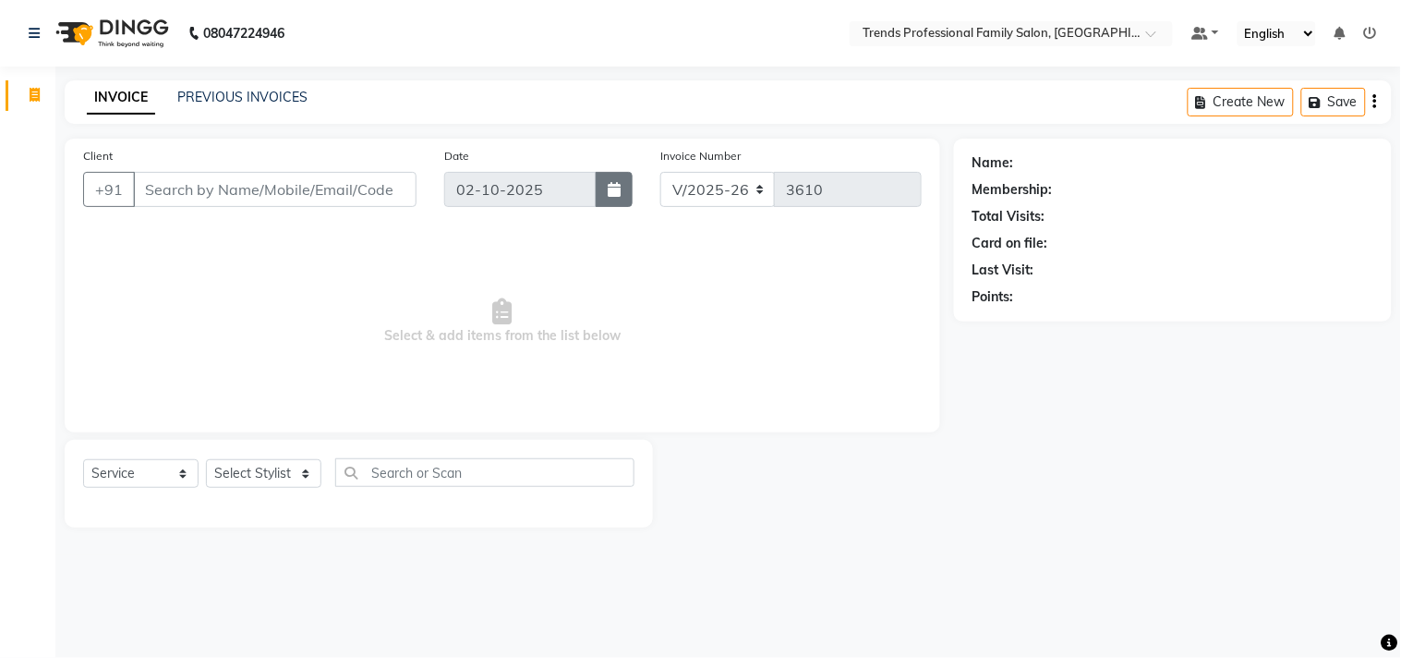
click at [621, 180] on div "02-10-2025" at bounding box center [538, 189] width 189 height 35
click at [819, 183] on div "V/2025 V/2025-26 3610" at bounding box center [791, 189] width 261 height 35
drag, startPoint x: 676, startPoint y: 183, endPoint x: 632, endPoint y: 181, distance: 44.4
click at [632, 181] on div "Client +91 Date 02-10-2025 Invoice Number V/2025 V/2025-26 3610" at bounding box center [502, 184] width 867 height 76
click at [288, 122] on main "INVOICE PREVIOUS INVOICES Create New Save Client +91 Date 02-10-2025 Invoice Nu…" at bounding box center [728, 317] width 1346 height 475
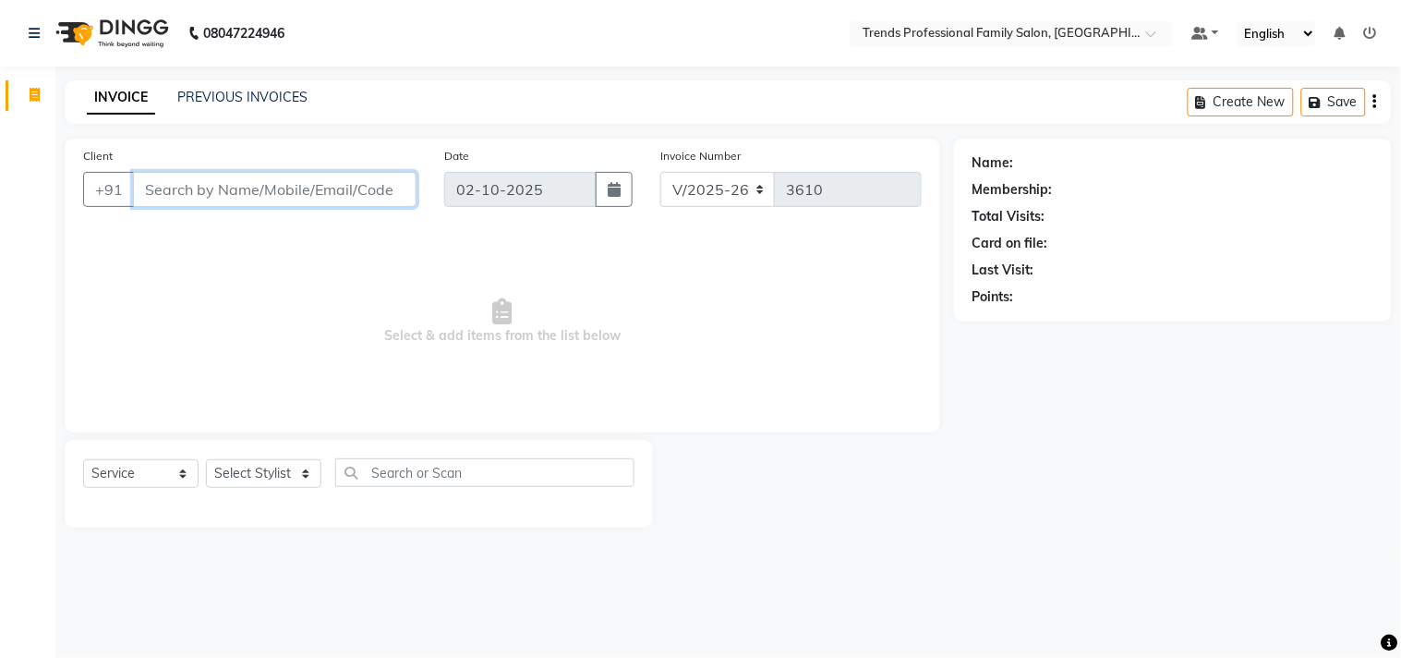
drag, startPoint x: 406, startPoint y: 176, endPoint x: 188, endPoint y: 149, distance: 220.6
click at [129, 157] on div "Client +91" at bounding box center [249, 184] width 361 height 76
click at [251, 154] on div "Client +91" at bounding box center [249, 184] width 361 height 76
click at [250, 155] on div "Client +91" at bounding box center [249, 184] width 361 height 76
drag, startPoint x: 345, startPoint y: 339, endPoint x: 749, endPoint y: 328, distance: 404.8
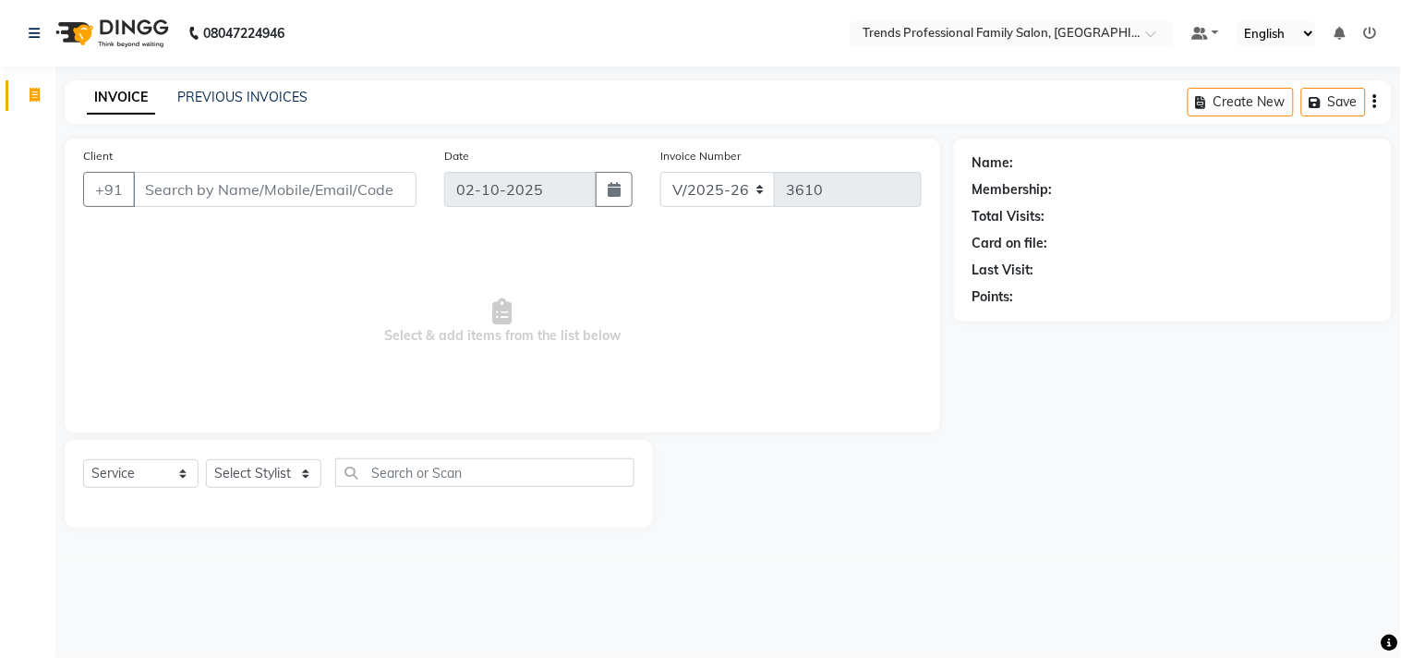
click at [749, 328] on span "Select & add items from the list below" at bounding box center [502, 321] width 839 height 185
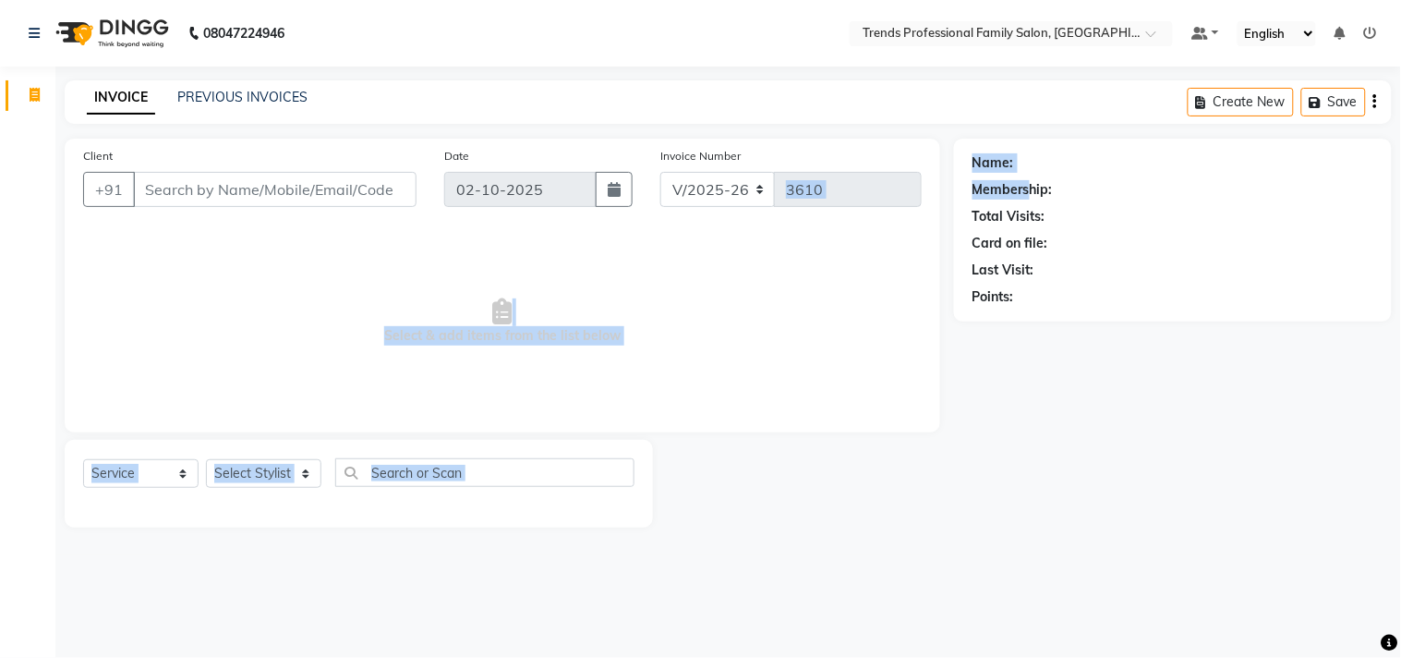
click at [913, 206] on div "Client +91 Date 02-10-2025 Invoice Number V/2025 V/2025-26 3610 Select & add it…" at bounding box center [728, 333] width 1355 height 389
drag, startPoint x: 1053, startPoint y: 246, endPoint x: 893, endPoint y: 285, distance: 164.5
click at [893, 285] on div "Client +91 Date 02-10-2025 Invoice Number V/2025 V/2025-26 3610 Select & add it…" at bounding box center [728, 333] width 1355 height 389
drag, startPoint x: 1028, startPoint y: 290, endPoint x: 892, endPoint y: 297, distance: 136.0
click at [892, 297] on div "Client +91 Date 02-10-2025 Invoice Number V/2025 V/2025-26 3610 Select & add it…" at bounding box center [728, 333] width 1355 height 389
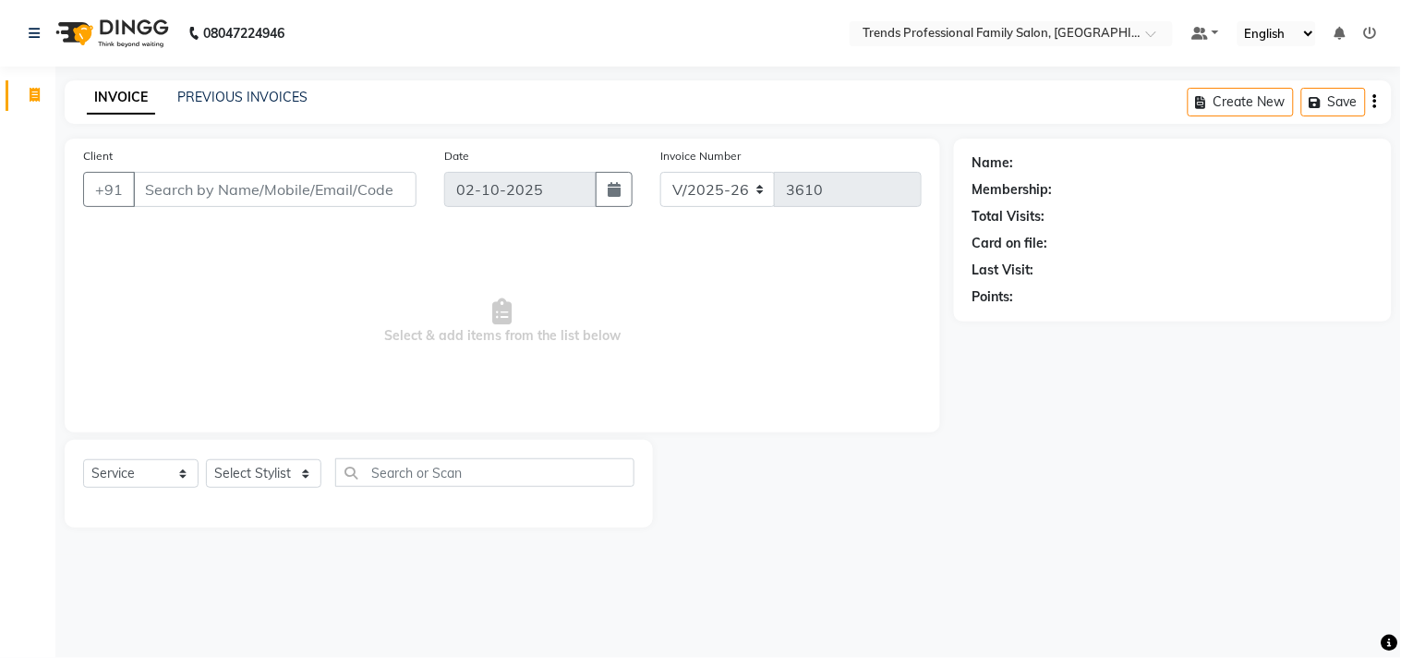
drag, startPoint x: 945, startPoint y: 115, endPoint x: 852, endPoint y: 105, distance: 93.8
click at [937, 115] on div "INVOICE PREVIOUS INVOICES Create New Save" at bounding box center [729, 101] width 1328 height 43
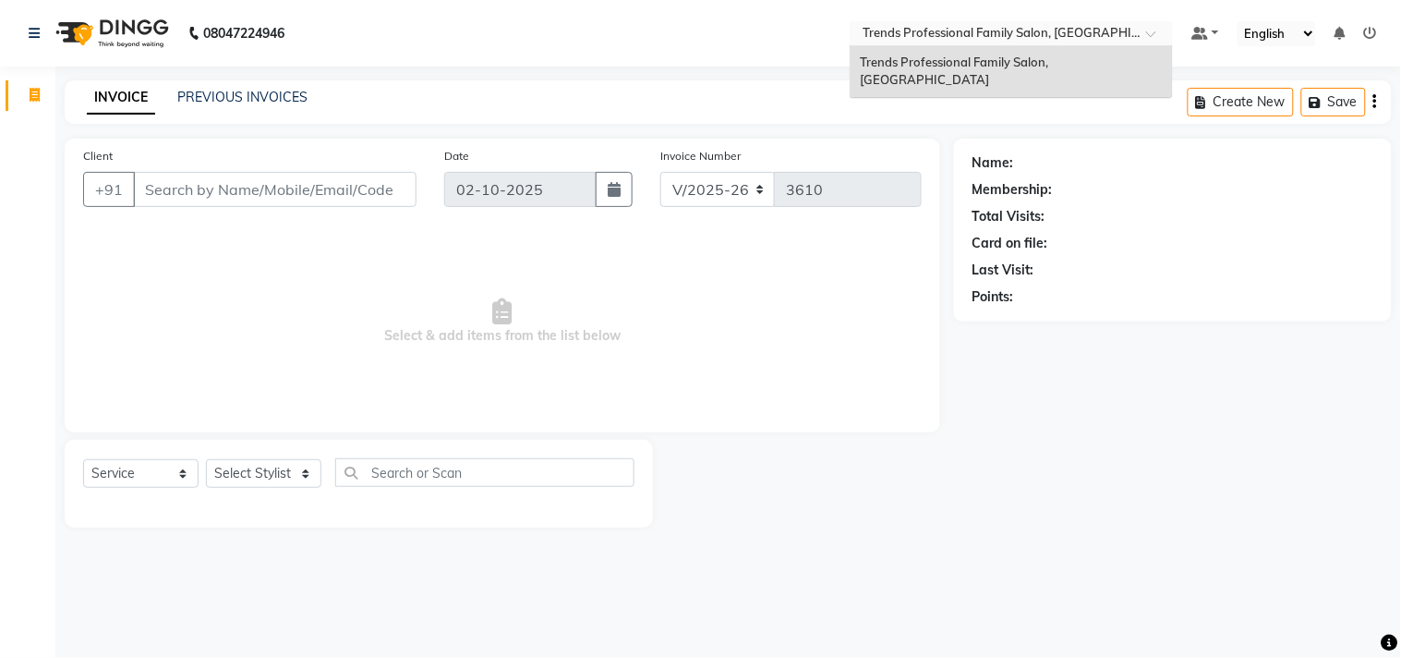
drag, startPoint x: 855, startPoint y: 22, endPoint x: 1190, endPoint y: 28, distance: 334.5
click at [1190, 28] on nav "08047224946 Select Location × Trends Professional Family Salon, Nelamangala Tre…" at bounding box center [700, 33] width 1401 height 67
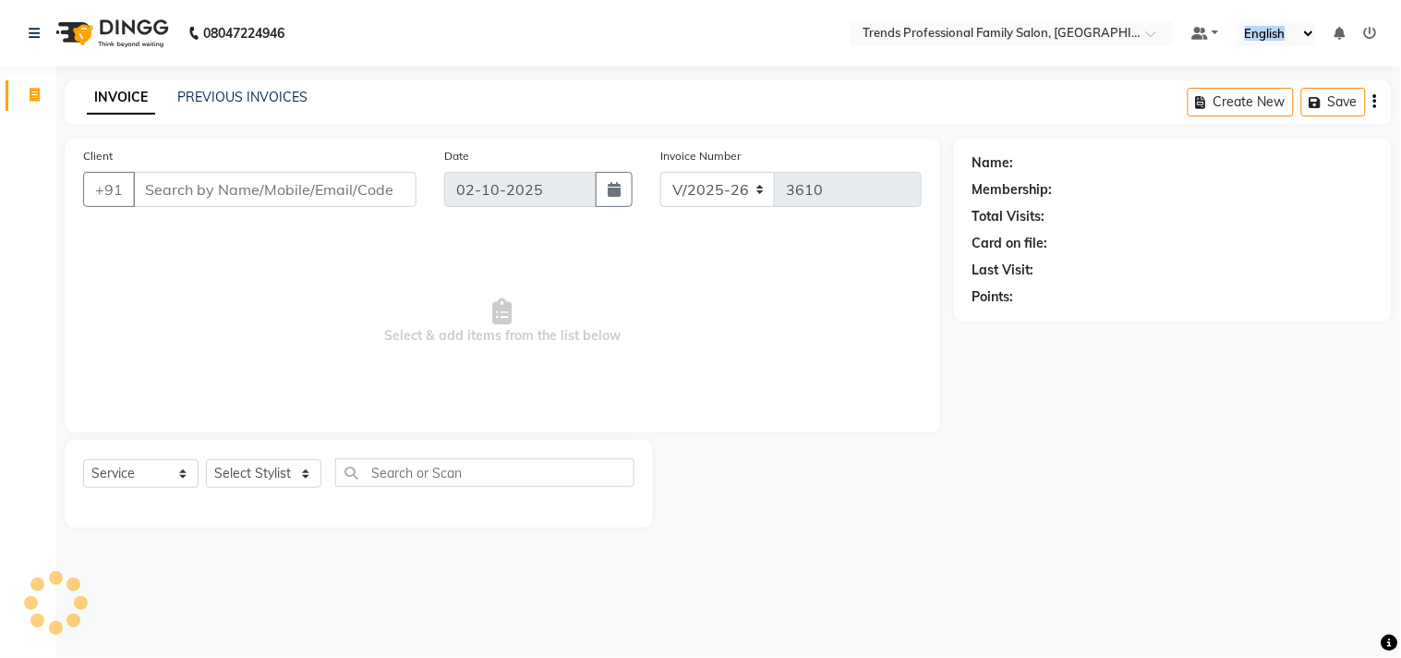
drag, startPoint x: 1224, startPoint y: 23, endPoint x: 1344, endPoint y: 21, distance: 120.1
click at [1344, 21] on ul "Default Panel My Panel English ENGLISH Español العربية मराठी हिंदी ગુજરાતી தமிழ…" at bounding box center [1285, 33] width 204 height 25
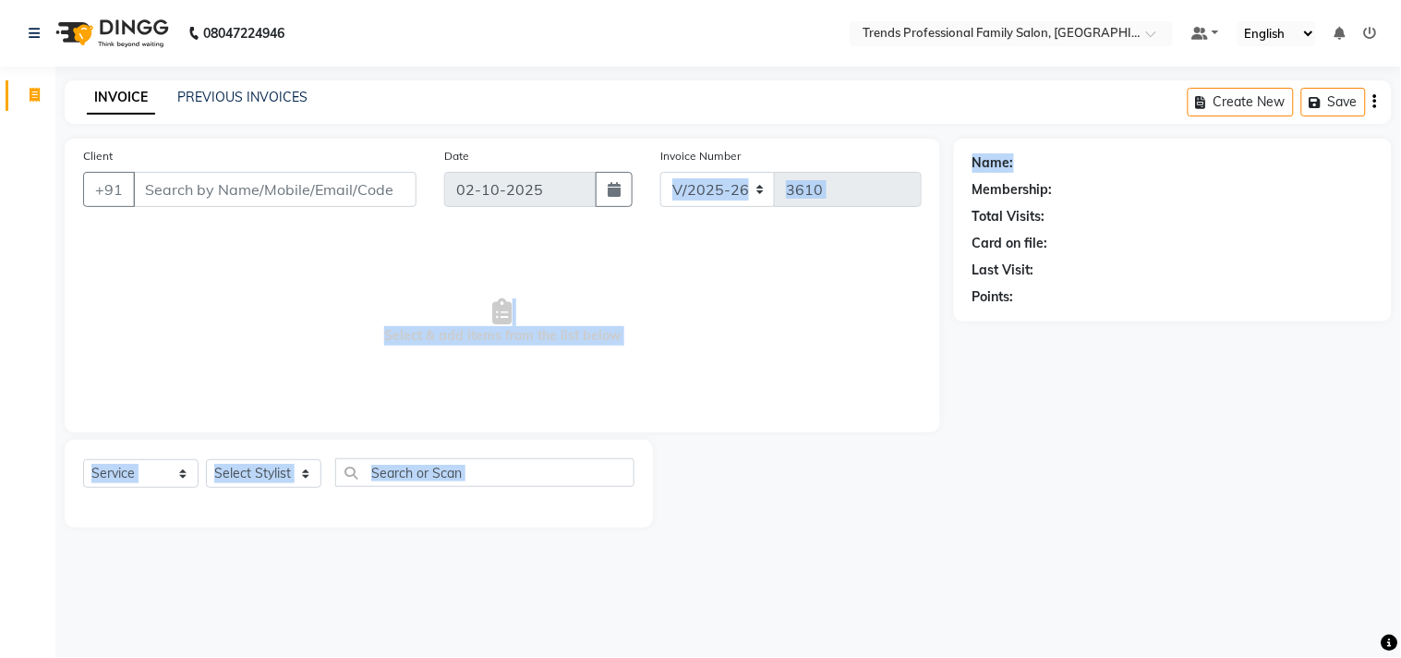
drag, startPoint x: 1028, startPoint y: 159, endPoint x: 890, endPoint y: 166, distance: 138.8
click at [890, 166] on div "Client +91 Date 02-10-2025 Invoice Number V/2025 V/2025-26 3610 Select & add it…" at bounding box center [728, 333] width 1355 height 389
click at [905, 204] on div "Client +91 Date 02-10-2025 Invoice Number V/2025 V/2025-26 3610 Select & add it…" at bounding box center [728, 333] width 1355 height 389
drag, startPoint x: 1049, startPoint y: 223, endPoint x: 682, endPoint y: 241, distance: 367.2
click at [682, 241] on div "Client +91 Date 02-10-2025 Invoice Number V/2025 V/2025-26 3610 Select & add it…" at bounding box center [728, 333] width 1355 height 389
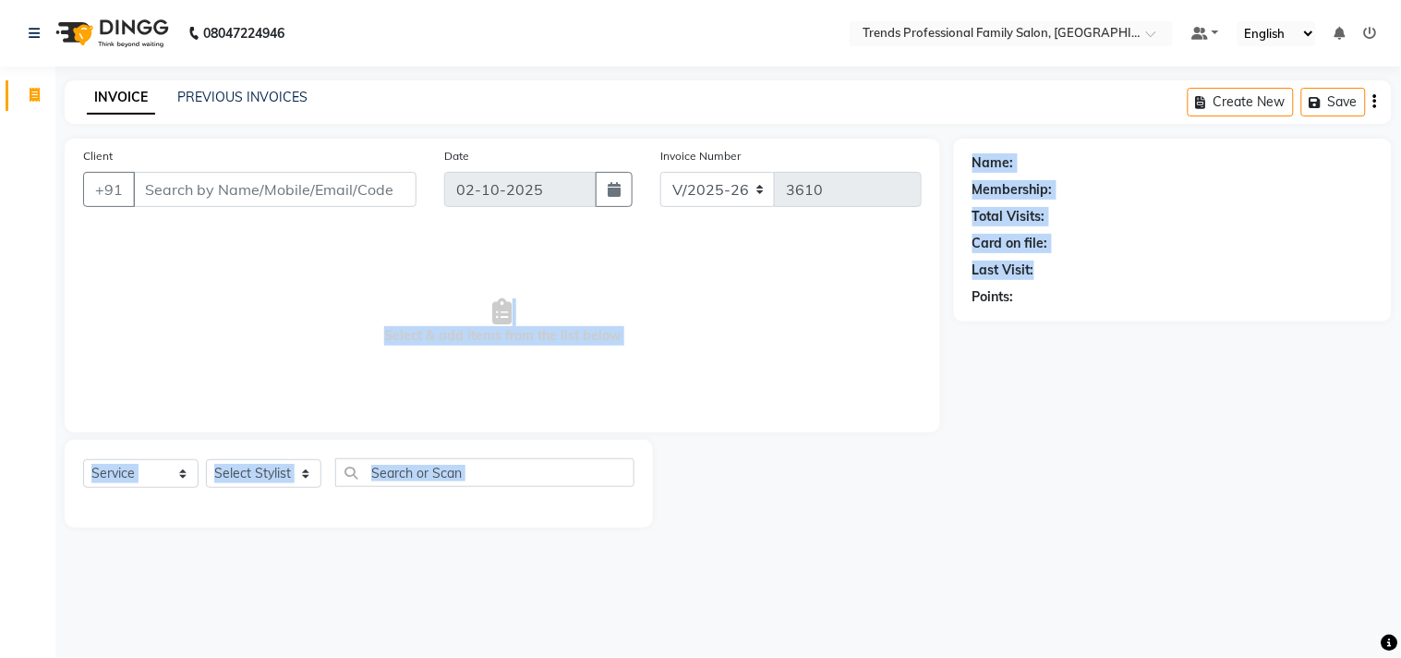
drag, startPoint x: 1066, startPoint y: 255, endPoint x: 884, endPoint y: 261, distance: 182.1
click at [899, 260] on div "Client +91 Date 02-10-2025 Invoice Number V/2025 V/2025-26 3610 Select & add it…" at bounding box center [728, 333] width 1355 height 389
drag, startPoint x: 1067, startPoint y: 297, endPoint x: 824, endPoint y: 294, distance: 243.0
click at [827, 294] on div "Client +91 Date 02-10-2025 Invoice Number V/2025 V/2025-26 3610 Select & add it…" at bounding box center [728, 333] width 1355 height 389
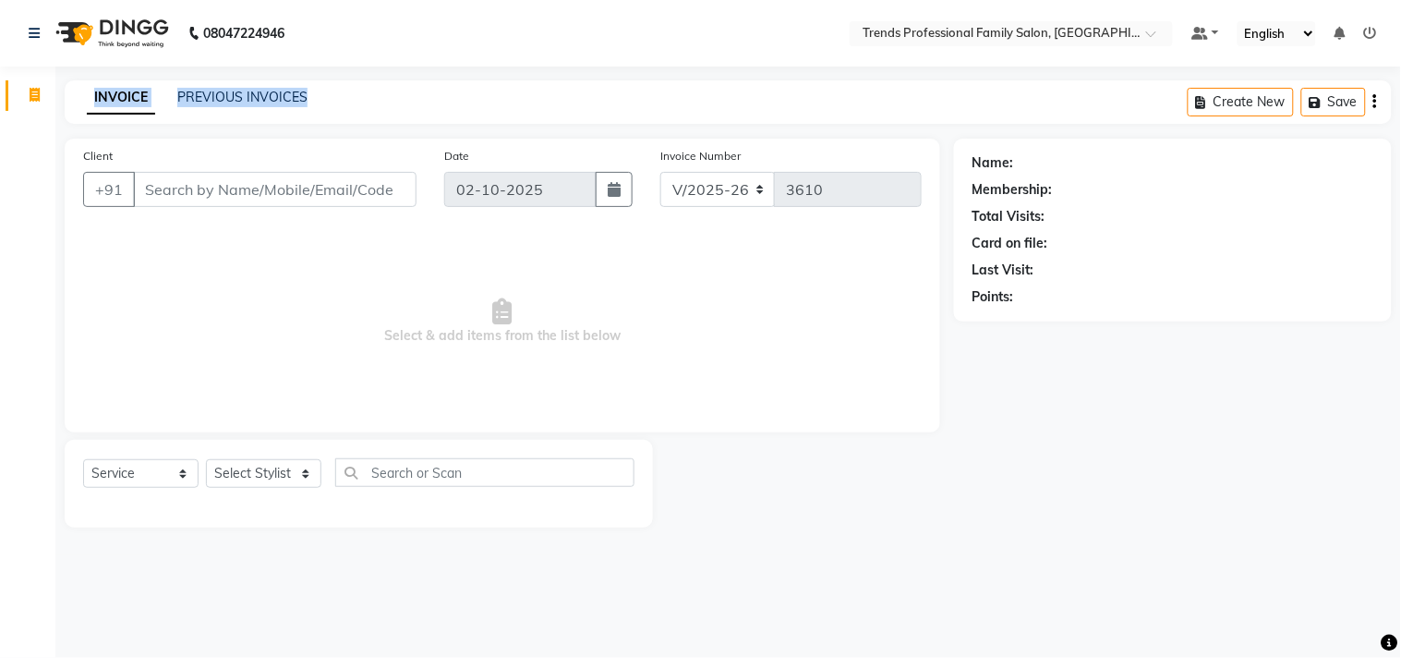
drag, startPoint x: 211, startPoint y: 90, endPoint x: 0, endPoint y: 88, distance: 210.6
click at [0, 89] on app-home "08047224946 Select Location × Trends Professional Family Salon, Nelamangala Def…" at bounding box center [700, 277] width 1401 height 555
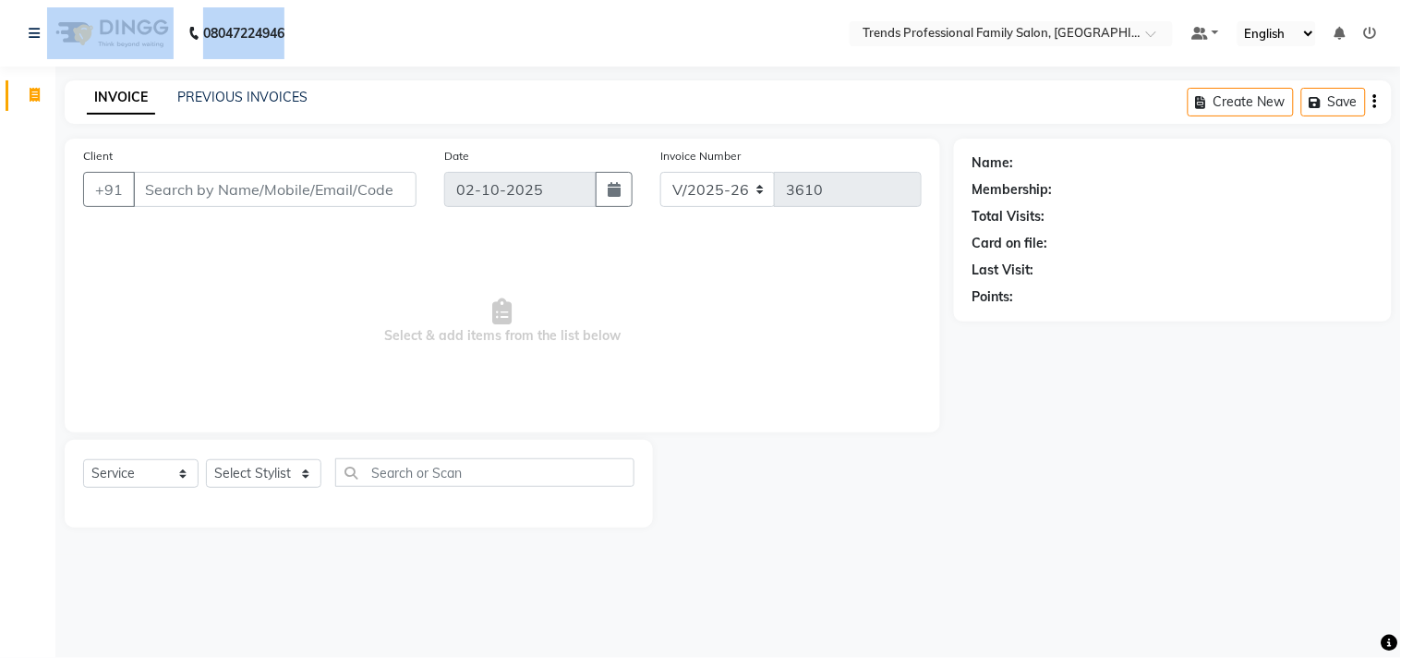
drag, startPoint x: 318, startPoint y: 38, endPoint x: 0, endPoint y: 38, distance: 317.8
click at [0, 38] on nav "08047224946 Select Location × Trends Professional Family Salon, Nelamangala Def…" at bounding box center [700, 33] width 1401 height 67
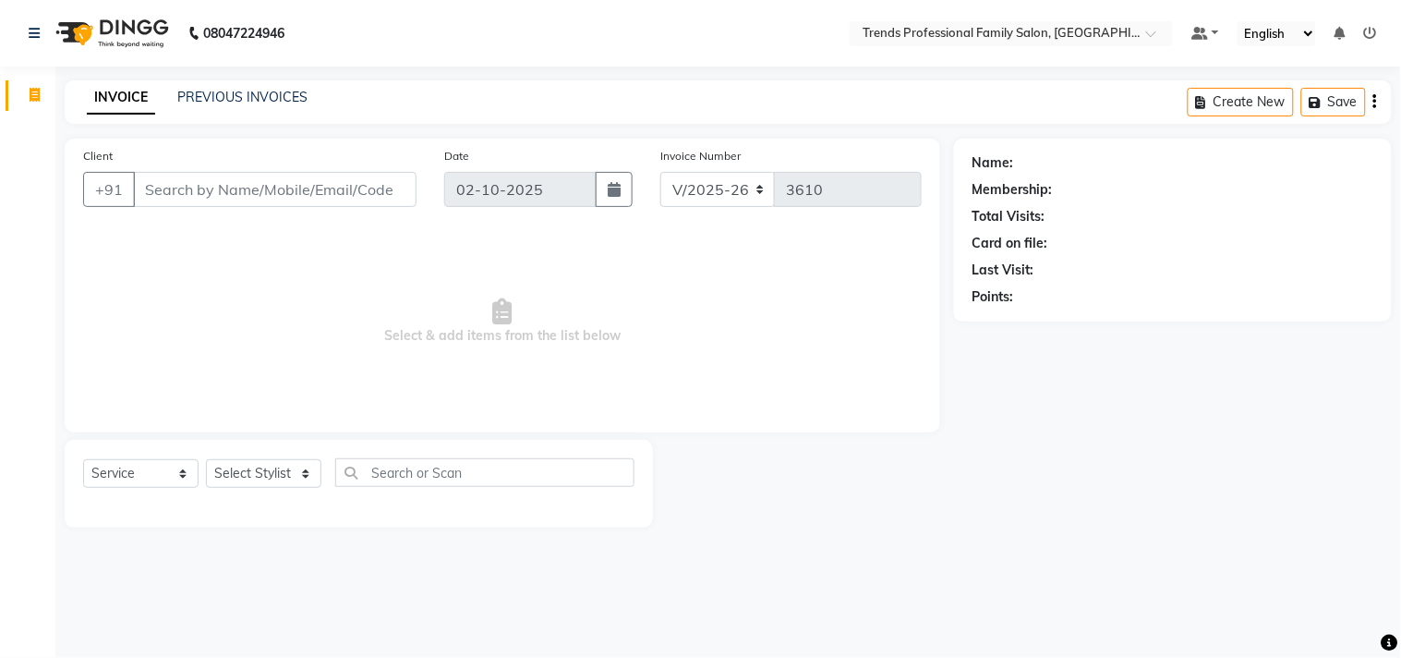
click at [266, 194] on div "Client +91 Date 02-10-2025 Invoice Number V/2025 V/2025-26 3610" at bounding box center [502, 184] width 867 height 76
drag, startPoint x: 421, startPoint y: 185, endPoint x: 0, endPoint y: 224, distance: 423.1
click at [0, 224] on app-home "08047224946 Select Location × Trends Professional Family Salon, Nelamangala Def…" at bounding box center [700, 277] width 1401 height 555
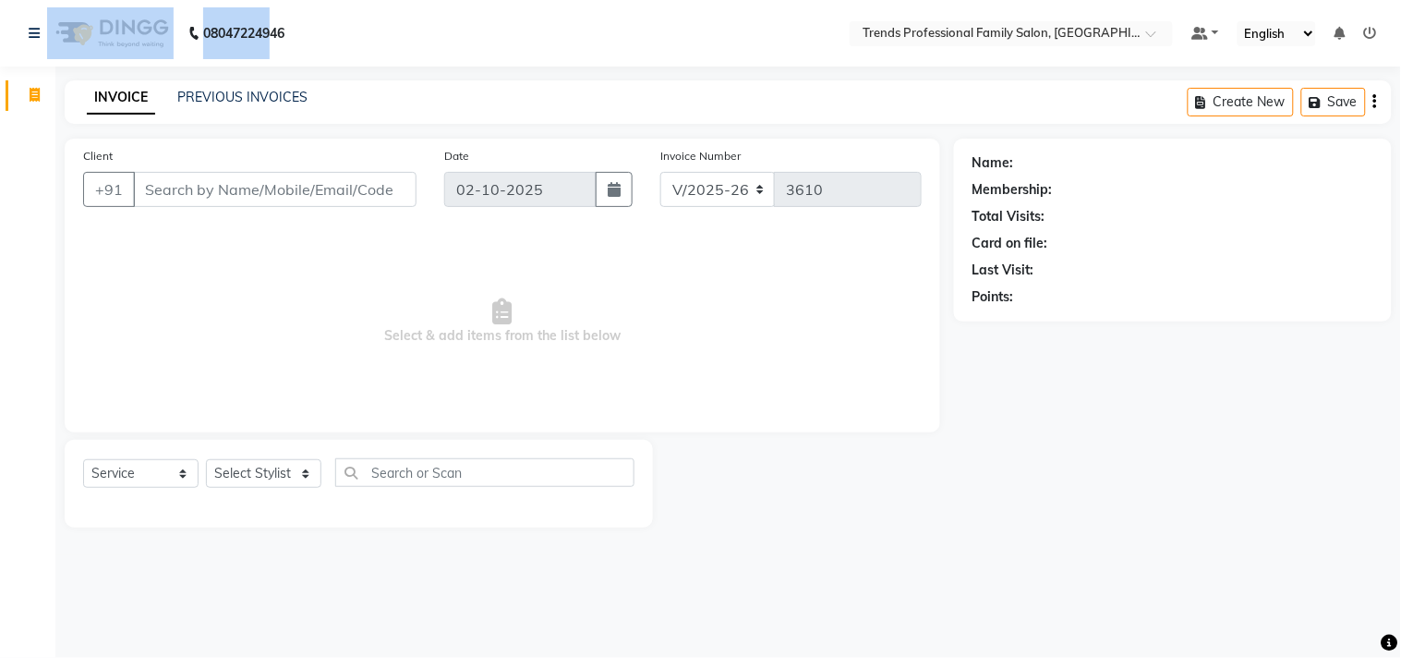
drag, startPoint x: 273, startPoint y: 24, endPoint x: 21, endPoint y: 29, distance: 252.3
click at [0, 22] on nav "08047224946 Select Location × Trends Professional Family Salon, Nelamangala Def…" at bounding box center [700, 33] width 1401 height 67
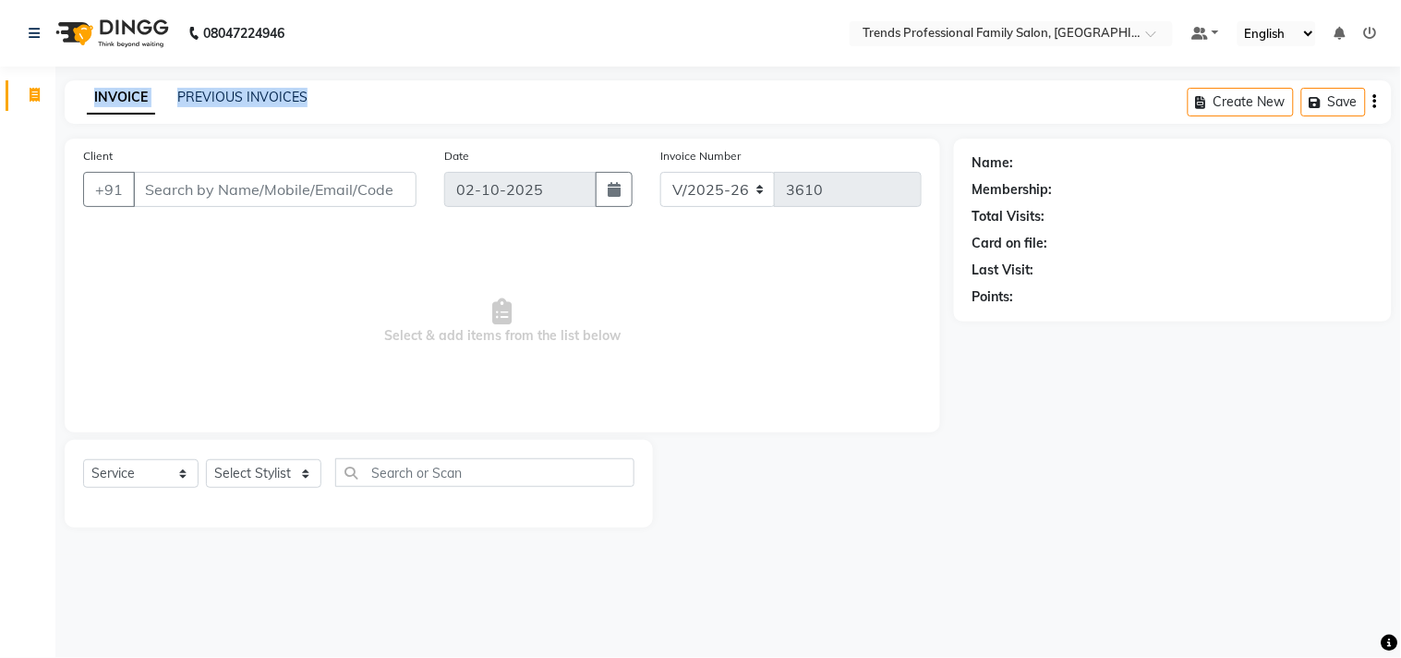
drag, startPoint x: 351, startPoint y: 80, endPoint x: 0, endPoint y: 65, distance: 351.4
click at [0, 69] on app-home "08047224946 Select Location × Trends Professional Family Salon, Nelamangala Def…" at bounding box center [700, 277] width 1401 height 555
click at [596, 174] on div "Client +91 Date 02-10-2025 Invoice Number V/2025 V/2025-26 3610" at bounding box center [502, 184] width 867 height 76
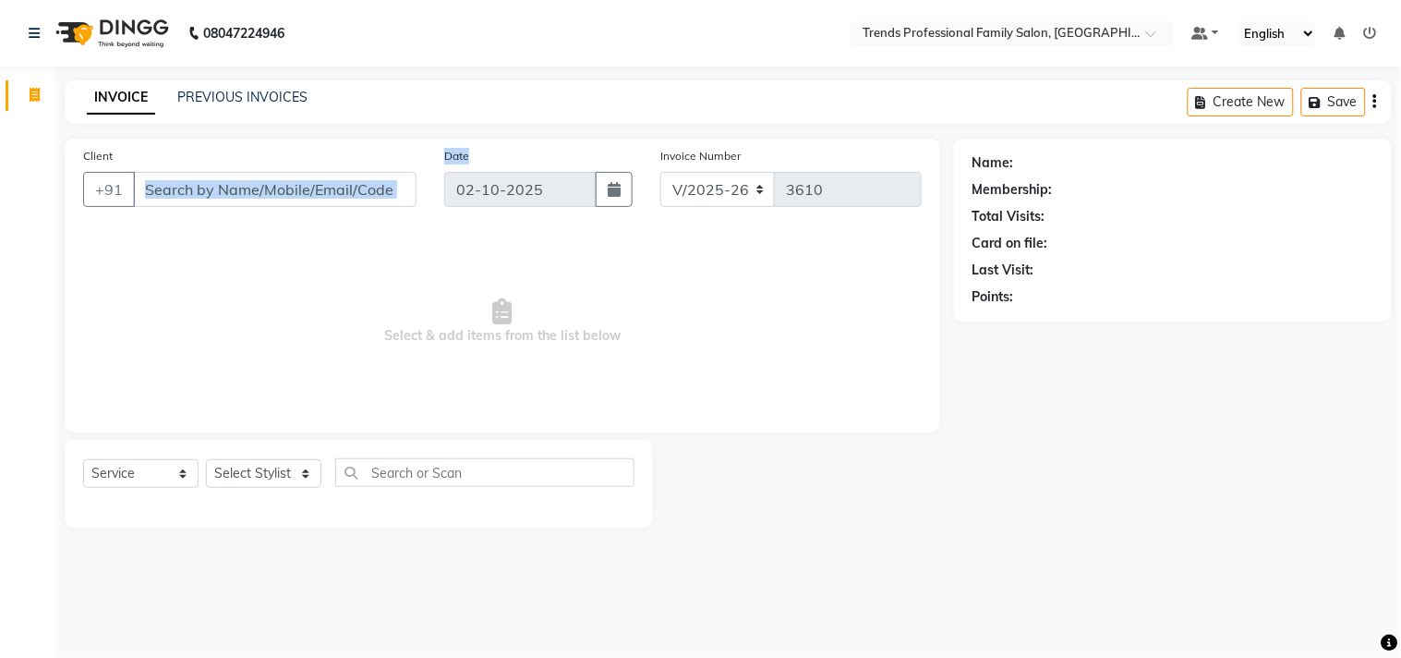
drag, startPoint x: 539, startPoint y: 158, endPoint x: 411, endPoint y: 182, distance: 129.7
click at [411, 182] on div "Client +91 Date 02-10-2025 Invoice Number V/2025 V/2025-26 3610" at bounding box center [502, 184] width 867 height 76
click at [371, 188] on div "Client +91 Date 02-10-2025 Invoice Number V/2025 V/2025-26 3610" at bounding box center [502, 184] width 867 height 76
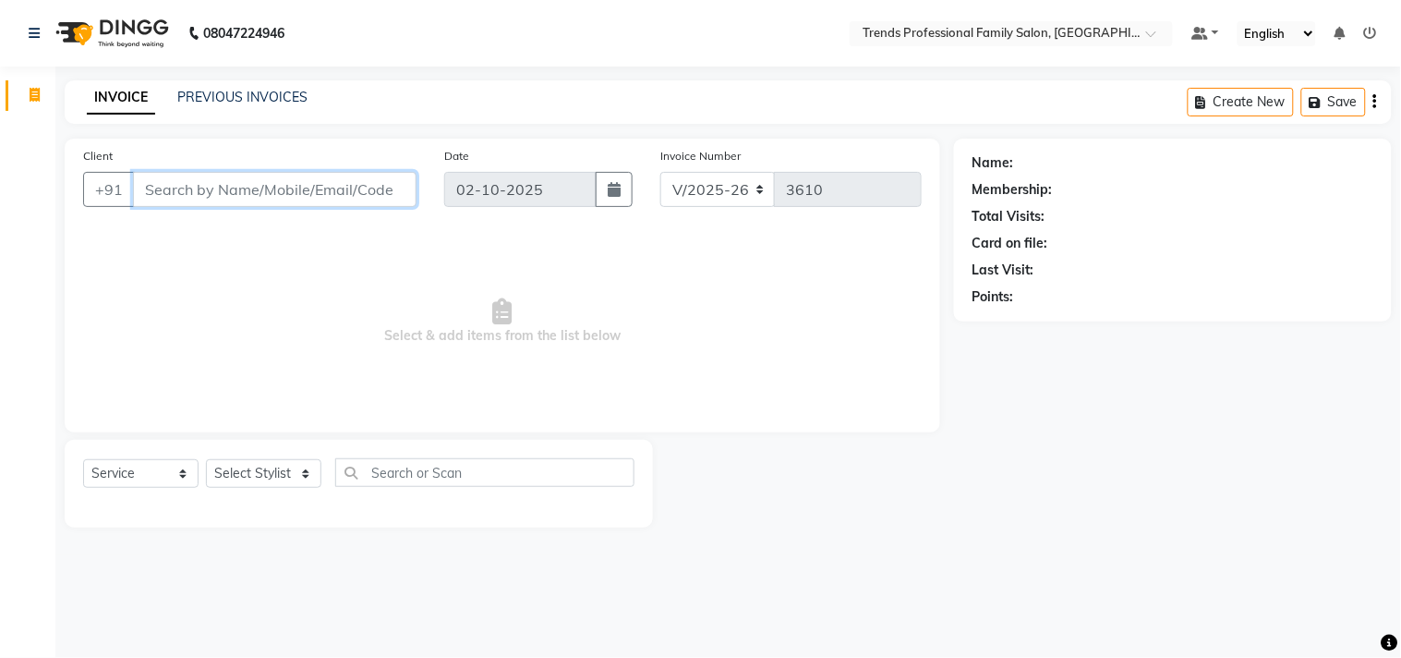
drag, startPoint x: 393, startPoint y: 189, endPoint x: 70, endPoint y: 180, distance: 322.6
click at [70, 180] on div "Client +91" at bounding box center [249, 184] width 361 height 76
drag, startPoint x: 1016, startPoint y: 162, endPoint x: 966, endPoint y: 161, distance: 49.9
click at [966, 161] on div "Name: Membership: Total Visits: Card on file: Last Visit: Points:" at bounding box center [1173, 230] width 438 height 183
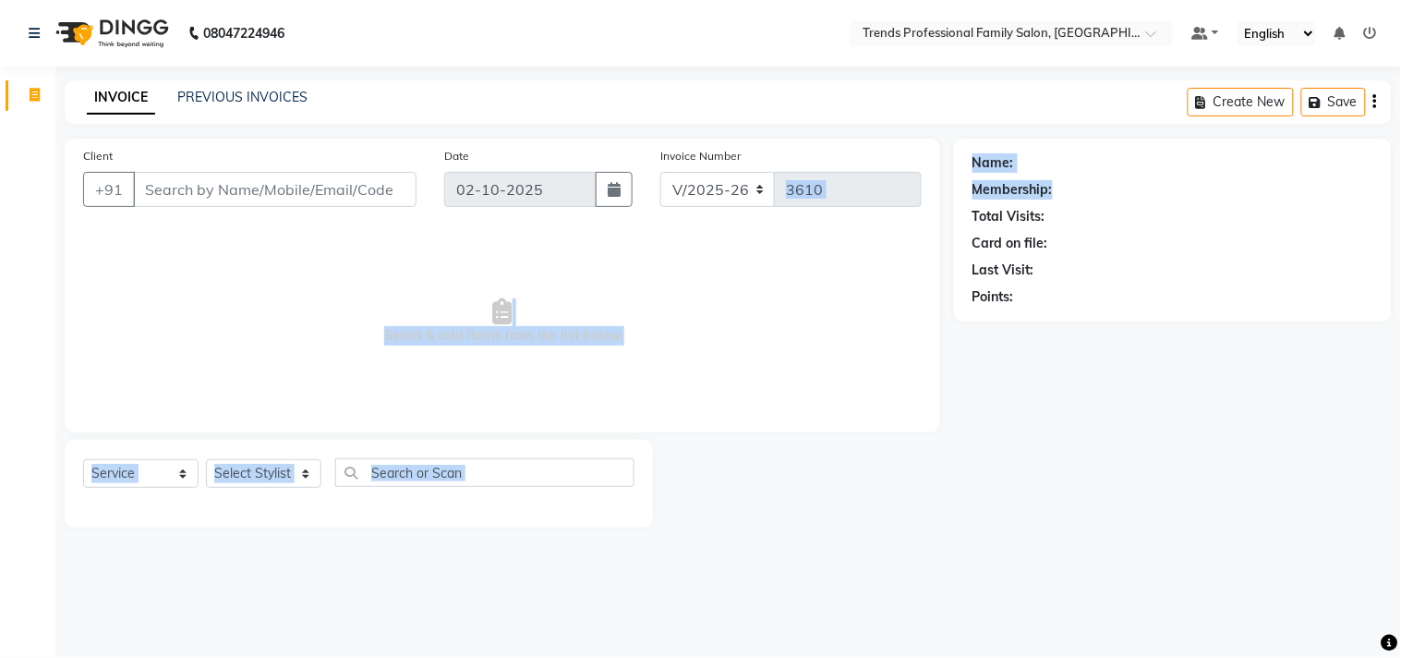
drag, startPoint x: 1062, startPoint y: 188, endPoint x: 1075, endPoint y: 213, distance: 28.1
click at [961, 196] on div "Name: Membership: Total Visits: Card on file: Last Visit: Points:" at bounding box center [1173, 230] width 438 height 183
drag, startPoint x: 1049, startPoint y: 216, endPoint x: 1105, endPoint y: 247, distance: 64.1
click at [1050, 240] on div "Name: Membership: Total Visits: Card on file: Last Visit: Points:" at bounding box center [1173, 226] width 401 height 161
drag, startPoint x: 1078, startPoint y: 257, endPoint x: 1137, endPoint y: 292, distance: 68.8
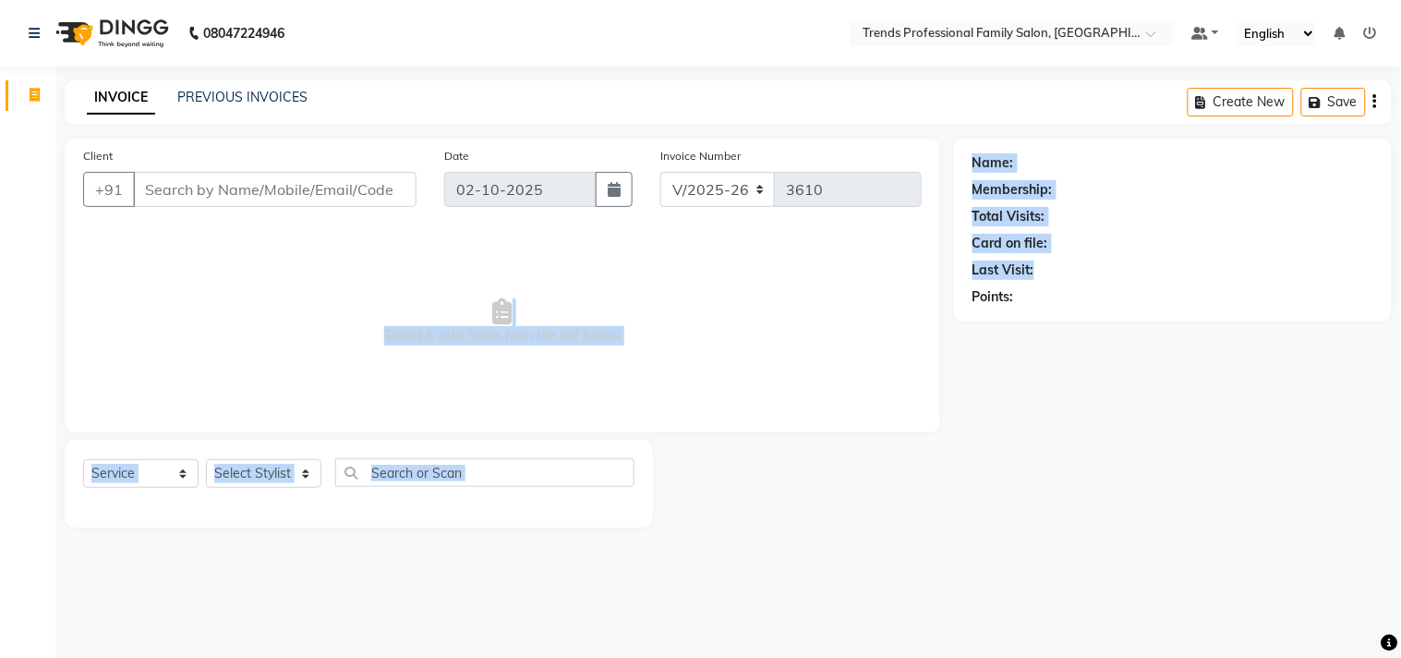
click at [1029, 279] on div "Name: Membership: Total Visits: Card on file: Last Visit: Points:" at bounding box center [1173, 226] width 401 height 161
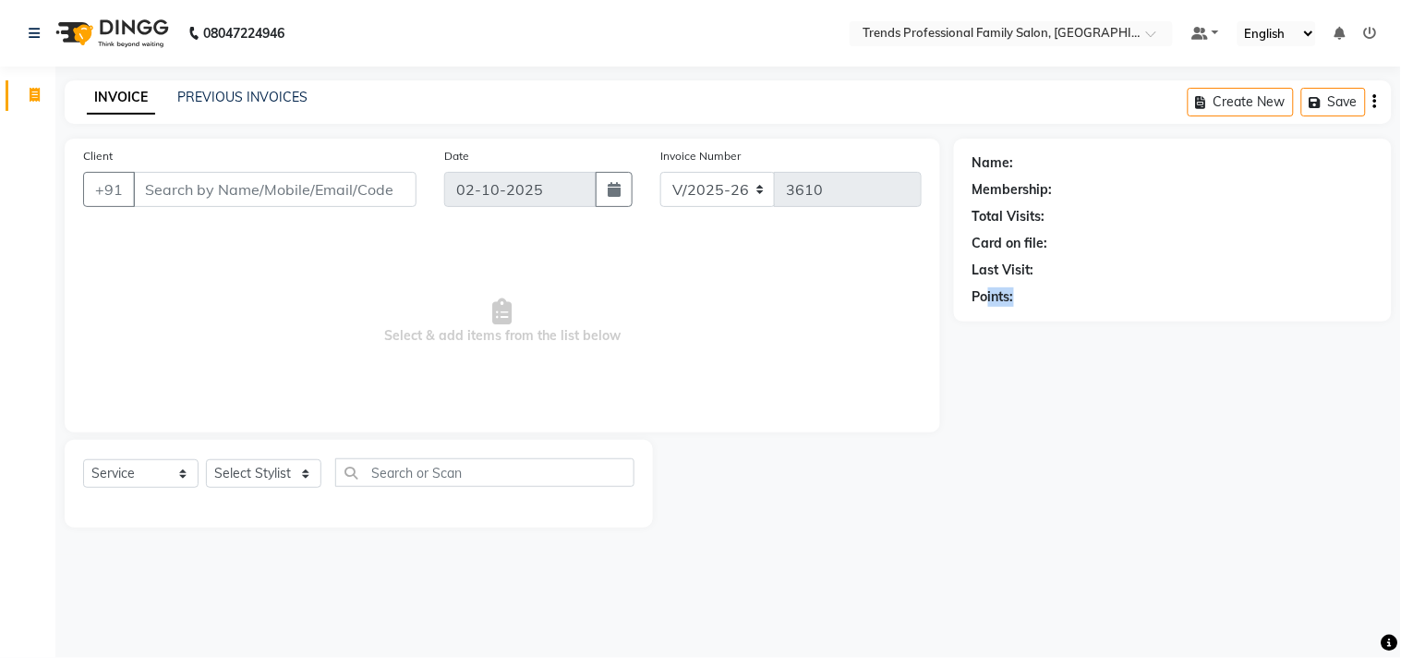
drag, startPoint x: 981, startPoint y: 303, endPoint x: 1326, endPoint y: 292, distance: 344.8
click at [1091, 297] on div "Points:" at bounding box center [1173, 296] width 401 height 19
drag, startPoint x: 1180, startPoint y: 240, endPoint x: 1137, endPoint y: 244, distance: 42.7
click at [1179, 241] on div "Card on file:" at bounding box center [1173, 243] width 401 height 19
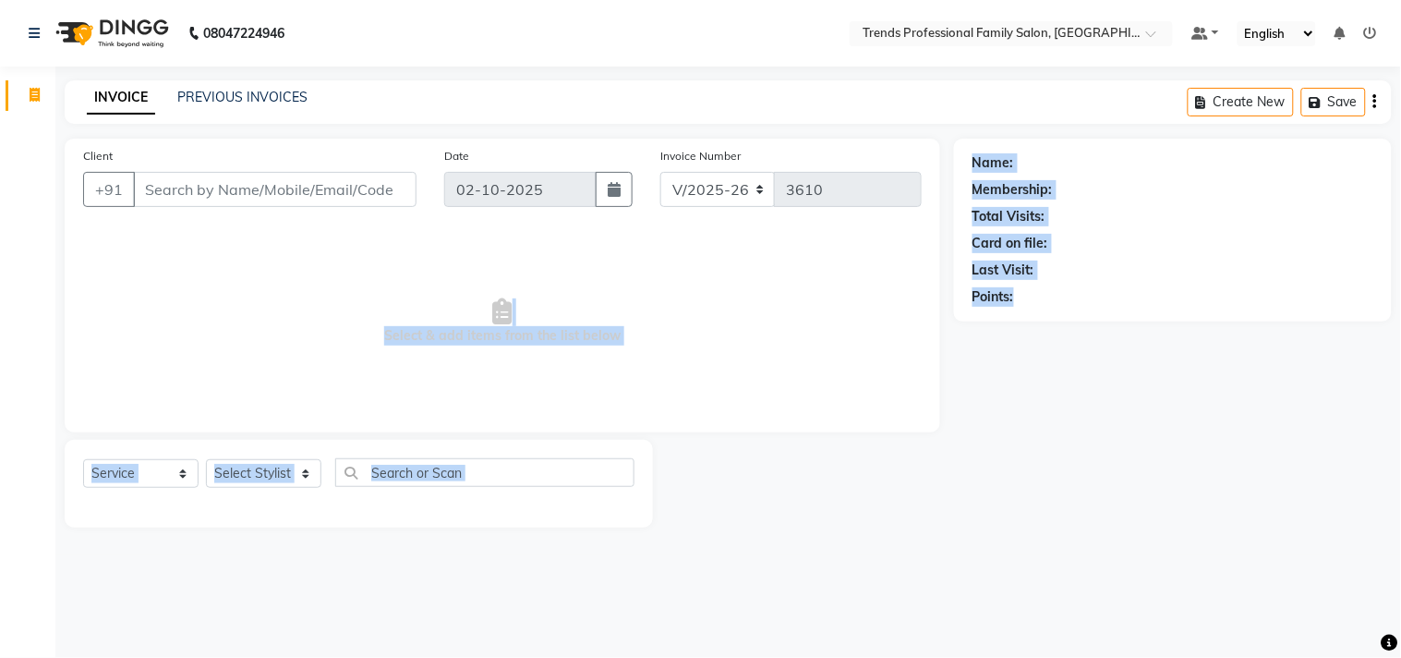
drag, startPoint x: 1030, startPoint y: 294, endPoint x: 955, endPoint y: 278, distance: 76.5
click at [909, 297] on div "Client +91 Date 02-10-2025 Invoice Number V/2025 V/2025-26 3610 Select & add it…" at bounding box center [728, 333] width 1355 height 389
click at [1240, 317] on div "Name: Membership: Total Visits: Card on file: Last Visit: Points:" at bounding box center [1173, 230] width 438 height 183
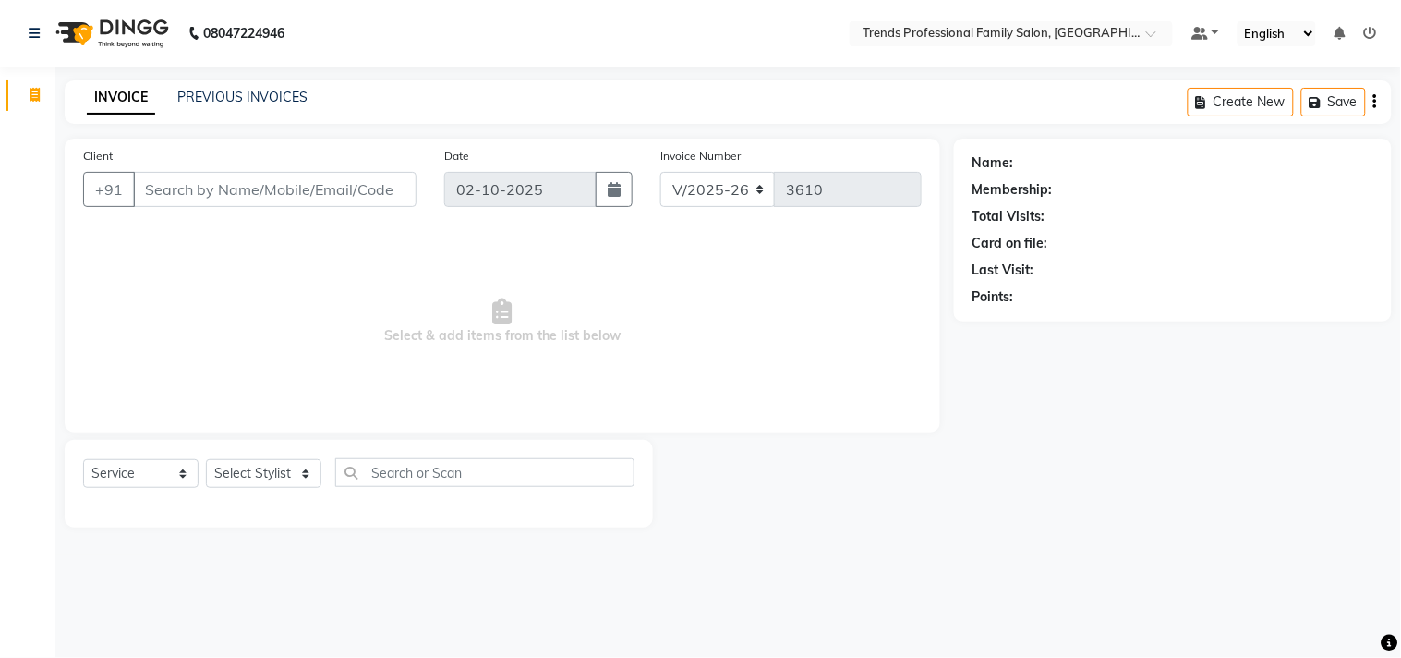
click at [1241, 311] on div "Name: Membership: Total Visits: Card on file: Last Visit: Points:" at bounding box center [1173, 230] width 438 height 183
click at [1242, 310] on div "Name: Membership: Total Visits: Card on file: Last Visit: Points:" at bounding box center [1173, 230] width 438 height 183
drag, startPoint x: 1025, startPoint y: 153, endPoint x: 1074, endPoint y: 164, distance: 50.2
click at [1075, 163] on div "Name: Membership: Total Visits: Card on file: Last Visit: Points:" at bounding box center [1173, 230] width 438 height 183
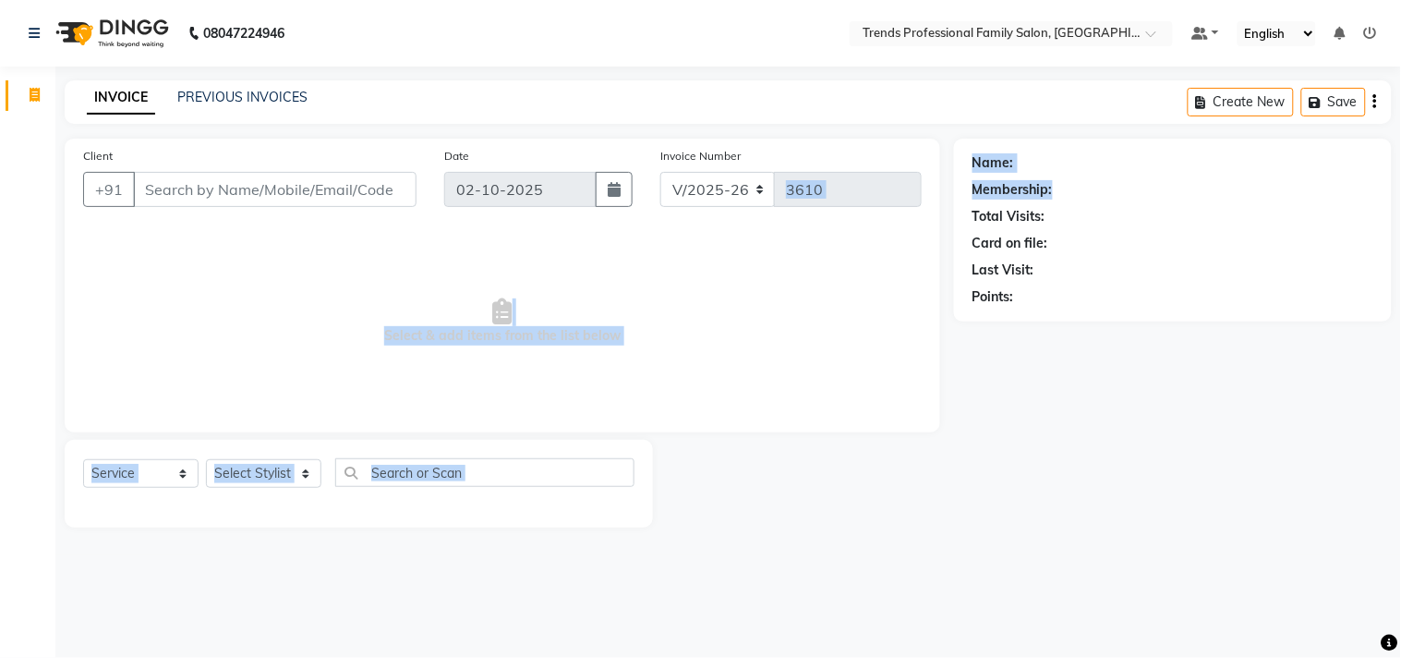
click at [916, 194] on div "Client +91 Date 02-10-2025 Invoice Number V/2025 V/2025-26 3610 Select & add it…" at bounding box center [728, 333] width 1355 height 389
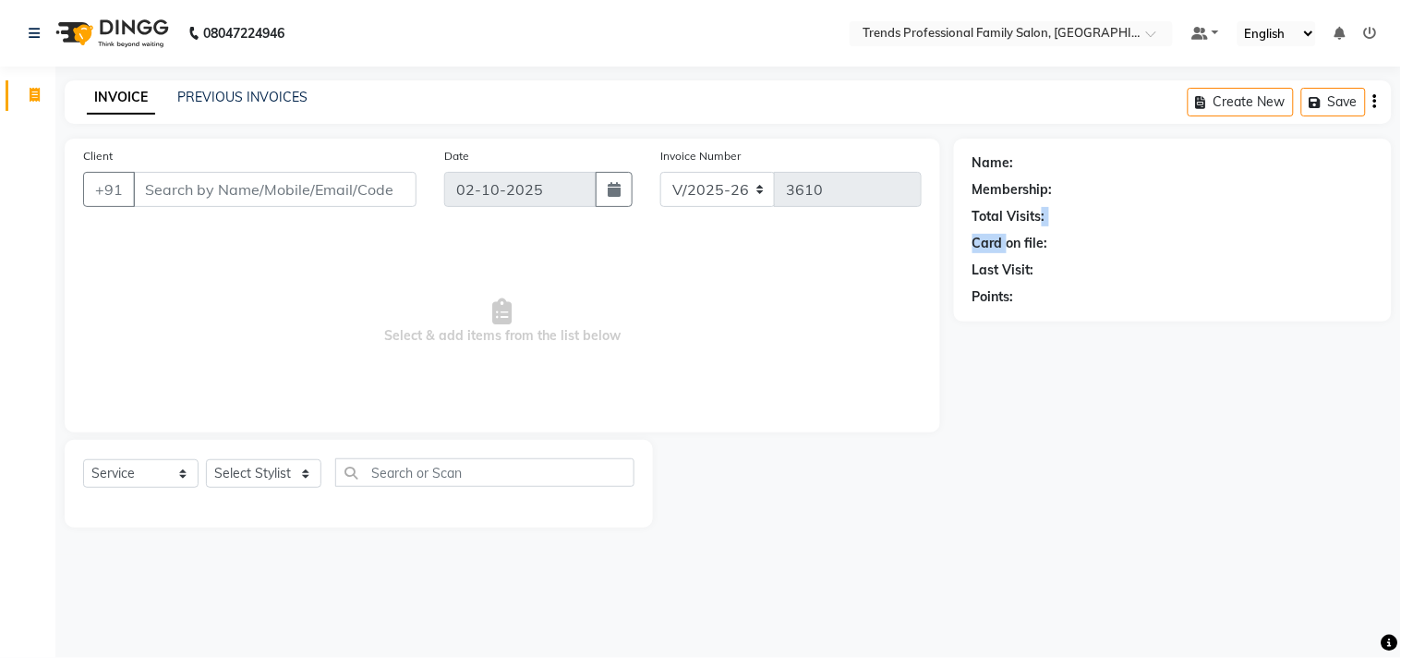
drag, startPoint x: 1041, startPoint y: 217, endPoint x: 1049, endPoint y: 247, distance: 30.7
click at [1011, 233] on div "Name: Membership: Total Visits: Card on file: Last Visit: Points:" at bounding box center [1173, 226] width 401 height 161
drag, startPoint x: 1049, startPoint y: 247, endPoint x: 948, endPoint y: 250, distance: 101.7
click at [948, 250] on div "Client +91 Date 02-10-2025 Invoice Number V/2025 V/2025-26 3610 Select & add it…" at bounding box center [728, 333] width 1355 height 389
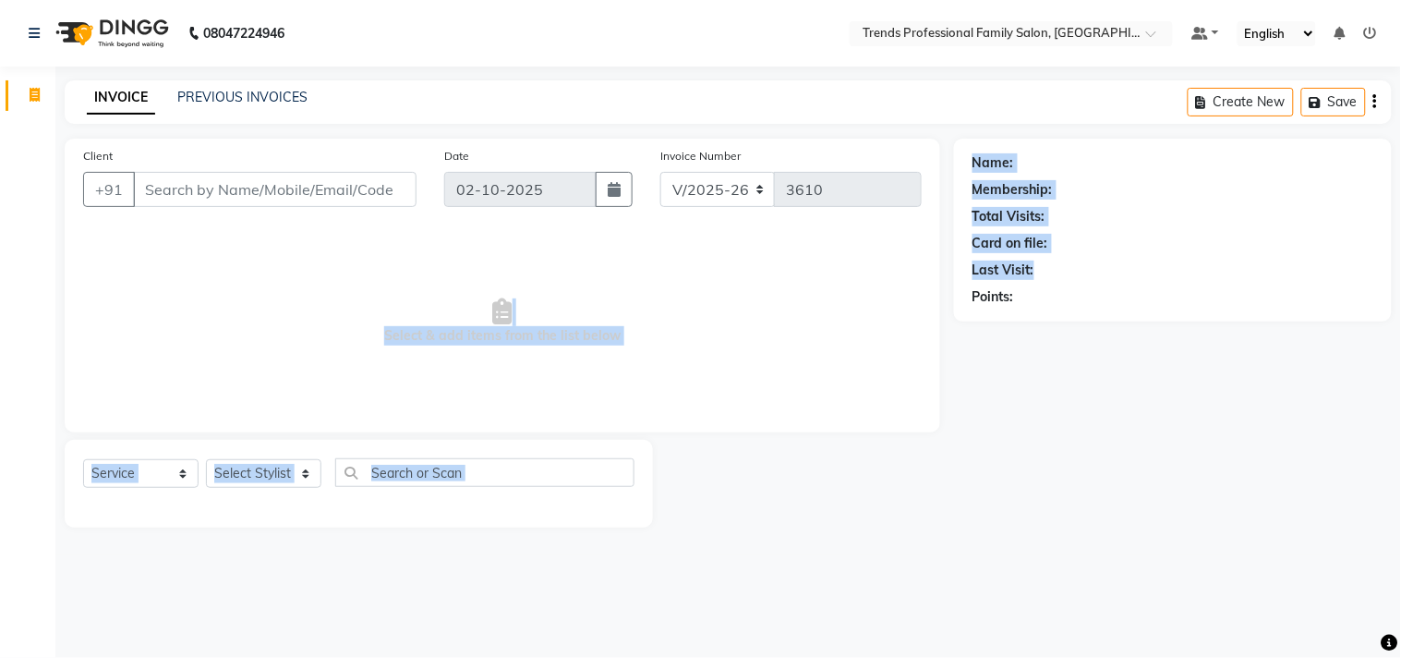
drag, startPoint x: 1051, startPoint y: 272, endPoint x: 921, endPoint y: 283, distance: 130.7
click at [920, 284] on div "Client +91 Date 02-10-2025 Invoice Number V/2025 V/2025-26 3610 Select & add it…" at bounding box center [728, 333] width 1355 height 389
drag, startPoint x: 1050, startPoint y: 290, endPoint x: 890, endPoint y: 280, distance: 161.1
click at [900, 287] on div "Client +91 Date 02-10-2025 Invoice Number V/2025 V/2025-26 3610 Select & add it…" at bounding box center [728, 333] width 1355 height 389
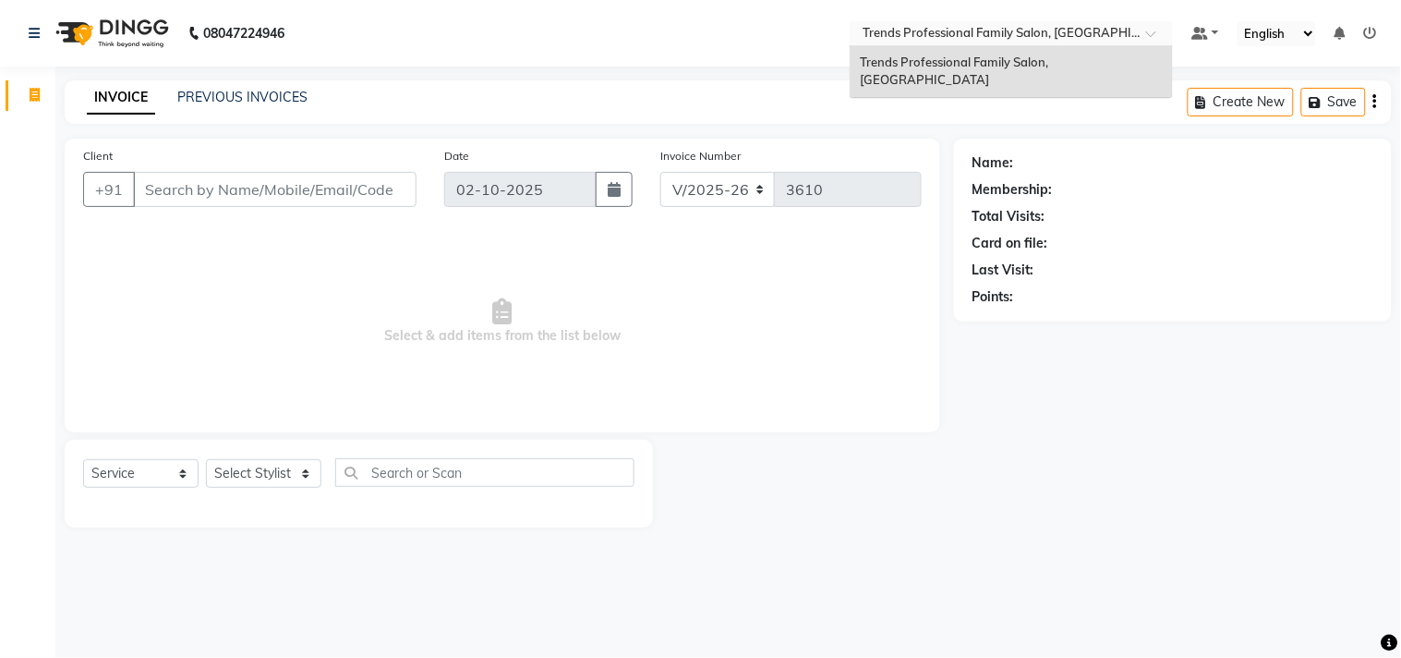
drag, startPoint x: 873, startPoint y: 29, endPoint x: 1227, endPoint y: 20, distance: 353.9
click at [1227, 20] on nav "08047224946 Select Location × Trends Professional Family Salon, Nelamangala Tre…" at bounding box center [700, 33] width 1401 height 67
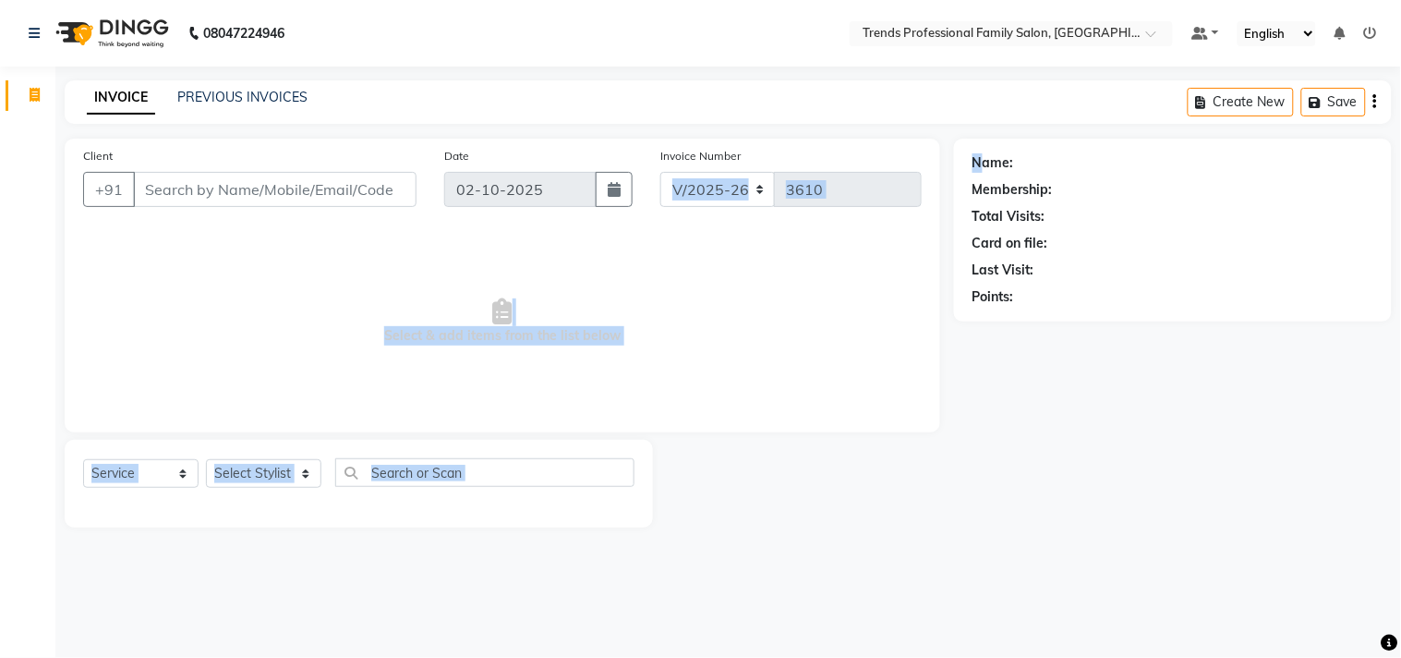
drag, startPoint x: 866, startPoint y: 145, endPoint x: 1036, endPoint y: 145, distance: 170.0
click at [894, 145] on div "Client +91 Date 02-10-2025 Invoice Number V/2025 V/2025-26 3610 Select & add it…" at bounding box center [728, 333] width 1355 height 389
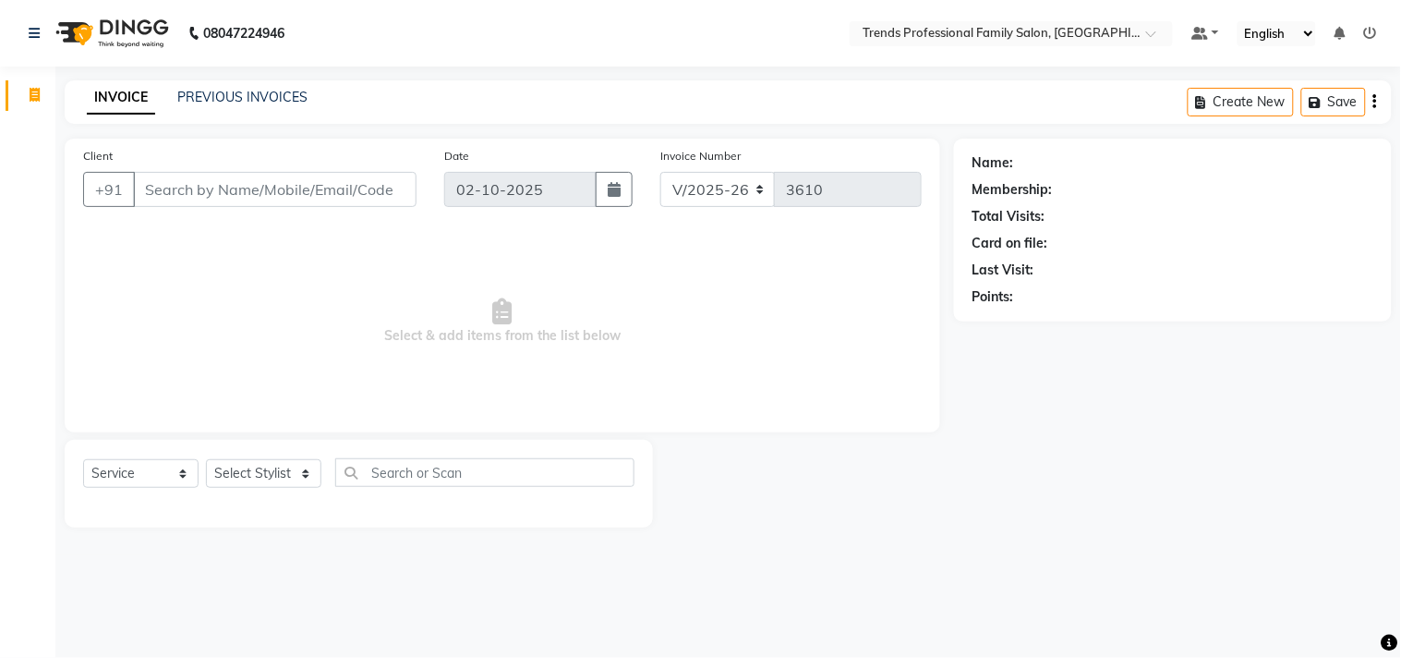
drag, startPoint x: 883, startPoint y: 81, endPoint x: 996, endPoint y: 144, distance: 129.0
click at [884, 83] on div "INVOICE PREVIOUS INVOICES Create New Save" at bounding box center [729, 101] width 1328 height 43
drag, startPoint x: 963, startPoint y: 151, endPoint x: 1086, endPoint y: 161, distance: 123.3
click at [1086, 161] on div "Name: Membership: Total Visits: Card on file: Last Visit: Points:" at bounding box center [1173, 230] width 438 height 183
drag, startPoint x: 934, startPoint y: 185, endPoint x: 1165, endPoint y: 190, distance: 231.0
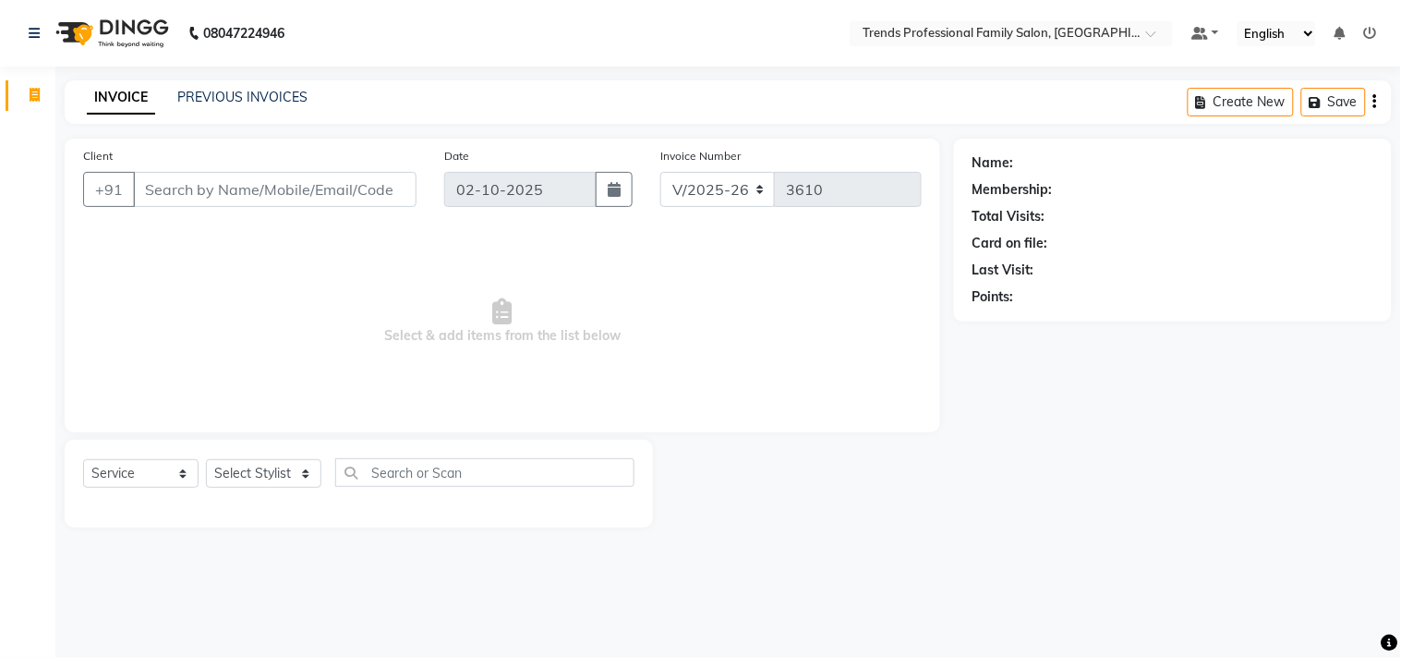
click at [1165, 190] on div "Client +91 Date 02-10-2025 Invoice Number V/2025 V/2025-26 3610 Select & add it…" at bounding box center [728, 333] width 1355 height 389
drag, startPoint x: 938, startPoint y: 194, endPoint x: 1167, endPoint y: 188, distance: 229.2
click at [1183, 188] on div "Client +91 Date 02-10-2025 Invoice Number V/2025 V/2025-26 3610 Select & add it…" at bounding box center [728, 333] width 1355 height 389
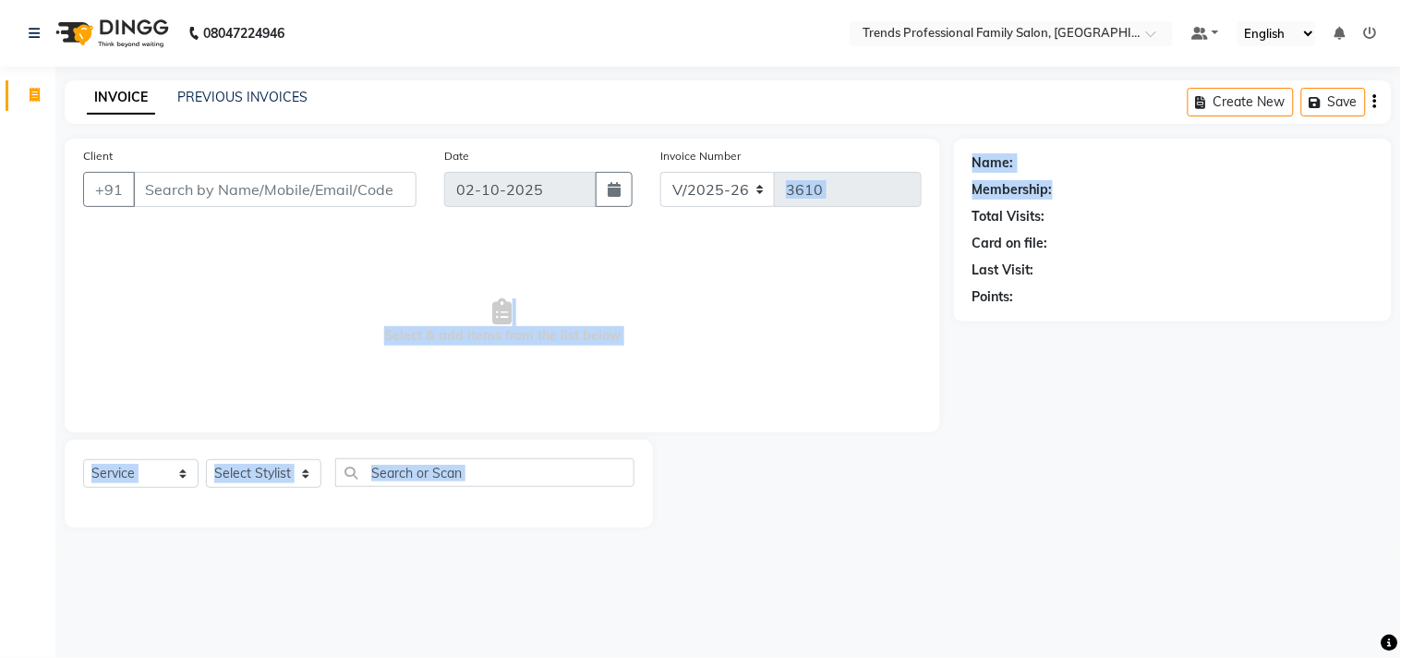
click at [843, 204] on div "Client +91 Date 02-10-2025 Invoice Number V/2025 V/2025-26 3610 Select & add it…" at bounding box center [728, 333] width 1355 height 389
drag, startPoint x: 1119, startPoint y: 220, endPoint x: 1134, endPoint y: 233, distance: 20.3
click at [906, 233] on div "Client +91 Date 02-10-2025 Invoice Number V/2025 V/2025-26 3610 Select & add it…" at bounding box center [728, 333] width 1355 height 389
drag, startPoint x: 1110, startPoint y: 246, endPoint x: 939, endPoint y: 250, distance: 171.9
click at [939, 250] on div "Client +91 Date 02-10-2025 Invoice Number V/2025 V/2025-26 3610 Select & add it…" at bounding box center [728, 333] width 1355 height 389
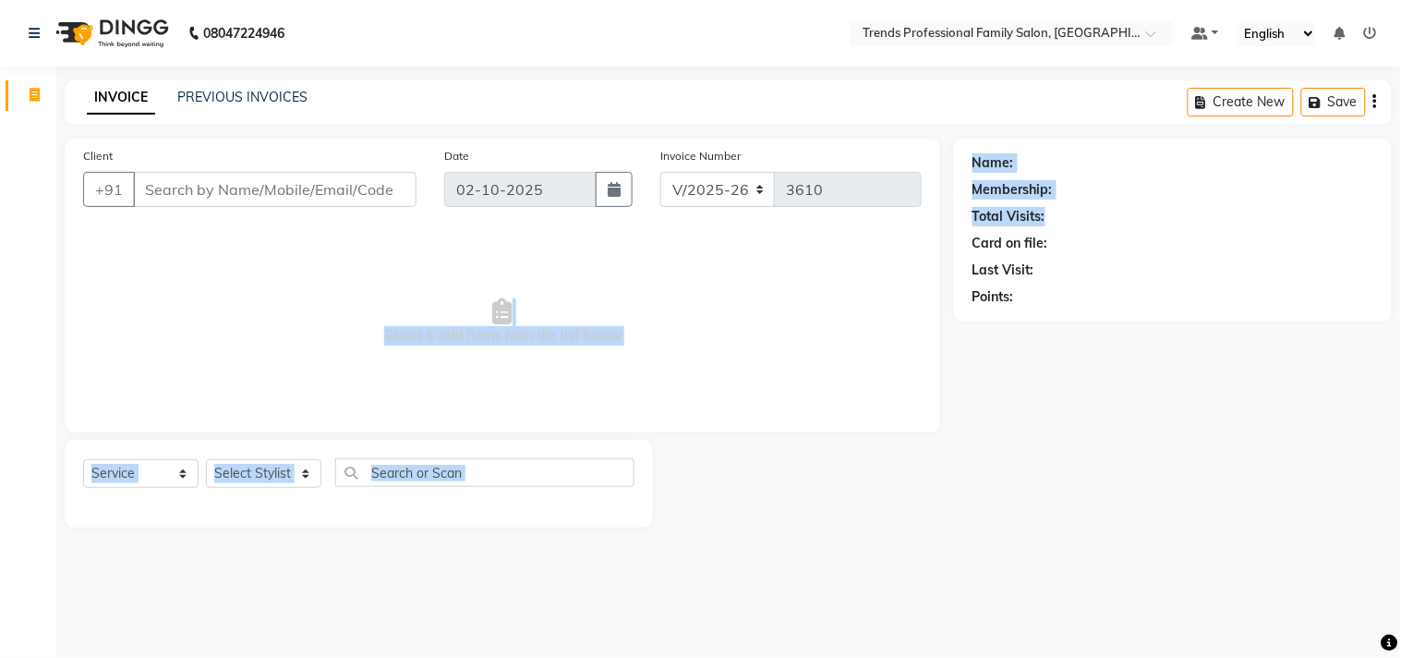
drag, startPoint x: 1081, startPoint y: 270, endPoint x: 945, endPoint y: 281, distance: 136.3
click at [945, 281] on div "Client +91 Date 02-10-2025 Invoice Number V/2025 V/2025-26 3610 Select & add it…" at bounding box center [728, 333] width 1355 height 389
drag, startPoint x: 1079, startPoint y: 296, endPoint x: 765, endPoint y: 307, distance: 314.3
click at [772, 307] on div "Client +91 Date 02-10-2025 Invoice Number V/2025 V/2025-26 3610 Select & add it…" at bounding box center [728, 333] width 1355 height 389
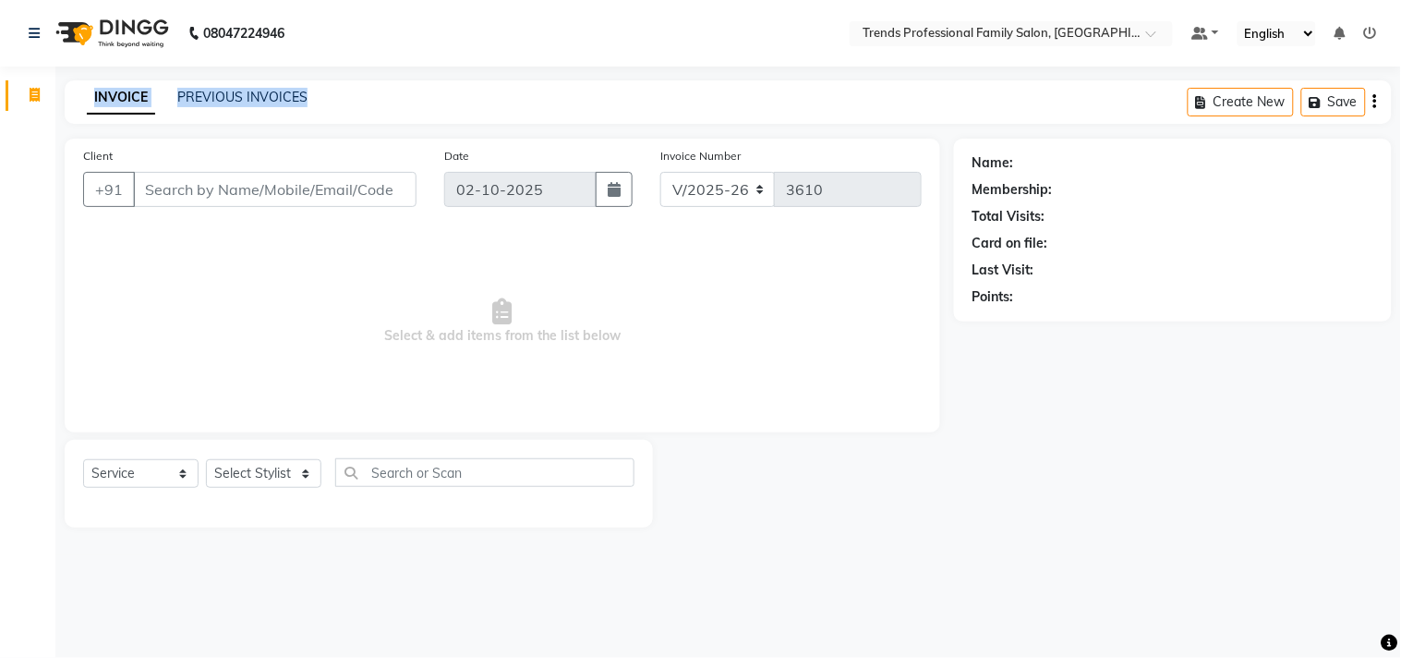
drag, startPoint x: 314, startPoint y: 89, endPoint x: 0, endPoint y: 100, distance: 314.3
click at [0, 100] on app-home "08047224946 Select Location × Trends Professional Family Salon, Nelamangala Def…" at bounding box center [700, 277] width 1401 height 555
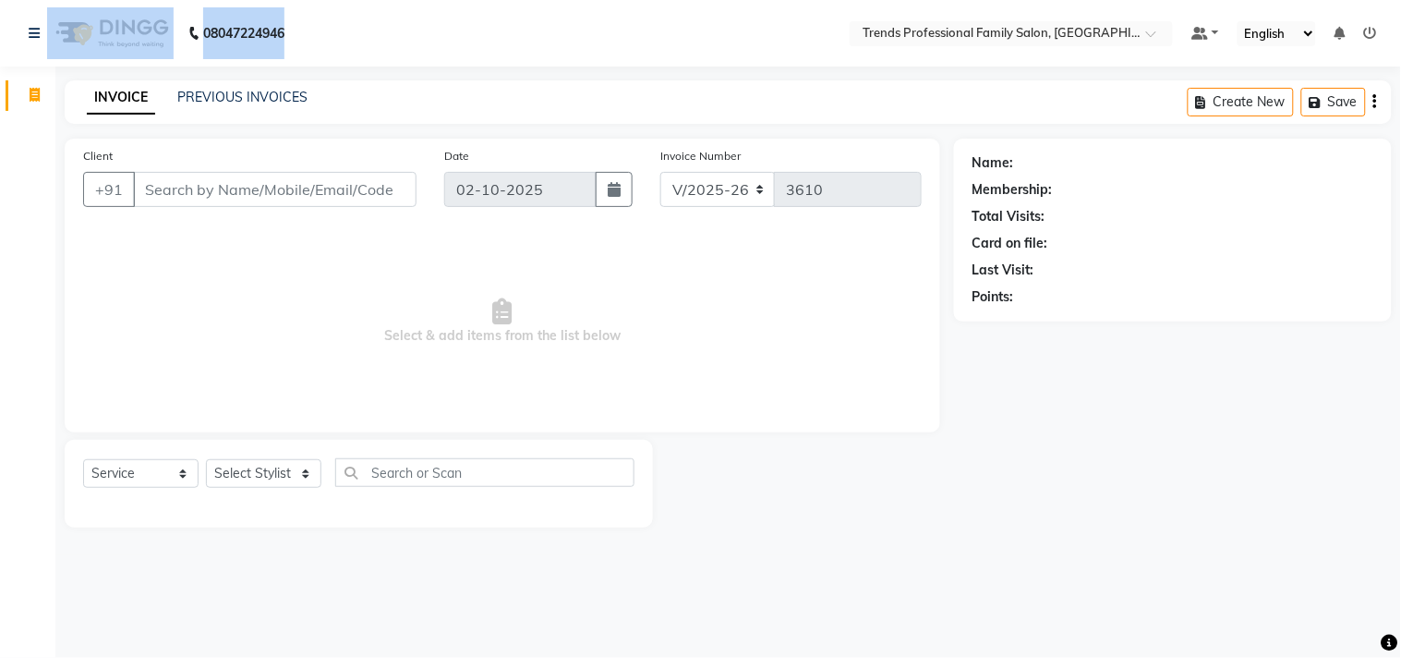
drag, startPoint x: 401, startPoint y: 38, endPoint x: 0, endPoint y: 37, distance: 400.9
click at [0, 37] on nav "08047224946 Select Location × Trends Professional Family Salon, Nelamangala Def…" at bounding box center [700, 33] width 1401 height 67
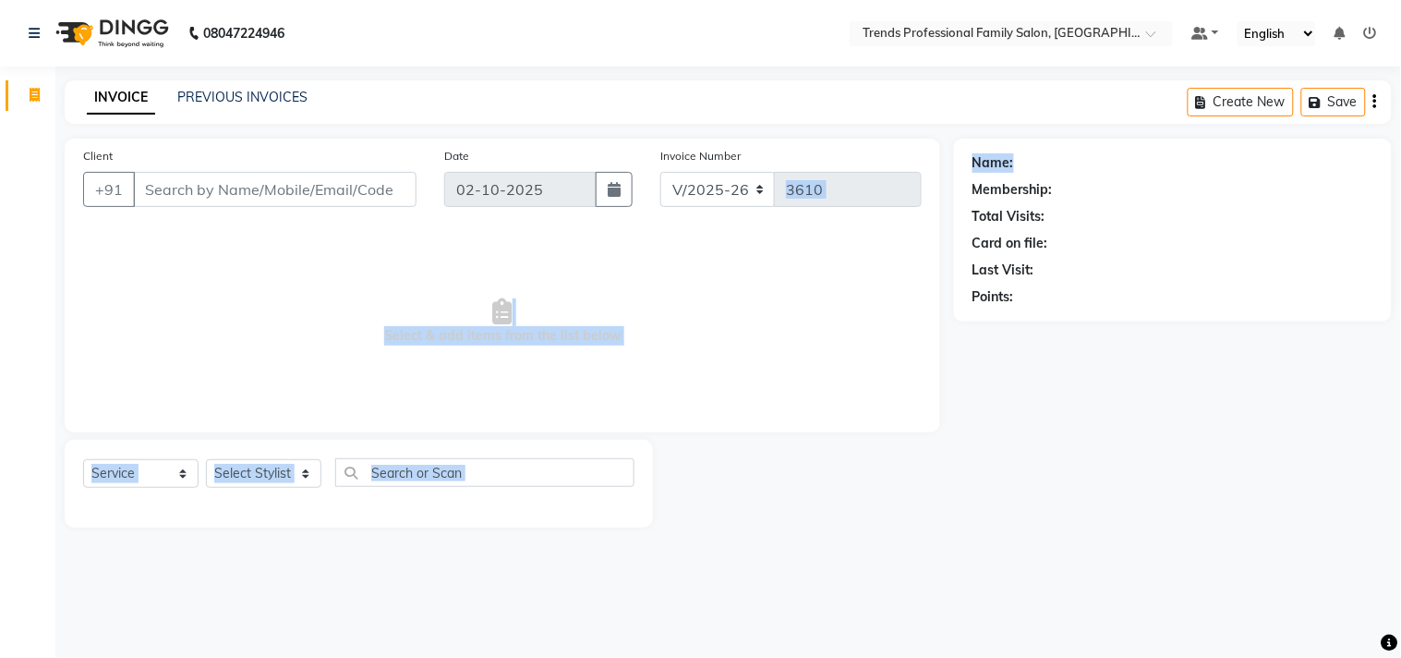
click at [843, 181] on div "Client +91 Date 02-10-2025 Invoice Number V/2025 V/2025-26 3610 Select & add it…" at bounding box center [728, 333] width 1355 height 389
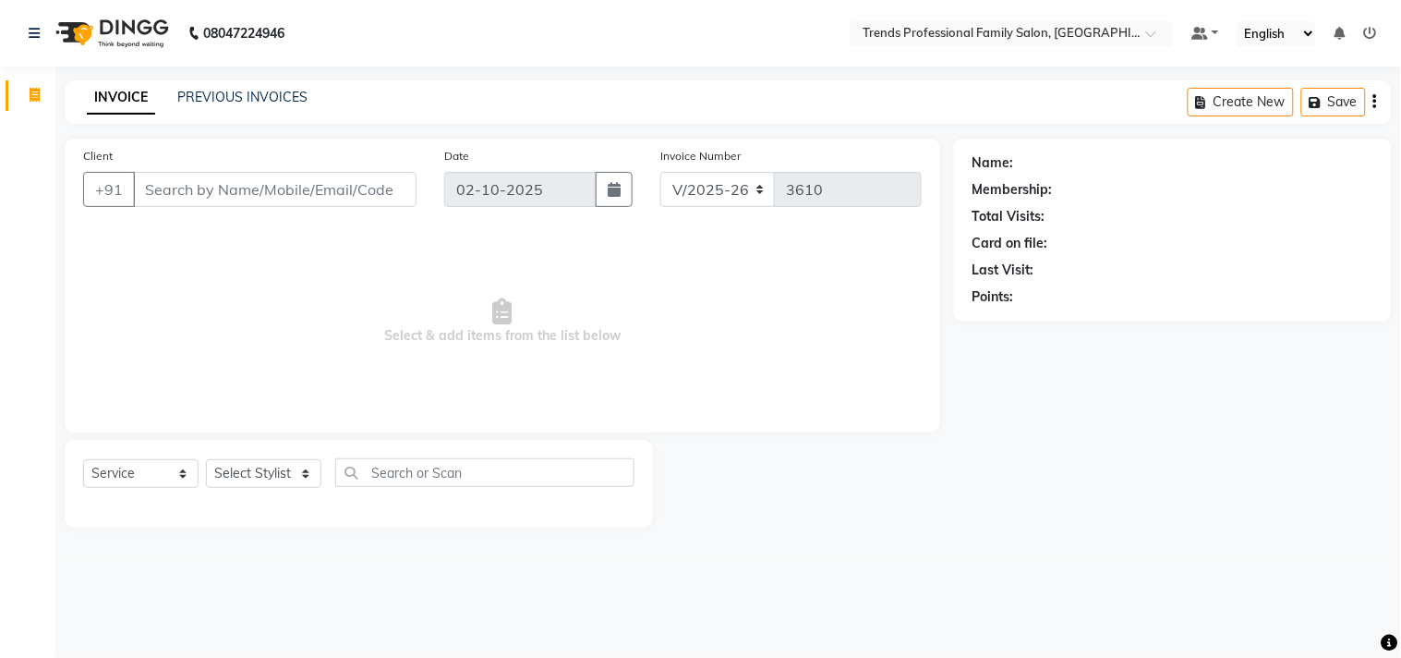
drag, startPoint x: 1331, startPoint y: 476, endPoint x: 1224, endPoint y: 500, distance: 109.8
click at [1250, 500] on div "Name: Membership: Total Visits: Card on file: Last Visit: Points:" at bounding box center [1180, 333] width 452 height 389
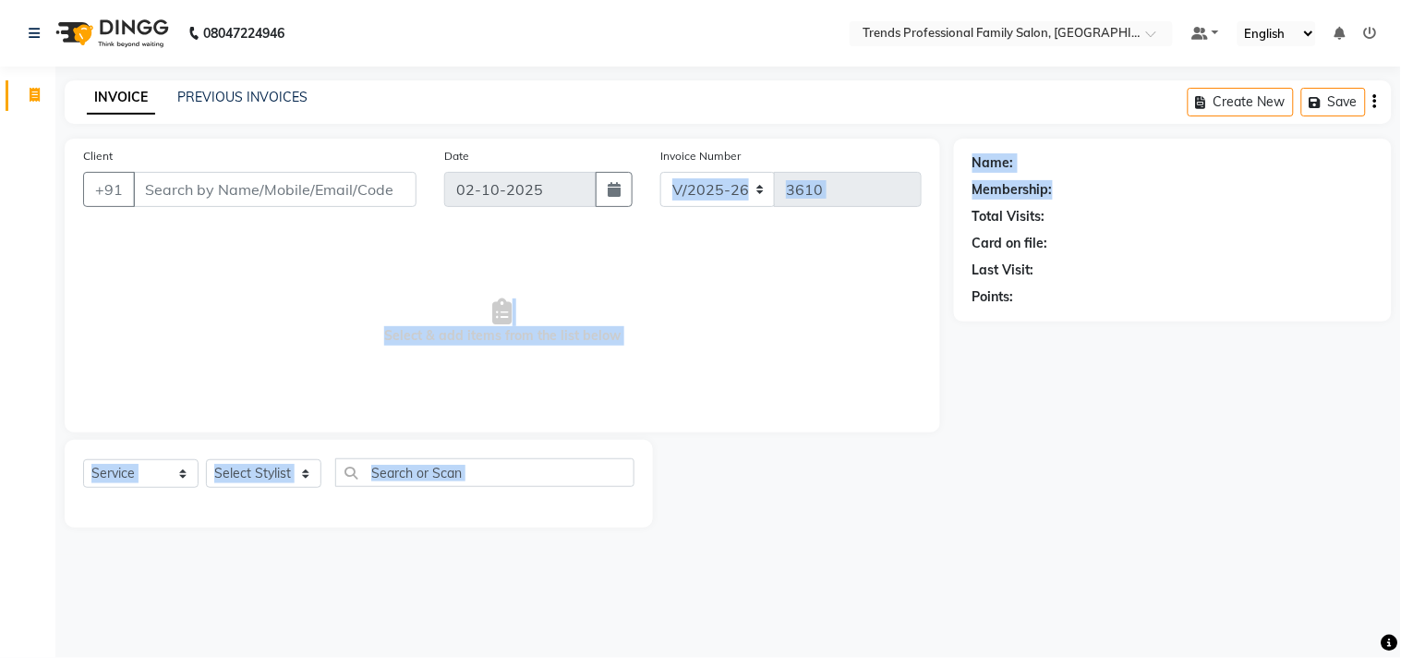
drag, startPoint x: 952, startPoint y: 164, endPoint x: 1189, endPoint y: 216, distance: 242.3
click at [1249, 199] on div "Client +91 Date 02-10-2025 Invoice Number V/2025 V/2025-26 3610 Select & add it…" at bounding box center [728, 333] width 1355 height 389
drag, startPoint x: 1045, startPoint y: 218, endPoint x: 948, endPoint y: 233, distance: 98.1
click at [949, 232] on div "Client +91 Date 02-10-2025 Invoice Number V/2025 V/2025-26 3610 Select & add it…" at bounding box center [728, 333] width 1355 height 389
drag, startPoint x: 1053, startPoint y: 237, endPoint x: 904, endPoint y: 264, distance: 152.2
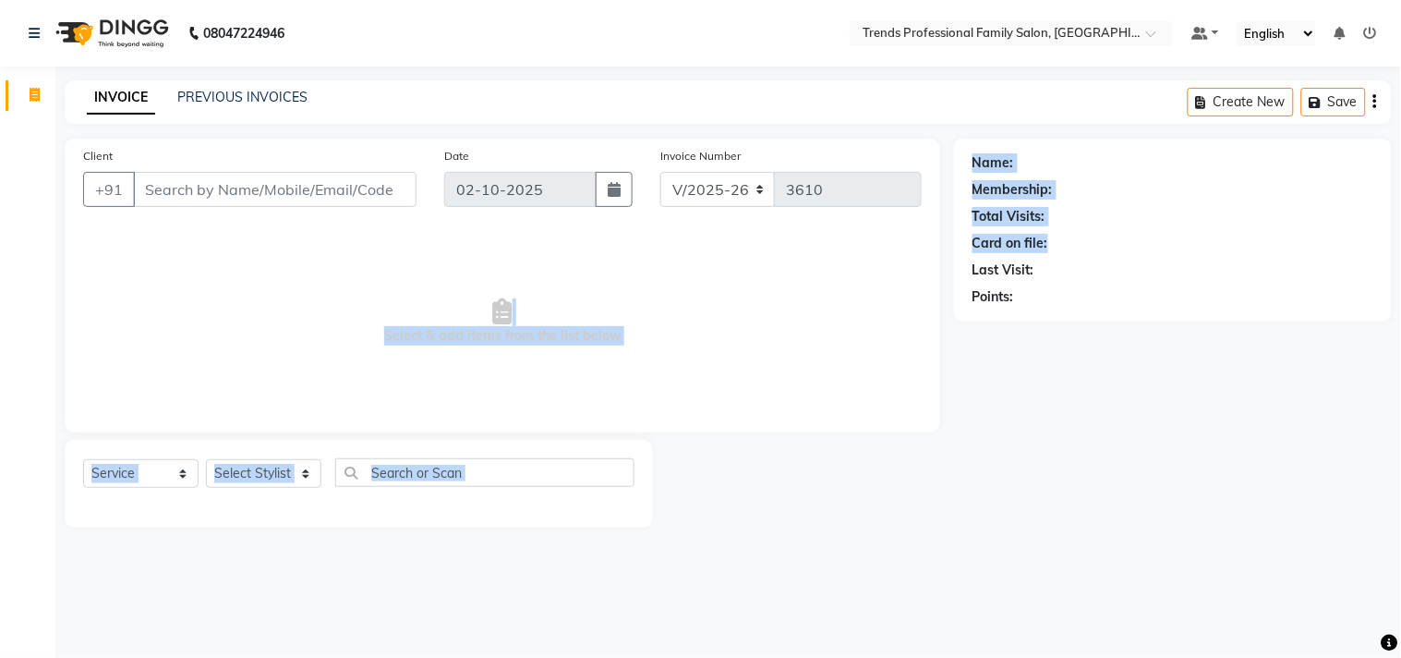
click at [904, 264] on div "Client +91 Date 02-10-2025 Invoice Number V/2025 V/2025-26 3610 Select & add it…" at bounding box center [728, 333] width 1355 height 389
drag, startPoint x: 1053, startPoint y: 274, endPoint x: 966, endPoint y: 302, distance: 91.2
click at [913, 293] on div "Client +91 Date 02-10-2025 Invoice Number V/2025 V/2025-26 3610 Select & add it…" at bounding box center [728, 333] width 1355 height 389
drag, startPoint x: 1054, startPoint y: 303, endPoint x: 921, endPoint y: 308, distance: 133.1
click at [921, 308] on div "Client +91 Date 02-10-2025 Invoice Number V/2025 V/2025-26 3610 Select & add it…" at bounding box center [728, 333] width 1355 height 389
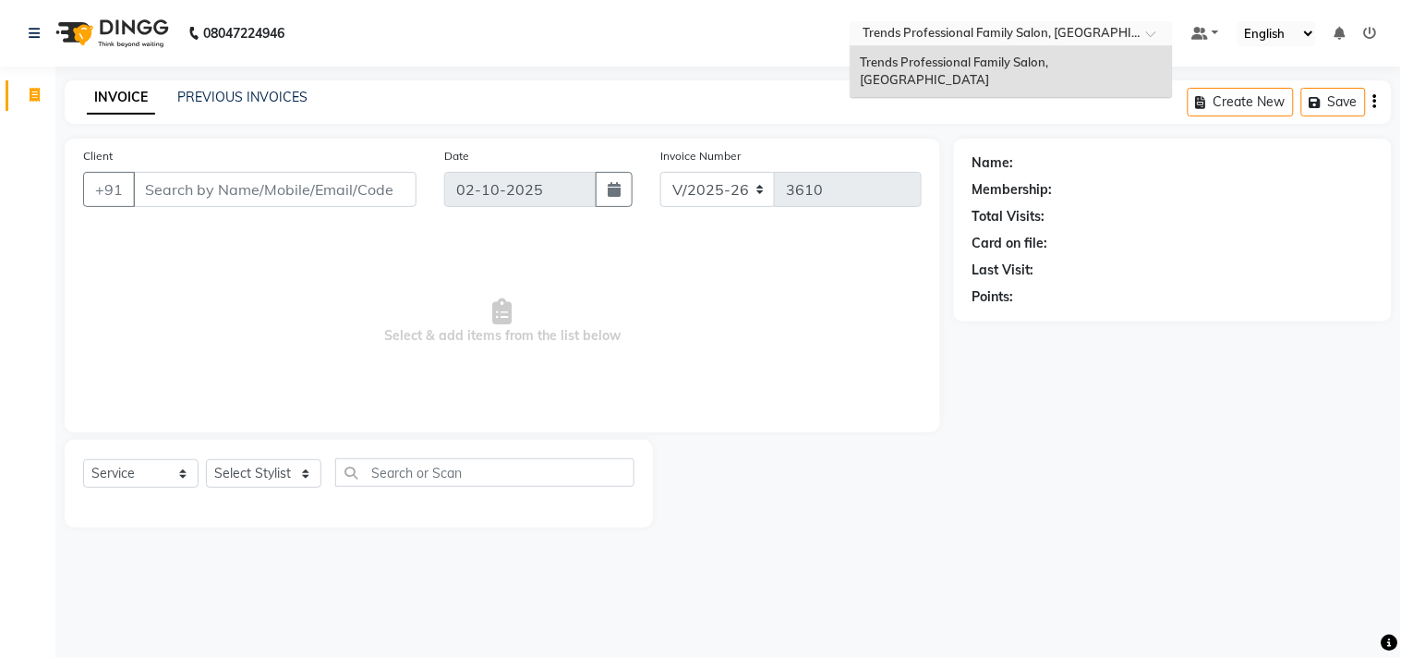
drag, startPoint x: 862, startPoint y: 30, endPoint x: 1264, endPoint y: 34, distance: 401.9
click at [1264, 34] on nav "08047224946 Select Location × Trends Professional Family Salon, Nelamangala Tre…" at bounding box center [700, 33] width 1401 height 67
click at [231, 160] on div "Client +91" at bounding box center [249, 184] width 361 height 76
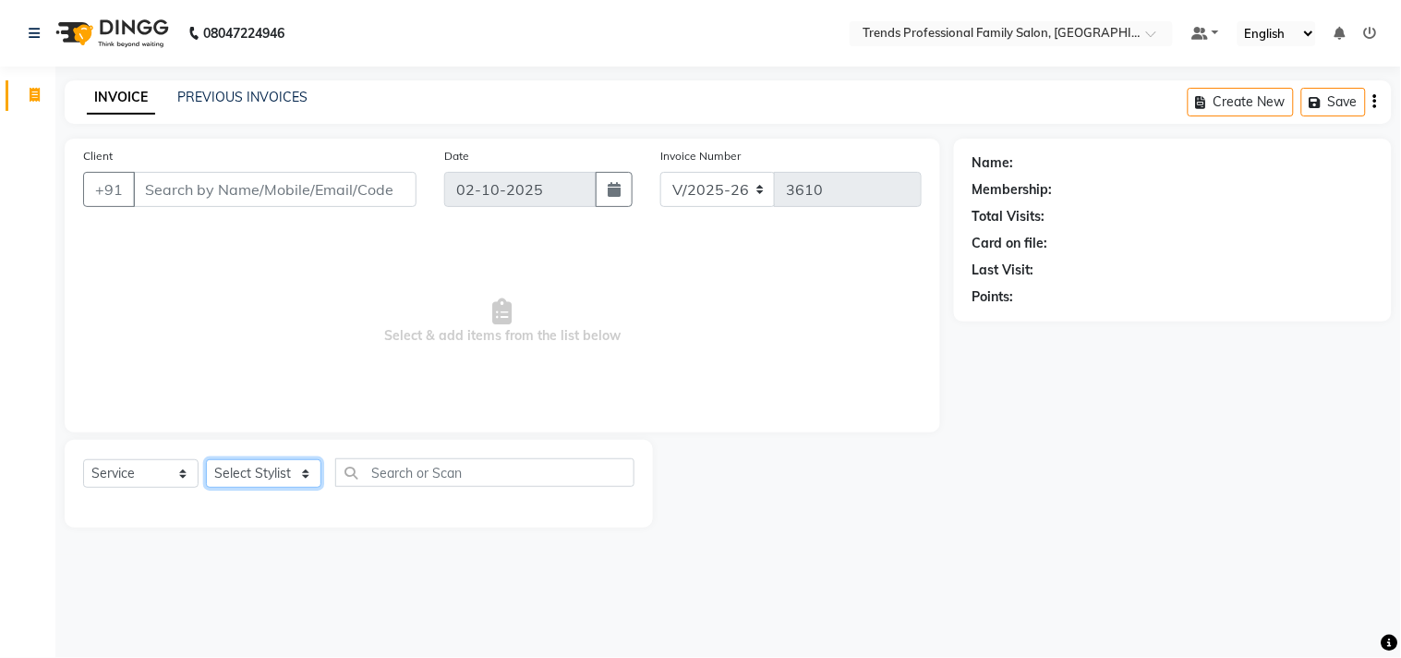
click at [245, 467] on select "Select Stylist AVANTHIKA Hithaishi NICK RACHANA RAJ RUSTHAM SEEMA SHIVA SOURAV …" at bounding box center [263, 473] width 115 height 29
select select "84239"
click at [206, 460] on select "Select Stylist AVANTHIKA Hithaishi NICK RACHANA RAJ RUSTHAM SEEMA SHIVA SOURAV …" at bounding box center [263, 473] width 115 height 29
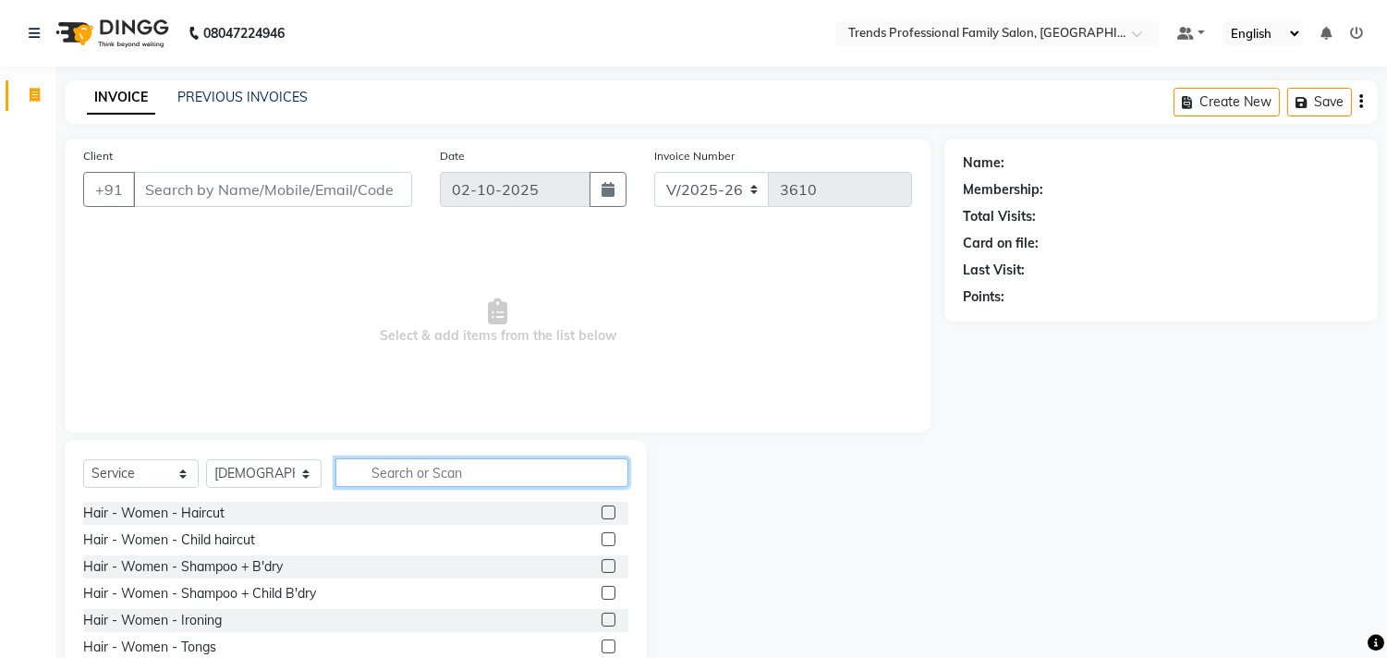
click at [435, 474] on input "text" at bounding box center [481, 472] width 293 height 29
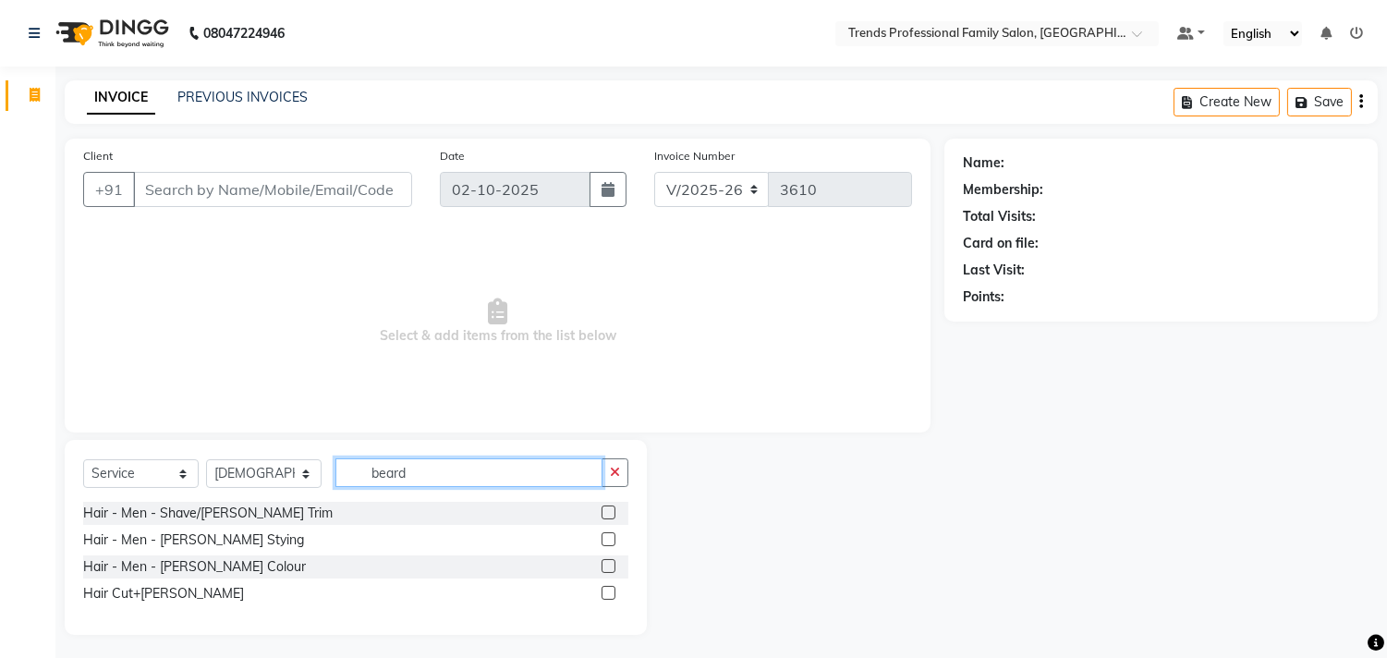
type input "beard"
click at [155, 602] on div "Hair - Men - Shave/Beard Trim Hair - Men - Beard Stying Hair - Men - Beard Colo…" at bounding box center [355, 555] width 545 height 107
click at [164, 588] on div "Hair Cut+Beard" at bounding box center [163, 593] width 161 height 19
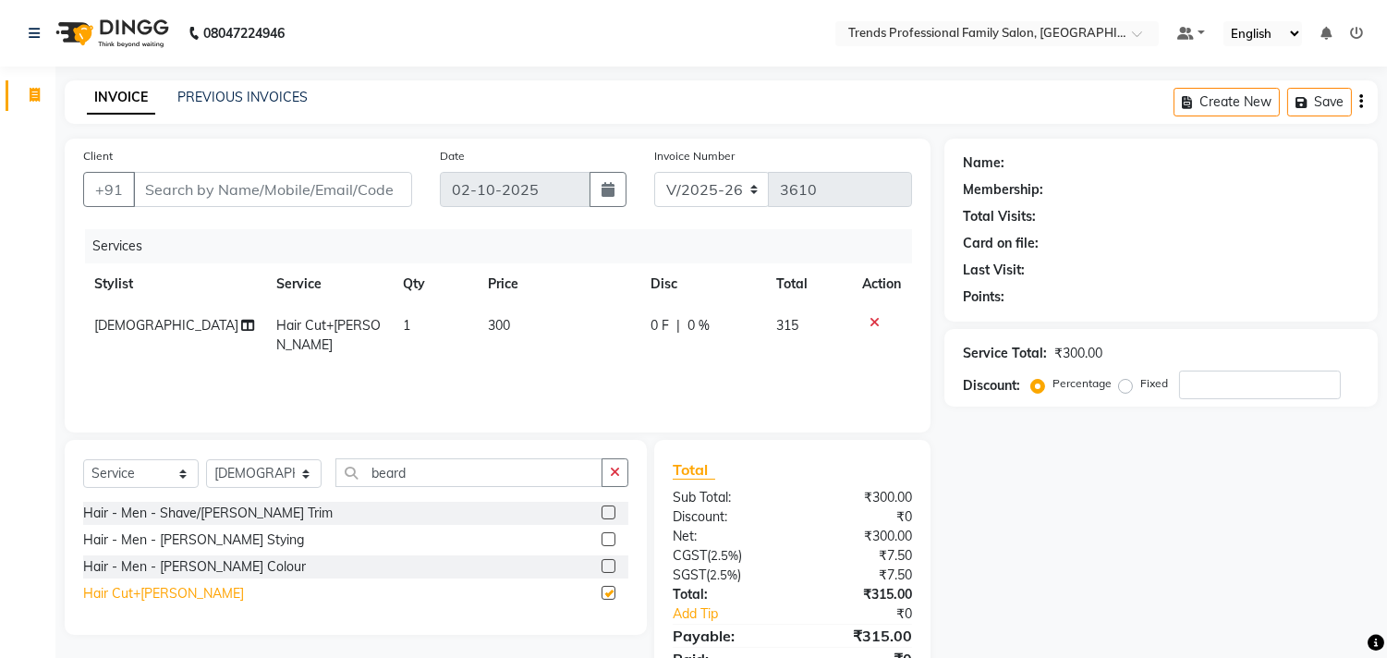
checkbox input "false"
click at [216, 191] on input "Client" at bounding box center [272, 189] width 279 height 35
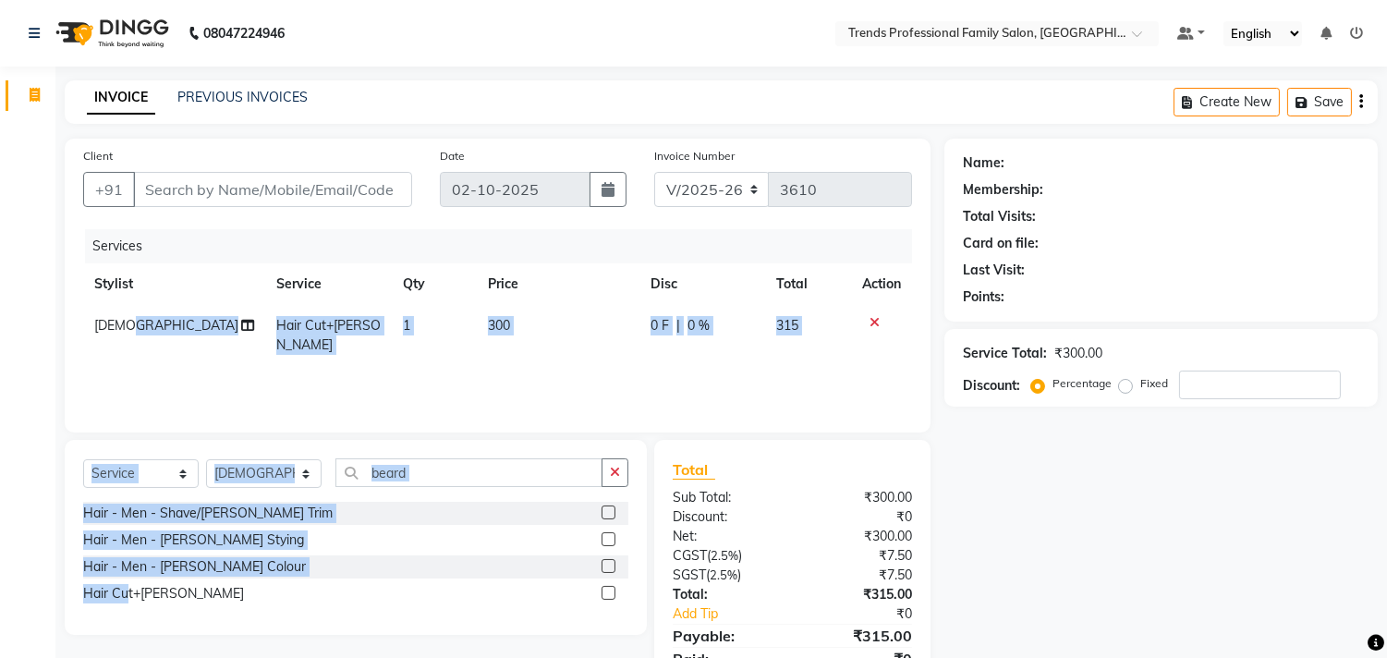
click at [125, 634] on div "Client +91 Date 02-10-2025 Invoice Number V/2025 V/2025-26 3610 Services Stylis…" at bounding box center [497, 425] width 893 height 573
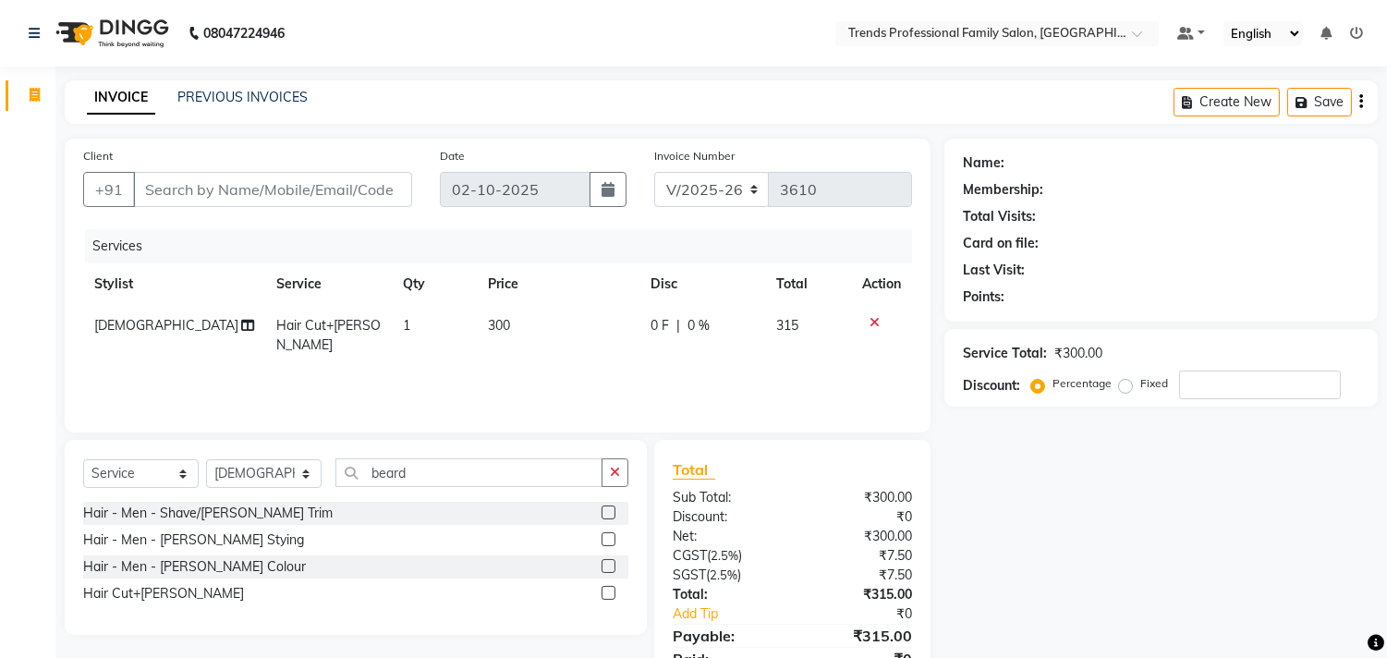
click at [294, 171] on div "Client +91" at bounding box center [247, 184] width 357 height 76
click at [287, 187] on input "Client" at bounding box center [272, 189] width 279 height 35
type input "9"
type input "0"
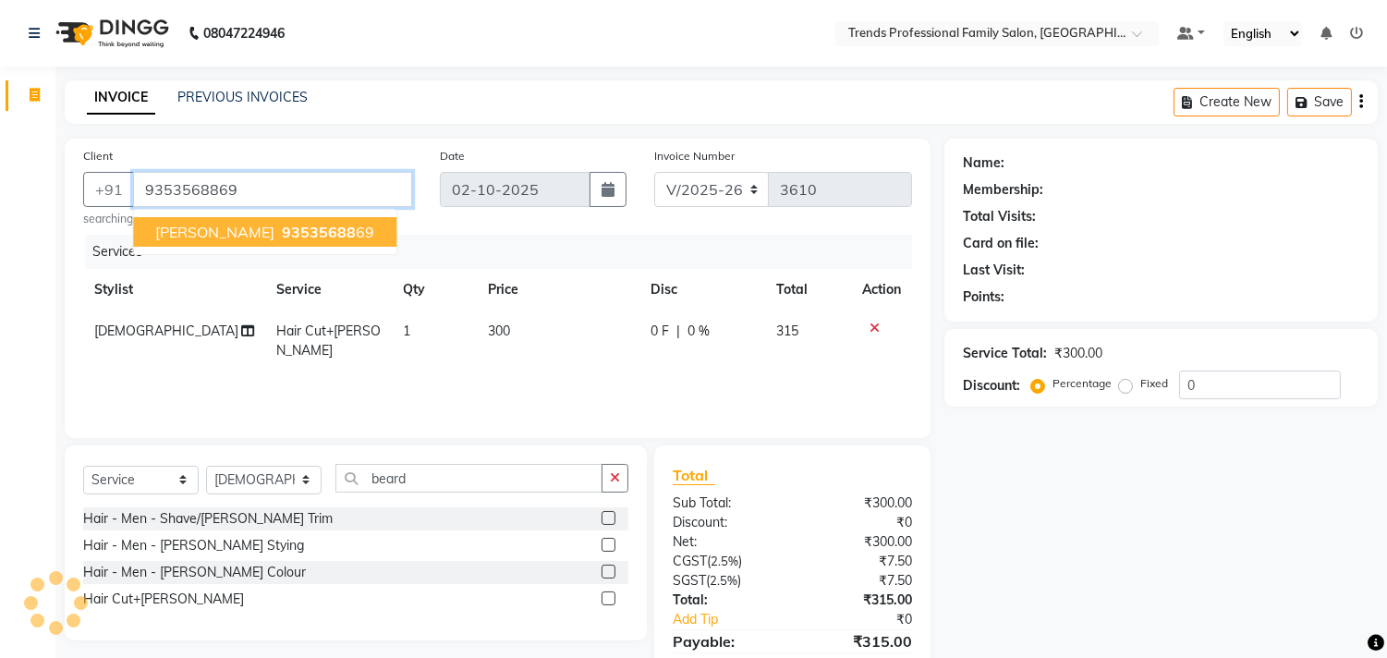
type input "9353568869"
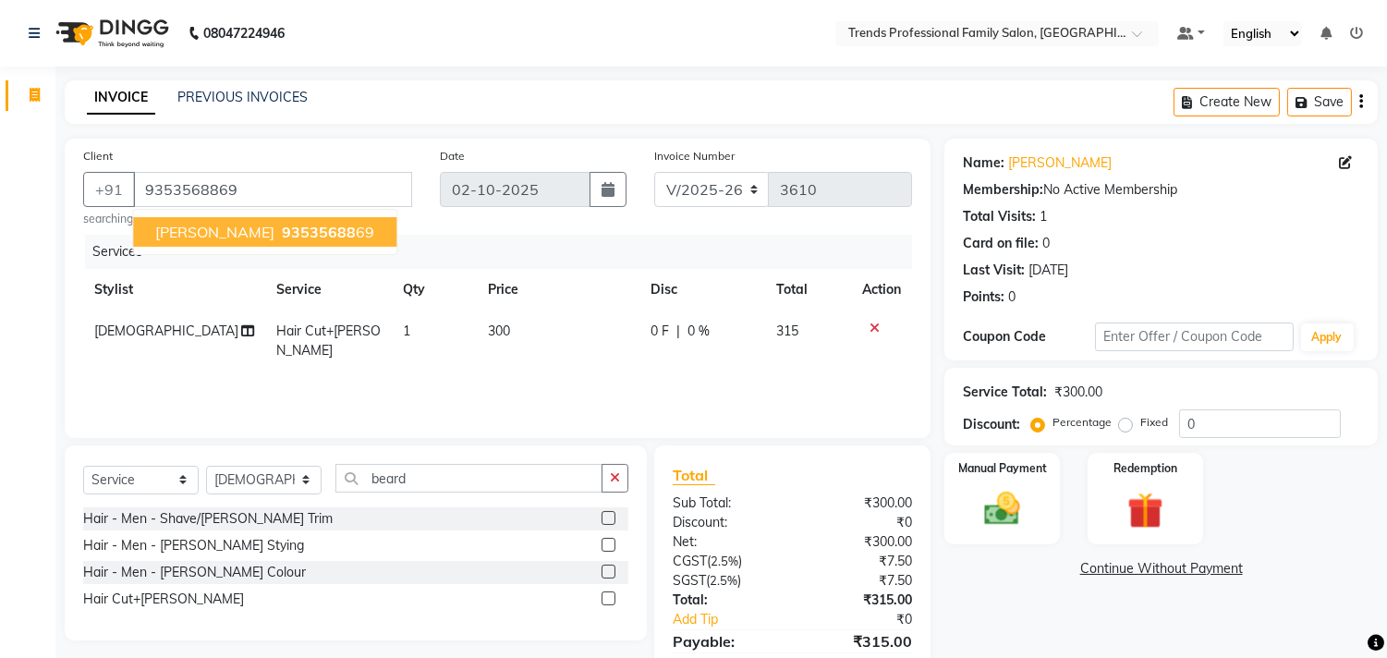
click at [204, 235] on span "nagesh" at bounding box center [214, 232] width 119 height 18
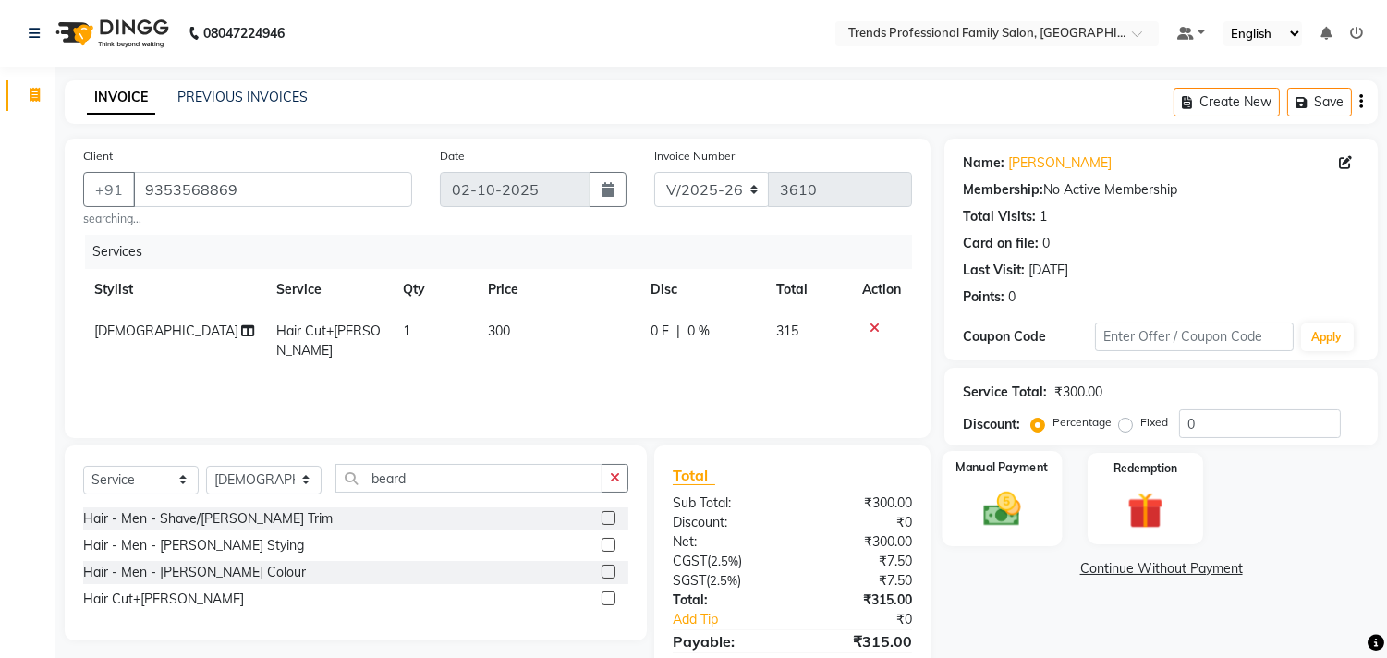
click at [989, 505] on img at bounding box center [1002, 509] width 61 height 43
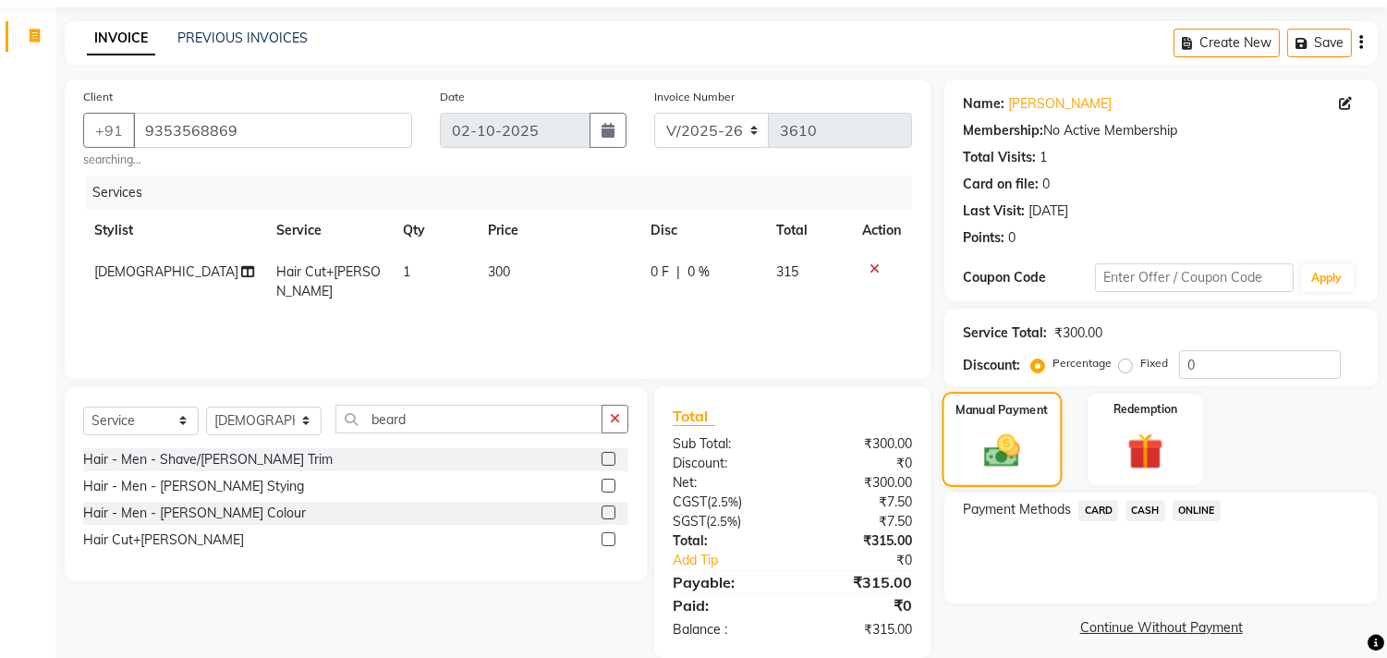
scroll to position [87, 0]
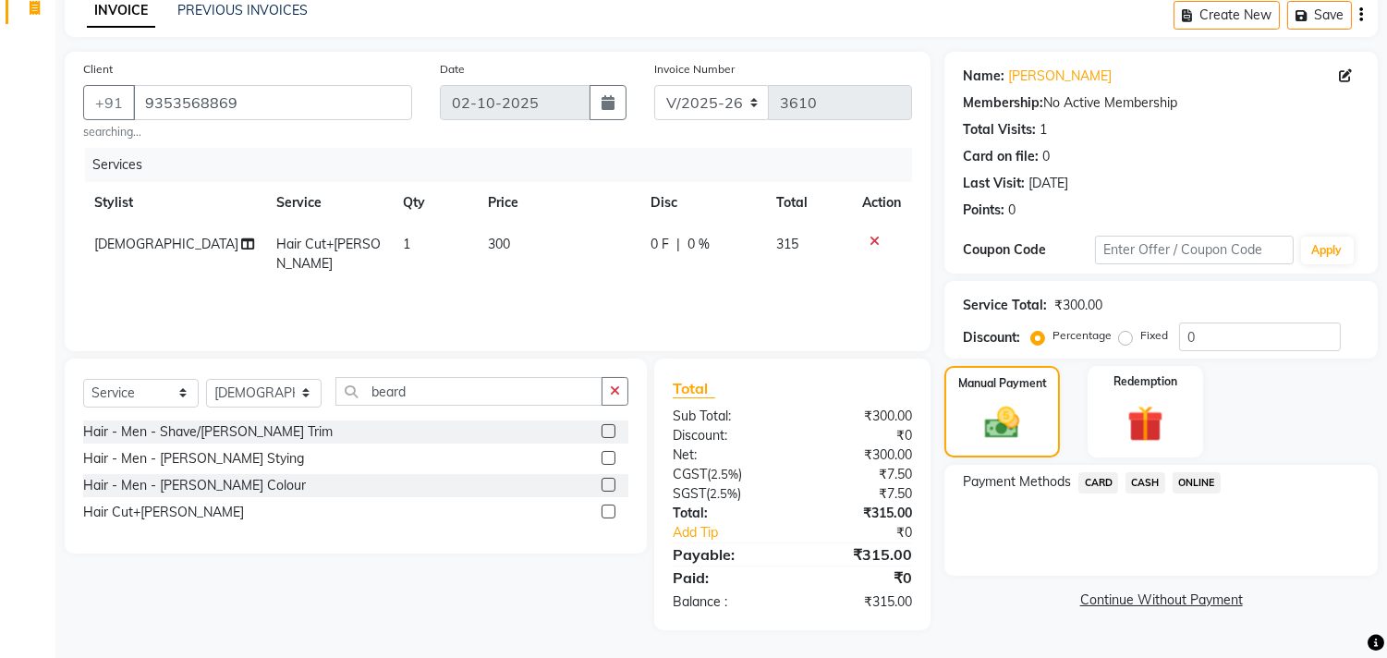
click at [1193, 480] on span "ONLINE" at bounding box center [1196, 482] width 48 height 21
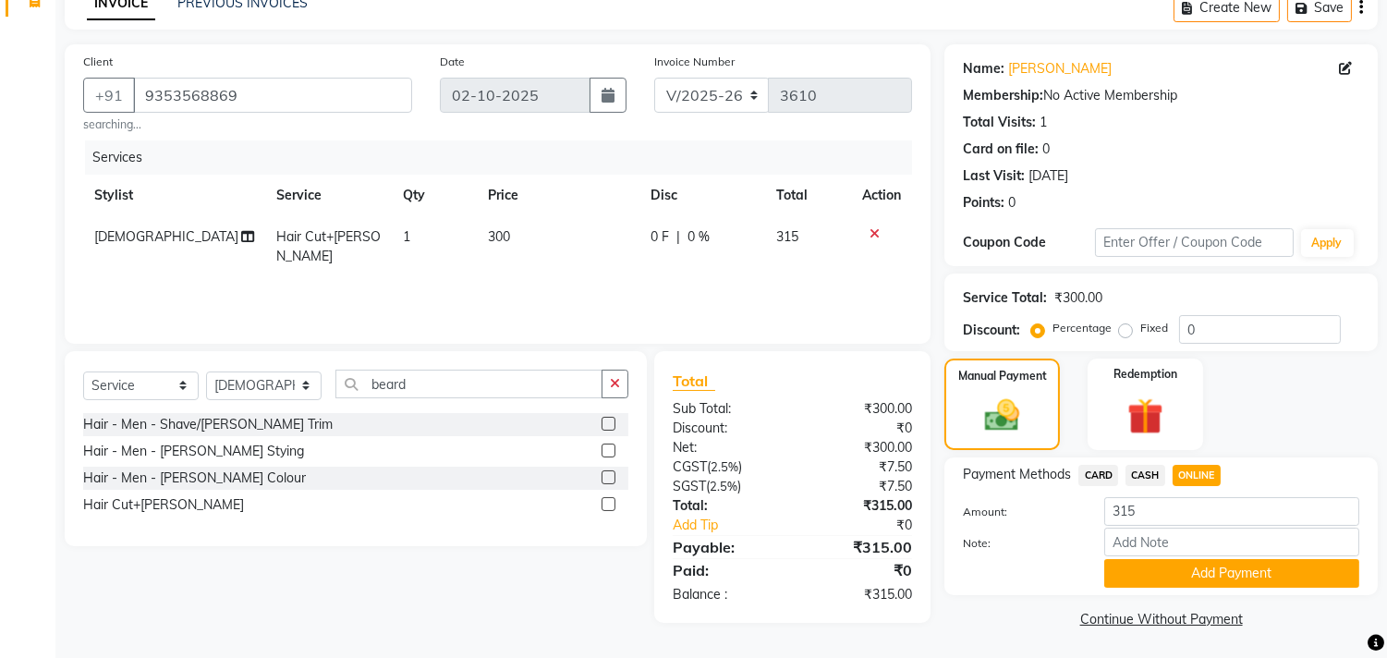
scroll to position [96, 0]
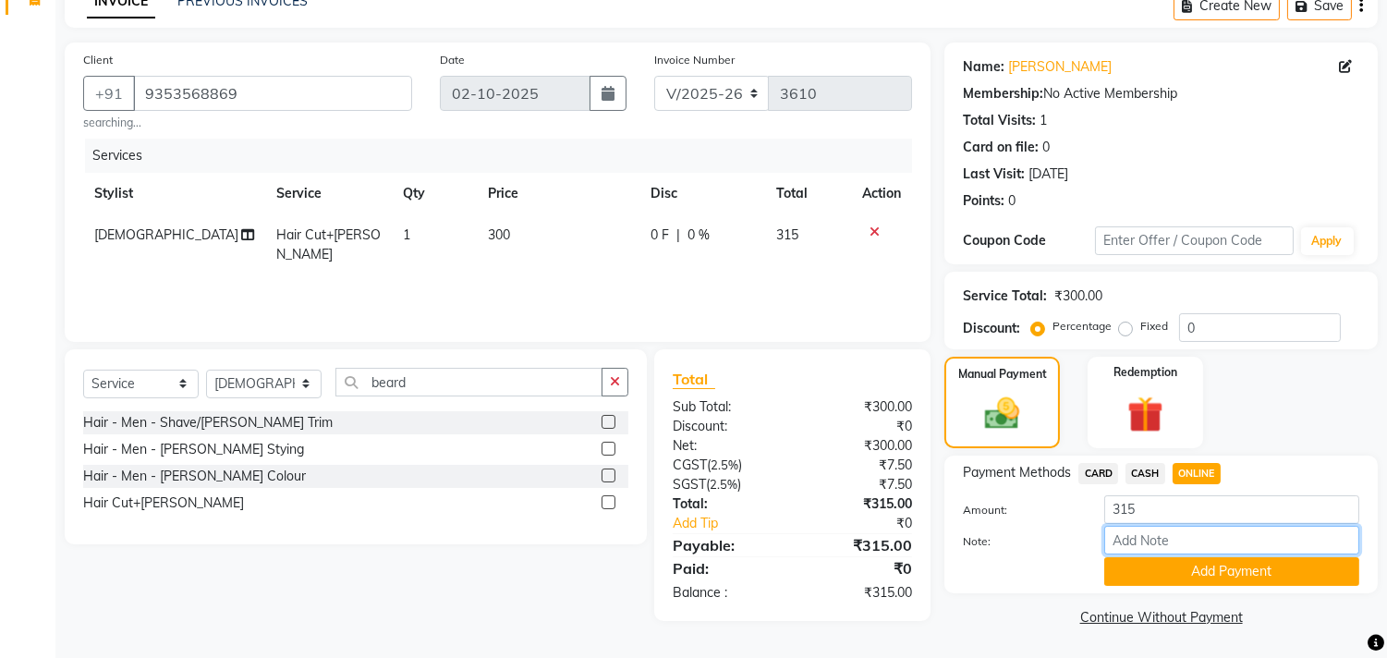
click at [1183, 545] on input "Note:" at bounding box center [1231, 540] width 255 height 29
type input "THANK YOU VISIT AGAIN"
click at [1256, 573] on button "Add Payment" at bounding box center [1231, 571] width 255 height 29
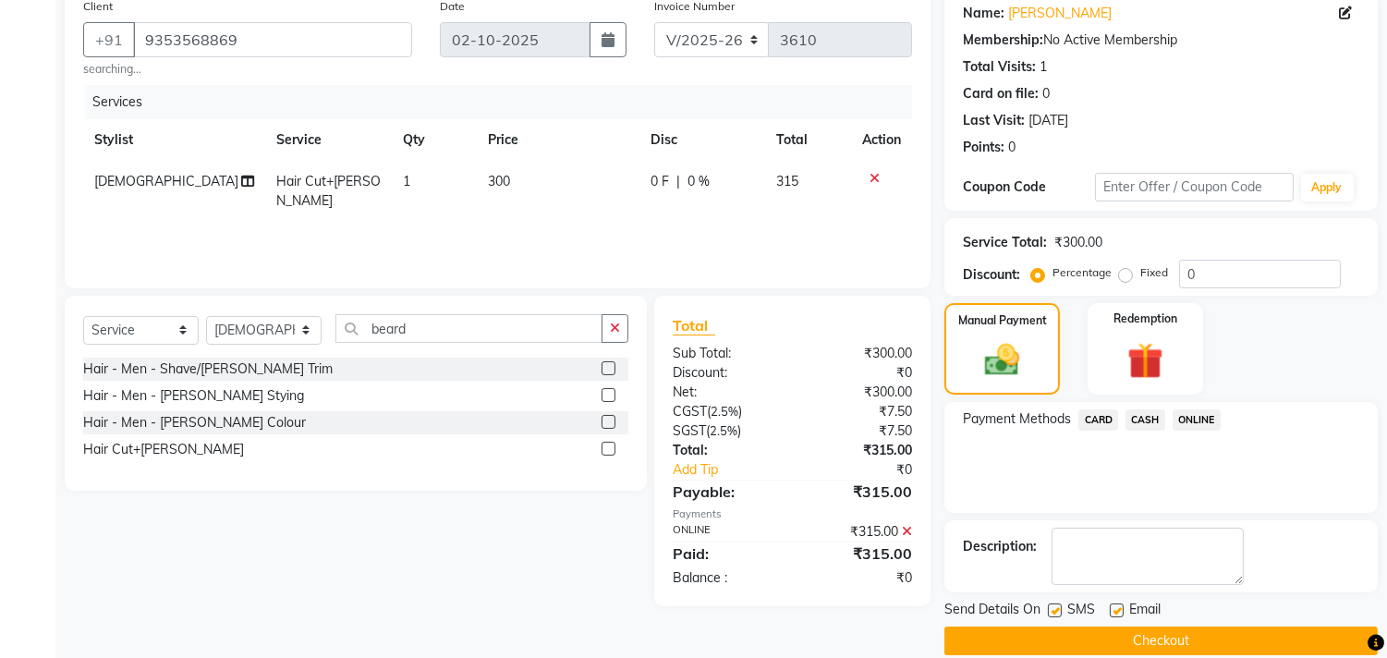
scroll to position [173, 0]
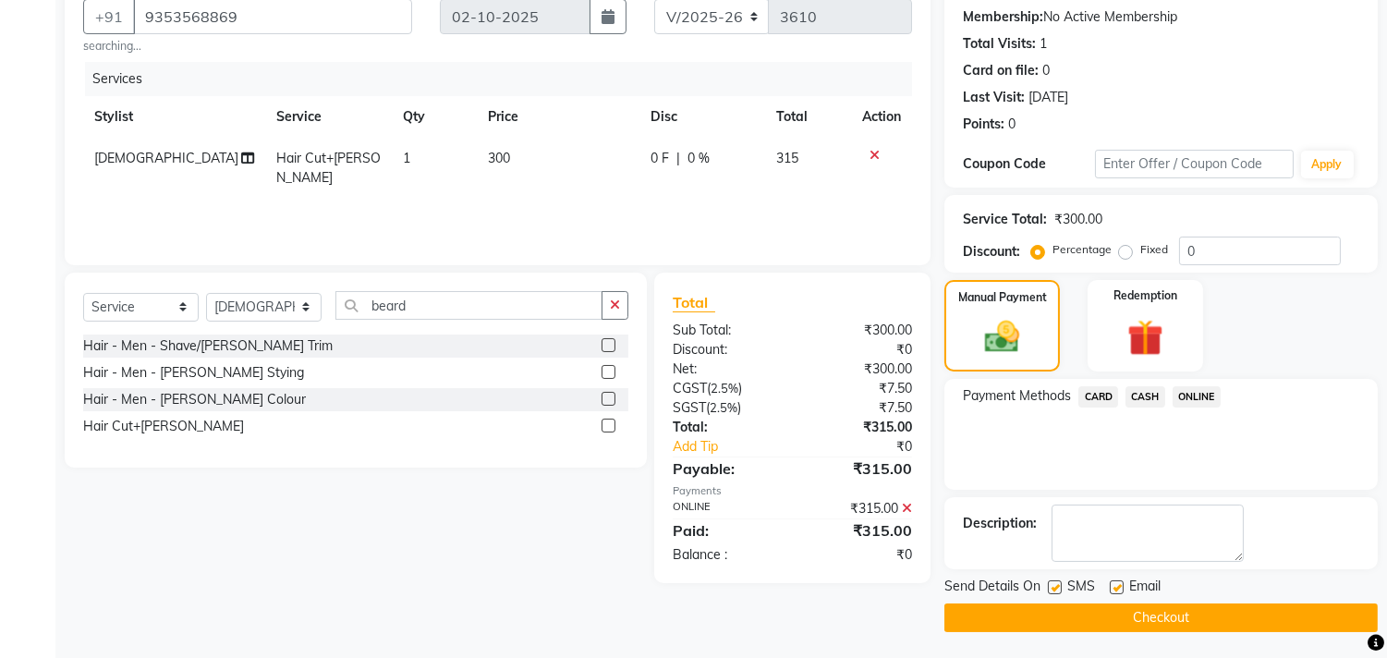
click at [1121, 584] on label at bounding box center [1117, 587] width 14 height 14
click at [1121, 584] on input "checkbox" at bounding box center [1116, 588] width 12 height 12
checkbox input "false"
click at [1142, 610] on button "Checkout" at bounding box center [1160, 617] width 433 height 29
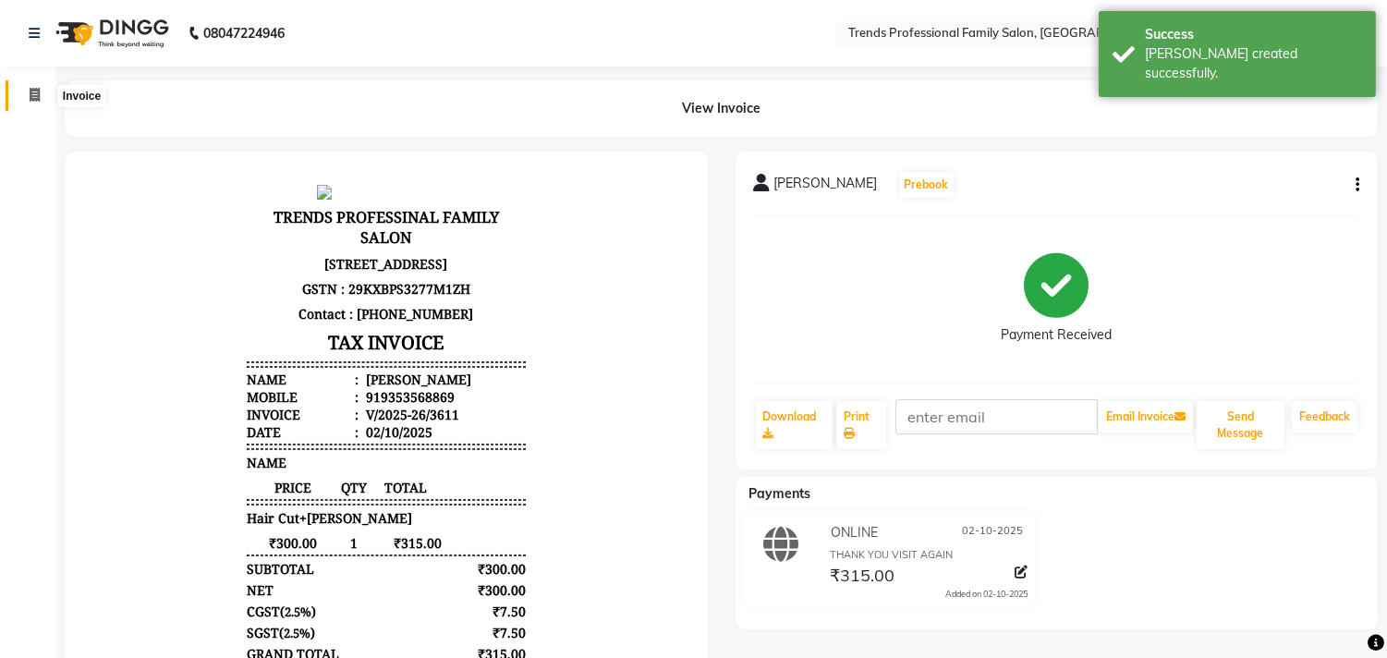
click at [37, 92] on icon at bounding box center [35, 95] width 10 height 14
select select "service"
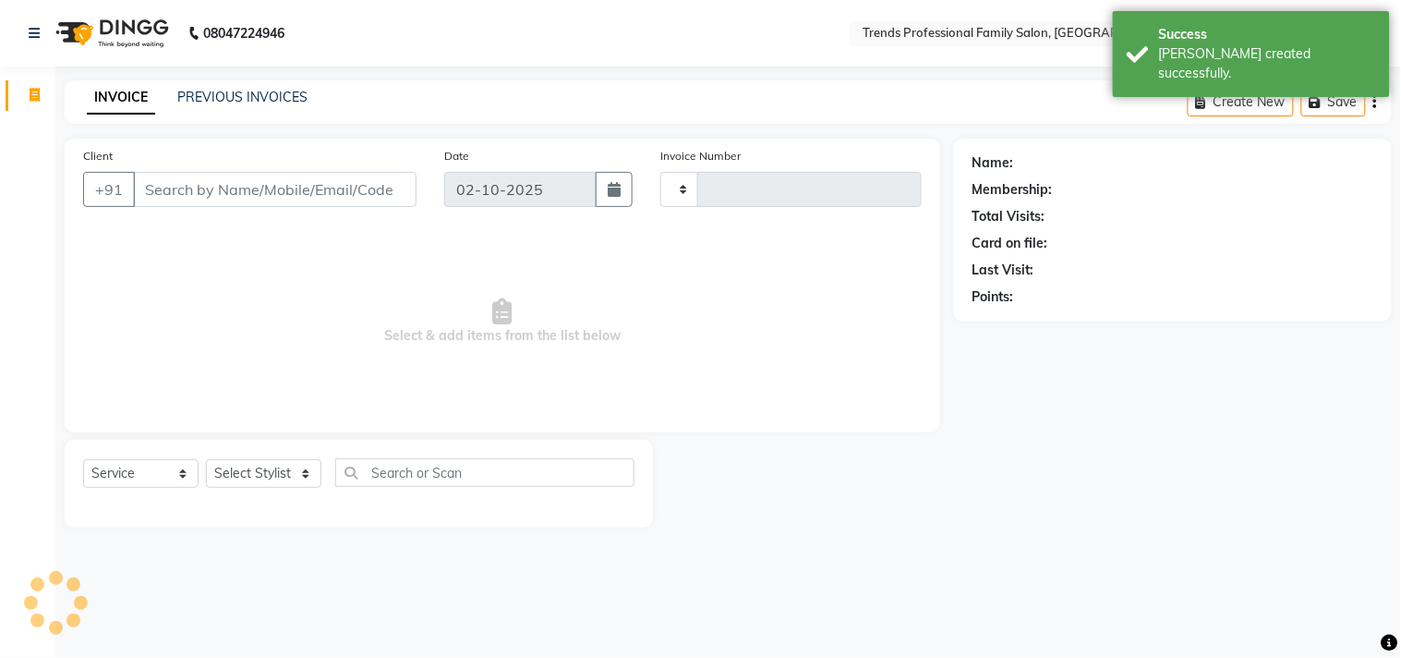
type input "3612"
select select "7345"
click at [155, 186] on input "Client" at bounding box center [275, 189] width 284 height 35
drag, startPoint x: 224, startPoint y: 185, endPoint x: 382, endPoint y: 187, distance: 158.0
click at [382, 187] on input "Client" at bounding box center [275, 189] width 284 height 35
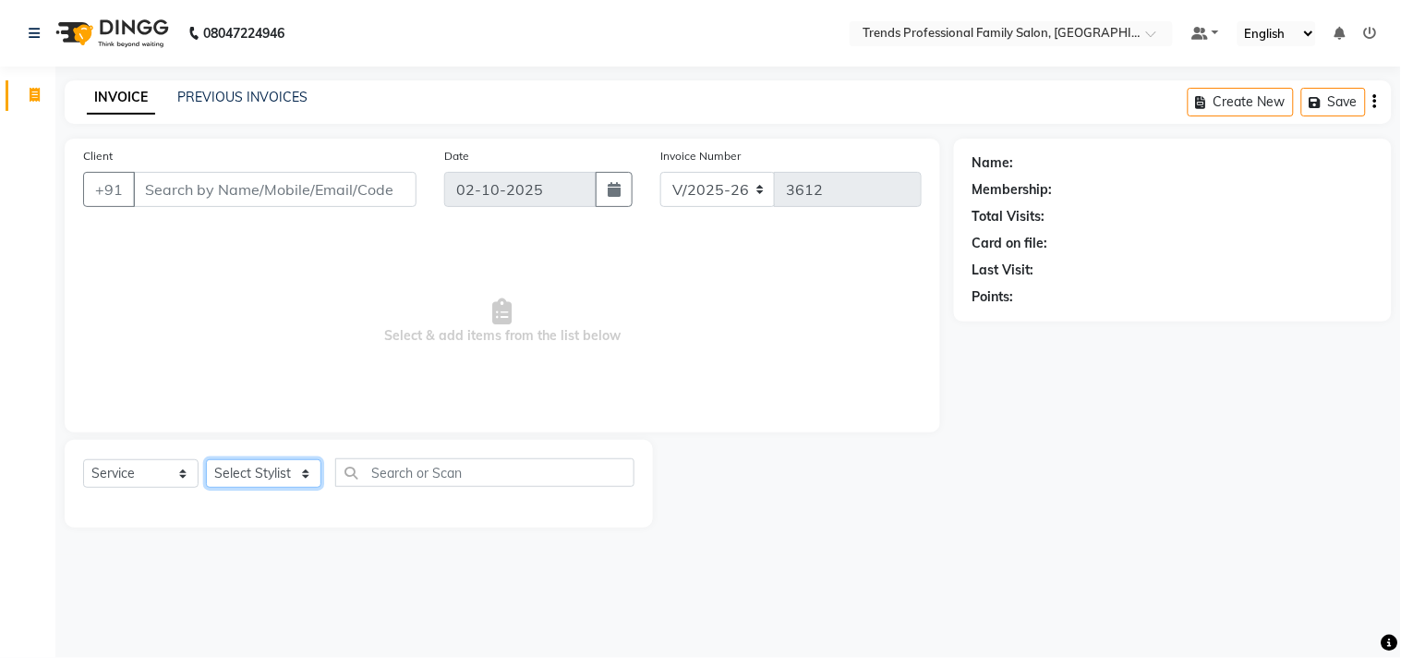
click at [271, 478] on select "Select Stylist AVANTHIKA Hithaishi NICK RACHANA RAJ RUSTHAM SEEMA SHIVA SOURAV …" at bounding box center [263, 473] width 115 height 29
click at [206, 460] on select "Select Stylist AVANTHIKA Hithaishi NICK RACHANA RAJ RUSTHAM SEEMA SHIVA SOURAV …" at bounding box center [263, 473] width 115 height 29
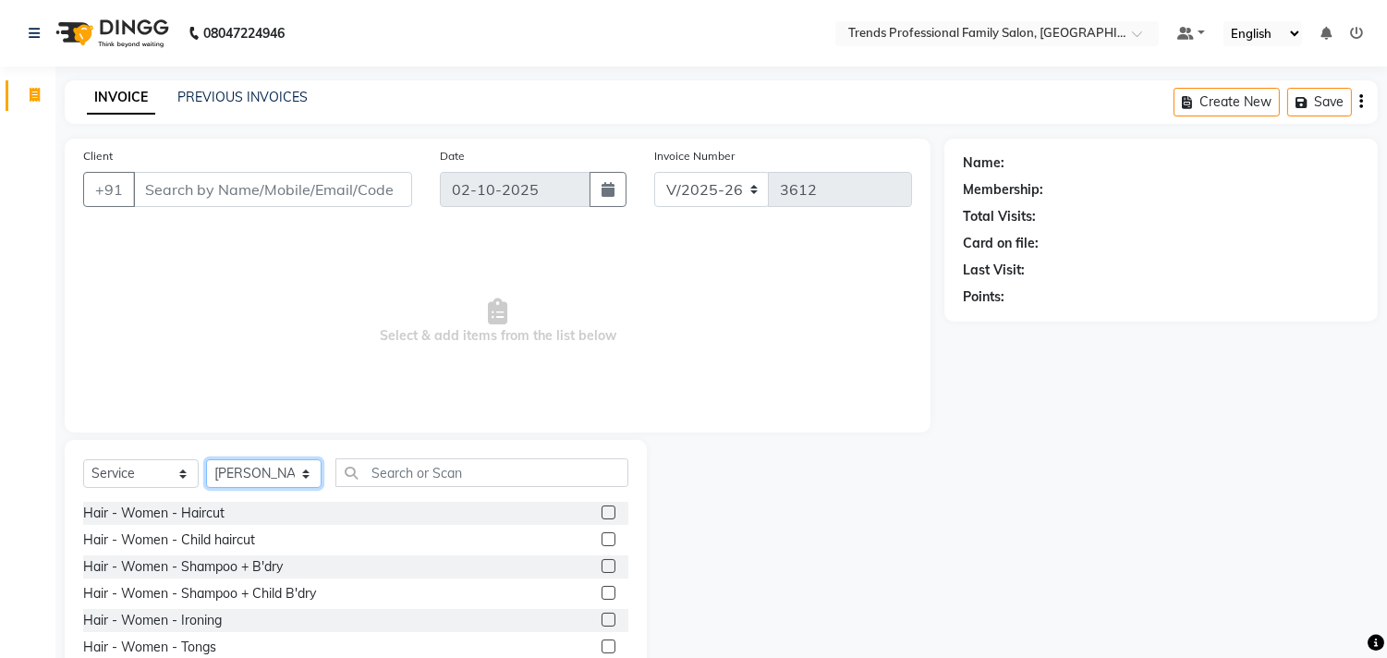
click at [229, 469] on select "Select Stylist AVANTHIKA Hithaishi NICK RACHANA RAJ RUSTHAM SEEMA SHIVA SOURAV …" at bounding box center [263, 473] width 115 height 29
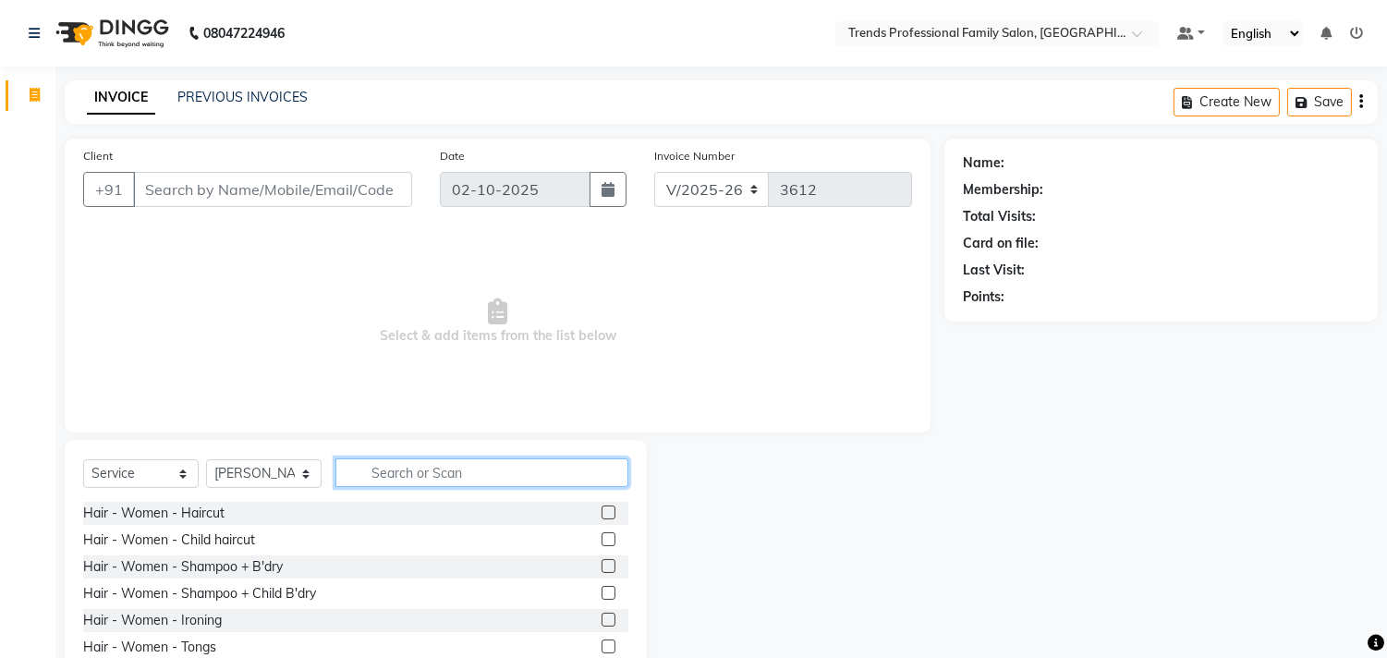
drag, startPoint x: 522, startPoint y: 460, endPoint x: 483, endPoint y: 475, distance: 41.5
click at [486, 474] on input "text" at bounding box center [481, 472] width 293 height 29
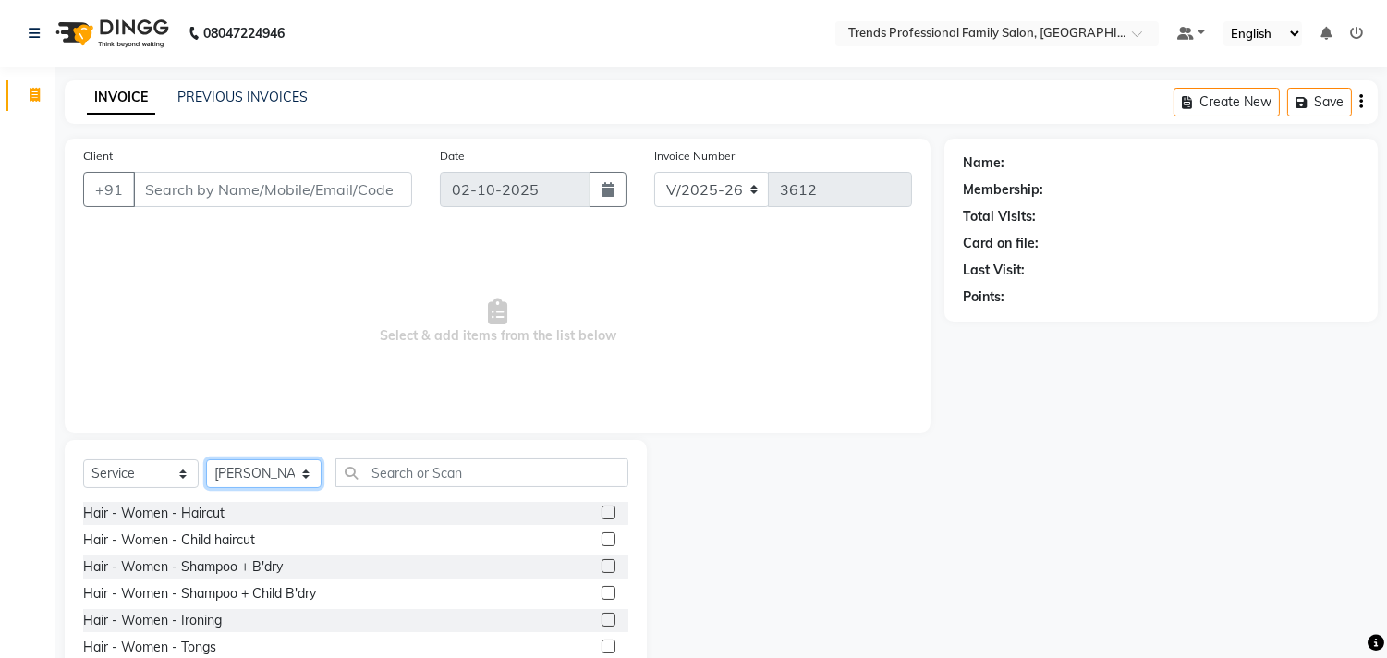
drag, startPoint x: 288, startPoint y: 469, endPoint x: 273, endPoint y: 446, distance: 27.9
click at [273, 446] on div "Select Service Product Membership Package Voucher Prepaid Gift Card Select Styl…" at bounding box center [356, 576] width 582 height 273
select select "84239"
click at [206, 460] on select "Select Stylist AVANTHIKA Hithaishi NICK RACHANA RAJ RUSTHAM SEEMA SHIVA SOURAV …" at bounding box center [263, 473] width 115 height 29
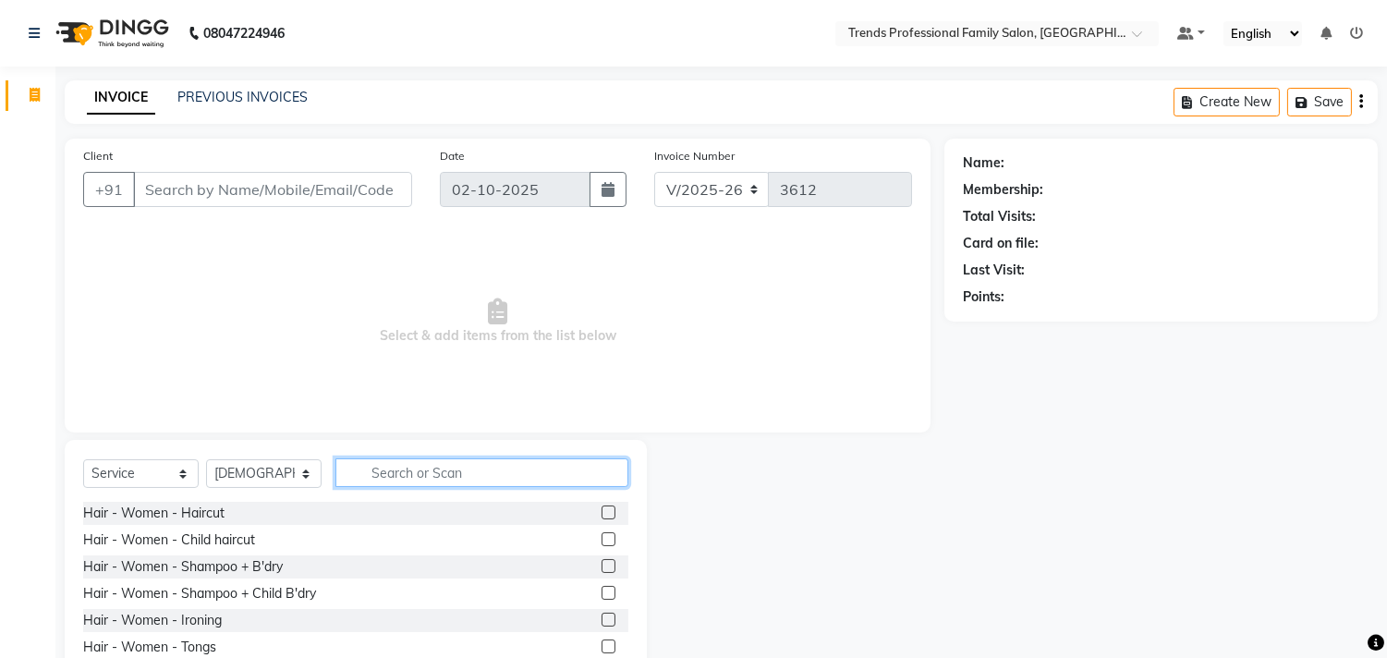
click at [358, 464] on input "text" at bounding box center [481, 472] width 293 height 29
drag, startPoint x: 375, startPoint y: 475, endPoint x: 449, endPoint y: 456, distance: 76.2
click at [471, 463] on input "text" at bounding box center [481, 472] width 293 height 29
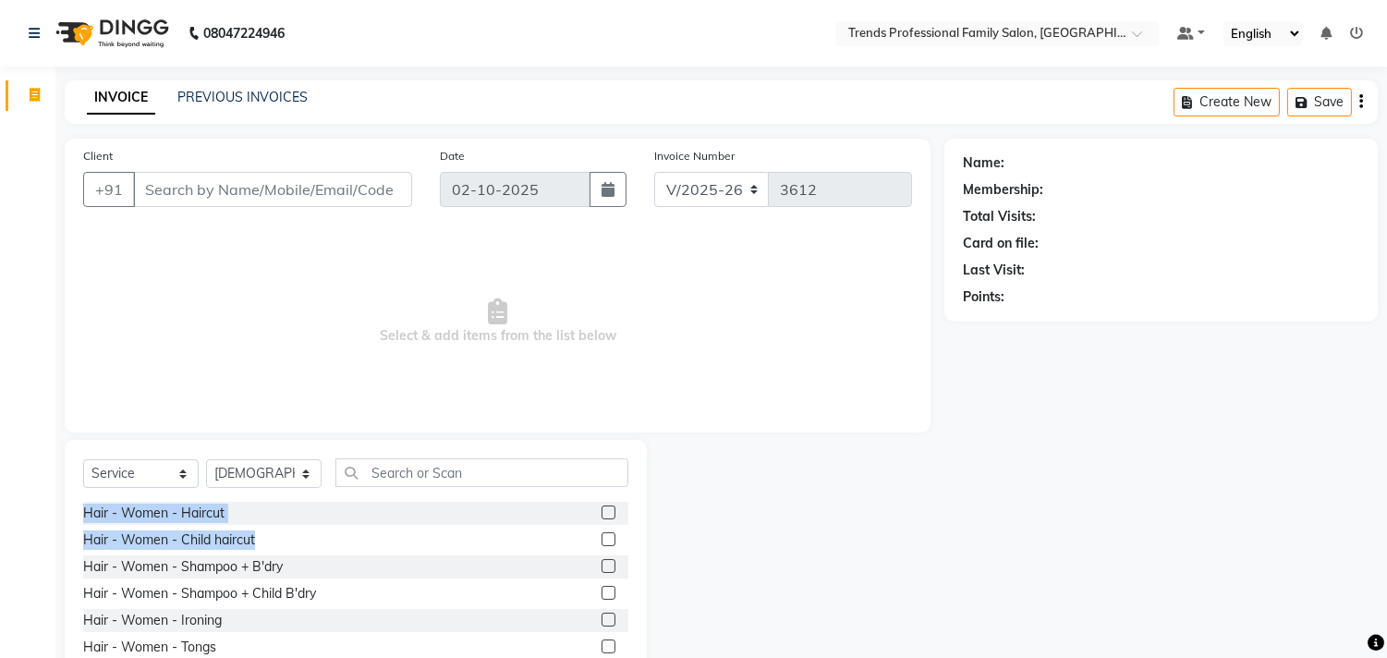
drag, startPoint x: 79, startPoint y: 514, endPoint x: 261, endPoint y: 542, distance: 185.1
click at [261, 542] on div "Select Service Product Membership Package Voucher Prepaid Gift Card Select Styl…" at bounding box center [356, 576] width 582 height 273
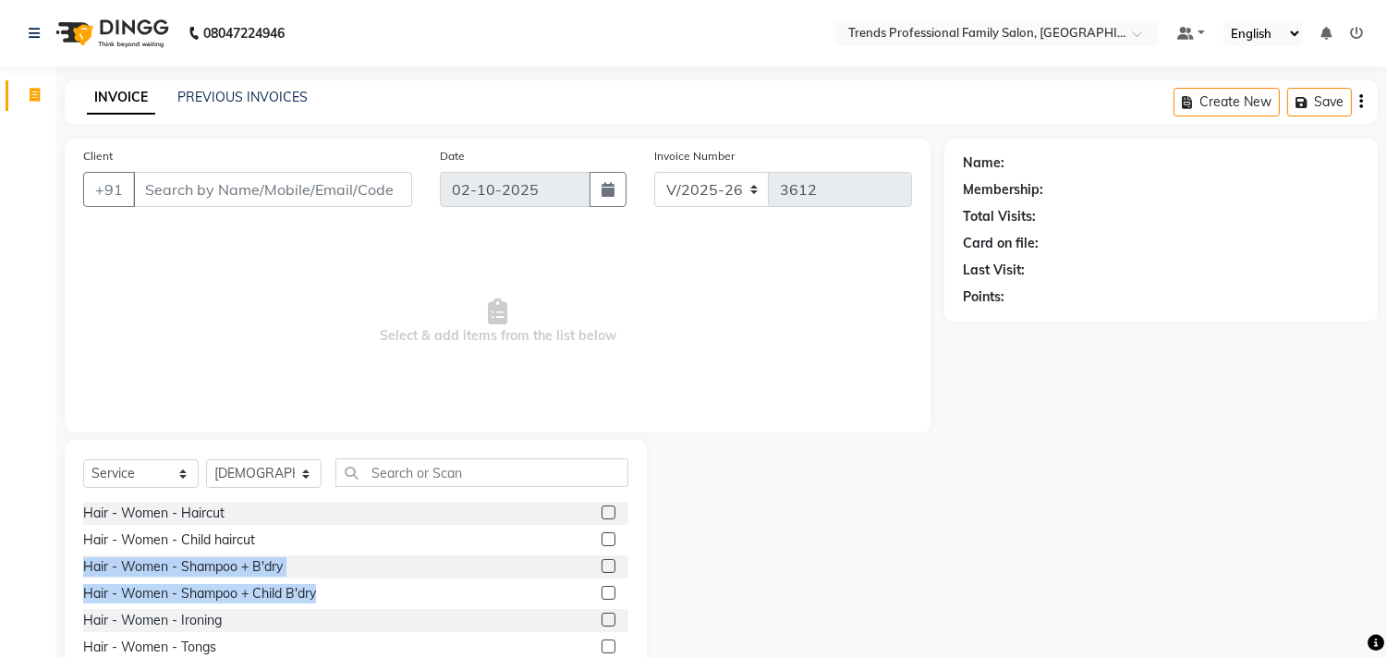
drag, startPoint x: 70, startPoint y: 574, endPoint x: 315, endPoint y: 608, distance: 247.2
click at [323, 604] on div "Select Service Product Membership Package Voucher Prepaid Gift Card Select Styl…" at bounding box center [356, 576] width 582 height 273
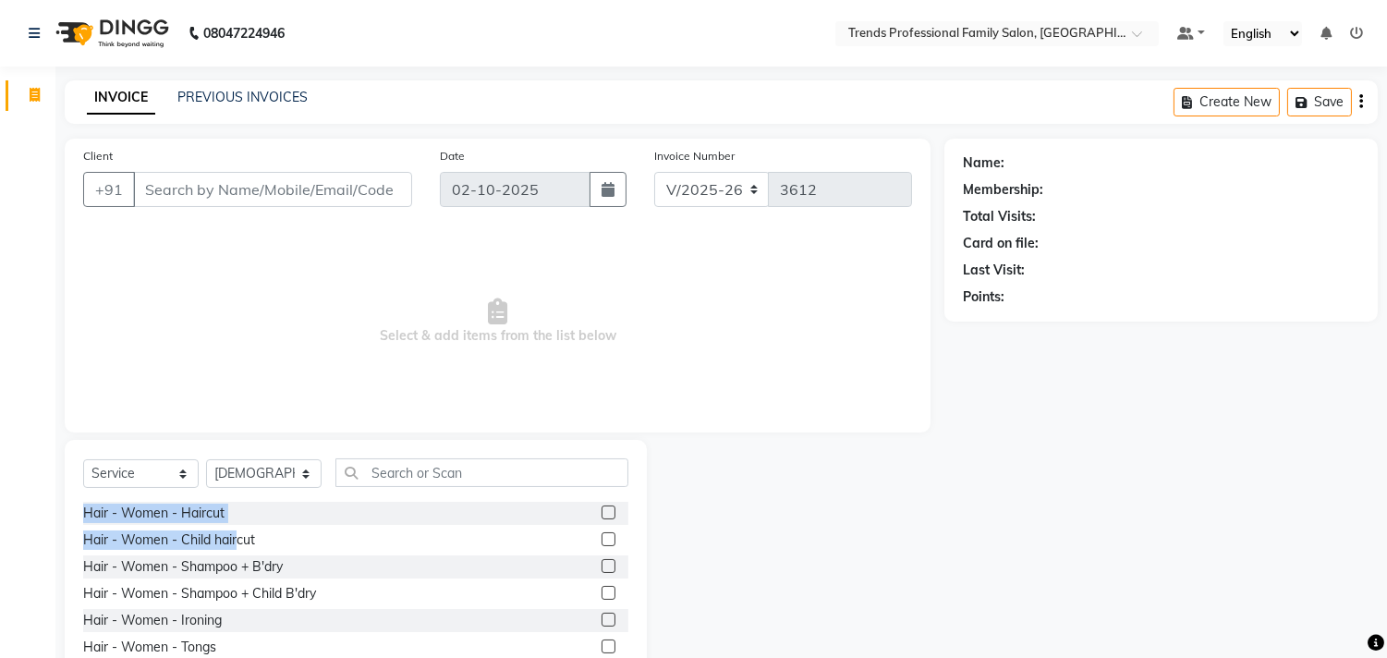
drag, startPoint x: 67, startPoint y: 519, endPoint x: 242, endPoint y: 550, distance: 178.2
click at [242, 550] on div "Select Service Product Membership Package Voucher Prepaid Gift Card Select Styl…" at bounding box center [349, 576] width 596 height 273
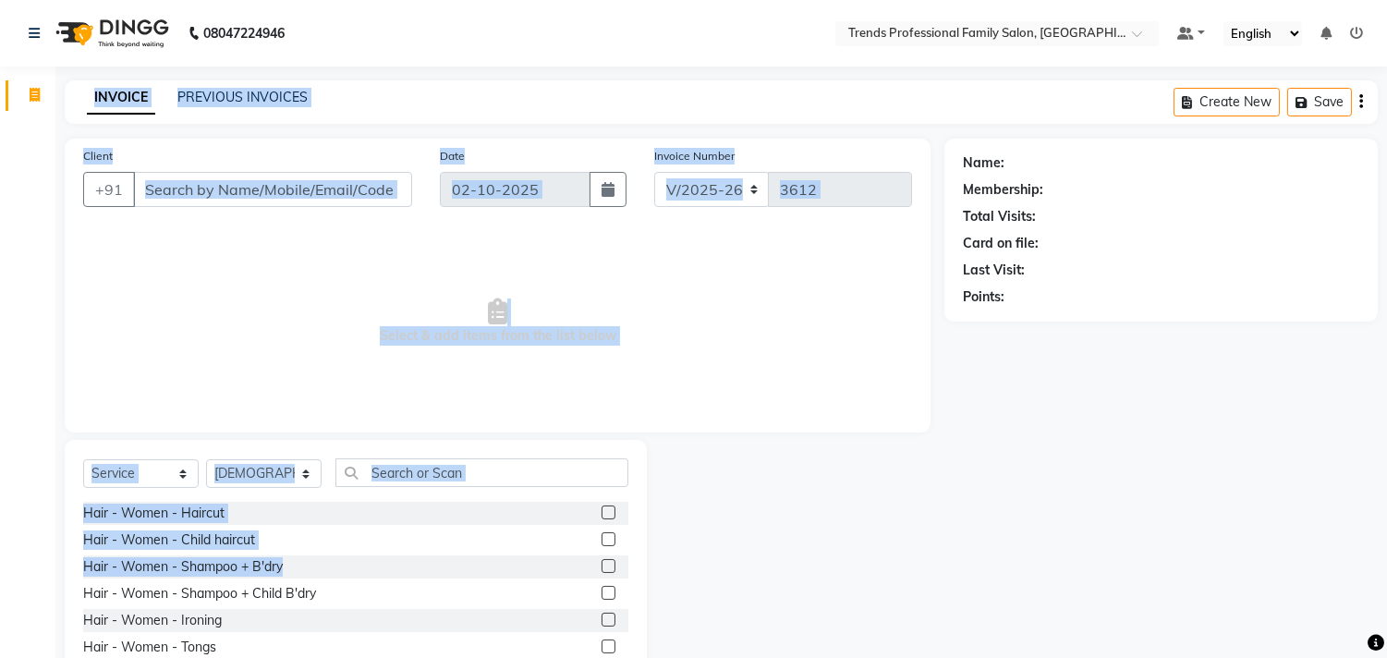
drag, startPoint x: 286, startPoint y: 573, endPoint x: 15, endPoint y: 539, distance: 273.8
click at [15, 539] on app-home "08047224946 Select Location × Trends Professional Family Salon, Nelamangala Def…" at bounding box center [693, 370] width 1387 height 740
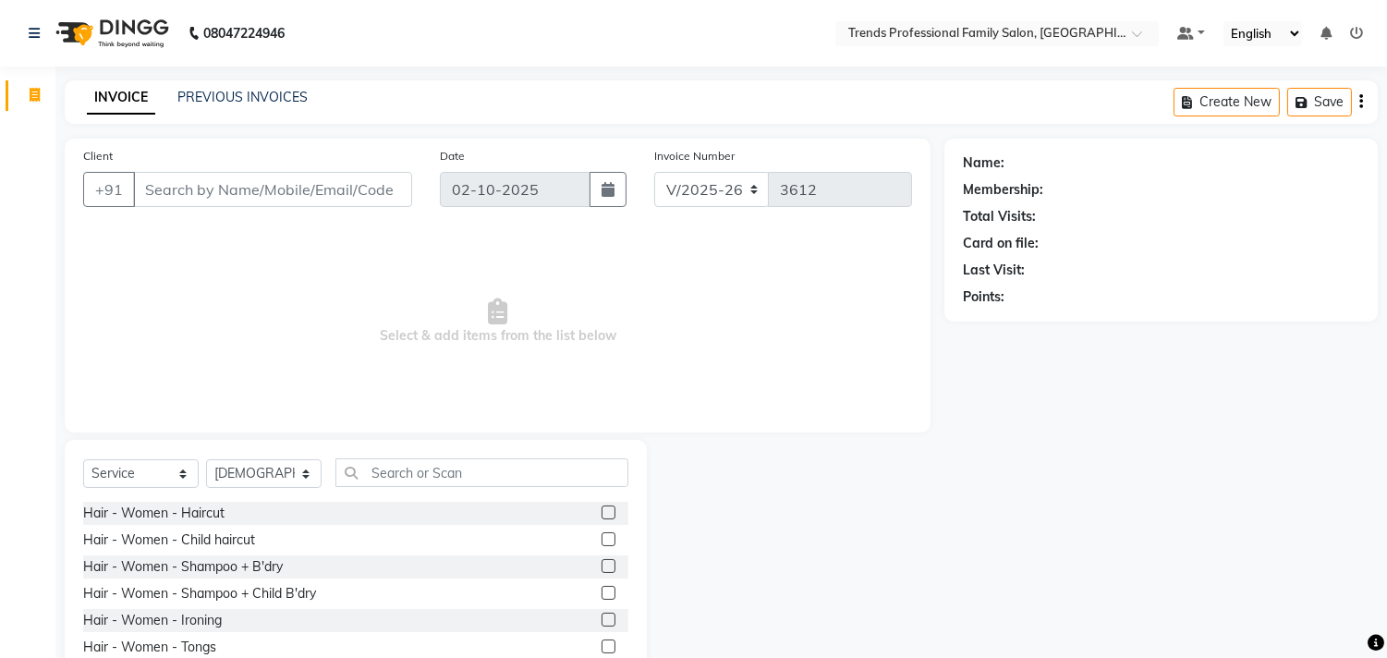
click at [1174, 510] on div "Name: Membership: Total Visits: Card on file: Last Visit: Points:" at bounding box center [1167, 426] width 447 height 574
click at [975, 151] on div "Name: Membership: Total Visits: Card on file: Last Visit: Points:" at bounding box center [1161, 226] width 396 height 161
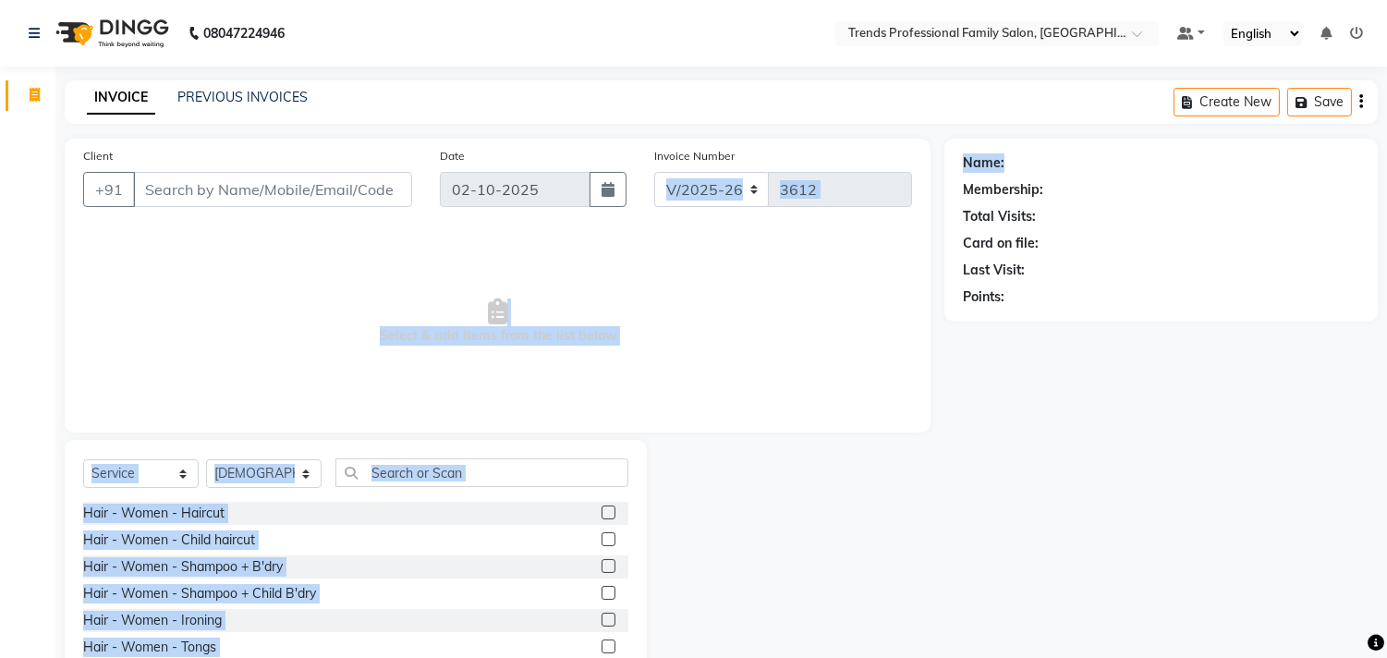
drag, startPoint x: 1013, startPoint y: 151, endPoint x: 919, endPoint y: 151, distance: 93.3
click at [906, 149] on div "Client +91 Date 02-10-2025 Invoice Number V/2025 V/2025-26 3612 Select & add it…" at bounding box center [721, 426] width 1340 height 574
click at [876, 182] on div "Client +91 Date 02-10-2025 Invoice Number V/2025 V/2025-26 3612 Select & add it…" at bounding box center [721, 426] width 1340 height 574
drag, startPoint x: 1164, startPoint y: 263, endPoint x: 755, endPoint y: 200, distance: 414.1
click at [748, 201] on div "Client +91 Date 02-10-2025 Invoice Number V/2025 V/2025-26 3612 Select & add it…" at bounding box center [721, 426] width 1340 height 574
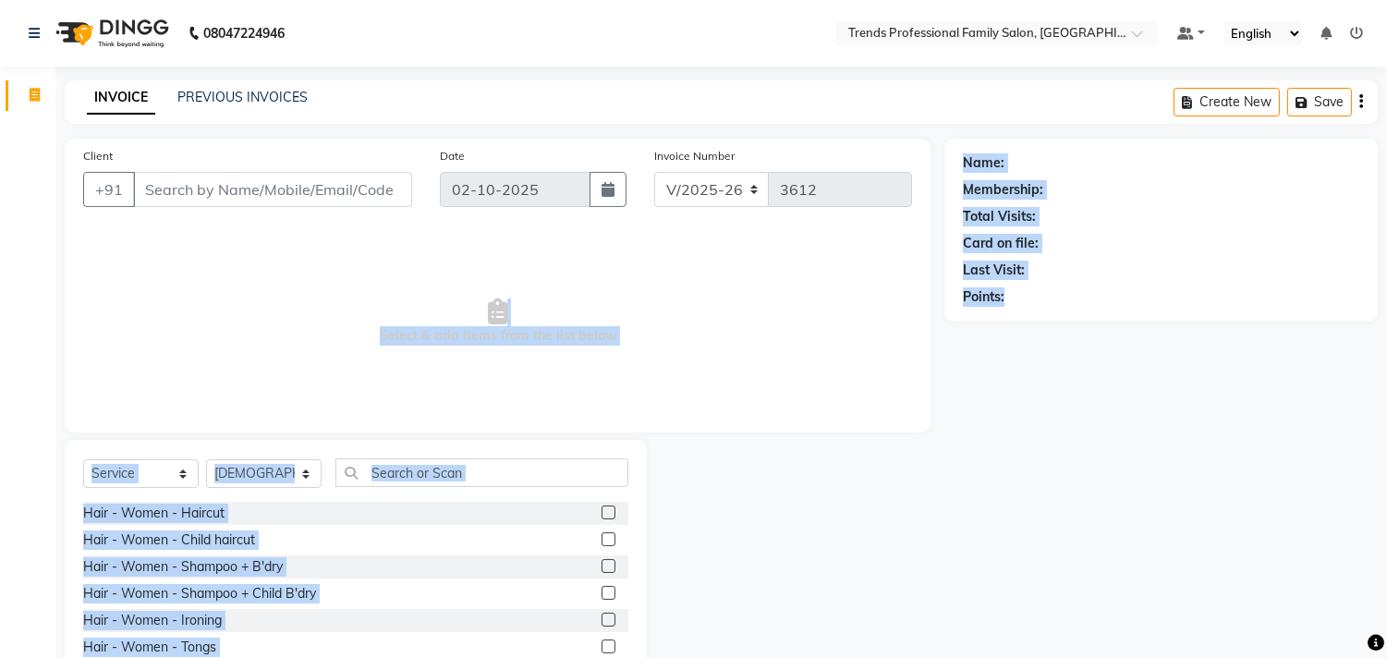
drag, startPoint x: 1036, startPoint y: 286, endPoint x: 866, endPoint y: 271, distance: 170.7
click at [866, 271] on div "Client +91 Date 02-10-2025 Invoice Number V/2025 V/2025-26 3612 Select & add it…" at bounding box center [721, 426] width 1340 height 574
drag, startPoint x: 717, startPoint y: 186, endPoint x: 468, endPoint y: 160, distance: 249.9
click at [485, 164] on div "Client +91 Date 02-10-2025 Invoice Number V/2025 V/2025-26 3612" at bounding box center [497, 184] width 856 height 76
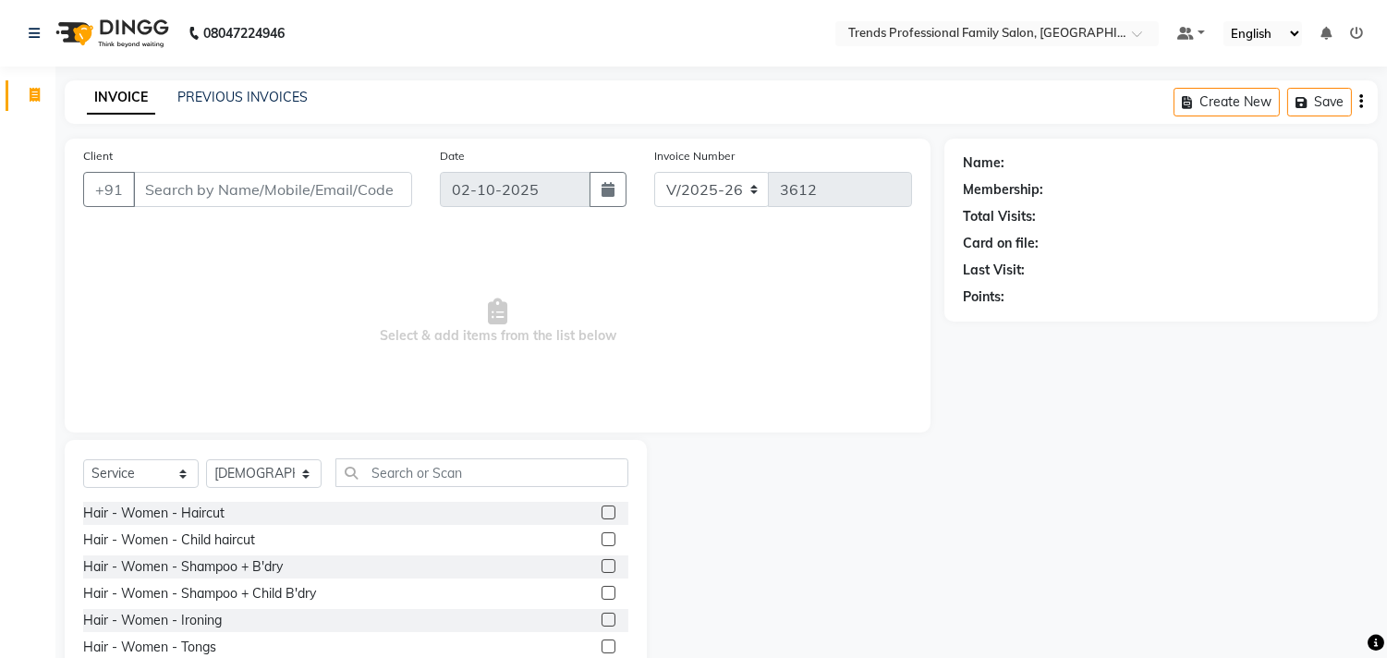
click at [363, 194] on div "Client +91 Date 02-10-2025 Invoice Number V/2025 V/2025-26 3612" at bounding box center [497, 184] width 856 height 76
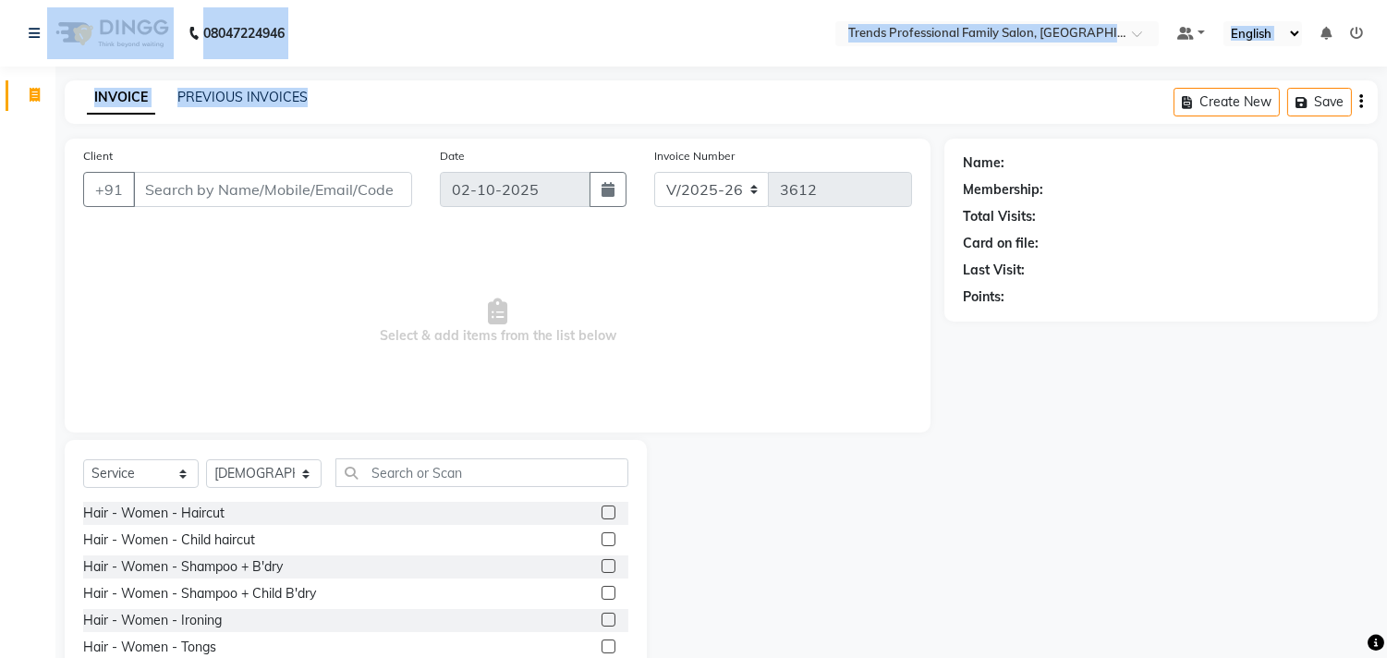
drag, startPoint x: 306, startPoint y: 71, endPoint x: 0, endPoint y: 54, distance: 306.3
click at [0, 54] on app-home "08047224946 Select Location × Trends Professional Family Salon, Nelamangala Def…" at bounding box center [693, 370] width 1387 height 740
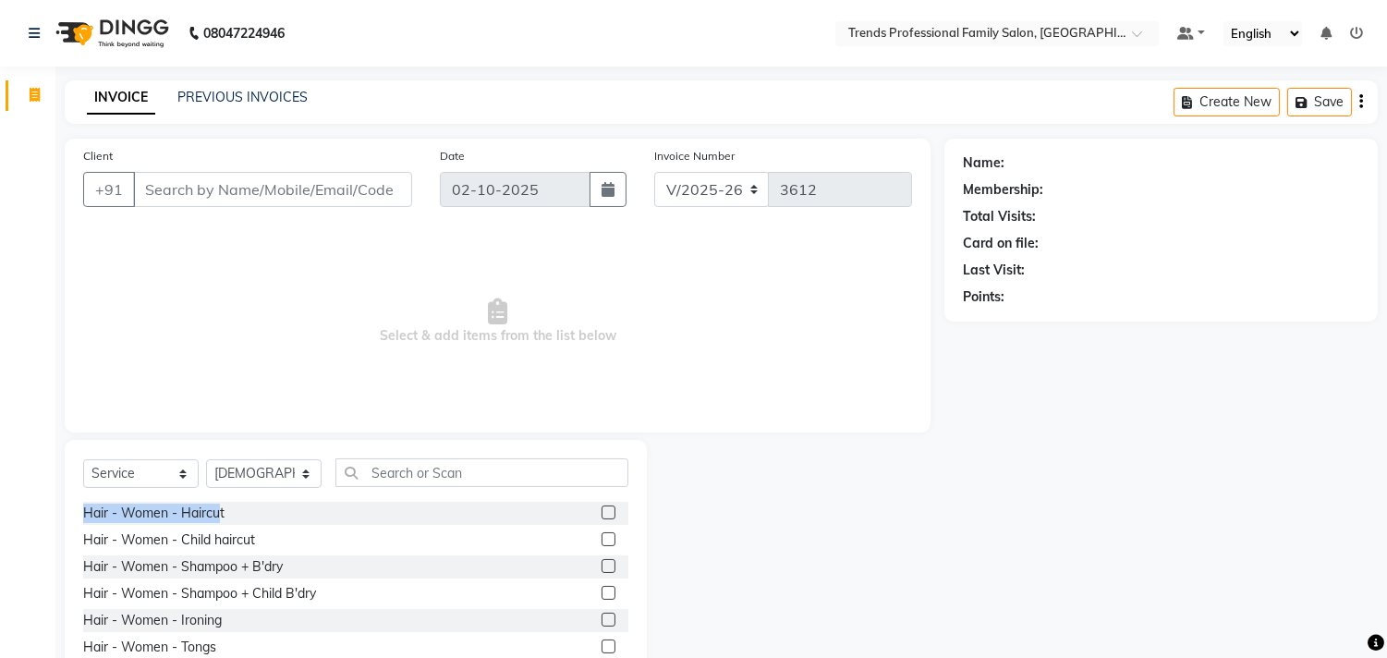
drag, startPoint x: 217, startPoint y: 516, endPoint x: 54, endPoint y: 510, distance: 163.6
click at [63, 511] on div "Select Service Product Membership Package Voucher Prepaid Gift Card Select Styl…" at bounding box center [349, 576] width 596 height 273
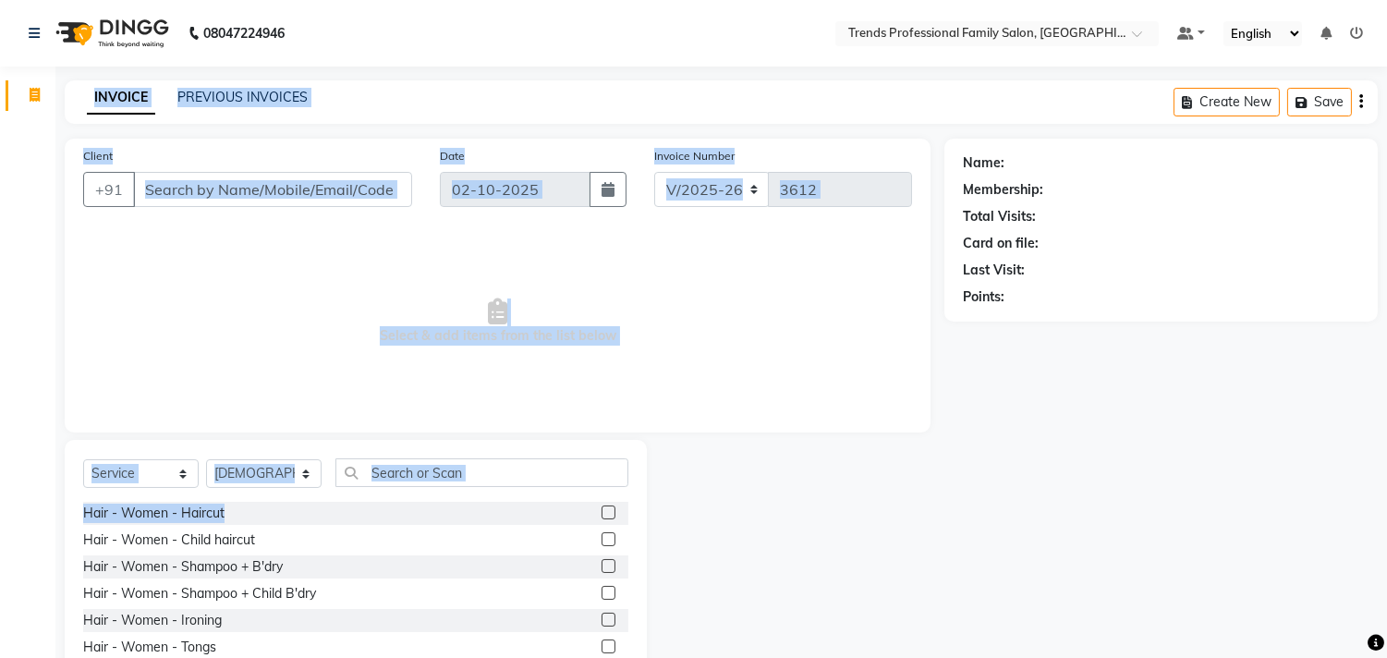
drag, startPoint x: 268, startPoint y: 519, endPoint x: 0, endPoint y: 497, distance: 268.8
click at [0, 497] on app-home "08047224946 Select Location × Trends Professional Family Salon, Nelamangala Def…" at bounding box center [693, 370] width 1387 height 740
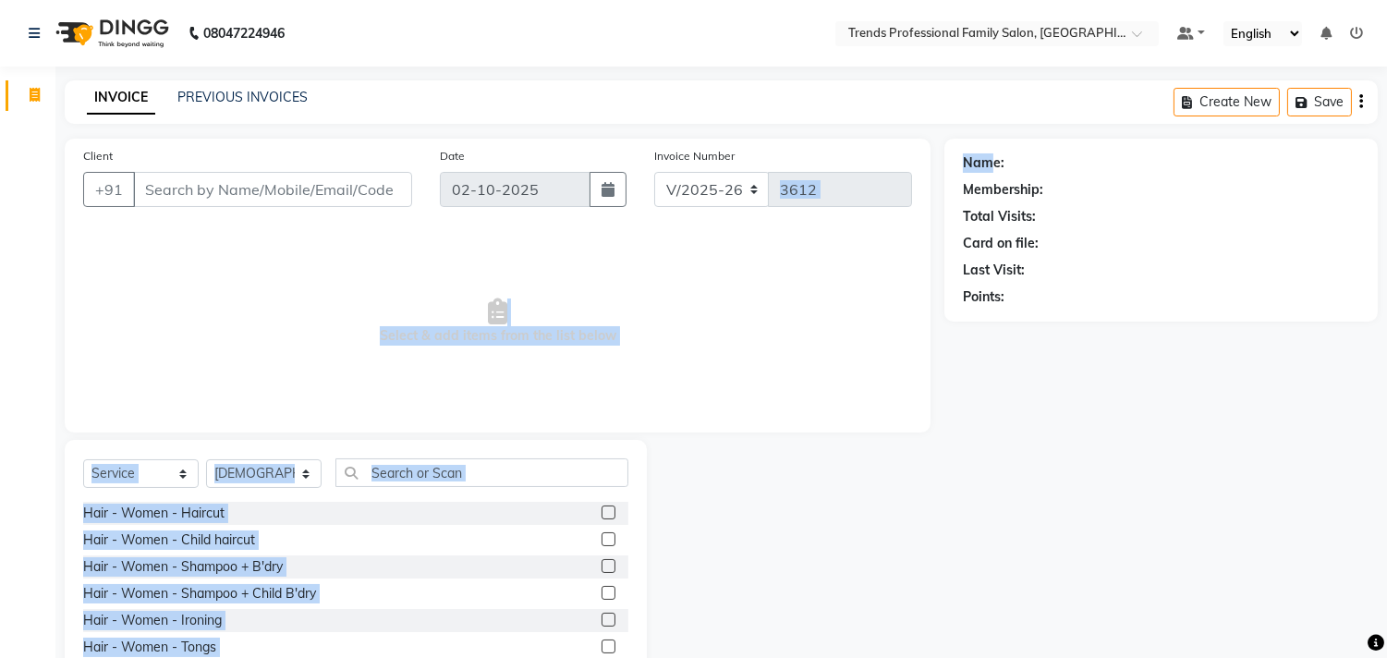
drag, startPoint x: 964, startPoint y: 178, endPoint x: 912, endPoint y: 198, distance: 56.1
click at [912, 198] on div "Client +91 Date 02-10-2025 Invoice Number V/2025 V/2025-26 3612 Select & add it…" at bounding box center [721, 426] width 1340 height 574
click at [896, 196] on div "Client +91 Date 02-10-2025 Invoice Number V/2025 V/2025-26 3612 Select & add it…" at bounding box center [721, 426] width 1340 height 574
drag, startPoint x: 1045, startPoint y: 215, endPoint x: 1013, endPoint y: 217, distance: 32.4
click at [999, 217] on div "Total Visits:" at bounding box center [1161, 216] width 396 height 19
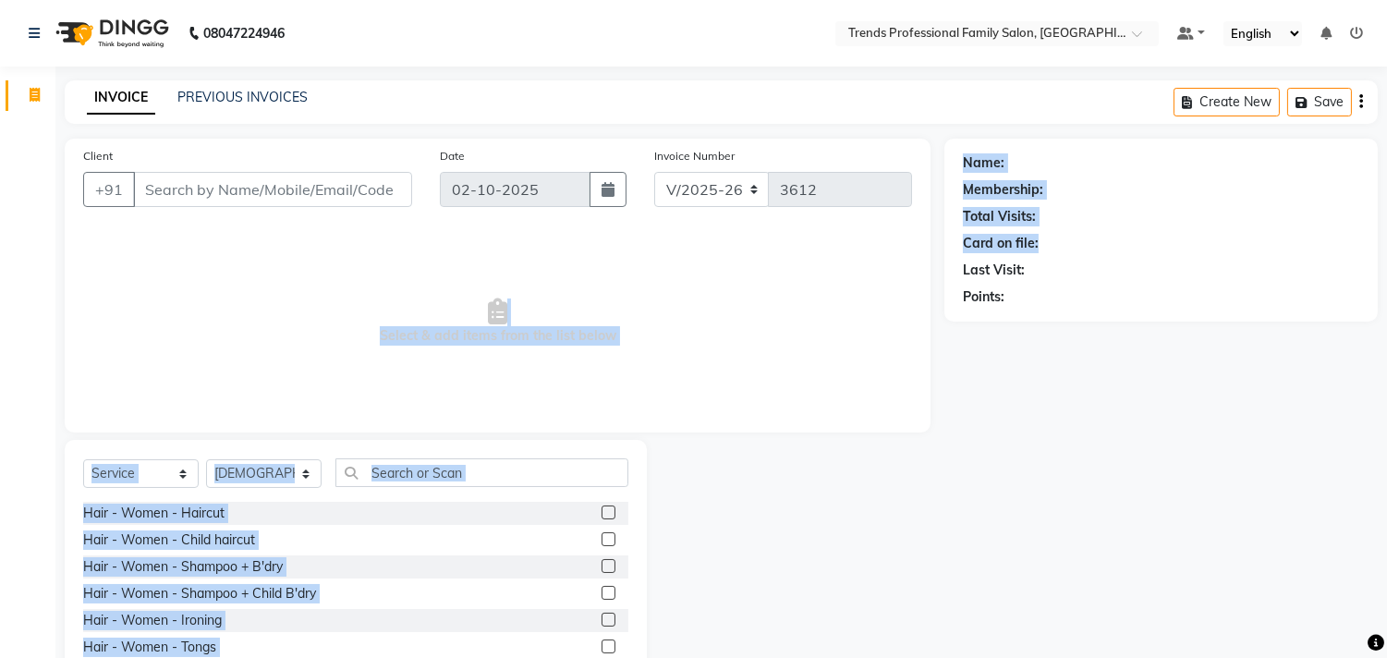
drag, startPoint x: 1019, startPoint y: 244, endPoint x: 1393, endPoint y: 118, distance: 394.7
click at [952, 236] on div "Name: Membership: Total Visits: Card on file: Last Visit: Points:" at bounding box center [1160, 230] width 433 height 183
drag, startPoint x: 1072, startPoint y: 261, endPoint x: 816, endPoint y: 254, distance: 256.0
click at [863, 273] on div "Client +91 Date 02-10-2025 Invoice Number V/2025 V/2025-26 3612 Select & add it…" at bounding box center [721, 426] width 1340 height 574
drag, startPoint x: 1025, startPoint y: 291, endPoint x: 834, endPoint y: 317, distance: 193.0
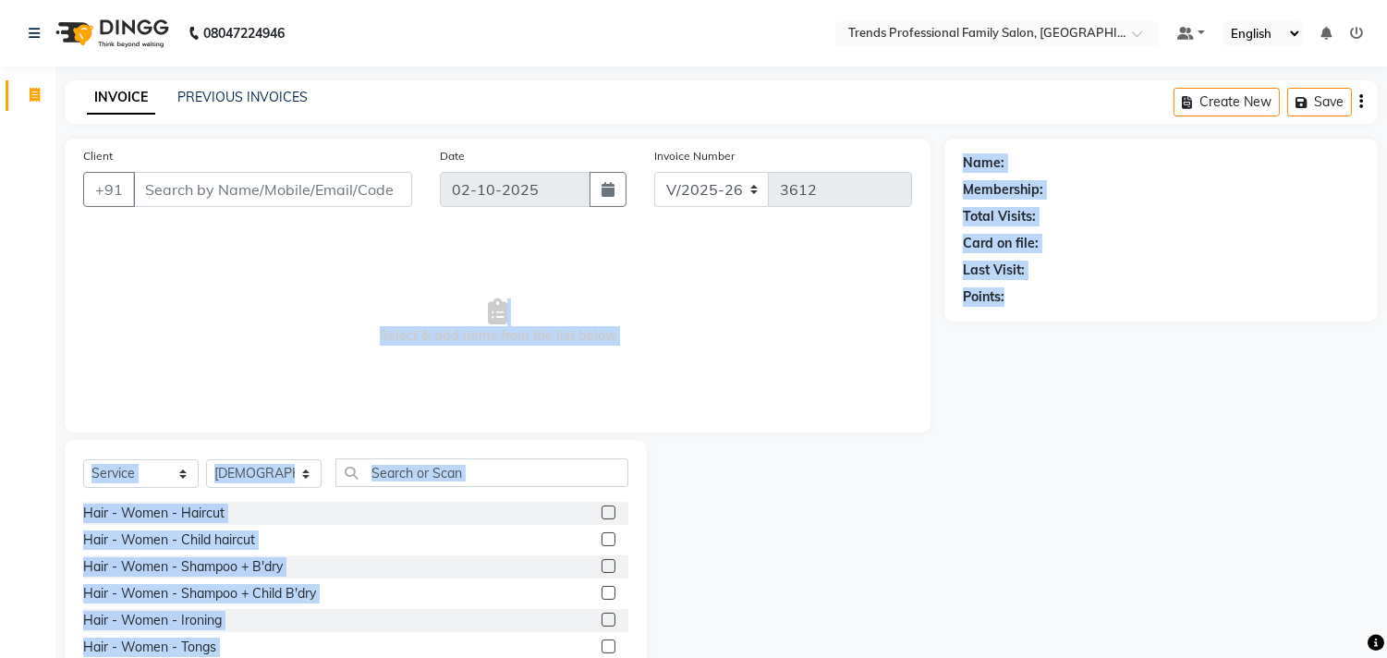
click at [834, 317] on div "Client +91 Date 02-10-2025 Invoice Number V/2025 V/2025-26 3612 Select & add it…" at bounding box center [721, 426] width 1340 height 574
drag, startPoint x: 1281, startPoint y: 29, endPoint x: 1144, endPoint y: 33, distance: 137.7
click at [1144, 33] on nav "08047224946 Select Location × Trends Professional Family Salon, Nelamangala Def…" at bounding box center [693, 33] width 1387 height 67
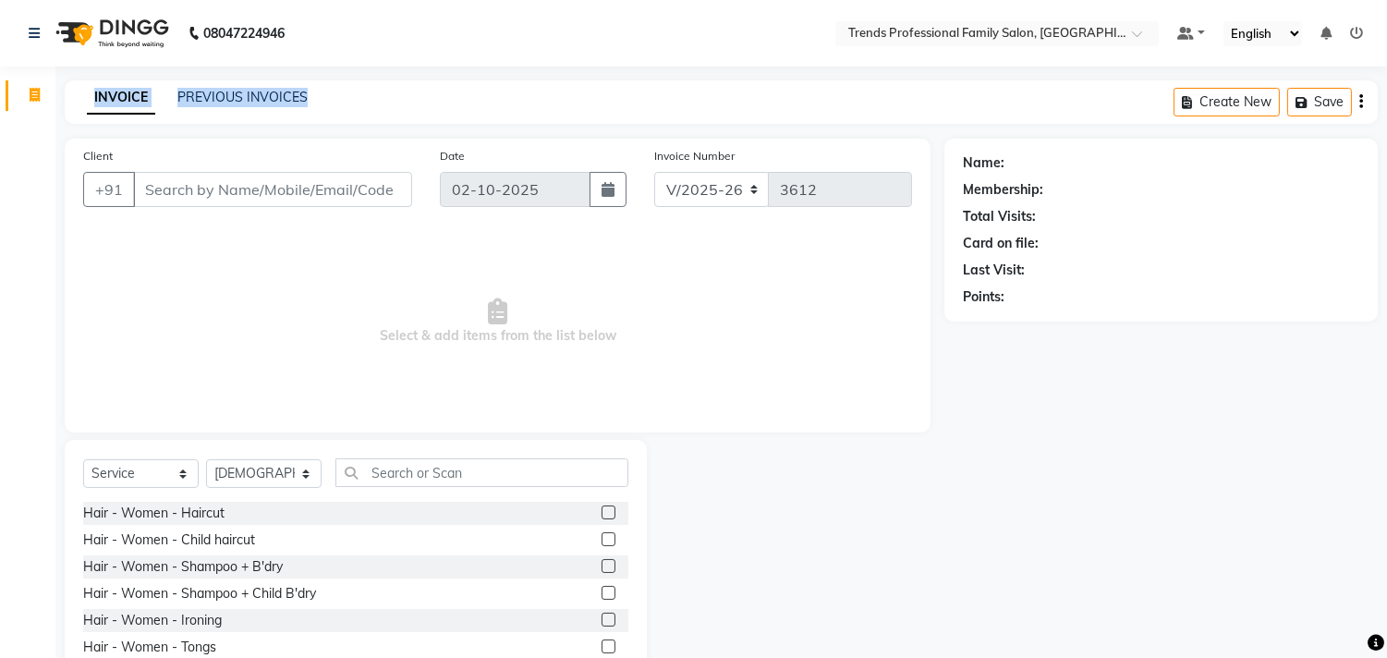
drag, startPoint x: 316, startPoint y: 95, endPoint x: 0, endPoint y: 79, distance: 316.3
click at [9, 89] on app-home "08047224946 Select Location × Trends Professional Family Salon, Nelamangala Def…" at bounding box center [693, 370] width 1387 height 740
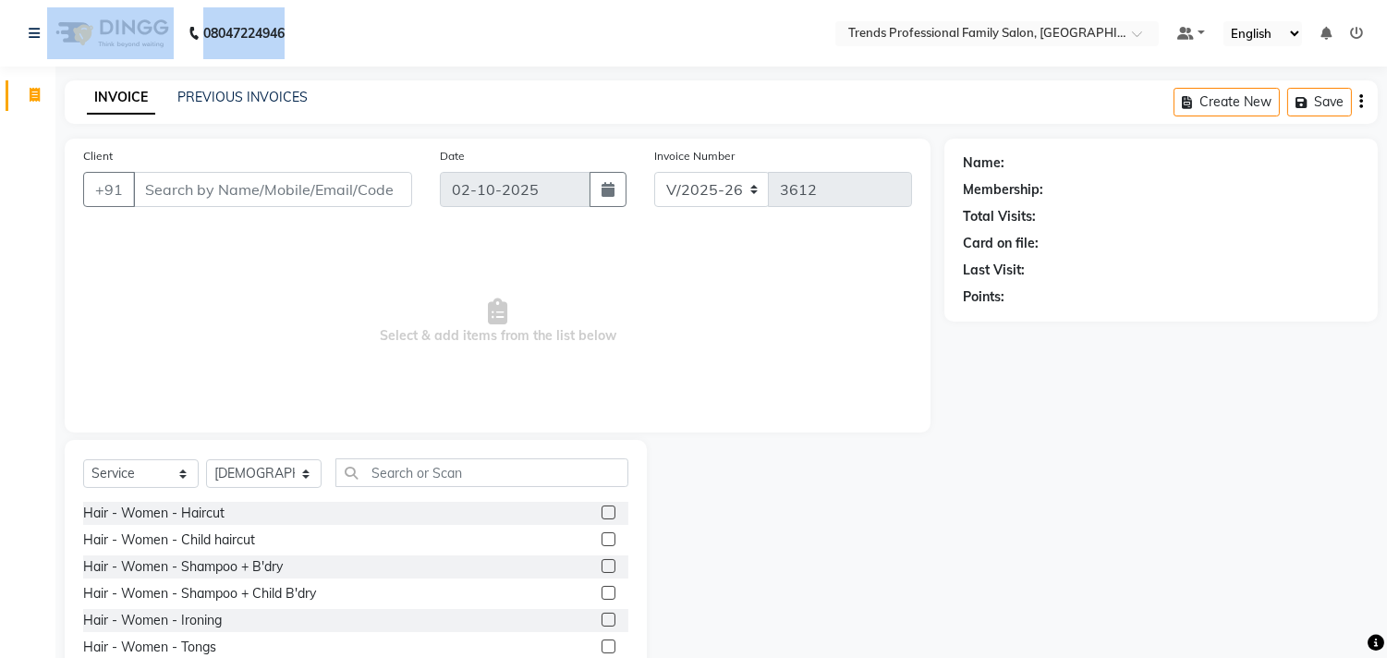
drag, startPoint x: 17, startPoint y: 30, endPoint x: 432, endPoint y: 54, distance: 416.4
click at [432, 54] on nav "08047224946 Need Help? Call us on 08047224946 Select Location × Trends Professi…" at bounding box center [693, 33] width 1387 height 67
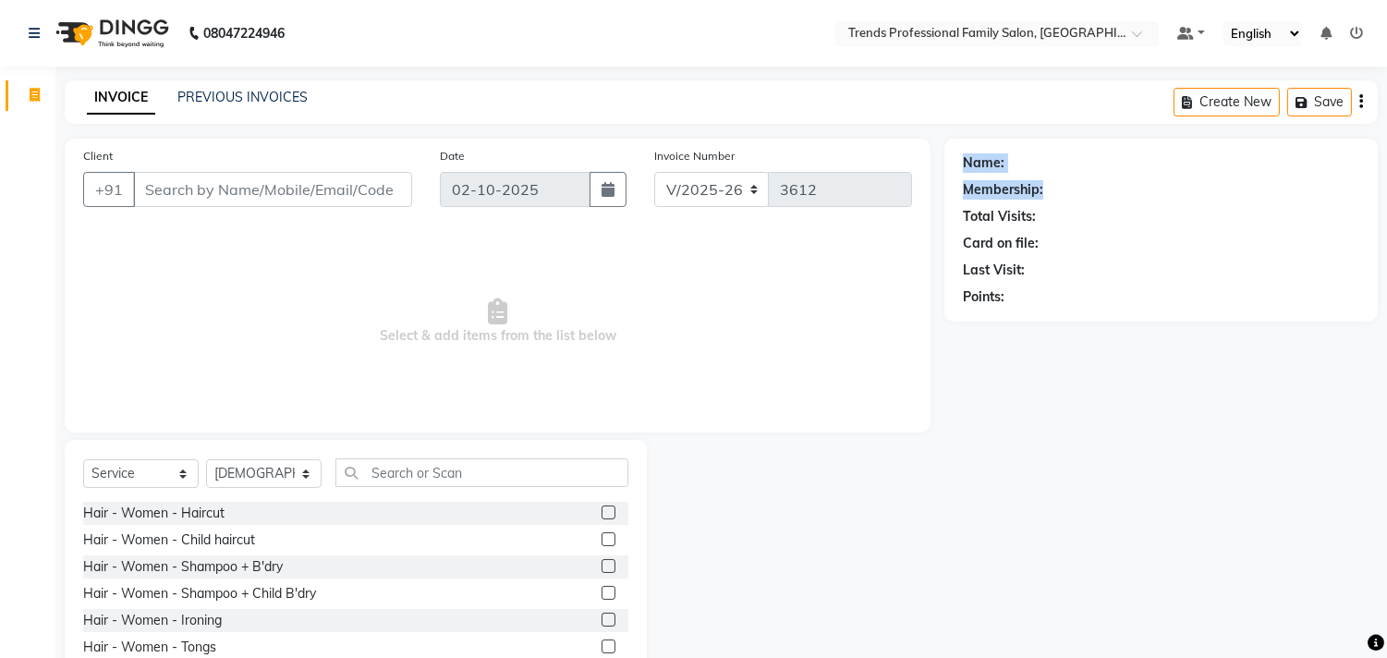
drag, startPoint x: 954, startPoint y: 162, endPoint x: 1144, endPoint y: 191, distance: 191.7
click at [1144, 191] on div "Name: Membership: Total Visits: Card on file: Last Visit: Points:" at bounding box center [1160, 230] width 433 height 183
drag, startPoint x: 1011, startPoint y: 228, endPoint x: 1196, endPoint y: 238, distance: 186.0
click at [1196, 238] on div "Name: Membership: Total Visits: Card on file: Last Visit: Points:" at bounding box center [1160, 230] width 433 height 183
drag, startPoint x: 950, startPoint y: 280, endPoint x: 1106, endPoint y: 287, distance: 156.3
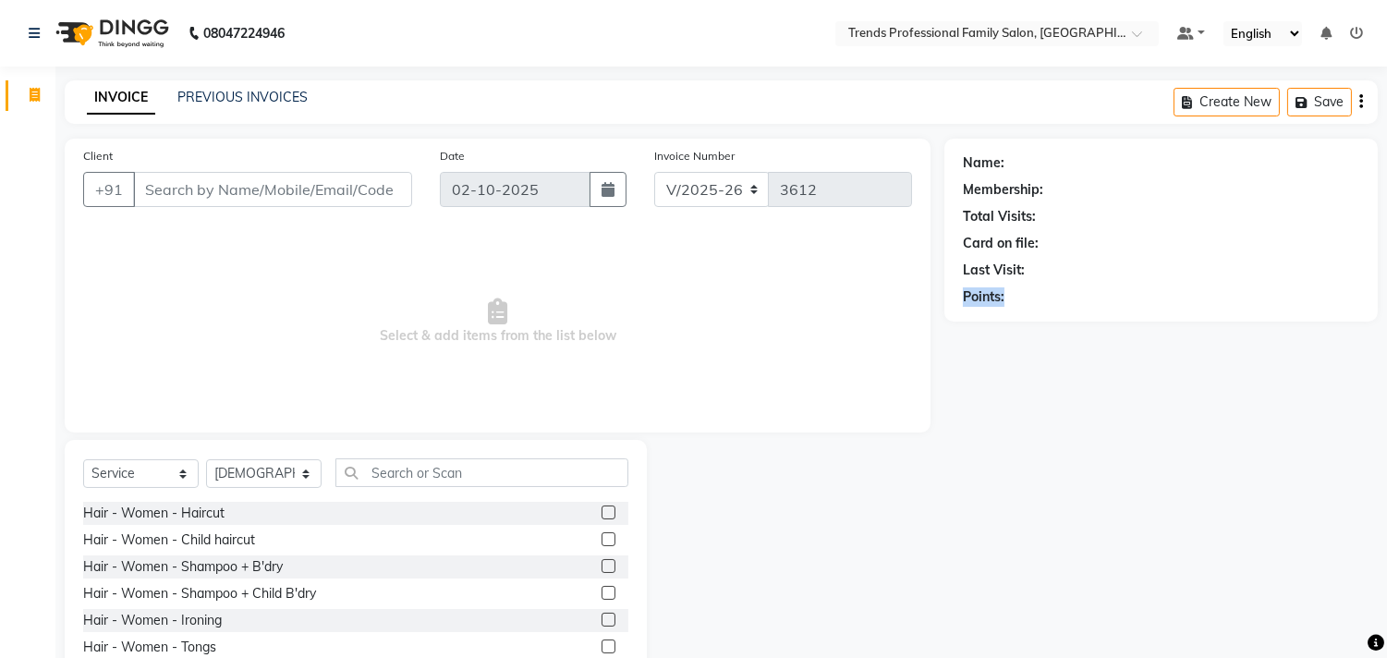
click at [1106, 287] on div "Name: Membership: Total Visits: Card on file: Last Visit: Points:" at bounding box center [1160, 230] width 433 height 183
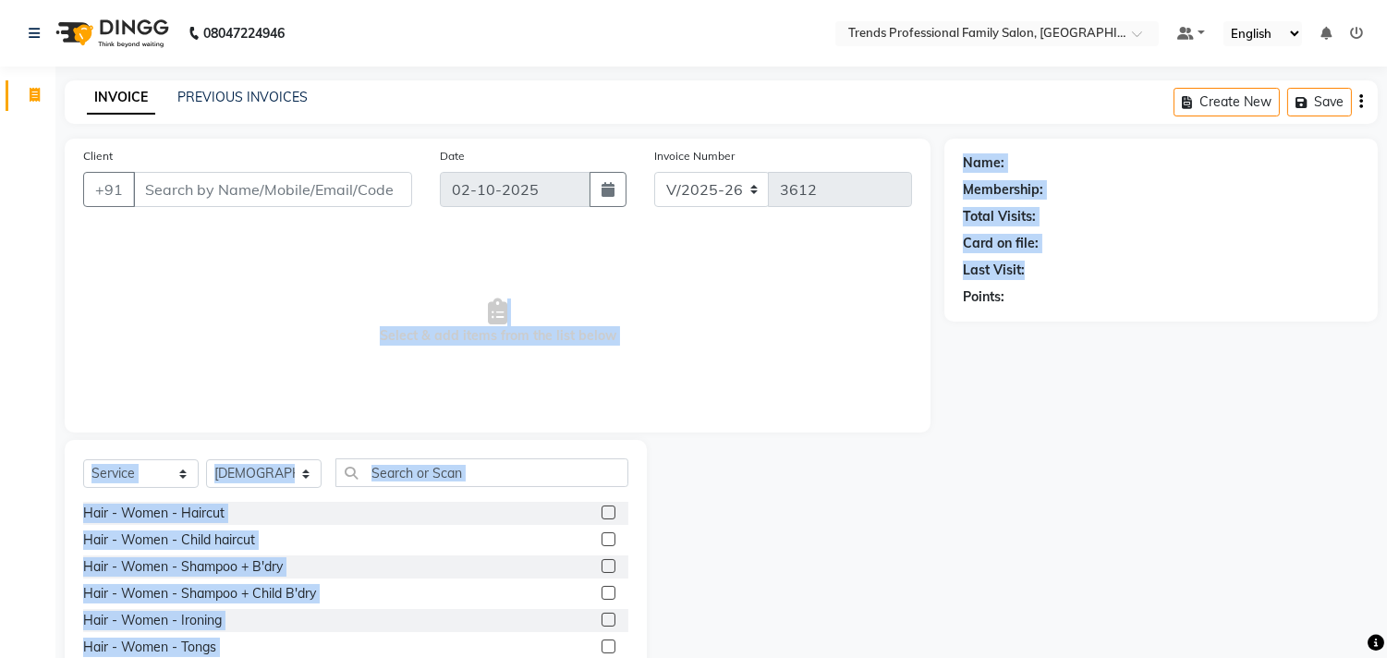
drag, startPoint x: 1048, startPoint y: 257, endPoint x: 763, endPoint y: 229, distance: 285.9
click at [783, 242] on div "Client +91 Date 02-10-2025 Invoice Number V/2025 V/2025-26 3612 Select & add it…" at bounding box center [721, 426] width 1340 height 574
drag, startPoint x: 998, startPoint y: 298, endPoint x: 910, endPoint y: 294, distance: 87.9
click at [915, 294] on div "Client +91 Date 02-10-2025 Invoice Number V/2025 V/2025-26 3612 Select & add it…" at bounding box center [721, 426] width 1340 height 574
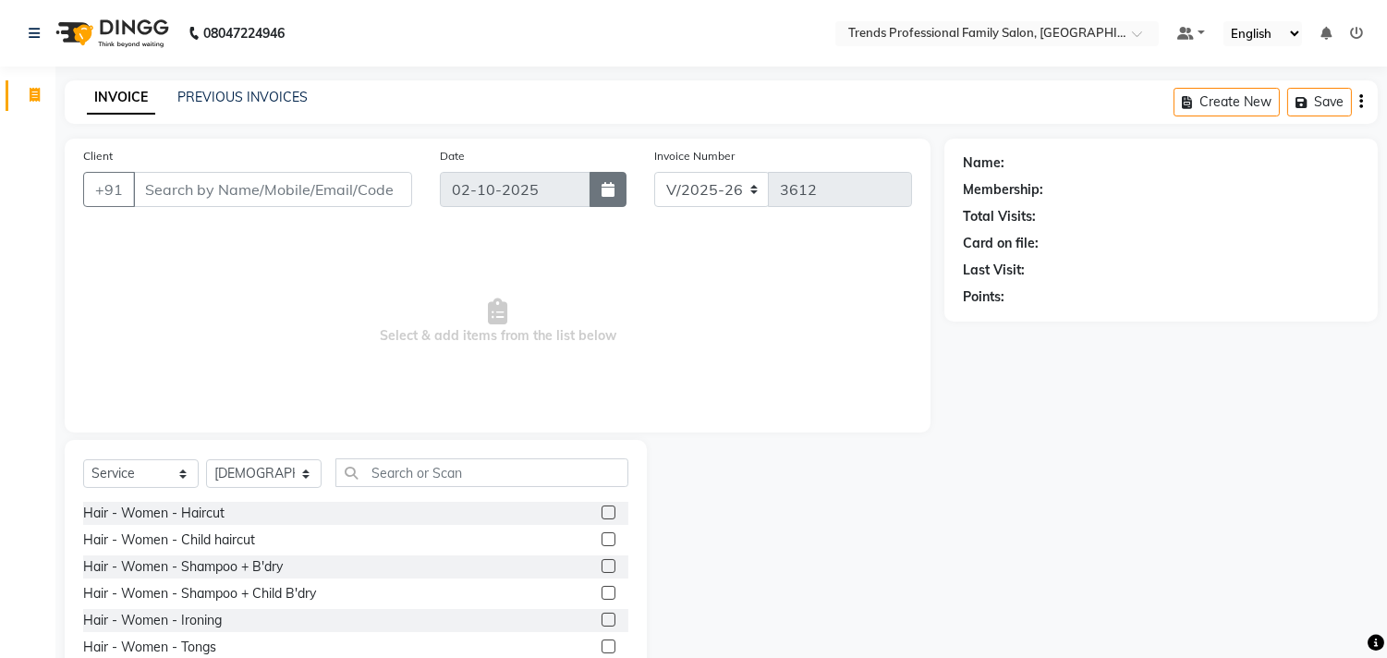
click at [603, 173] on div "Client +91 Date 02-10-2025 Invoice Number V/2025 V/2025-26 3612" at bounding box center [497, 184] width 856 height 76
click at [148, 174] on div "Client +91 Date 02-10-2025 Invoice Number V/2025 V/2025-26 3612" at bounding box center [497, 184] width 856 height 76
click at [508, 183] on div "Client +91 Date 02-10-2025 Invoice Number V/2025 V/2025-26 3612" at bounding box center [497, 184] width 856 height 76
drag, startPoint x: 458, startPoint y: 140, endPoint x: 541, endPoint y: 155, distance: 84.4
click at [541, 155] on div "Client +91 Date 02-10-2025 Invoice Number V/2025 V/2025-26 3612 Select & add it…" at bounding box center [498, 286] width 866 height 294
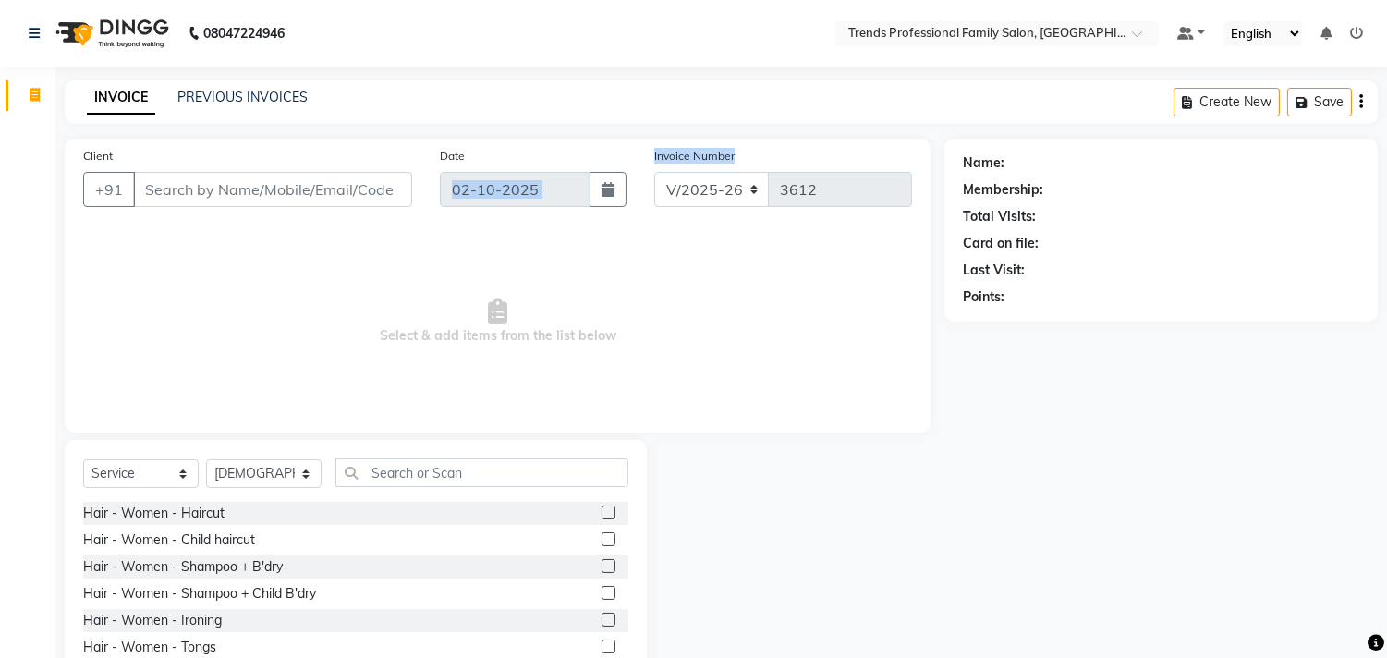
drag, startPoint x: 796, startPoint y: 163, endPoint x: 527, endPoint y: 169, distance: 269.8
click at [537, 167] on div "Client +91 Date 02-10-2025 Invoice Number V/2025 V/2025-26 3612" at bounding box center [497, 184] width 856 height 76
drag, startPoint x: 962, startPoint y: 160, endPoint x: 1097, endPoint y: 173, distance: 135.5
click at [1107, 166] on div "Name: Membership: Total Visits: Card on file: Last Visit: Points:" at bounding box center [1160, 230] width 433 height 183
drag, startPoint x: 956, startPoint y: 188, endPoint x: 1087, endPoint y: 197, distance: 131.5
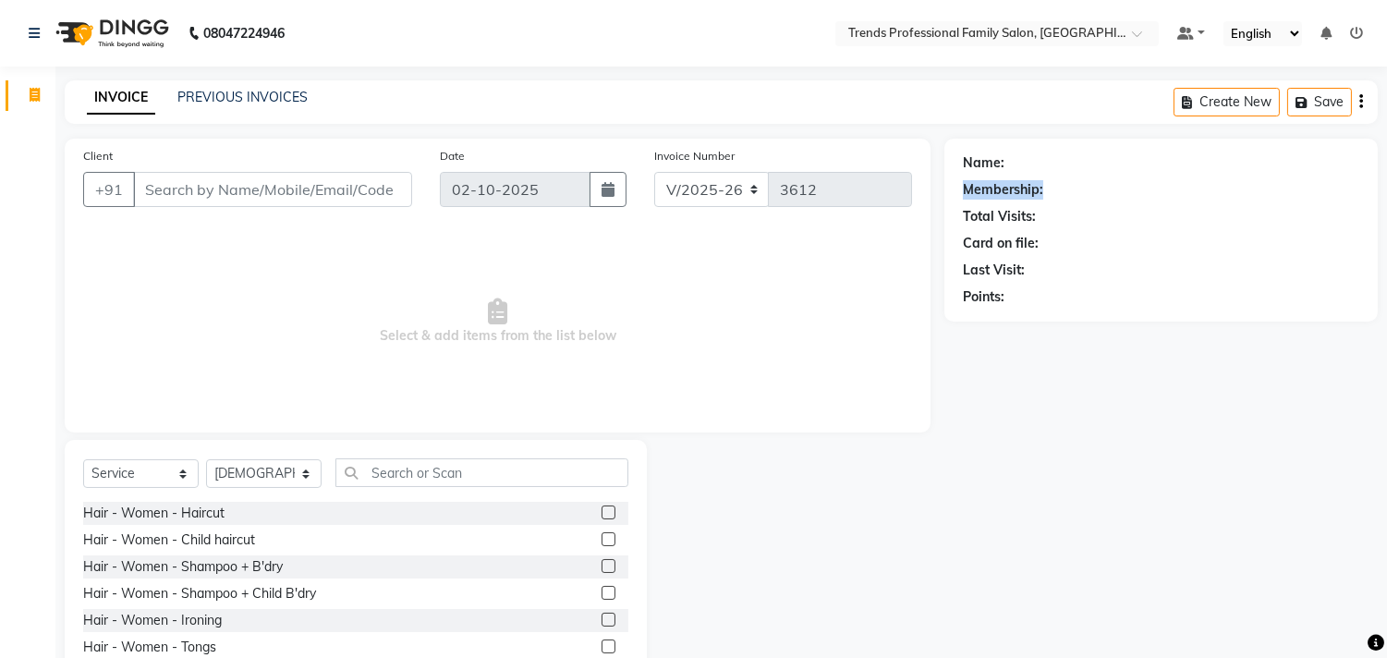
click at [1087, 197] on div "Name: Membership: Total Visits: Card on file: Last Visit: Points:" at bounding box center [1160, 230] width 433 height 183
drag, startPoint x: 966, startPoint y: 208, endPoint x: 1141, endPoint y: 241, distance: 177.7
click at [1204, 217] on div "Name: Membership: Total Visits: Card on file: Last Visit: Points:" at bounding box center [1160, 230] width 433 height 183
drag, startPoint x: 955, startPoint y: 243, endPoint x: 1041, endPoint y: 247, distance: 86.0
click at [1041, 247] on div "Name: Membership: Total Visits: Card on file: Last Visit: Points:" at bounding box center [1160, 230] width 433 height 183
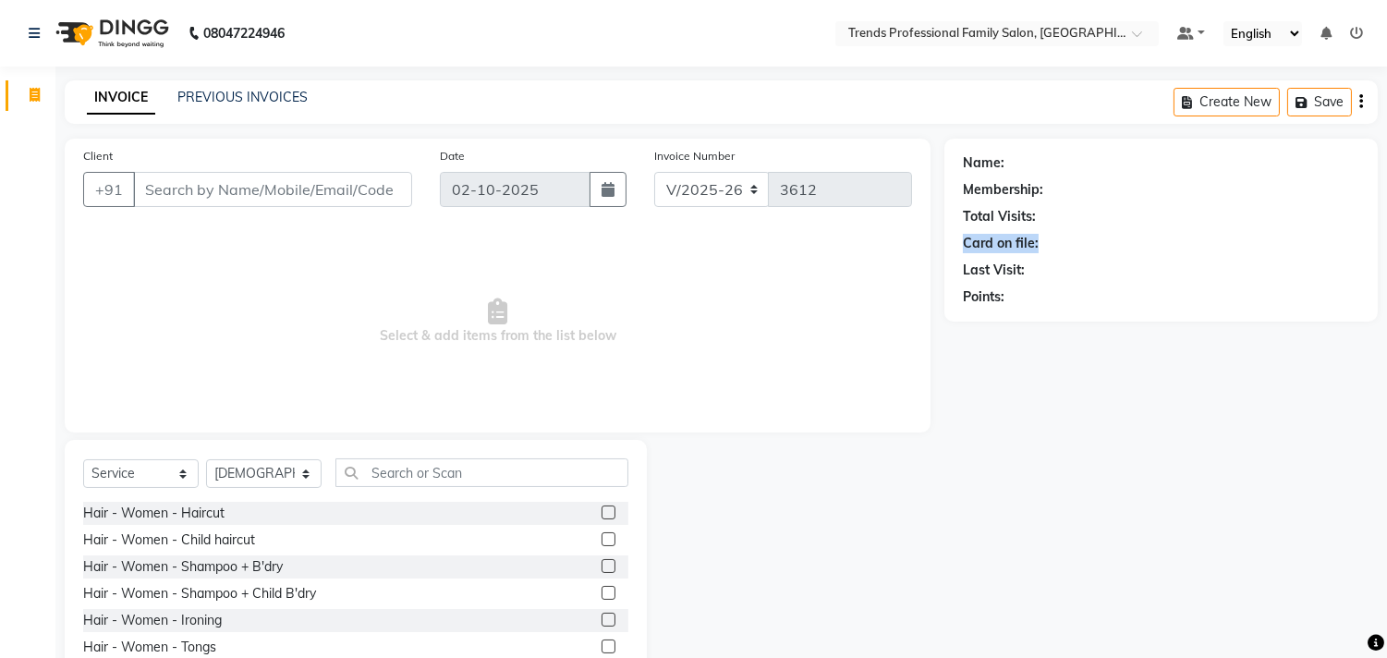
drag, startPoint x: 942, startPoint y: 273, endPoint x: 1026, endPoint y: 270, distance: 84.2
click at [1027, 268] on div "Client +91 Date 02-10-2025 Invoice Number V/2025 V/2025-26 3612 Select & add it…" at bounding box center [721, 426] width 1340 height 574
drag, startPoint x: 949, startPoint y: 281, endPoint x: 1027, endPoint y: 293, distance: 79.4
click at [1027, 293] on div "Name: Membership: Total Visits: Card on file: Last Visit: Points:" at bounding box center [1160, 230] width 433 height 183
drag, startPoint x: 1170, startPoint y: 228, endPoint x: 1134, endPoint y: 228, distance: 35.1
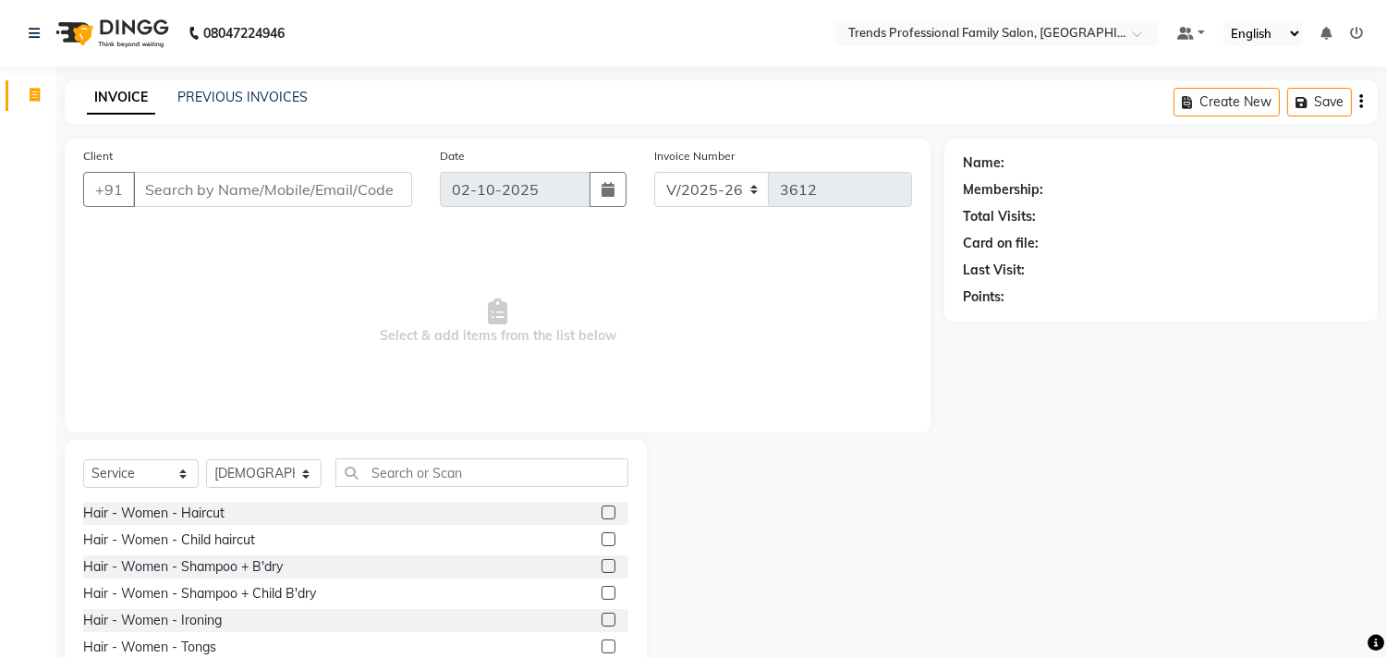
click at [1166, 229] on div "Name: Membership: Total Visits: Card on file: Last Visit: Points:" at bounding box center [1161, 226] width 396 height 161
drag, startPoint x: 1107, startPoint y: 224, endPoint x: 1091, endPoint y: 224, distance: 15.7
click at [1097, 224] on div "Total Visits:" at bounding box center [1161, 216] width 396 height 19
drag, startPoint x: 1082, startPoint y: 223, endPoint x: 1028, endPoint y: 222, distance: 53.6
click at [1074, 223] on div "Total Visits:" at bounding box center [1161, 216] width 396 height 19
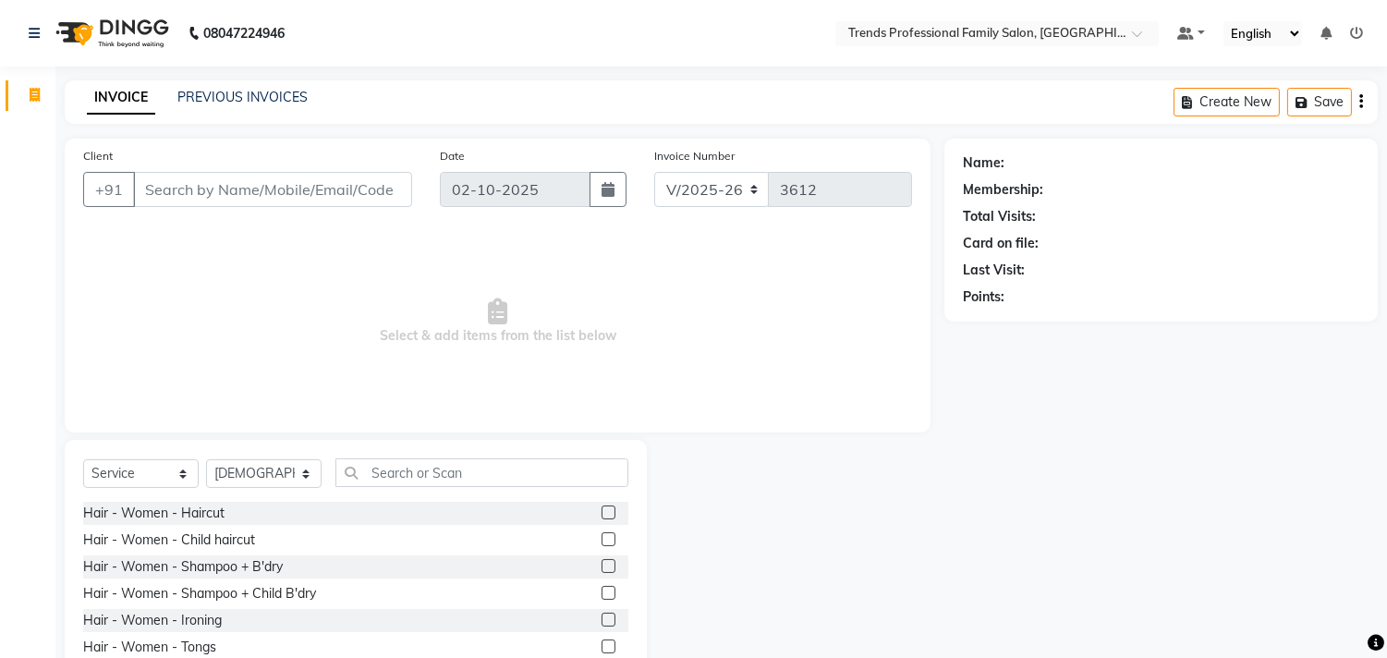
drag, startPoint x: 963, startPoint y: 227, endPoint x: 952, endPoint y: 227, distance: 10.2
click at [957, 226] on div "Name: Membership: Total Visits: Card on file: Last Visit: Points:" at bounding box center [1160, 230] width 433 height 183
drag, startPoint x: 957, startPoint y: 160, endPoint x: 1037, endPoint y: 164, distance: 79.6
click at [1036, 164] on div "Name: Membership: Total Visits: Card on file: Last Visit: Points:" at bounding box center [1160, 230] width 433 height 183
drag, startPoint x: 957, startPoint y: 188, endPoint x: 1133, endPoint y: 196, distance: 175.7
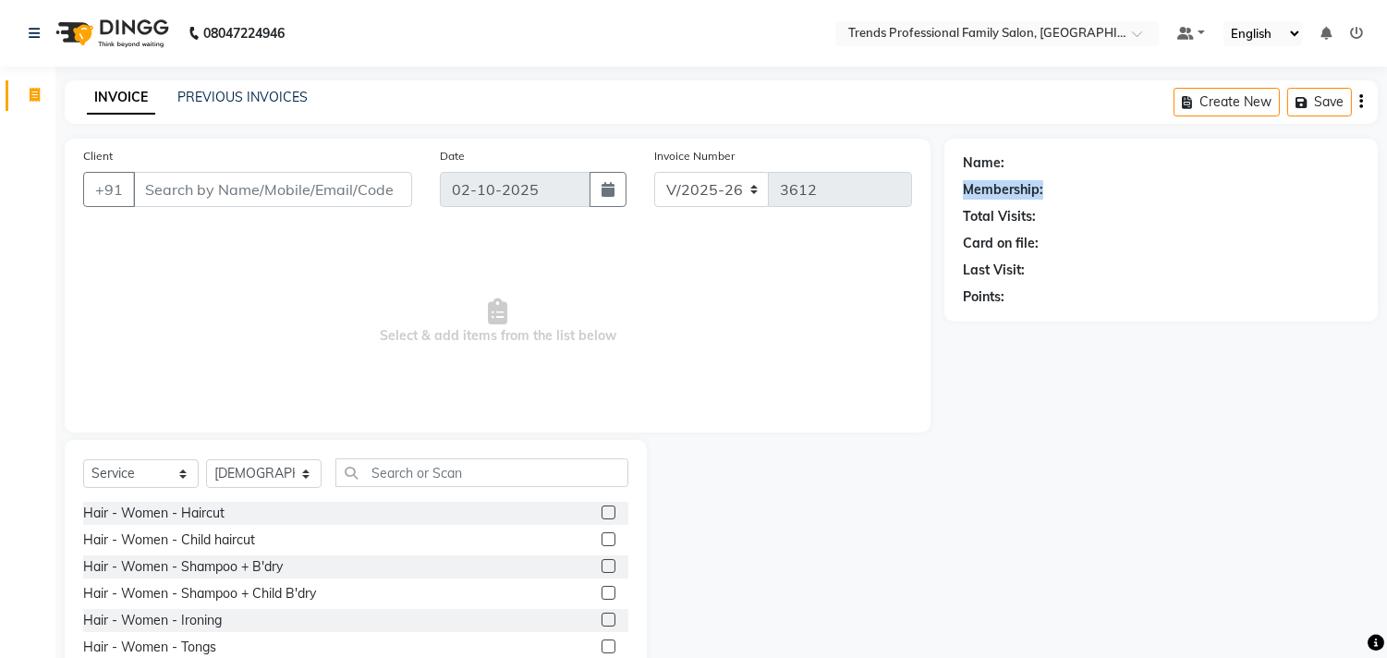
click at [1133, 196] on div "Name: Membership: Total Visits: Card on file: Last Visit: Points:" at bounding box center [1160, 230] width 433 height 183
drag, startPoint x: 949, startPoint y: 216, endPoint x: 1074, endPoint y: 238, distance: 126.7
click at [1114, 232] on div "Name: Membership: Total Visits: Card on file: Last Visit: Points:" at bounding box center [1160, 230] width 433 height 183
drag, startPoint x: 949, startPoint y: 254, endPoint x: 1004, endPoint y: 279, distance: 60.8
click at [1046, 272] on div "Name: Membership: Total Visits: Card on file: Last Visit: Points:" at bounding box center [1160, 230] width 433 height 183
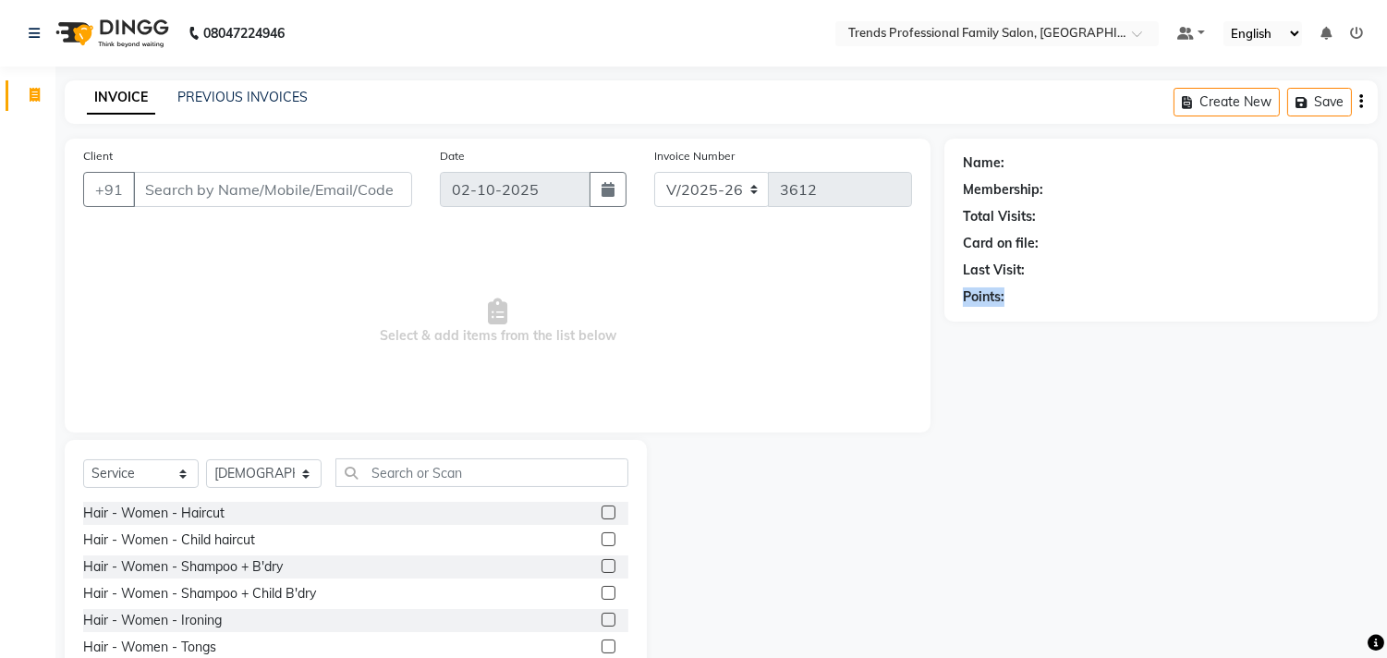
drag, startPoint x: 946, startPoint y: 280, endPoint x: 1075, endPoint y: 288, distance: 129.6
click at [1075, 288] on div "Name: Membership: Total Visits: Card on file: Last Visit: Points:" at bounding box center [1160, 230] width 433 height 183
drag, startPoint x: 1083, startPoint y: 217, endPoint x: 1070, endPoint y: 217, distance: 12.9
click at [1082, 217] on div "Total Visits:" at bounding box center [1161, 216] width 396 height 19
drag, startPoint x: 1070, startPoint y: 217, endPoint x: 1032, endPoint y: 216, distance: 37.9
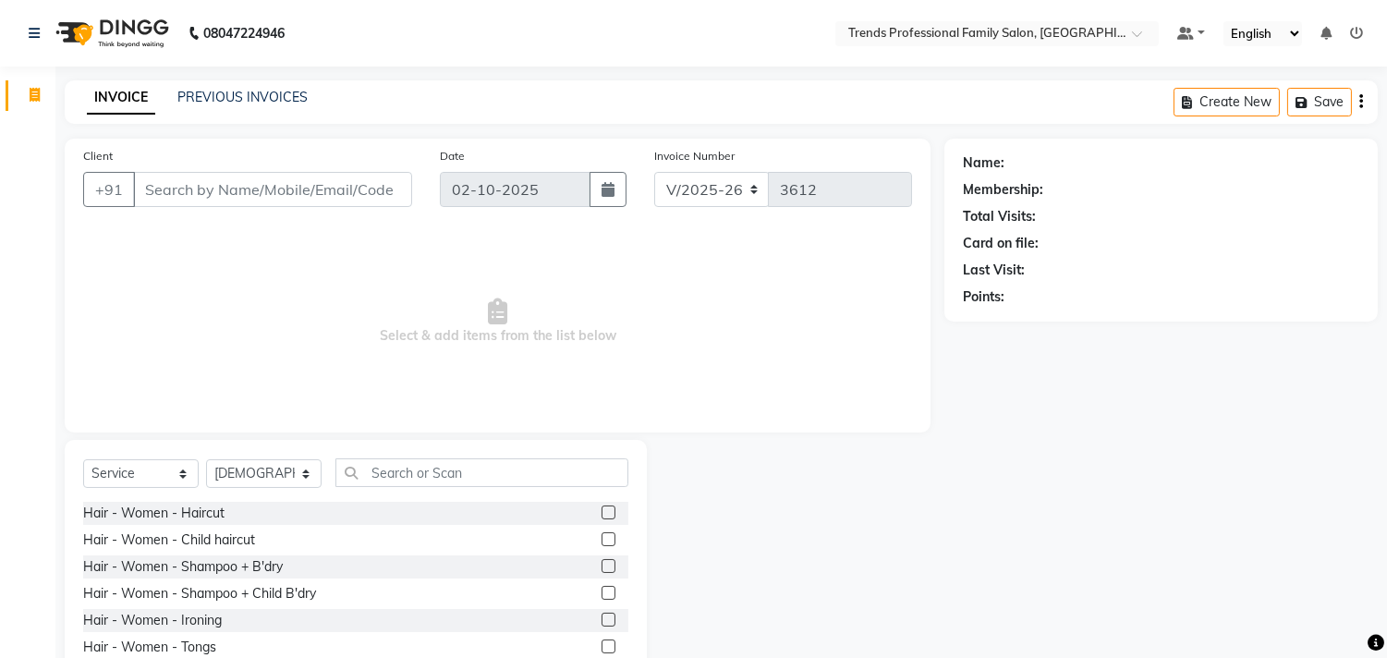
click at [1061, 217] on div "Total Visits:" at bounding box center [1161, 216] width 396 height 19
click at [1045, 210] on div "Total Visits:" at bounding box center [1161, 216] width 396 height 19
drag, startPoint x: 1032, startPoint y: 192, endPoint x: 955, endPoint y: 178, distance: 77.9
click at [945, 183] on div "Name: Membership: Total Visits: Card on file: Last Visit: Points:" at bounding box center [1160, 230] width 433 height 183
drag, startPoint x: 981, startPoint y: 158, endPoint x: 1064, endPoint y: 183, distance: 86.8
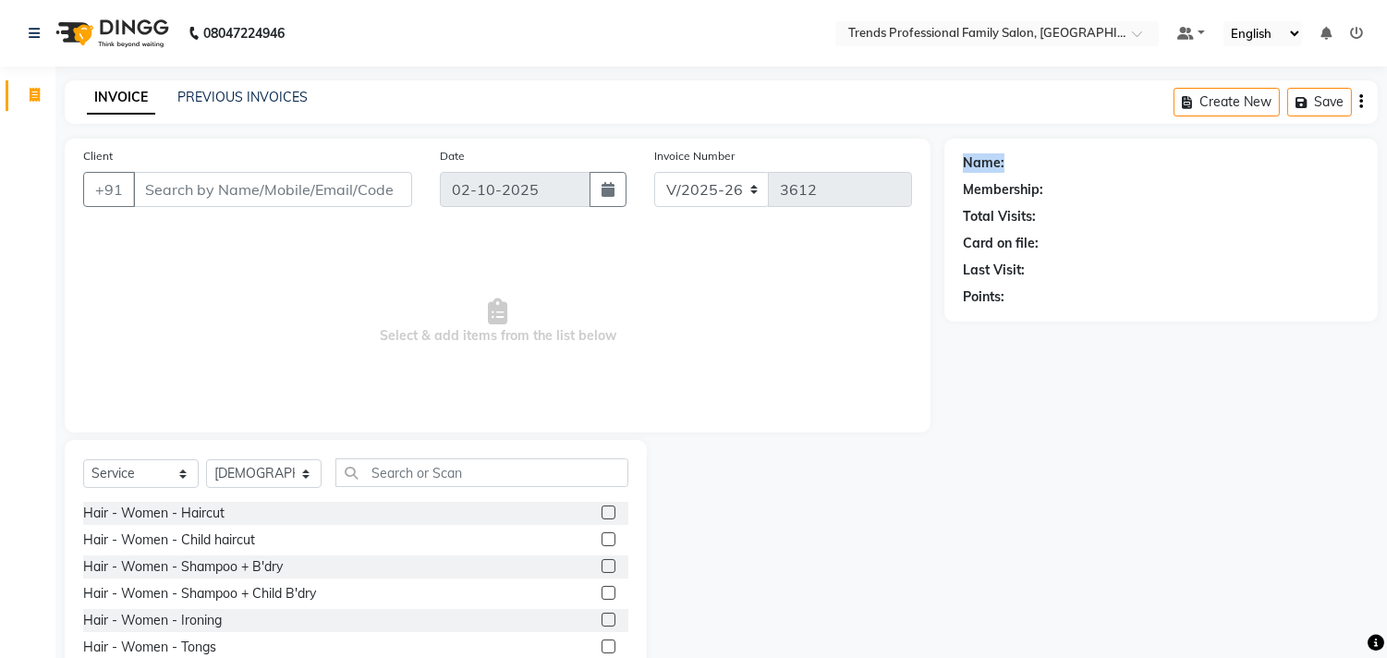
click at [1090, 164] on div "Name: Membership: Total Visits: Card on file: Last Visit: Points:" at bounding box center [1160, 230] width 433 height 183
drag, startPoint x: 944, startPoint y: 205, endPoint x: 1021, endPoint y: 227, distance: 79.8
click at [1048, 224] on div "Name: Membership: Total Visits: Card on file: Last Visit: Points:" at bounding box center [1160, 230] width 433 height 183
drag, startPoint x: 991, startPoint y: 190, endPoint x: 1164, endPoint y: 204, distance: 173.3
click at [1164, 204] on div "Name: Membership: Total Visits: Card on file: Last Visit: Points:" at bounding box center [1160, 230] width 433 height 183
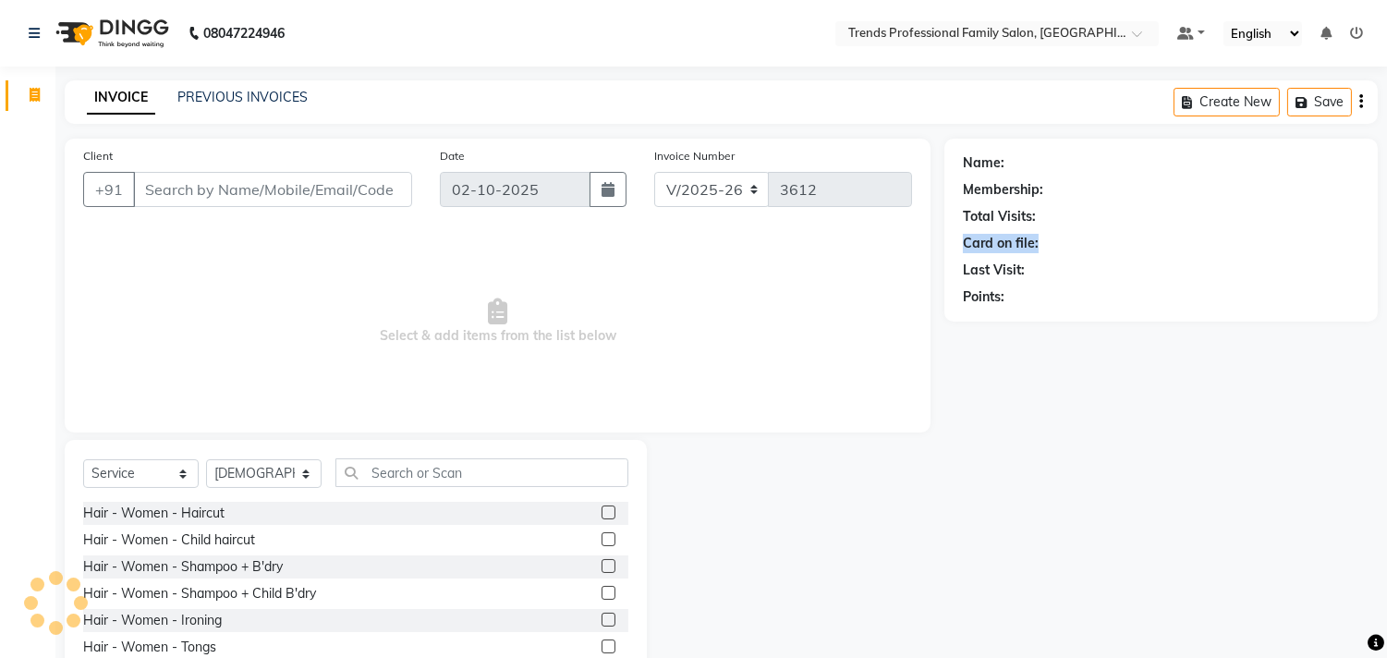
drag, startPoint x: 956, startPoint y: 249, endPoint x: 1058, endPoint y: 248, distance: 101.6
click at [1058, 248] on div "Name: Membership: Total Visits: Card on file: Last Visit: Points:" at bounding box center [1160, 230] width 433 height 183
drag, startPoint x: 929, startPoint y: 272, endPoint x: 1033, endPoint y: 274, distance: 103.5
click at [1036, 274] on div "Client +91 Date 02-10-2025 Invoice Number V/2025 V/2025-26 3612 Select & add it…" at bounding box center [721, 426] width 1340 height 574
drag, startPoint x: 952, startPoint y: 289, endPoint x: 1009, endPoint y: 294, distance: 57.5
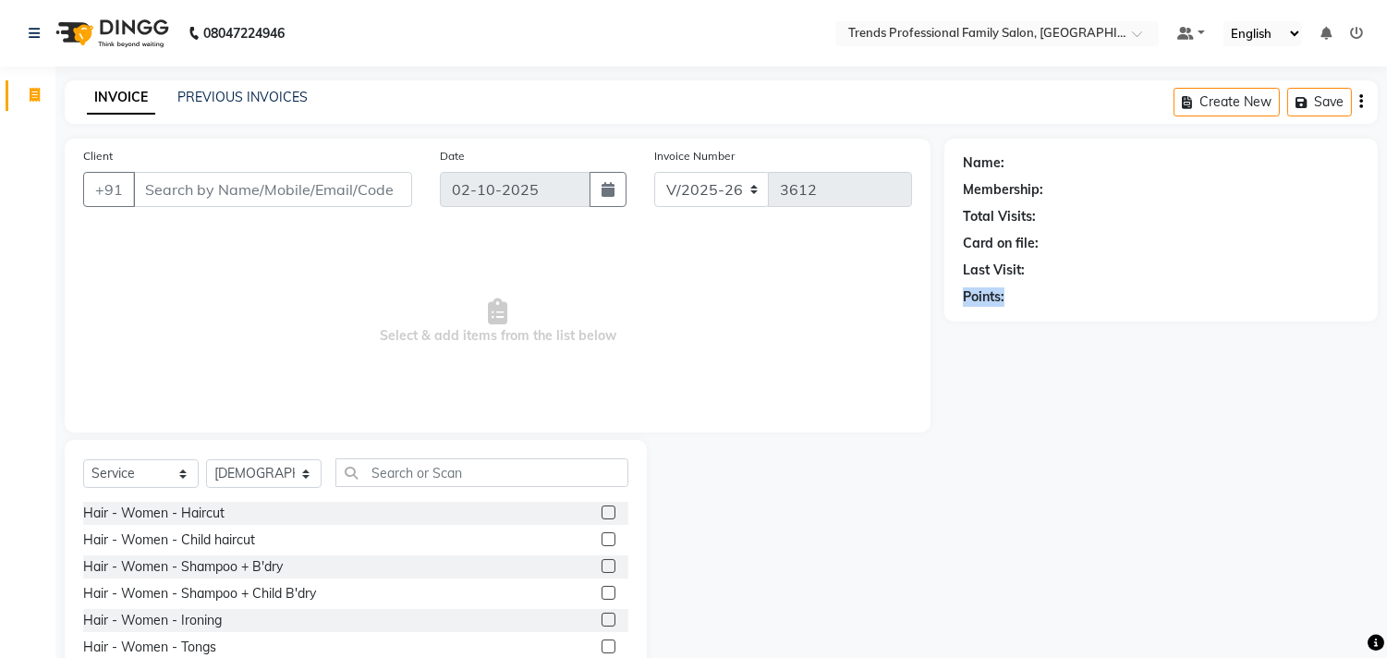
click at [1009, 294] on div "Name: Membership: Total Visits: Card on file: Last Visit: Points:" at bounding box center [1160, 230] width 433 height 183
drag, startPoint x: 698, startPoint y: 144, endPoint x: 801, endPoint y: 152, distance: 102.8
click at [801, 152] on div "Invoice Number V/2025 V/2025-26 3612" at bounding box center [782, 184] width 285 height 76
drag, startPoint x: 483, startPoint y: 144, endPoint x: 554, endPoint y: 148, distance: 71.2
click at [554, 148] on div "Client +91 Date 02-10-2025 Invoice Number V/2025 V/2025-26 3612 Select & add it…" at bounding box center [498, 286] width 866 height 294
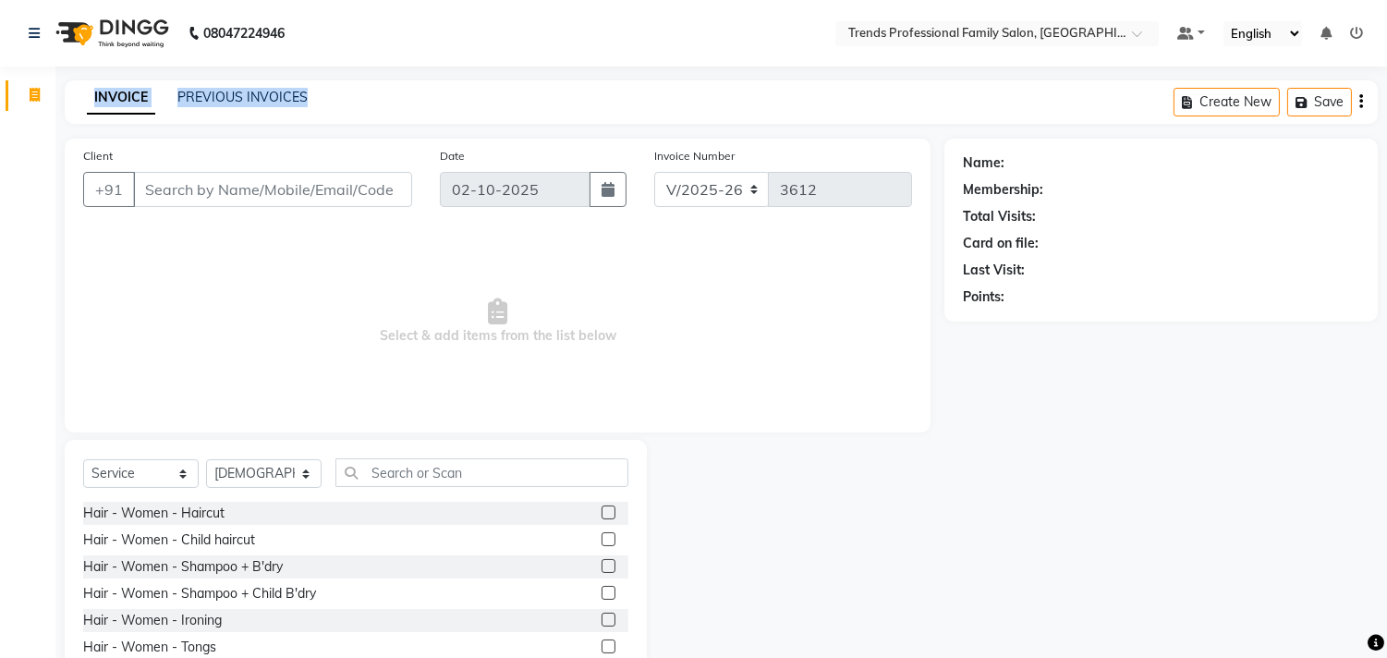
drag, startPoint x: 63, startPoint y: 79, endPoint x: 404, endPoint y: 77, distance: 340.9
click at [408, 81] on main "INVOICE PREVIOUS INVOICES Create New Save Client +91 Date 02-10-2025 Invoice Nu…" at bounding box center [720, 410] width 1331 height 660
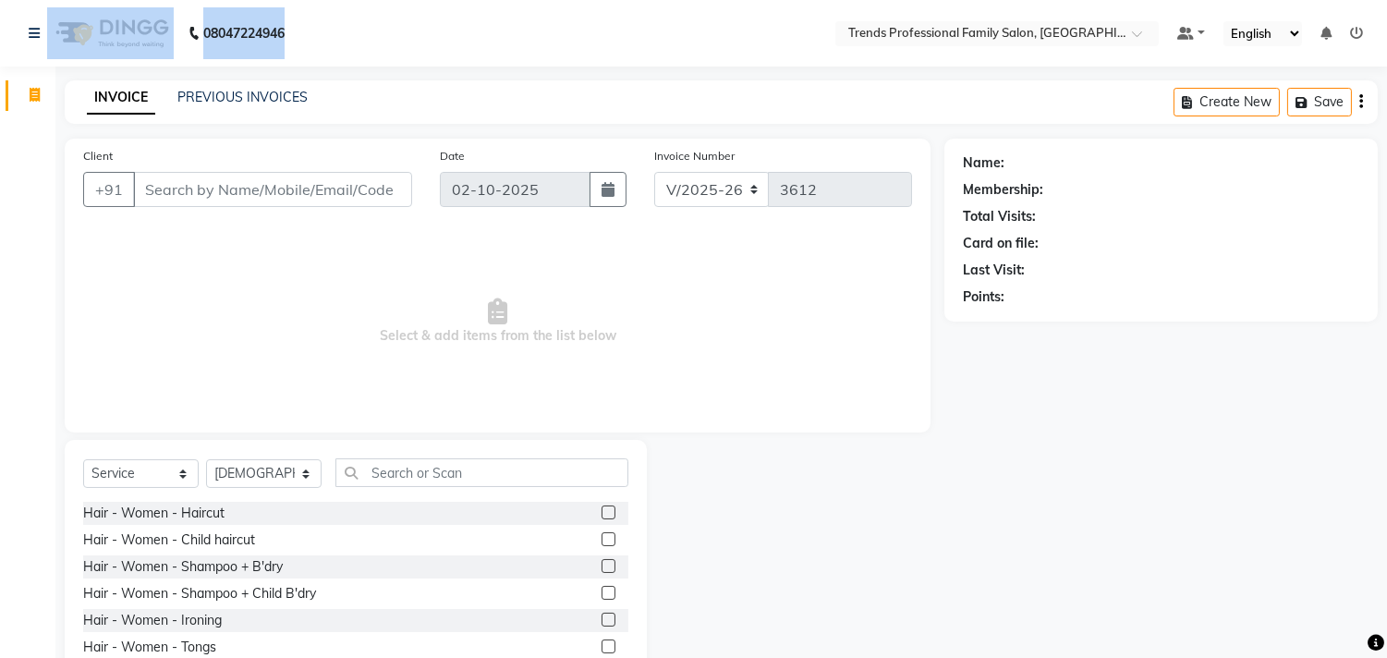
drag, startPoint x: 348, startPoint y: 33, endPoint x: 0, endPoint y: 31, distance: 348.3
click at [0, 31] on nav "08047224946 Select Location × Trends Professional Family Salon, Nelamangala Def…" at bounding box center [693, 33] width 1387 height 67
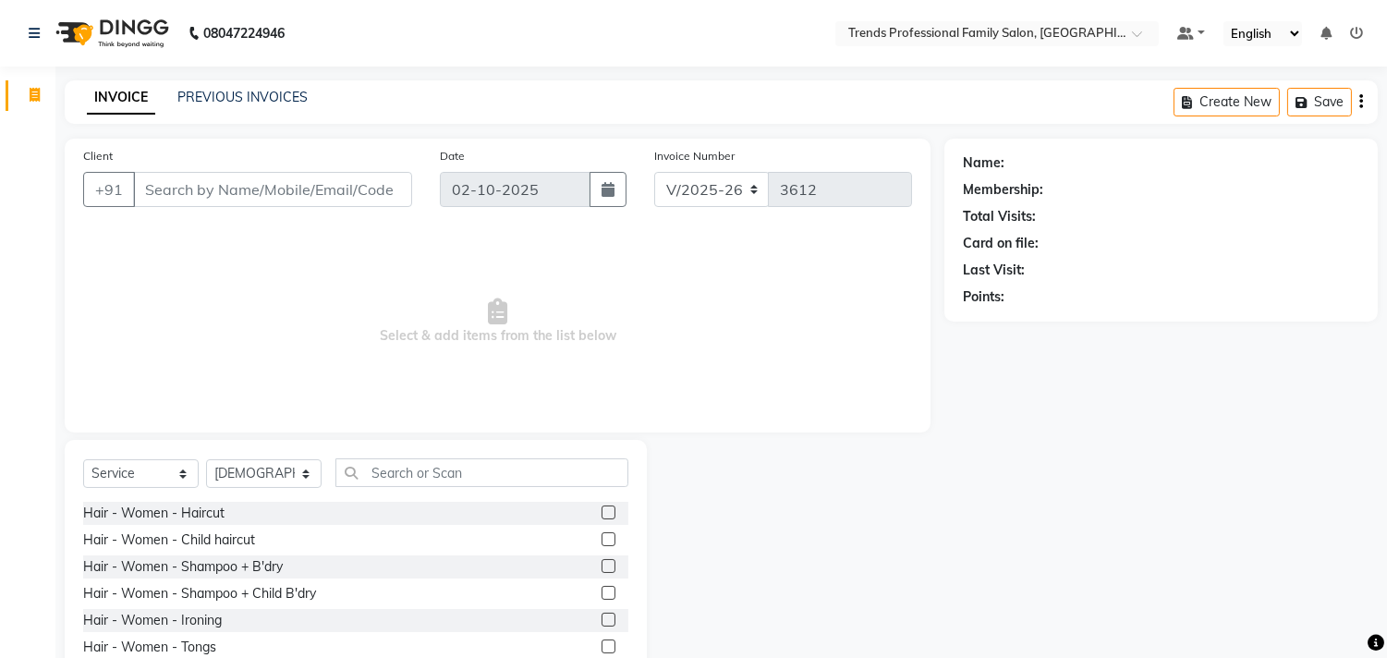
drag, startPoint x: 677, startPoint y: 31, endPoint x: 539, endPoint y: 70, distance: 143.9
click at [565, 70] on div "08047224946 Select Location × Trends Professional Family Salon, Nelamangala Def…" at bounding box center [693, 370] width 1387 height 740
click at [479, 41] on nav "08047224946 Select Location × Trends Professional Family Salon, Nelamangala Def…" at bounding box center [693, 33] width 1387 height 67
click at [497, 273] on span "Select & add items from the list below" at bounding box center [497, 321] width 829 height 185
drag, startPoint x: 374, startPoint y: 330, endPoint x: 657, endPoint y: 336, distance: 282.8
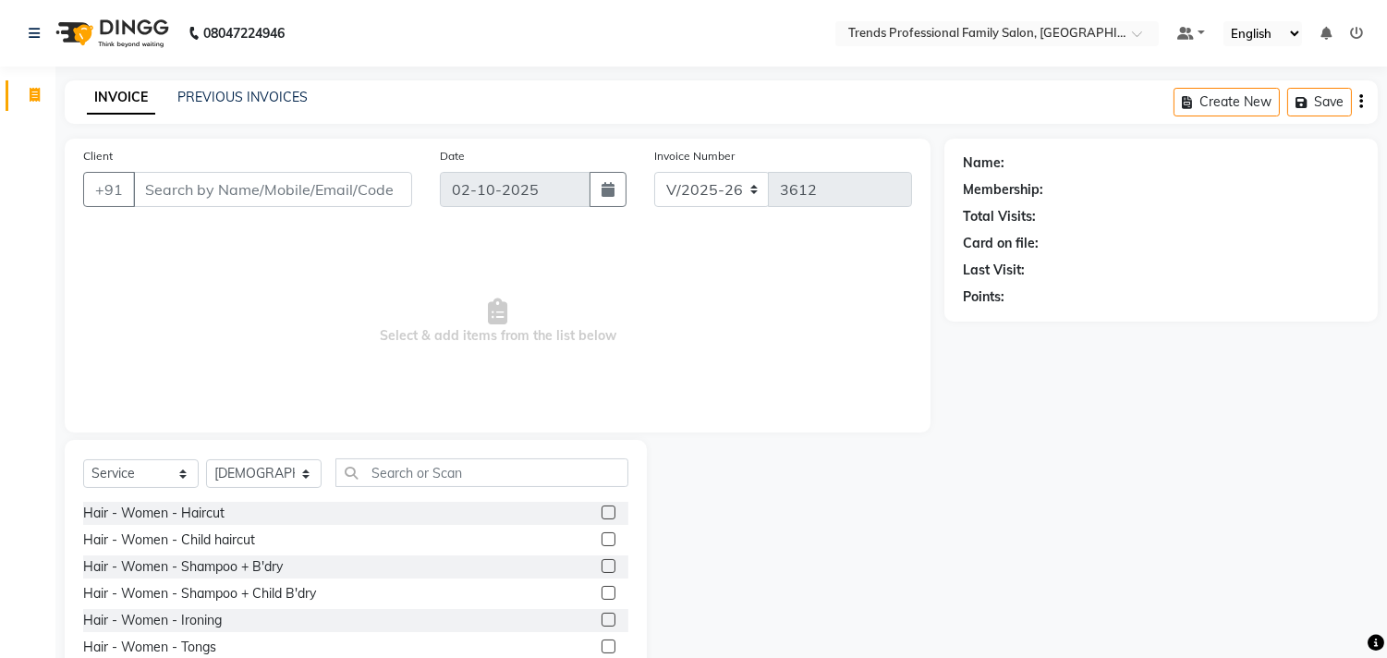
click at [694, 333] on span "Select & add items from the list below" at bounding box center [497, 321] width 829 height 185
drag, startPoint x: 1066, startPoint y: 300, endPoint x: 1048, endPoint y: 294, distance: 19.6
click at [1076, 298] on div "Client +91 Date 02-10-2025 Invoice Number V/2025 V/2025-26 3612 Select & add it…" at bounding box center [721, 426] width 1340 height 574
drag, startPoint x: 786, startPoint y: 52, endPoint x: 1253, endPoint y: 15, distance: 468.0
click at [1239, 15] on nav "08047224946 Select Location × Trends Professional Family Salon, Nelamangala Def…" at bounding box center [693, 33] width 1387 height 67
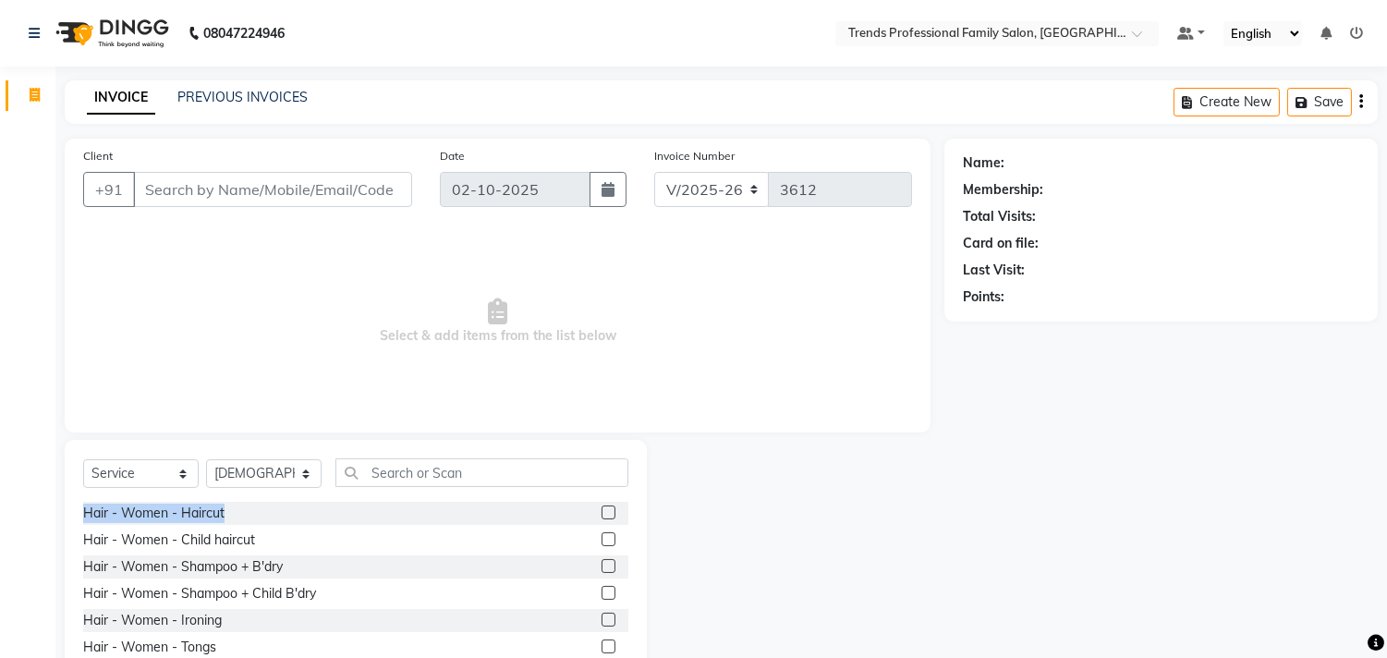
drag, startPoint x: 81, startPoint y: 512, endPoint x: 261, endPoint y: 510, distance: 179.2
click at [260, 509] on div "Select Service Product Membership Package Voucher Prepaid Gift Card Select Styl…" at bounding box center [356, 576] width 582 height 273
drag, startPoint x: 251, startPoint y: 531, endPoint x: 43, endPoint y: 546, distance: 208.4
click at [55, 545] on div "Select Service Product Membership Package Voucher Prepaid Gift Card Select Styl…" at bounding box center [349, 576] width 596 height 273
drag, startPoint x: 60, startPoint y: 569, endPoint x: 403, endPoint y: 588, distance: 343.3
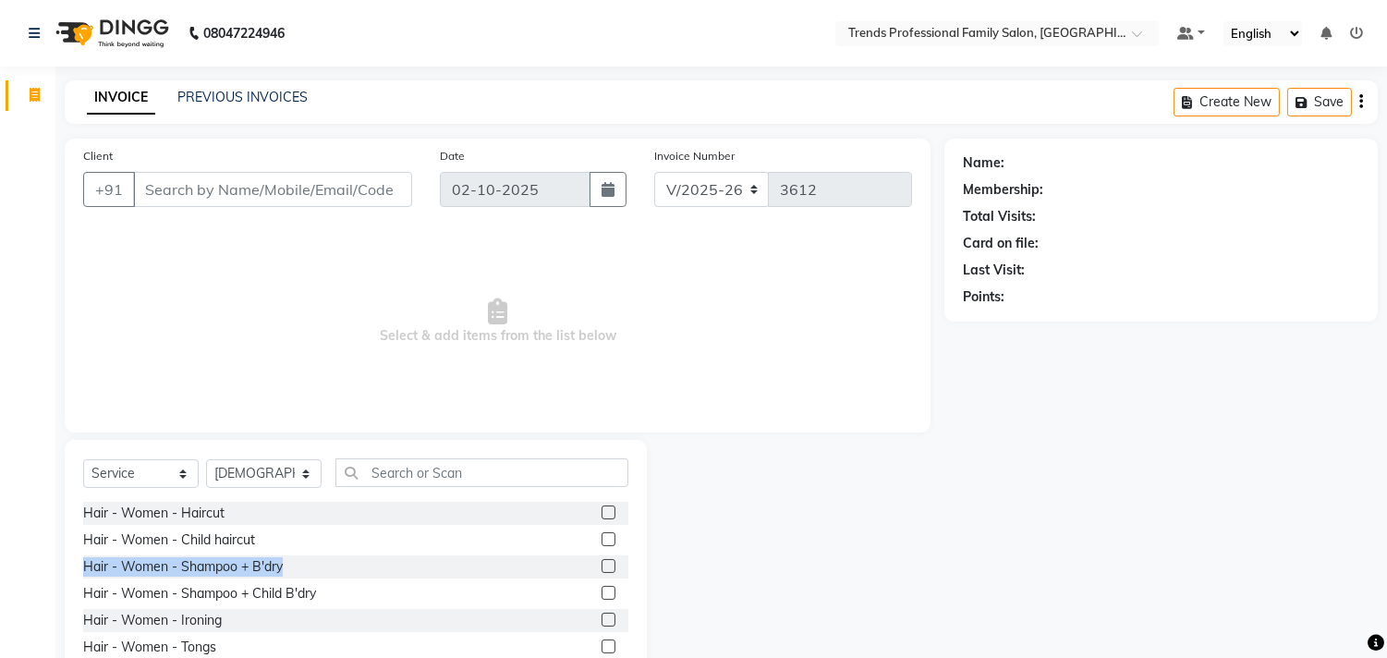
click at [428, 569] on div "Select Service Product Membership Package Voucher Prepaid Gift Card Select Styl…" at bounding box center [349, 576] width 596 height 273
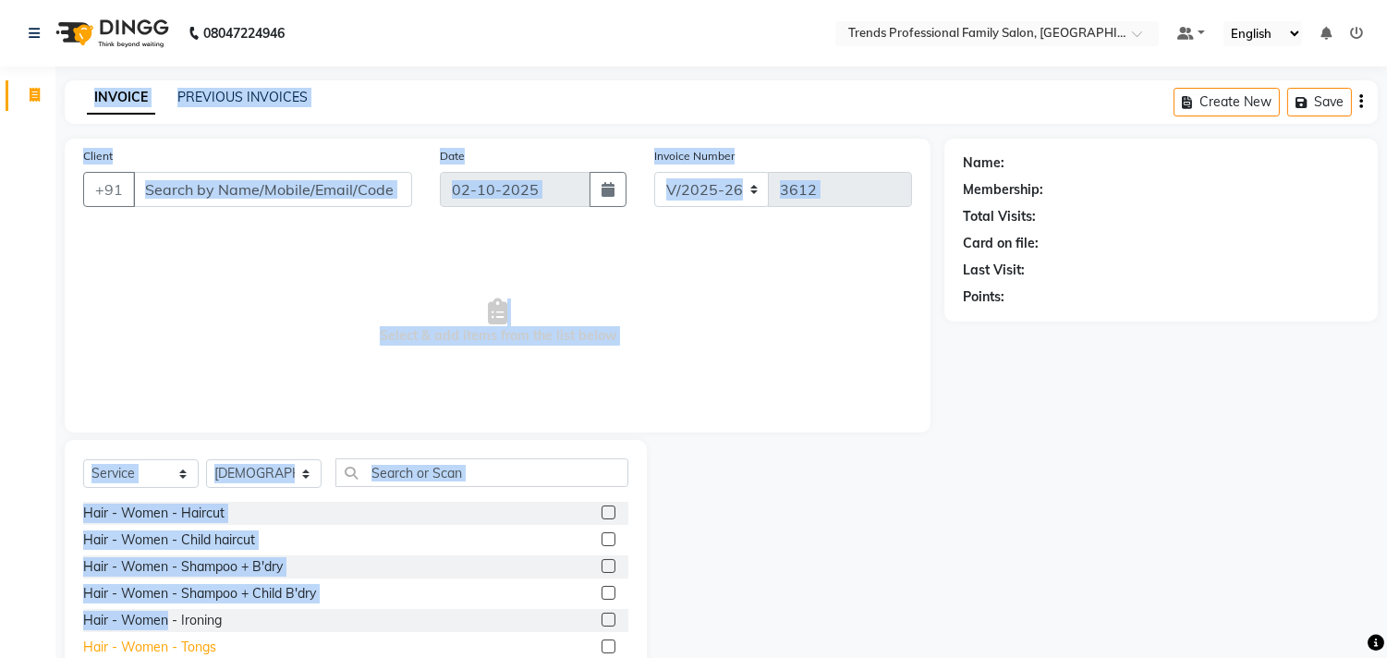
drag, startPoint x: 164, startPoint y: 625, endPoint x: 120, endPoint y: 643, distance: 47.7
click at [113, 645] on div "Hair - Women - Haircut Hair - Women - Child haircut Hair - Women - Shampoo + B'…" at bounding box center [355, 594] width 545 height 185
drag, startPoint x: 216, startPoint y: 632, endPoint x: 0, endPoint y: 625, distance: 216.3
click at [0, 625] on app-home "08047224946 Select Location × Trends Professional Family Salon, Nelamangala Def…" at bounding box center [693, 370] width 1387 height 740
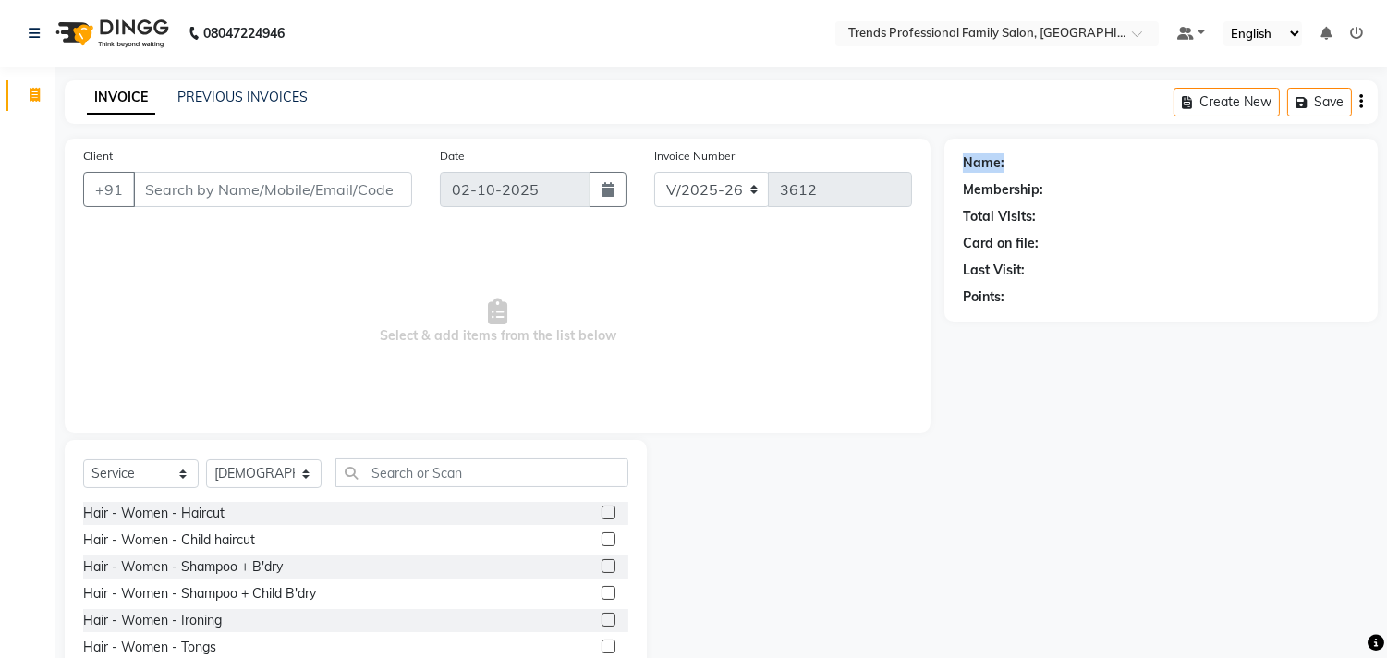
drag, startPoint x: 953, startPoint y: 160, endPoint x: 1053, endPoint y: 152, distance: 100.1
click at [1053, 151] on div "Name: Membership: Total Visits: Card on file: Last Visit: Points:" at bounding box center [1160, 230] width 433 height 183
drag, startPoint x: 958, startPoint y: 192, endPoint x: 1072, endPoint y: 211, distance: 115.1
click at [1072, 211] on div "Name: Membership: Total Visits: Card on file: Last Visit: Points:" at bounding box center [1160, 230] width 433 height 183
drag, startPoint x: 962, startPoint y: 243, endPoint x: 983, endPoint y: 278, distance: 41.0
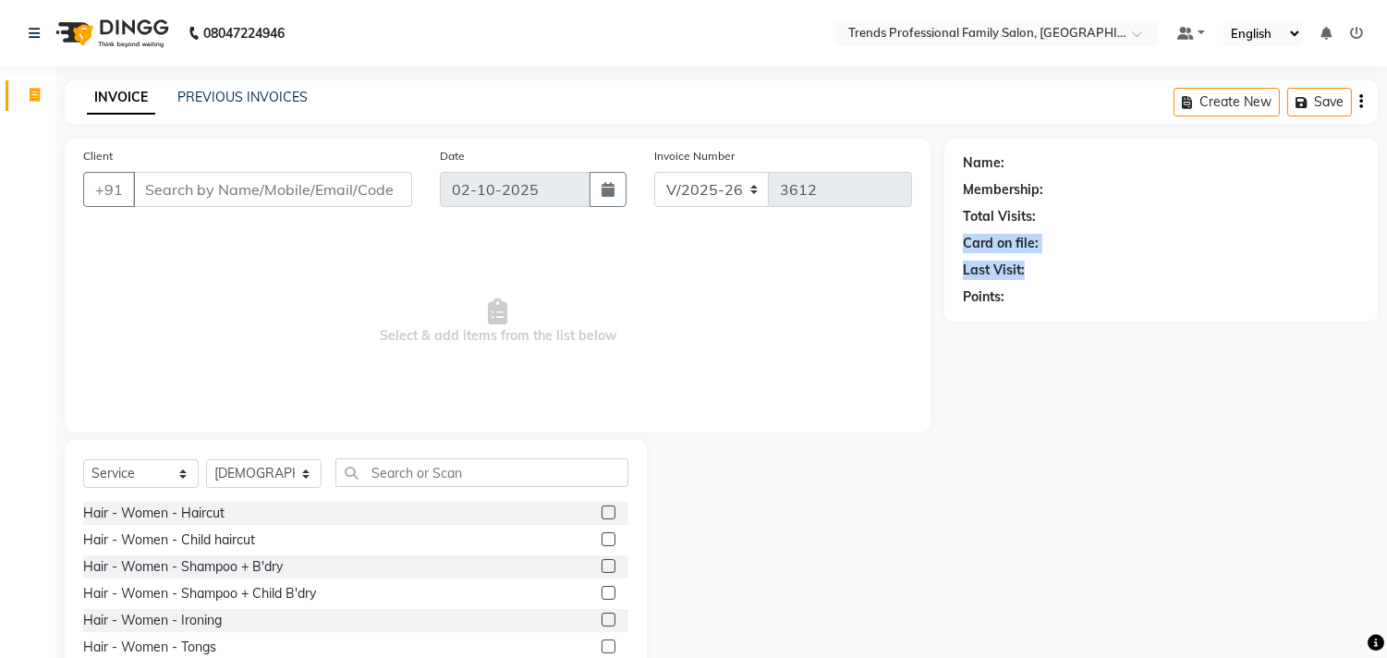
click at [1037, 279] on div "Name: Membership: Total Visits: Card on file: Last Visit: Points:" at bounding box center [1161, 226] width 396 height 161
drag, startPoint x: 944, startPoint y: 282, endPoint x: 1093, endPoint y: 287, distance: 148.8
click at [1067, 290] on div "Name: Membership: Total Visits: Card on file: Last Visit: Points:" at bounding box center [1160, 230] width 433 height 183
drag, startPoint x: 699, startPoint y: 188, endPoint x: 739, endPoint y: 189, distance: 39.7
click at [731, 189] on select "V/2025 V/2025-26" at bounding box center [711, 189] width 115 height 35
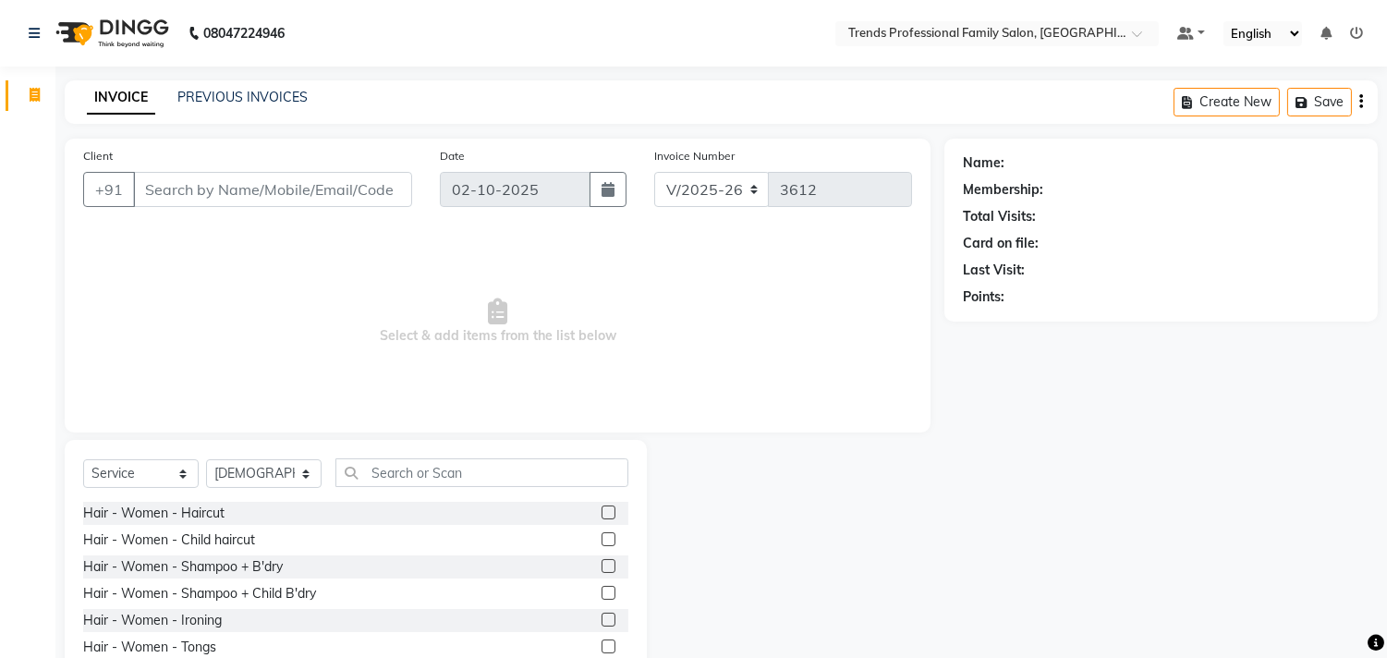
click at [673, 178] on div "V/2025 V/2025-26 3612" at bounding box center [783, 189] width 258 height 35
drag, startPoint x: 746, startPoint y: 140, endPoint x: 531, endPoint y: 141, distance: 215.3
click at [532, 141] on div "Client +91 Date 02-10-2025 Invoice Number V/2025 V/2025-26 3612 Select & add it…" at bounding box center [498, 286] width 866 height 294
drag, startPoint x: 315, startPoint y: 152, endPoint x: 30, endPoint y: 148, distance: 284.6
click at [30, 148] on app-home "08047224946 Select Location × Trends Professional Family Salon, Nelamangala Def…" at bounding box center [693, 370] width 1387 height 740
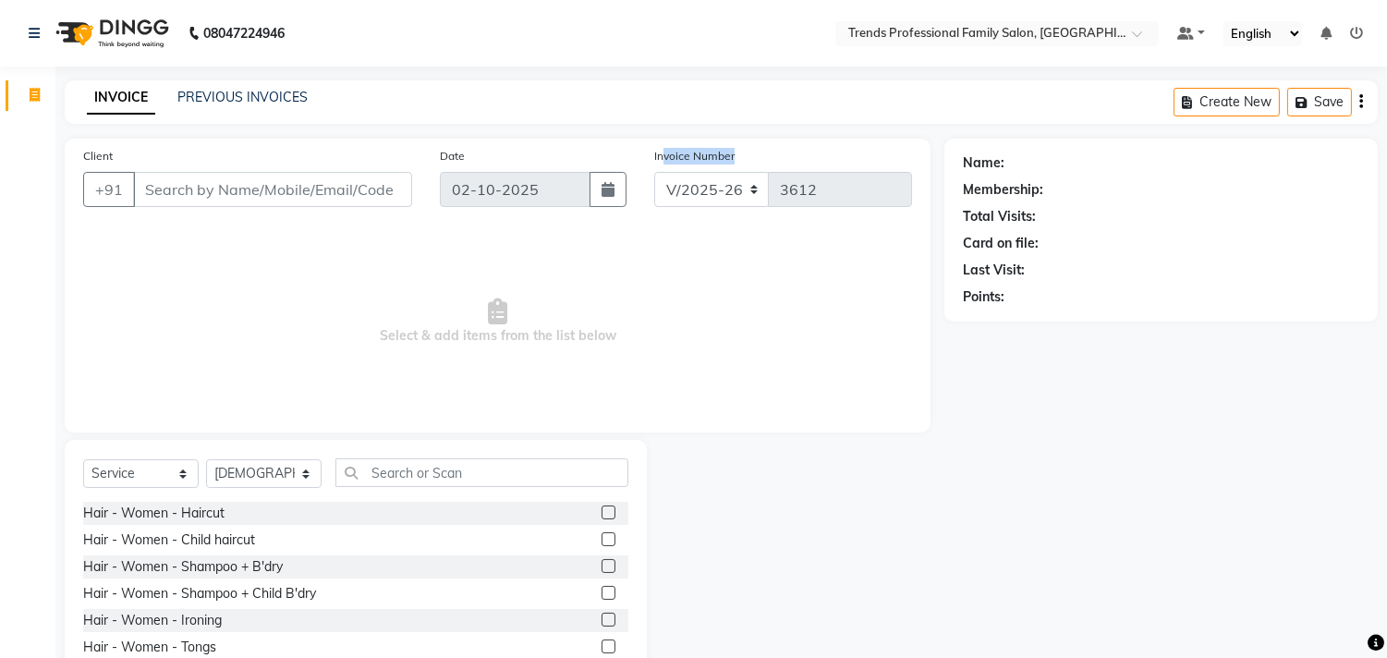
drag, startPoint x: 663, startPoint y: 152, endPoint x: 761, endPoint y: 151, distance: 97.9
click at [824, 151] on div "Invoice Number V/2025 V/2025-26 3612" at bounding box center [782, 184] width 285 height 76
drag, startPoint x: 631, startPoint y: 152, endPoint x: 947, endPoint y: 149, distance: 316.0
click at [947, 149] on div "Client +91 Date 02-10-2025 Invoice Number V/2025 V/2025-26 3612 Select & add it…" at bounding box center [721, 426] width 1340 height 574
drag, startPoint x: 1011, startPoint y: 163, endPoint x: 992, endPoint y: 164, distance: 18.6
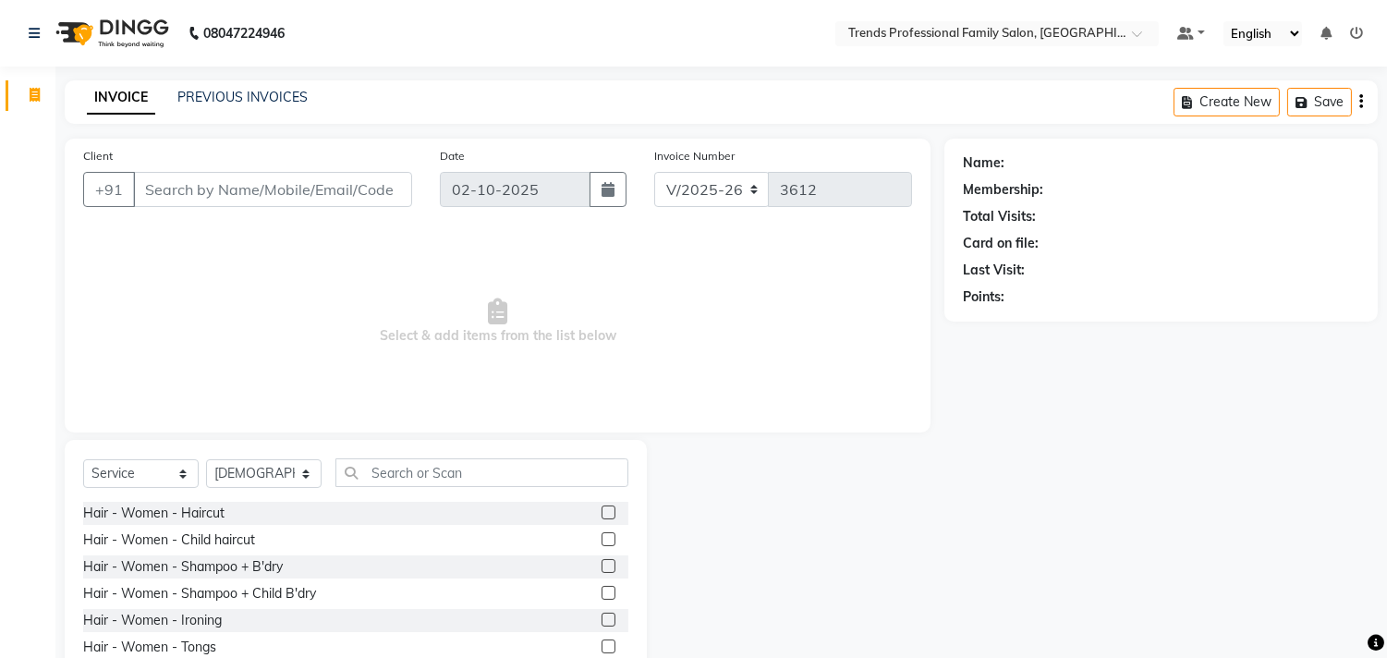
click at [996, 164] on div "Name:" at bounding box center [1161, 162] width 396 height 19
drag, startPoint x: 964, startPoint y: 164, endPoint x: 1003, endPoint y: 176, distance: 40.6
click at [1008, 173] on div "Name: Membership: Total Visits: Card on file: Last Visit: Points:" at bounding box center [1161, 226] width 396 height 161
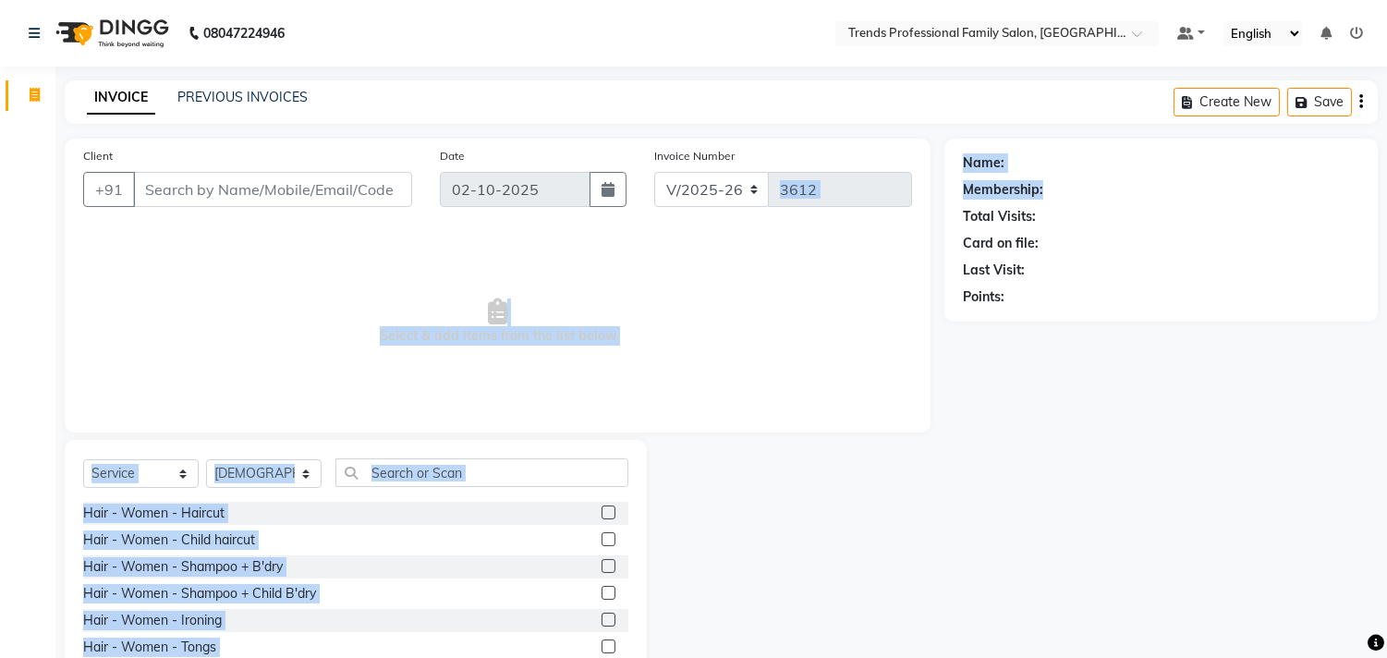
click at [902, 199] on div "Client +91 Date 02-10-2025 Invoice Number V/2025 V/2025-26 3612 Select & add it…" at bounding box center [721, 426] width 1340 height 574
drag, startPoint x: 1037, startPoint y: 220, endPoint x: 989, endPoint y: 245, distance: 55.0
click at [890, 233] on div "Client +91 Date 02-10-2025 Invoice Number V/2025 V/2025-26 3612 Select & add it…" at bounding box center [721, 426] width 1340 height 574
drag, startPoint x: 1061, startPoint y: 248, endPoint x: 928, endPoint y: 261, distance: 133.8
click at [928, 261] on div "Client +91 Date 02-10-2025 Invoice Number V/2025 V/2025-26 3612 Select & add it…" at bounding box center [721, 426] width 1340 height 574
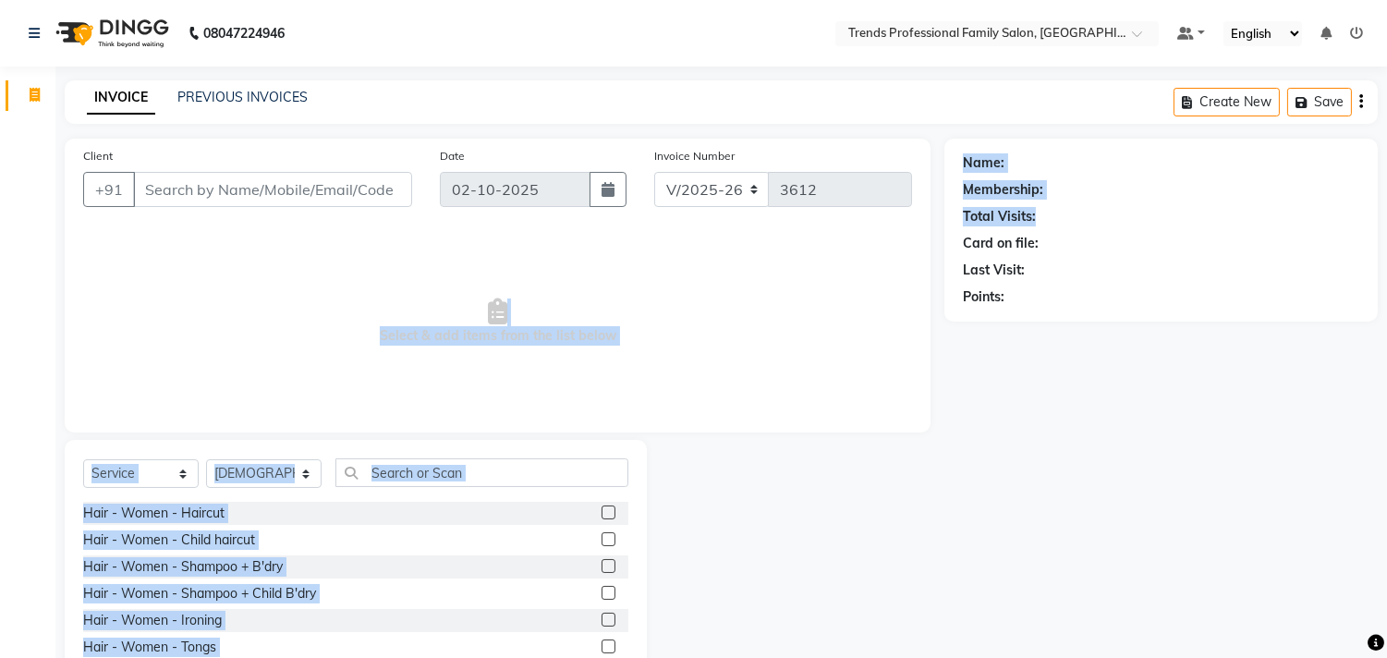
drag, startPoint x: 1030, startPoint y: 266, endPoint x: 959, endPoint y: 284, distance: 73.3
click at [959, 284] on div "Name: Membership: Total Visits: Card on file: Last Visit: Points:" at bounding box center [1160, 230] width 433 height 183
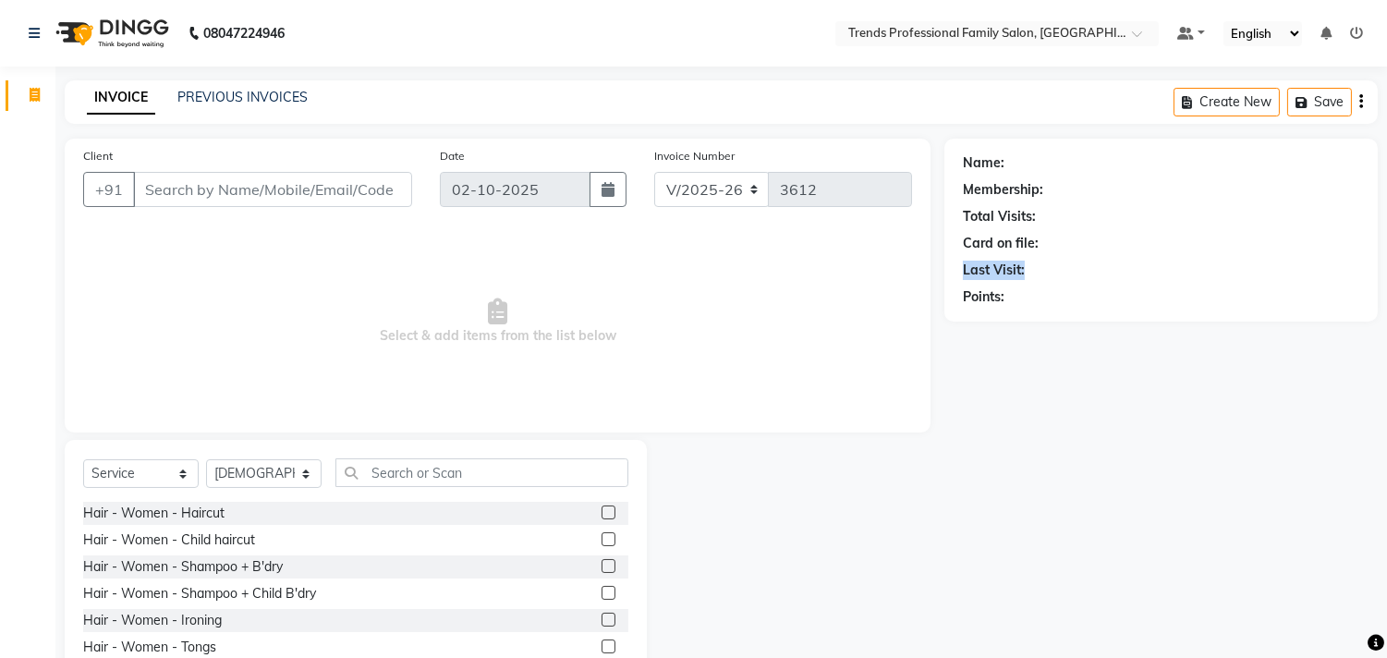
drag, startPoint x: 958, startPoint y: 270, endPoint x: 1064, endPoint y: 264, distance: 106.4
click at [1094, 257] on div "Name: Membership: Total Visits: Card on file: Last Visit: Points:" at bounding box center [1160, 230] width 433 height 183
drag, startPoint x: 959, startPoint y: 289, endPoint x: 1035, endPoint y: 289, distance: 75.8
click at [1035, 289] on div "Name: Membership: Total Visits: Card on file: Last Visit: Points:" at bounding box center [1160, 230] width 433 height 183
drag, startPoint x: 993, startPoint y: 263, endPoint x: 901, endPoint y: 272, distance: 92.8
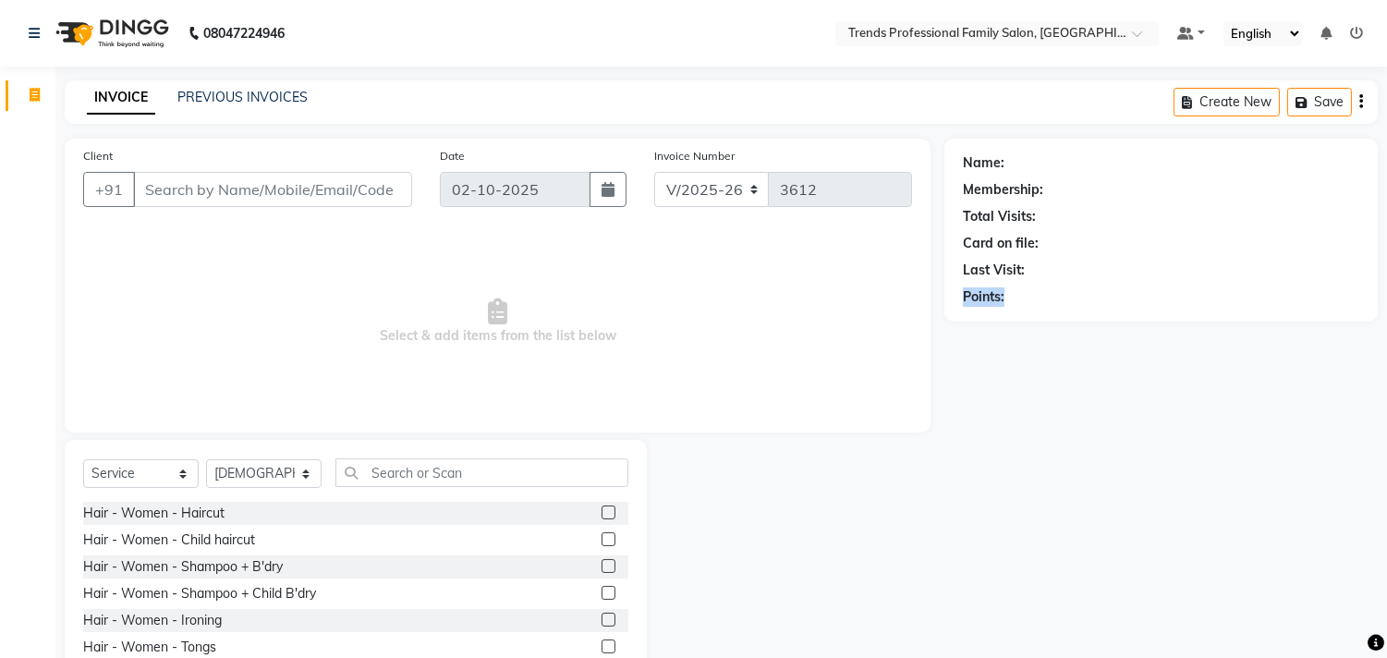
click at [906, 271] on div "Client +91 Date 02-10-2025 Invoice Number V/2025 V/2025-26 3612 Select & add it…" at bounding box center [721, 426] width 1340 height 574
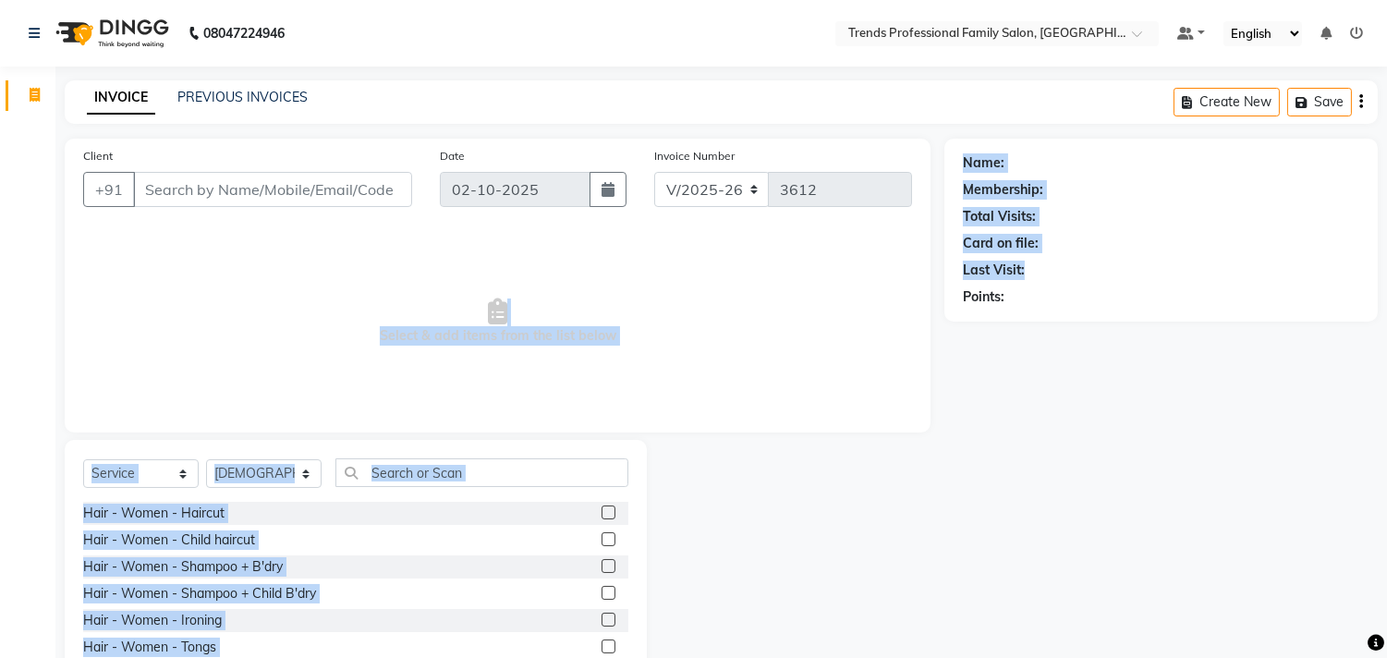
drag, startPoint x: 1049, startPoint y: 277, endPoint x: 832, endPoint y: 298, distance: 218.1
click at [832, 298] on div "Client +91 Date 02-10-2025 Invoice Number V/2025 V/2025-26 3612 Select & add it…" at bounding box center [721, 426] width 1340 height 574
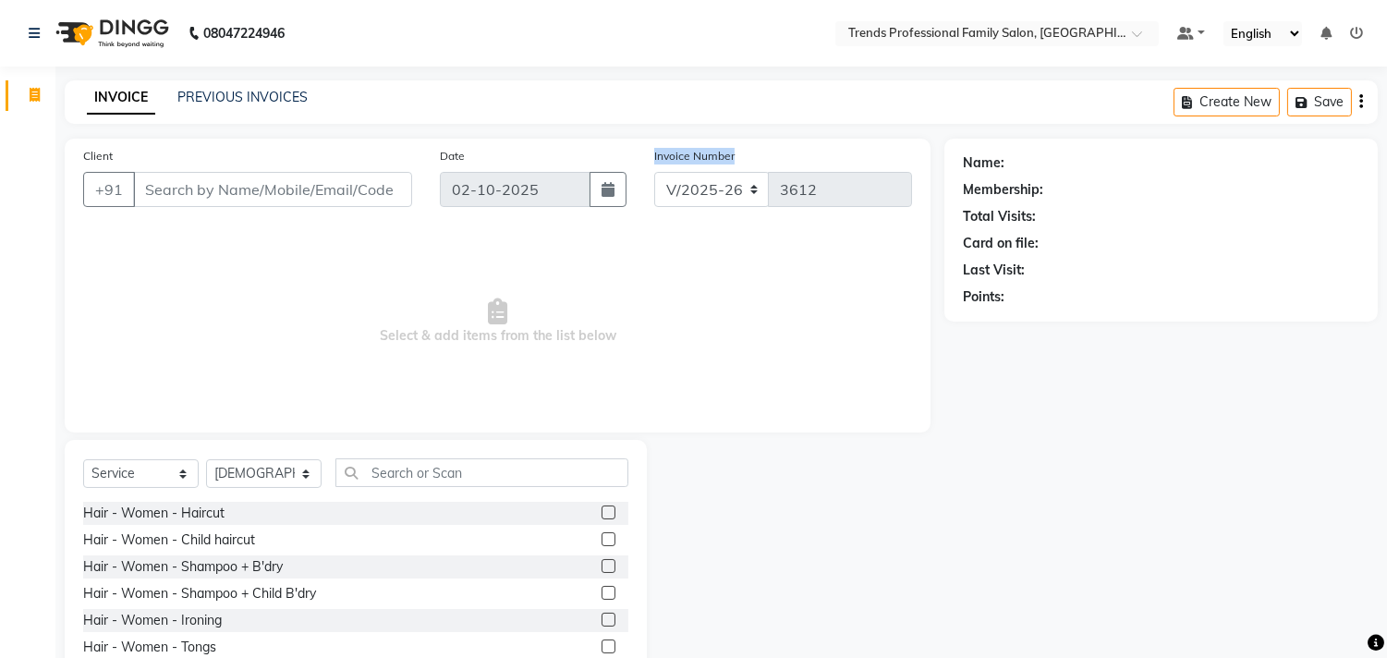
drag, startPoint x: 644, startPoint y: 140, endPoint x: 768, endPoint y: 141, distance: 123.8
click at [768, 141] on div "Client +91 Date 02-10-2025 Invoice Number V/2025 V/2025-26 3612 Select & add it…" at bounding box center [498, 286] width 866 height 294
click at [767, 182] on div "V/2025 V/2025-26 3612" at bounding box center [783, 189] width 258 height 35
drag, startPoint x: 742, startPoint y: 182, endPoint x: 698, endPoint y: 191, distance: 45.3
click at [698, 191] on div "V/2025 V/2025-26 3612" at bounding box center [783, 189] width 258 height 35
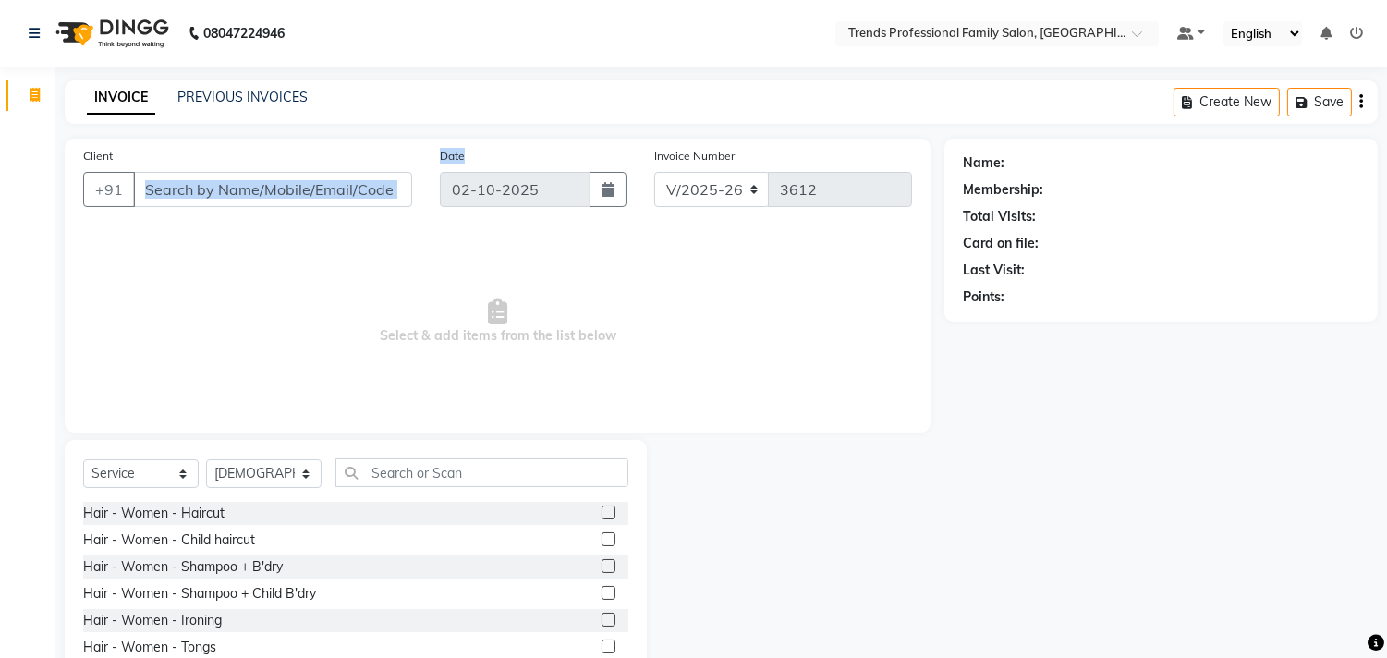
drag, startPoint x: 472, startPoint y: 154, endPoint x: 406, endPoint y: 149, distance: 65.8
click at [408, 149] on div "Client +91 Date 02-10-2025 Invoice Number V/2025 V/2025-26 3612" at bounding box center [497, 184] width 856 height 76
drag, startPoint x: 661, startPoint y: 148, endPoint x: 781, endPoint y: 151, distance: 120.1
click at [781, 151] on div "Invoice Number V/2025 V/2025-26 3612" at bounding box center [782, 184] width 285 height 76
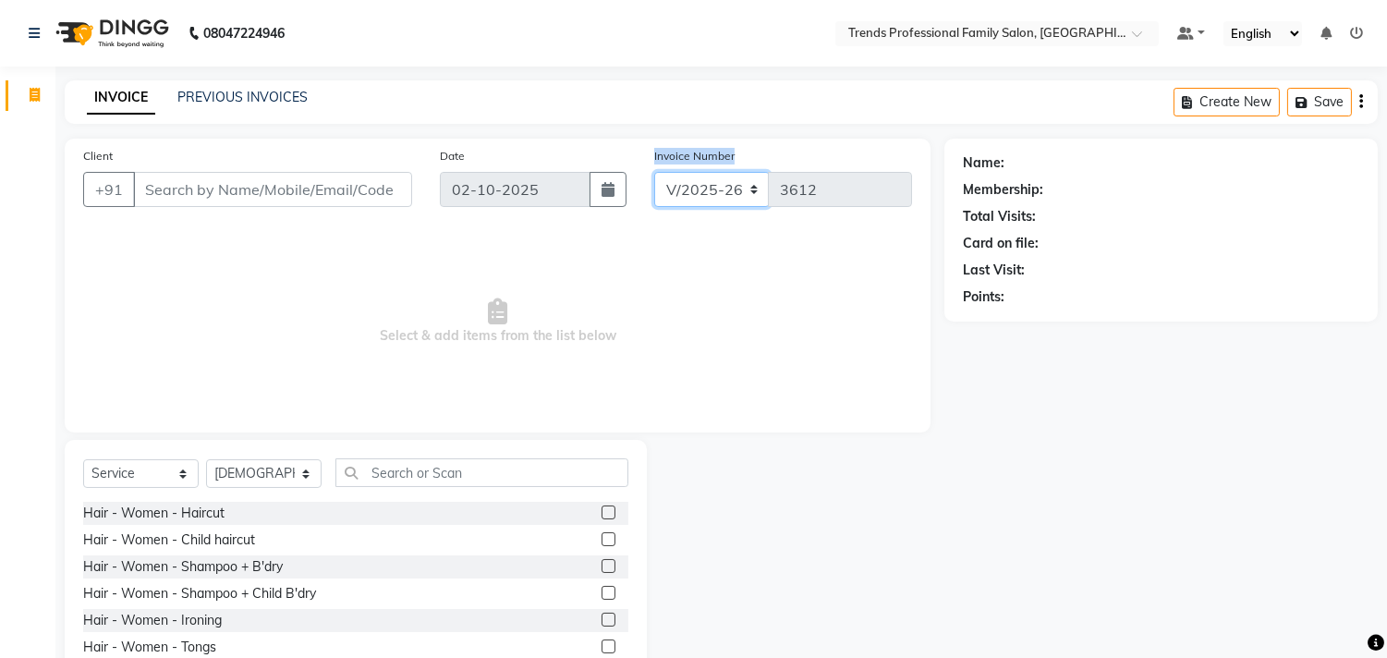
drag, startPoint x: 737, startPoint y: 192, endPoint x: 641, endPoint y: 199, distance: 96.3
click at [642, 199] on div "Invoice Number V/2025 V/2025-26 3612" at bounding box center [782, 184] width 285 height 76
click at [705, 200] on div "V/2025 V/2025-26 3612" at bounding box center [783, 189] width 258 height 35
drag, startPoint x: 377, startPoint y: 333, endPoint x: 710, endPoint y: 342, distance: 332.7
click at [710, 342] on span "Select & add items from the list below" at bounding box center [497, 321] width 829 height 185
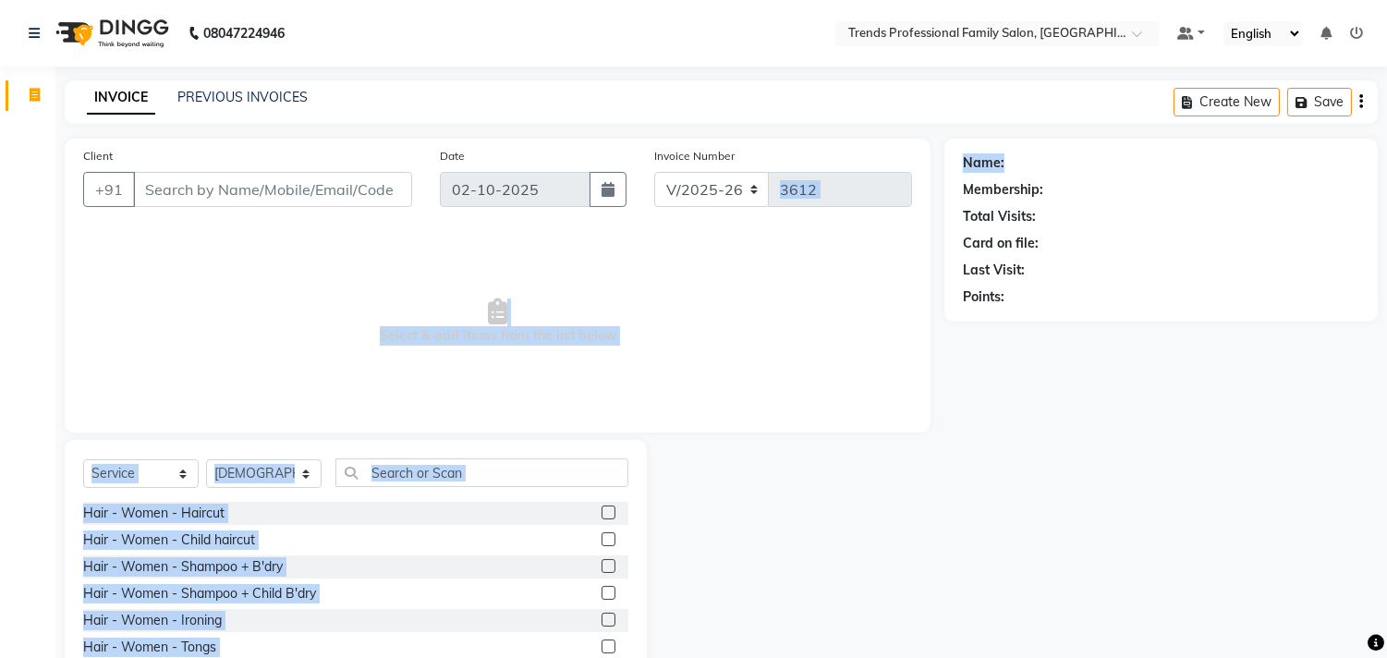
drag, startPoint x: 1009, startPoint y: 168, endPoint x: 1019, endPoint y: 204, distance: 37.4
click at [1009, 204] on div "Name: Membership: Total Visits: Card on file: Last Visit: Points:" at bounding box center [1161, 226] width 396 height 161
drag, startPoint x: 870, startPoint y: 229, endPoint x: 994, endPoint y: 321, distance: 153.9
click at [994, 321] on div "Name: Membership: Total Visits: Card on file: Last Visit: Points:" at bounding box center [1160, 230] width 433 height 183
drag, startPoint x: 1025, startPoint y: 294, endPoint x: 829, endPoint y: 309, distance: 197.4
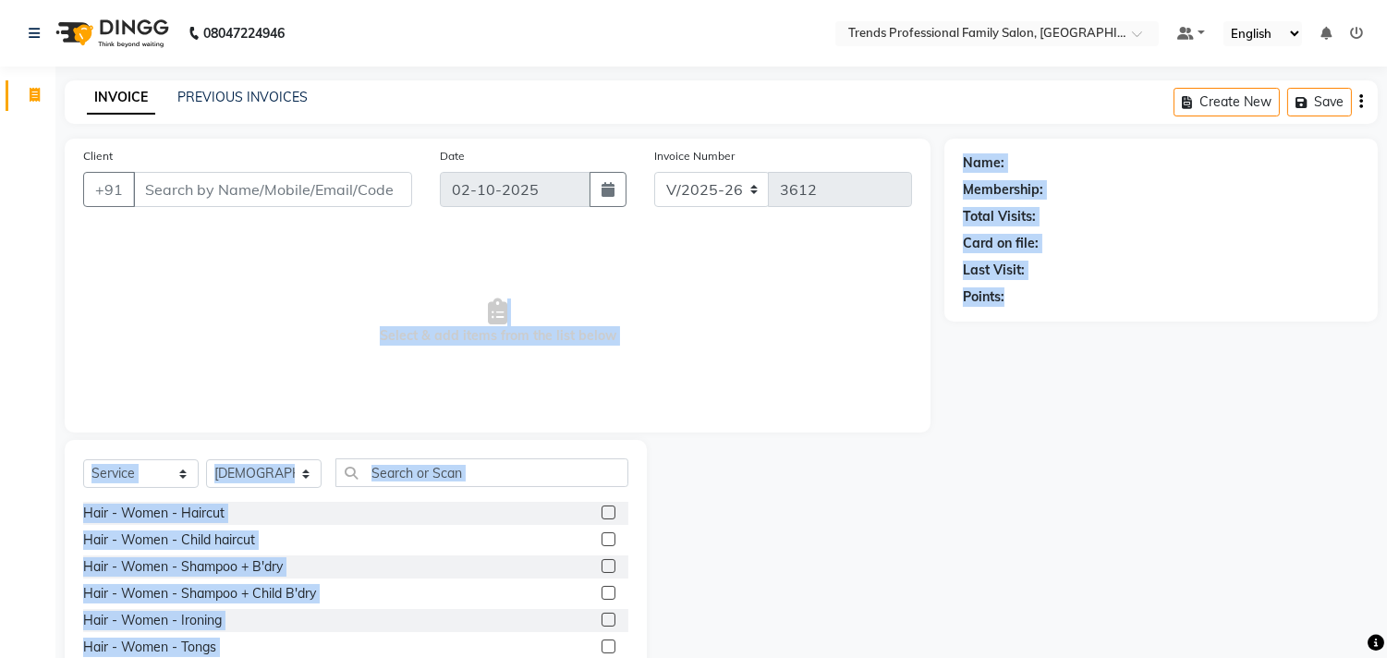
click at [827, 311] on div "Client +91 Date 02-10-2025 Invoice Number V/2025 V/2025-26 3612 Select & add it…" at bounding box center [721, 426] width 1340 height 574
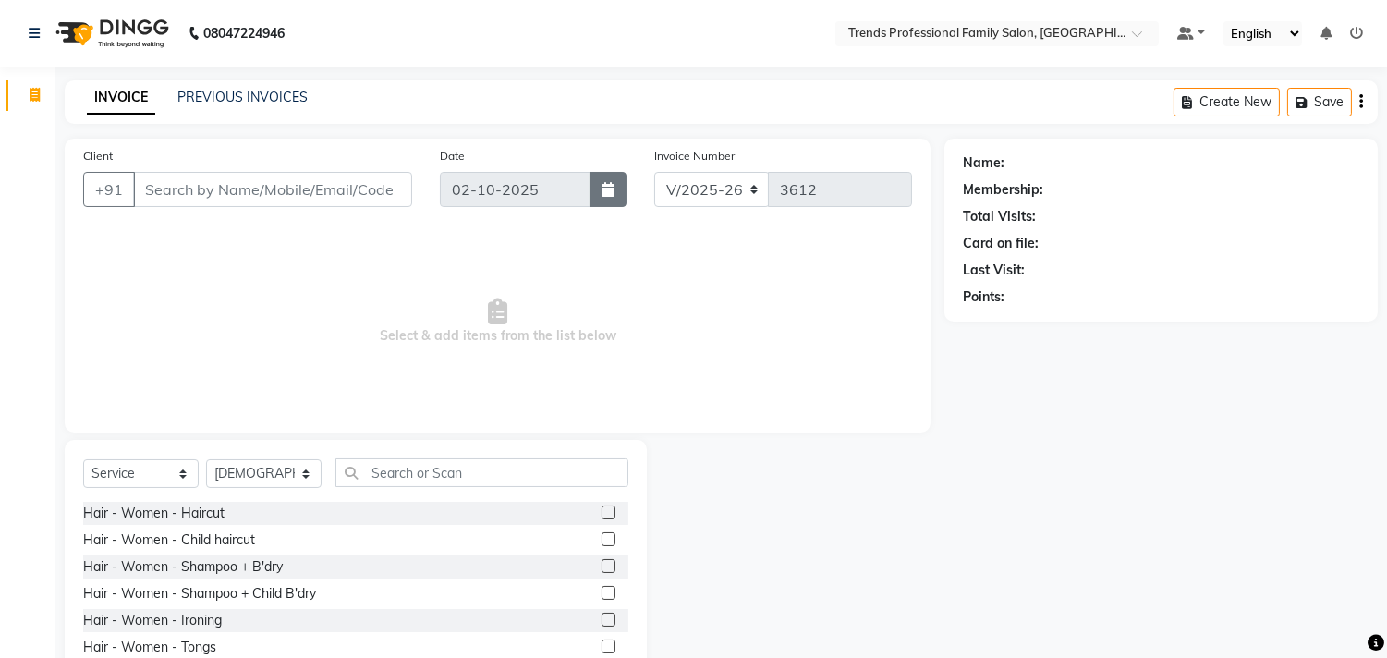
click at [616, 196] on div "Client +91 Date 02-10-2025 Invoice Number V/2025 V/2025-26 3612" at bounding box center [497, 184] width 856 height 76
drag, startPoint x: 838, startPoint y: 25, endPoint x: 1231, endPoint y: -8, distance: 395.0
click at [1231, 0] on html "08047224946 Select Location × Trends Professional Family Salon, Nelamangala Def…" at bounding box center [693, 329] width 1387 height 658
drag, startPoint x: 311, startPoint y: 96, endPoint x: 32, endPoint y: 91, distance: 279.1
click at [0, 127] on app-home "08047224946 Select Location × Trends Professional Family Salon, Nelamangala Def…" at bounding box center [693, 370] width 1387 height 740
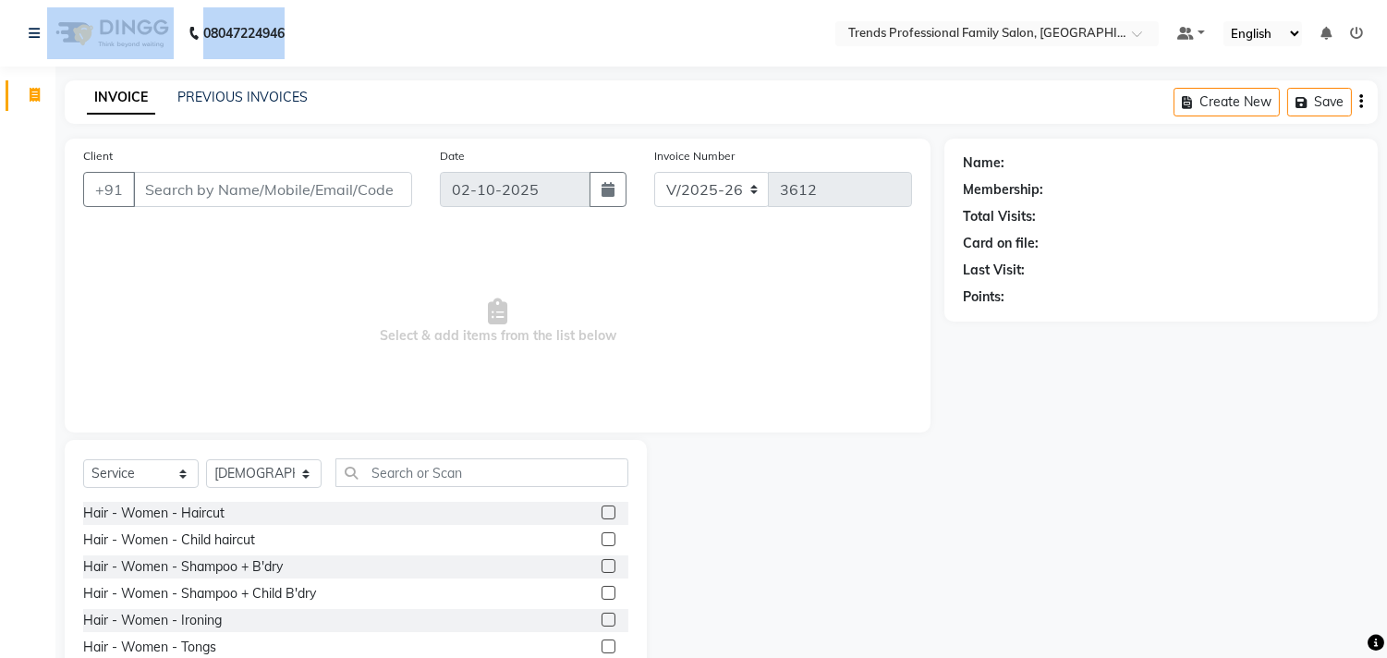
drag, startPoint x: 272, startPoint y: 31, endPoint x: 5, endPoint y: 67, distance: 269.4
click at [7, 67] on app-home "08047224946 Select Location × Trends Professional Family Salon, Nelamangala Def…" at bounding box center [693, 370] width 1387 height 740
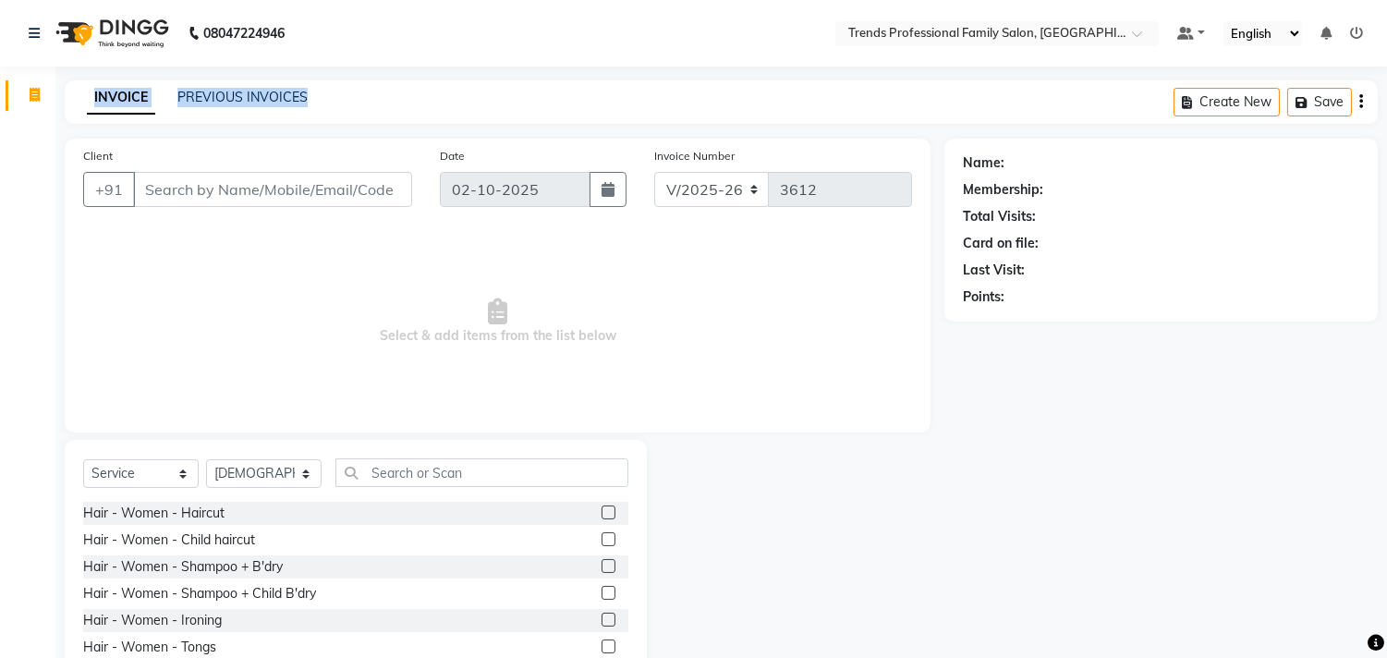
drag, startPoint x: 346, startPoint y: 102, endPoint x: 179, endPoint y: 130, distance: 168.7
click at [10, 178] on app-home "08047224946 Select Location × Trends Professional Family Salon, Nelamangala Def…" at bounding box center [693, 370] width 1387 height 740
drag, startPoint x: 955, startPoint y: 198, endPoint x: 1076, endPoint y: 192, distance: 121.2
click at [1076, 192] on div "Name: Membership: Total Visits: Card on file: Last Visit: Points:" at bounding box center [1160, 230] width 433 height 183
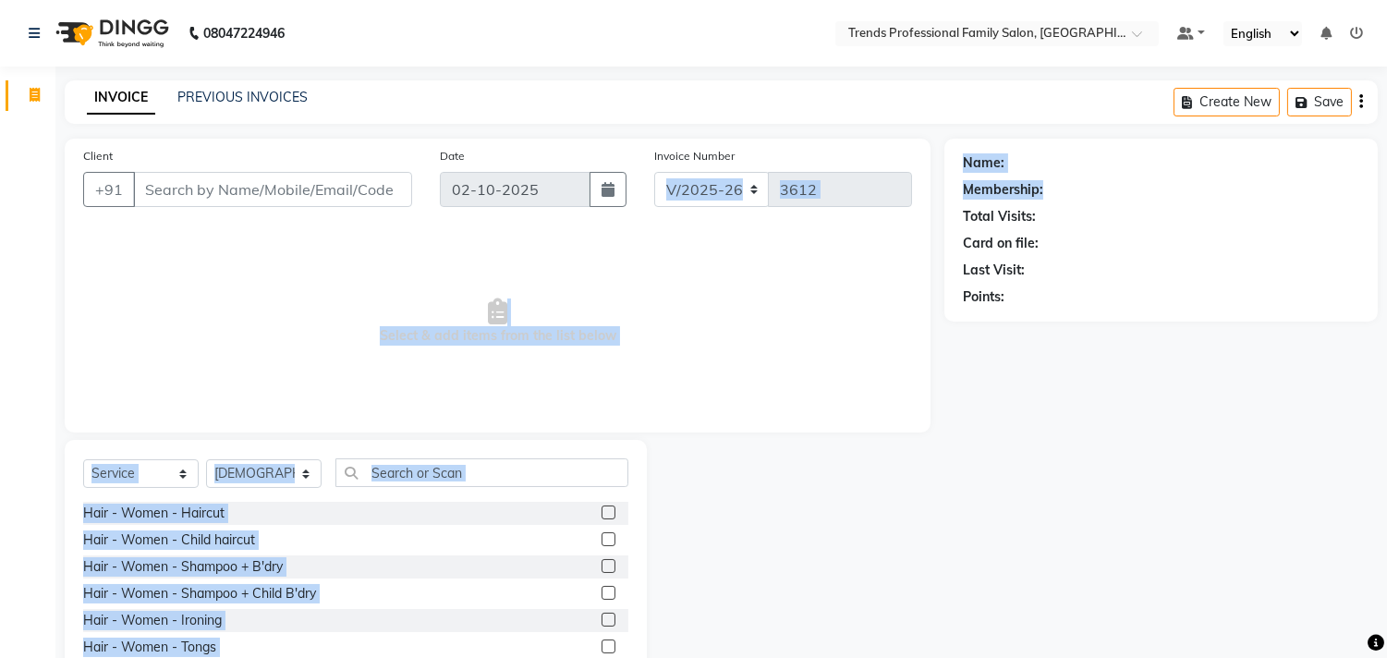
drag, startPoint x: 907, startPoint y: 168, endPoint x: 1110, endPoint y: 173, distance: 203.3
click at [1110, 173] on div "Client +91 Date 02-10-2025 Invoice Number V/2025 V/2025-26 3612 Select & add it…" at bounding box center [721, 426] width 1340 height 574
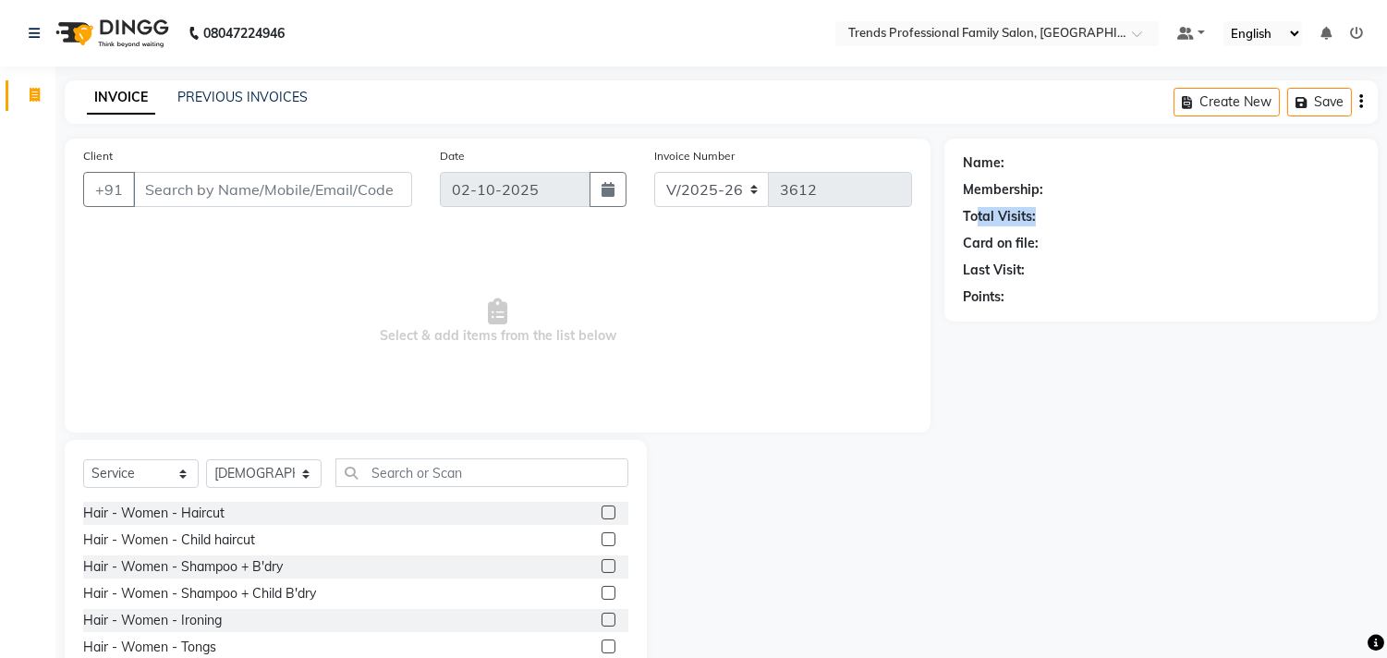
drag, startPoint x: 976, startPoint y: 224, endPoint x: 1075, endPoint y: 213, distance: 100.3
click at [1075, 213] on div "Total Visits:" at bounding box center [1161, 216] width 396 height 19
drag, startPoint x: 1040, startPoint y: 250, endPoint x: 1032, endPoint y: 263, distance: 15.4
click at [916, 259] on div "Client +91 Date 02-10-2025 Invoice Number V/2025 V/2025-26 3612 Select & add it…" at bounding box center [721, 426] width 1340 height 574
drag, startPoint x: 1027, startPoint y: 274, endPoint x: 1252, endPoint y: 314, distance: 228.0
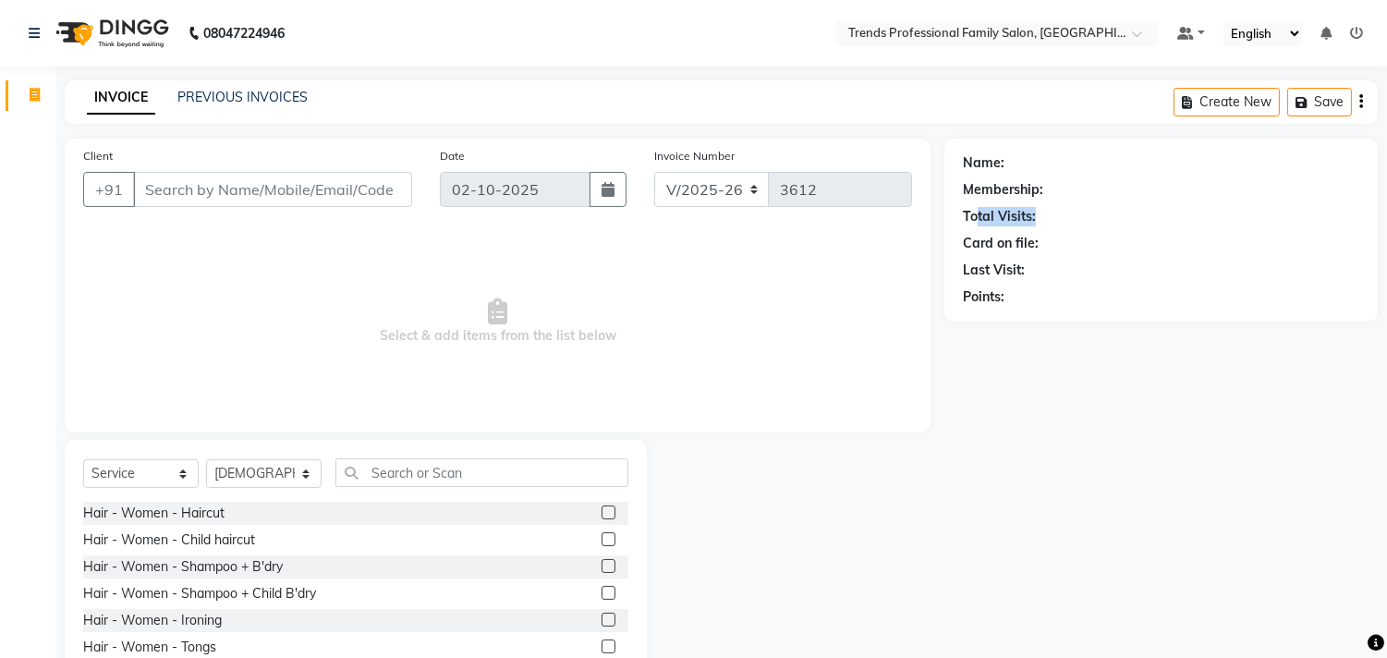
click at [1252, 314] on div "Name: Membership: Total Visits: Card on file: Last Visit: Points:" at bounding box center [1160, 230] width 433 height 183
drag, startPoint x: 1029, startPoint y: 301, endPoint x: 700, endPoint y: 195, distance: 345.6
click at [700, 195] on div "V/2025 V/2025-26 3612" at bounding box center [783, 189] width 258 height 35
click at [370, 195] on div "Client +91 Date 02-10-2025 Invoice Number V/2025 V/2025-26 3612" at bounding box center [497, 184] width 856 height 76
drag, startPoint x: 521, startPoint y: 133, endPoint x: 416, endPoint y: 153, distance: 107.3
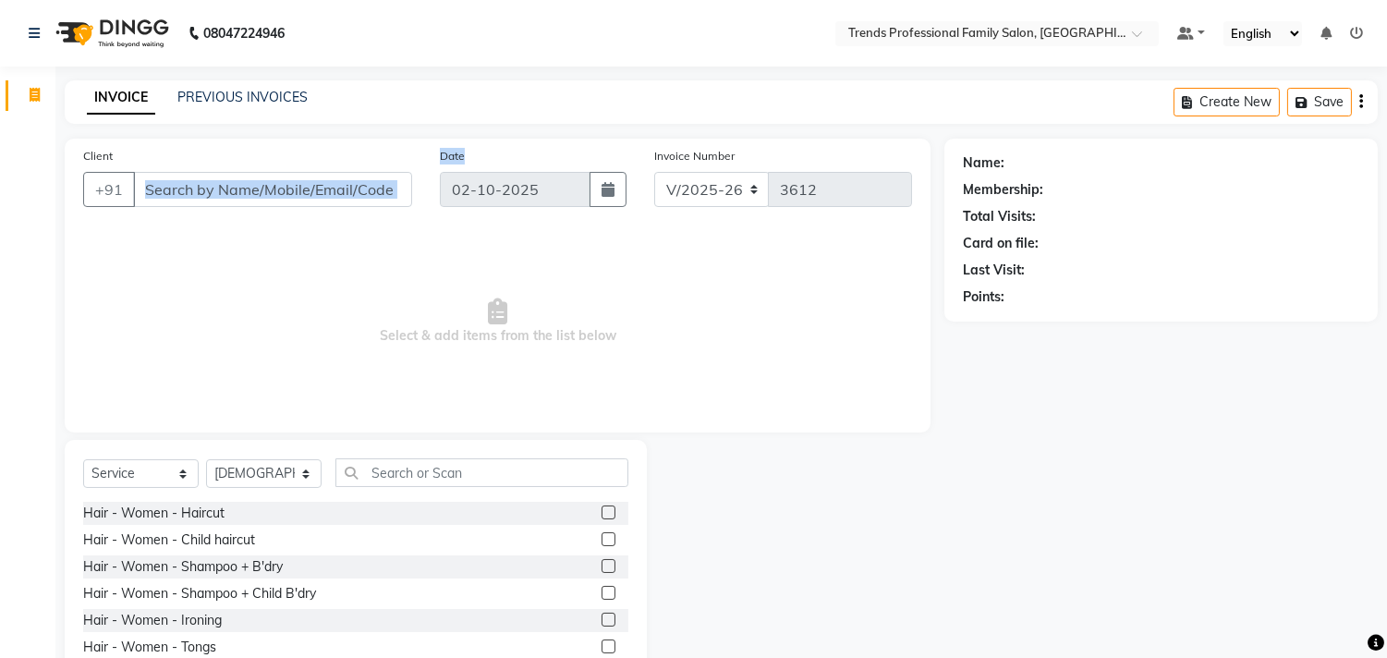
click at [416, 153] on main "INVOICE PREVIOUS INVOICES Create New Save Client +91 Date 02-10-2025 Invoice Nu…" at bounding box center [720, 410] width 1331 height 660
drag, startPoint x: 743, startPoint y: 152, endPoint x: 587, endPoint y: 154, distance: 156.2
click at [601, 157] on div "Client +91 Date 02-10-2025 Invoice Number V/2025 V/2025-26 3612" at bounding box center [497, 184] width 856 height 76
drag, startPoint x: 390, startPoint y: 188, endPoint x: 209, endPoint y: 183, distance: 181.2
click at [224, 186] on input "Client" at bounding box center [272, 189] width 279 height 35
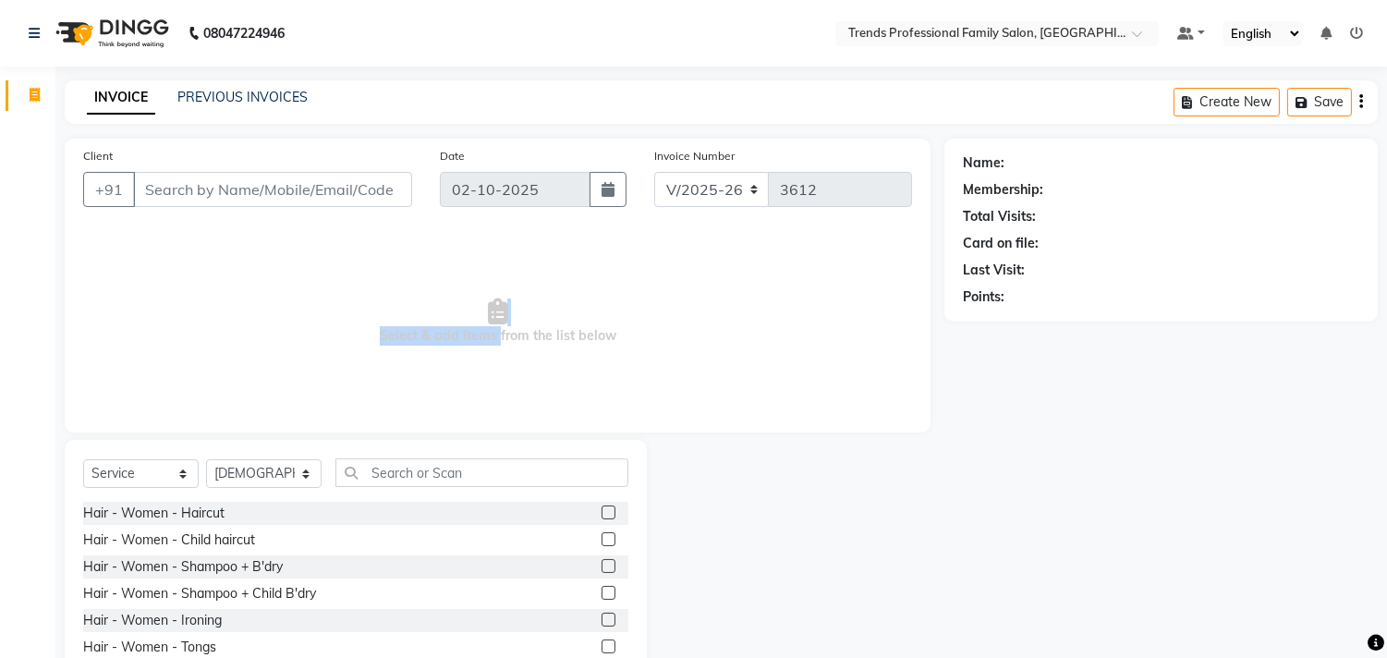
drag, startPoint x: 619, startPoint y: 319, endPoint x: 458, endPoint y: 333, distance: 161.3
click at [459, 333] on span "Select & add items from the list below" at bounding box center [497, 321] width 829 height 185
drag, startPoint x: 497, startPoint y: 329, endPoint x: 455, endPoint y: 339, distance: 42.8
click at [472, 339] on span "Select & add items from the list below" at bounding box center [497, 321] width 829 height 185
drag, startPoint x: 375, startPoint y: 329, endPoint x: 638, endPoint y: 343, distance: 263.7
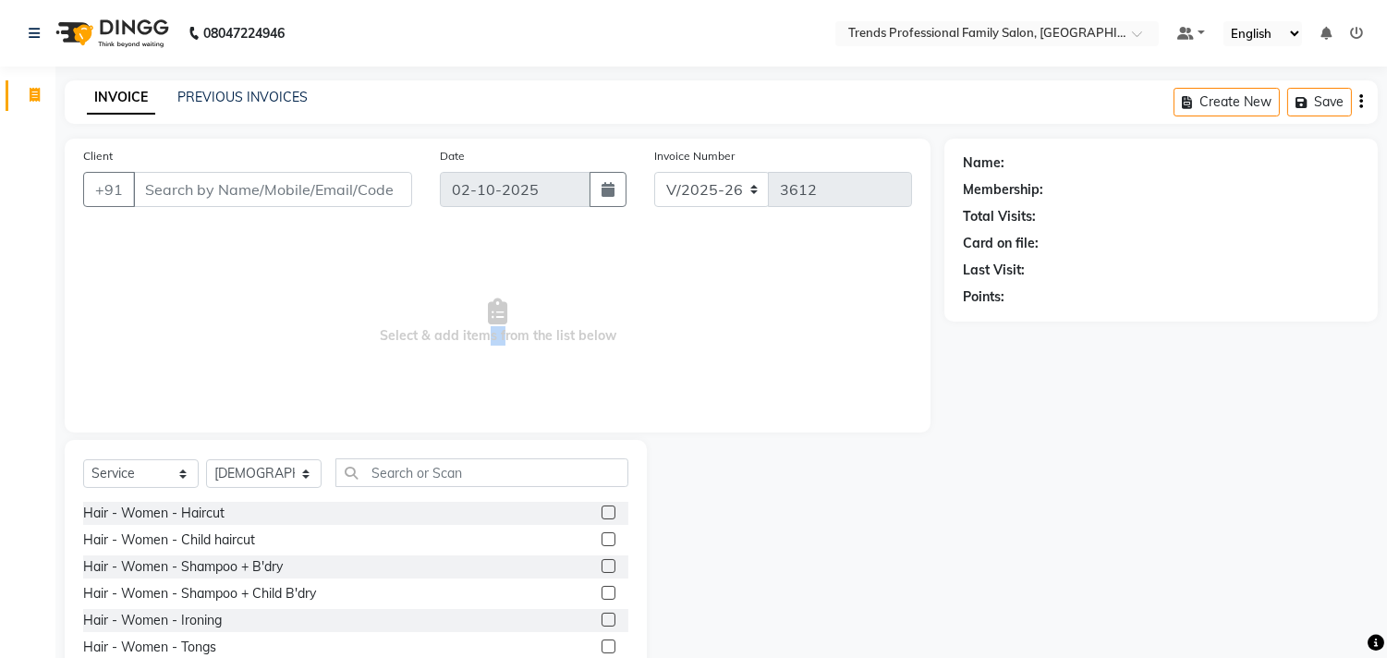
click at [638, 343] on span "Select & add items from the list below" at bounding box center [497, 321] width 829 height 185
drag, startPoint x: 1032, startPoint y: 272, endPoint x: 945, endPoint y: 281, distance: 87.3
click at [945, 281] on div "Name: Membership: Total Visits: Card on file: Last Visit: Points:" at bounding box center [1160, 230] width 433 height 183
drag, startPoint x: 1009, startPoint y: 287, endPoint x: 910, endPoint y: 286, distance: 98.9
click at [910, 286] on div "Client +91 Date 02-10-2025 Invoice Number V/2025 V/2025-26 3612 Select & add it…" at bounding box center [721, 426] width 1340 height 574
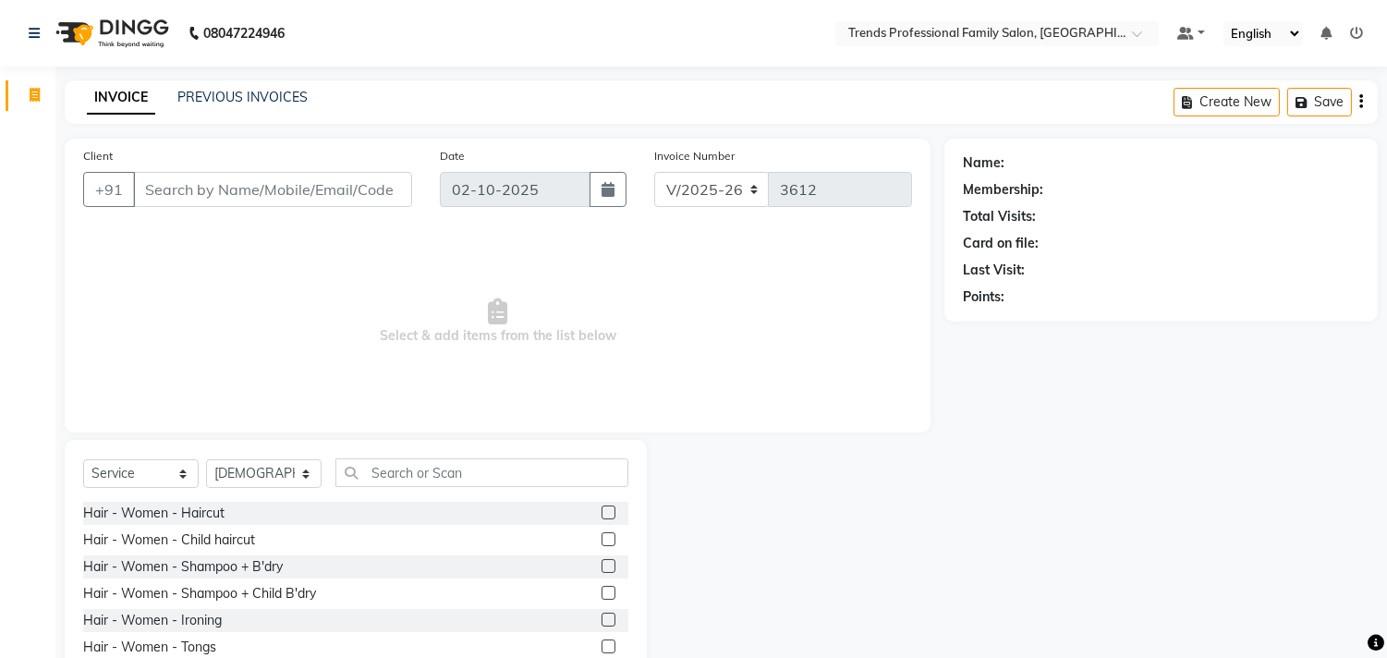
drag, startPoint x: 1268, startPoint y: 0, endPoint x: 979, endPoint y: 97, distance: 304.1
click at [979, 97] on div "INVOICE PREVIOUS INVOICES Create New Save" at bounding box center [721, 101] width 1313 height 43
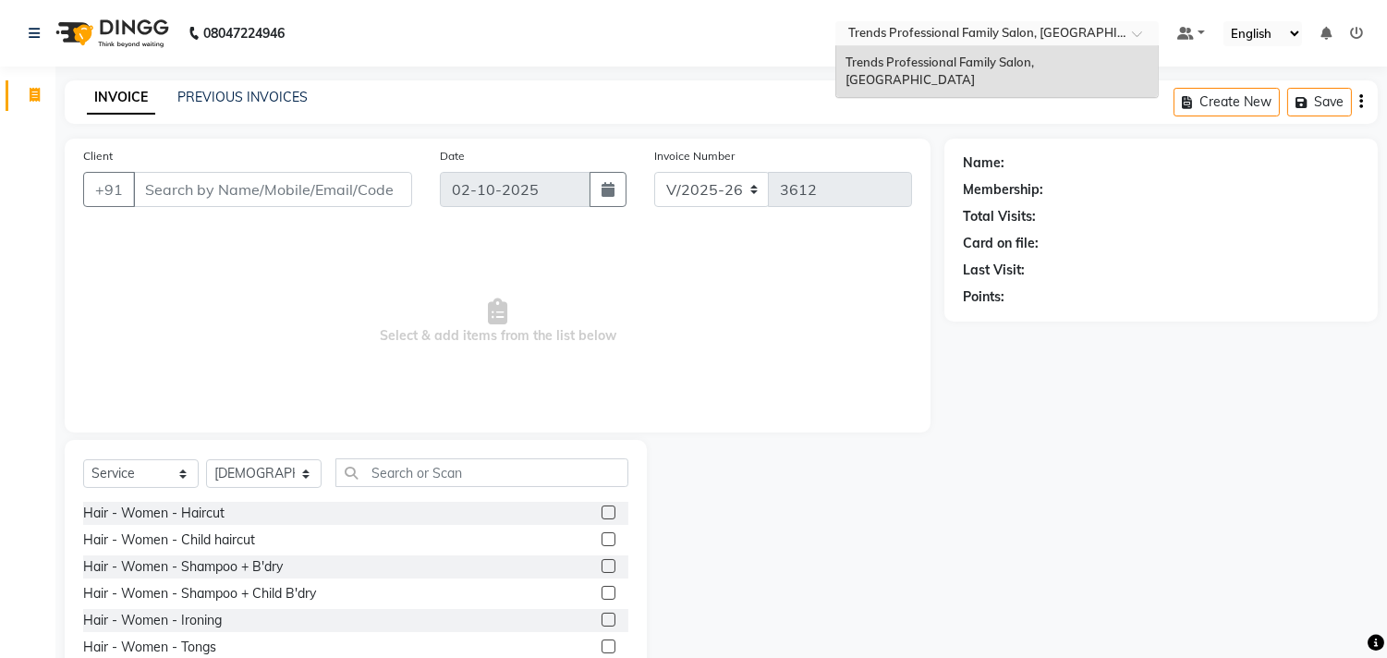
drag, startPoint x: 1116, startPoint y: 28, endPoint x: 641, endPoint y: 97, distance: 479.9
click at [688, 68] on div "08047224946 Select Location × Trends Professional Family Salon, Nelamangala Tre…" at bounding box center [693, 370] width 1387 height 740
click at [670, 180] on div "V/2025 V/2025-26 3612" at bounding box center [783, 189] width 258 height 35
click at [408, 181] on div "Client +91 Date 02-10-2025 Invoice Number V/2025 V/2025-26 3612" at bounding box center [497, 184] width 856 height 76
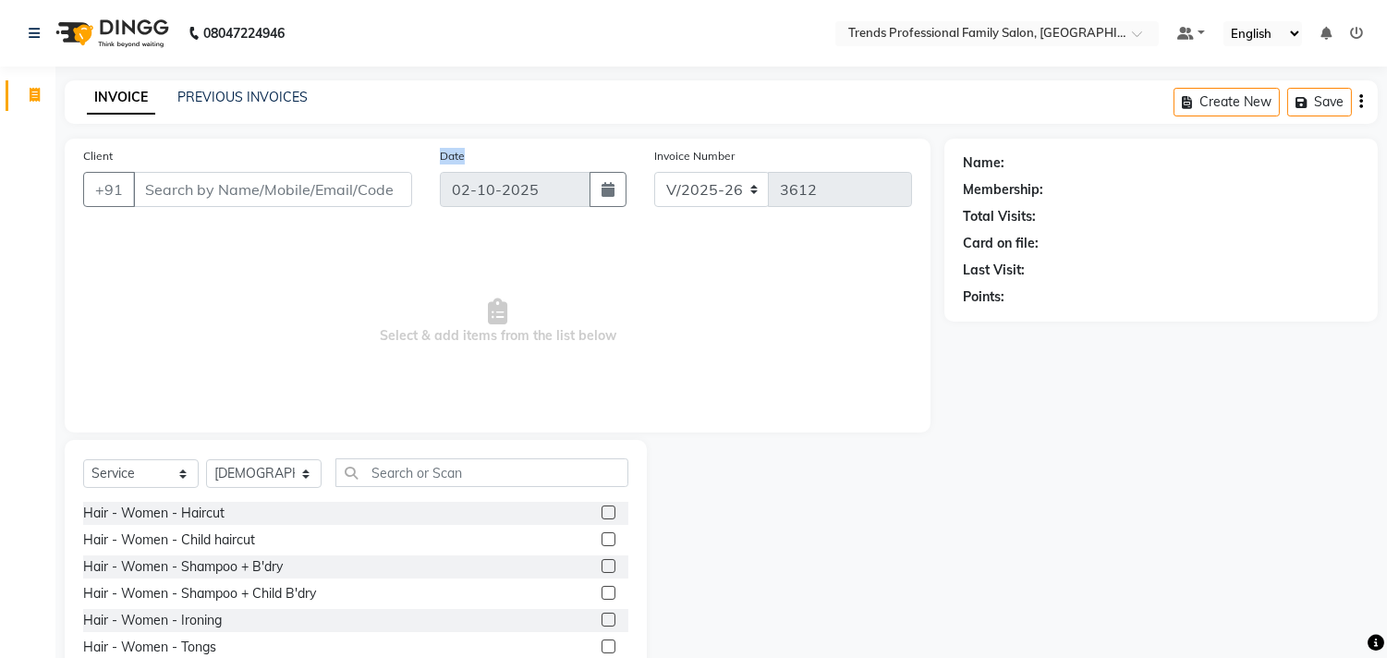
drag, startPoint x: 491, startPoint y: 131, endPoint x: 410, endPoint y: 152, distance: 83.1
click at [419, 152] on main "INVOICE PREVIOUS INVOICES Create New Save Client +91 Date 02-10-2025 Invoice Nu…" at bounding box center [720, 410] width 1331 height 660
click at [853, 98] on div "INVOICE PREVIOUS INVOICES Create New Save" at bounding box center [721, 101] width 1313 height 43
drag, startPoint x: 866, startPoint y: 103, endPoint x: 938, endPoint y: 94, distance: 72.6
click at [871, 103] on div "INVOICE PREVIOUS INVOICES Create New Save" at bounding box center [721, 101] width 1313 height 43
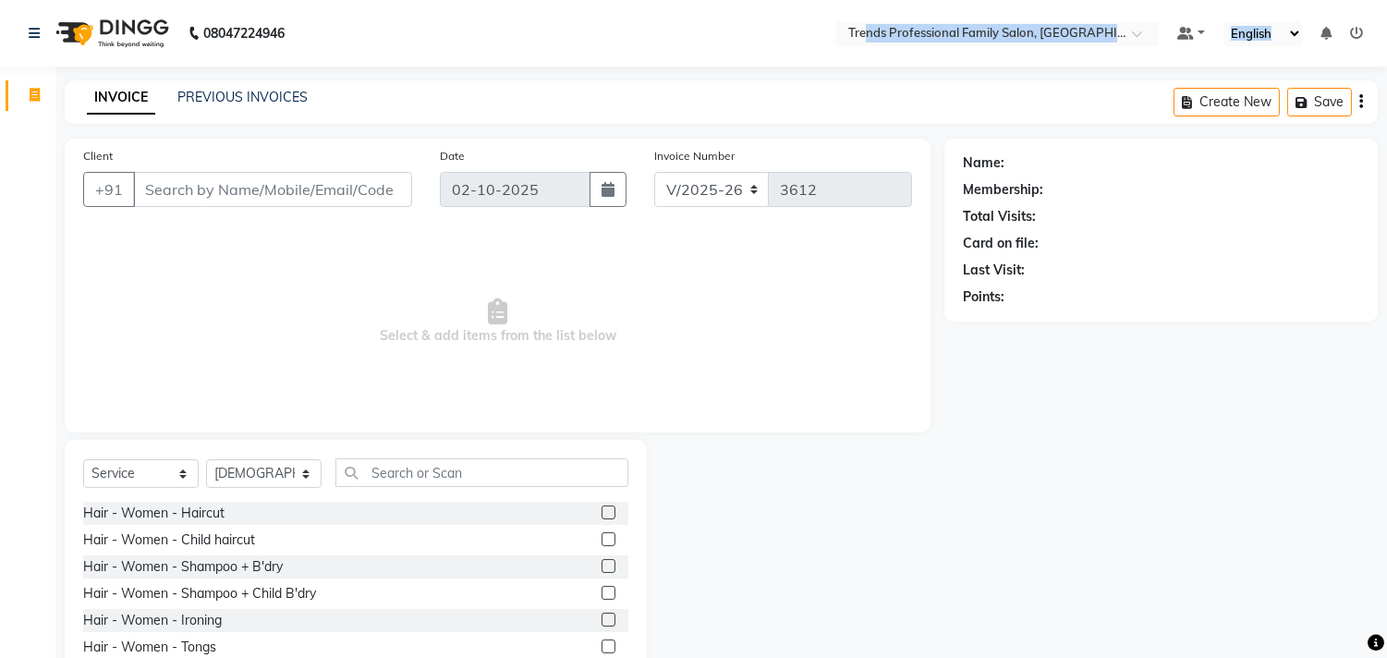
drag, startPoint x: 867, startPoint y: 14, endPoint x: 1388, endPoint y: -34, distance: 523.3
click at [1387, 0] on html "08047224946 Select Location × Trends Professional Family Salon, Nelamangala Def…" at bounding box center [693, 329] width 1387 height 658
drag, startPoint x: 1388, startPoint y: 0, endPoint x: 928, endPoint y: 99, distance: 470.6
click at [928, 99] on div "INVOICE PREVIOUS INVOICES Create New Save" at bounding box center [721, 101] width 1313 height 43
drag, startPoint x: 880, startPoint y: 19, endPoint x: 1158, endPoint y: 1, distance: 278.7
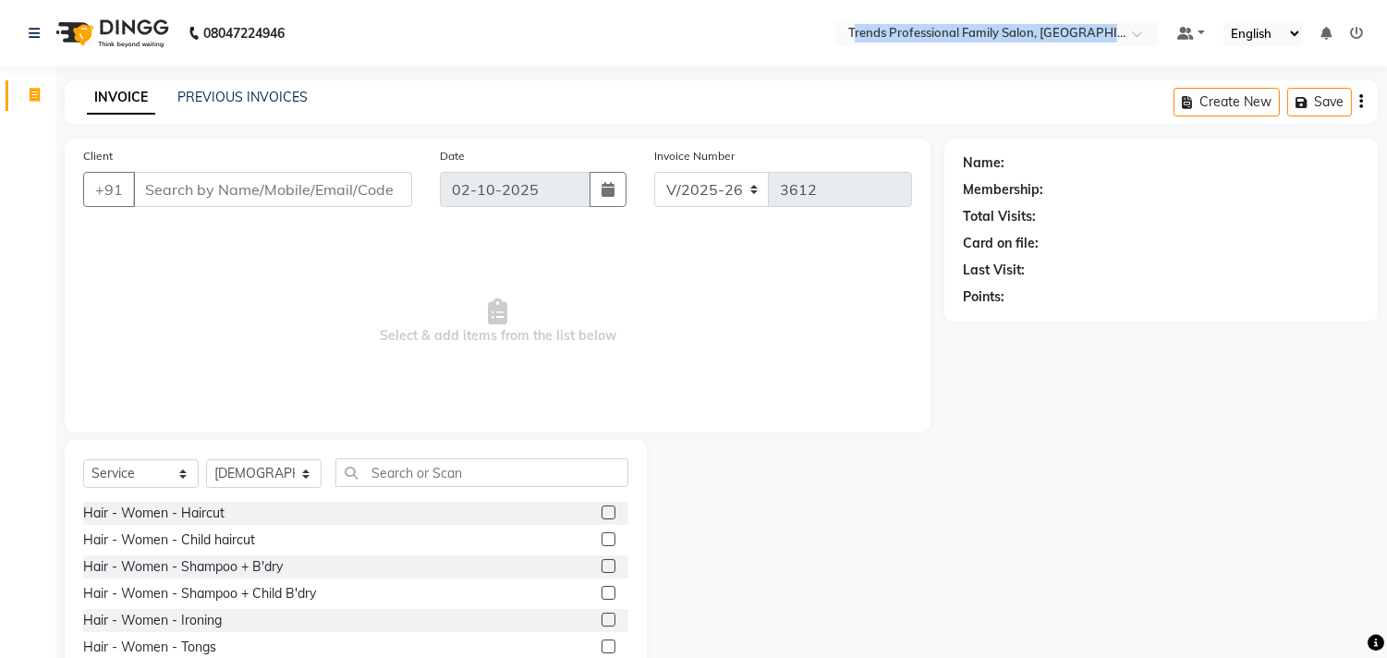
click at [1158, 1] on nav "08047224946 Select Location × Trends Professional Family Salon, Nelamangala Def…" at bounding box center [693, 33] width 1387 height 67
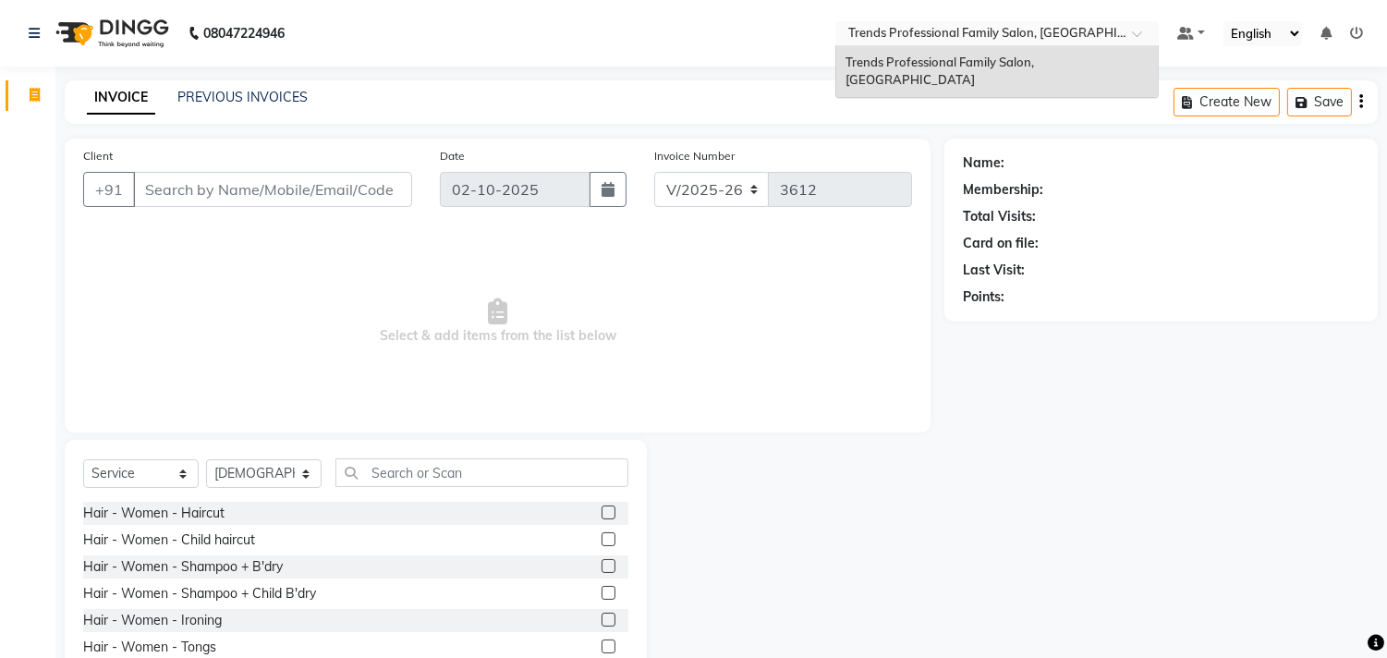
drag, startPoint x: 869, startPoint y: 24, endPoint x: 814, endPoint y: 25, distance: 55.4
click at [814, 25] on nav "08047224946 Select Location × Trends Professional Family Salon, Nelamangala Tre…" at bounding box center [693, 33] width 1387 height 67
drag, startPoint x: 846, startPoint y: 25, endPoint x: 1153, endPoint y: 7, distance: 307.2
click at [1153, 7] on nav "08047224946 Select Location × Trends Professional Family Salon, Nelamangala Tre…" at bounding box center [693, 33] width 1387 height 67
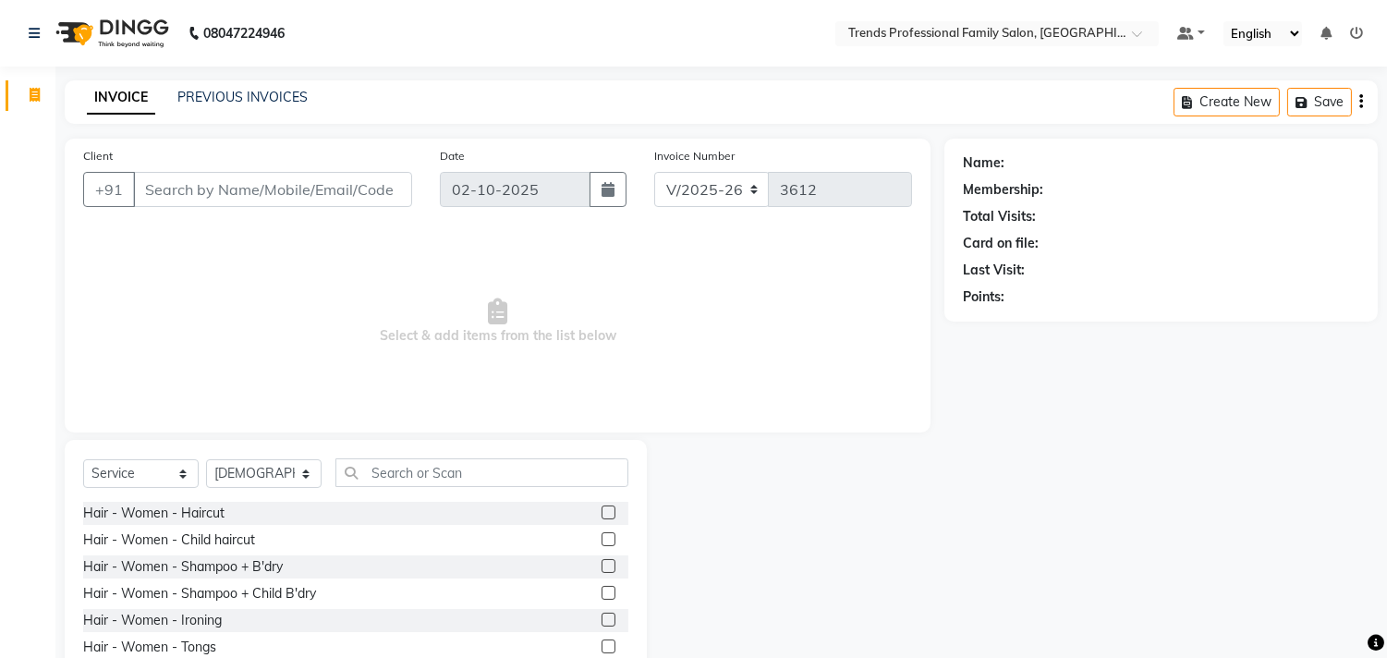
click at [793, 136] on main "INVOICE PREVIOUS INVOICES Create New Save Client +91 Date 02-10-2025 Invoice Nu…" at bounding box center [720, 410] width 1331 height 660
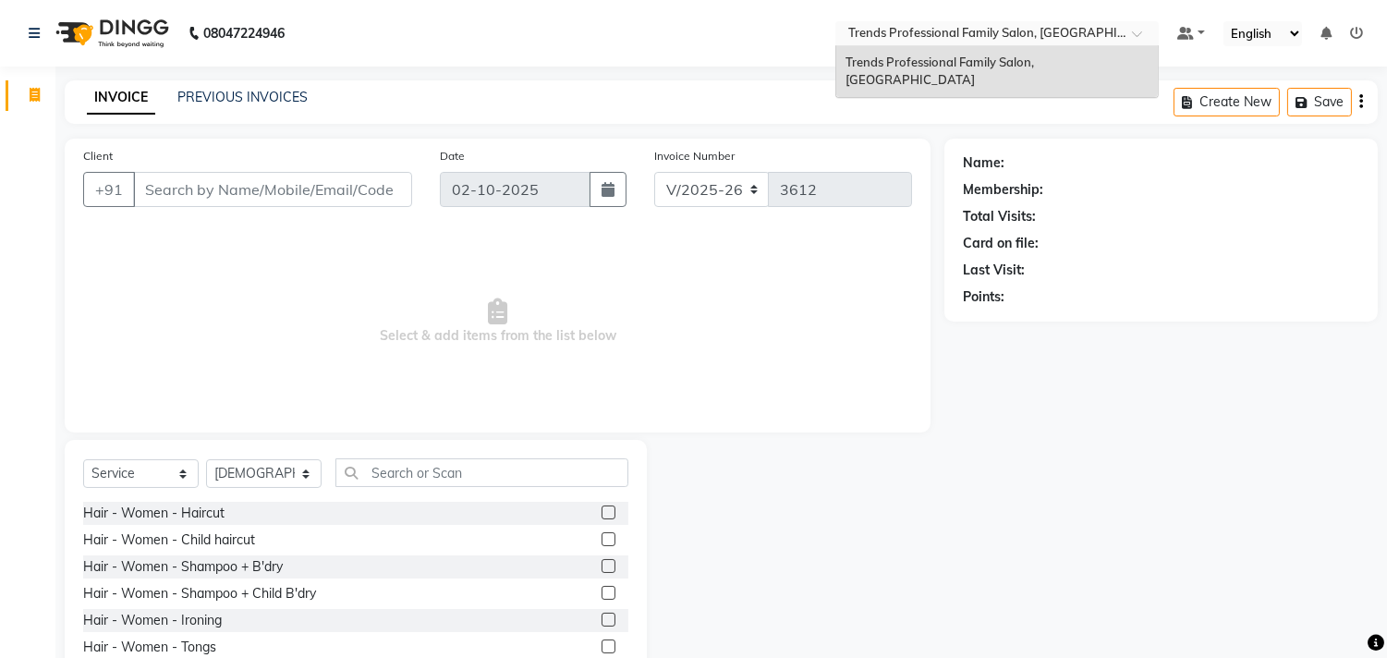
drag, startPoint x: 845, startPoint y: 28, endPoint x: 1160, endPoint y: 22, distance: 315.1
click at [1160, 22] on ul "Select Location × Trends Professional Family Salon, Nelamangala Trends Professi…" at bounding box center [997, 33] width 342 height 25
drag, startPoint x: 1132, startPoint y: 41, endPoint x: 808, endPoint y: 88, distance: 326.8
click at [820, 86] on app-home "08047224946 Select Location × Trends Professional Family Salon, Nelamangala Tre…" at bounding box center [693, 370] width 1387 height 740
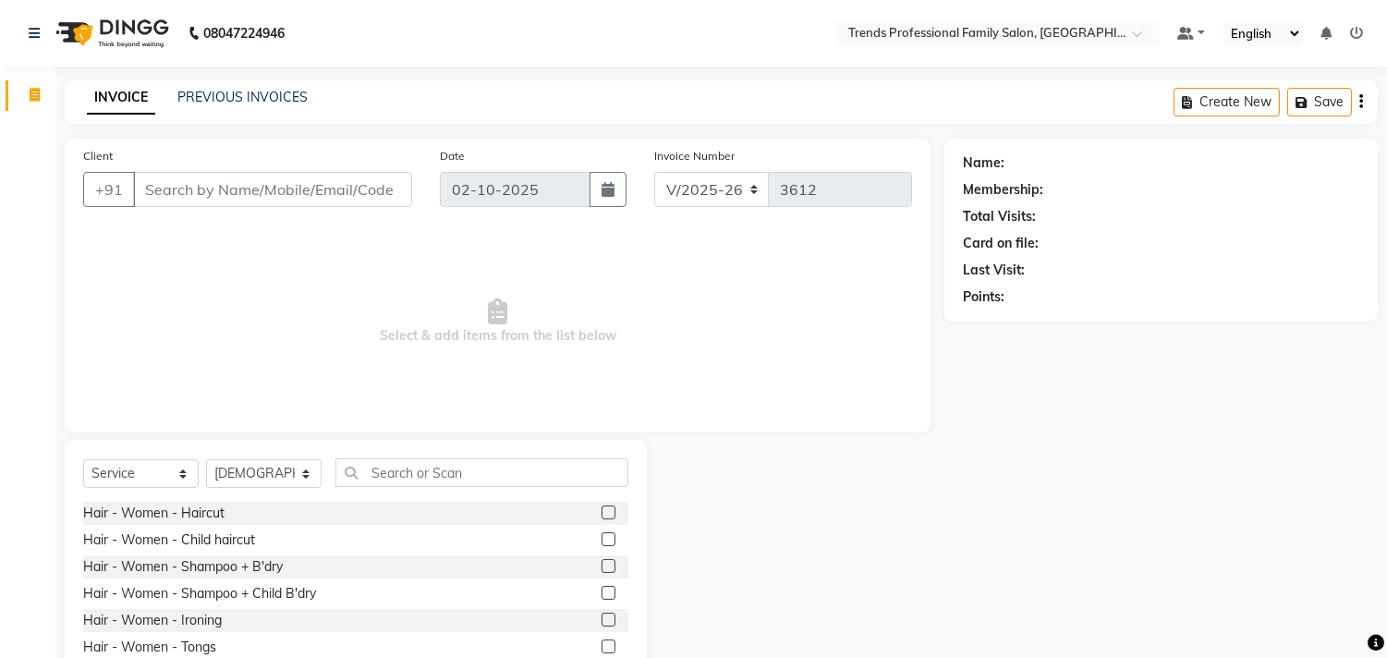
click at [797, 89] on div "INVOICE PREVIOUS INVOICES Create New Save" at bounding box center [721, 101] width 1313 height 43
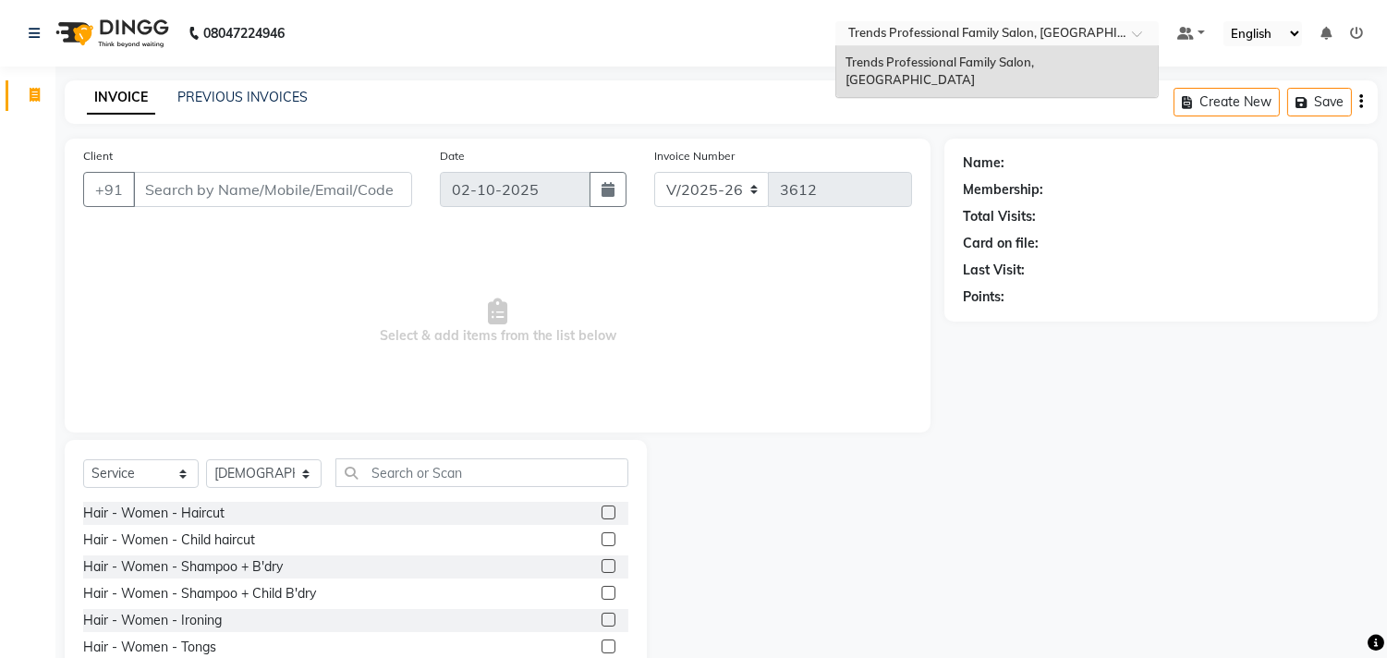
drag, startPoint x: 859, startPoint y: 25, endPoint x: 1374, endPoint y: 11, distance: 514.8
click at [1374, 11] on nav "08047224946 Select Location × Trends Professional Family Salon, Nelamangala Tre…" at bounding box center [693, 33] width 1387 height 67
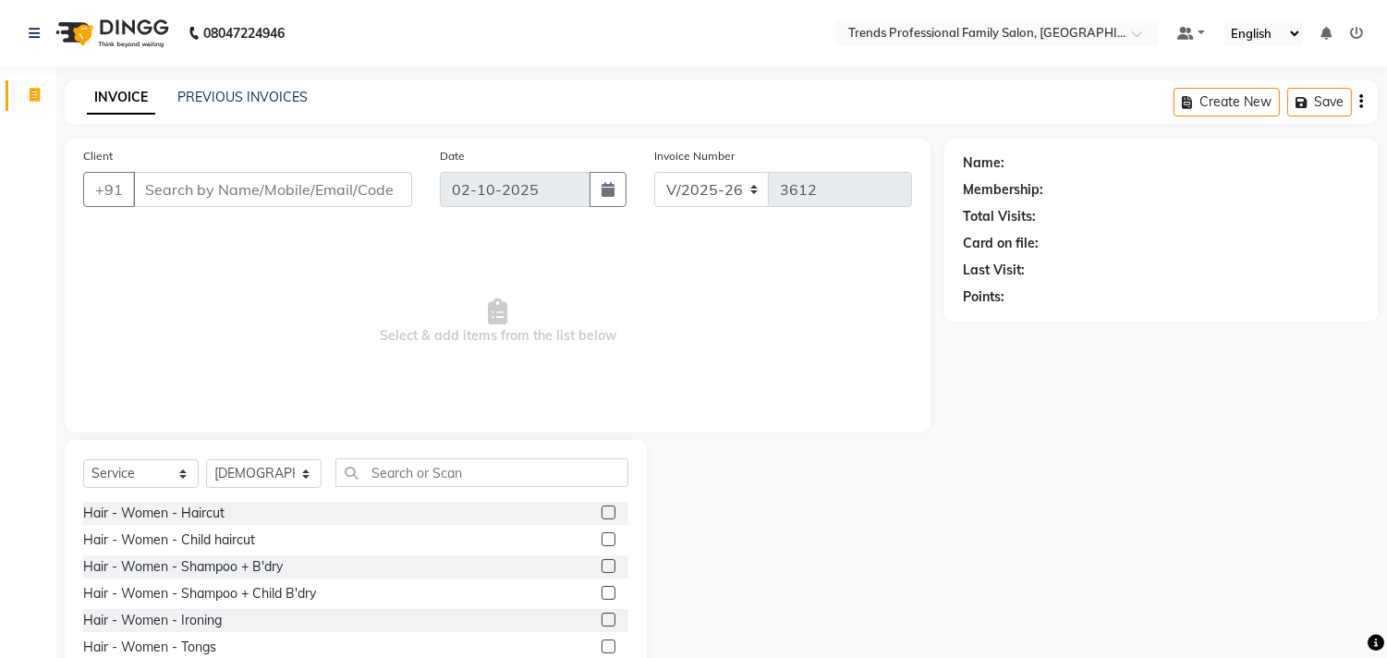
click at [962, 187] on div "Client +91 Date 02-10-2025 Invoice Number V/2025 V/2025-26 3612 Select & add it…" at bounding box center [721, 426] width 1340 height 574
drag, startPoint x: 980, startPoint y: 154, endPoint x: 1098, endPoint y: 170, distance: 118.4
click at [1098, 170] on div "Name:" at bounding box center [1161, 162] width 396 height 19
drag, startPoint x: 958, startPoint y: 180, endPoint x: 964, endPoint y: 215, distance: 35.5
click at [1081, 185] on div "Name: Membership: Total Visits: Card on file: Last Visit: Points:" at bounding box center [1160, 230] width 433 height 183
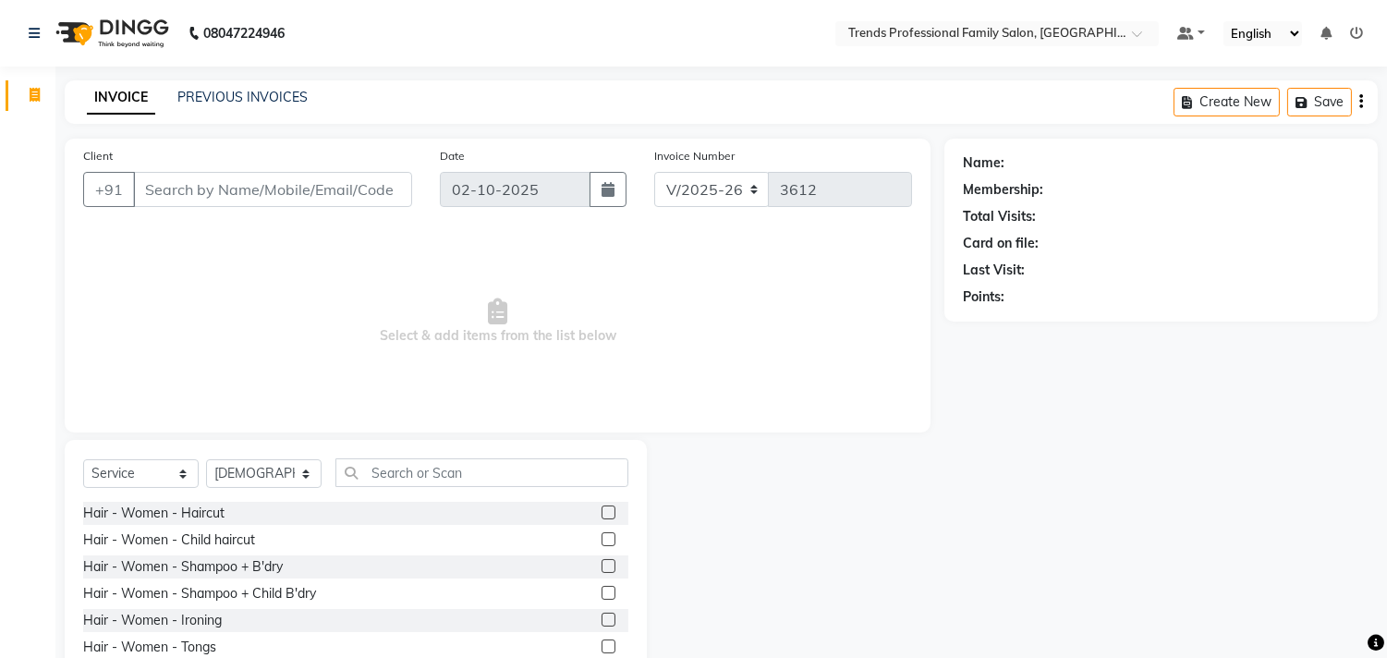
drag, startPoint x: 1048, startPoint y: 213, endPoint x: 1045, endPoint y: 223, distance: 9.6
click at [1082, 217] on div "Client +91 Date 02-10-2025 Invoice Number V/2025 V/2025-26 3612 Select & add it…" at bounding box center [721, 426] width 1340 height 574
click at [1024, 211] on div "Client +91 Date 02-10-2025 Invoice Number V/2025 V/2025-26 3612 Select & add it…" at bounding box center [721, 426] width 1340 height 574
drag, startPoint x: 964, startPoint y: 215, endPoint x: 1063, endPoint y: 228, distance: 99.7
click at [1076, 222] on div "Total Visits:" at bounding box center [1161, 216] width 396 height 19
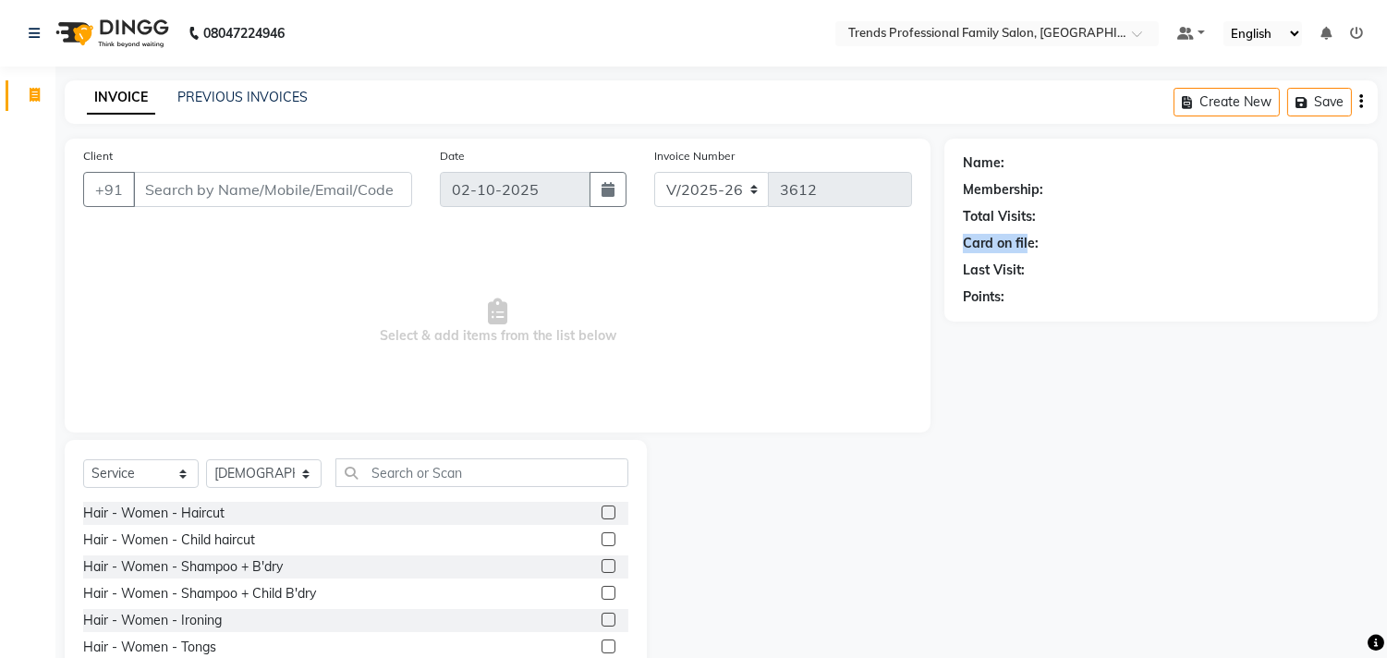
drag, startPoint x: 958, startPoint y: 238, endPoint x: 1007, endPoint y: 273, distance: 59.7
click at [1030, 242] on div "Name: Membership: Total Visits: Card on file: Last Visit: Points:" at bounding box center [1160, 230] width 433 height 183
drag, startPoint x: 961, startPoint y: 273, endPoint x: 1048, endPoint y: 278, distance: 87.0
click at [1051, 275] on div "Name: Membership: Total Visits: Card on file: Last Visit: Points:" at bounding box center [1160, 230] width 433 height 183
drag, startPoint x: 949, startPoint y: 292, endPoint x: 1074, endPoint y: 297, distance: 125.8
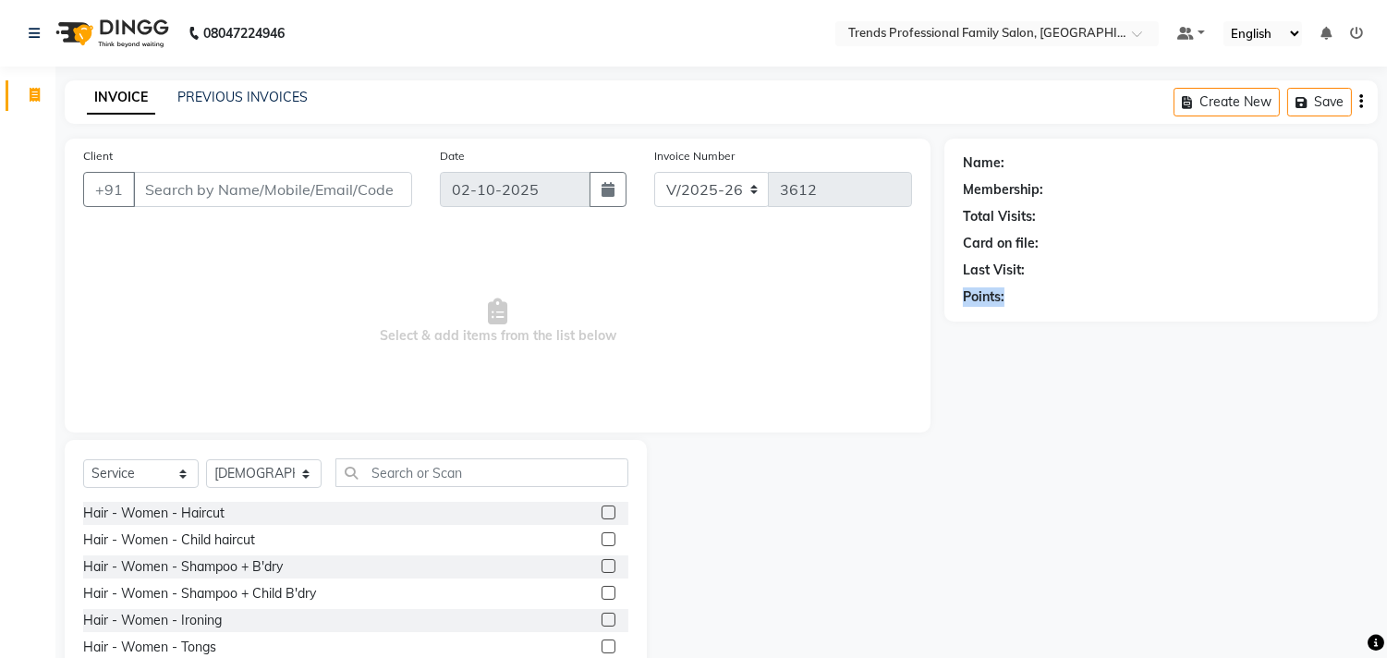
click at [1074, 297] on div "Name: Membership: Total Visits: Card on file: Last Visit: Points:" at bounding box center [1160, 230] width 433 height 183
drag, startPoint x: 976, startPoint y: 162, endPoint x: 1107, endPoint y: 163, distance: 131.2
click at [1107, 162] on div "Name:" at bounding box center [1161, 162] width 396 height 19
drag, startPoint x: 973, startPoint y: 189, endPoint x: 1063, endPoint y: 204, distance: 91.7
click at [1074, 188] on div "Membership:" at bounding box center [1161, 189] width 396 height 19
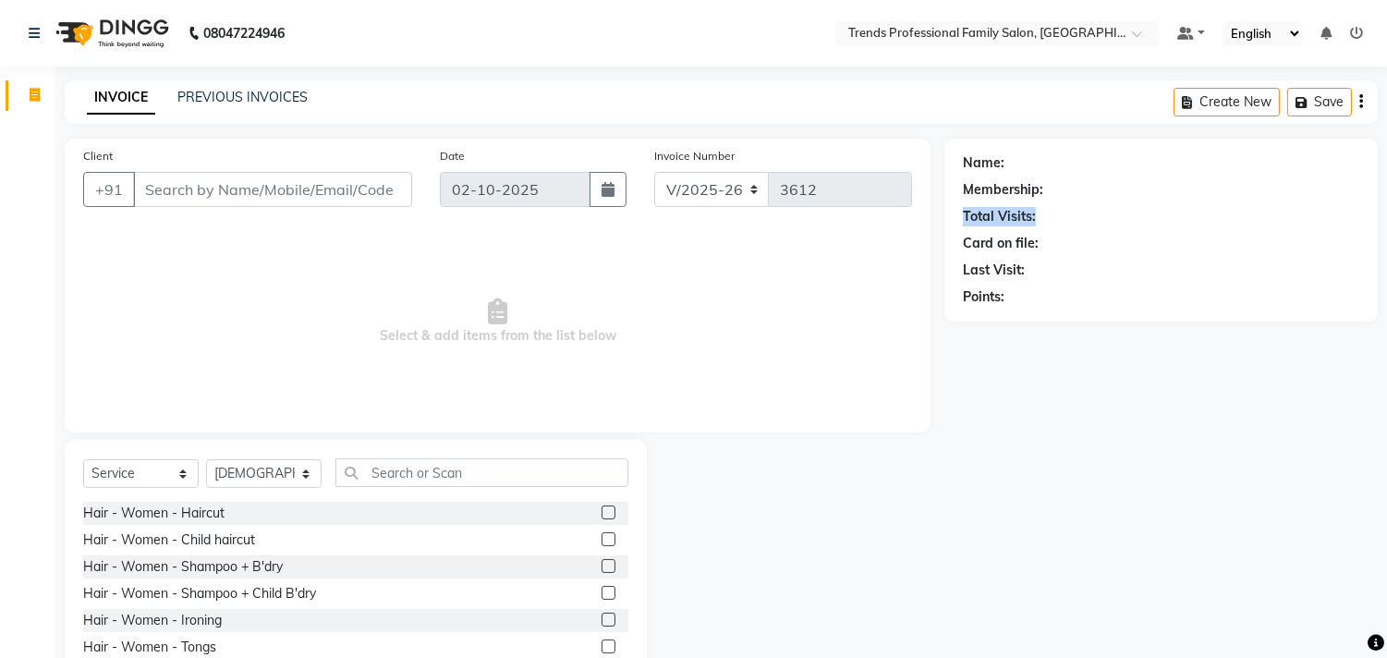
drag, startPoint x: 952, startPoint y: 225, endPoint x: 1070, endPoint y: 240, distance: 118.3
click at [1087, 226] on div "Name: Membership: Total Visits: Card on file: Last Visit: Points:" at bounding box center [1160, 230] width 433 height 183
drag, startPoint x: 1005, startPoint y: 274, endPoint x: 1022, endPoint y: 290, distance: 22.9
click at [1051, 273] on div "Last Visit:" at bounding box center [1161, 270] width 396 height 19
drag, startPoint x: 946, startPoint y: 299, endPoint x: 1064, endPoint y: 297, distance: 118.3
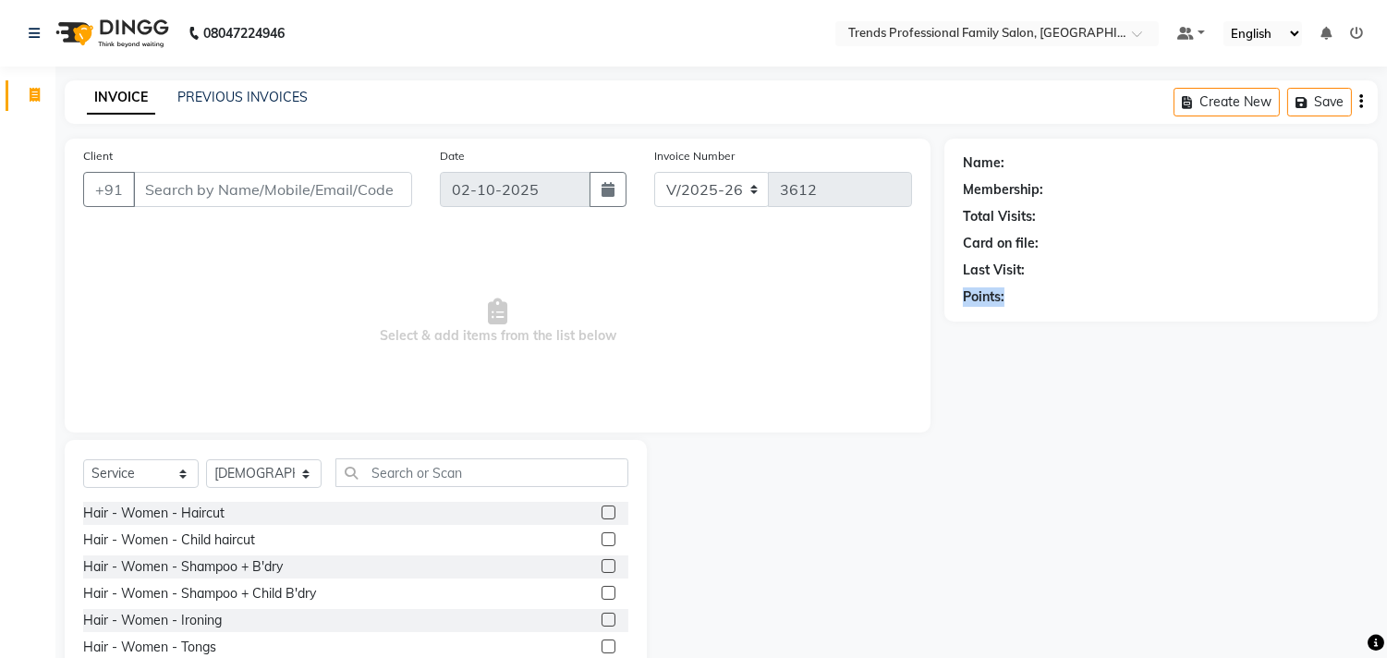
click at [1064, 297] on div "Name: Membership: Total Visits: Card on file: Last Visit: Points:" at bounding box center [1160, 230] width 433 height 183
click at [686, 198] on div "V/2025 V/2025-26 3612" at bounding box center [783, 189] width 258 height 35
drag, startPoint x: 760, startPoint y: 142, endPoint x: 580, endPoint y: 140, distance: 180.2
click at [591, 140] on div "Client +91 Date 02-10-2025 Invoice Number V/2025 V/2025-26 3612 Select & add it…" at bounding box center [498, 286] width 866 height 294
drag, startPoint x: 462, startPoint y: 157, endPoint x: 437, endPoint y: 154, distance: 25.1
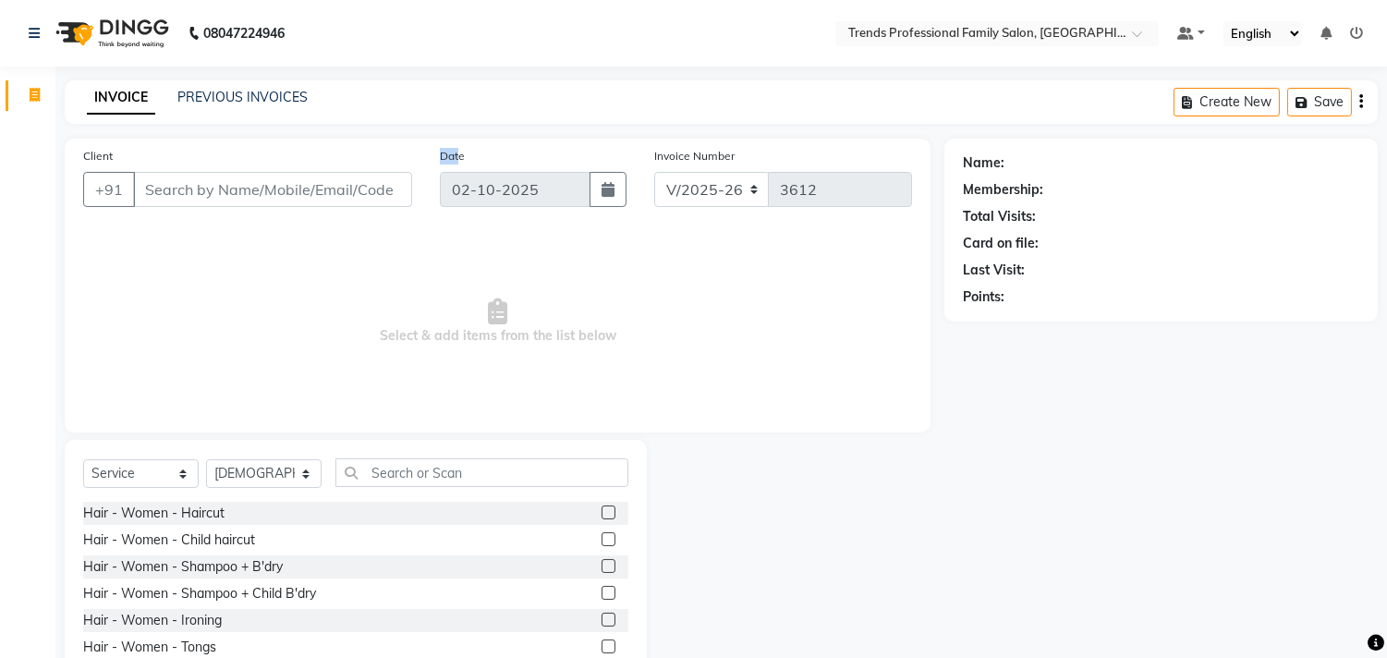
click at [437, 154] on div "Date 02-10-2025" at bounding box center [533, 184] width 214 height 76
drag, startPoint x: 464, startPoint y: 155, endPoint x: 431, endPoint y: 158, distance: 32.5
click at [441, 158] on label "Date" at bounding box center [452, 156] width 25 height 17
drag, startPoint x: 330, startPoint y: 87, endPoint x: 59, endPoint y: 57, distance: 272.3
click at [56, 68] on div "08047224946 Select Location × Trends Professional Family Salon, Nelamangala Def…" at bounding box center [693, 370] width 1387 height 740
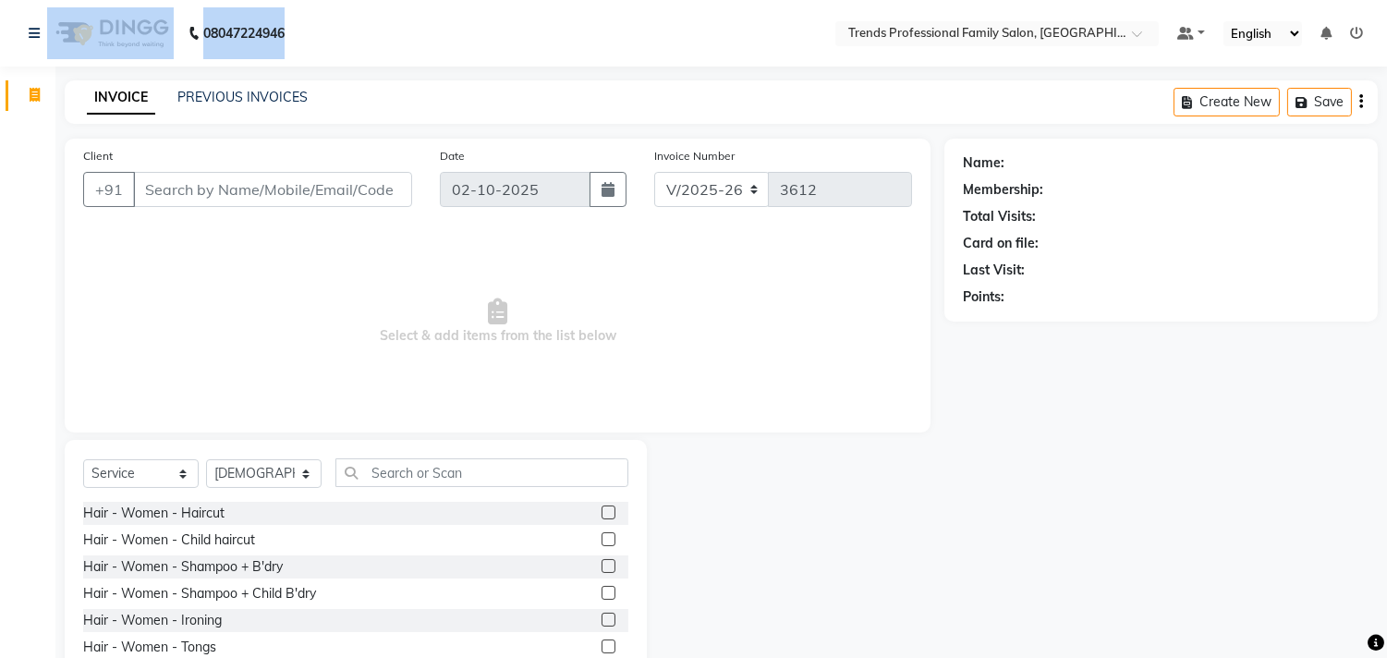
drag, startPoint x: 307, startPoint y: 29, endPoint x: 84, endPoint y: 38, distance: 222.8
click at [84, 38] on nav "08047224946 Select Location × Trends Professional Family Salon, Nelamangala Def…" at bounding box center [693, 33] width 1387 height 67
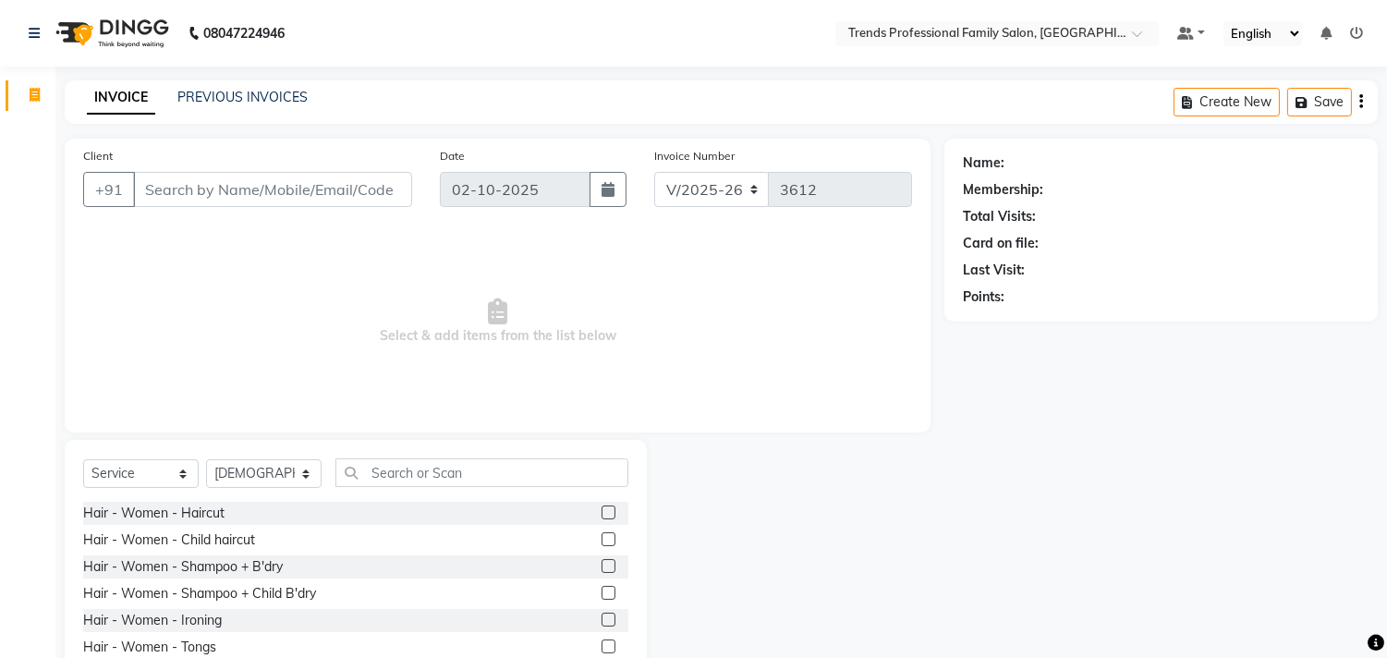
click at [867, 53] on nav "08047224946 Select Location × Trends Professional Family Salon, Nelamangala Def…" at bounding box center [693, 33] width 1387 height 67
drag, startPoint x: 380, startPoint y: 335, endPoint x: 616, endPoint y: 335, distance: 236.5
click at [641, 347] on span "Select & add items from the list below" at bounding box center [497, 321] width 829 height 185
drag, startPoint x: 371, startPoint y: 472, endPoint x: 502, endPoint y: 472, distance: 130.3
click at [502, 472] on input "text" at bounding box center [481, 472] width 293 height 29
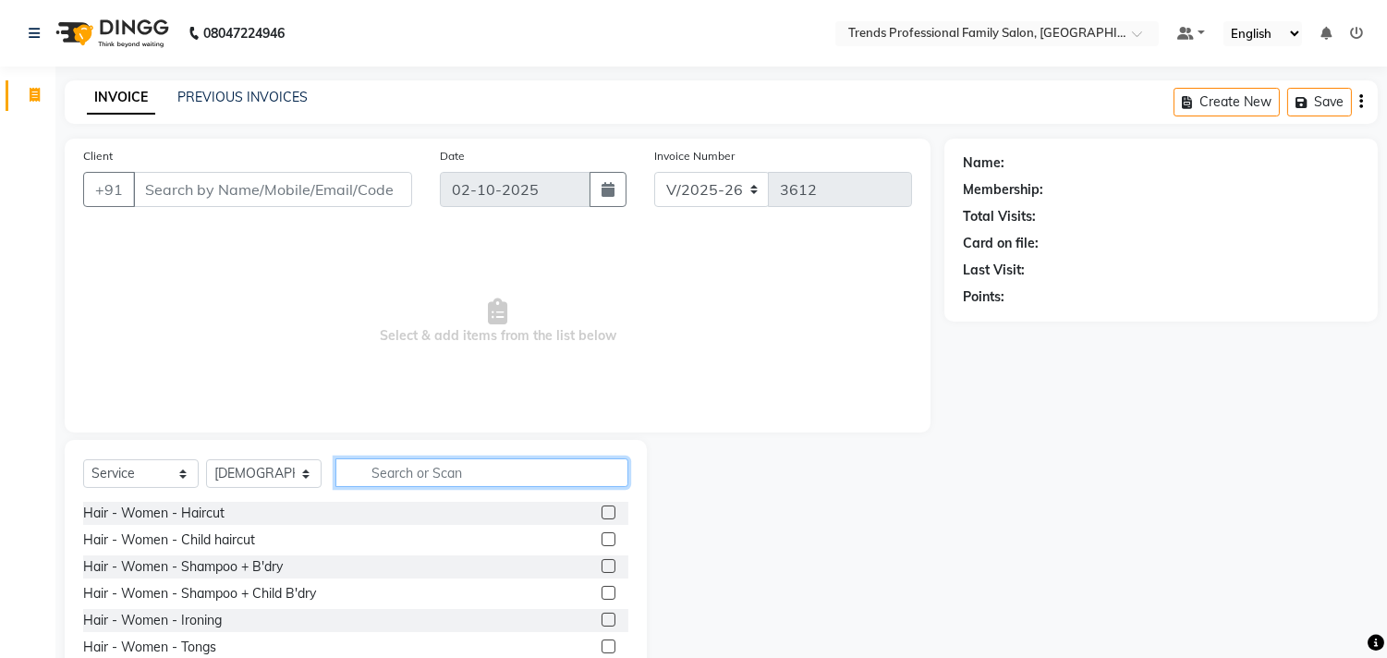
drag, startPoint x: 491, startPoint y: 472, endPoint x: 334, endPoint y: 460, distance: 157.5
click at [349, 456] on div "Select Service Product Membership Package Voucher Prepaid Gift Card Select Styl…" at bounding box center [356, 576] width 582 height 273
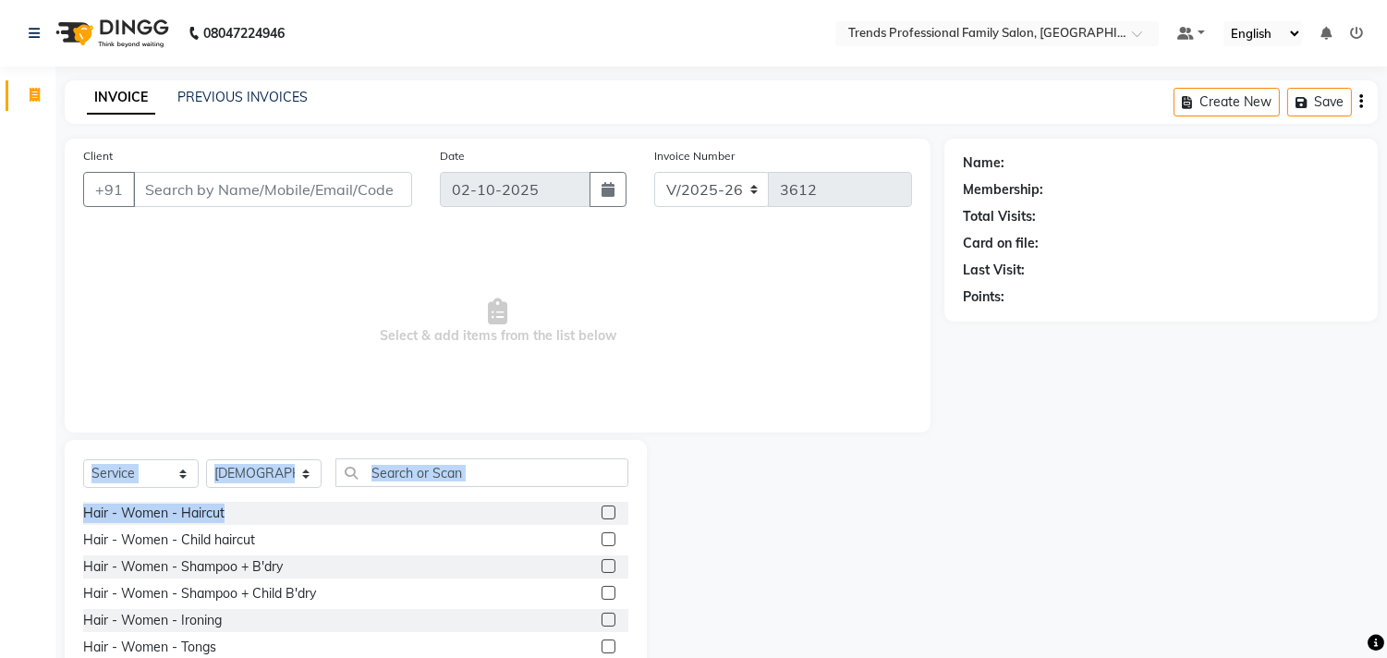
drag, startPoint x: 77, startPoint y: 500, endPoint x: 298, endPoint y: 523, distance: 222.9
click at [298, 523] on div "Select Service Product Membership Package Voucher Prepaid Gift Card Select Styl…" at bounding box center [356, 576] width 582 height 273
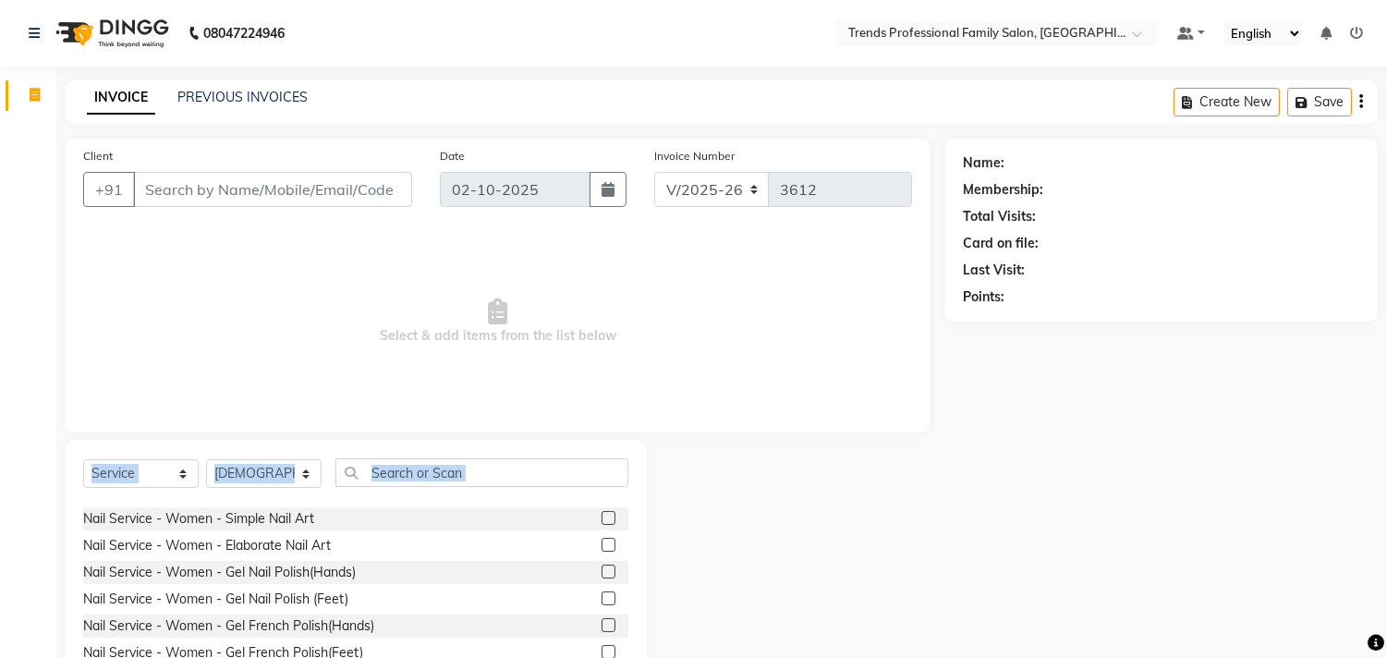
scroll to position [12396, 0]
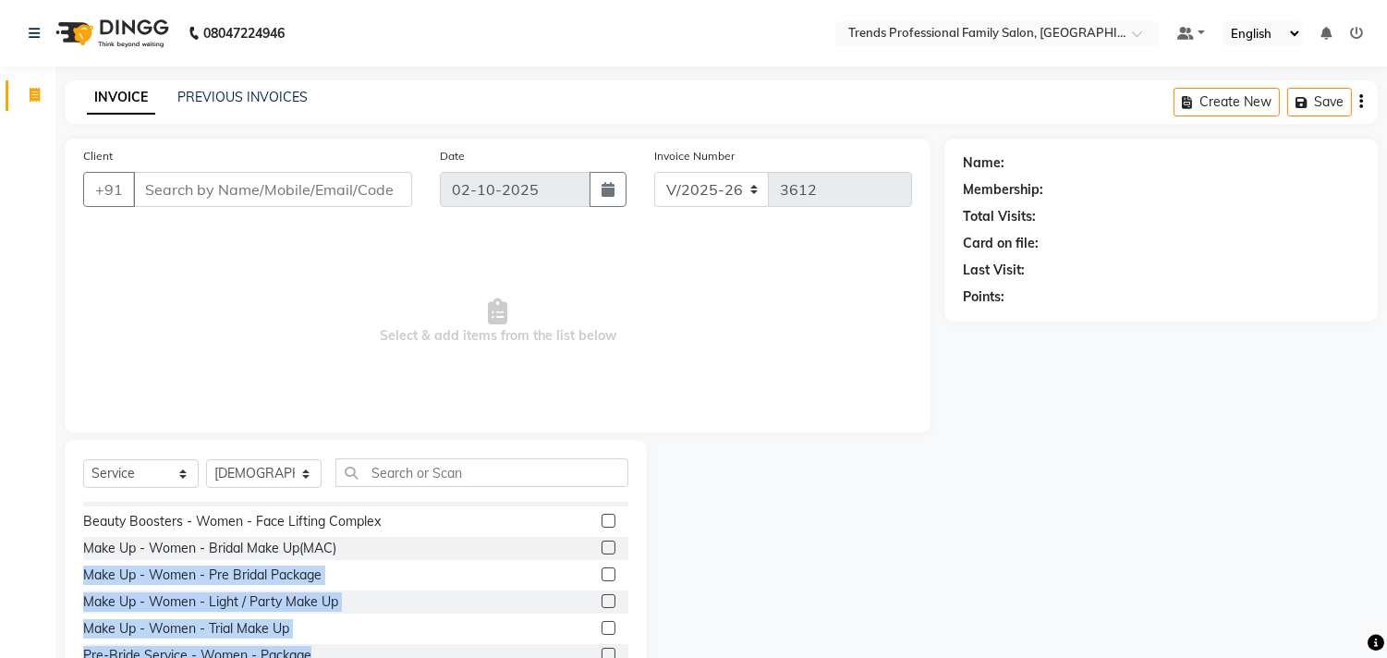
drag, startPoint x: 629, startPoint y: 645, endPoint x: 631, endPoint y: 529, distance: 115.5
click at [631, 529] on div "Select Service Product Membership Package Voucher Prepaid Gift Card Select Styl…" at bounding box center [356, 576] width 582 height 273
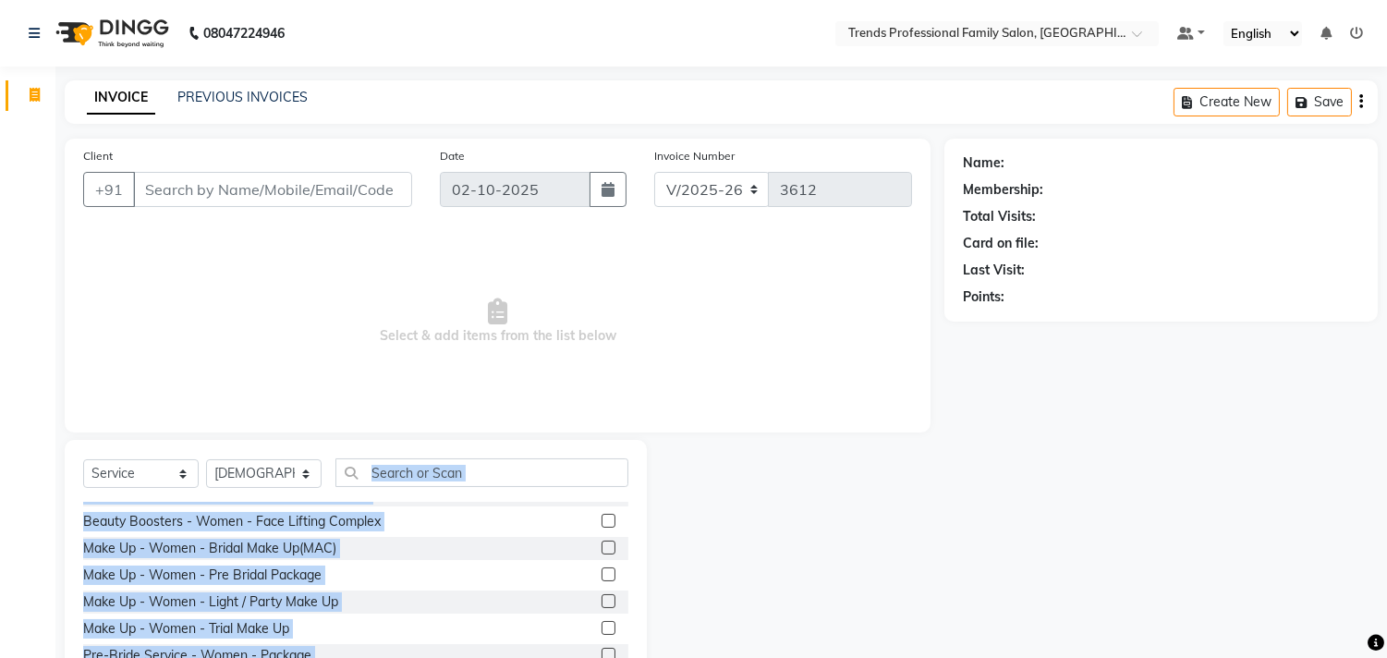
drag, startPoint x: 639, startPoint y: 487, endPoint x: 656, endPoint y: 474, distance: 21.1
click at [653, 475] on div "Select Service Product Membership Package Voucher Prepaid Gift Card Select Styl…" at bounding box center [497, 576] width 893 height 273
click at [814, 462] on div at bounding box center [795, 576] width 297 height 273
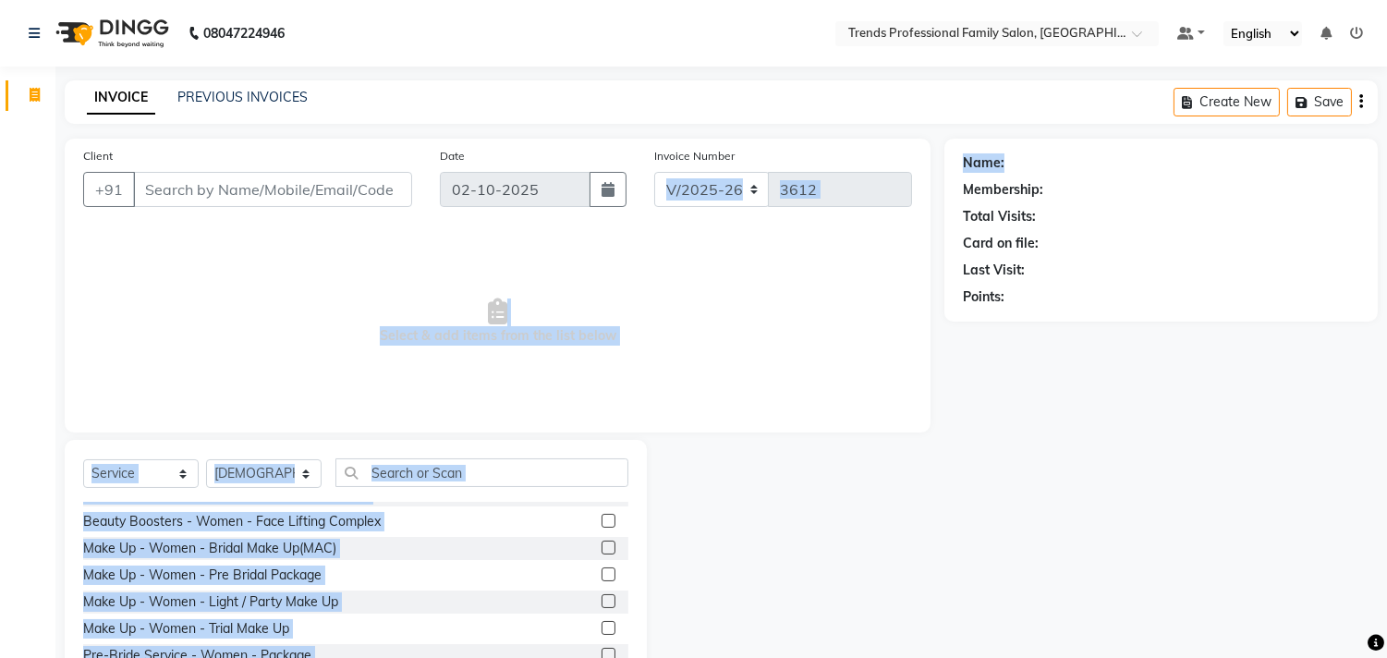
drag, startPoint x: 1020, startPoint y: 163, endPoint x: 916, endPoint y: 170, distance: 103.7
click at [916, 170] on div "Client +91 Date 02-10-2025 Invoice Number V/2025 V/2025-26 3612 Select & add it…" at bounding box center [721, 426] width 1340 height 574
click at [880, 188] on div "Client +91 Date 02-10-2025 Invoice Number V/2025 V/2025-26 3612 Select & add it…" at bounding box center [721, 426] width 1340 height 574
drag, startPoint x: 1047, startPoint y: 219, endPoint x: 1004, endPoint y: 237, distance: 46.3
click at [924, 222] on div "Client +91 Date 02-10-2025 Invoice Number V/2025 V/2025-26 3612 Select & add it…" at bounding box center [721, 426] width 1340 height 574
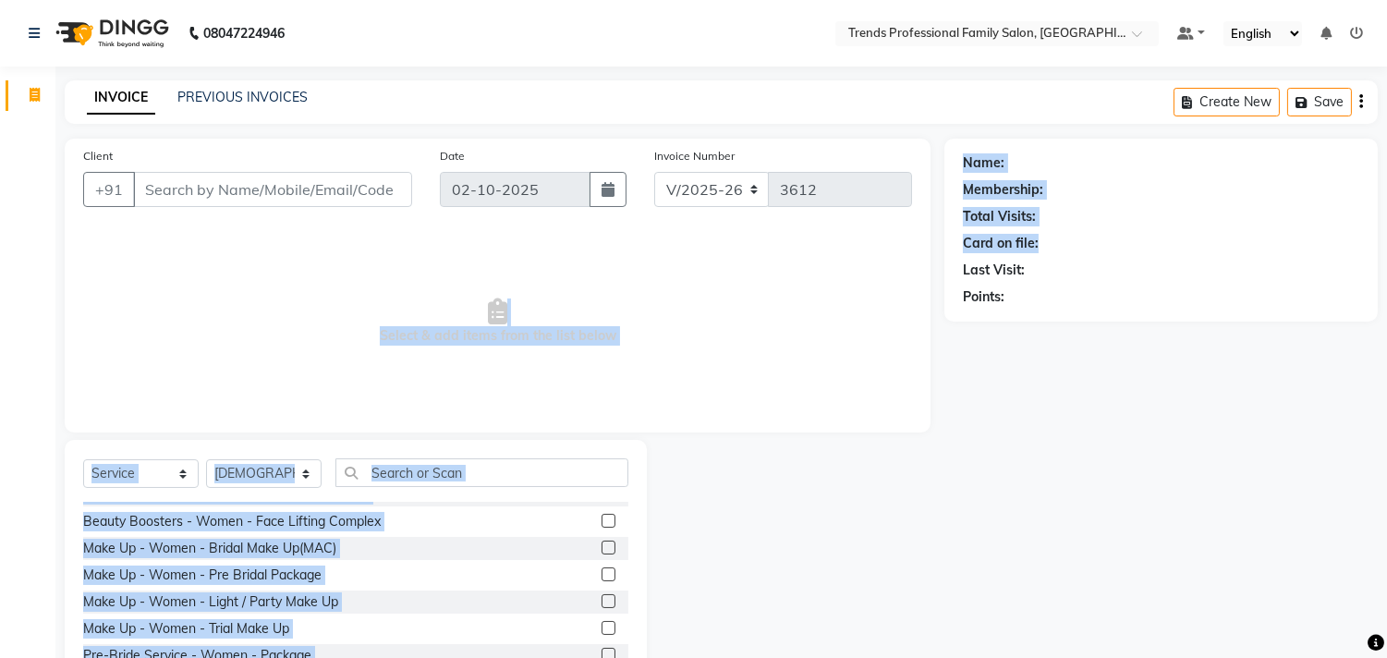
drag, startPoint x: 1046, startPoint y: 248, endPoint x: 984, endPoint y: 263, distance: 63.9
click at [903, 251] on div "Client +91 Date 02-10-2025 Invoice Number V/2025 V/2025-26 3612 Select & add it…" at bounding box center [721, 426] width 1340 height 574
drag, startPoint x: 1044, startPoint y: 274, endPoint x: 829, endPoint y: 277, distance: 215.3
click at [829, 277] on div "Client +91 Date 02-10-2025 Invoice Number V/2025 V/2025-26 3612 Select & add it…" at bounding box center [721, 426] width 1340 height 574
drag, startPoint x: 1010, startPoint y: 294, endPoint x: 915, endPoint y: 294, distance: 95.2
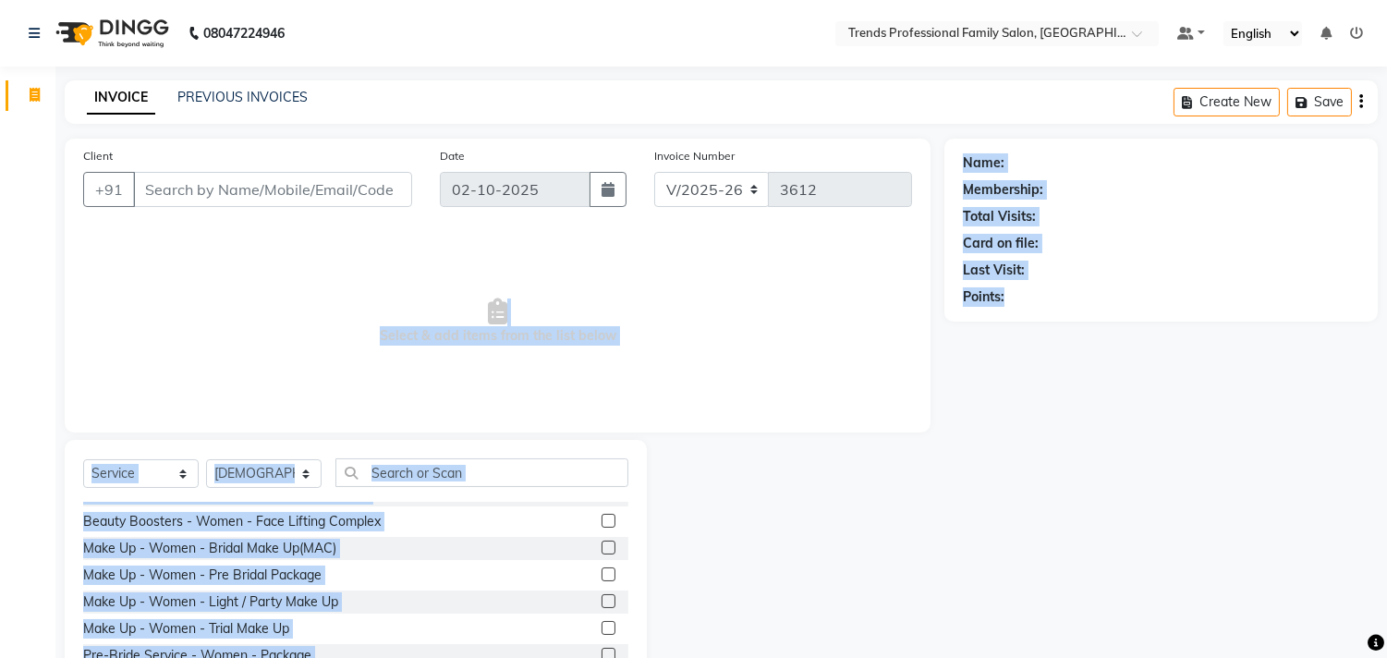
click at [905, 296] on div "Client +91 Date 02-10-2025 Invoice Number V/2025 V/2025-26 3612 Select & add it…" at bounding box center [721, 426] width 1340 height 574
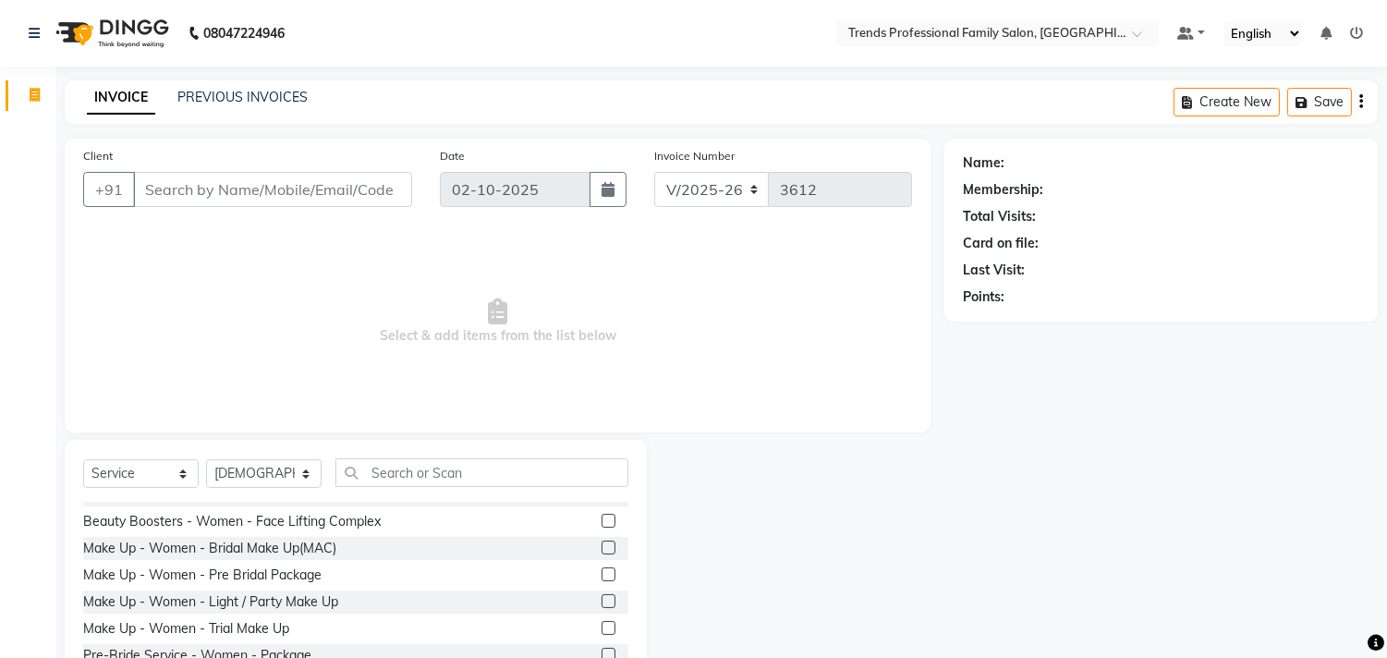
click at [375, 159] on div "Client +91 Date 02-10-2025 Invoice Number V/2025 V/2025-26 3612" at bounding box center [497, 184] width 856 height 76
drag, startPoint x: 382, startPoint y: 334, endPoint x: 672, endPoint y: 335, distance: 290.1
click at [672, 335] on span "Select & add items from the list below" at bounding box center [497, 321] width 829 height 185
click at [503, 307] on span "Select & add items from the list below" at bounding box center [497, 321] width 829 height 185
click at [508, 303] on span "Select & add items from the list below" at bounding box center [497, 321] width 829 height 185
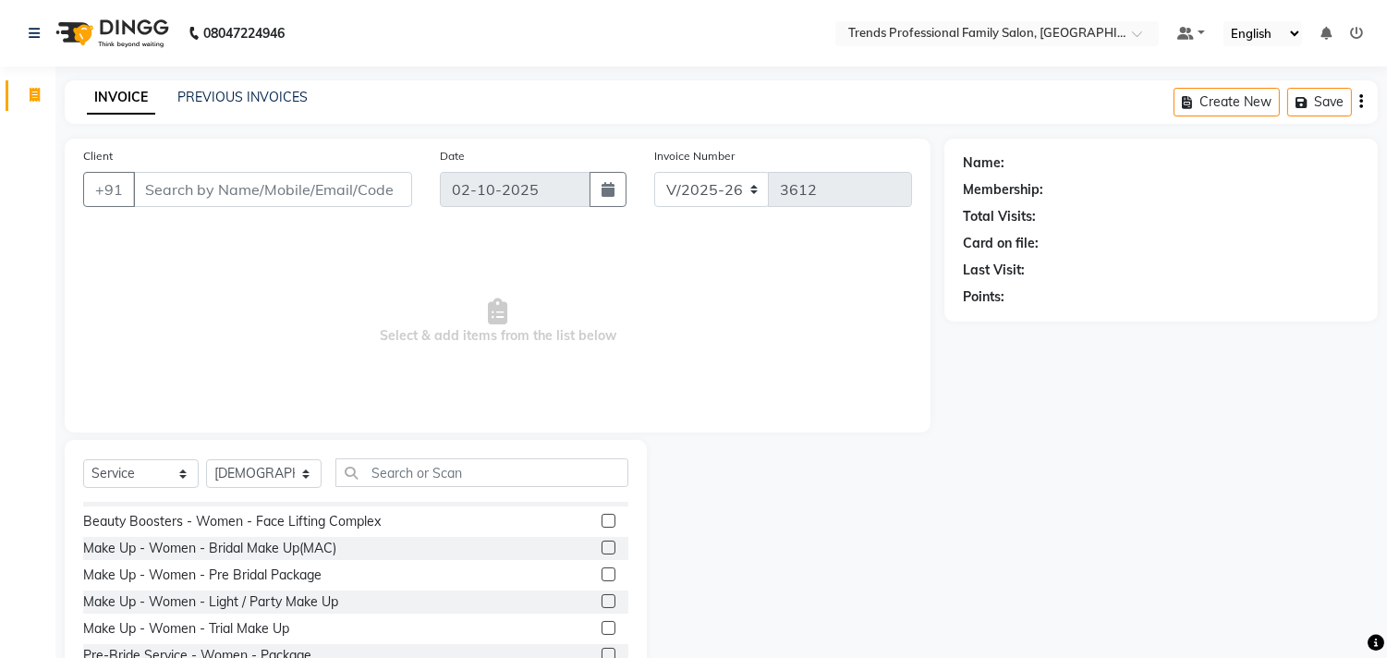
drag, startPoint x: 615, startPoint y: 340, endPoint x: 279, endPoint y: 287, distance: 340.4
click at [279, 287] on span "Select & add items from the list below" at bounding box center [497, 321] width 829 height 185
click at [506, 306] on icon at bounding box center [497, 311] width 19 height 26
click at [495, 302] on icon at bounding box center [497, 311] width 19 height 26
drag, startPoint x: 622, startPoint y: 335, endPoint x: 325, endPoint y: 290, distance: 300.0
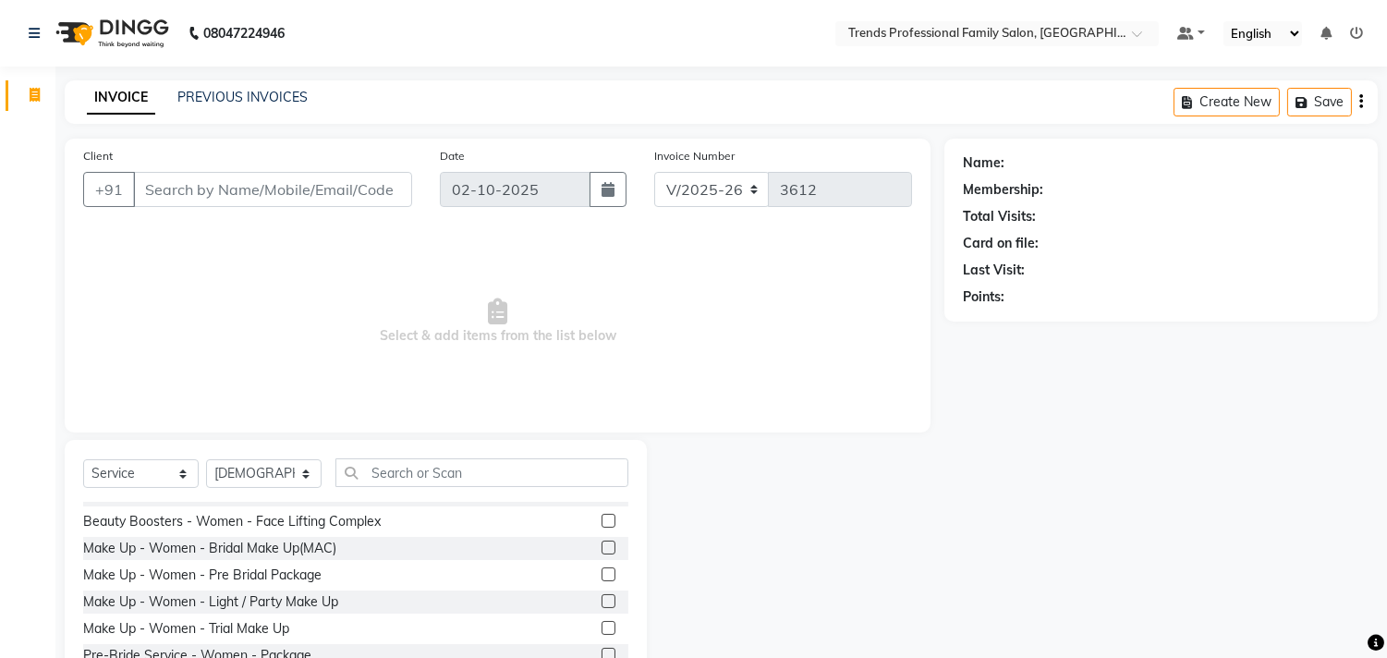
click at [307, 300] on span "Select & add items from the list below" at bounding box center [497, 321] width 829 height 185
click at [260, 176] on div "Client +91 Date 02-10-2025 Invoice Number V/2025 V/2025-26 3612" at bounding box center [497, 184] width 856 height 76
drag, startPoint x: 397, startPoint y: 185, endPoint x: 133, endPoint y: 163, distance: 265.1
click at [106, 167] on div "Client +91" at bounding box center [247, 184] width 357 height 76
click at [164, 172] on div "Client +91" at bounding box center [247, 184] width 357 height 76
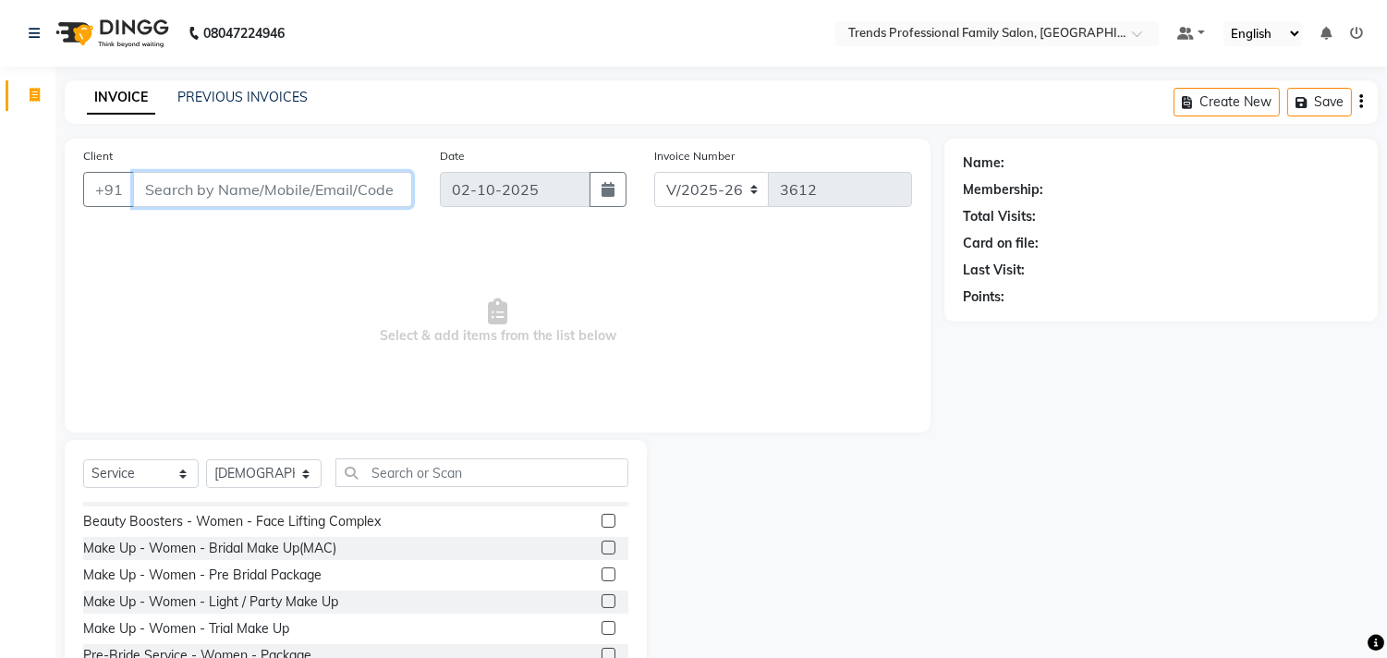
drag, startPoint x: 386, startPoint y: 187, endPoint x: 68, endPoint y: 222, distance: 319.7
click at [43, 215] on app-home "08047224946 Select Location × Trends Professional Family Salon, Nelamangala Def…" at bounding box center [693, 370] width 1387 height 740
drag, startPoint x: 92, startPoint y: 177, endPoint x: 210, endPoint y: 188, distance: 117.8
click at [210, 188] on div "+91" at bounding box center [247, 189] width 329 height 35
drag, startPoint x: 126, startPoint y: 187, endPoint x: 685, endPoint y: 245, distance: 562.9
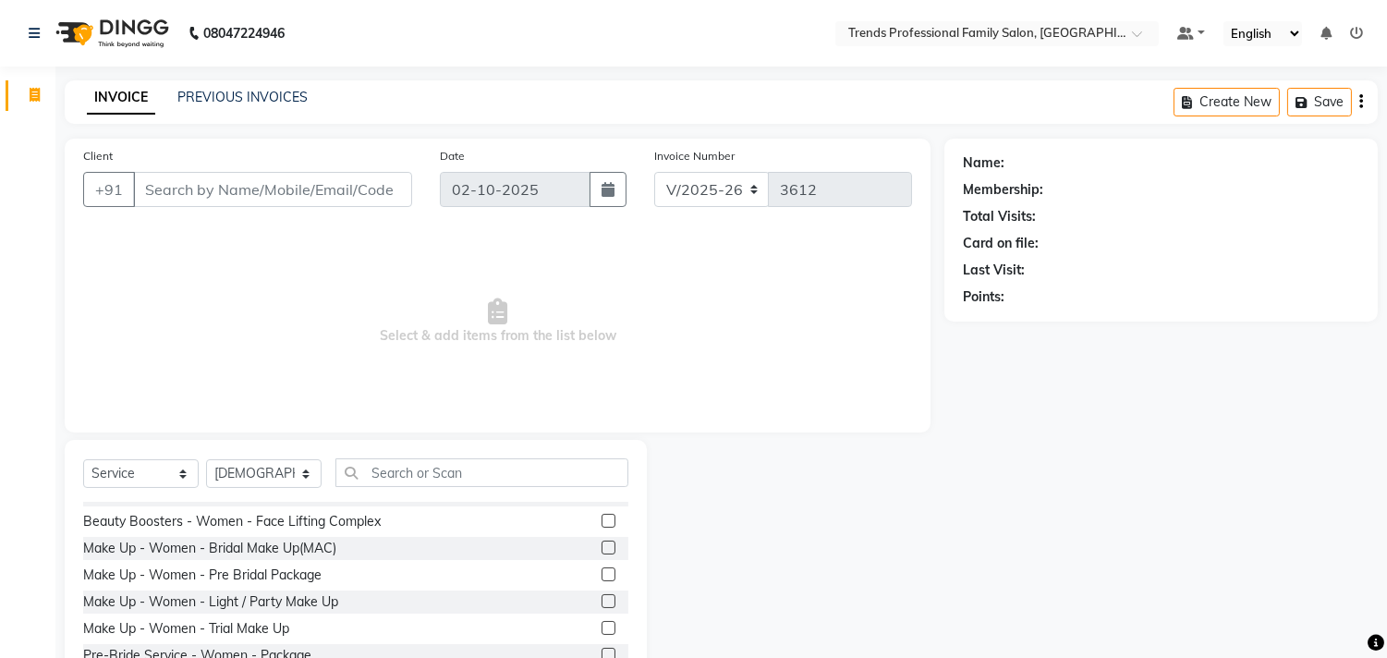
click at [679, 246] on div "Client +91 Date 02-10-2025 Invoice Number V/2025 V/2025-26 3612 Select & add it…" at bounding box center [498, 286] width 866 height 294
click at [338, 200] on div "Client +91 Date 02-10-2025 Invoice Number V/2025 V/2025-26 3612" at bounding box center [497, 184] width 856 height 76
drag, startPoint x: 497, startPoint y: 152, endPoint x: 372, endPoint y: 161, distance: 125.1
click at [356, 152] on div "Client +91 Date 02-10-2025 Invoice Number V/2025 V/2025-26 3612" at bounding box center [497, 184] width 856 height 76
drag, startPoint x: 734, startPoint y: 150, endPoint x: 602, endPoint y: 161, distance: 132.6
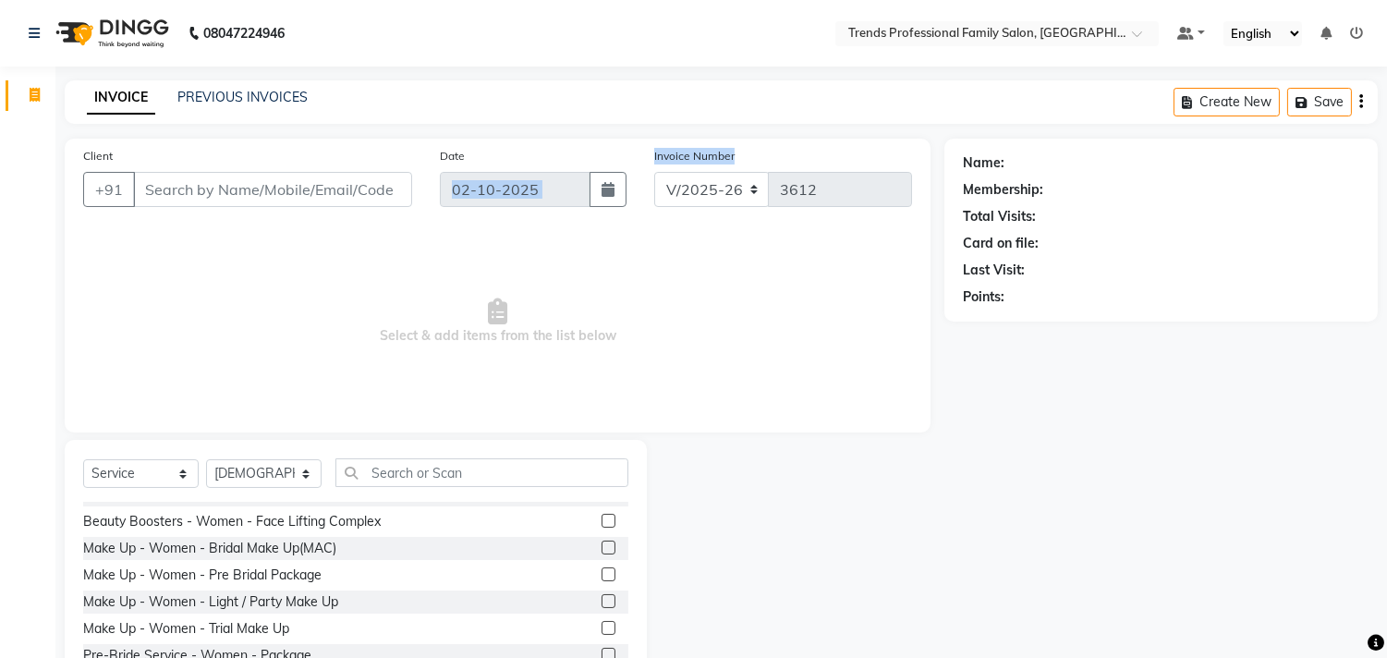
click at [602, 161] on div "Client +91 Date 02-10-2025 Invoice Number V/2025 V/2025-26 3612" at bounding box center [497, 184] width 856 height 76
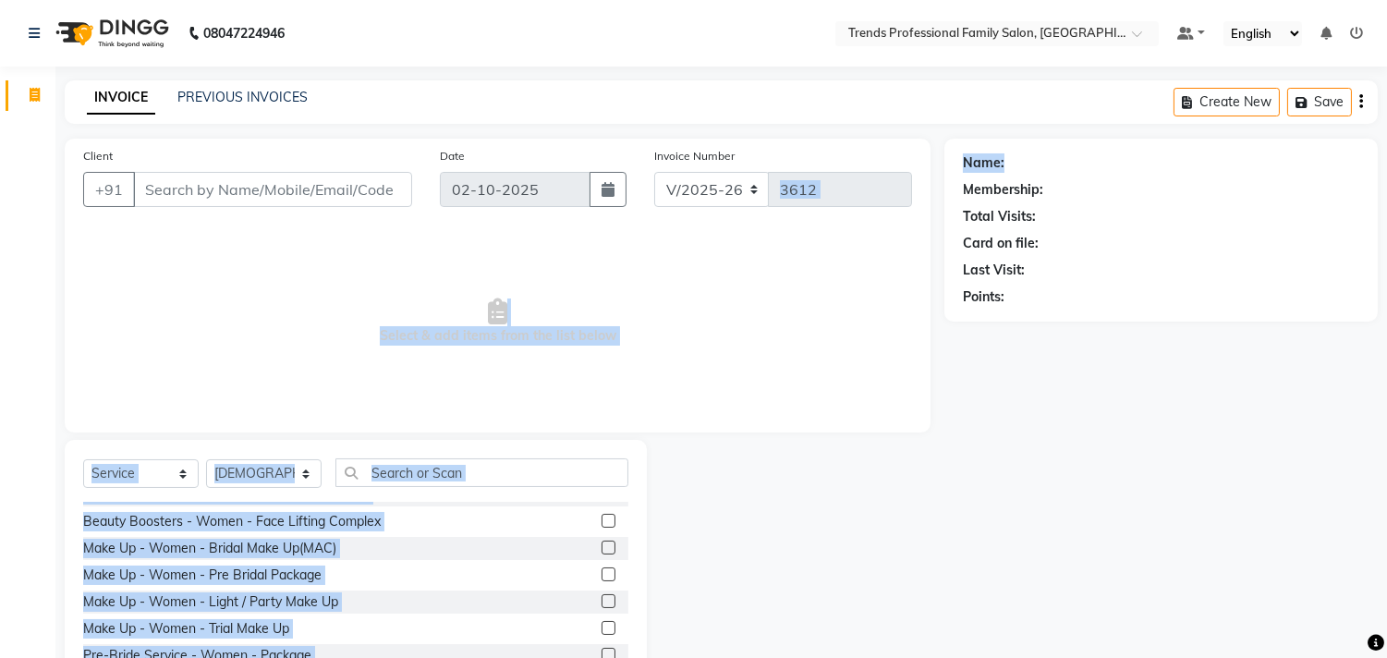
drag, startPoint x: 1020, startPoint y: 154, endPoint x: 981, endPoint y: 183, distance: 48.2
click at [915, 173] on div "Client +91 Date 02-10-2025 Invoice Number V/2025 V/2025-26 3612 Select & add it…" at bounding box center [721, 426] width 1340 height 574
drag, startPoint x: 1037, startPoint y: 194, endPoint x: 940, endPoint y: 199, distance: 96.2
click at [940, 199] on div "Client +91 Date 02-10-2025 Invoice Number V/2025 V/2025-26 3612 Select & add it…" at bounding box center [721, 426] width 1340 height 574
drag, startPoint x: 1048, startPoint y: 220, endPoint x: 940, endPoint y: 233, distance: 107.9
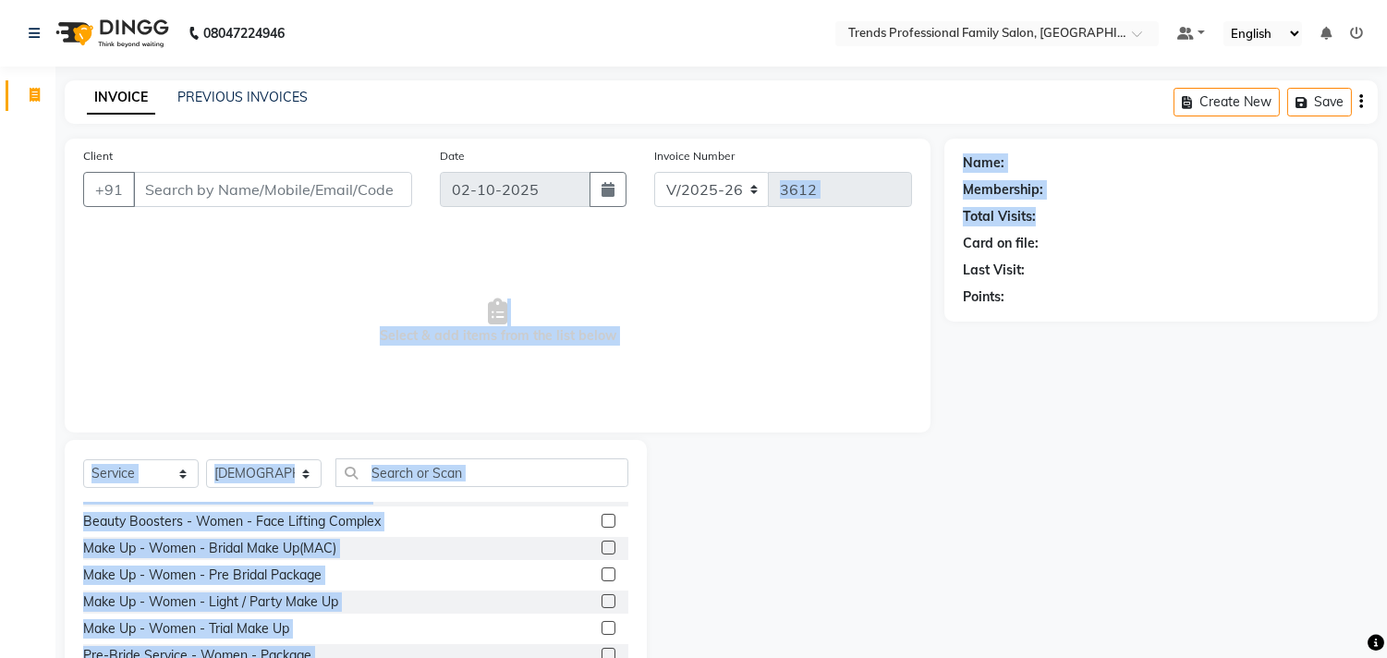
click at [940, 233] on div "Client +91 Date 02-10-2025 Invoice Number V/2025 V/2025-26 3612 Select & add it…" at bounding box center [721, 426] width 1340 height 574
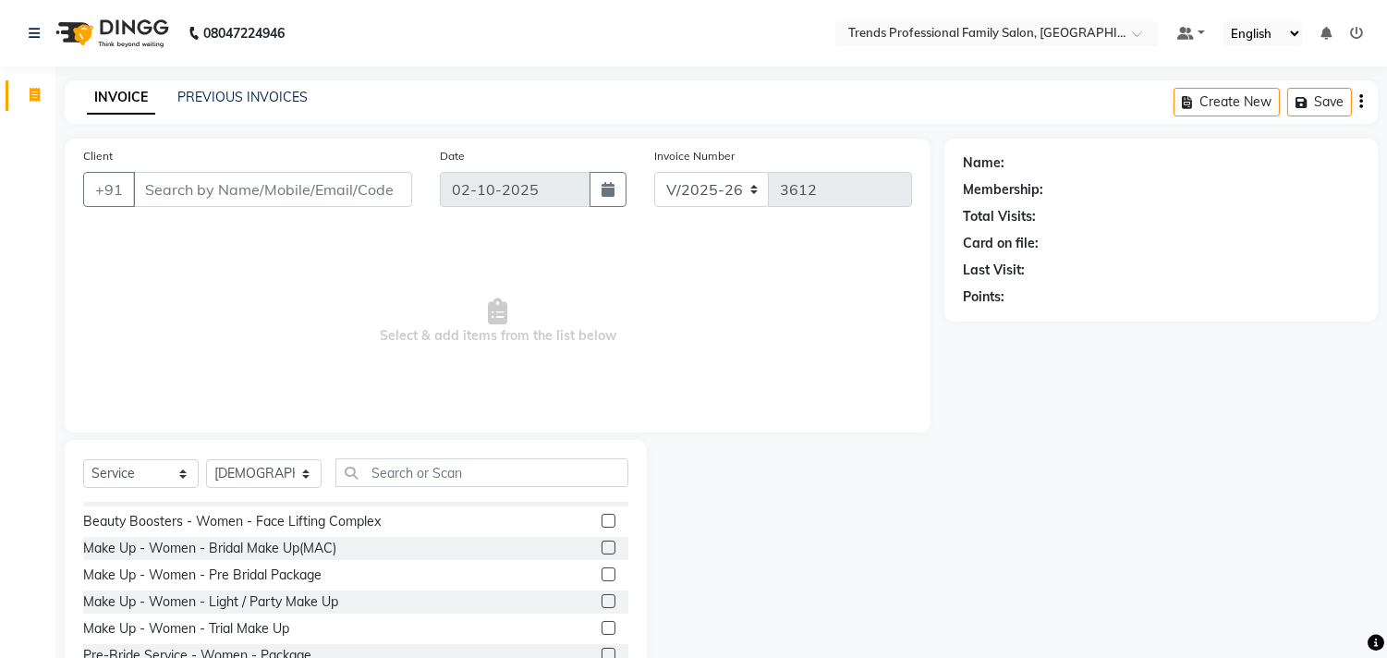
drag, startPoint x: 1045, startPoint y: 241, endPoint x: 974, endPoint y: 278, distance: 80.2
click at [946, 255] on div "Name: Membership: Total Visits: Card on file: Last Visit: Points:" at bounding box center [1160, 230] width 433 height 183
drag, startPoint x: 1030, startPoint y: 268, endPoint x: 931, endPoint y: 281, distance: 99.7
click at [931, 281] on div "Client +91 Date 02-10-2025 Invoice Number V/2025 V/2025-26 3612 Select & add it…" at bounding box center [721, 426] width 1340 height 574
drag, startPoint x: 1012, startPoint y: 297, endPoint x: 931, endPoint y: 298, distance: 80.4
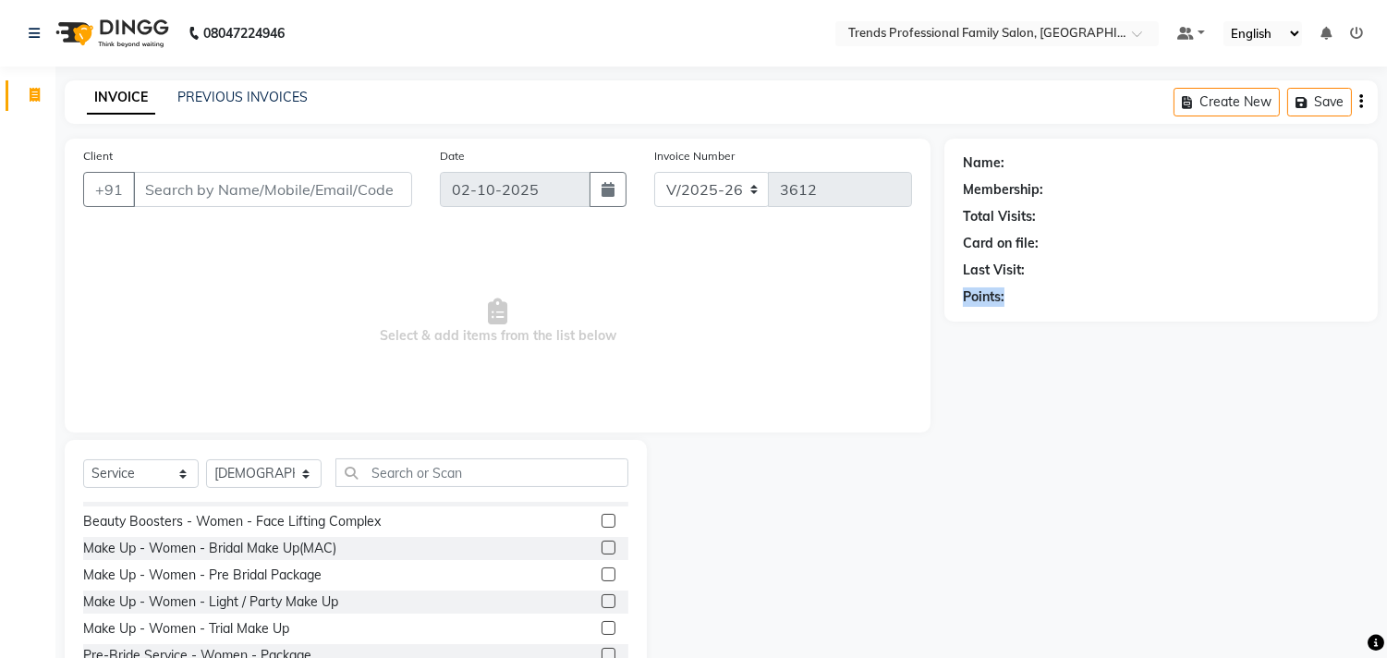
click at [935, 298] on div "Client +91 Date 02-10-2025 Invoice Number V/2025 V/2025-26 3612 Select & add it…" at bounding box center [721, 426] width 1340 height 574
drag, startPoint x: 382, startPoint y: 329, endPoint x: 680, endPoint y: 334, distance: 297.5
click at [680, 334] on span "Select & add items from the list below" at bounding box center [497, 321] width 829 height 185
click at [621, 180] on div "Client +91 Date 02-10-2025 Invoice Number V/2025 V/2025-26 3612" at bounding box center [497, 184] width 856 height 76
drag, startPoint x: 506, startPoint y: 178, endPoint x: 365, endPoint y: 170, distance: 141.6
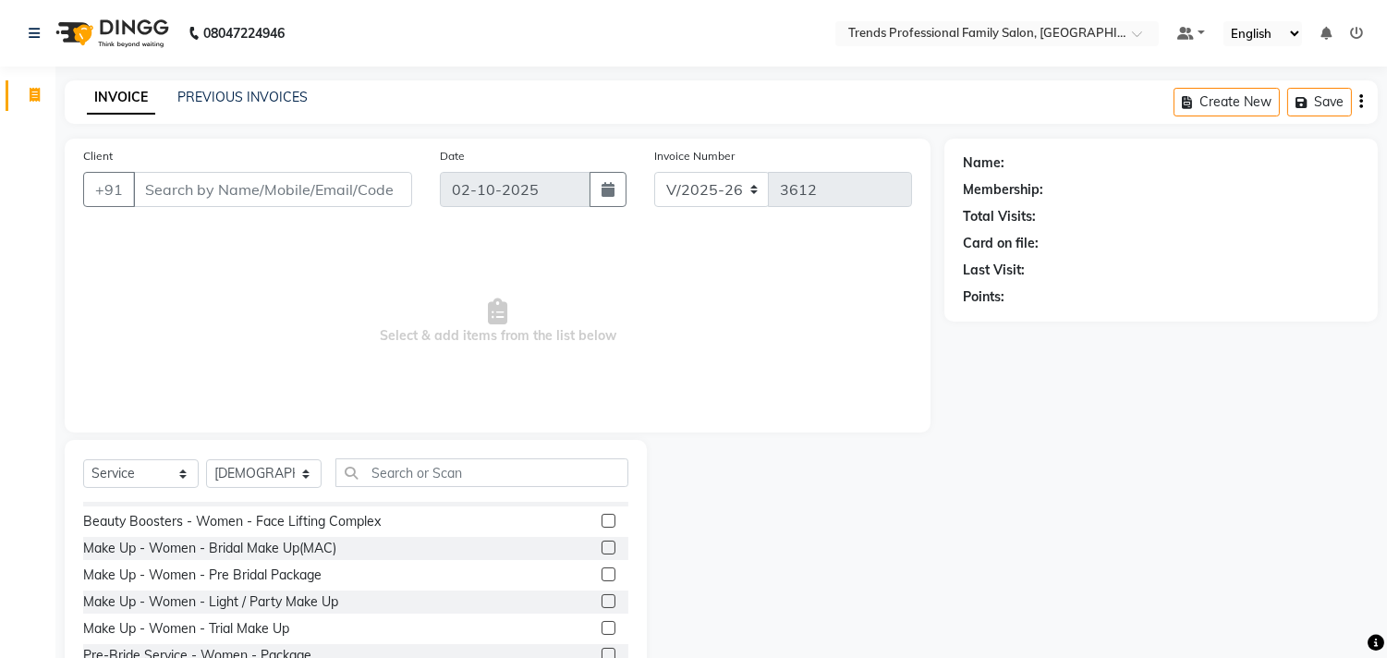
click at [370, 171] on div "Client +91 Date 02-10-2025 Invoice Number V/2025 V/2025-26 3612" at bounding box center [497, 184] width 856 height 76
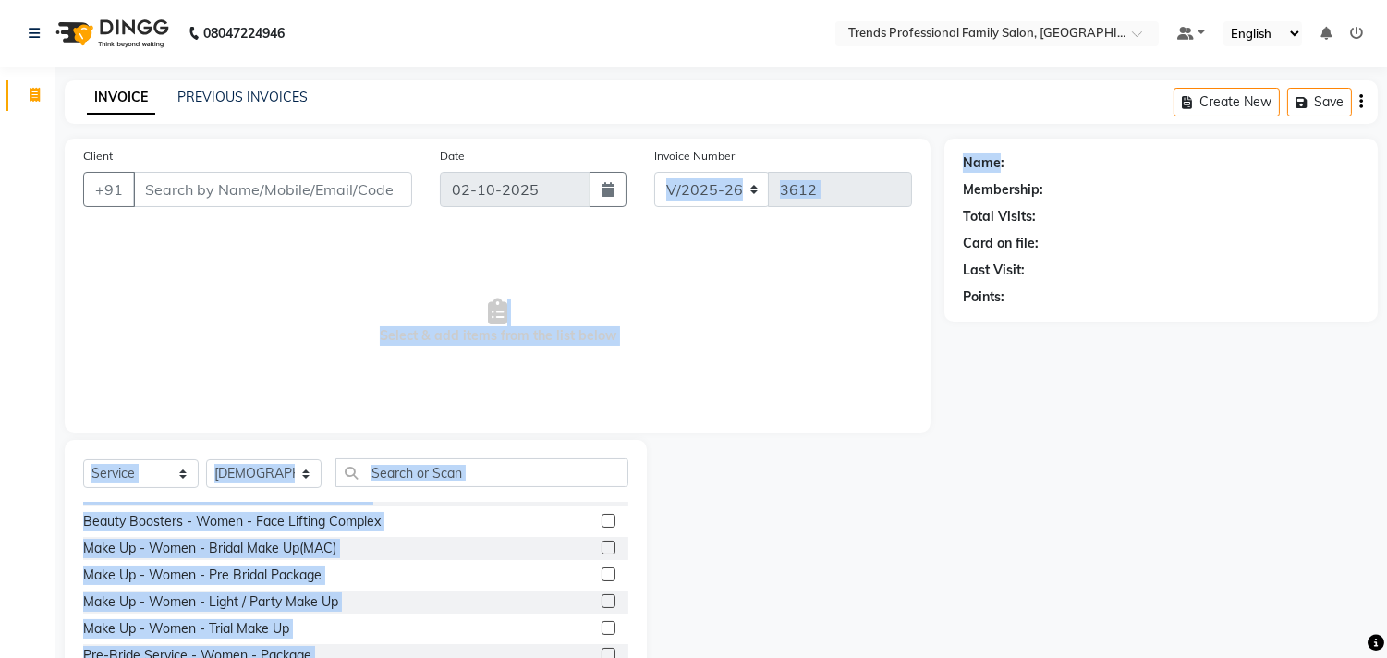
drag, startPoint x: 998, startPoint y: 155, endPoint x: 904, endPoint y: 169, distance: 95.2
click at [893, 164] on div "Client +91 Date 02-10-2025 Invoice Number V/2025 V/2025-26 3612 Select & add it…" at bounding box center [721, 426] width 1340 height 574
drag, startPoint x: 1041, startPoint y: 186, endPoint x: 933, endPoint y: 197, distance: 108.7
click at [933, 197] on div "Client +91 Date 02-10-2025 Invoice Number V/2025 V/2025-26 3612 Select & add it…" at bounding box center [721, 426] width 1340 height 574
drag, startPoint x: 1028, startPoint y: 214, endPoint x: 816, endPoint y: 224, distance: 212.7
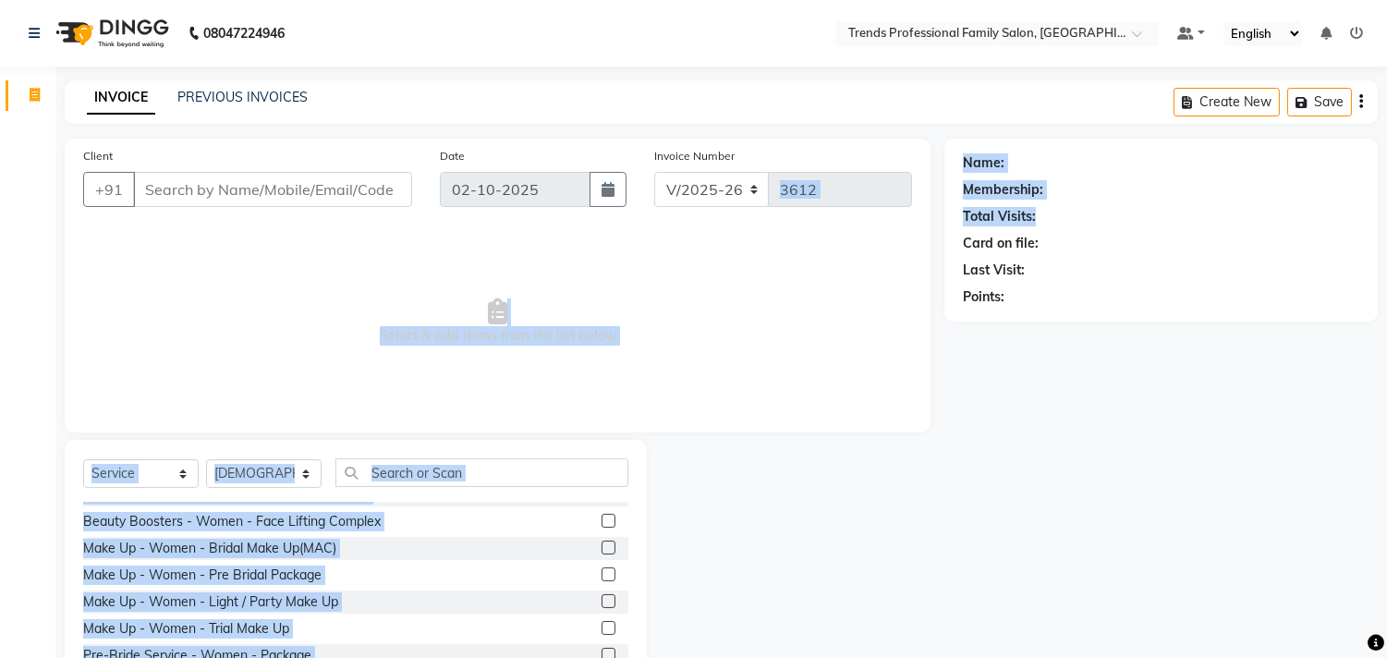
click at [816, 224] on div "Client +91 Date 02-10-2025 Invoice Number V/2025 V/2025-26 3612 Select & add it…" at bounding box center [721, 426] width 1340 height 574
drag, startPoint x: 999, startPoint y: 243, endPoint x: 888, endPoint y: 247, distance: 110.9
click at [888, 247] on div "Client +91 Date 02-10-2025 Invoice Number V/2025 V/2025-26 3612 Select & add it…" at bounding box center [721, 426] width 1340 height 574
drag, startPoint x: 1072, startPoint y: 271, endPoint x: 837, endPoint y: 268, distance: 234.7
click at [837, 268] on div "Client +91 Date 02-10-2025 Invoice Number V/2025 V/2025-26 3612 Select & add it…" at bounding box center [721, 426] width 1340 height 574
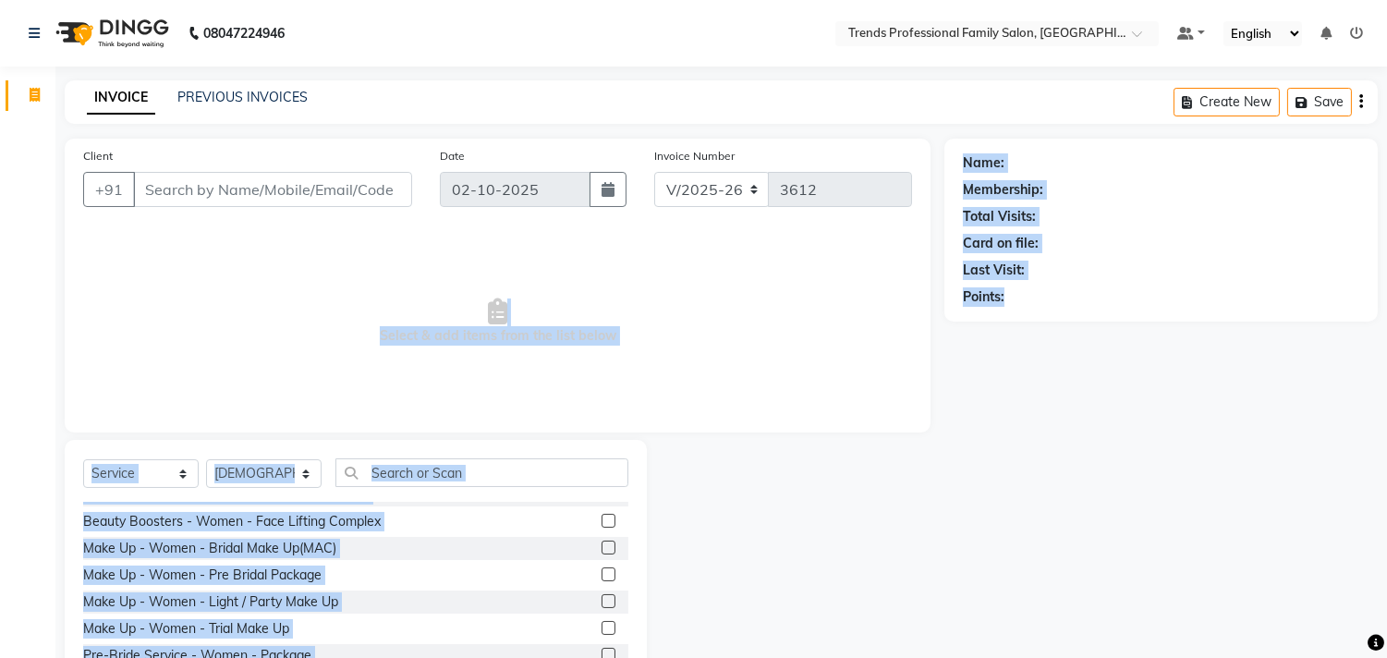
drag, startPoint x: 1016, startPoint y: 297, endPoint x: 844, endPoint y: 286, distance: 172.2
click at [845, 286] on div "Client +91 Date 02-10-2025 Invoice Number V/2025 V/2025-26 3612 Select & add it…" at bounding box center [721, 426] width 1340 height 574
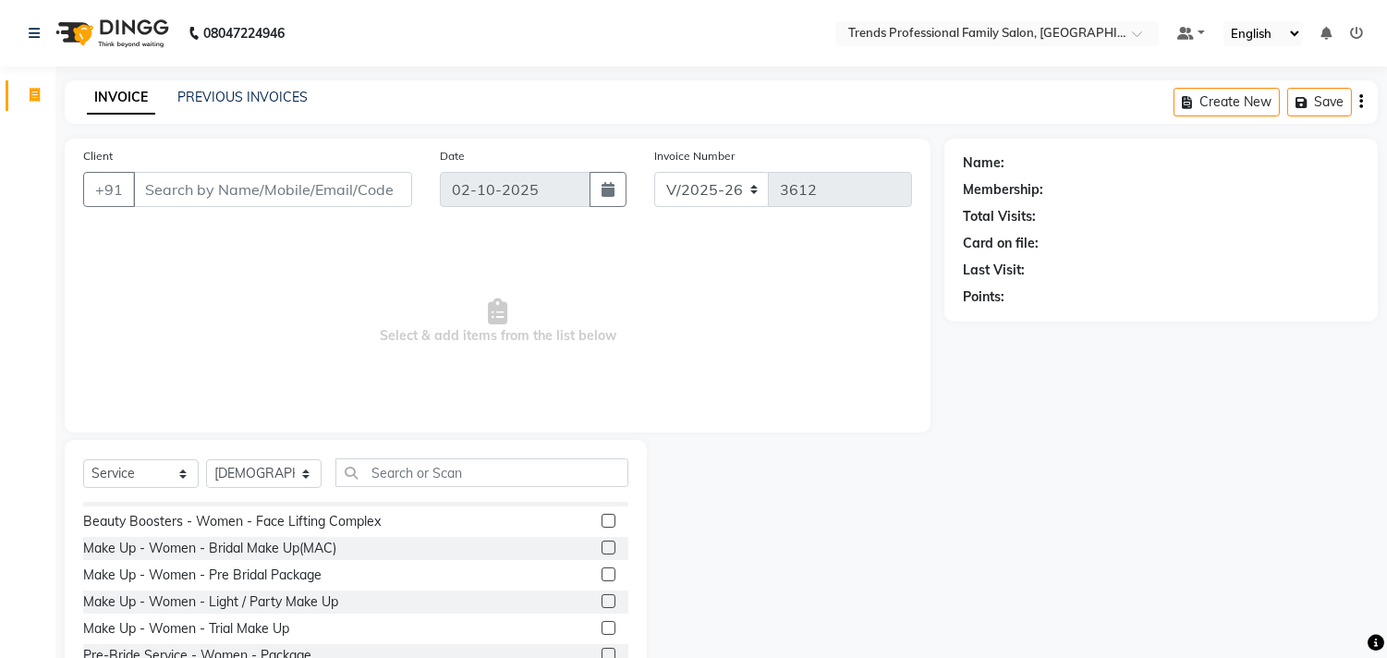
drag, startPoint x: 733, startPoint y: 182, endPoint x: 889, endPoint y: 198, distance: 156.9
click at [902, 133] on main "INVOICE PREVIOUS INVOICES Create New Save Client +91 Date 02-10-2025 Invoice Nu…" at bounding box center [720, 410] width 1331 height 660
click at [698, 194] on div "V/2025 V/2025-26 3612" at bounding box center [783, 189] width 258 height 35
click at [351, 172] on div "Client +91 Date 02-10-2025 Invoice Number V/2025 V/2025-26 3612" at bounding box center [497, 184] width 856 height 76
drag, startPoint x: 475, startPoint y: 157, endPoint x: 337, endPoint y: 162, distance: 137.7
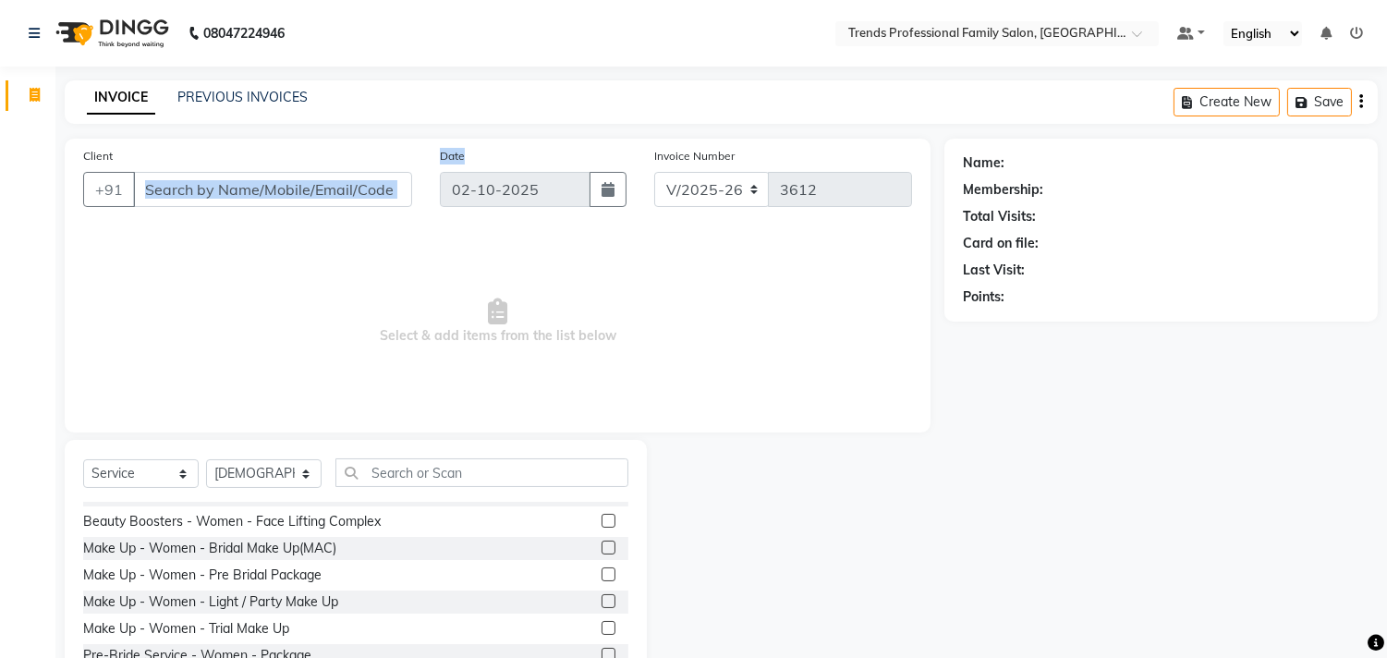
click at [358, 152] on div "Client +91 Date 02-10-2025 Invoice Number V/2025 V/2025-26 3612" at bounding box center [497, 184] width 856 height 76
drag, startPoint x: 480, startPoint y: 334, endPoint x: 672, endPoint y: 355, distance: 192.4
click at [672, 355] on span "Select & add items from the list below" at bounding box center [497, 321] width 829 height 185
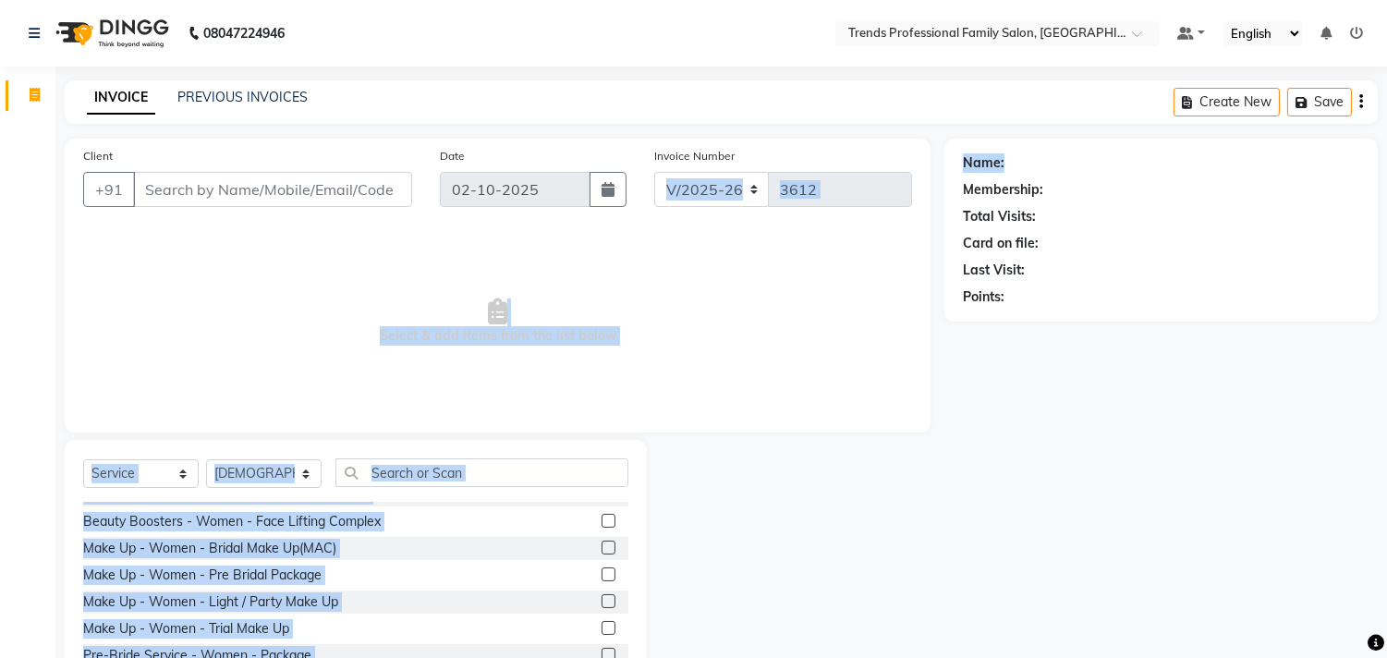
drag, startPoint x: 1019, startPoint y: 159, endPoint x: 974, endPoint y: 164, distance: 45.6
click at [937, 163] on div "Client +91 Date 02-10-2025 Invoice Number V/2025 V/2025-26 3612 Select & add it…" at bounding box center [721, 426] width 1340 height 574
click at [881, 198] on div "Client +91 Date 02-10-2025 Invoice Number V/2025 V/2025-26 3612 Select & add it…" at bounding box center [721, 426] width 1340 height 574
drag, startPoint x: 1046, startPoint y: 248, endPoint x: 897, endPoint y: 272, distance: 150.7
click at [897, 272] on div "Client +91 Date 02-10-2025 Invoice Number V/2025 V/2025-26 3612 Select & add it…" at bounding box center [721, 426] width 1340 height 574
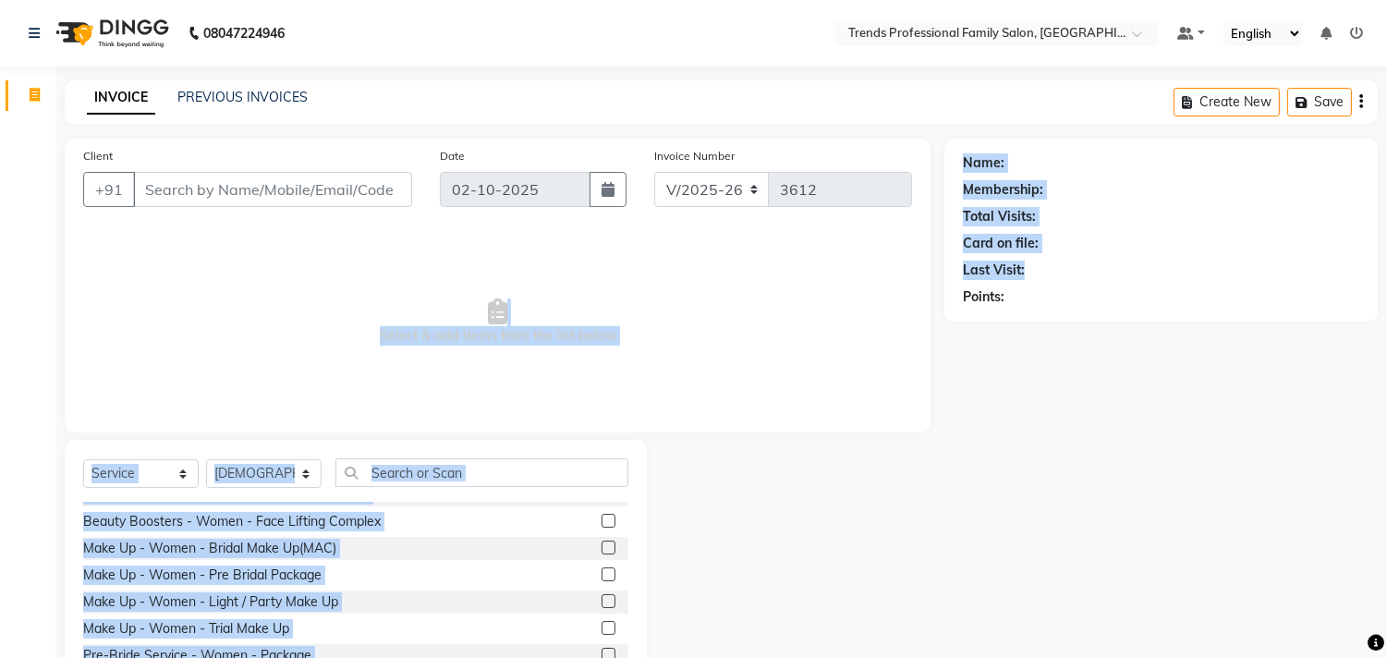
drag, startPoint x: 1064, startPoint y: 261, endPoint x: 958, endPoint y: 300, distance: 113.1
click at [880, 279] on div "Client +91 Date 02-10-2025 Invoice Number V/2025 V/2025-26 3612 Select & add it…" at bounding box center [721, 426] width 1340 height 574
drag, startPoint x: 1021, startPoint y: 320, endPoint x: 875, endPoint y: 326, distance: 146.1
click at [879, 326] on div "Client +91 Date 02-10-2025 Invoice Number V/2025 V/2025-26 3612 Select & add it…" at bounding box center [721, 426] width 1340 height 574
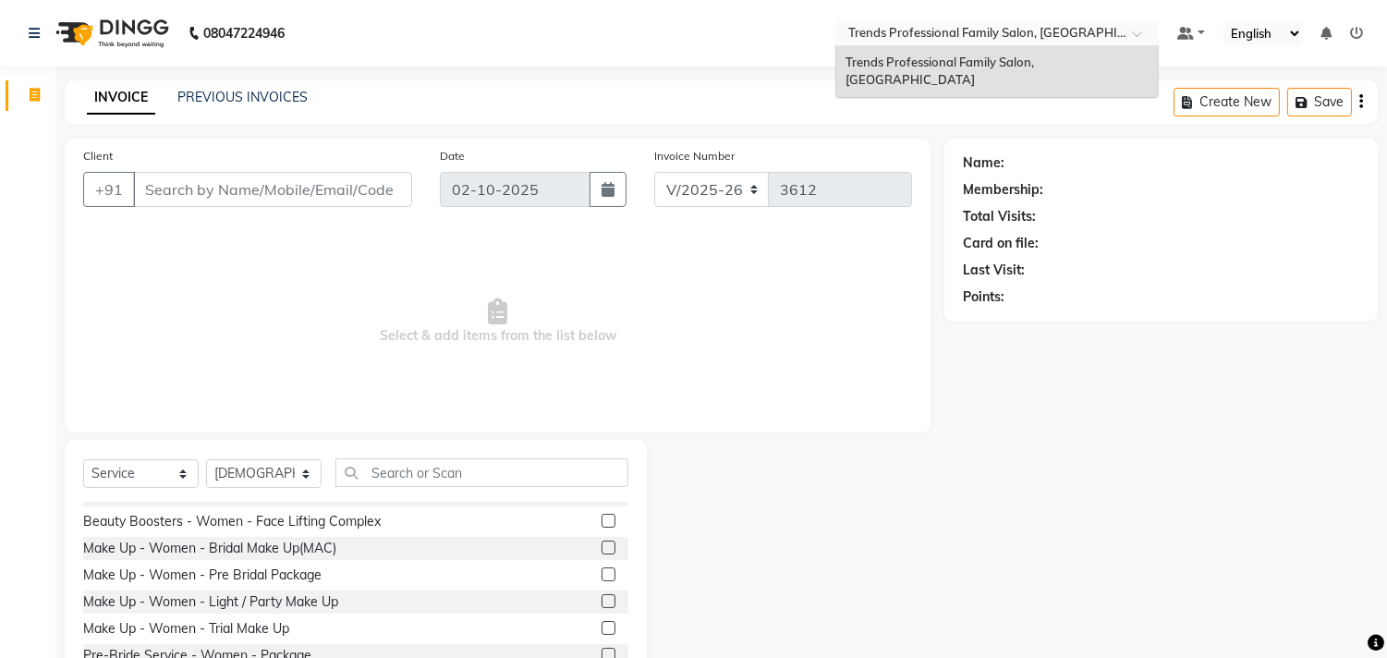
drag, startPoint x: 920, startPoint y: 34, endPoint x: 1139, endPoint y: 34, distance: 219.0
click at [1139, 34] on div "Select Location × Trends Professional Family Salon, Nelamangala" at bounding box center [996, 33] width 323 height 25
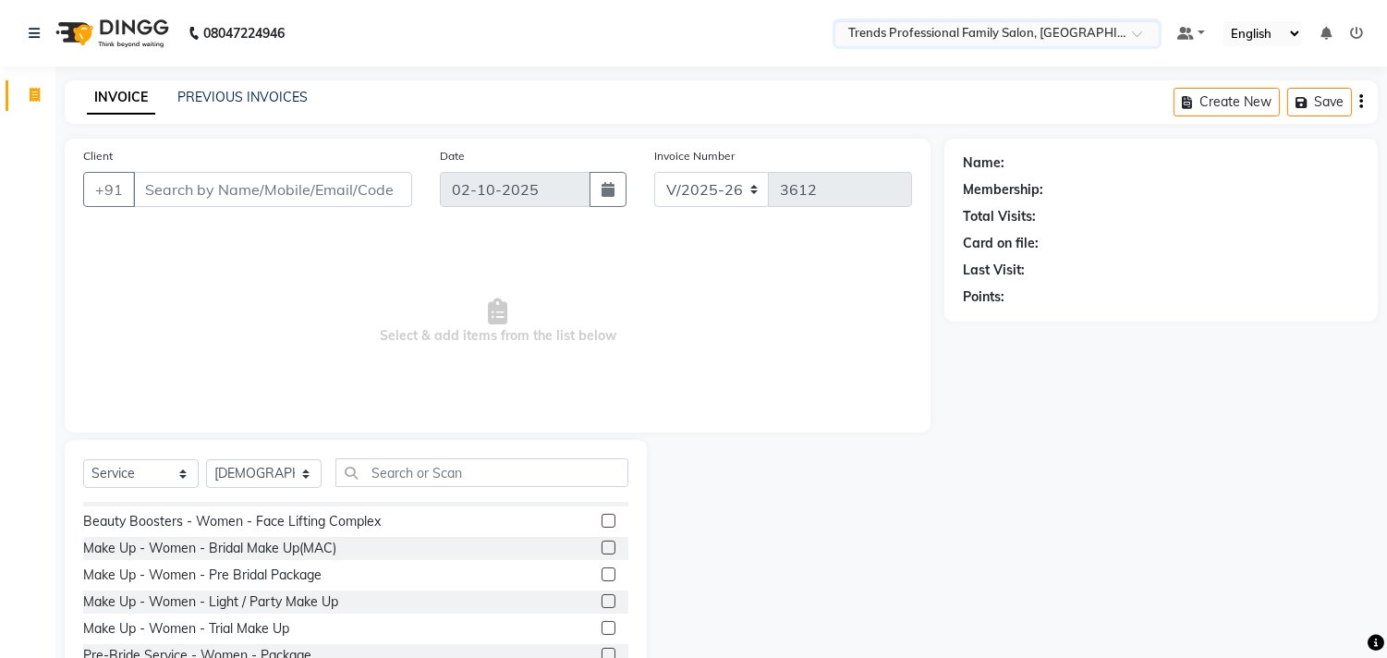
click at [1140, 33] on span at bounding box center [1143, 39] width 23 height 18
drag, startPoint x: 1133, startPoint y: 6, endPoint x: 1142, endPoint y: 42, distance: 37.2
click at [1142, 42] on nav "08047224946 Select Location × Trends Professional Family Salon, Nelamangala Def…" at bounding box center [693, 33] width 1387 height 67
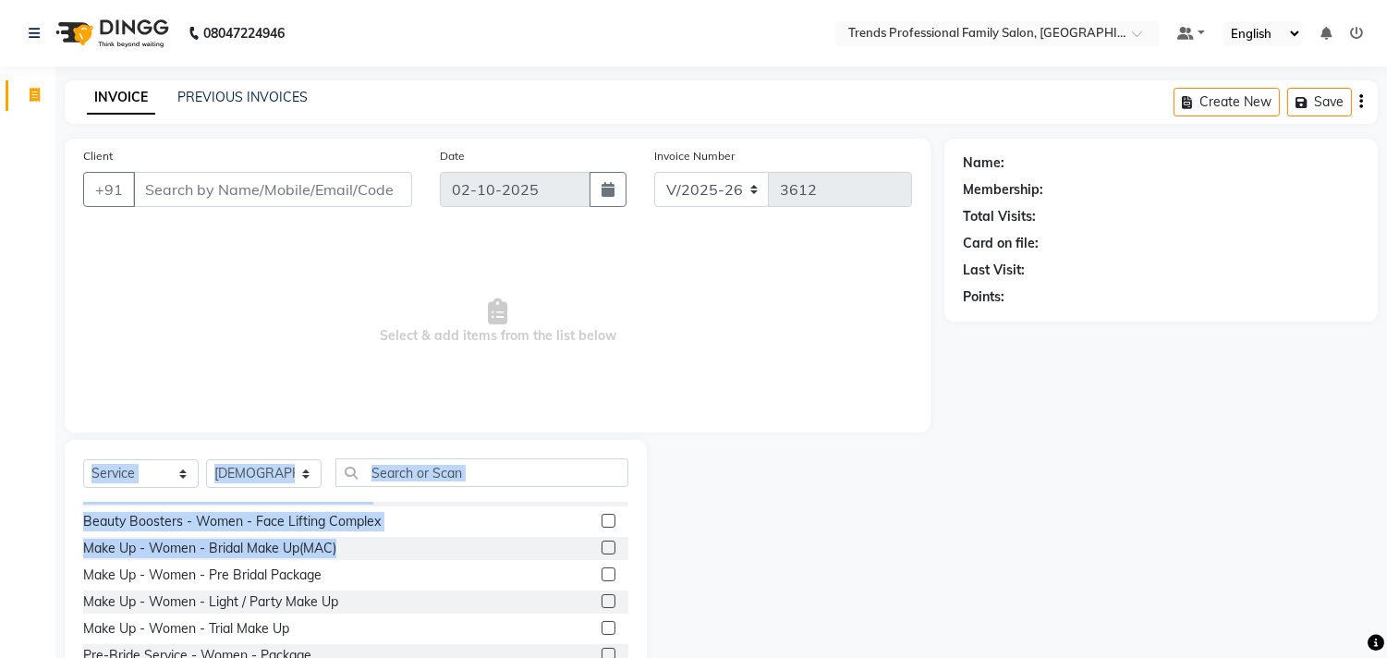
drag, startPoint x: 79, startPoint y: 499, endPoint x: 347, endPoint y: 529, distance: 270.6
click at [352, 529] on div "Select Service Product Membership Package Voucher Prepaid Gift Card Select Styl…" at bounding box center [356, 576] width 582 height 273
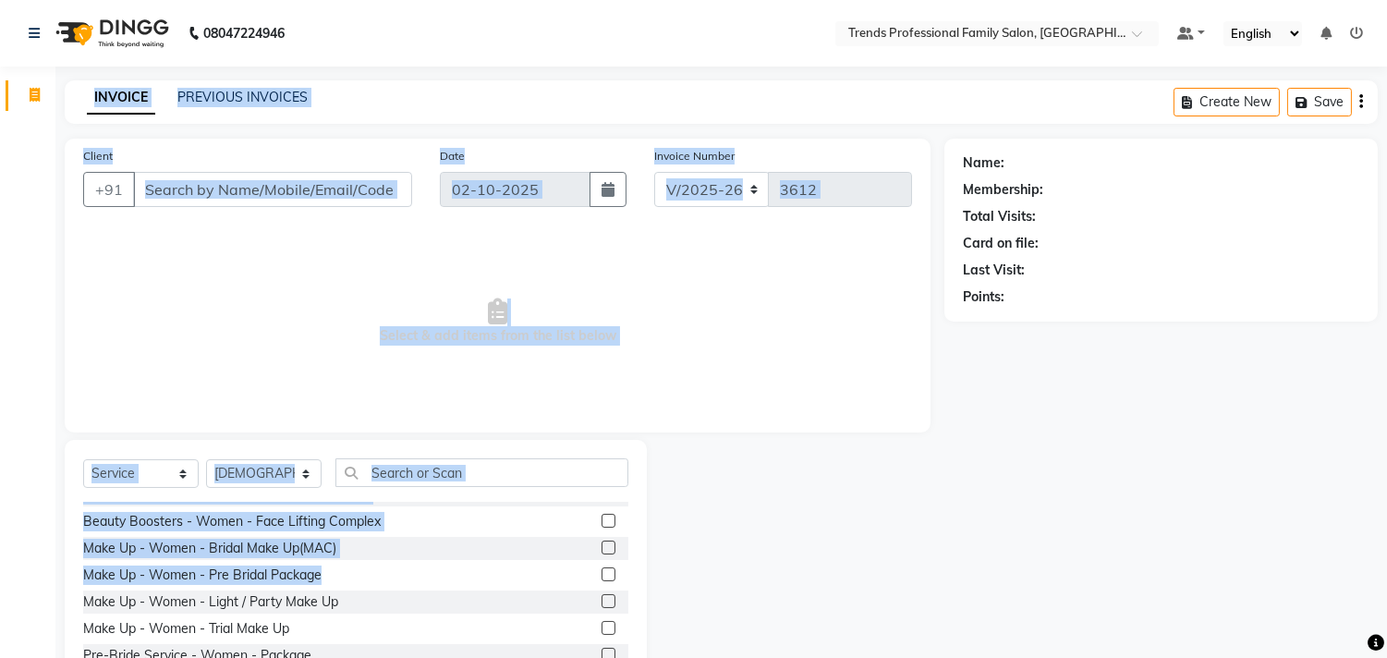
drag, startPoint x: 320, startPoint y: 564, endPoint x: 1, endPoint y: 549, distance: 319.1
click at [1, 549] on app-home "08047224946 Select Location × Trends Professional Family Salon, Nelamangala Def…" at bounding box center [693, 370] width 1387 height 740
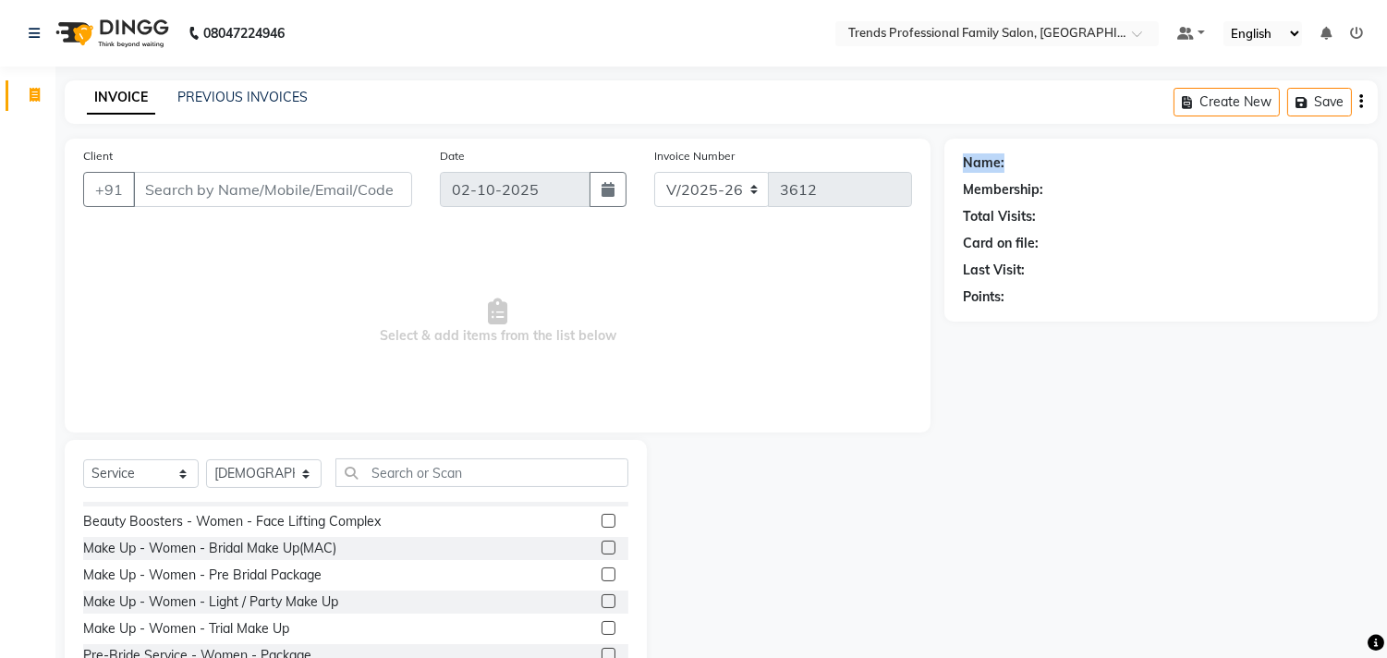
drag, startPoint x: 952, startPoint y: 163, endPoint x: 1049, endPoint y: 181, distance: 97.8
click at [1049, 177] on div "Name: Membership: Total Visits: Card on file: Last Visit: Points:" at bounding box center [1160, 230] width 433 height 183
drag, startPoint x: 959, startPoint y: 211, endPoint x: 1094, endPoint y: 251, distance: 140.9
click at [1101, 244] on div "Name: Membership: Total Visits: Card on file: Last Visit: Points:" at bounding box center [1160, 230] width 433 height 183
drag, startPoint x: 956, startPoint y: 275, endPoint x: 921, endPoint y: 293, distance: 39.2
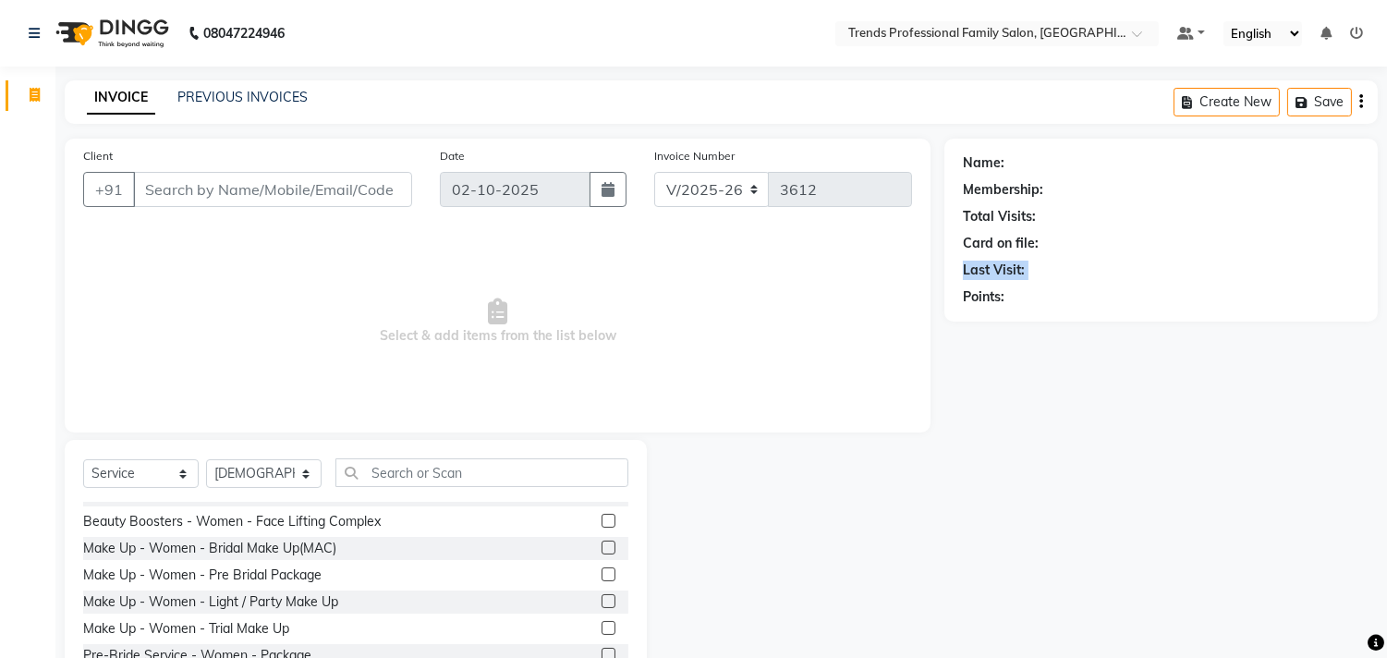
click at [949, 297] on div "Name: Membership: Total Visits: Card on file: Last Visit: Points:" at bounding box center [1160, 230] width 433 height 183
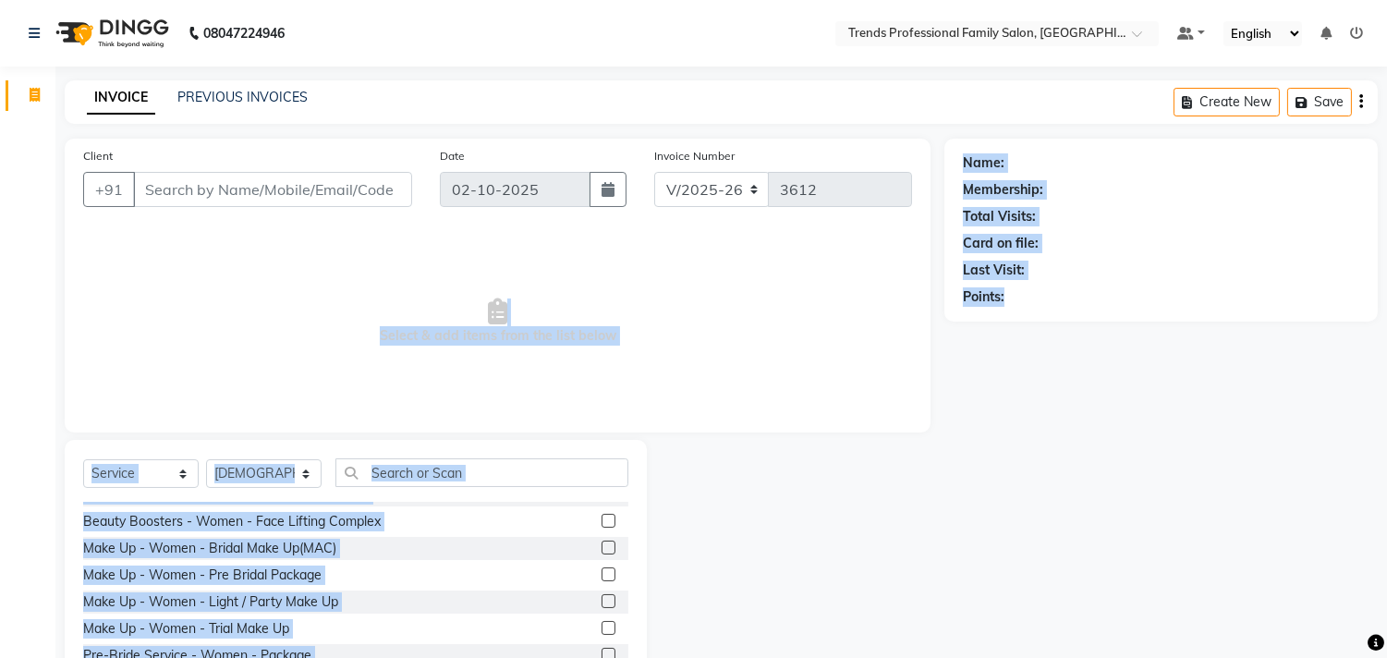
drag, startPoint x: 1009, startPoint y: 297, endPoint x: 823, endPoint y: 274, distance: 187.1
click at [830, 274] on div "Client +91 Date 02-10-2025 Invoice Number V/2025 V/2025-26 3612 Select & add it…" at bounding box center [721, 426] width 1340 height 574
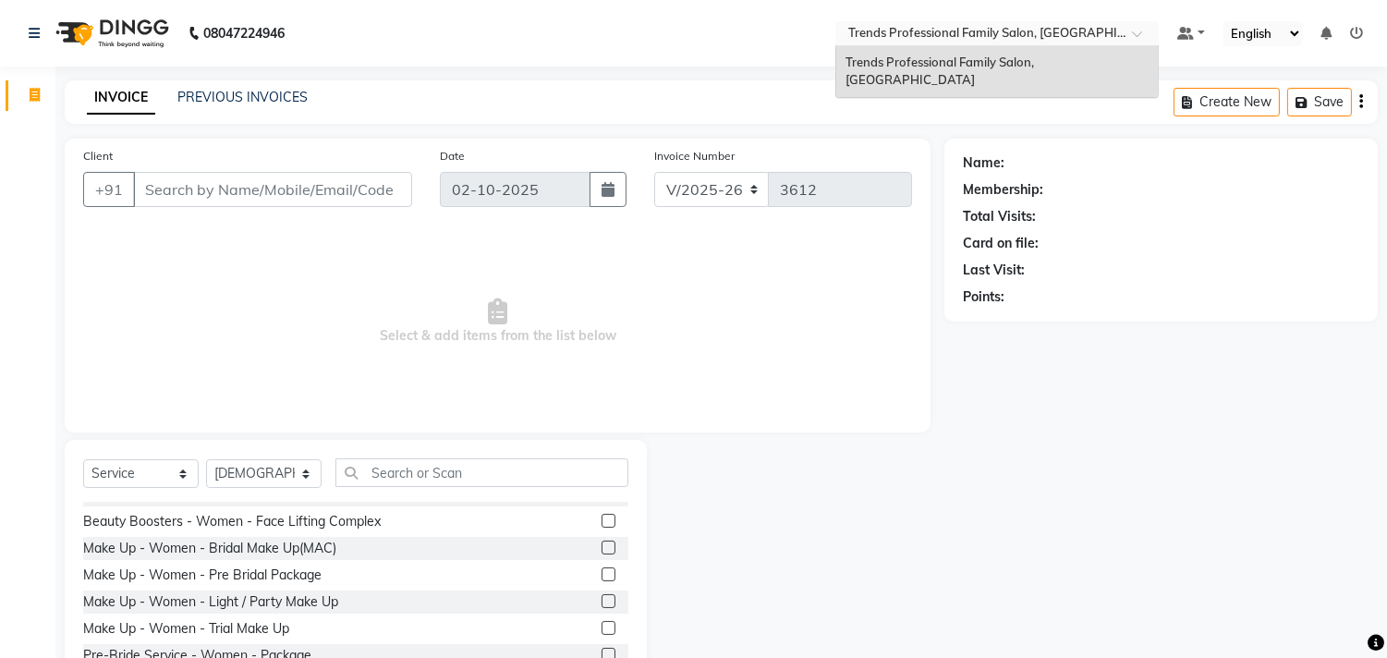
drag, startPoint x: 1114, startPoint y: 40, endPoint x: 934, endPoint y: 41, distance: 180.2
click at [934, 41] on div at bounding box center [996, 35] width 323 height 18
drag, startPoint x: 901, startPoint y: 37, endPoint x: 1180, endPoint y: 50, distance: 279.3
click at [1180, 50] on nav "08047224946 Select Location × Trends Professional Family Salon, Nelamangala Tre…" at bounding box center [693, 33] width 1387 height 67
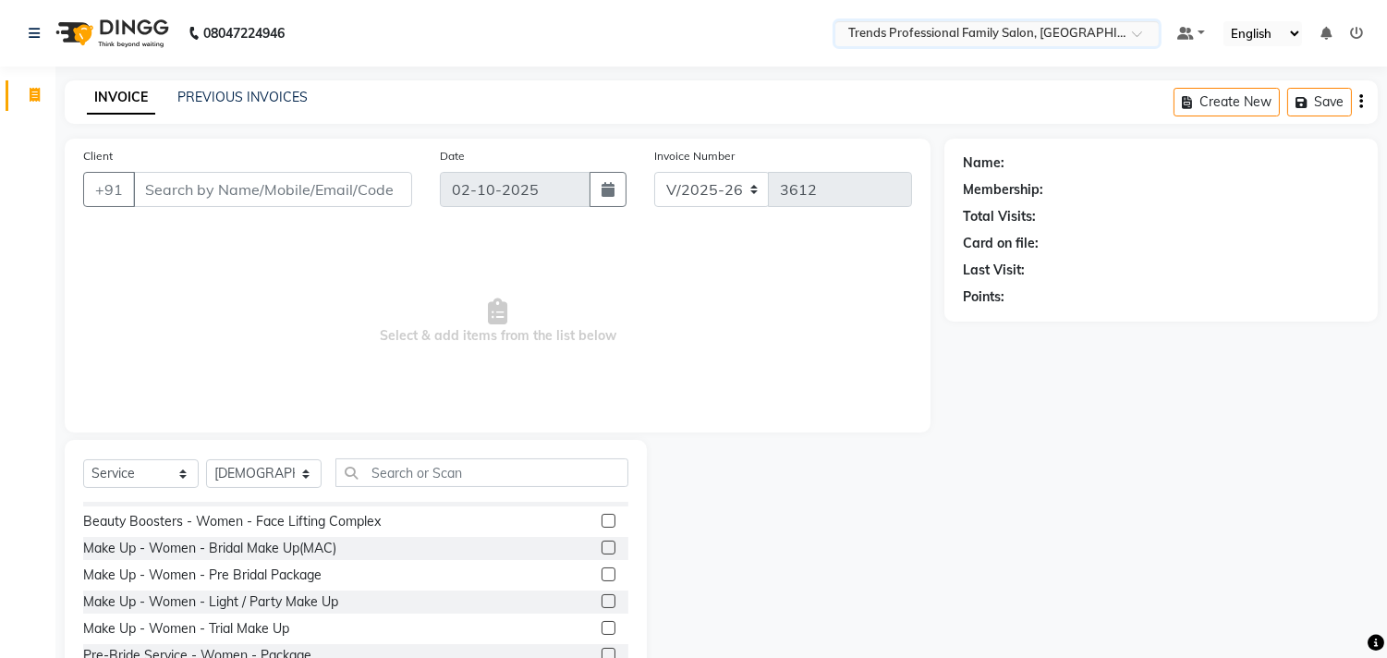
click at [1142, 30] on span at bounding box center [1143, 39] width 23 height 18
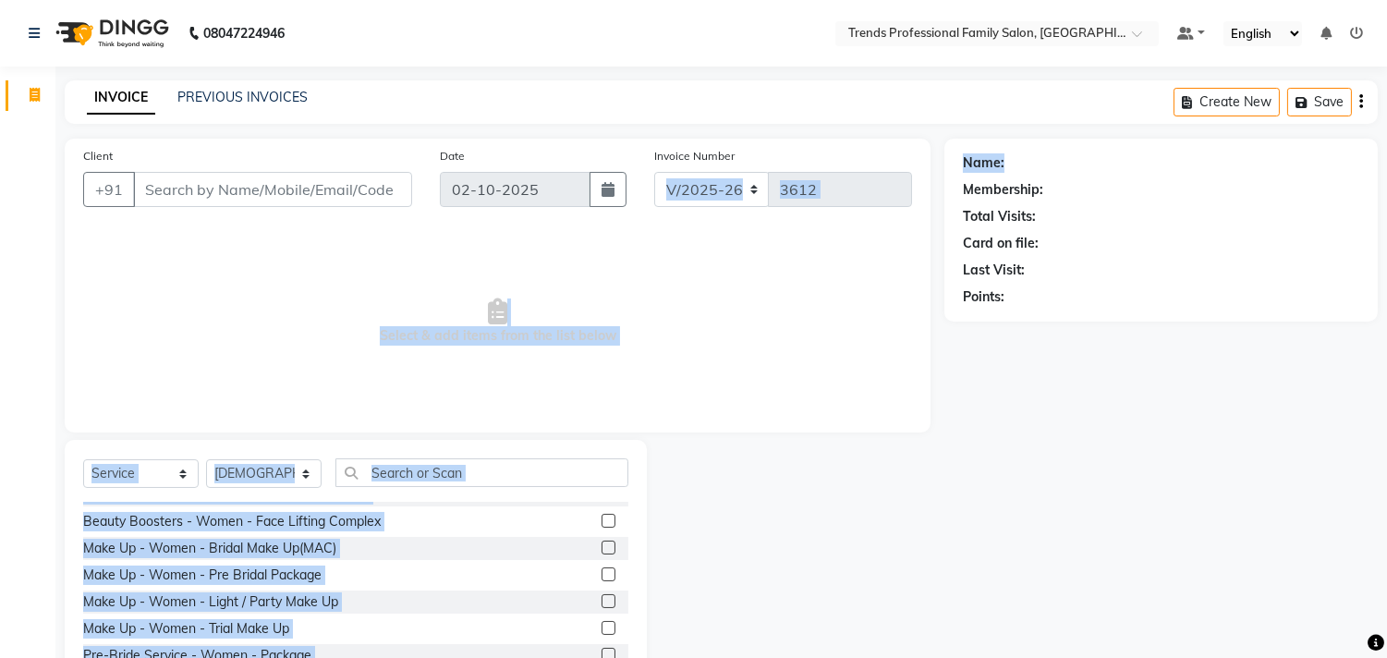
drag, startPoint x: 1044, startPoint y: 152, endPoint x: 924, endPoint y: 159, distance: 120.3
click at [921, 159] on div "Client +91 Date 02-10-2025 Invoice Number V/2025 V/2025-26 3612 Select & add it…" at bounding box center [721, 426] width 1340 height 574
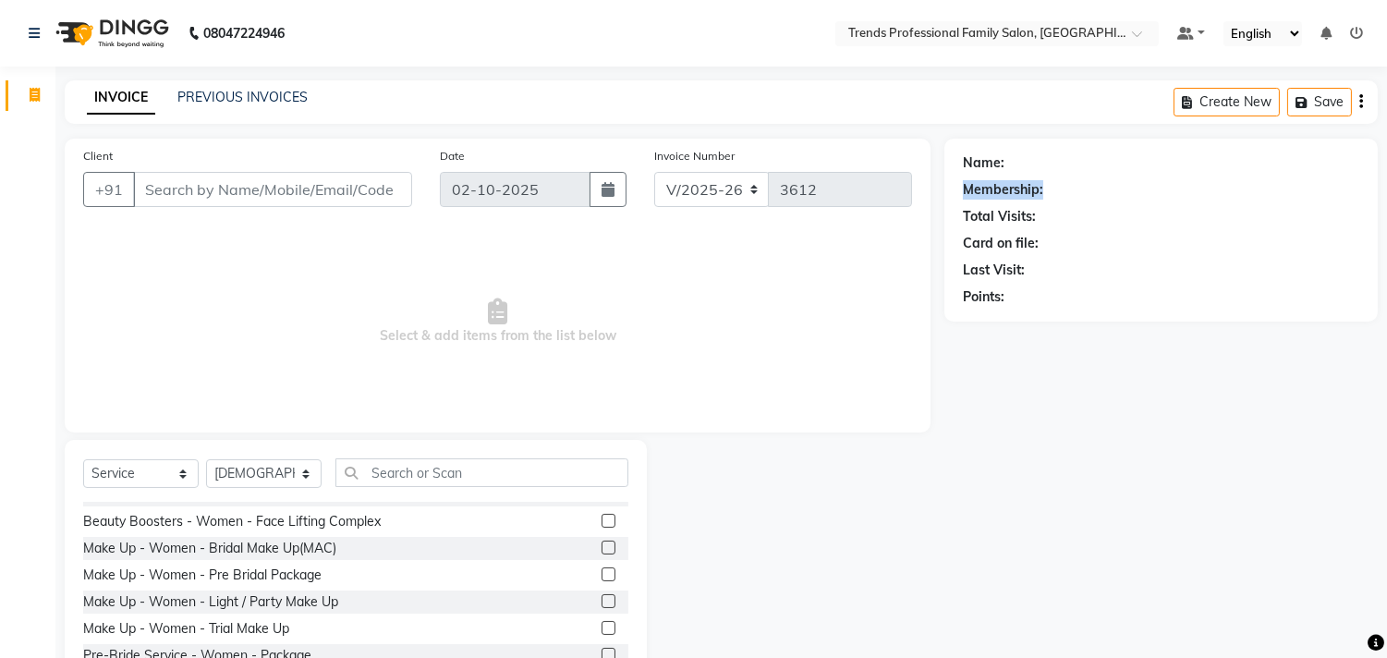
drag, startPoint x: 1056, startPoint y: 180, endPoint x: 940, endPoint y: 191, distance: 116.9
click at [940, 191] on div "Client +91 Date 02-10-2025 Invoice Number V/2025 V/2025-26 3612 Select & add it…" at bounding box center [721, 426] width 1340 height 574
drag, startPoint x: 1044, startPoint y: 214, endPoint x: 947, endPoint y: 214, distance: 97.0
click at [953, 216] on div "Name: Membership: Total Visits: Card on file: Last Visit: Points:" at bounding box center [1160, 230] width 433 height 183
drag, startPoint x: 1074, startPoint y: 237, endPoint x: 934, endPoint y: 236, distance: 140.4
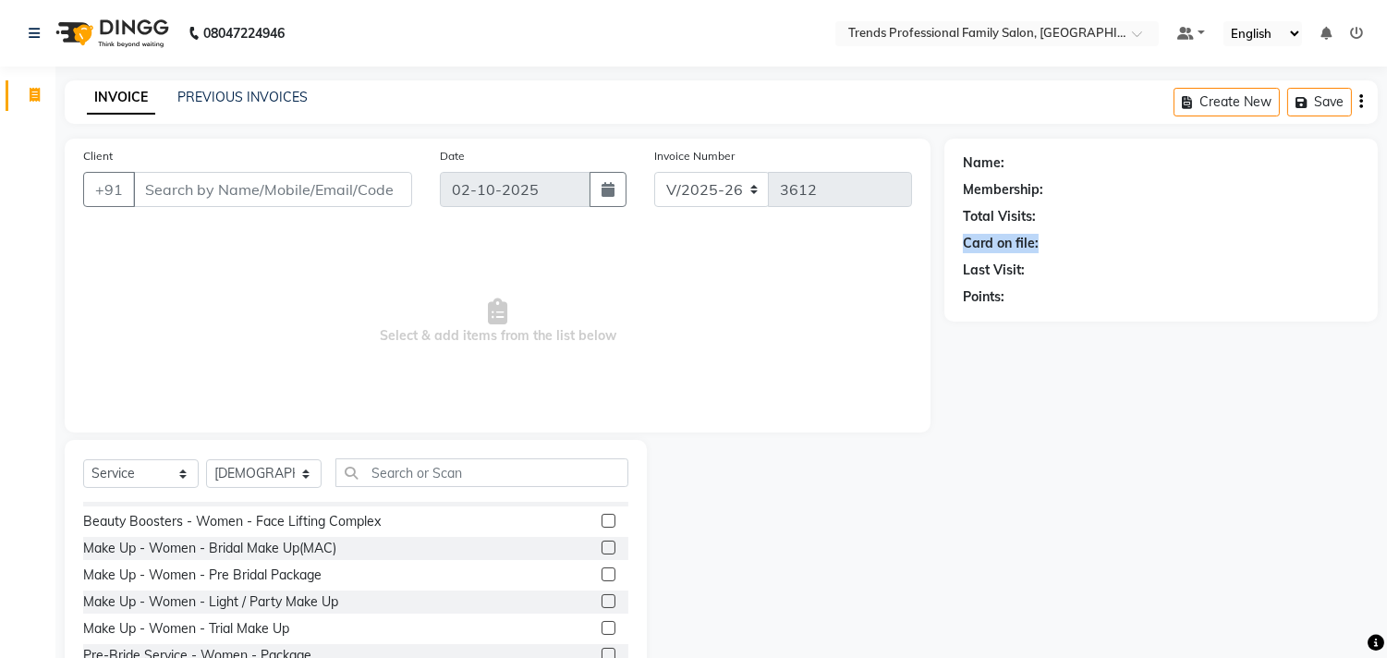
click at [935, 236] on div "Client +91 Date 02-10-2025 Invoice Number V/2025 V/2025-26 3612 Select & add it…" at bounding box center [721, 426] width 1340 height 574
drag, startPoint x: 1040, startPoint y: 273, endPoint x: 901, endPoint y: 279, distance: 139.7
click at [903, 279] on div "Client +91 Date 02-10-2025 Invoice Number V/2025 V/2025-26 3612 Select & add it…" at bounding box center [721, 426] width 1340 height 574
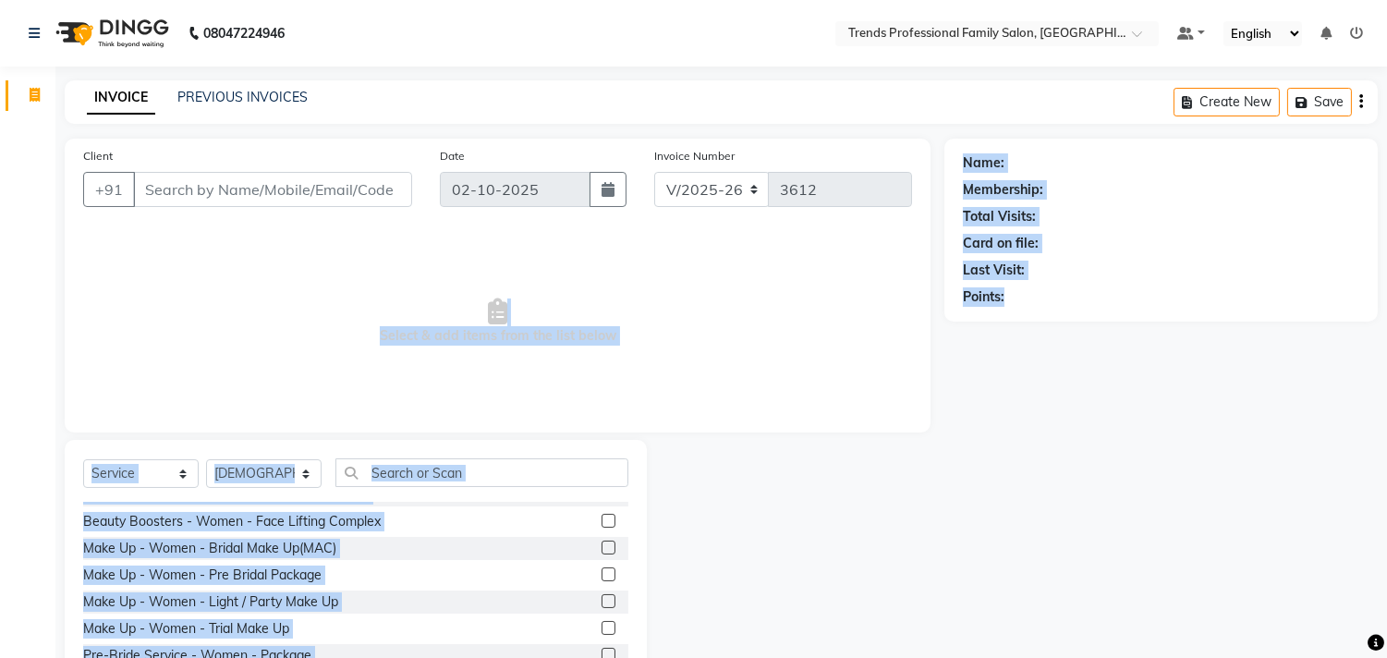
drag, startPoint x: 1030, startPoint y: 294, endPoint x: 831, endPoint y: 286, distance: 198.8
click at [831, 286] on div "Client +91 Date 02-10-2025 Invoice Number V/2025 V/2025-26 3612 Select & add it…" at bounding box center [721, 426] width 1340 height 574
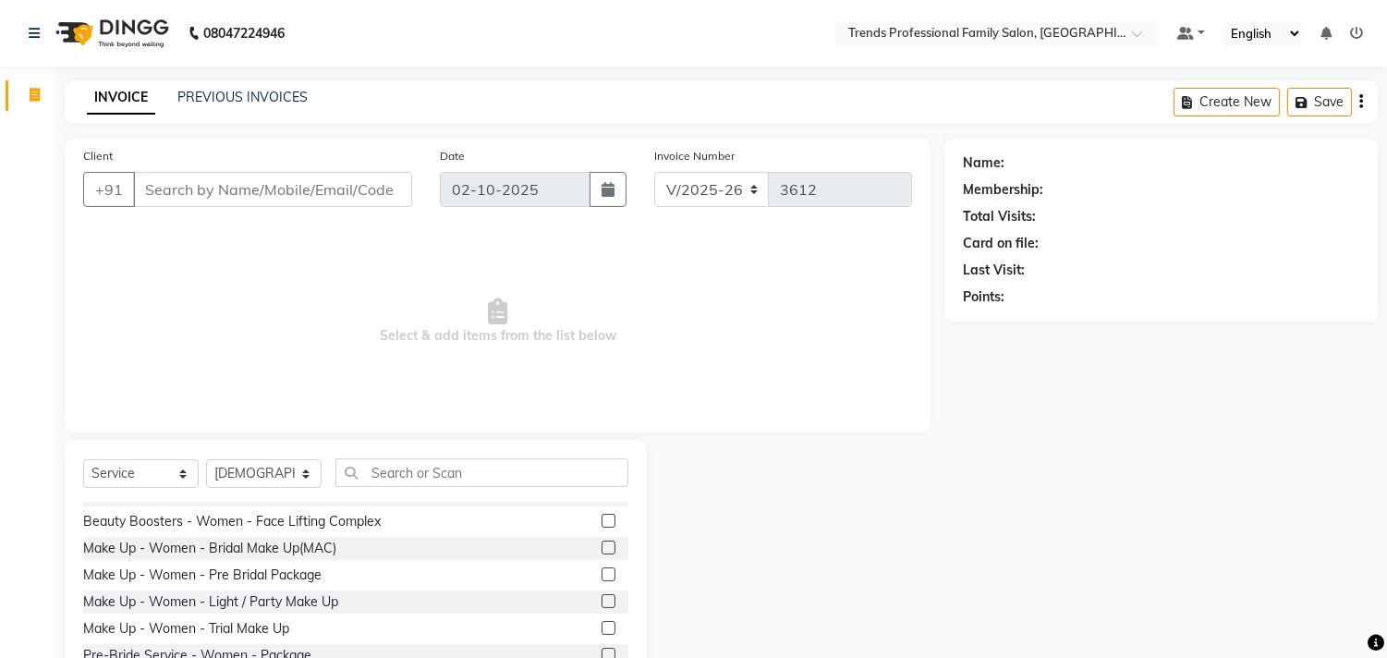
click at [745, 41] on nav "08047224946 Select Location × Trends Professional Family Salon, Nelamangala Def…" at bounding box center [693, 33] width 1387 height 67
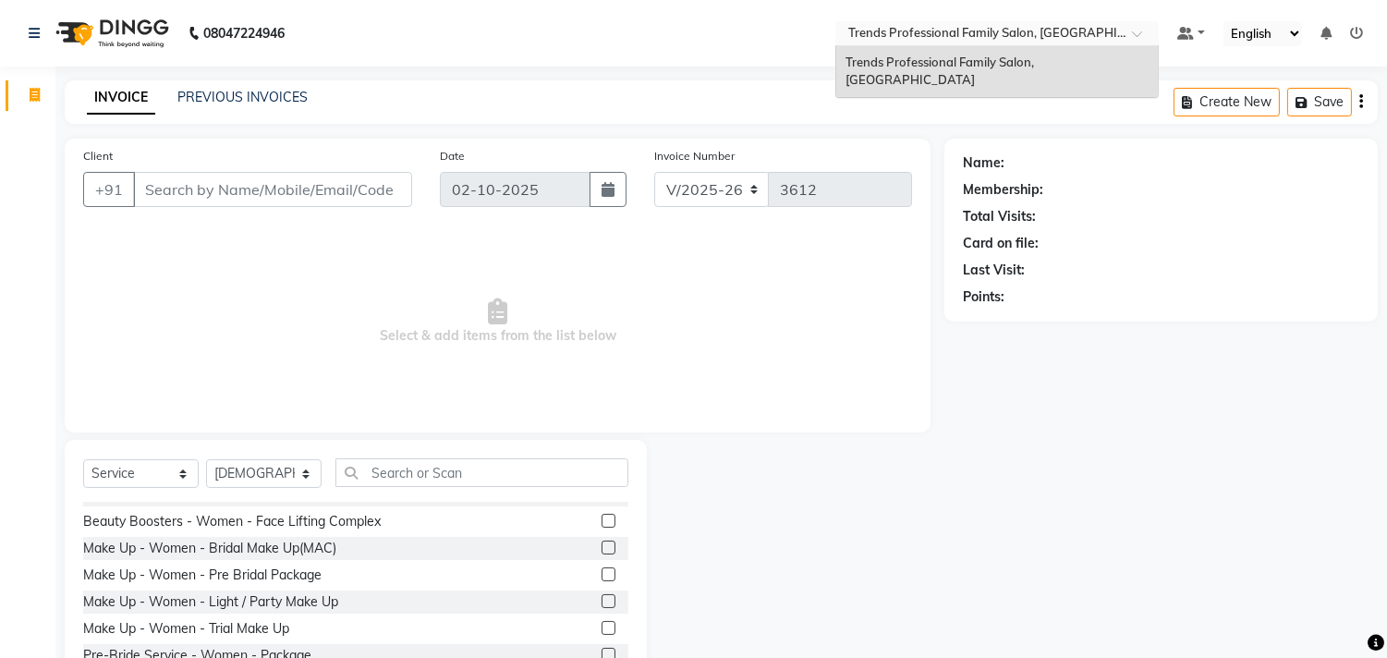
drag, startPoint x: 931, startPoint y: 38, endPoint x: 970, endPoint y: 38, distance: 38.8
click at [959, 39] on input "text" at bounding box center [978, 35] width 268 height 18
click at [1147, 130] on main "INVOICE PREVIOUS INVOICES Create New Save Client +91 Date 02-10-2025 Invoice Nu…" at bounding box center [720, 410] width 1331 height 660
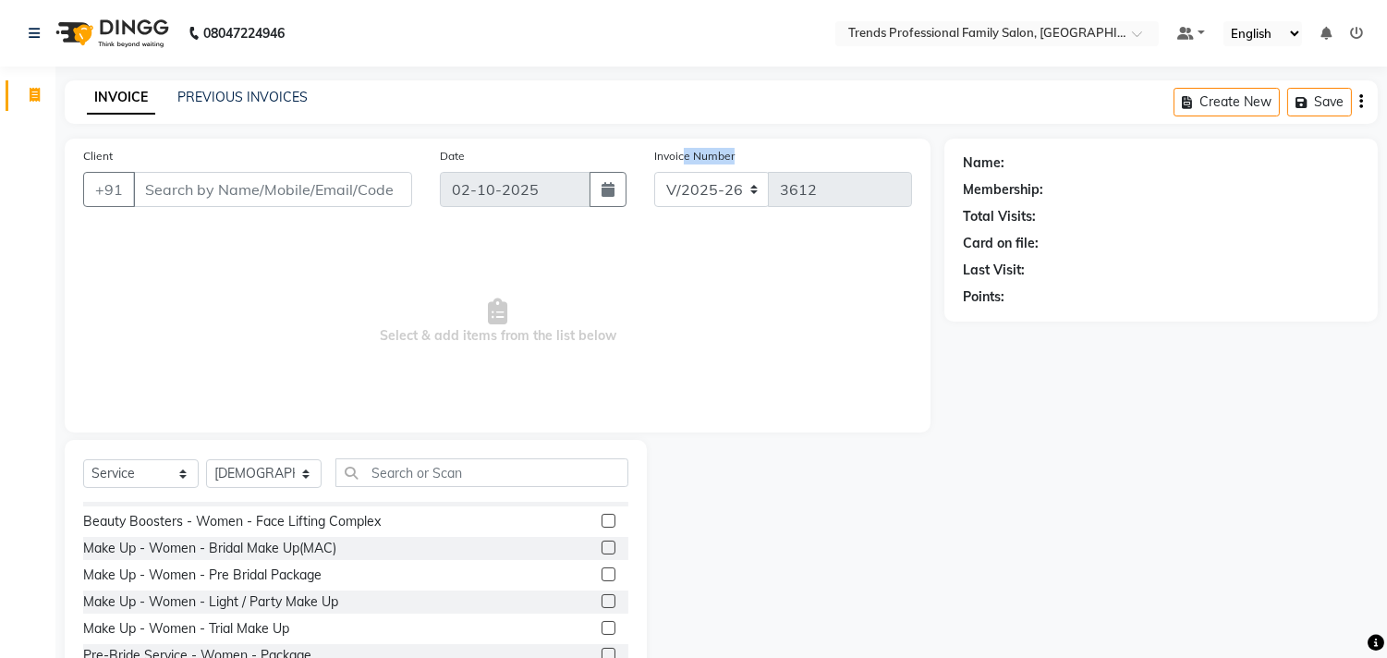
drag, startPoint x: 731, startPoint y: 157, endPoint x: 829, endPoint y: 171, distance: 98.9
click at [824, 170] on div "Invoice Number V/2025 V/2025-26 3612" at bounding box center [782, 184] width 285 height 76
drag, startPoint x: 648, startPoint y: 154, endPoint x: 740, endPoint y: 168, distance: 93.4
click at [740, 168] on div "Invoice Number V/2025 V/2025-26 3612" at bounding box center [782, 184] width 285 height 76
drag, startPoint x: 657, startPoint y: 188, endPoint x: 760, endPoint y: 188, distance: 103.5
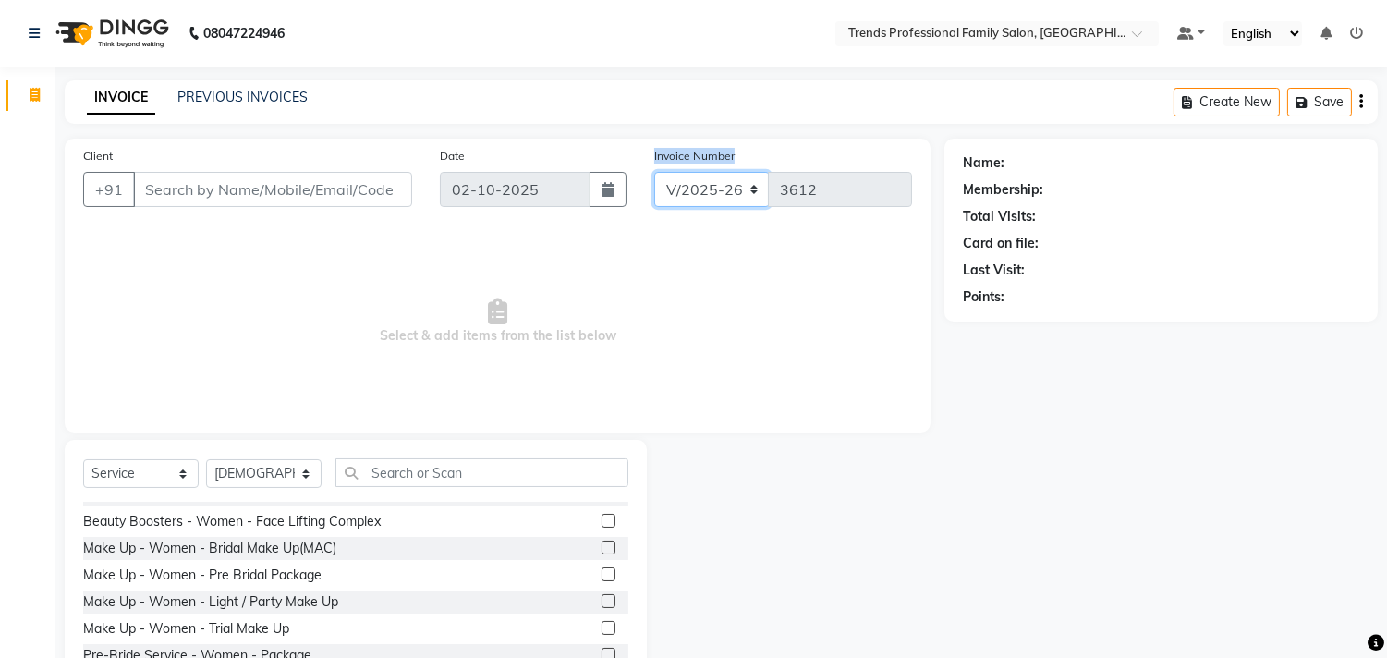
click at [760, 188] on select "V/2025 V/2025-26" at bounding box center [711, 189] width 115 height 35
click at [736, 190] on div "V/2025 V/2025-26 3612" at bounding box center [783, 189] width 258 height 35
drag, startPoint x: 953, startPoint y: 163, endPoint x: 1039, endPoint y: 187, distance: 89.2
click at [1039, 187] on div "Name: Membership: Total Visits: Card on file: Last Visit: Points:" at bounding box center [1160, 230] width 433 height 183
drag, startPoint x: 909, startPoint y: 207, endPoint x: 1019, endPoint y: 218, distance: 110.5
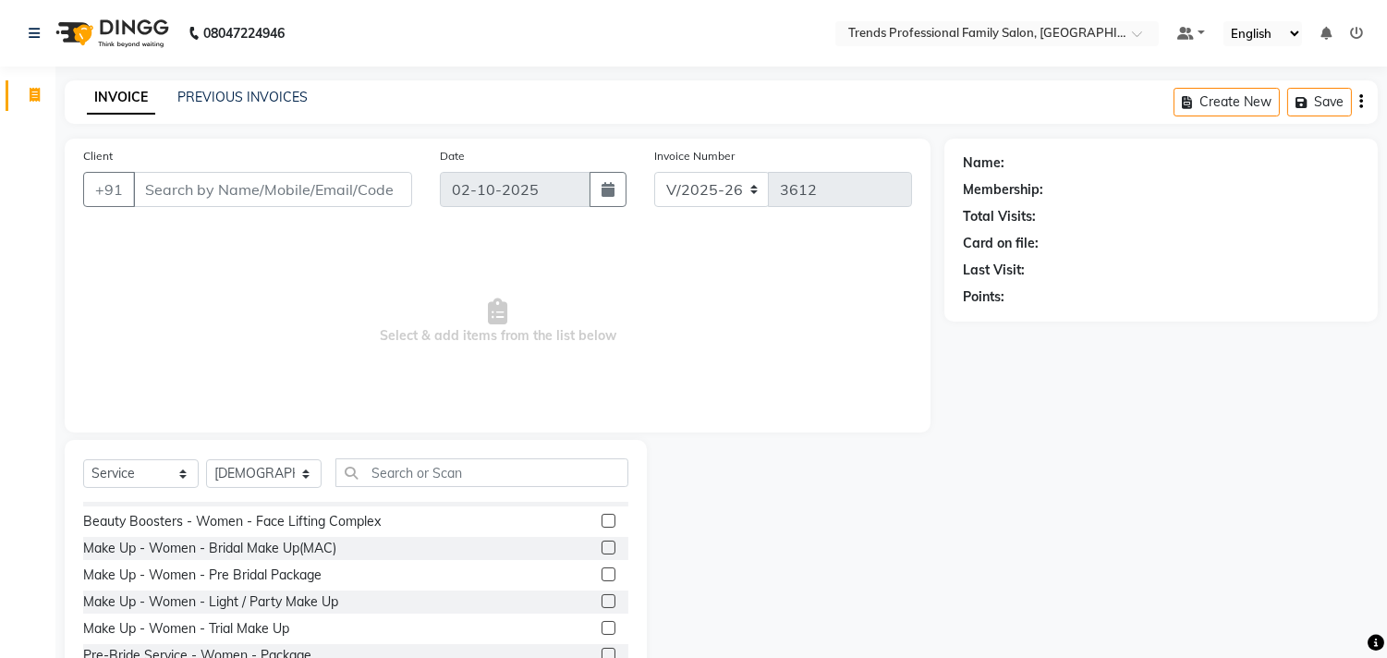
click at [1090, 224] on div "Client +91 Date 02-10-2025 Invoice Number V/2025 V/2025-26 3612 Select & add it…" at bounding box center [721, 426] width 1340 height 574
drag, startPoint x: 958, startPoint y: 210, endPoint x: 1083, endPoint y: 231, distance: 126.5
click at [1086, 231] on div "Name: Membership: Total Visits: Card on file: Last Visit: Points:" at bounding box center [1160, 230] width 433 height 183
drag, startPoint x: 921, startPoint y: 273, endPoint x: 1061, endPoint y: 273, distance: 139.5
click at [1061, 273] on div "Client +91 Date 02-10-2025 Invoice Number V/2025 V/2025-26 3612 Select & add it…" at bounding box center [721, 426] width 1340 height 574
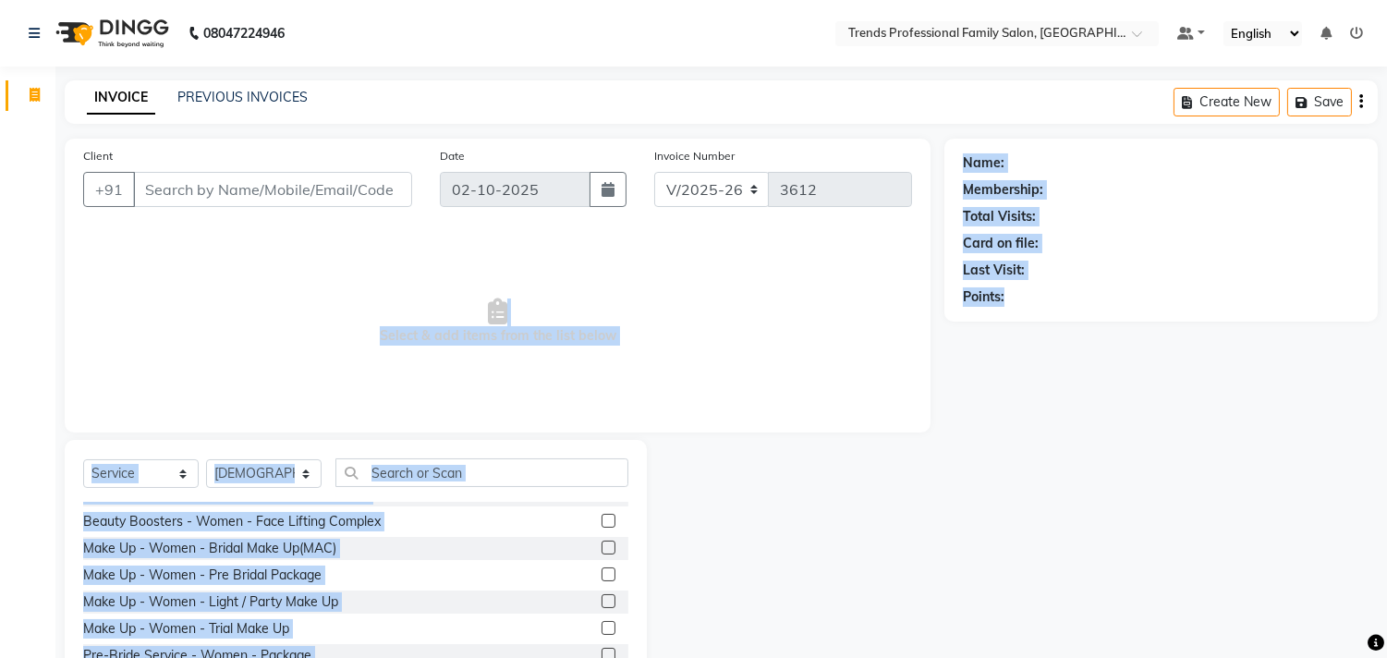
drag, startPoint x: 907, startPoint y: 299, endPoint x: 1069, endPoint y: 300, distance: 161.7
click at [1060, 302] on div "Client +91 Date 02-10-2025 Invoice Number V/2025 V/2025-26 3612 Select & add it…" at bounding box center [721, 426] width 1340 height 574
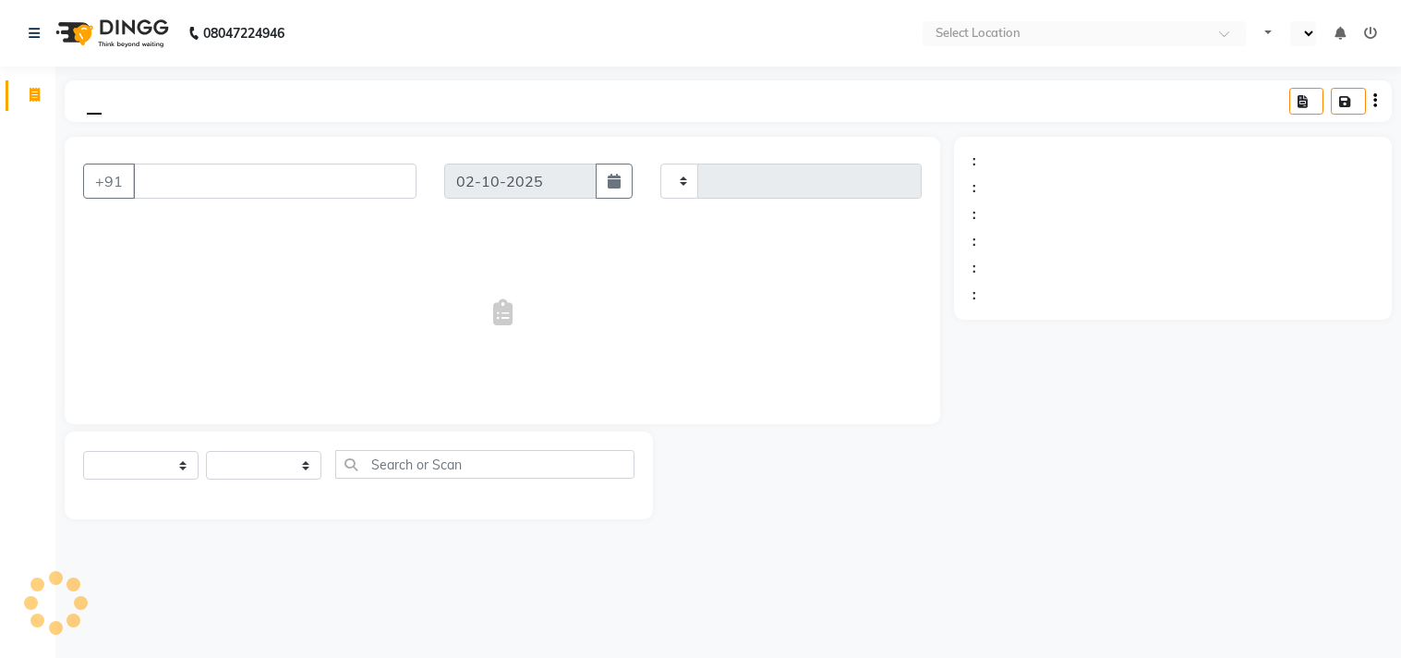
select select "service"
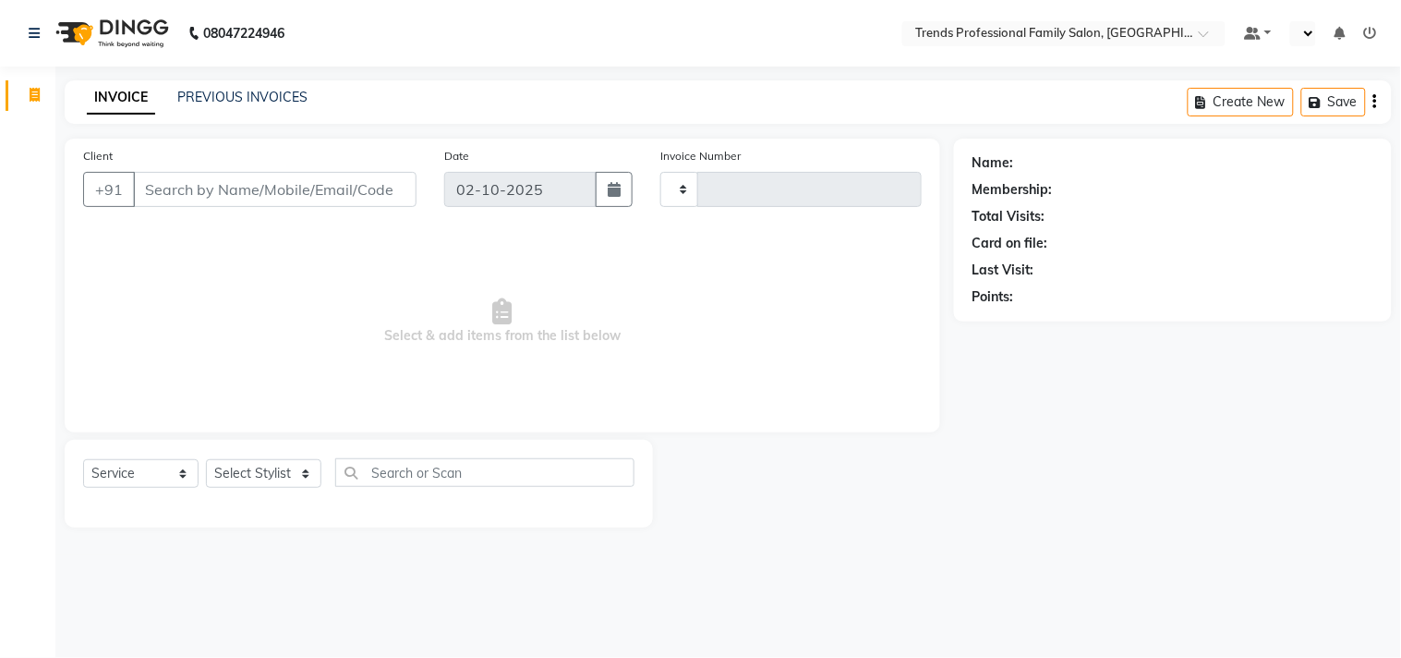
type input "3611"
select select "en"
select select "7345"
